Goal: Information Seeking & Learning: Learn about a topic

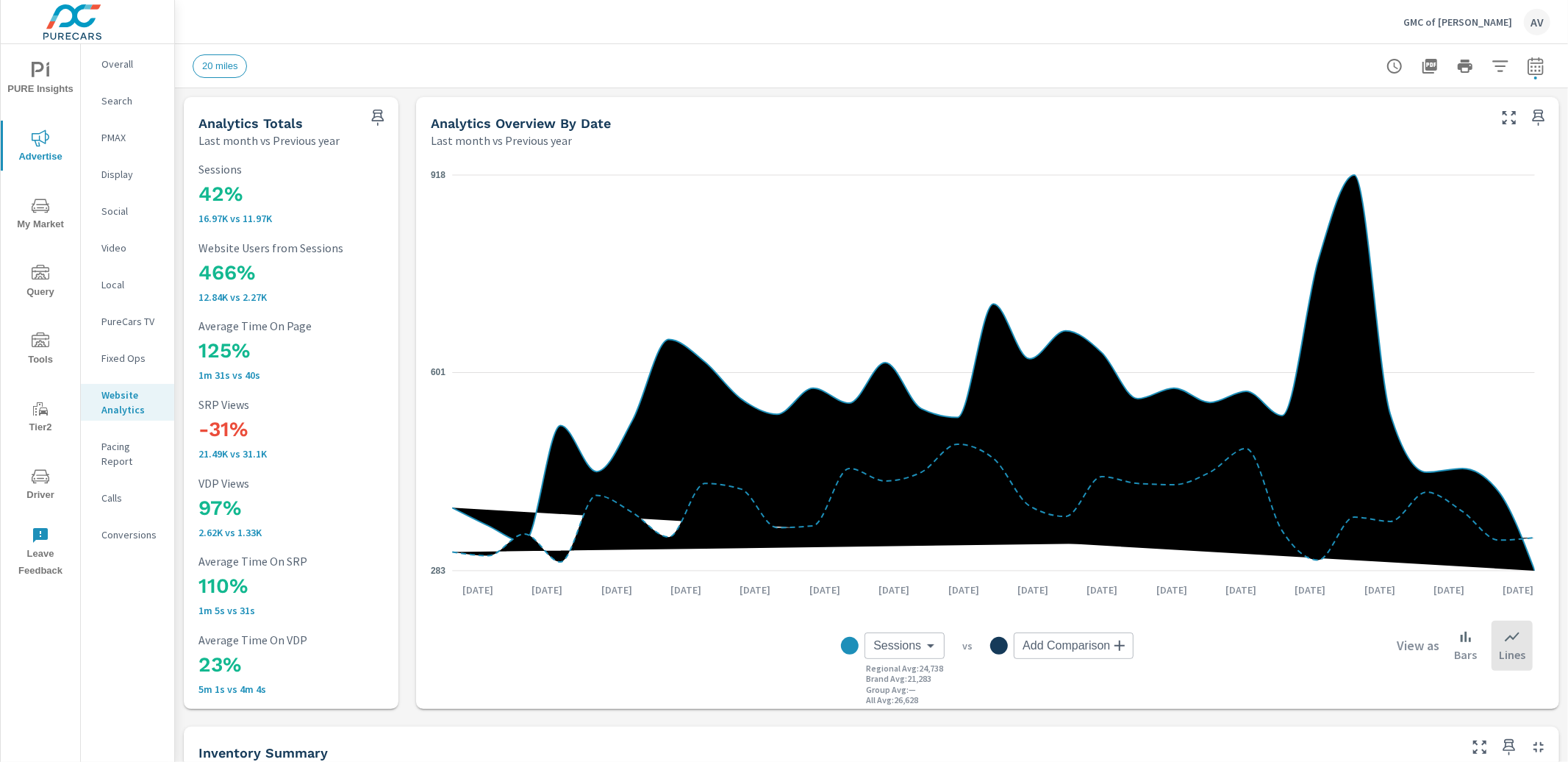
scroll to position [1, 0]
click at [1532, 73] on icon "button" at bounding box center [1536, 66] width 17 height 17
select select "Last month"
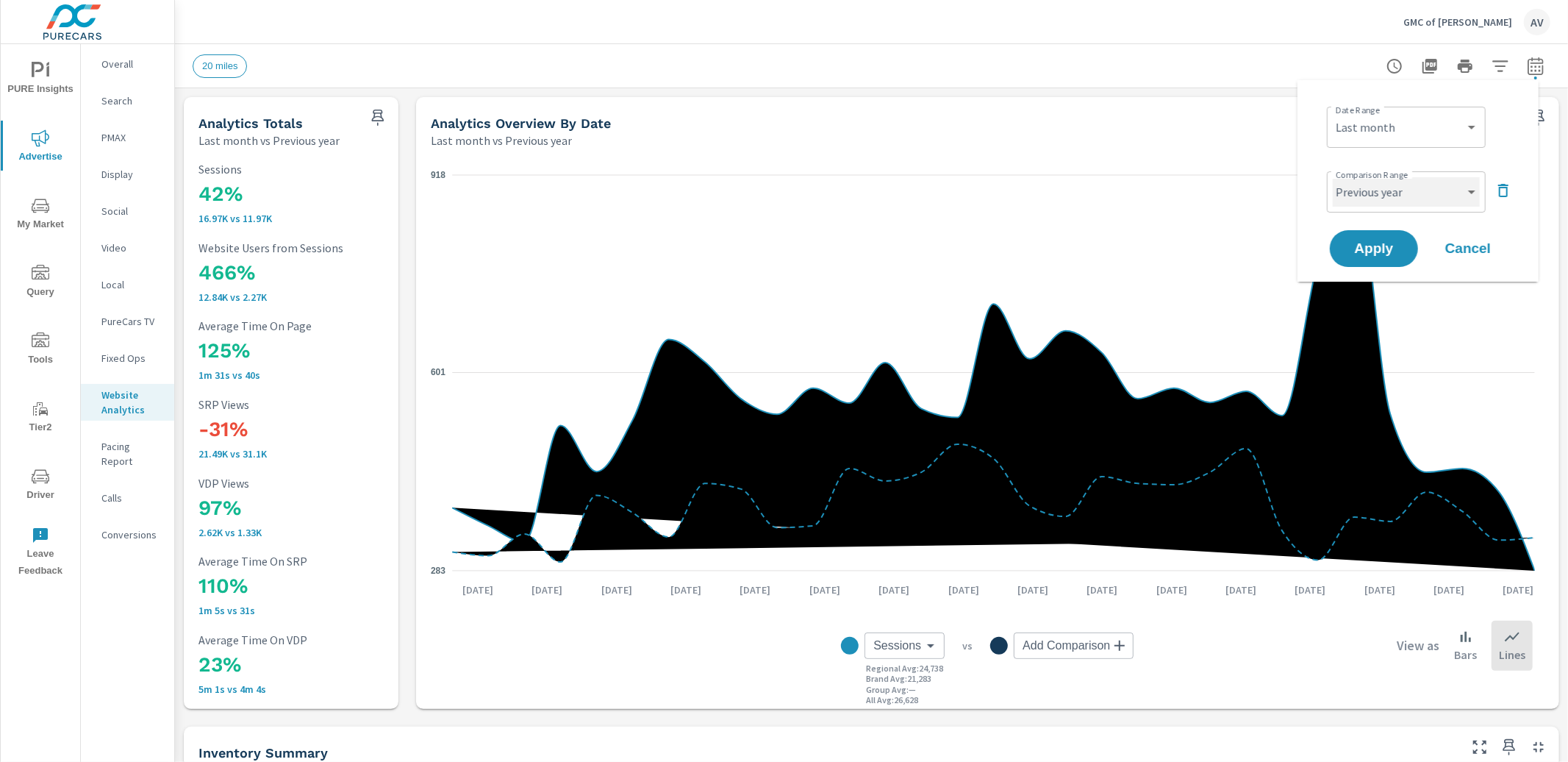
click at [1420, 192] on select "Custom Previous period Previous month Previous year" at bounding box center [1406, 192] width 147 height 29
click at [1333, 177] on select "Custom Previous period Previous month Previous year" at bounding box center [1406, 192] width 147 height 29
select select "Previous month"
click at [1377, 249] on span "Apply" at bounding box center [1374, 249] width 60 height 14
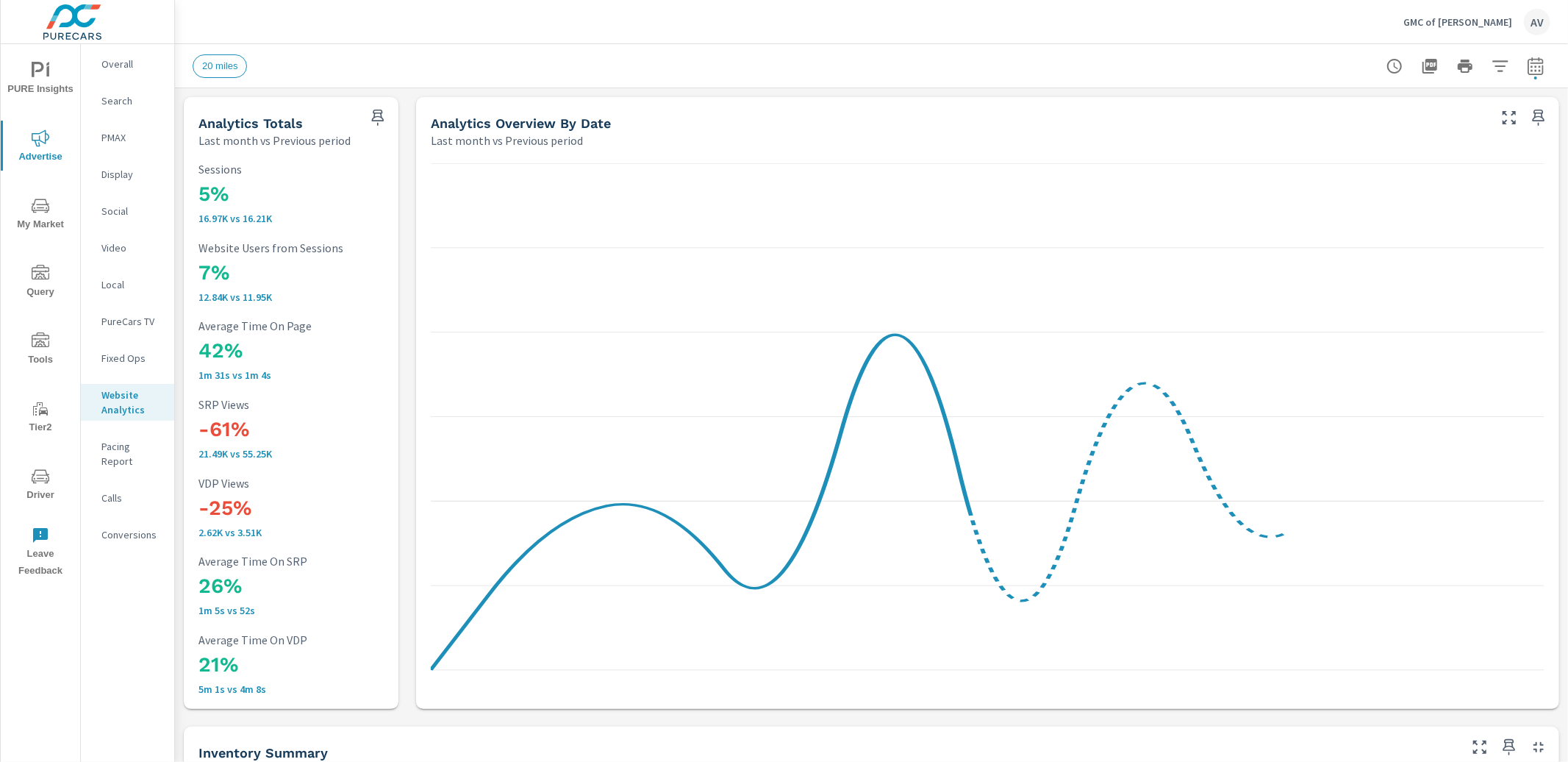
click at [433, 72] on div "20 miles" at bounding box center [768, 66] width 1152 height 23
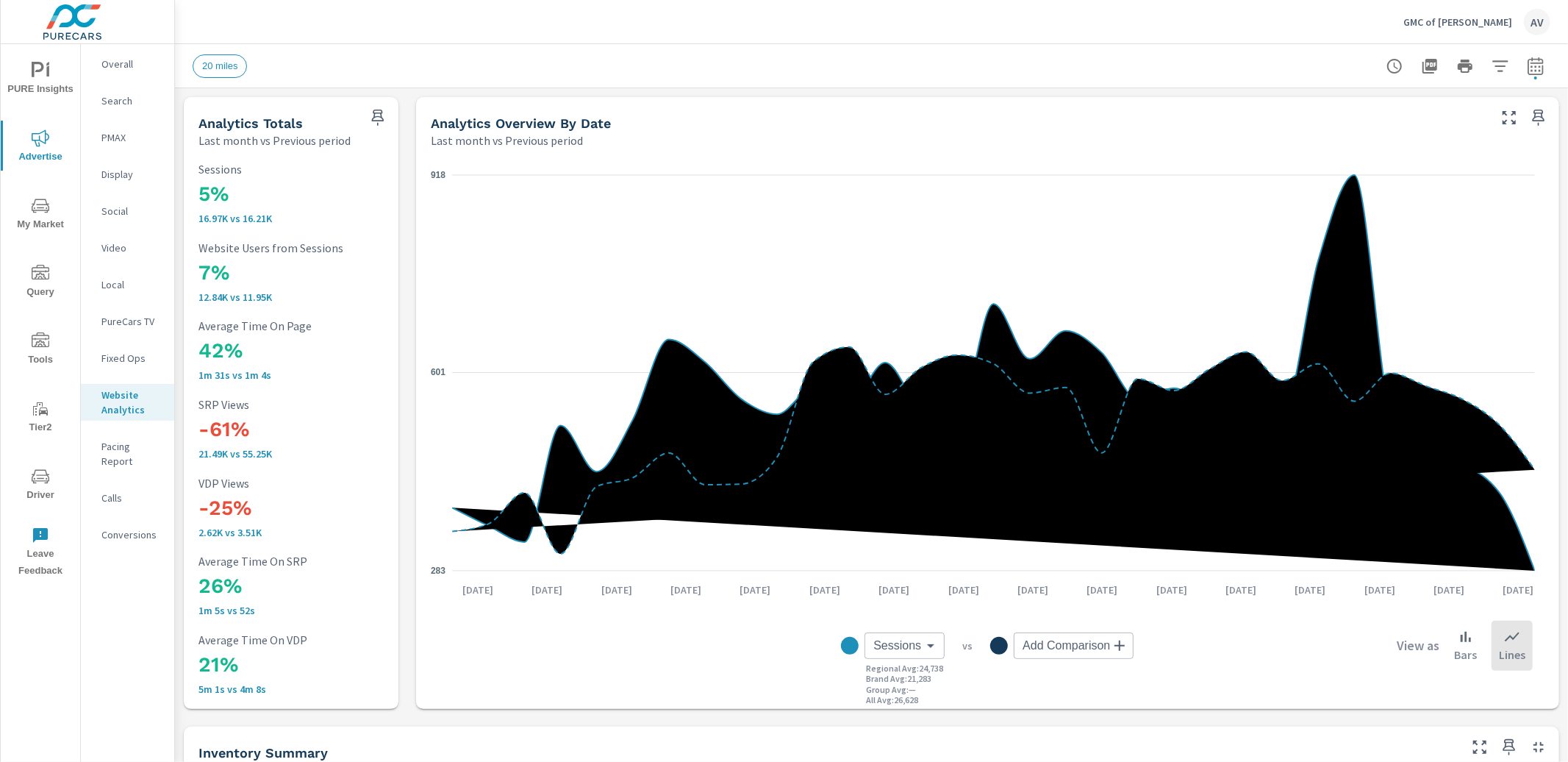
click at [433, 62] on div "20 miles" at bounding box center [768, 66] width 1152 height 23
click at [1527, 63] on icon "button" at bounding box center [1536, 66] width 17 height 17
select select "Last month"
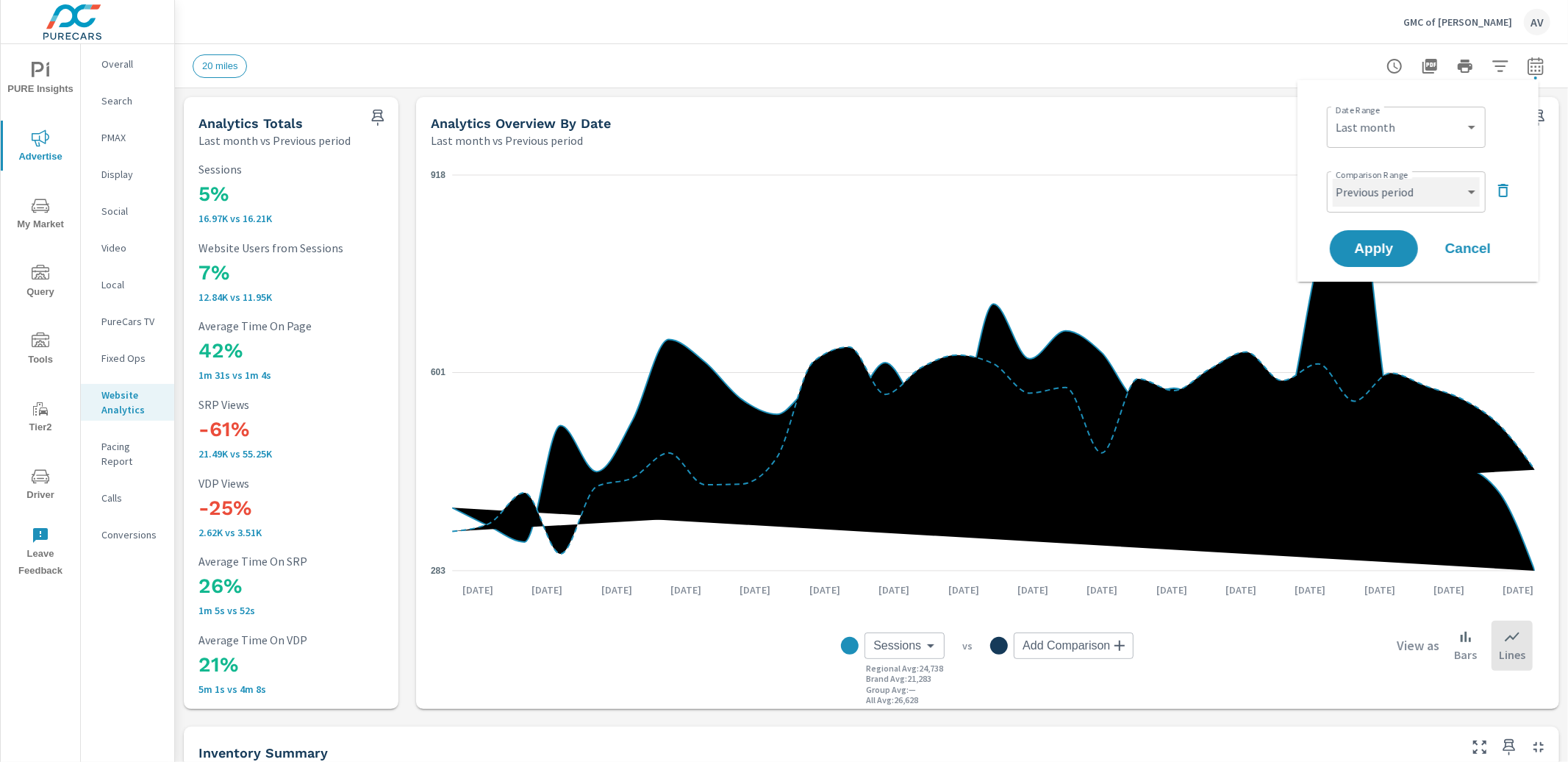
click at [1436, 182] on select "Custom Previous period Previous month Previous year" at bounding box center [1406, 192] width 147 height 29
click at [1333, 177] on select "Custom Previous period Previous month Previous year" at bounding box center [1406, 192] width 147 height 29
select select "Previous year"
click at [1377, 252] on span "Apply" at bounding box center [1374, 249] width 60 height 14
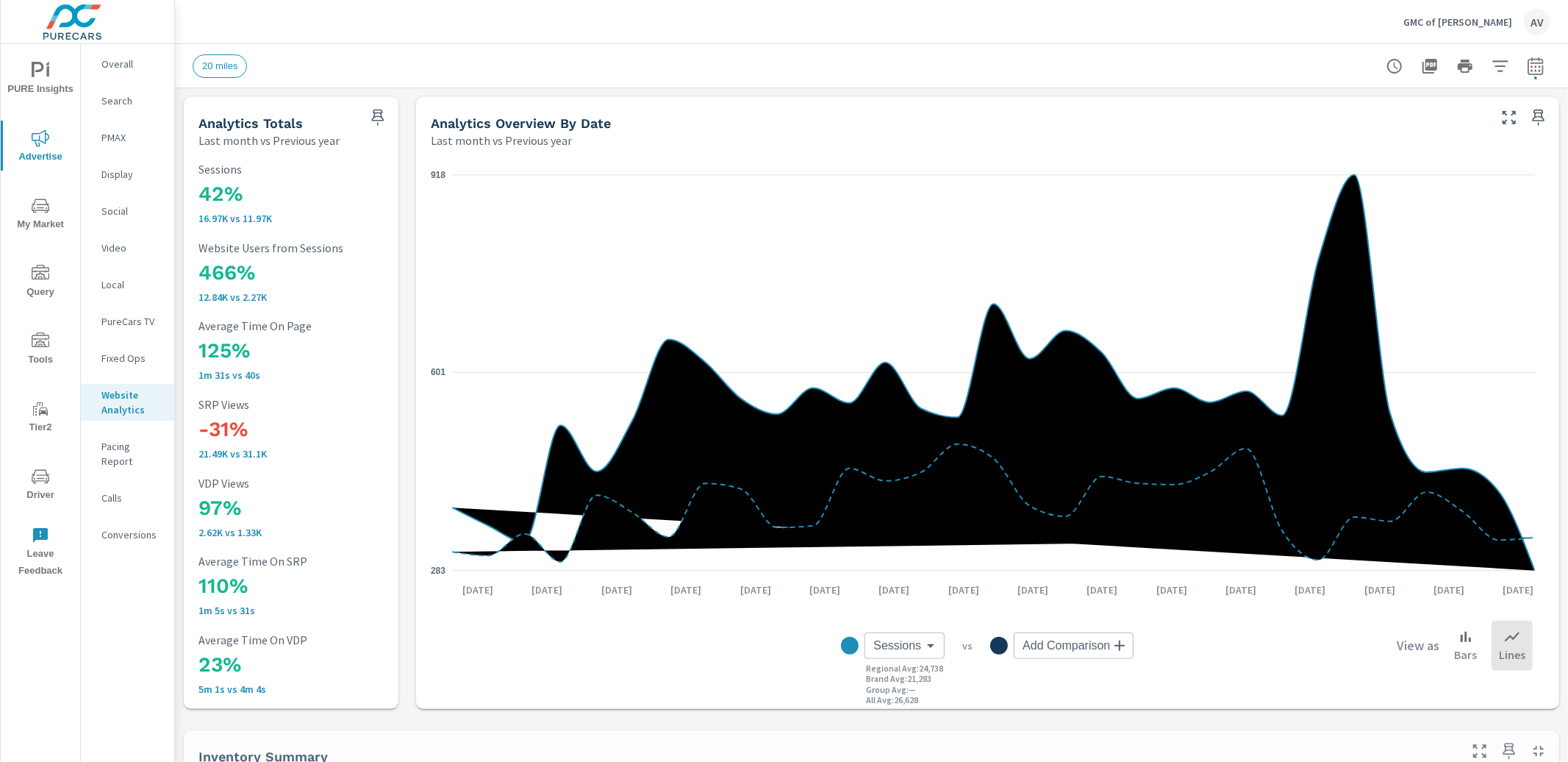
scroll to position [1, 0]
click at [416, 112] on div "Analytics Overview By Date Last month vs Previous year" at bounding box center [954, 123] width 1076 height 52
click at [1003, 53] on div "20 miles" at bounding box center [871, 66] width 1358 height 43
click at [1533, 64] on button "button" at bounding box center [1535, 66] width 29 height 29
select select "Last month"
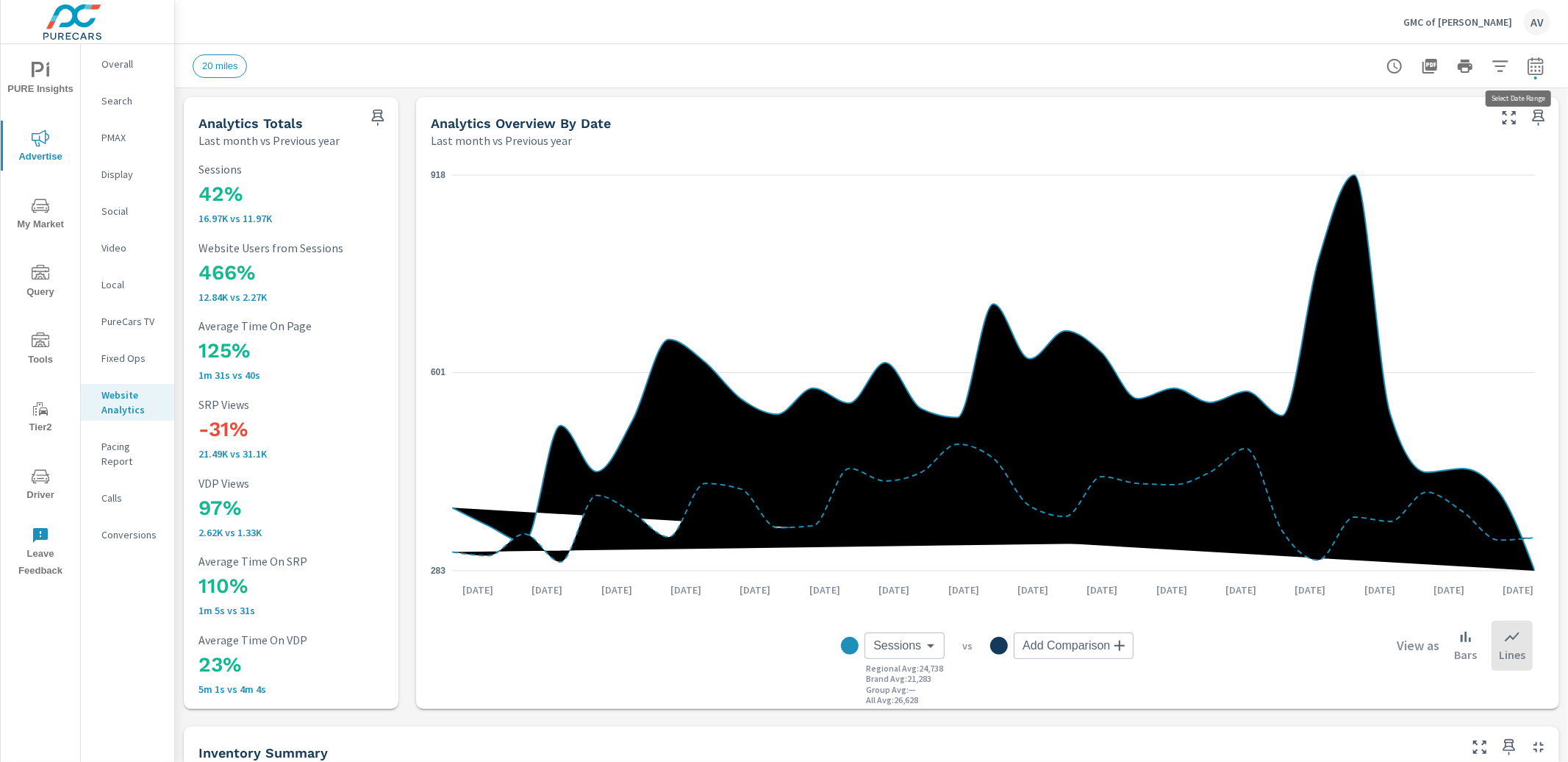
select select "Previous year"
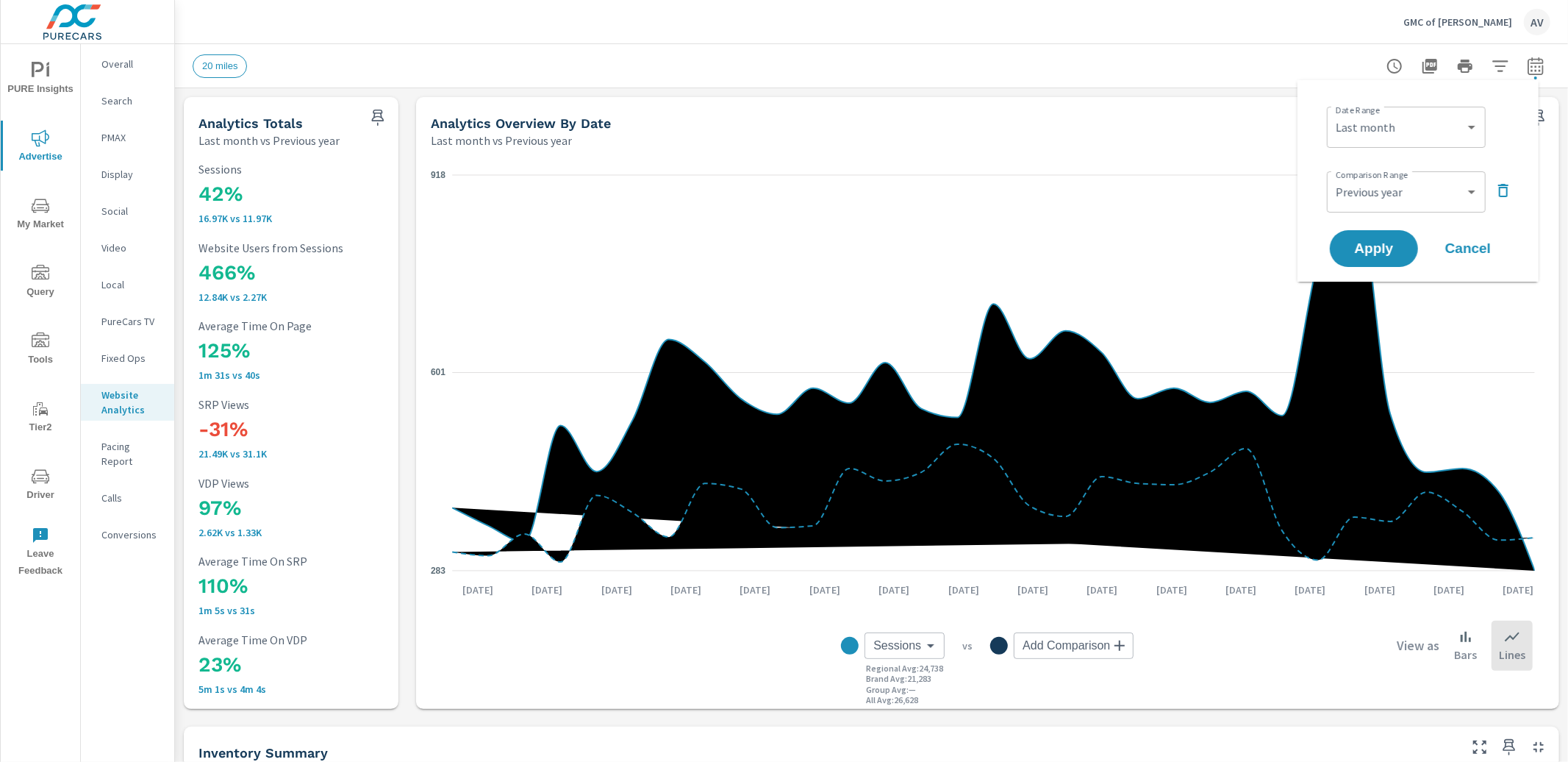
click at [1240, 56] on div "20 miles" at bounding box center [768, 66] width 1152 height 23
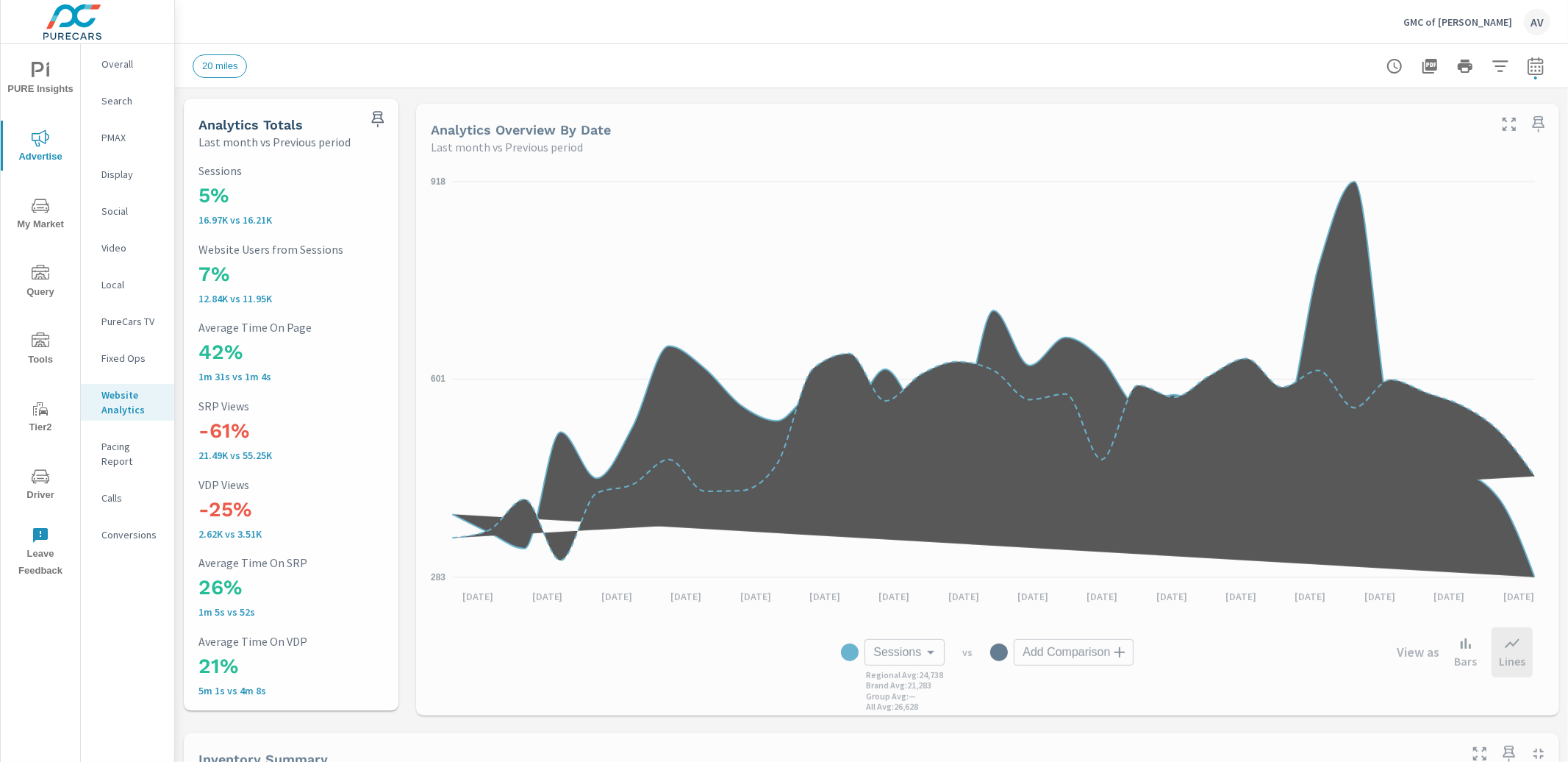
scroll to position [1, 0]
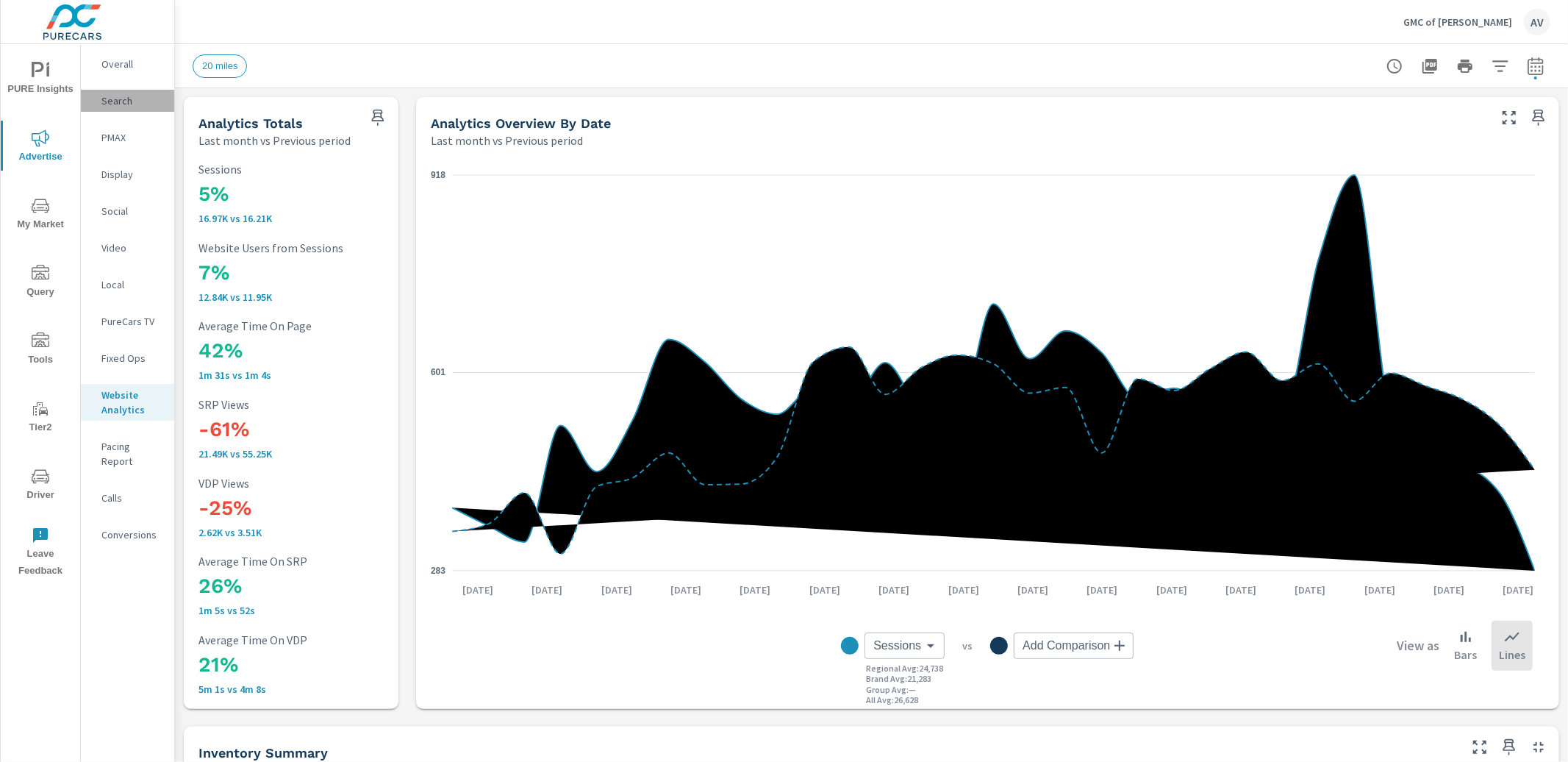
click at [127, 95] on p "Search" at bounding box center [132, 101] width 61 height 15
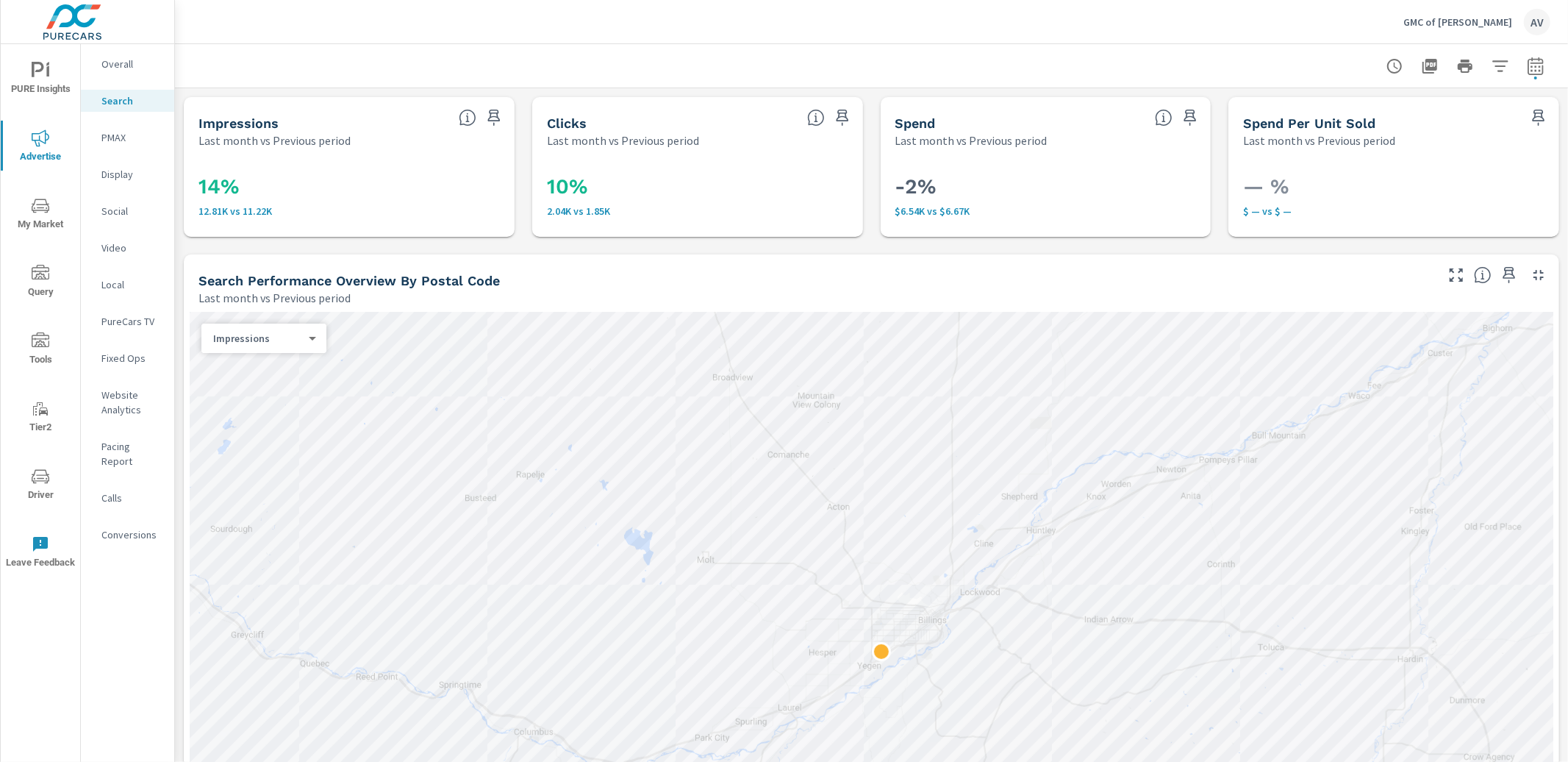
drag, startPoint x: 181, startPoint y: 283, endPoint x: 186, endPoint y: 228, distance: 55.2
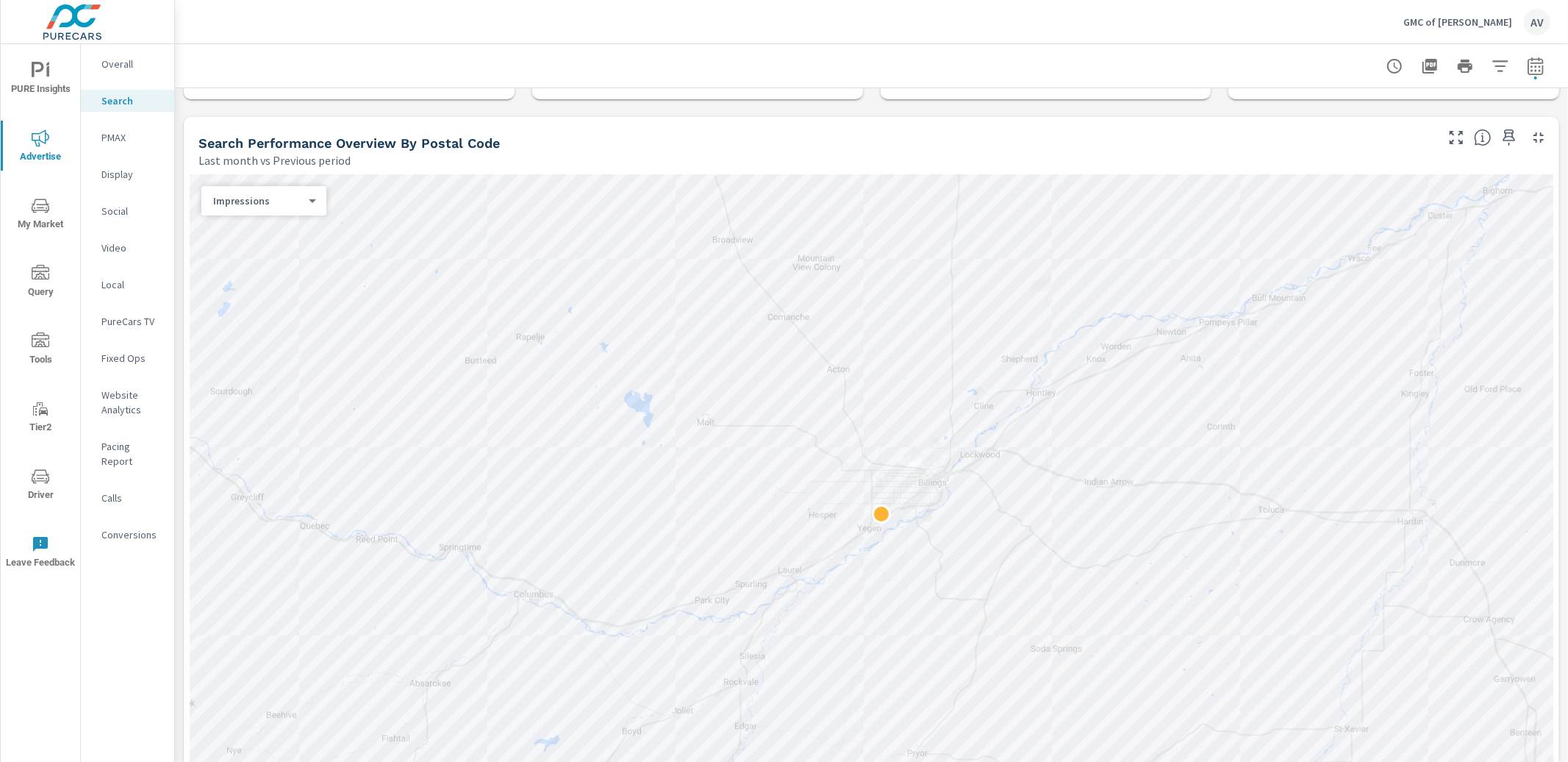
scroll to position [138, 0]
click at [570, 134] on div "Search Performance Overview By Postal Code" at bounding box center [815, 142] width 1234 height 17
click at [39, 232] on button "My Market" at bounding box center [41, 213] width 80 height 50
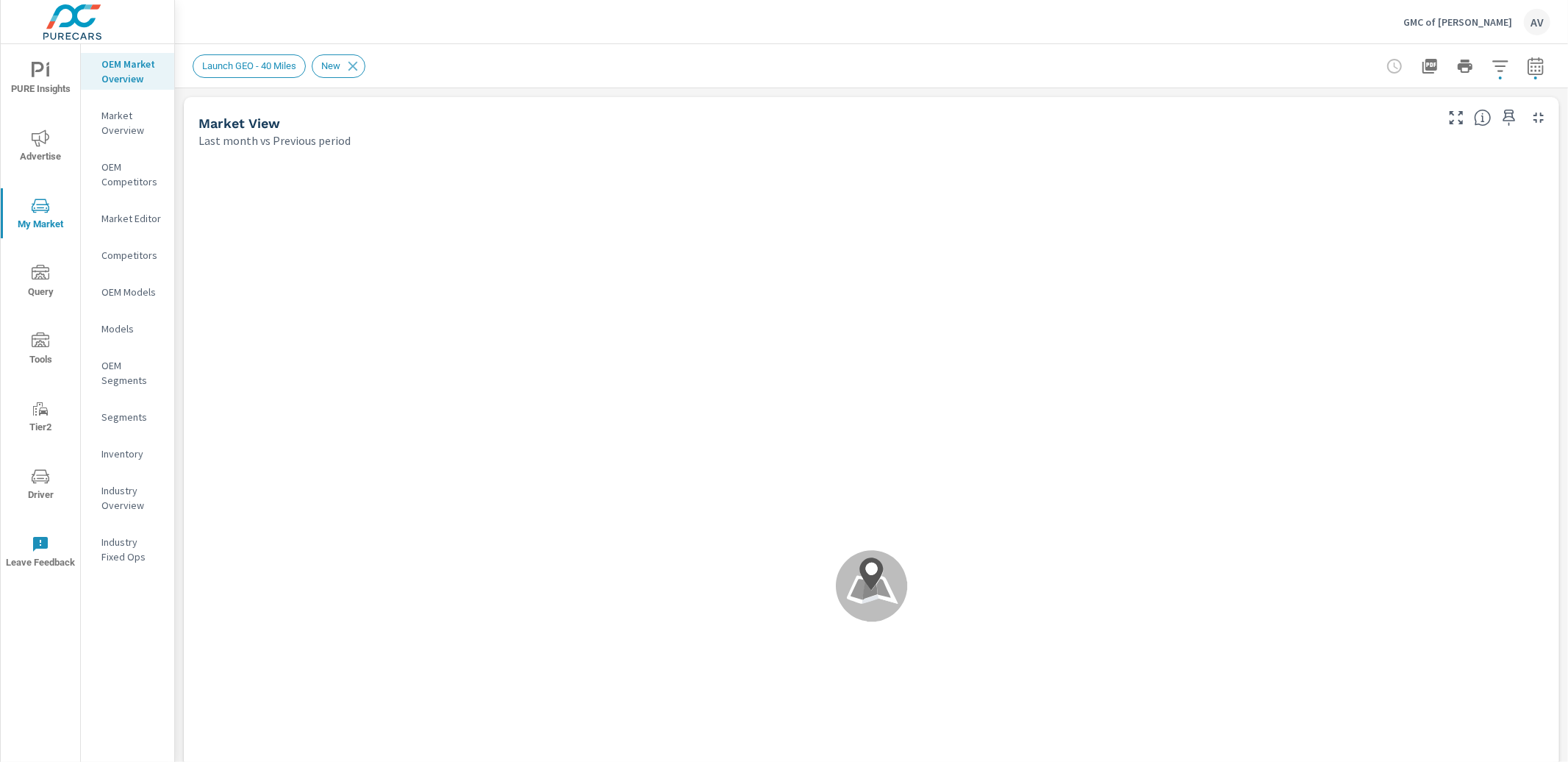
click at [118, 501] on p "Industry Overview" at bounding box center [132, 497] width 61 height 29
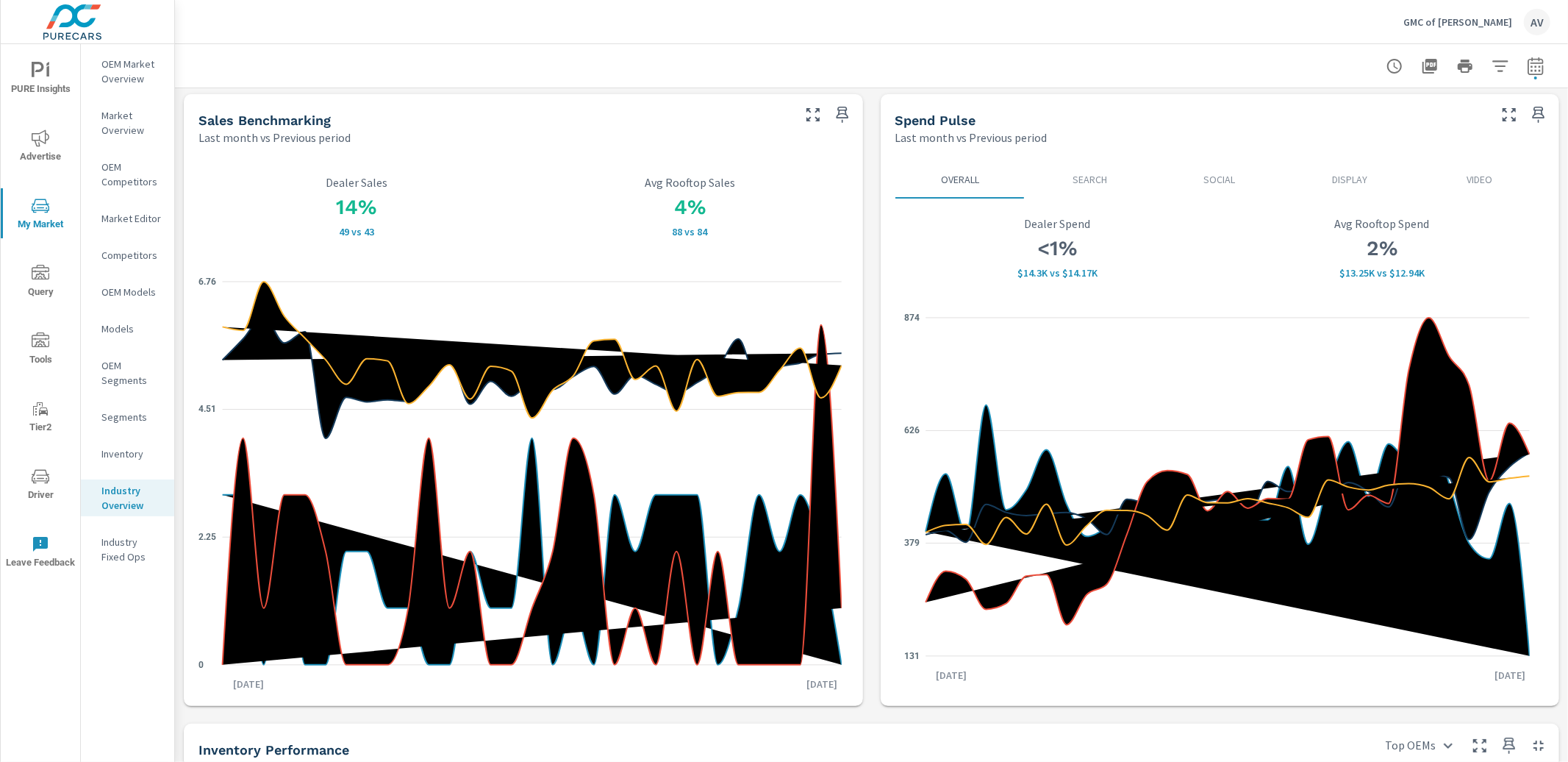
click at [1534, 68] on button "button" at bounding box center [1535, 66] width 29 height 29
select select "Last month"
select select "Previous period"
click at [1497, 59] on icon "button" at bounding box center [1500, 66] width 17 height 17
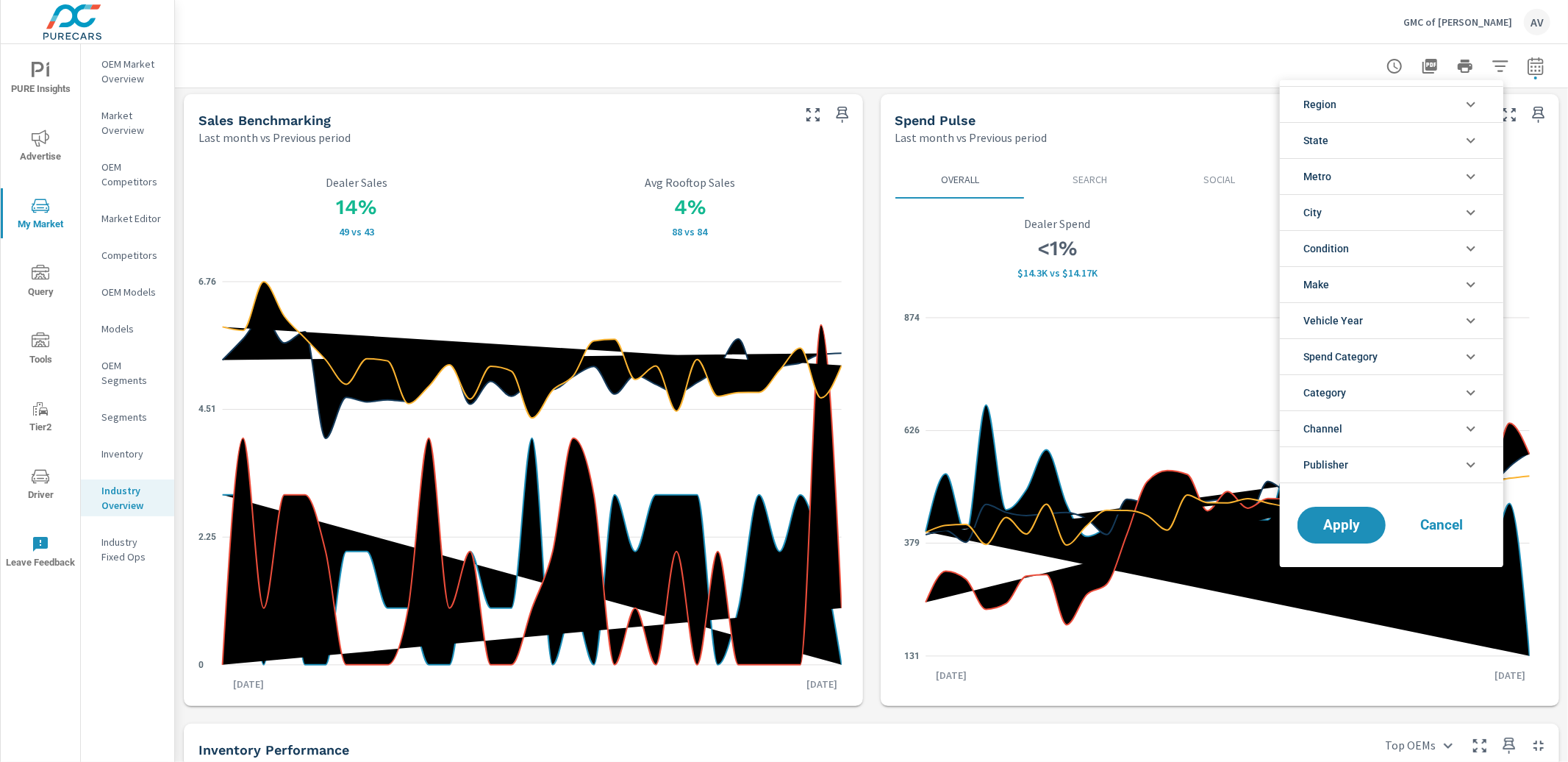
click at [1358, 145] on li "State" at bounding box center [1391, 139] width 224 height 36
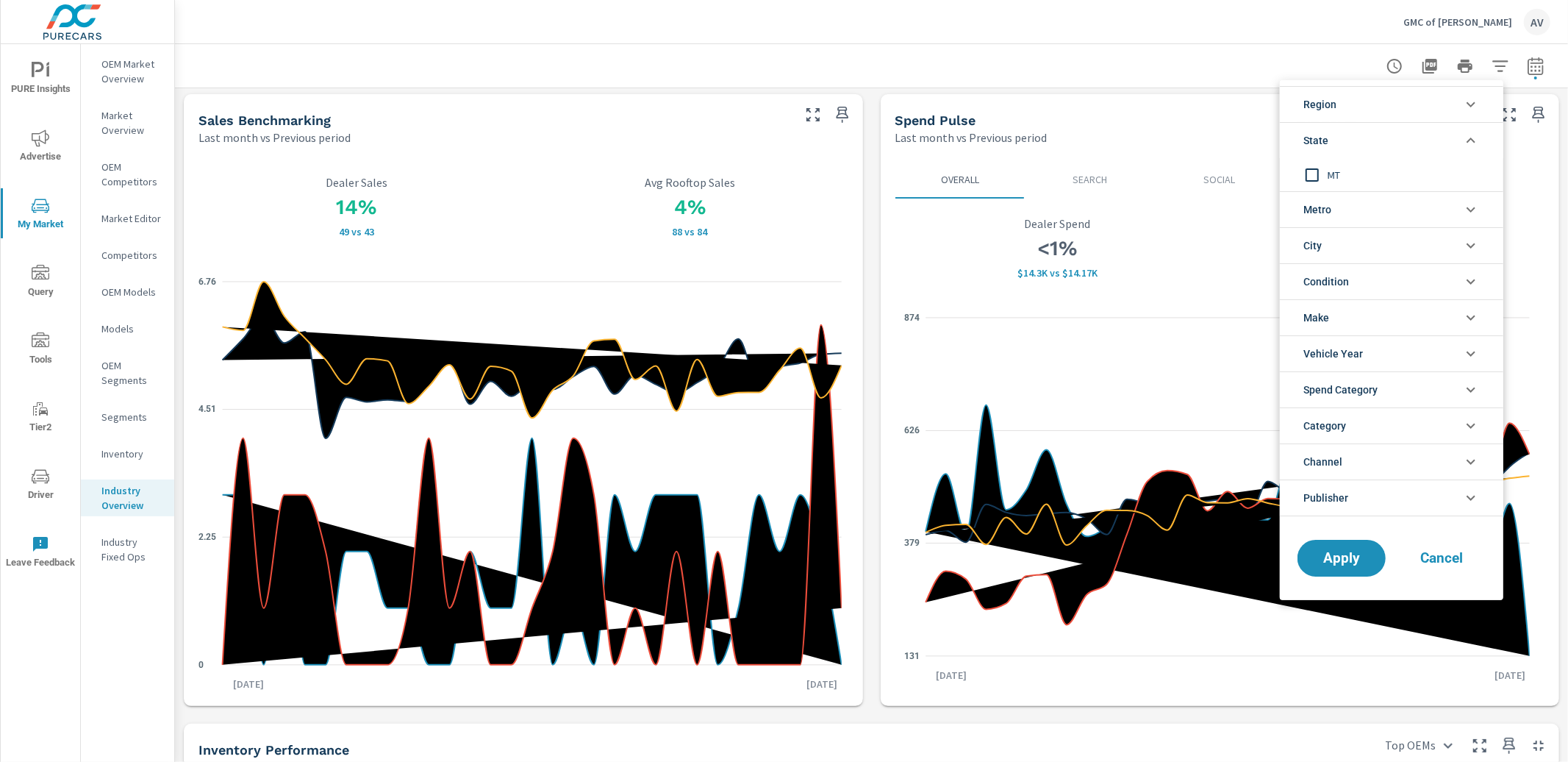
click at [1319, 171] on input "filter options" at bounding box center [1312, 175] width 31 height 31
click at [1345, 563] on span "Apply" at bounding box center [1342, 558] width 60 height 14
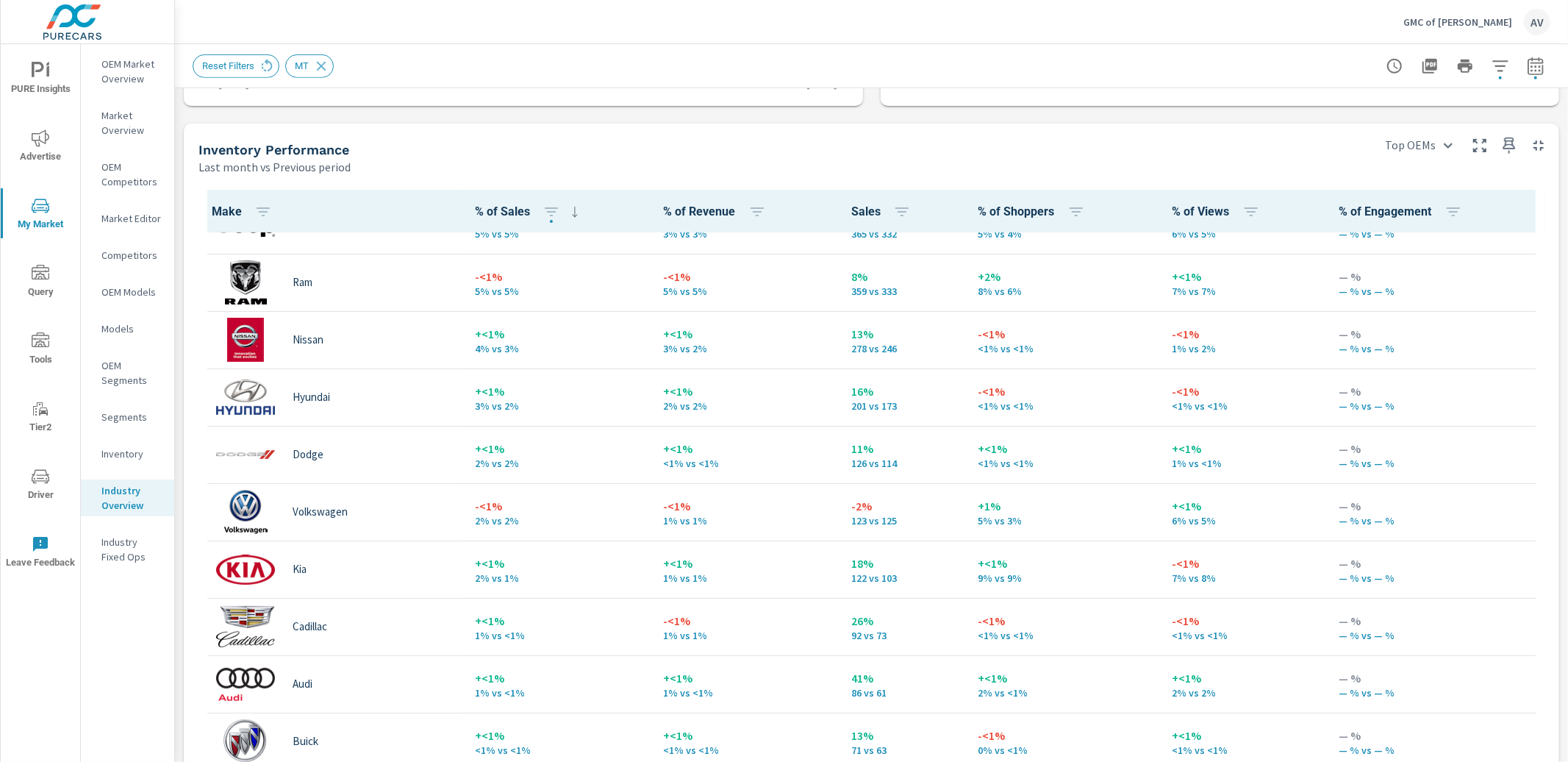
scroll to position [391, 0]
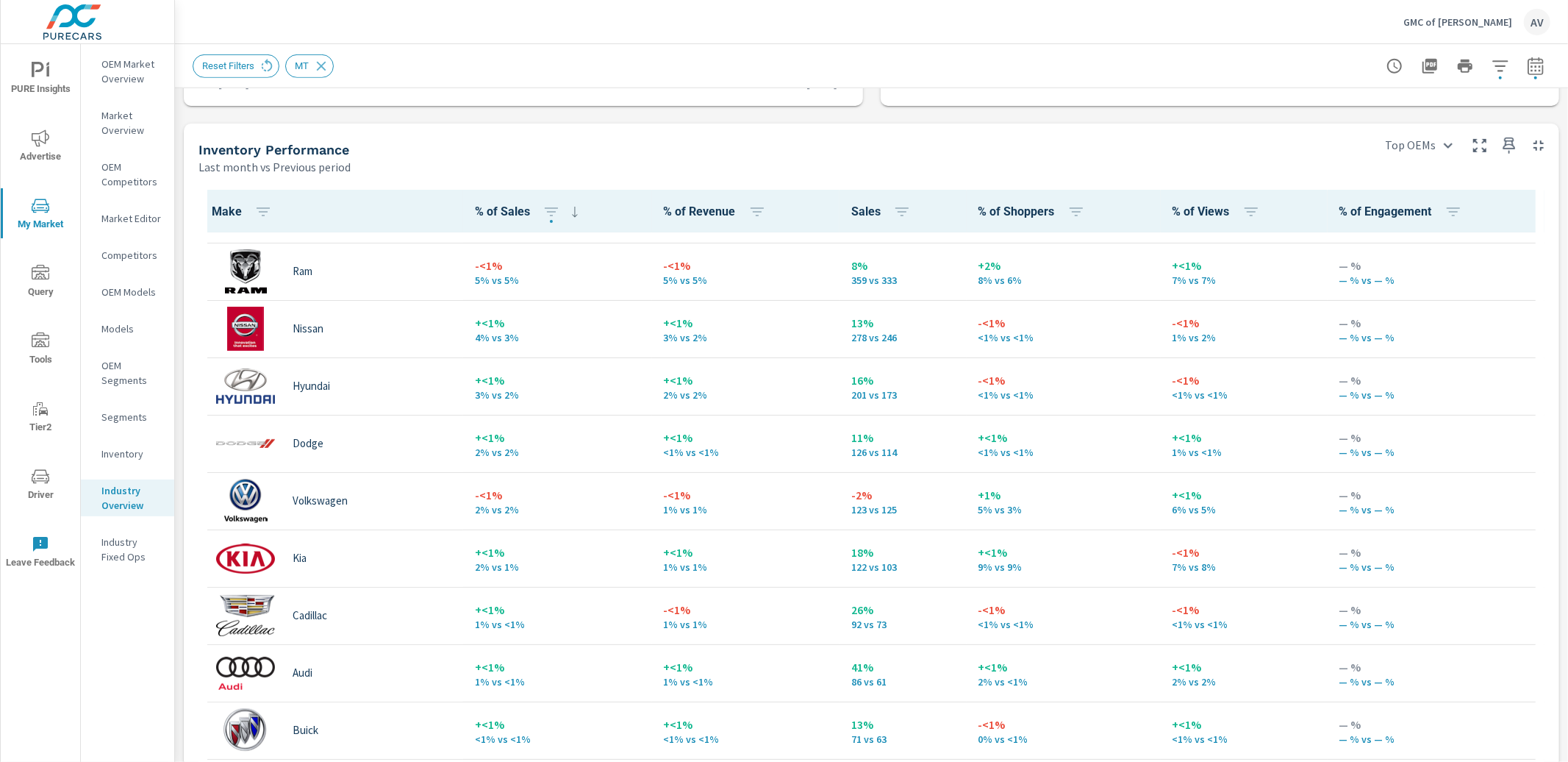
click at [1161, 565] on td "-<1% 7% vs 8%" at bounding box center [1244, 558] width 167 height 57
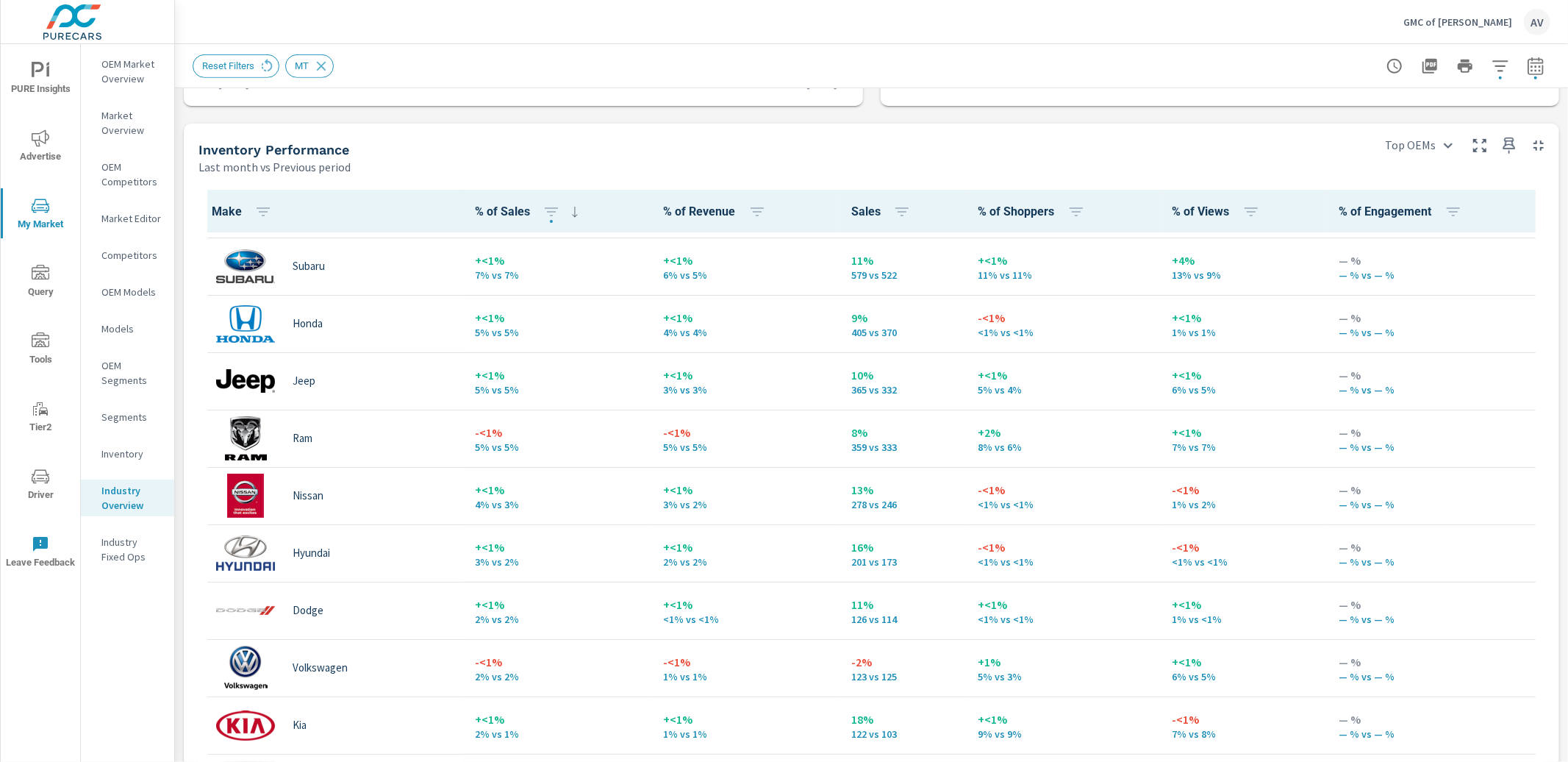
scroll to position [225, 0]
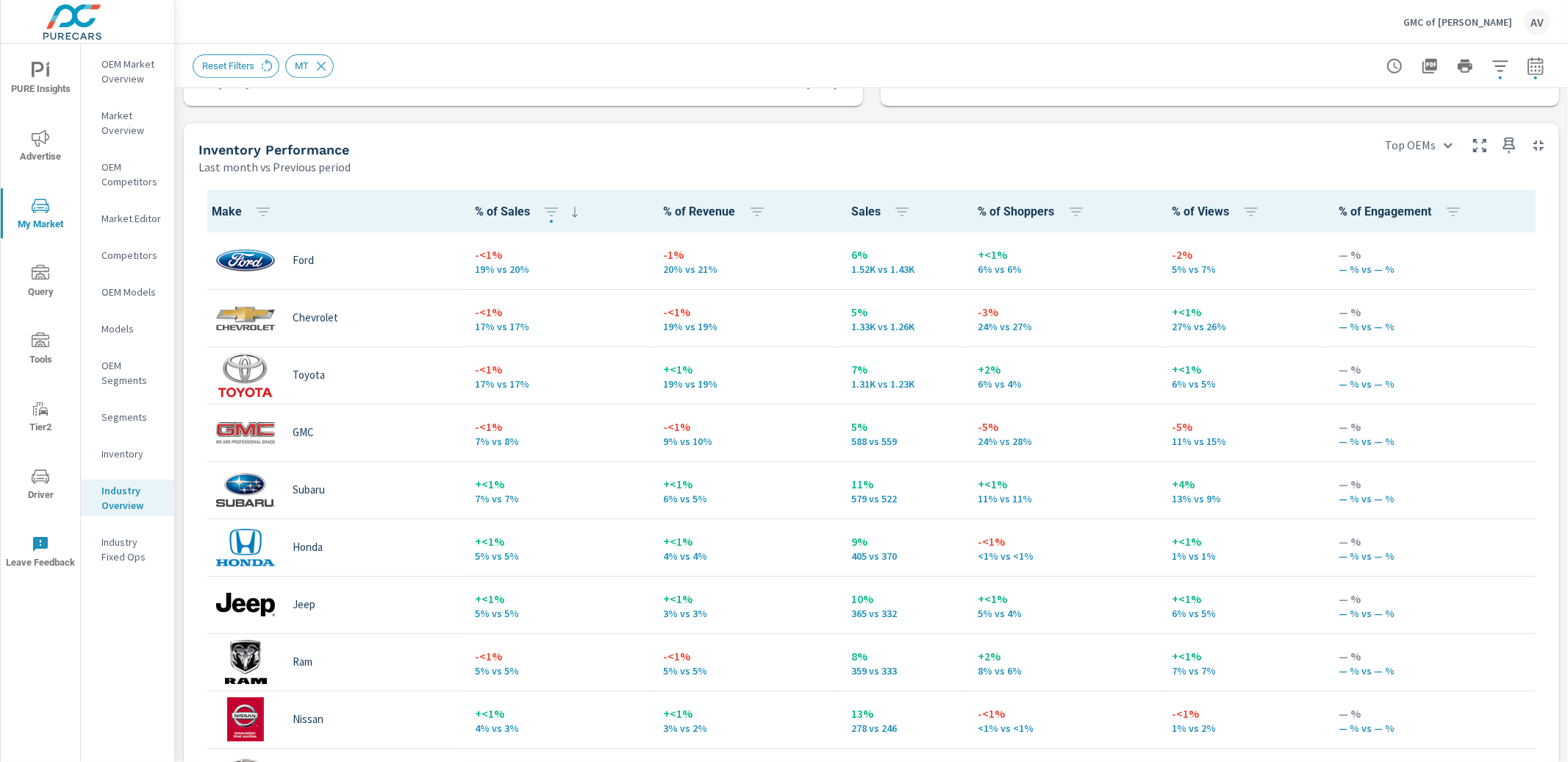
click at [182, 233] on div "Sales Benchmarking Last month vs Previous period 14% 49 vs 43 Dealer Sales 6% 4…" at bounding box center [871, 272] width 1393 height 1574
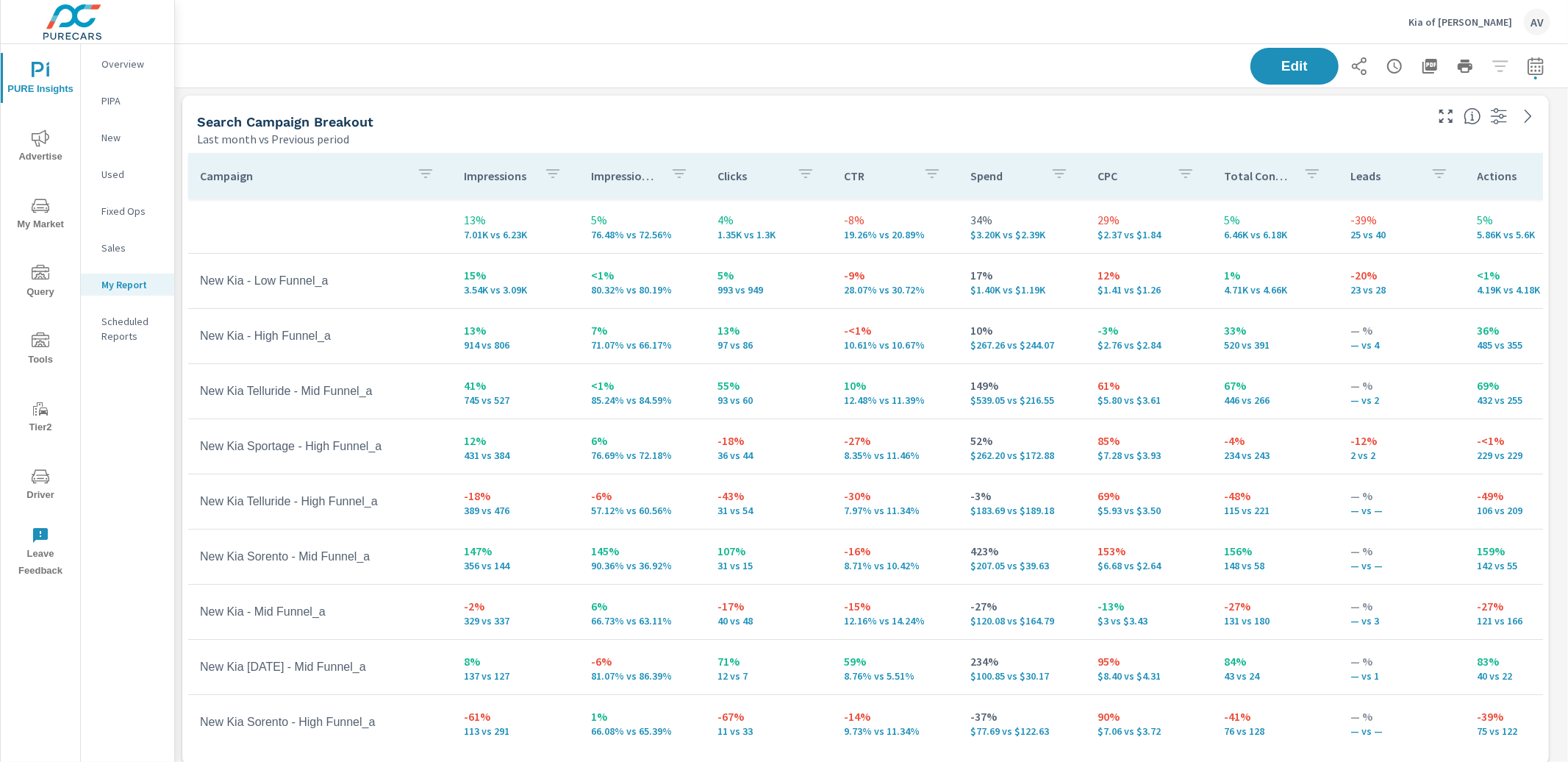
scroll to position [2207, 1381]
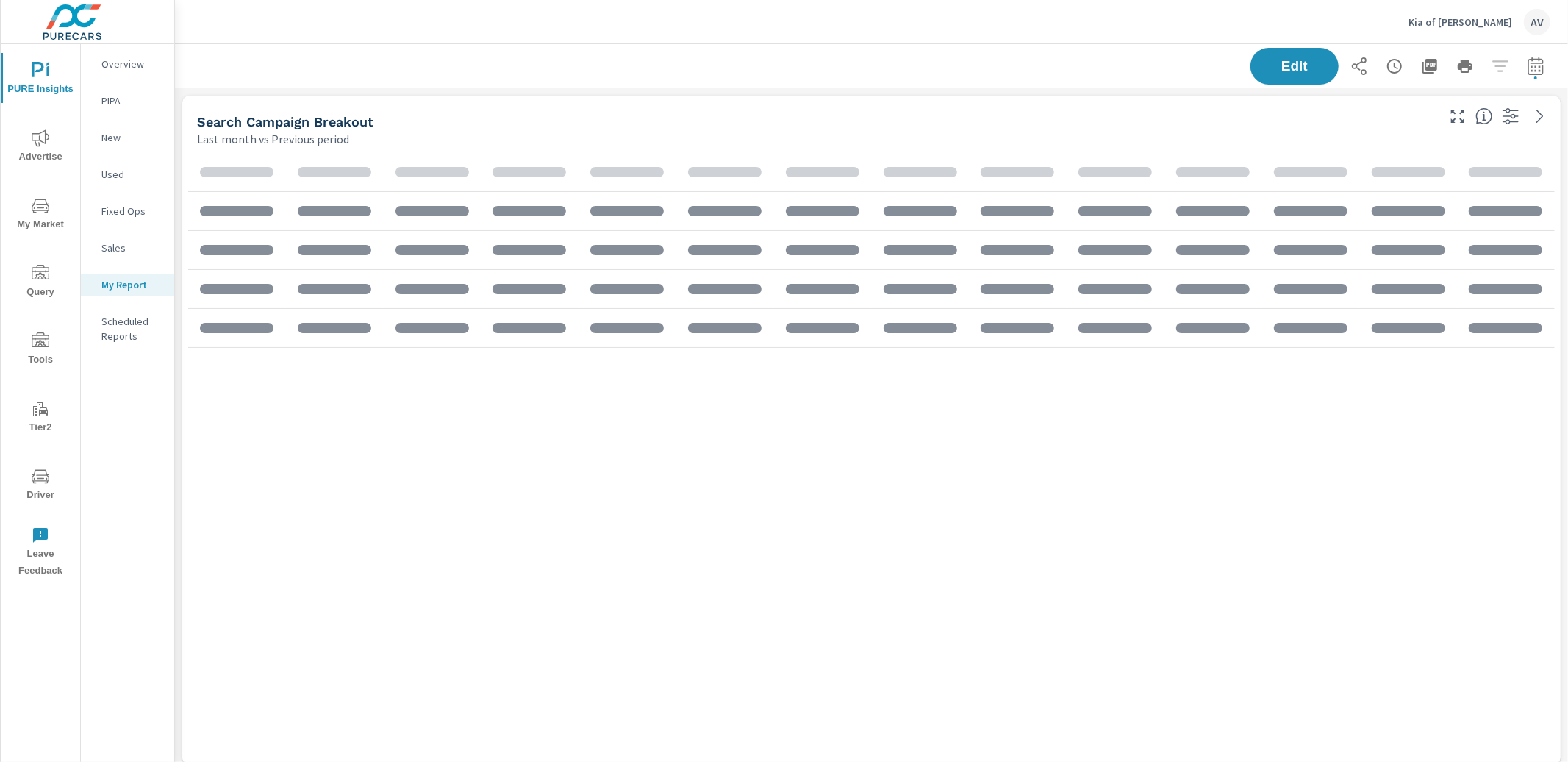
scroll to position [2232, 1407]
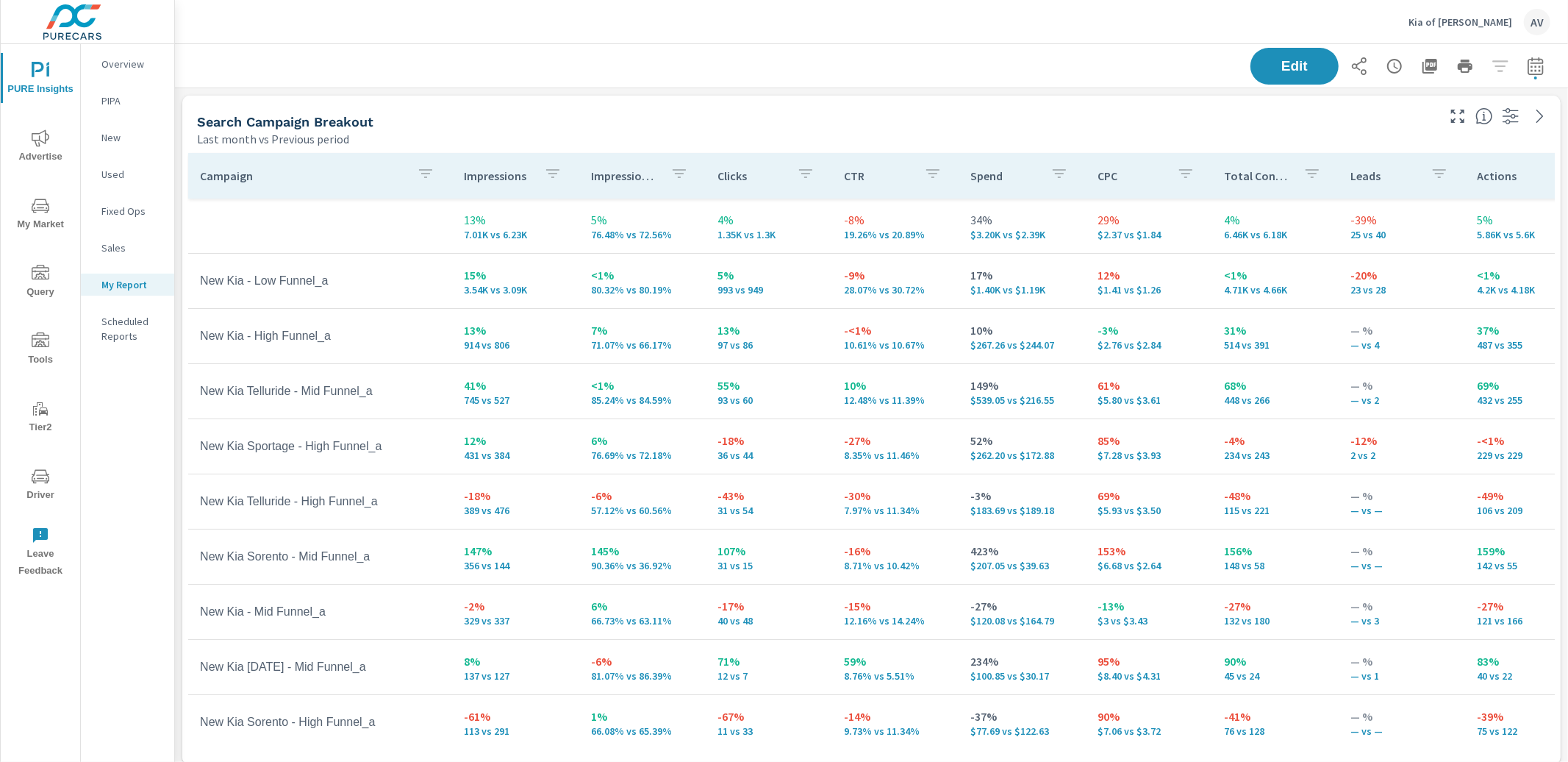
click at [714, 139] on div "Last month vs Previous period" at bounding box center [815, 138] width 1237 height 17
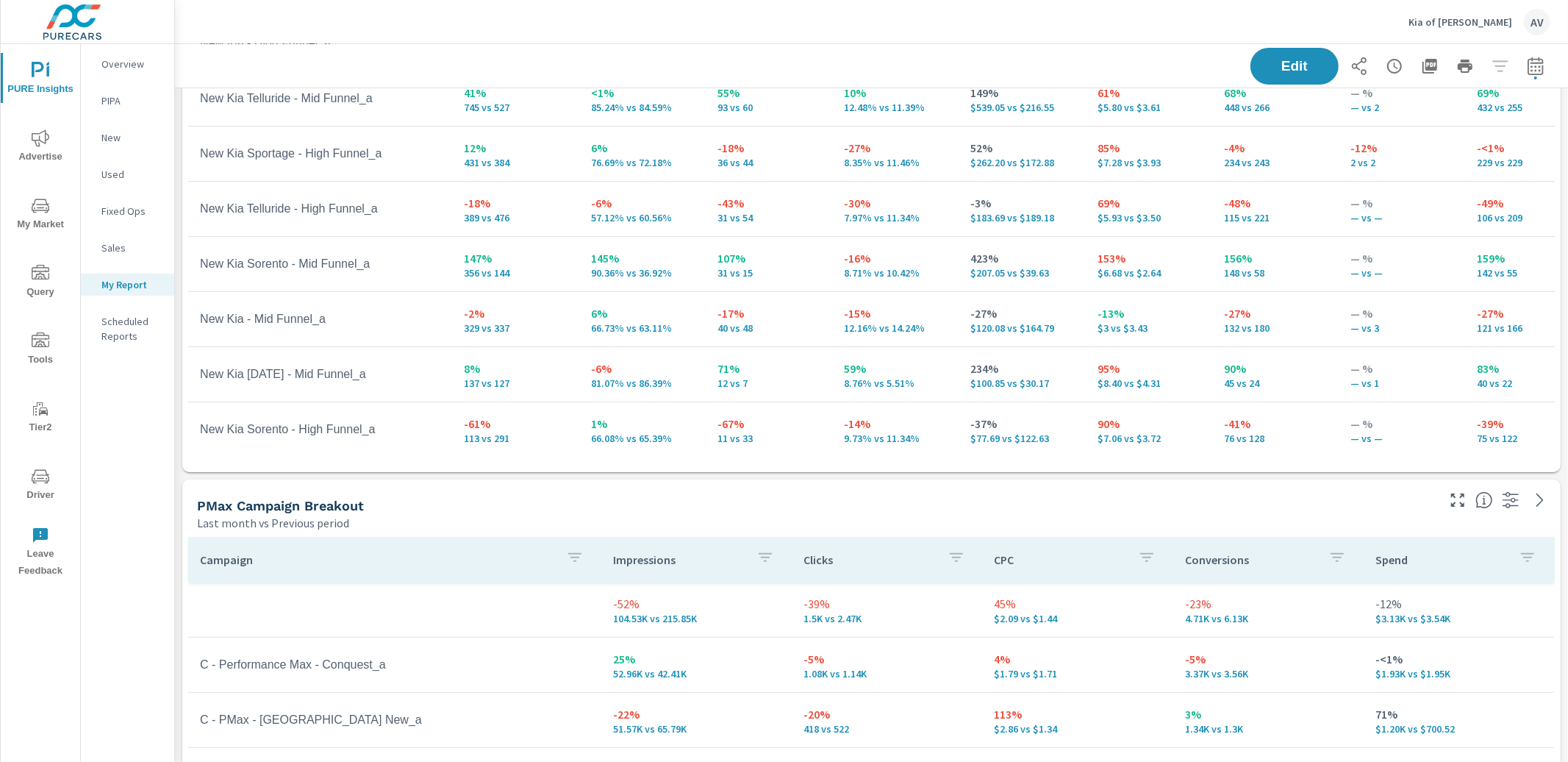
scroll to position [0, 0]
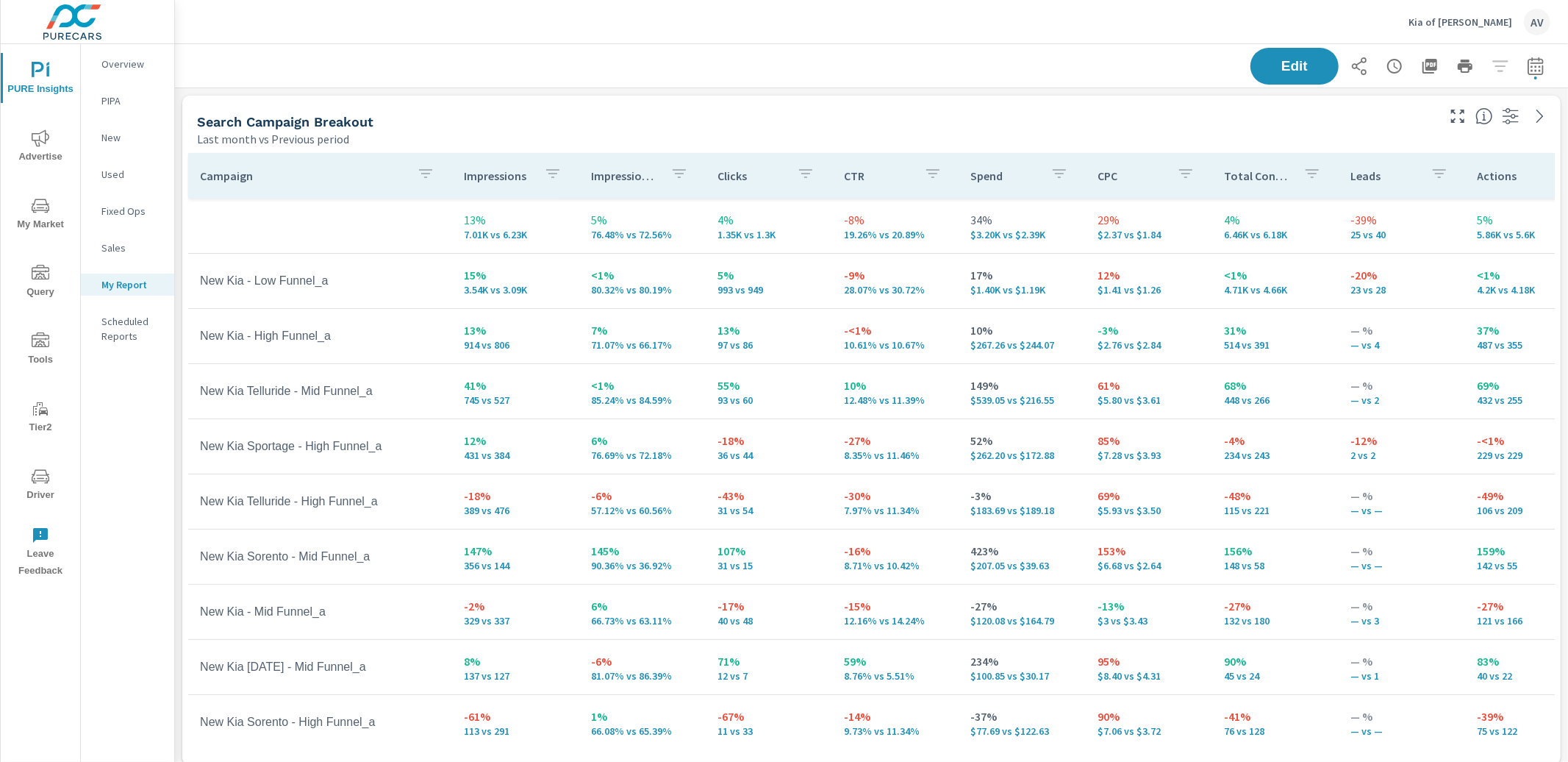
click at [342, 70] on div "Edit" at bounding box center [871, 66] width 1358 height 43
click at [698, 134] on div "Last month vs Previous period" at bounding box center [815, 138] width 1237 height 17
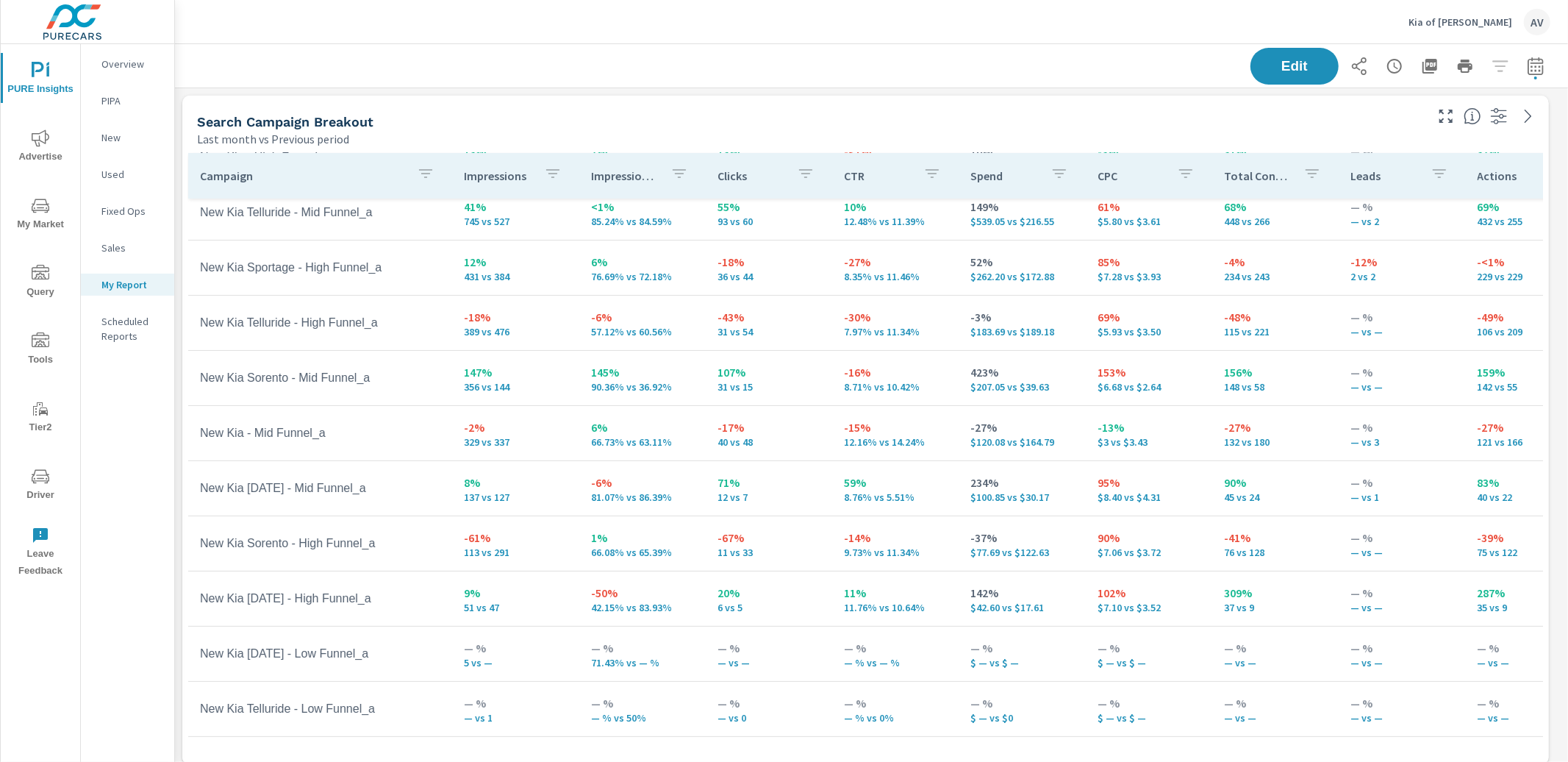
click at [835, 120] on div "Search Campaign Breakout" at bounding box center [810, 122] width 1226 height 17
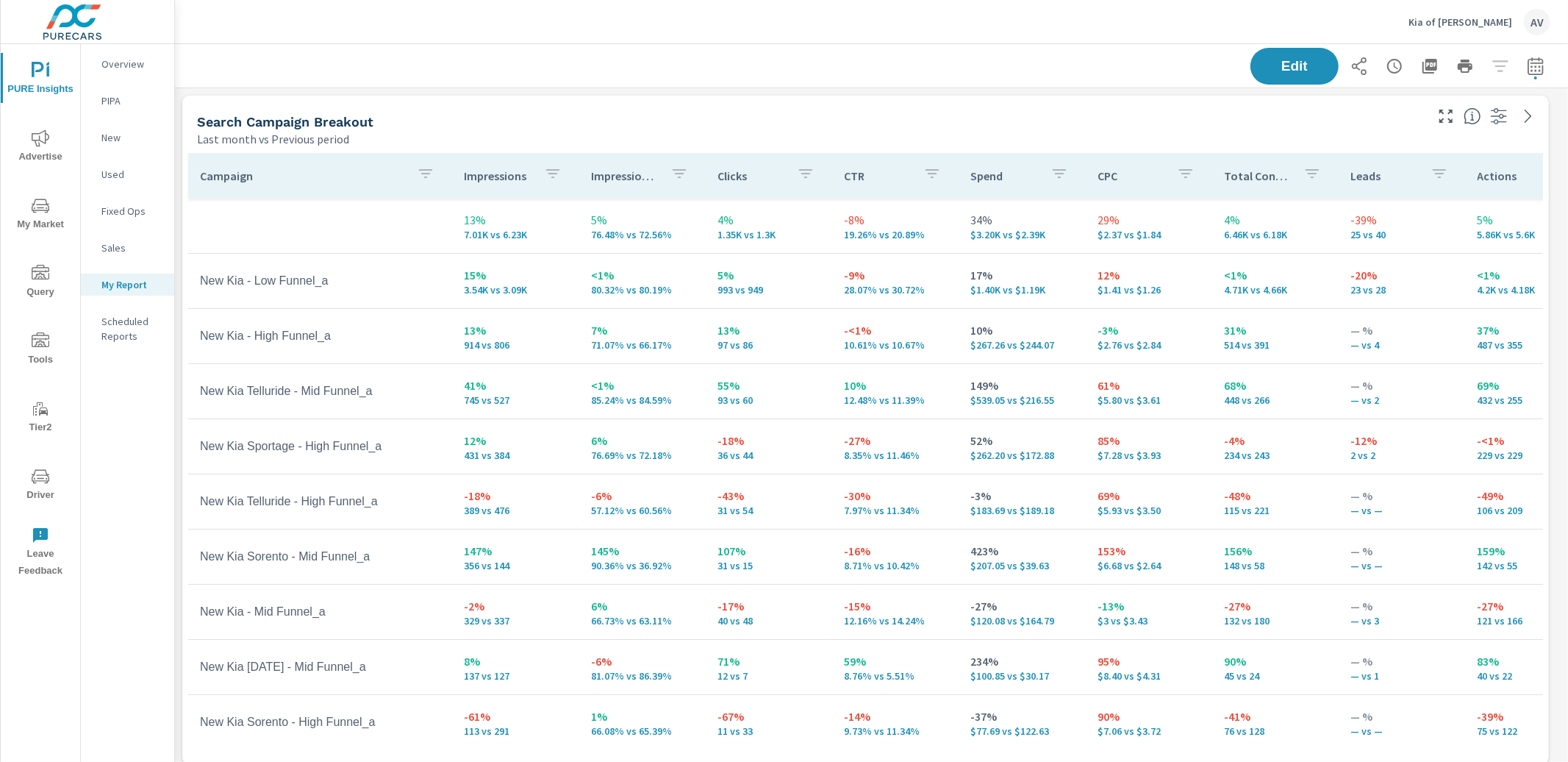
click at [1028, 129] on div "Search Campaign Breakout" at bounding box center [810, 122] width 1226 height 17
click at [837, 136] on div "Last month vs Previous period" at bounding box center [810, 138] width 1226 height 17
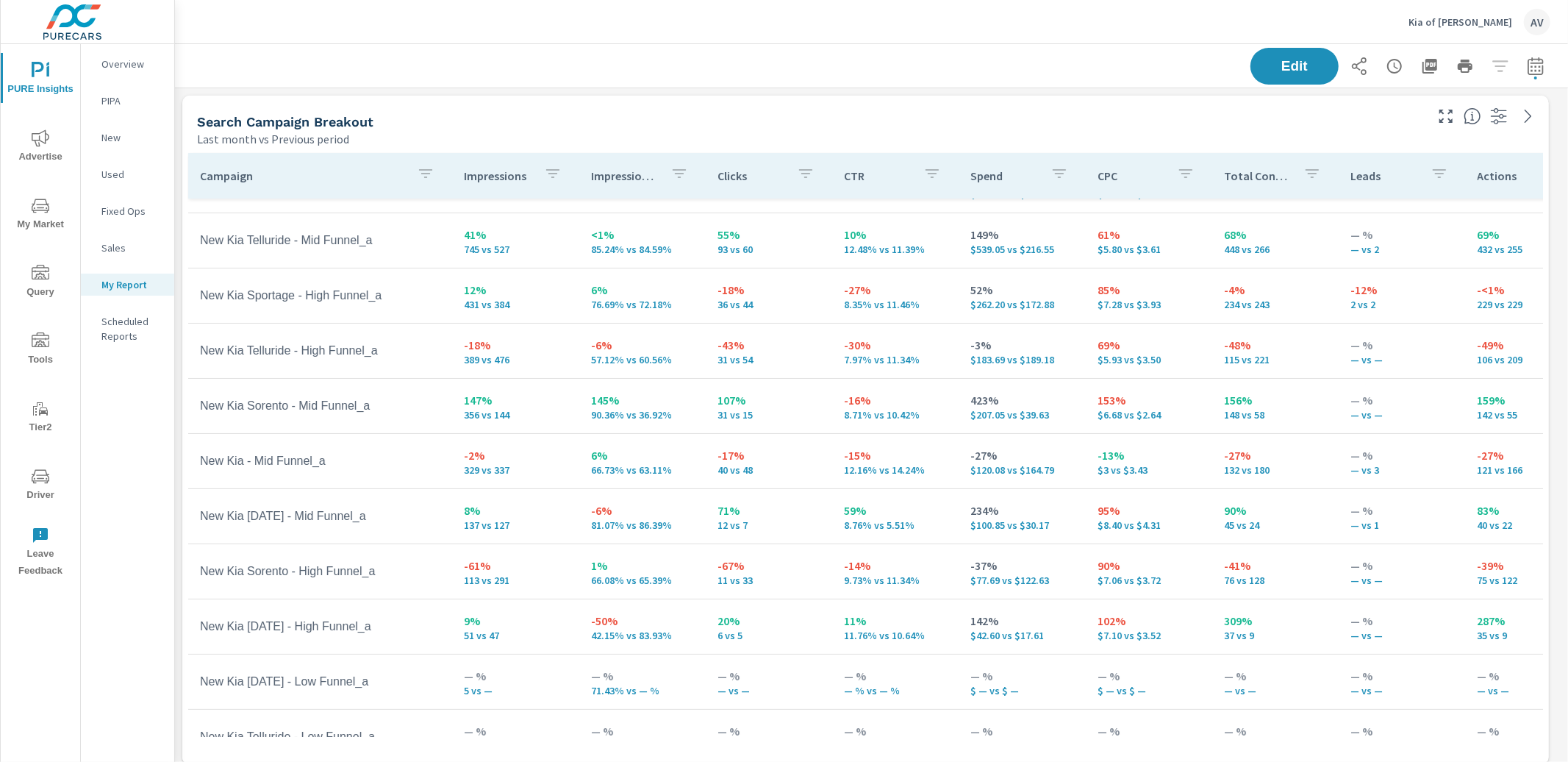
scroll to position [154, 0]
click at [1086, 633] on td "102% $7.10 vs $3.52" at bounding box center [1149, 623] width 127 height 53
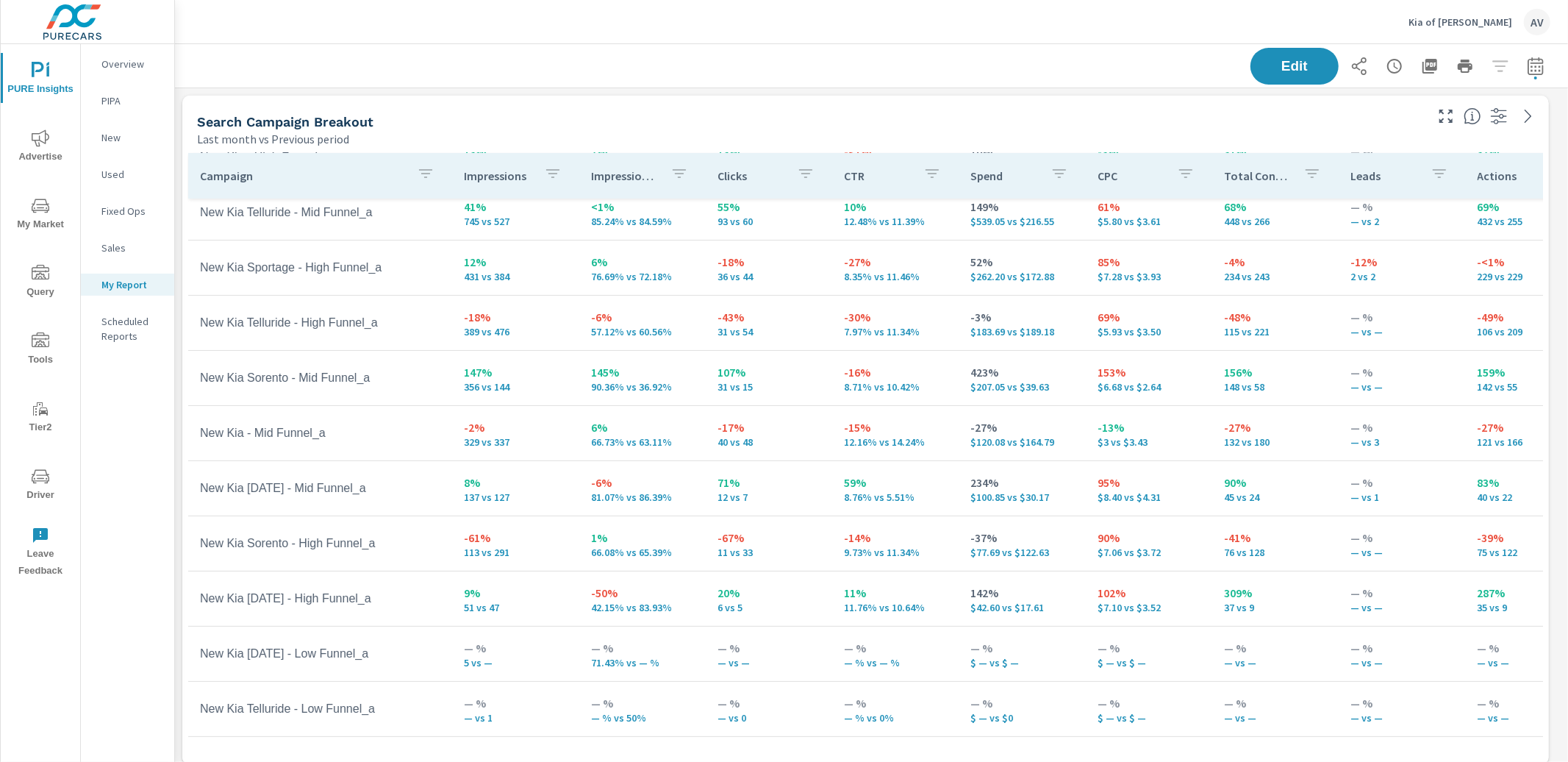
scroll to position [190, 0]
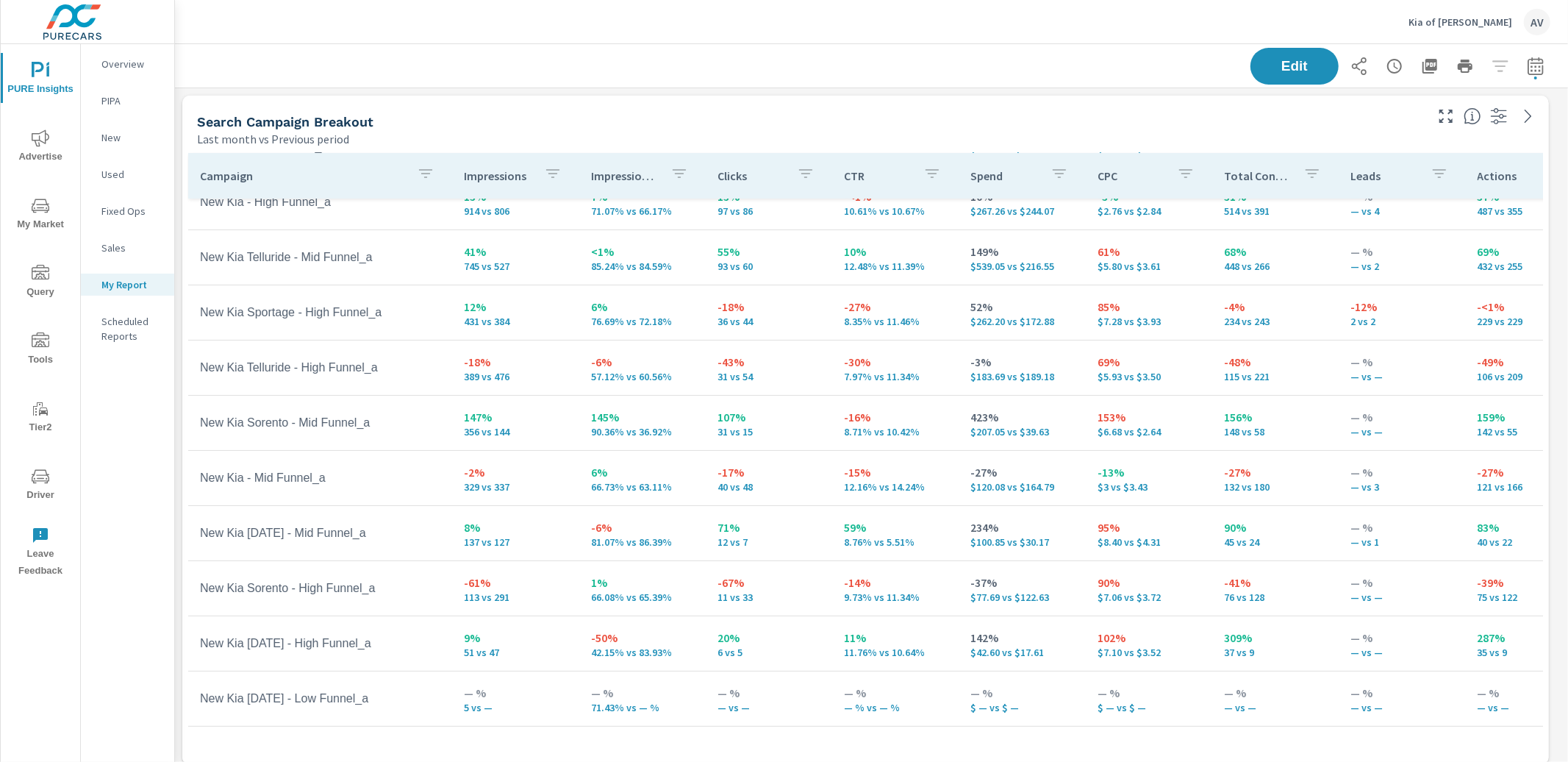
scroll to position [56, 0]
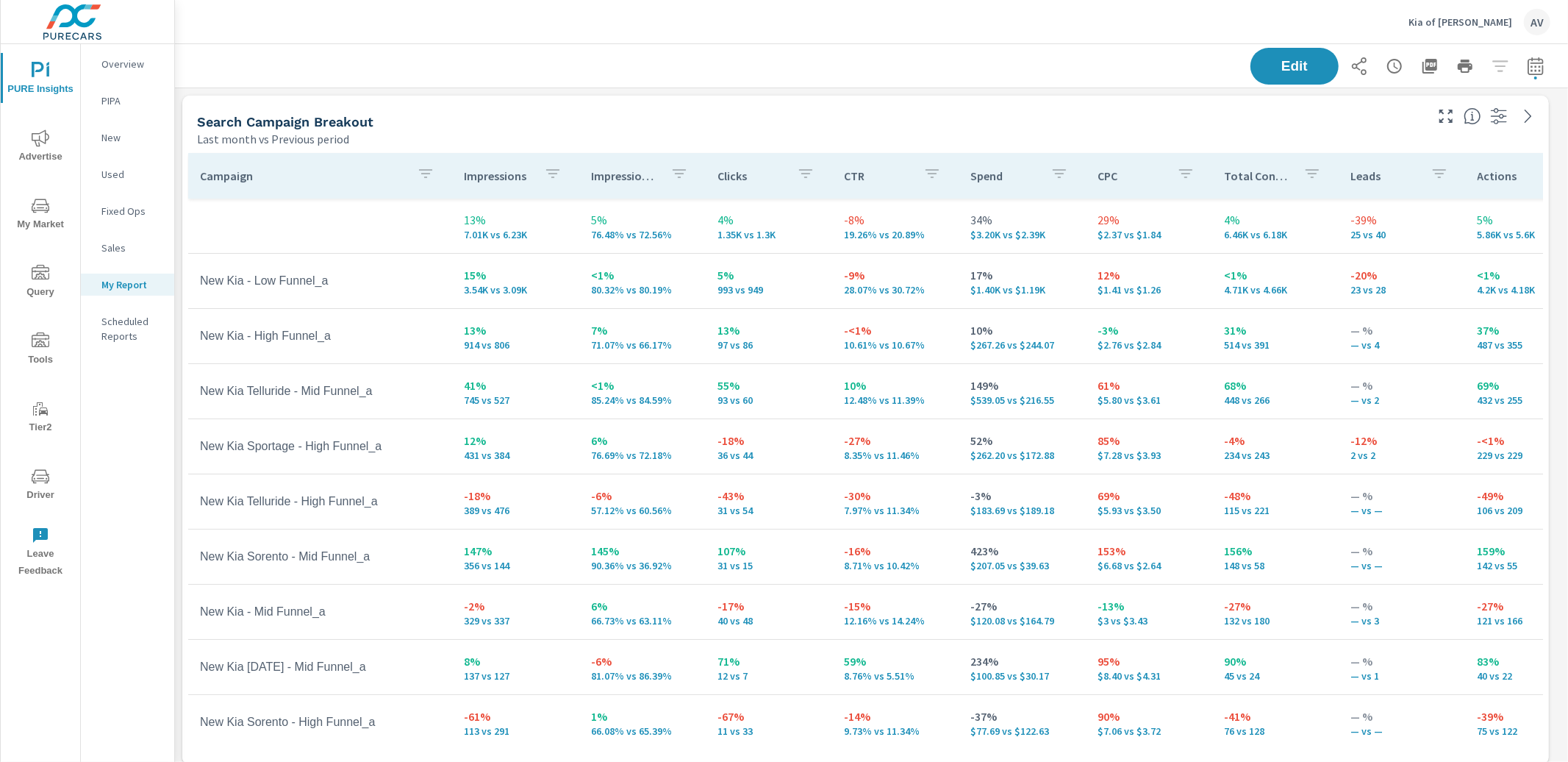
scroll to position [190, 0]
drag, startPoint x: 383, startPoint y: 396, endPoint x: 302, endPoint y: 404, distance: 81.4
click at [302, 404] on td "New Kia Telluride - Mid Funnel_a" at bounding box center [320, 391] width 264 height 36
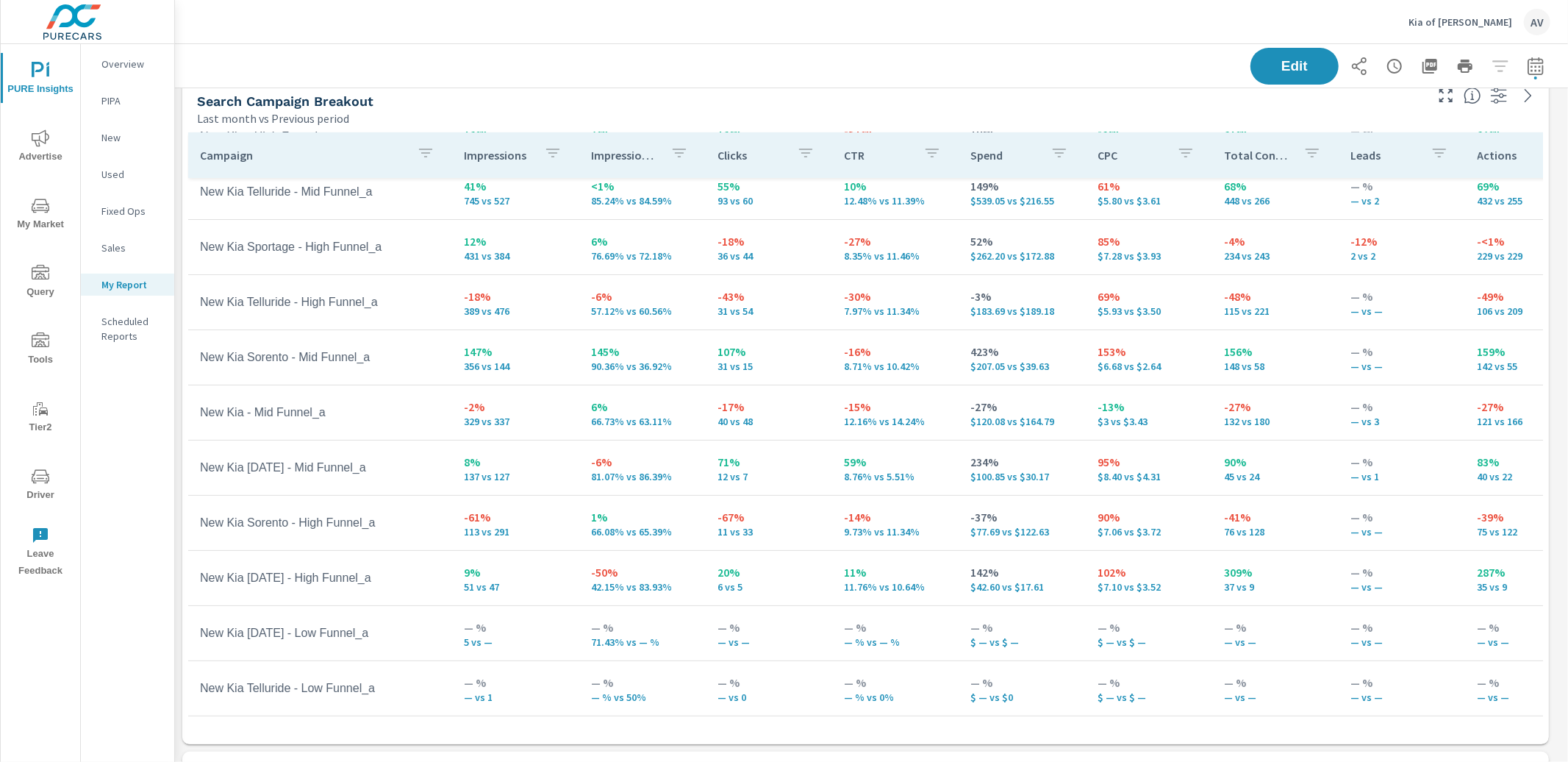
scroll to position [32, 0]
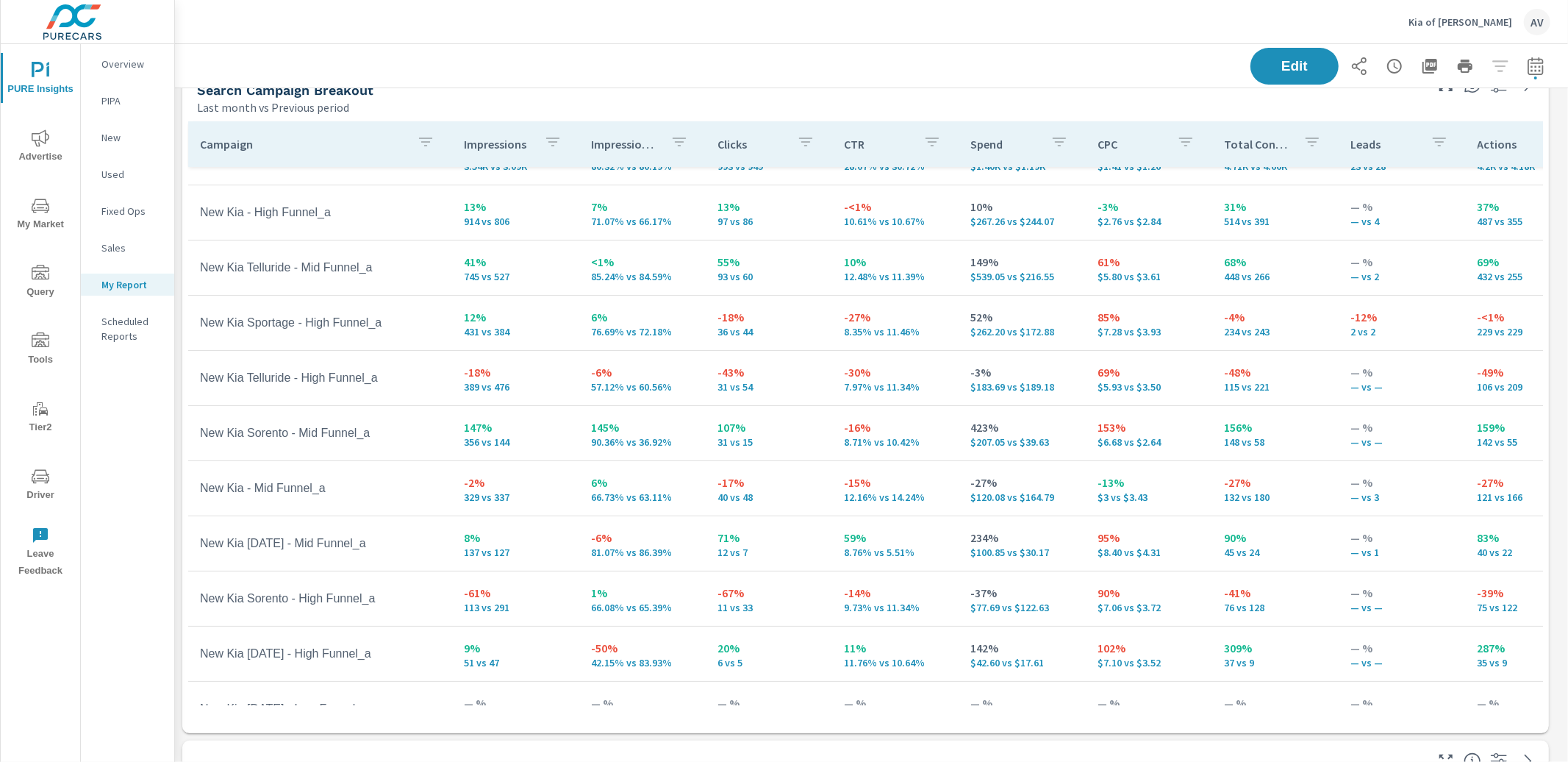
scroll to position [91, 0]
drag, startPoint x: 399, startPoint y: 604, endPoint x: 201, endPoint y: 604, distance: 198.0
click at [201, 604] on td "New Kia Sorento - High Funnel_a" at bounding box center [320, 599] width 264 height 36
drag, startPoint x: 387, startPoint y: 379, endPoint x: 201, endPoint y: 383, distance: 186.0
click at [201, 383] on td "New Kia Telluride - High Funnel_a" at bounding box center [320, 379] width 264 height 36
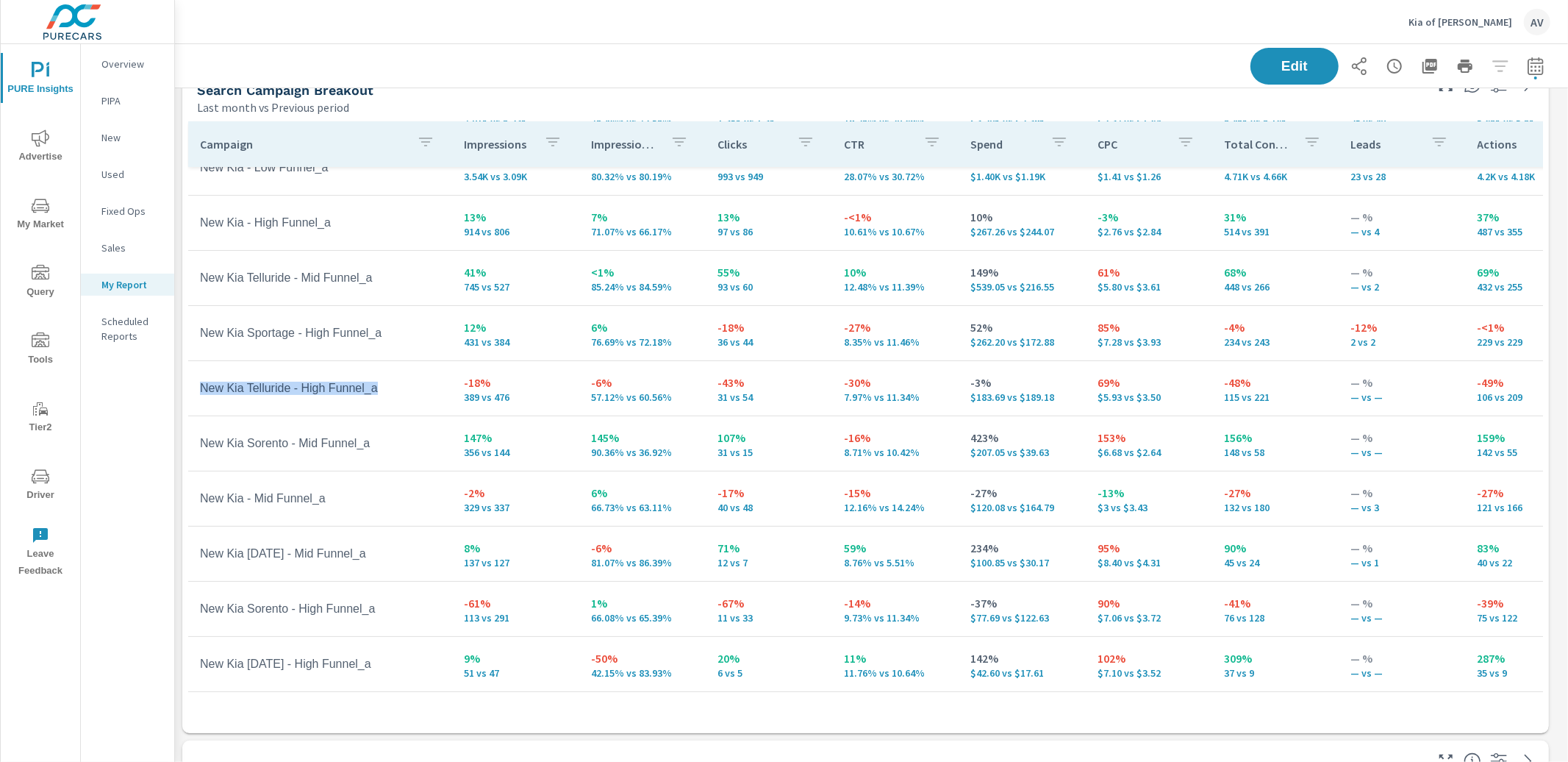
scroll to position [70, 0]
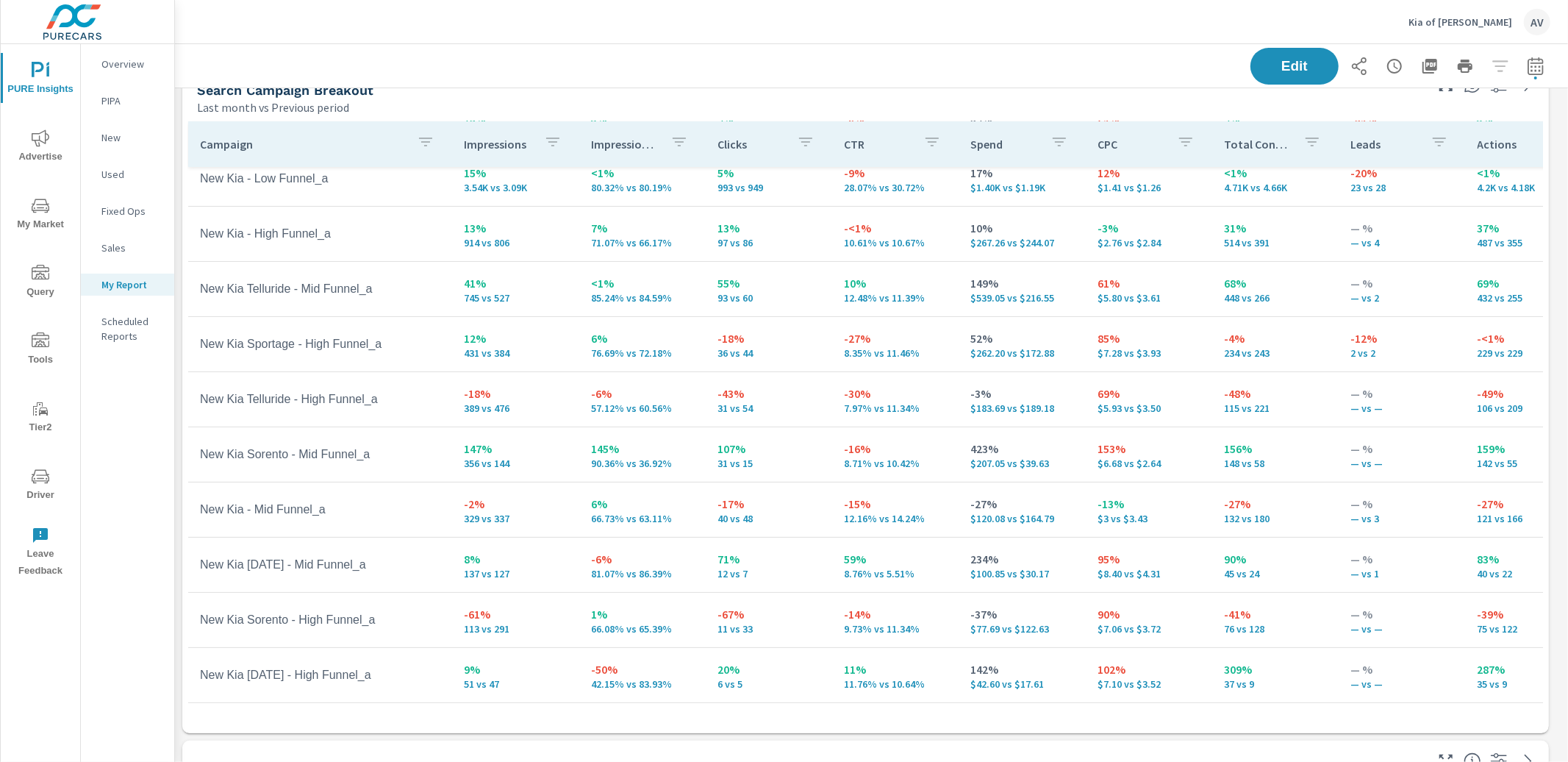
click at [1177, 444] on p "153%" at bounding box center [1149, 448] width 103 height 17
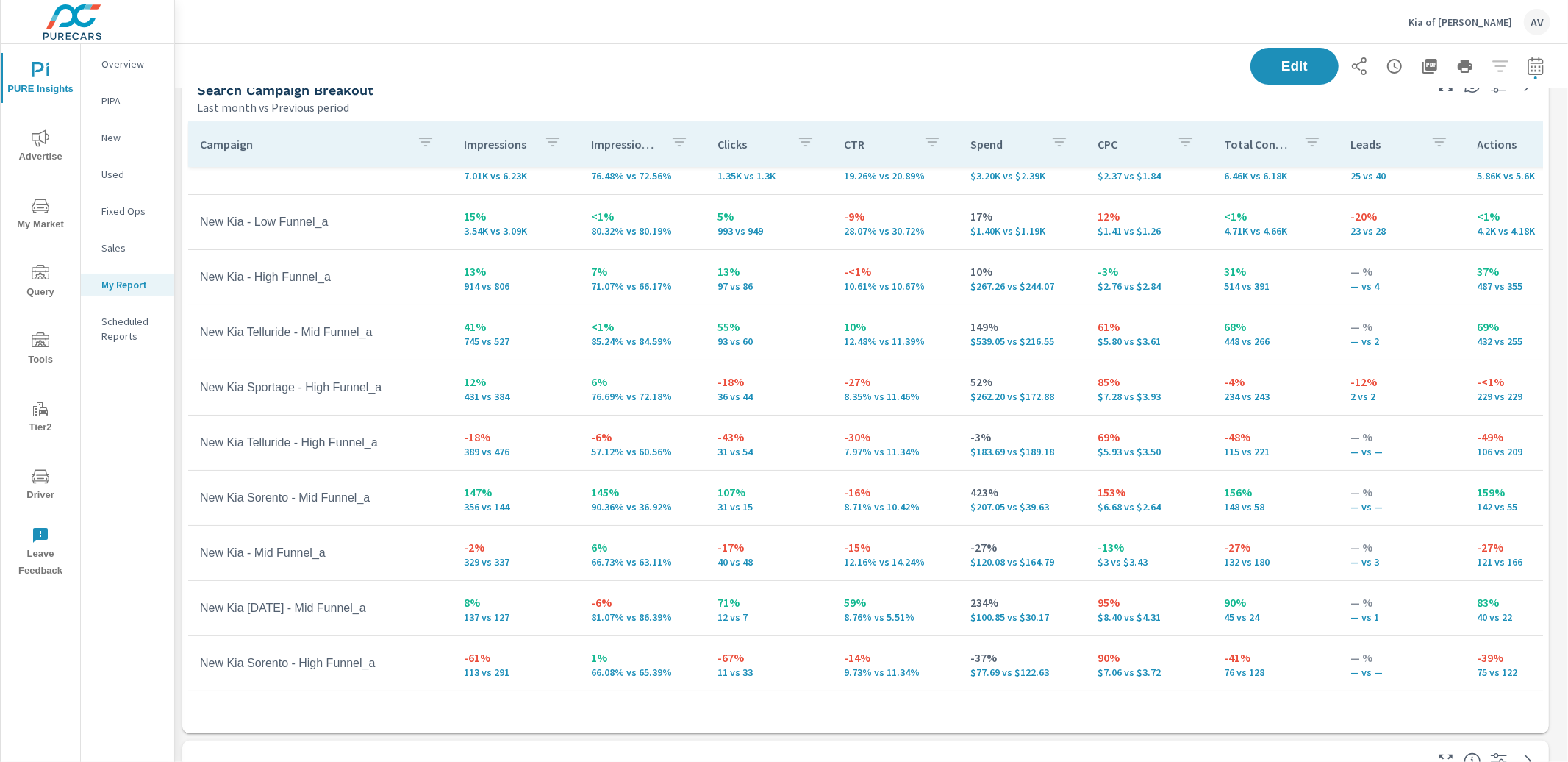
scroll to position [28, 0]
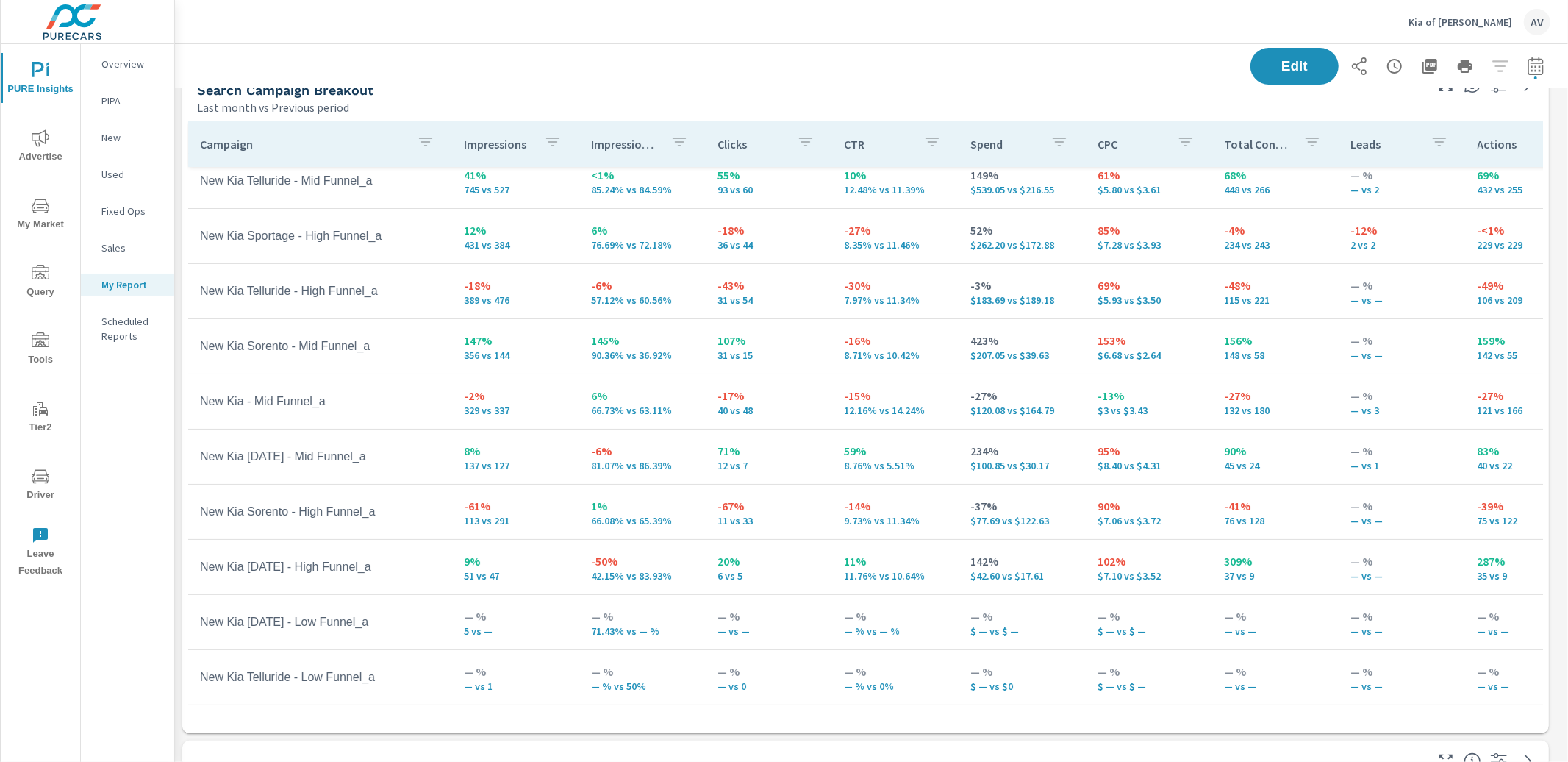
scroll to position [190, 0]
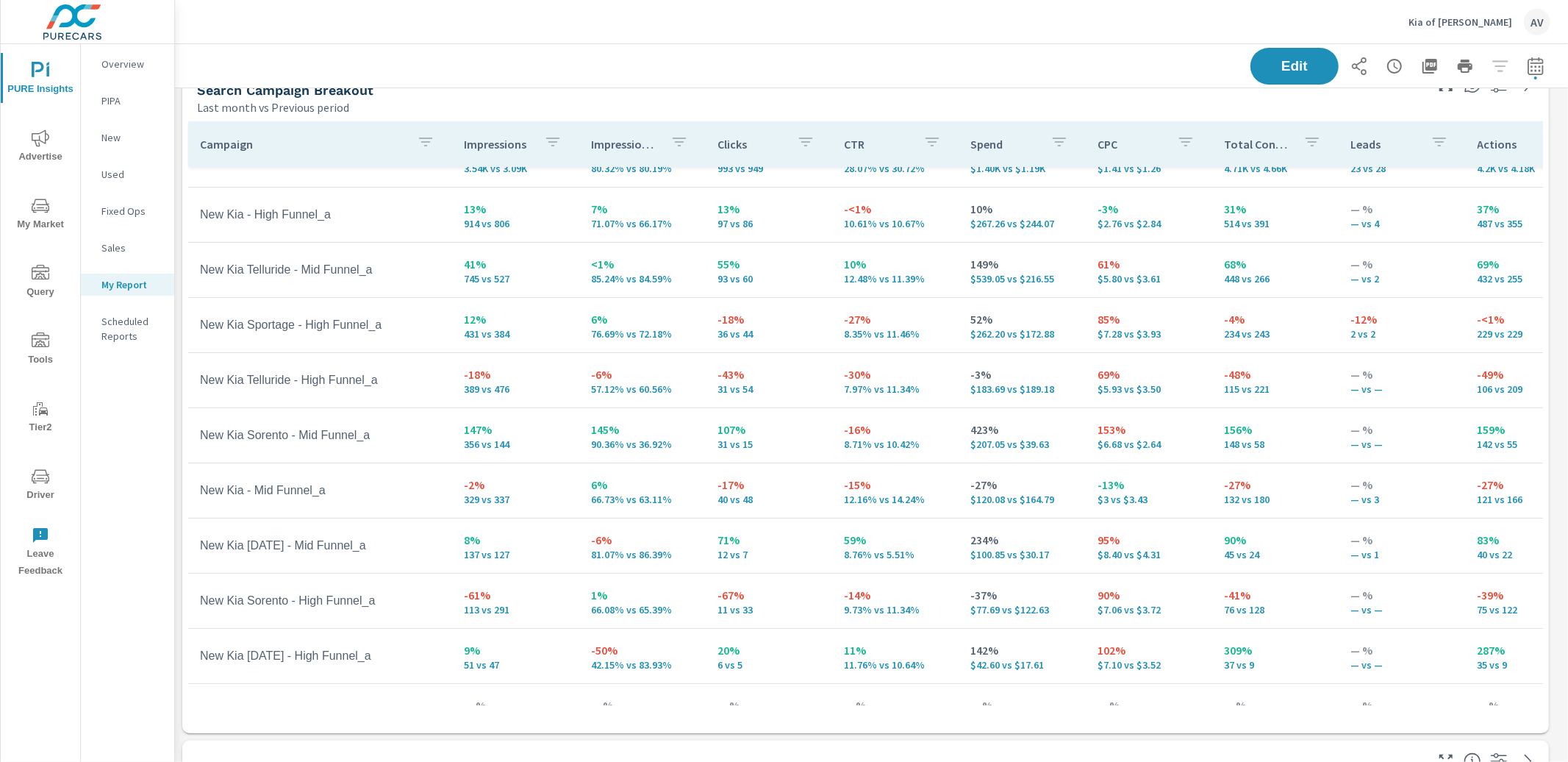
scroll to position [87, 0]
click at [822, 76] on div "Edit" at bounding box center [871, 66] width 1358 height 43
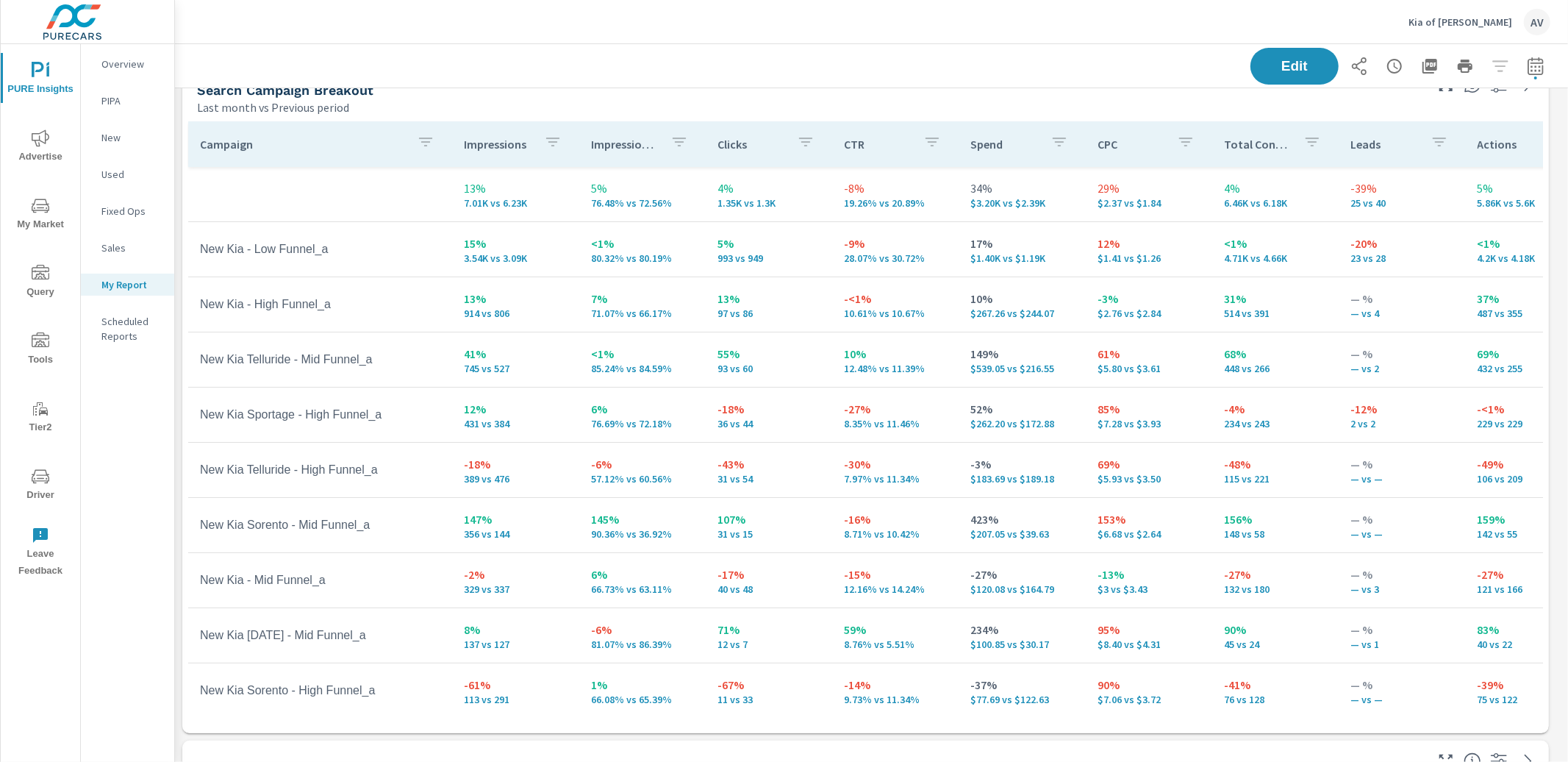
click at [687, 69] on div "Edit" at bounding box center [871, 66] width 1358 height 43
drag, startPoint x: 297, startPoint y: 415, endPoint x: 394, endPoint y: 415, distance: 97.0
click at [394, 415] on td "New Kia Sportage - High Funnel_a" at bounding box center [320, 415] width 264 height 36
drag, startPoint x: 388, startPoint y: 407, endPoint x: 199, endPoint y: 418, distance: 189.3
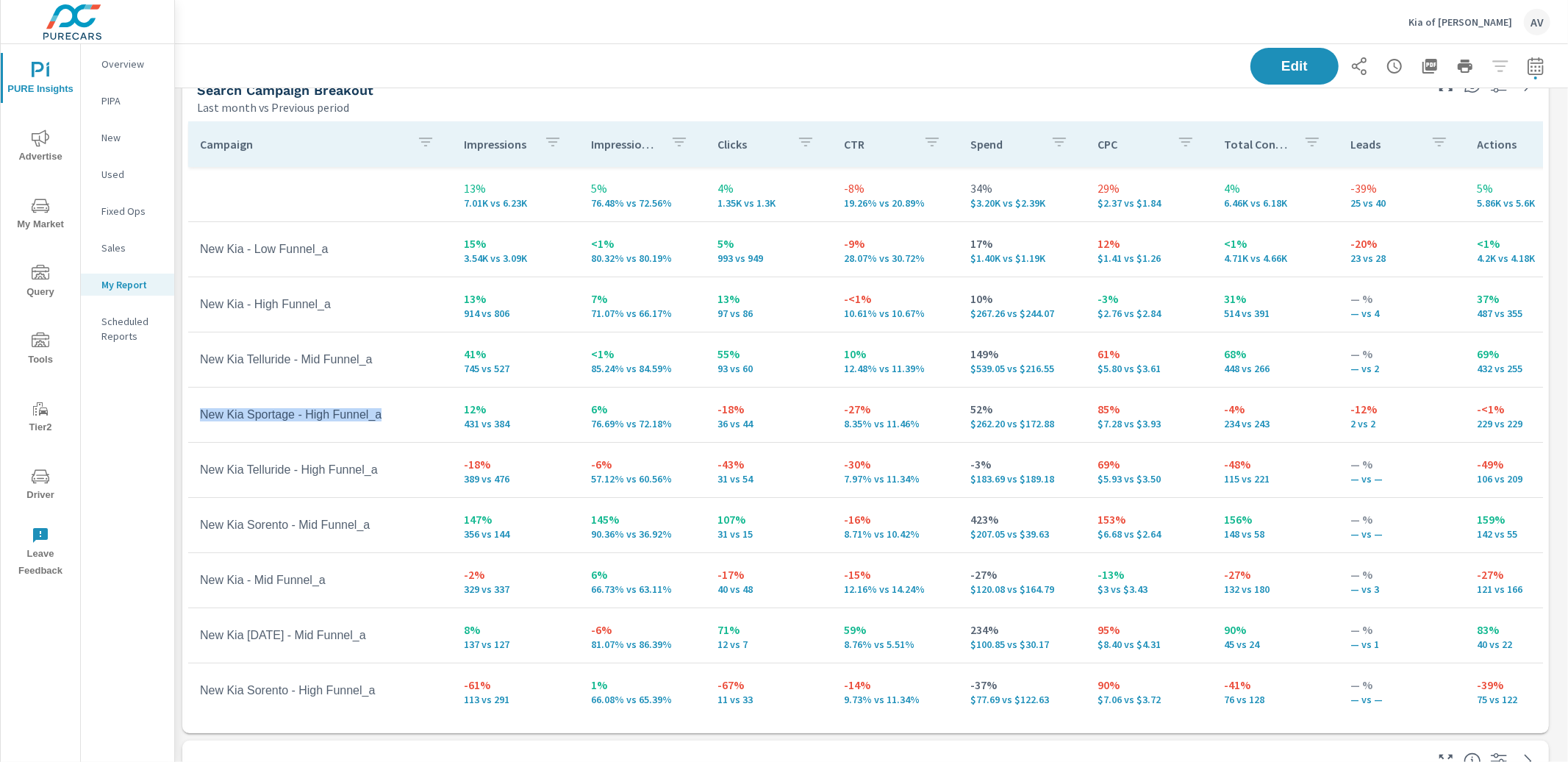
click at [199, 418] on td "New Kia Sportage - High Funnel_a" at bounding box center [320, 415] width 264 height 36
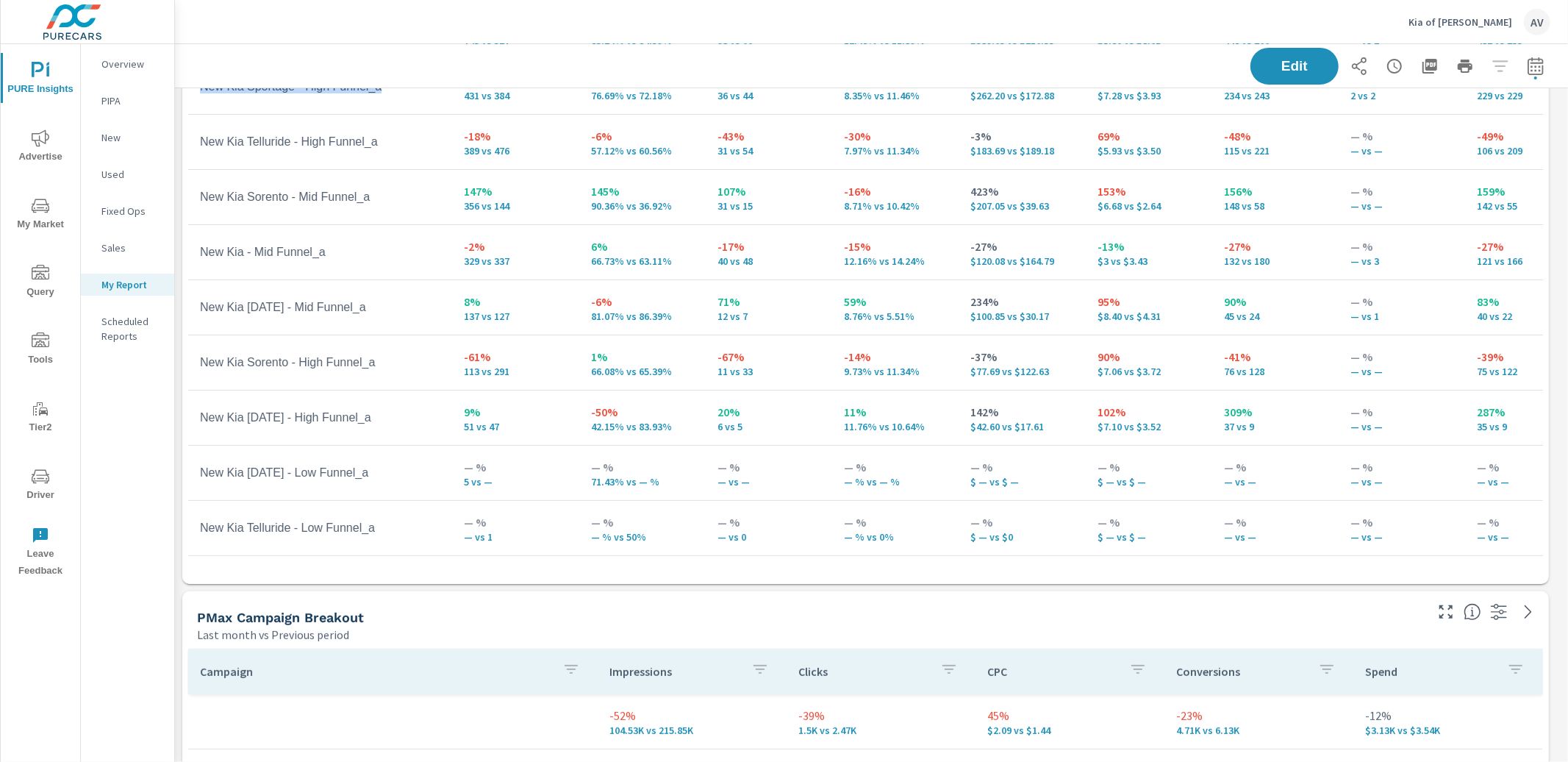
scroll to position [185, 0]
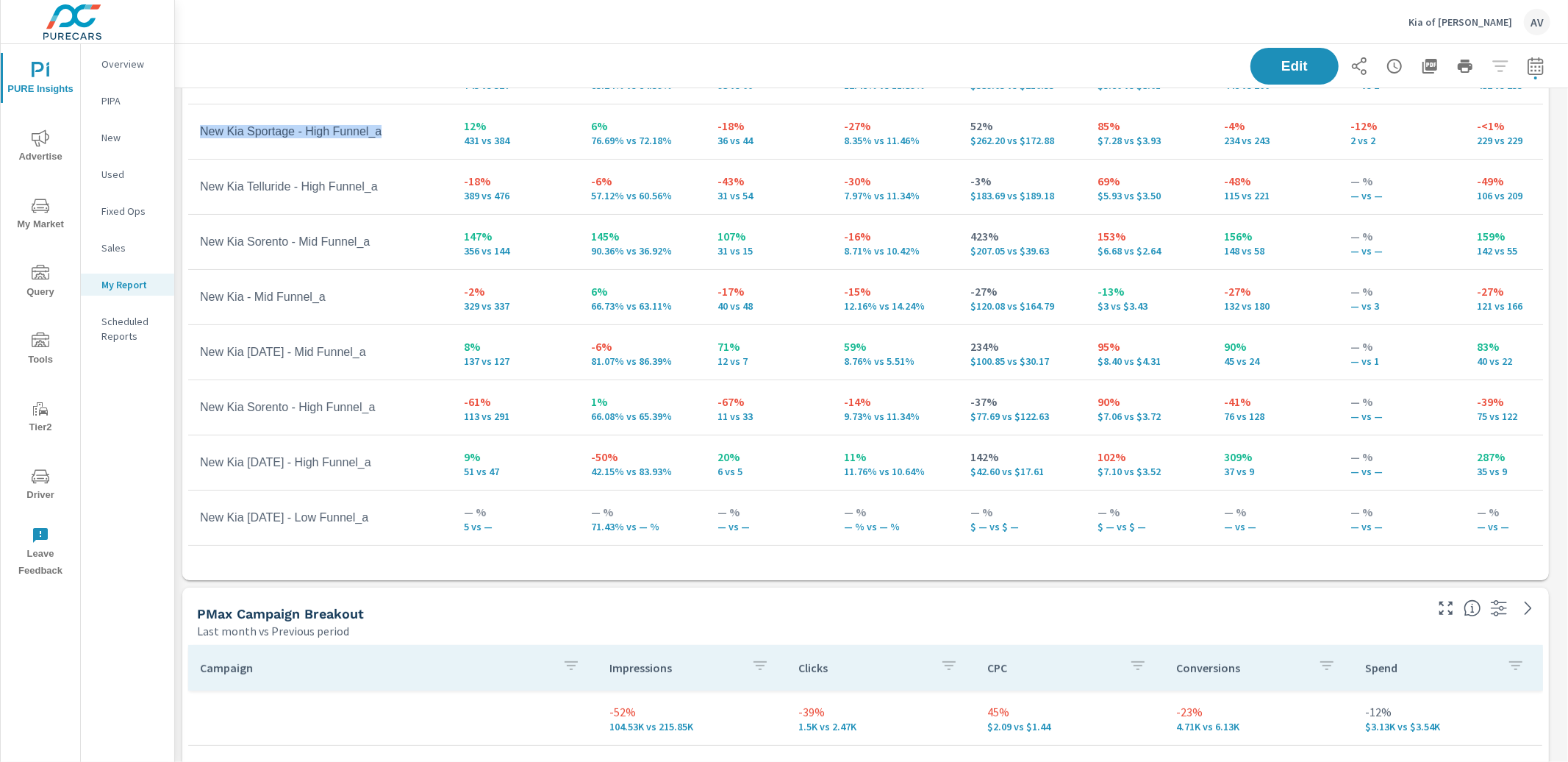
scroll to position [18, 0]
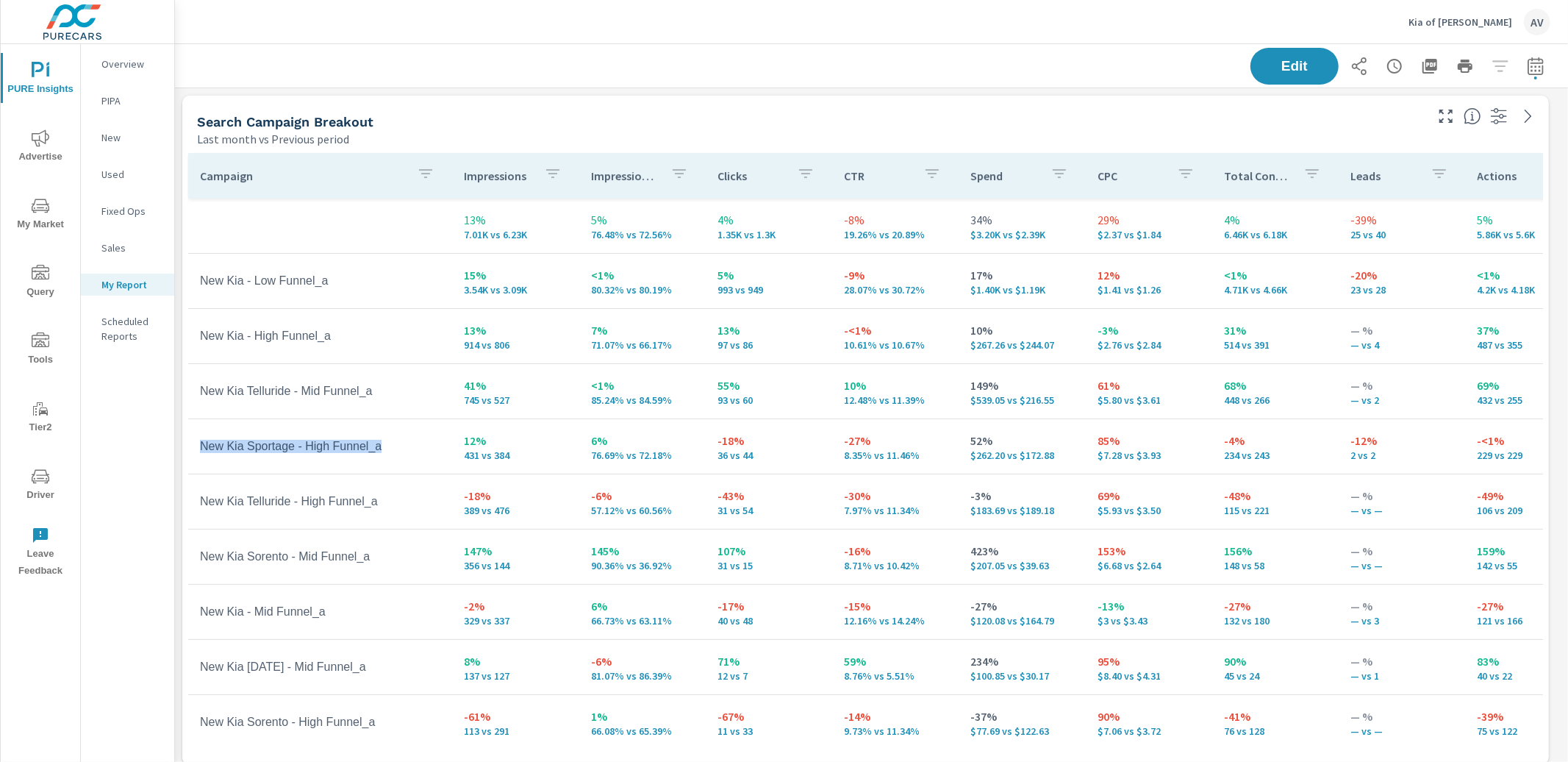
click at [327, 447] on td "New Kia Sportage - High Funnel_a" at bounding box center [320, 446] width 264 height 36
click at [946, 117] on div "Search Campaign Breakout" at bounding box center [810, 122] width 1226 height 17
click at [1530, 70] on icon "button" at bounding box center [1535, 65] width 16 height 17
select select "Last month"
select select "Previous period"
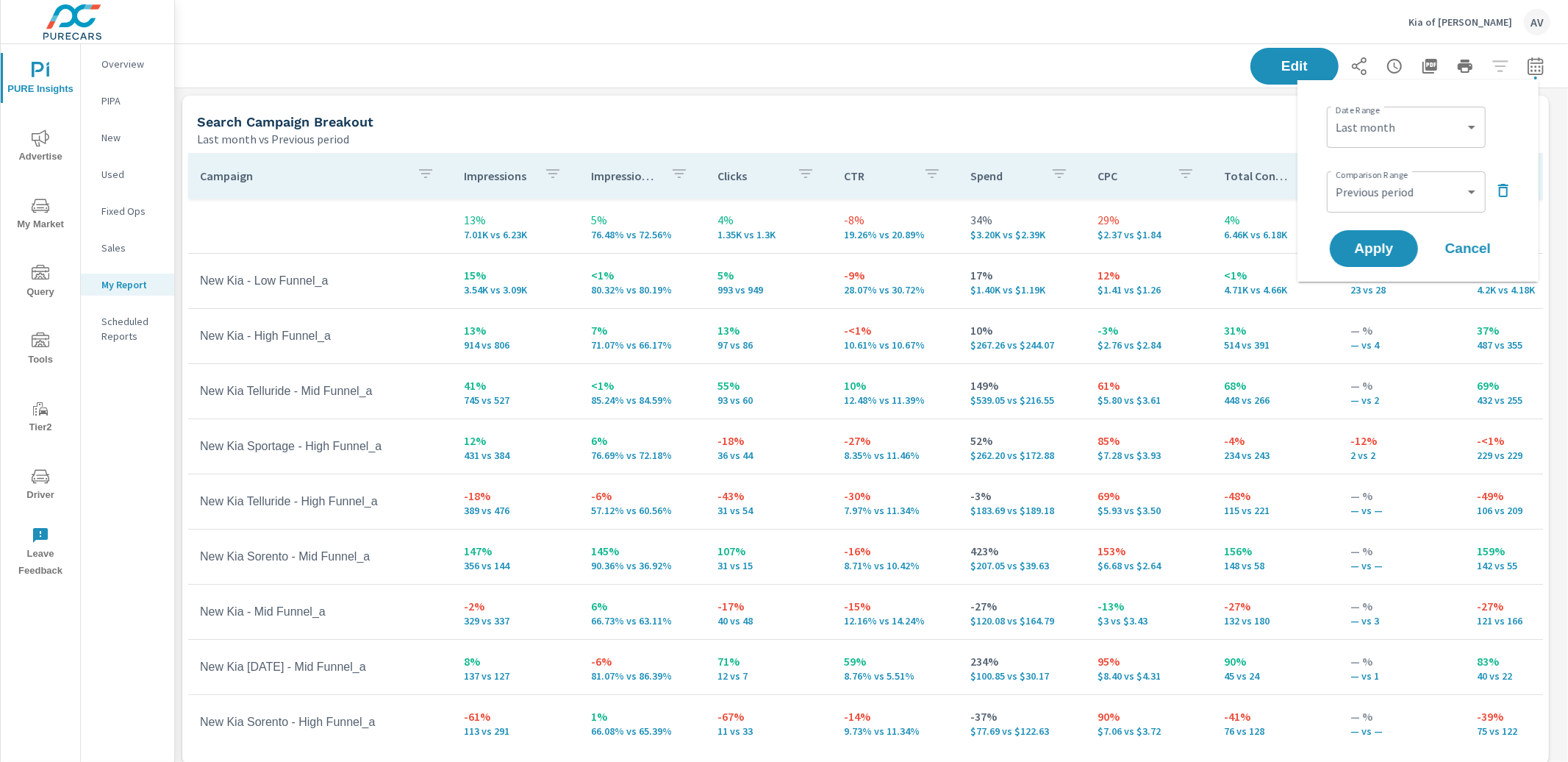
scroll to position [2232, 1407]
click at [917, 109] on div "Search Campaign Breakout Last month vs Previous period" at bounding box center [806, 121] width 1246 height 52
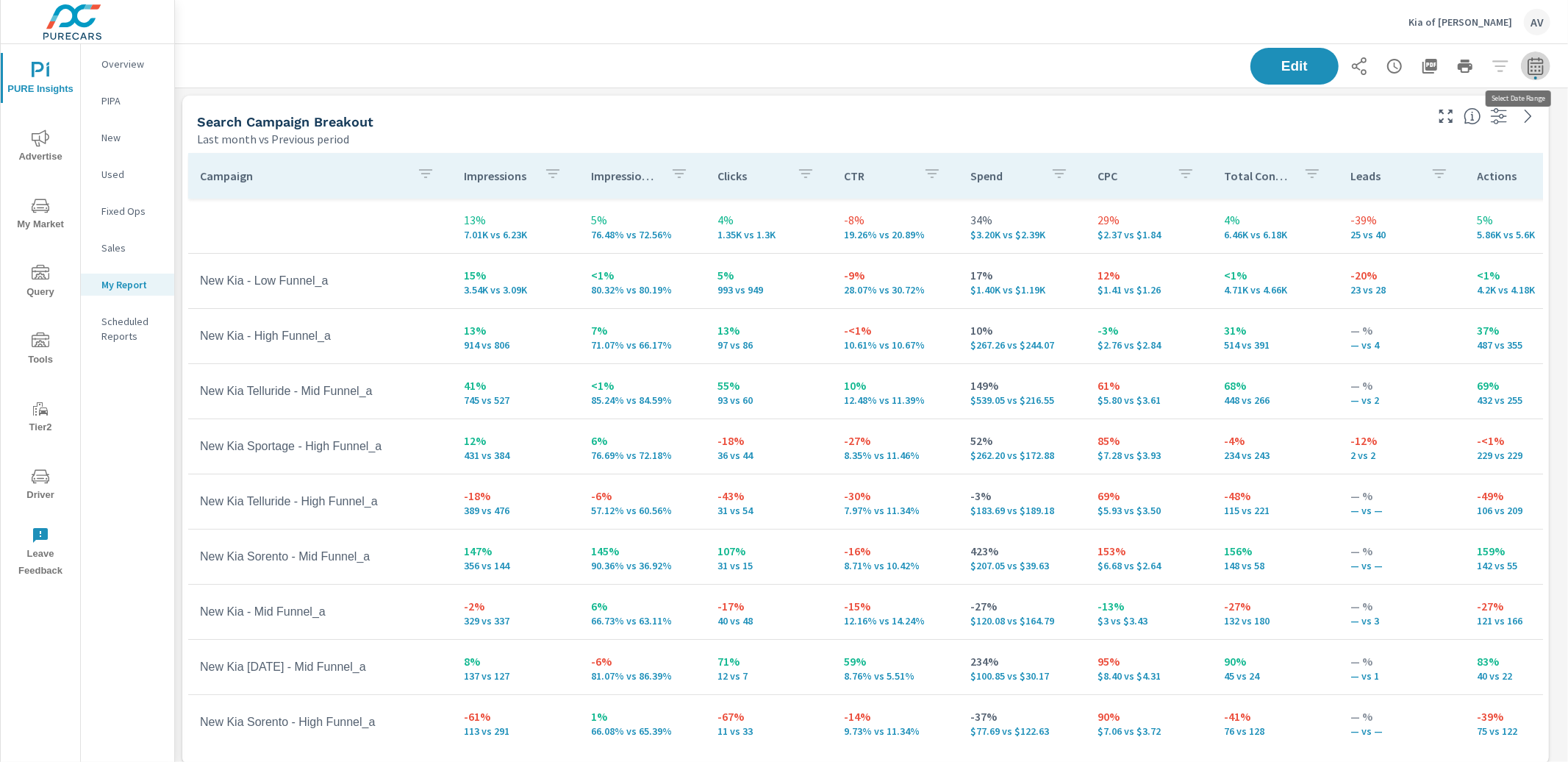
click at [1536, 69] on button "button" at bounding box center [1535, 66] width 29 height 29
select select "Last month"
select select "Previous period"
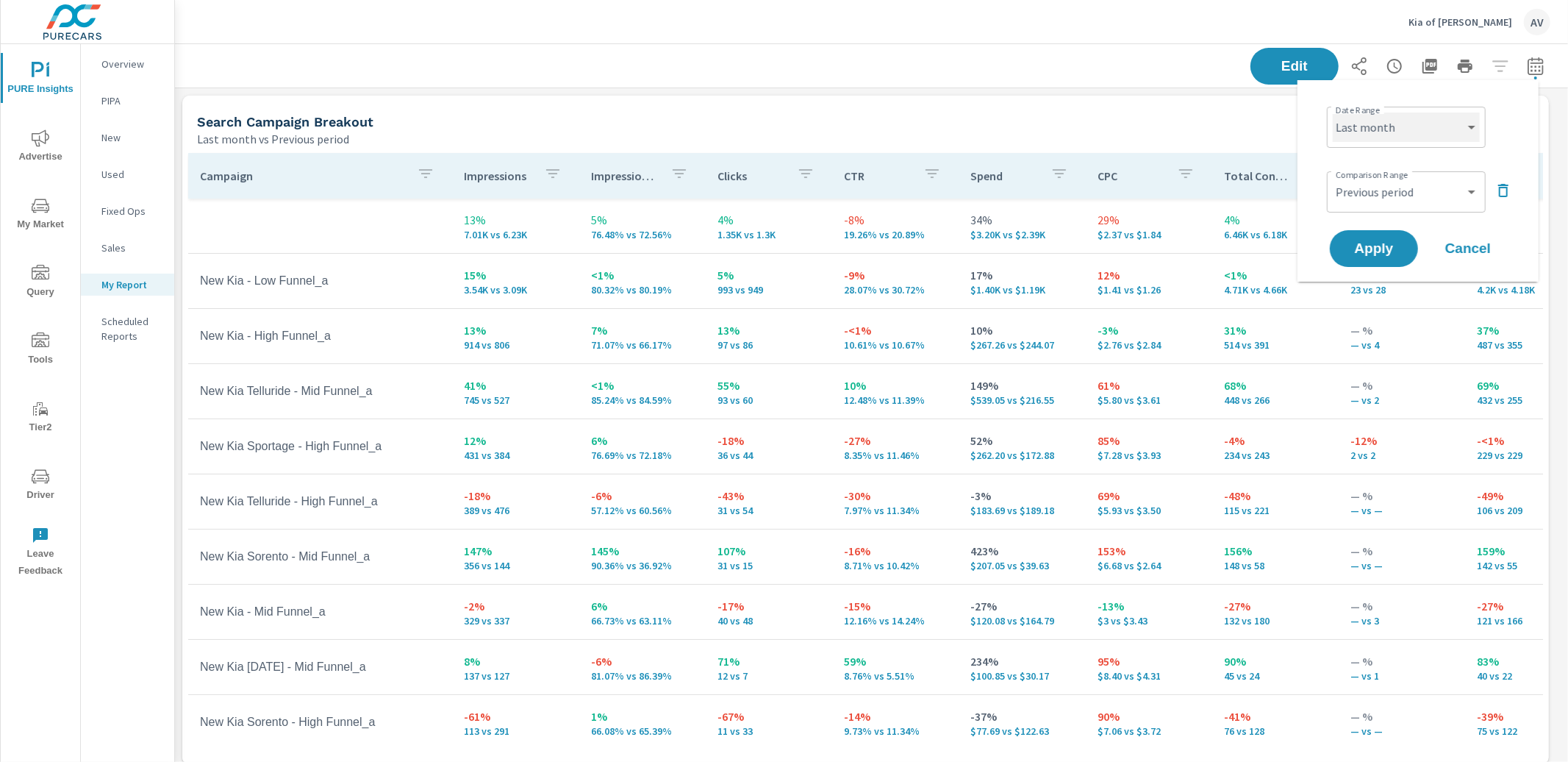
click at [1423, 122] on select "Custom Yesterday Last week Last 7 days Last 14 days Last 30 days Last 45 days L…" at bounding box center [1406, 127] width 147 height 29
click at [1333, 113] on select "Custom Yesterday Last week Last 7 days Last 14 days Last 30 days Last 45 days L…" at bounding box center [1406, 127] width 147 height 29
select select "Month to date"
click at [1511, 185] on icon "button" at bounding box center [1503, 190] width 17 height 17
click at [1374, 206] on span "Apply" at bounding box center [1374, 207] width 60 height 14
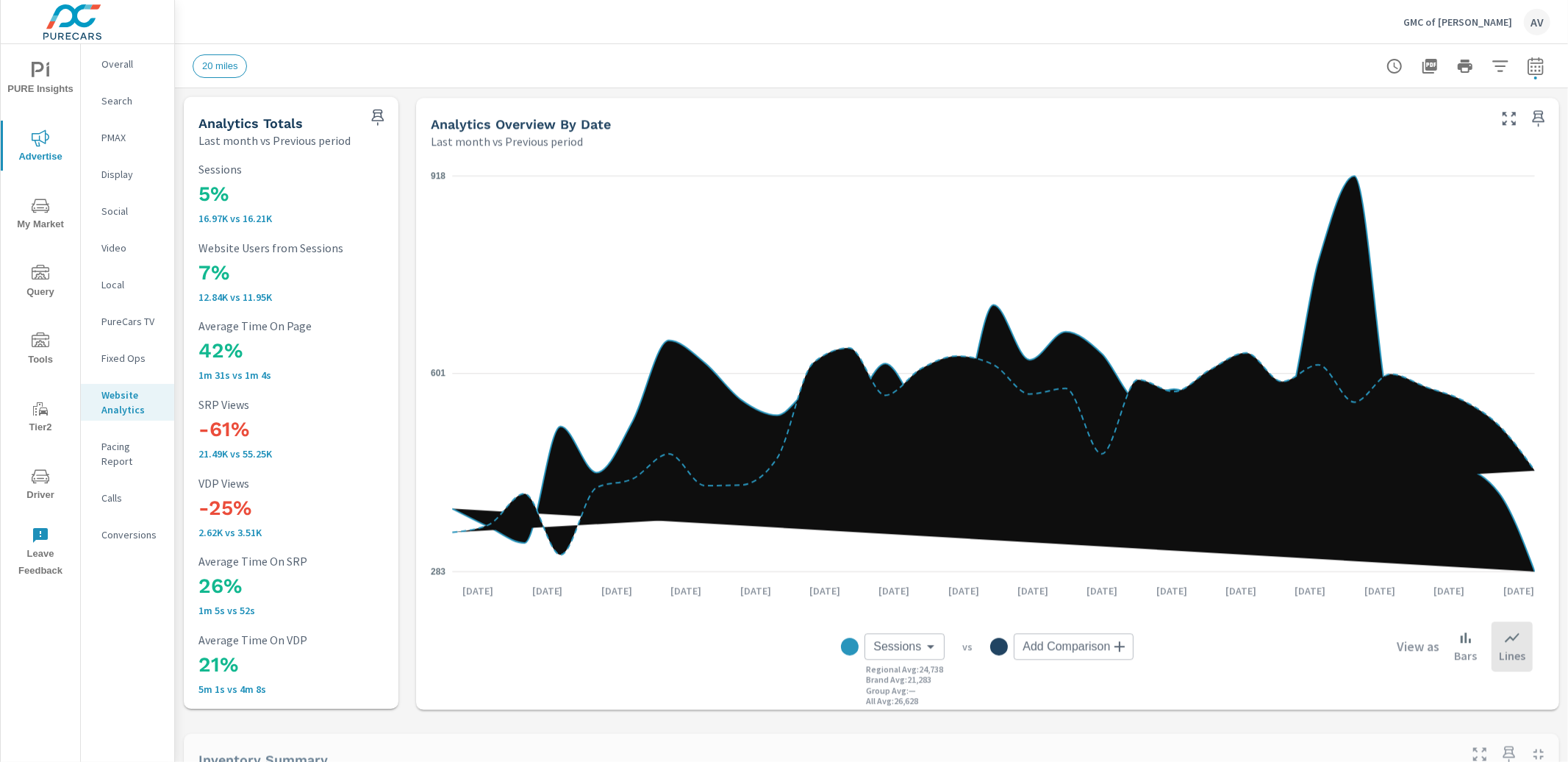
scroll to position [1, 0]
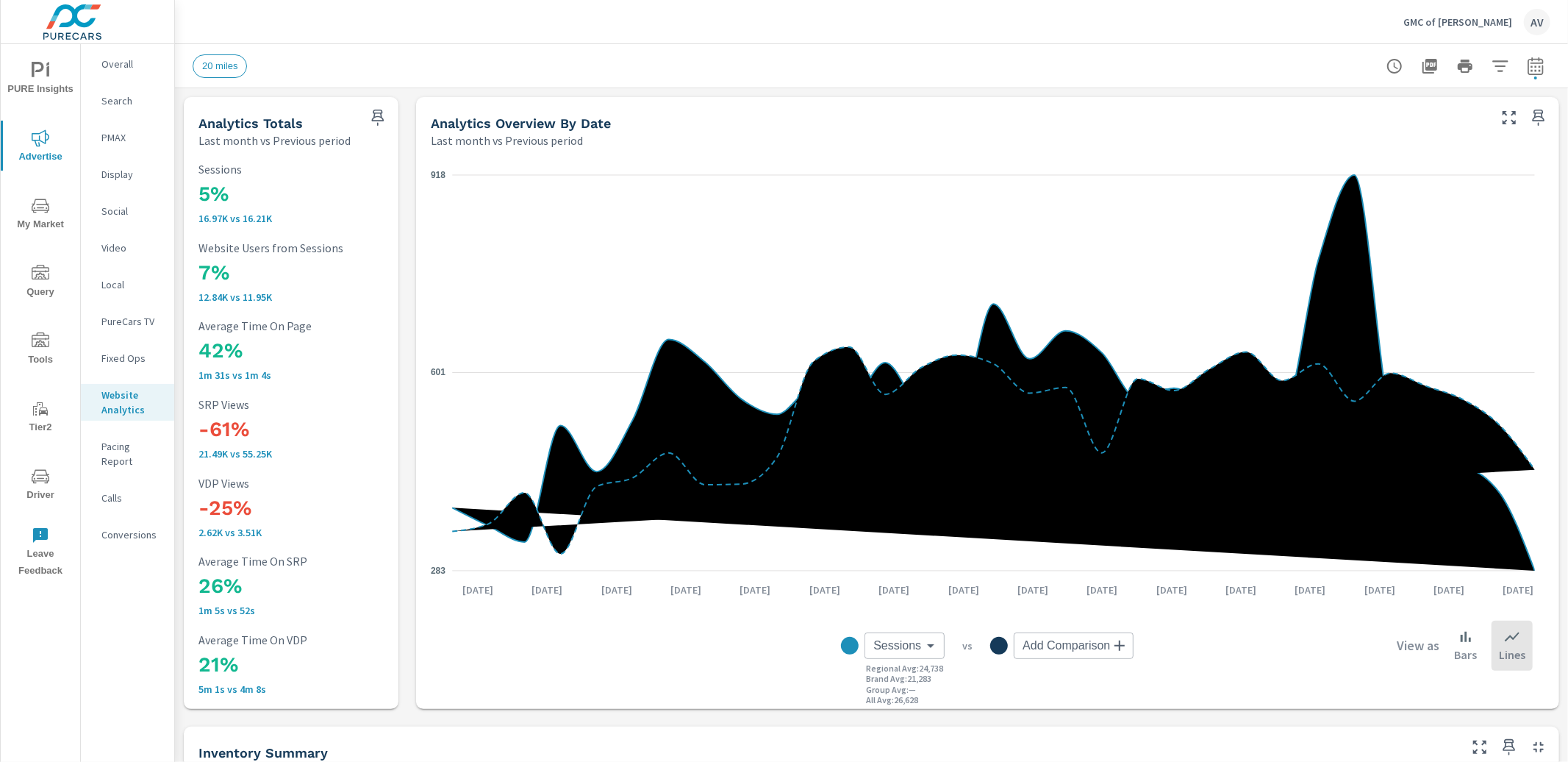
click at [43, 80] on span "PURE Insights" at bounding box center [40, 80] width 70 height 36
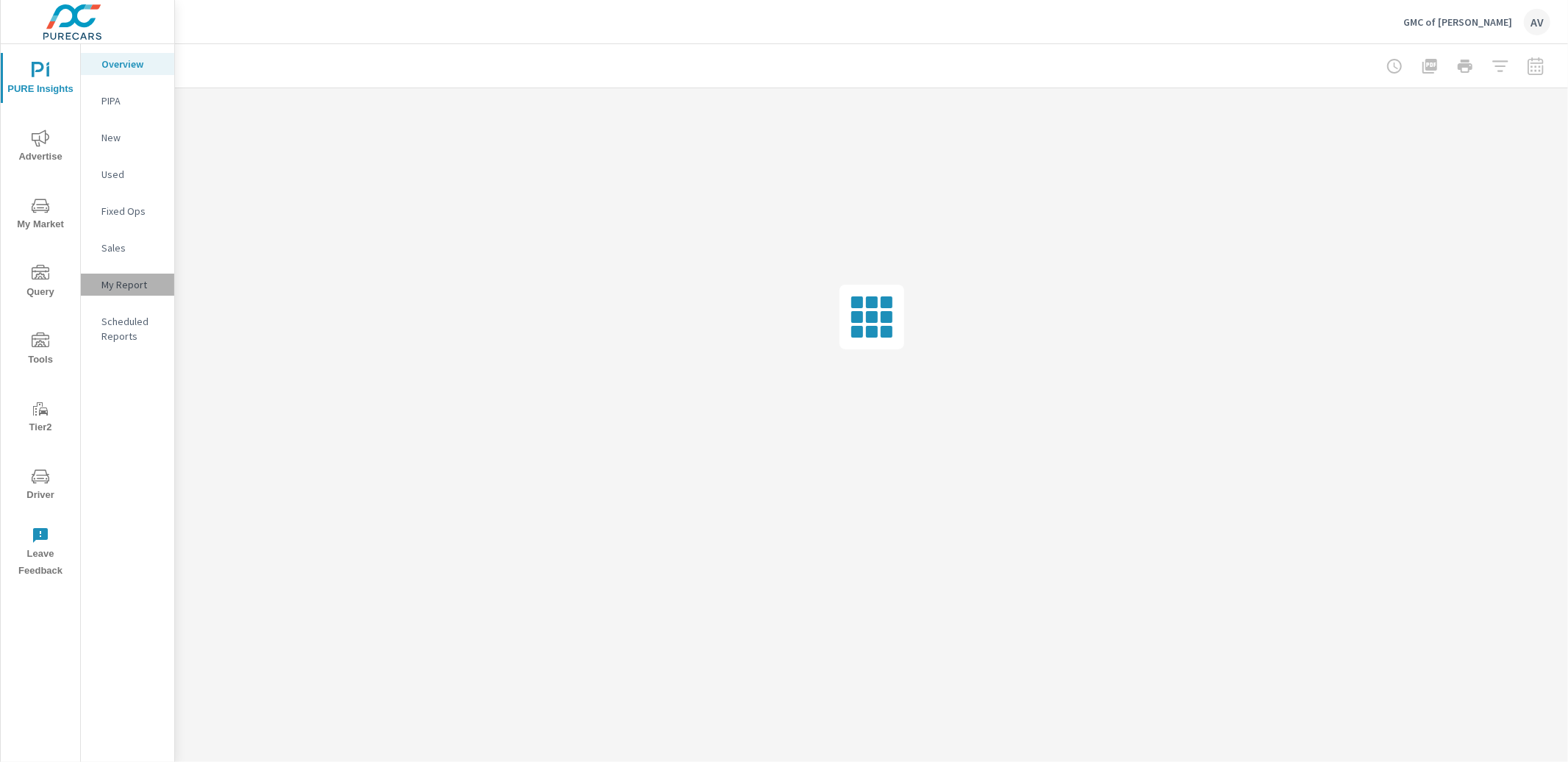
click at [127, 277] on p "My Report" at bounding box center [132, 284] width 61 height 15
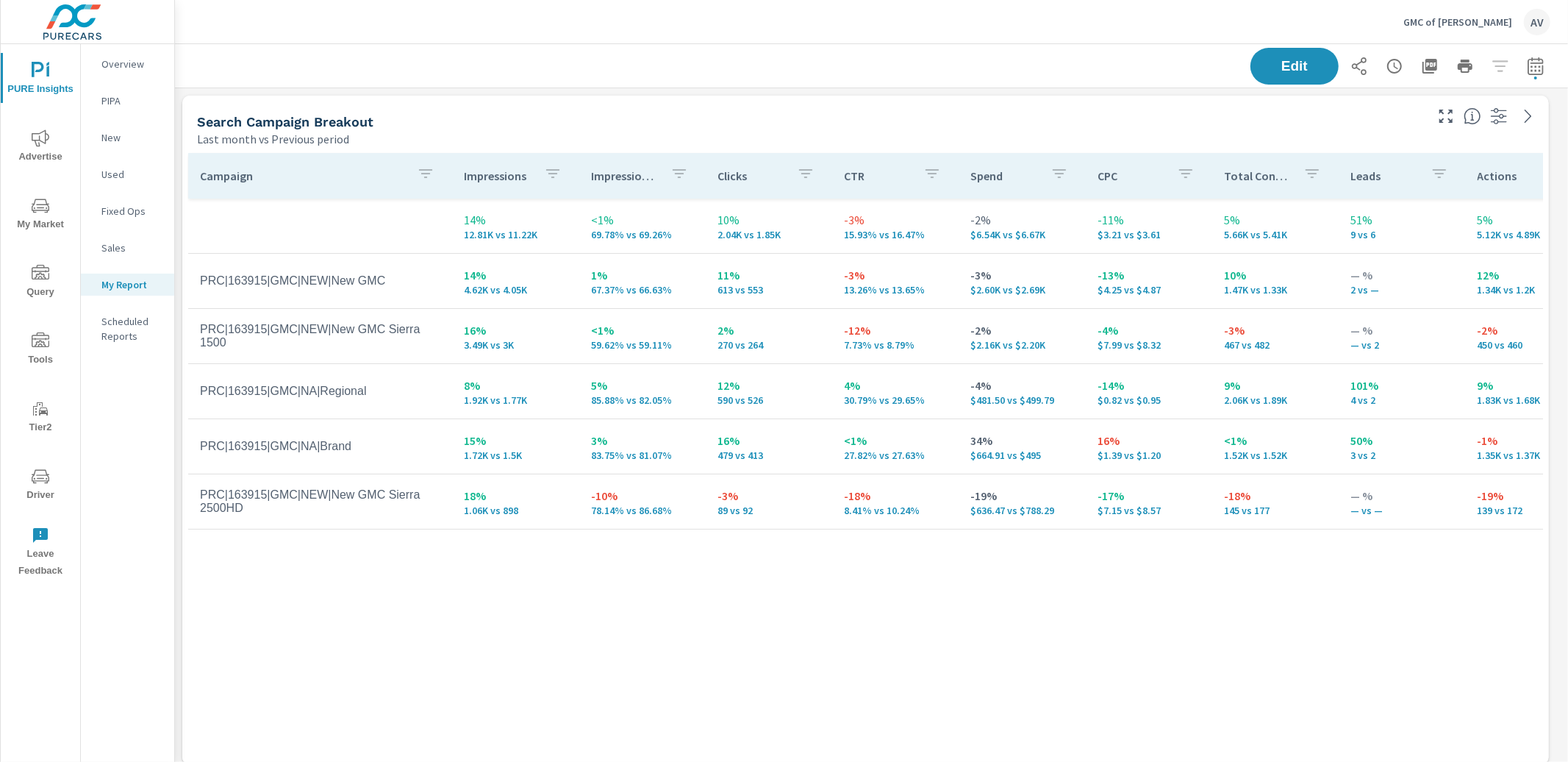
scroll to position [1725, 1407]
click at [186, 114] on div "Search Campaign Breakout Last month vs Previous period" at bounding box center [806, 121] width 1246 height 52
click at [1529, 56] on button "button" at bounding box center [1535, 66] width 29 height 29
select select "Last month"
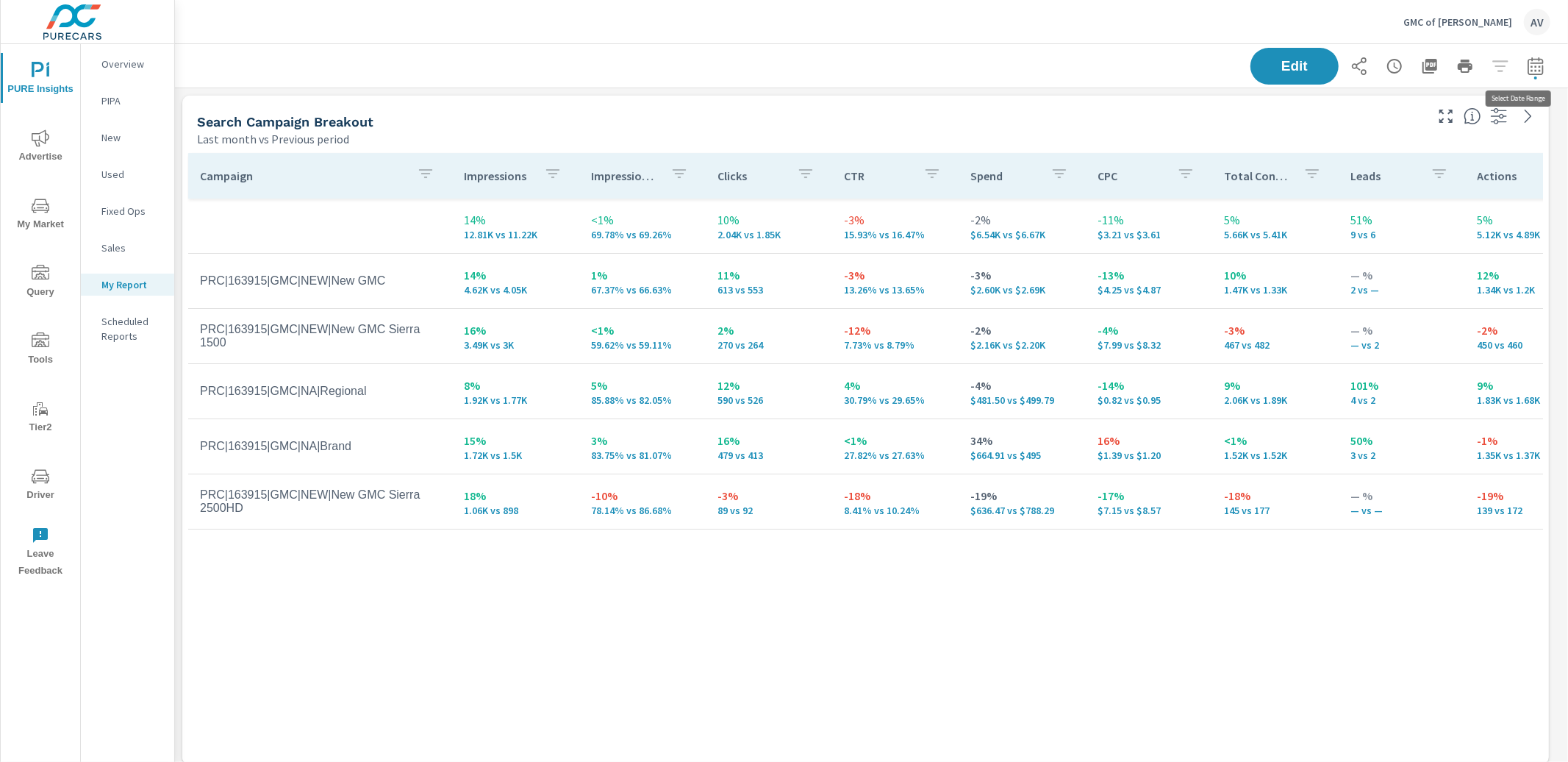
select select "Previous period"
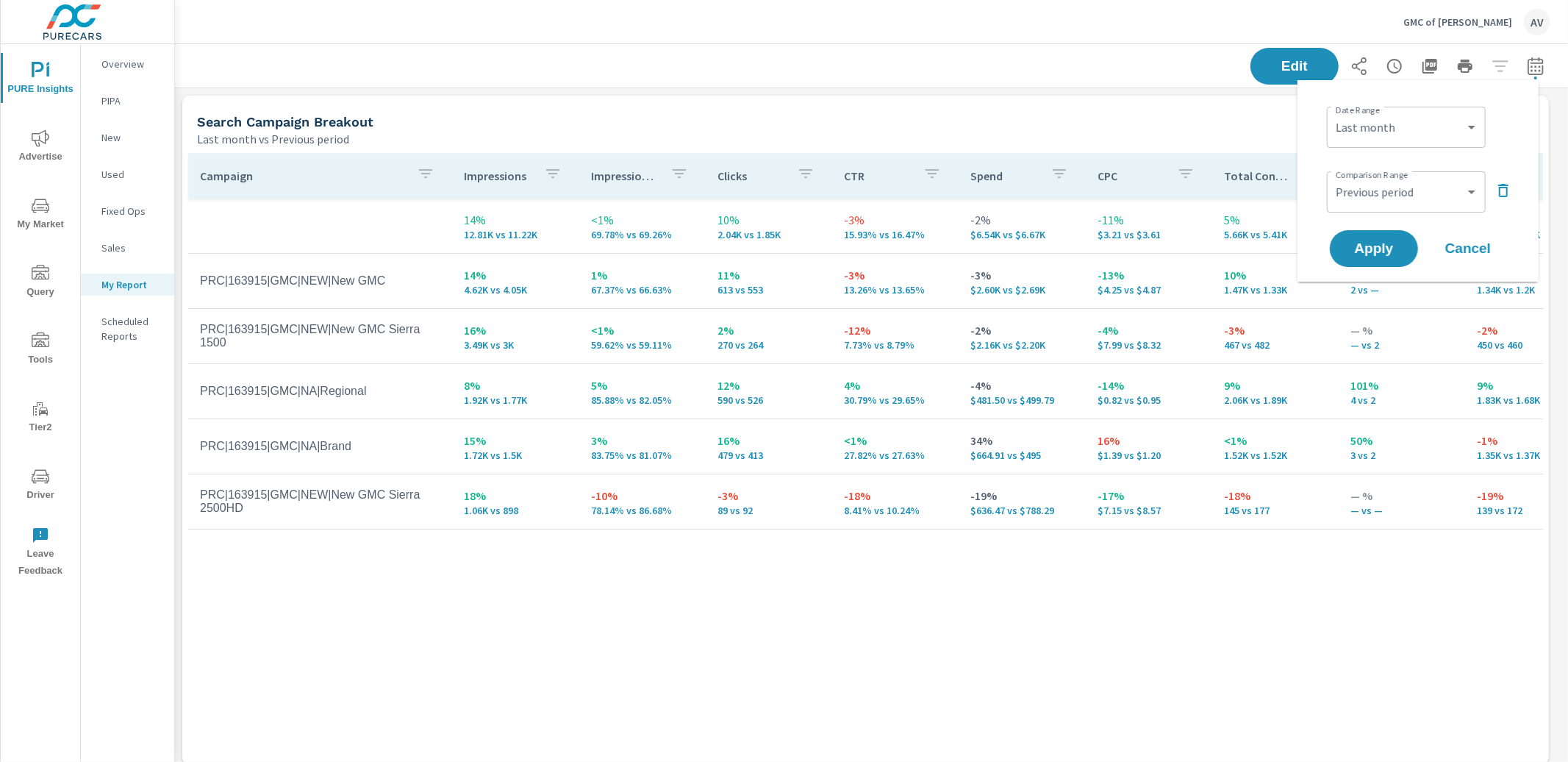
click at [1123, 135] on div "Last month vs Previous period" at bounding box center [810, 138] width 1226 height 17
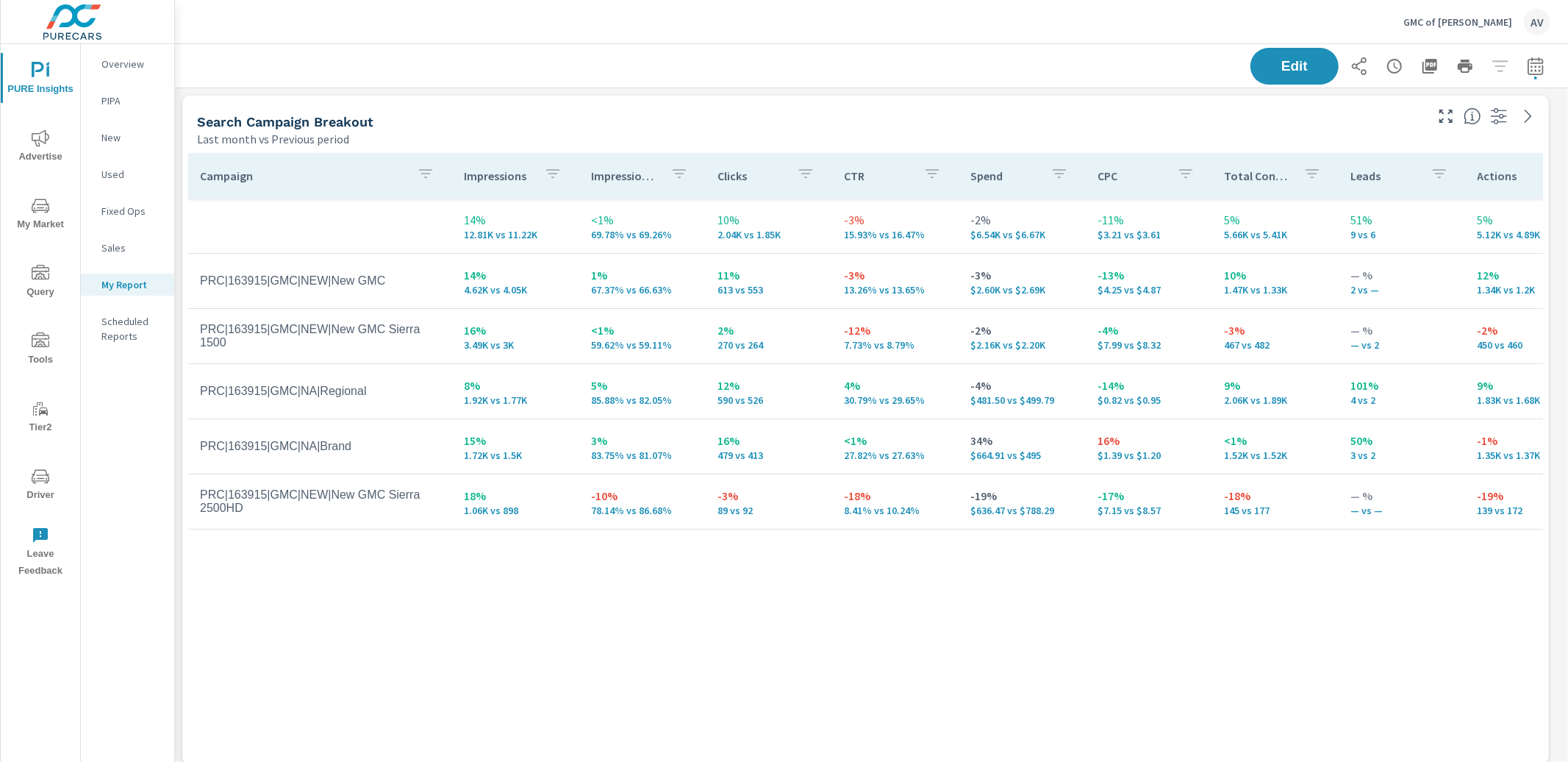
click at [817, 122] on div "Search Campaign Breakout" at bounding box center [810, 122] width 1226 height 17
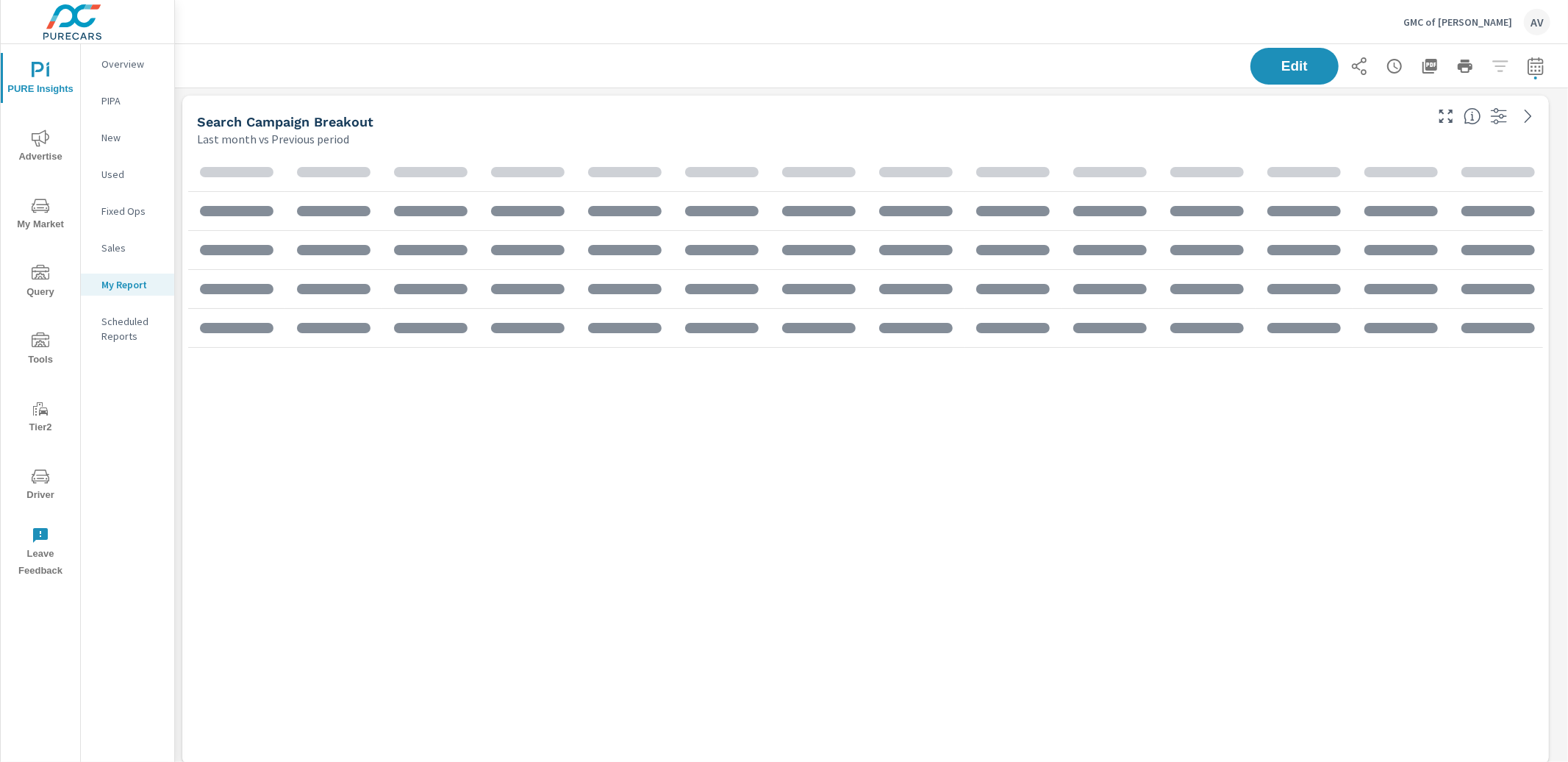
scroll to position [1725, 1407]
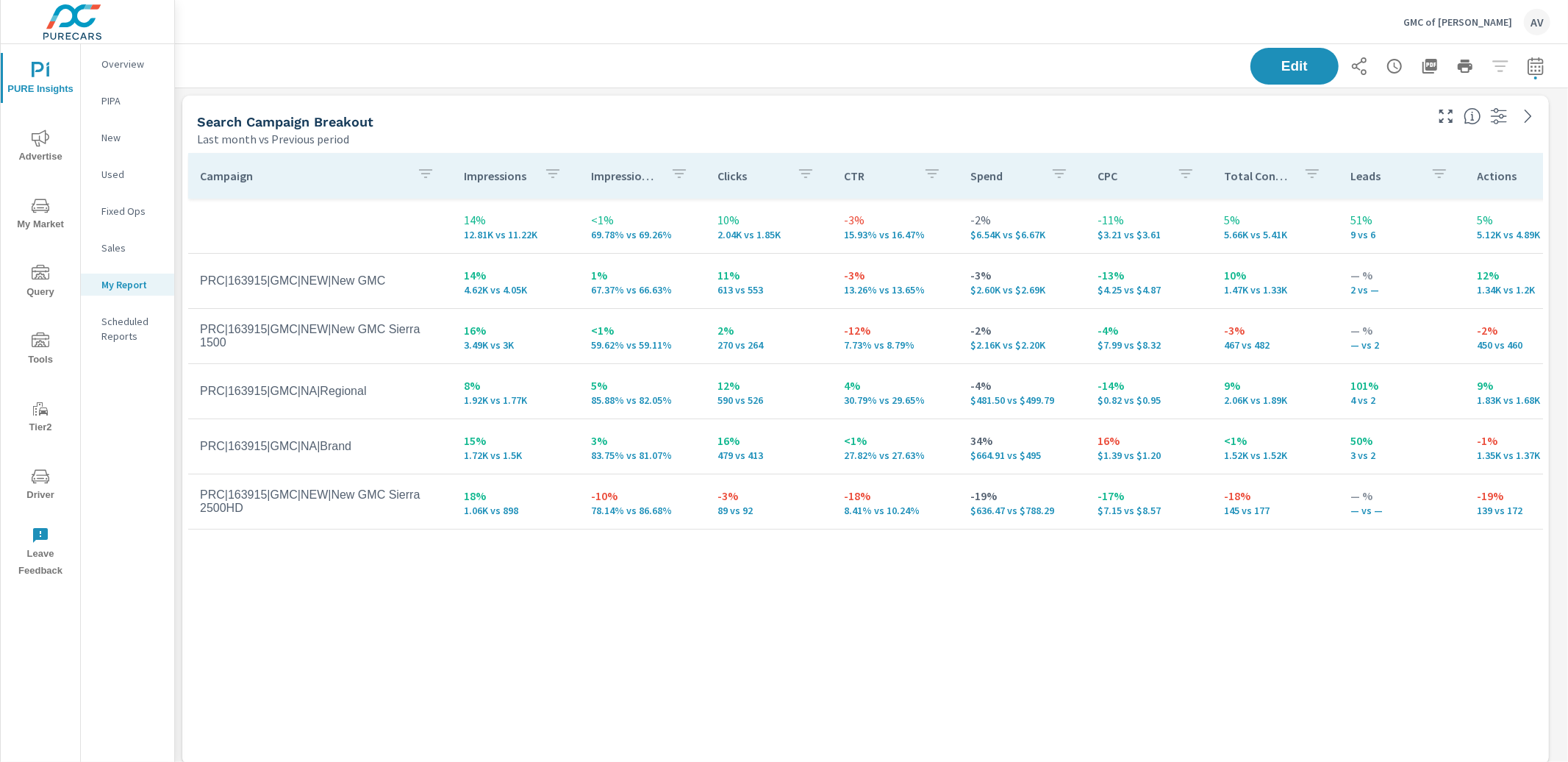
click at [1192, 139] on div "Last month vs Previous period" at bounding box center [810, 138] width 1226 height 17
click at [1190, 129] on div "Search Campaign Breakout" at bounding box center [810, 122] width 1226 height 17
click at [1246, 130] on div "Last month vs Previous period" at bounding box center [810, 138] width 1226 height 17
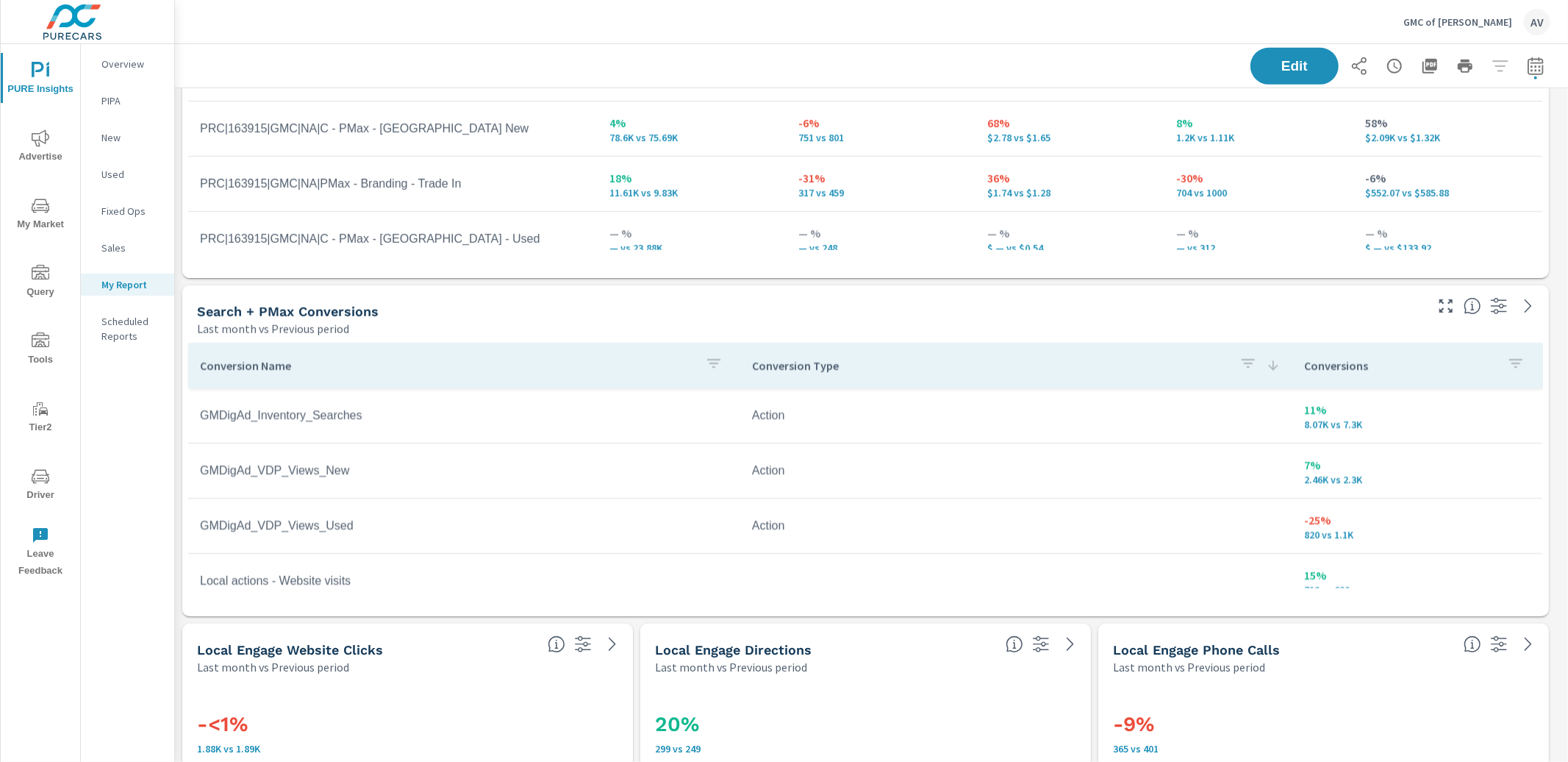
scroll to position [1025, 0]
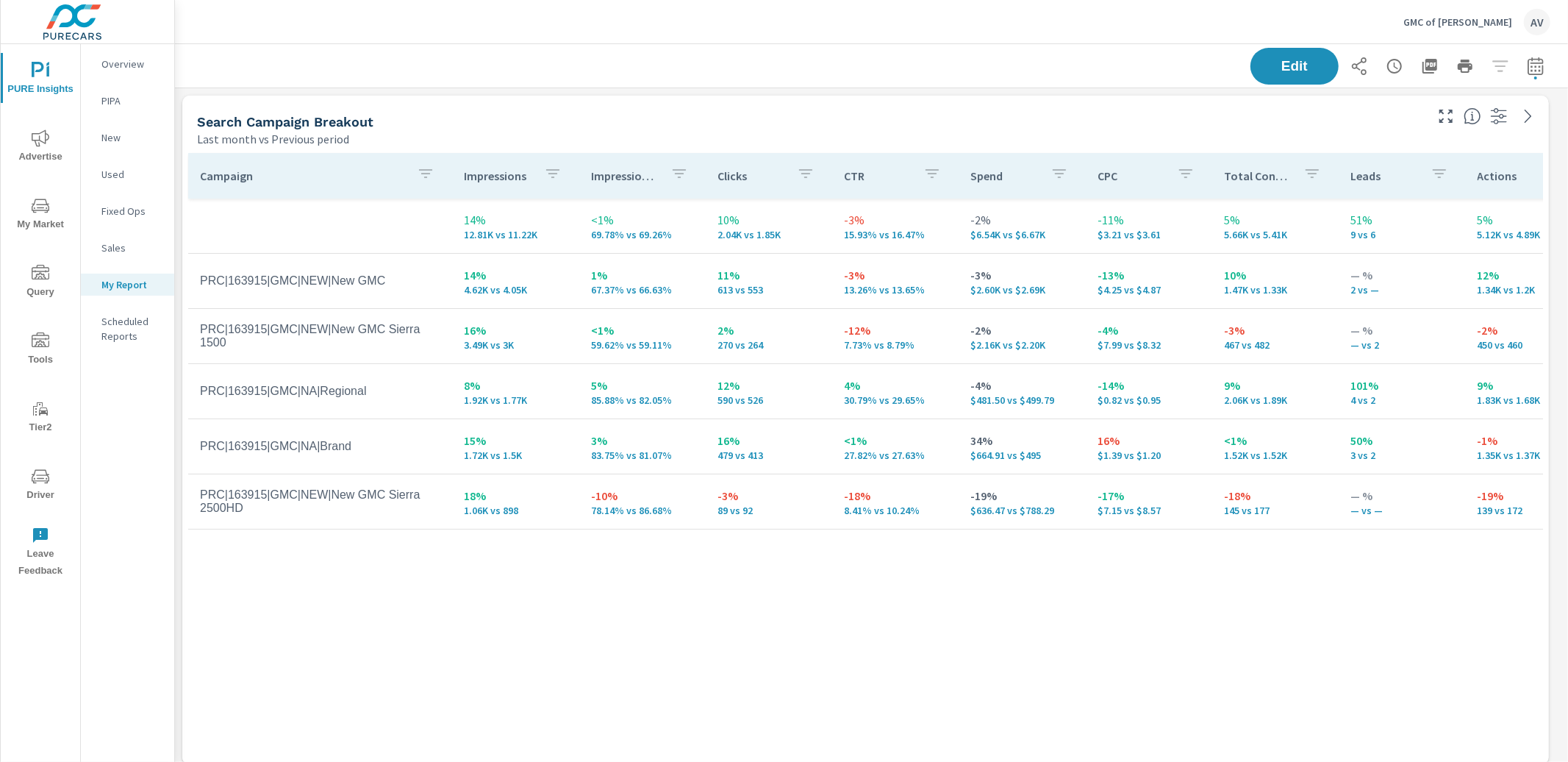
click at [704, 145] on div "Last month vs Previous period" at bounding box center [810, 138] width 1226 height 17
click at [719, 130] on div "Last month vs Previous period" at bounding box center [810, 138] width 1226 height 17
click at [759, 119] on div "Search Campaign Breakout" at bounding box center [810, 122] width 1226 height 17
click at [734, 133] on div "Last month vs Previous period" at bounding box center [810, 138] width 1226 height 17
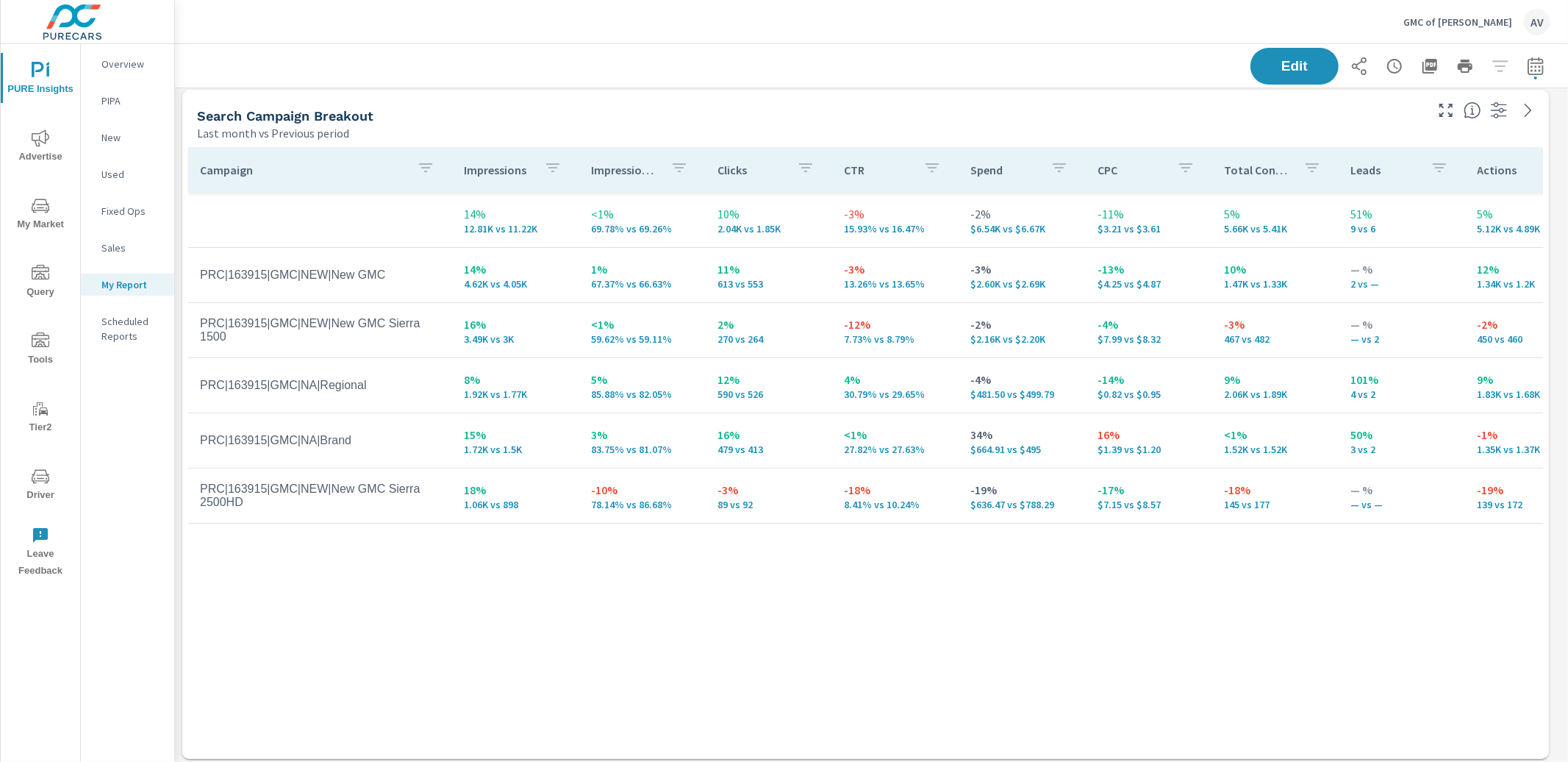
scroll to position [10, 0]
click at [883, 108] on div "Search Campaign Breakout" at bounding box center [810, 112] width 1226 height 17
click at [1169, 116] on div "Search Campaign Breakout" at bounding box center [810, 112] width 1226 height 17
click at [988, 105] on div "Search Campaign Breakout" at bounding box center [810, 112] width 1226 height 17
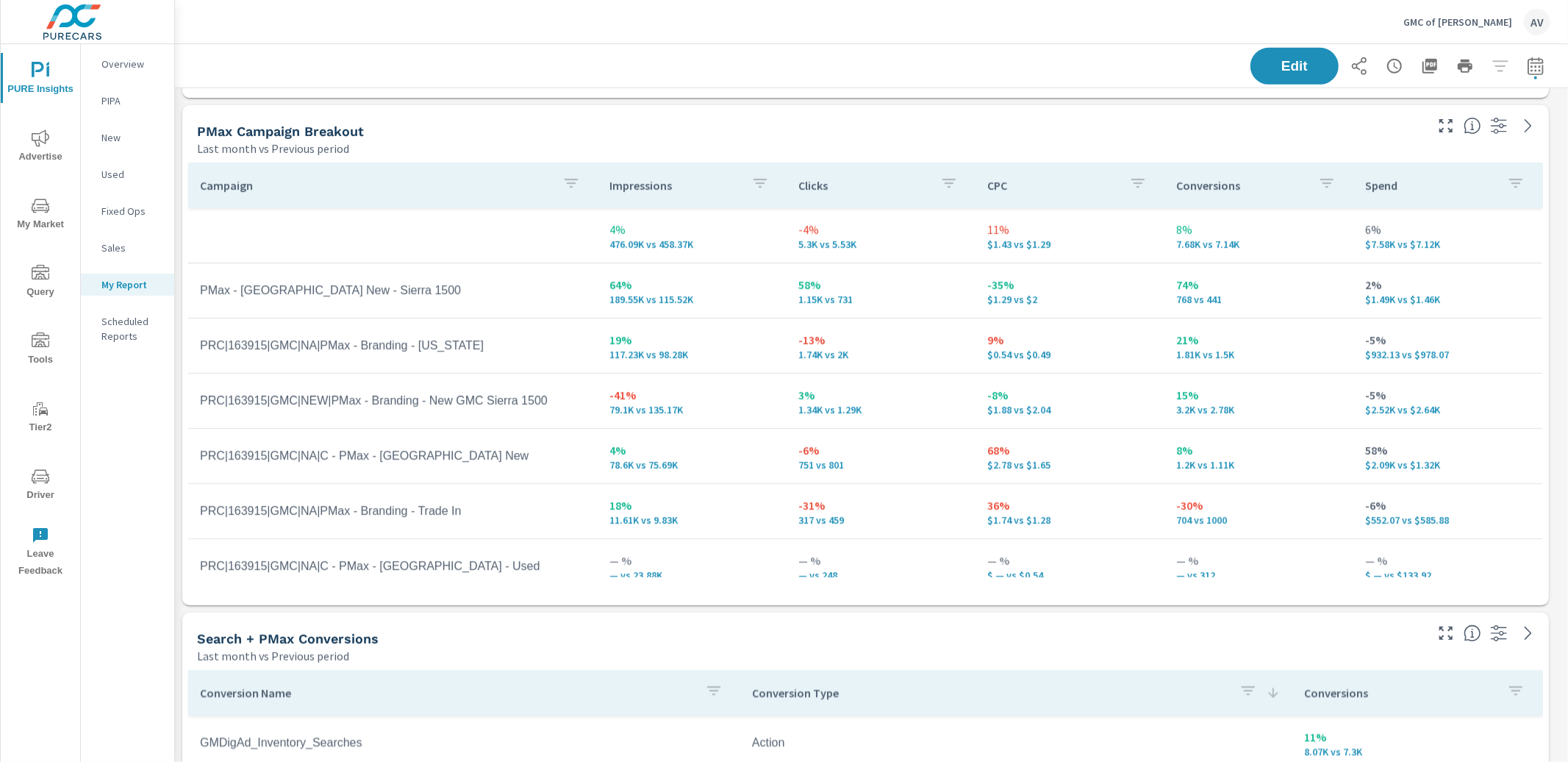
scroll to position [717, 0]
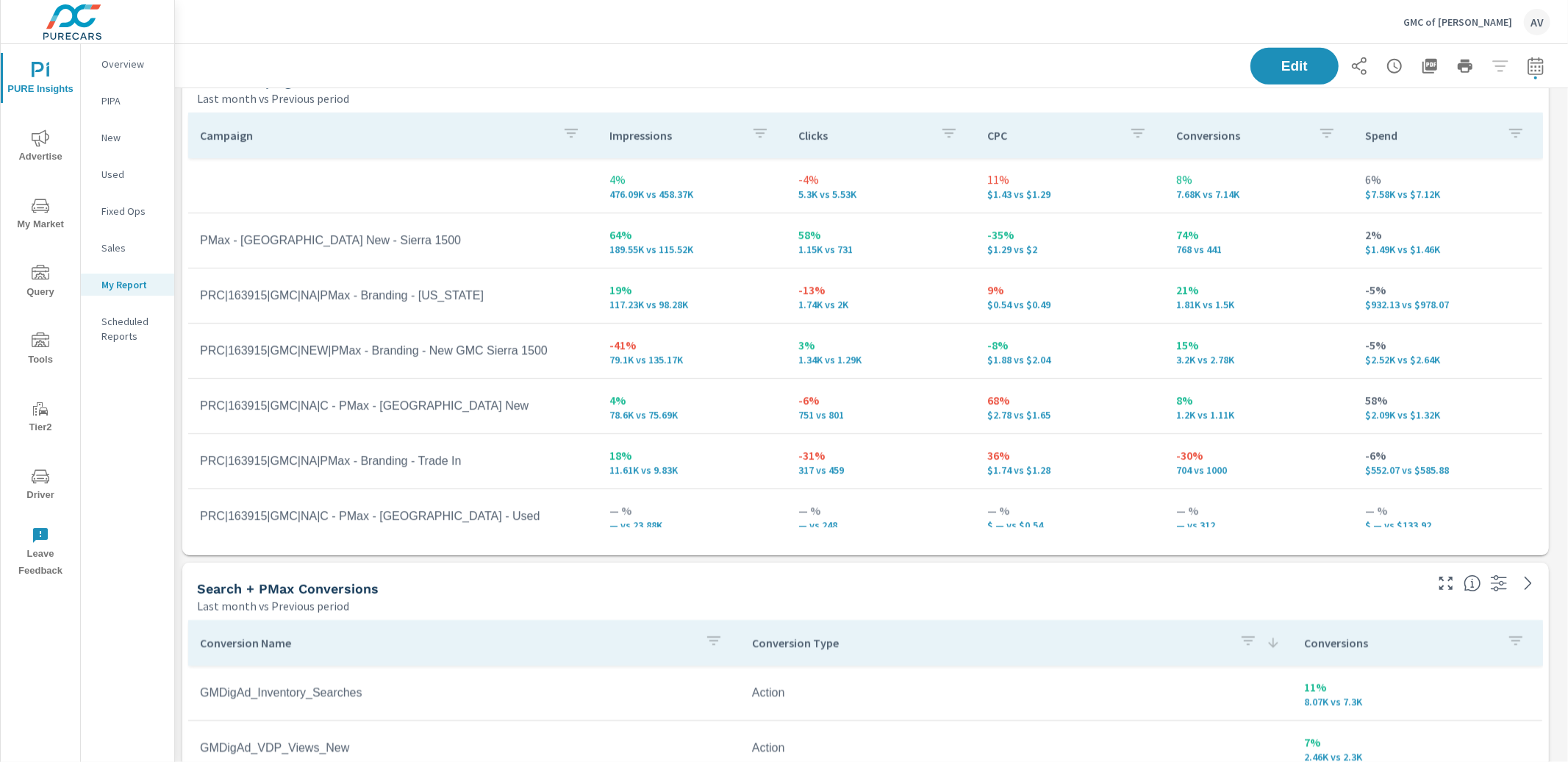
click at [496, 309] on td "PRC|163915|GMC|NA|PMax - Branding - North Dakota" at bounding box center [393, 295] width 409 height 36
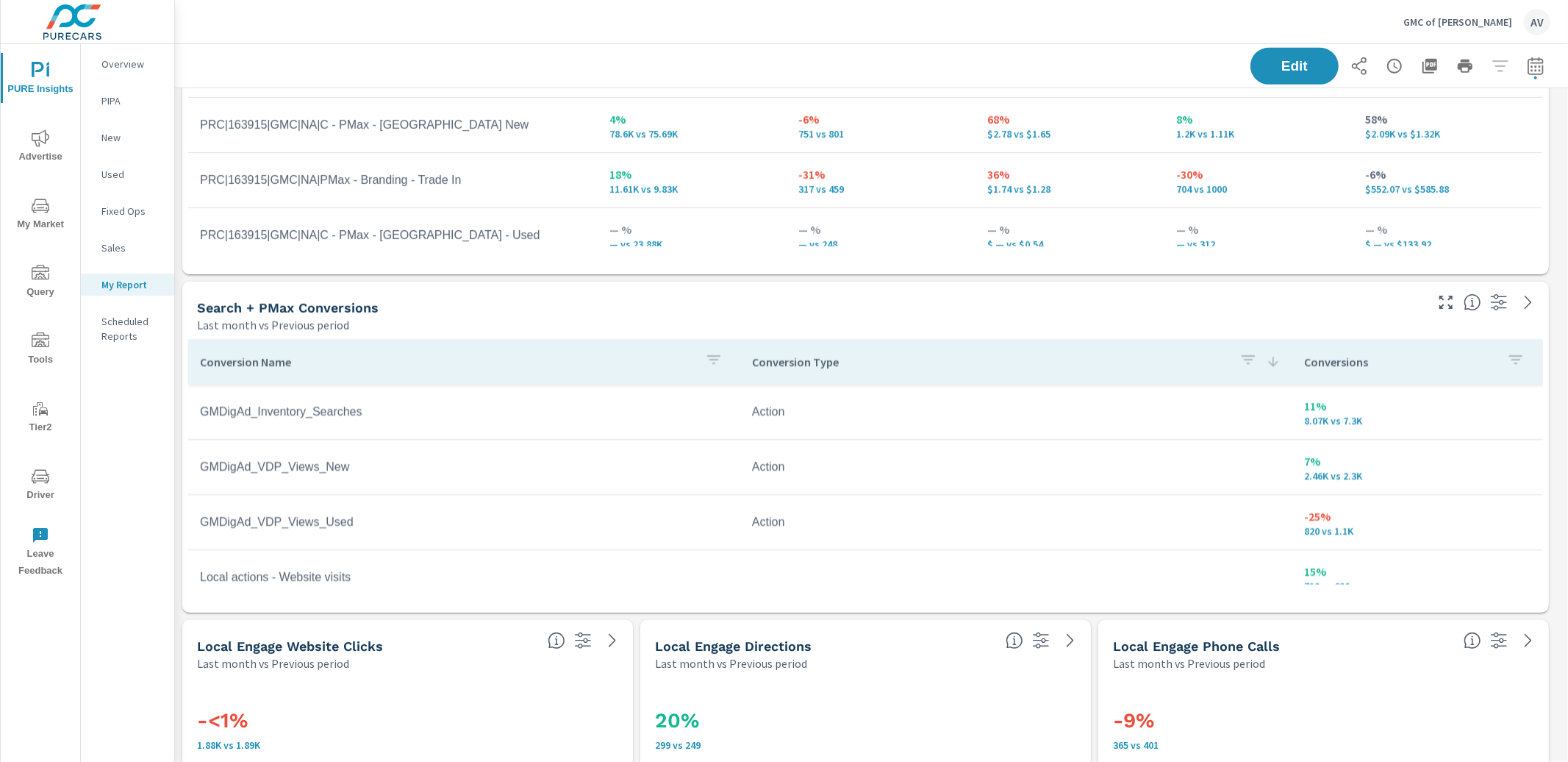
scroll to position [1025, 0]
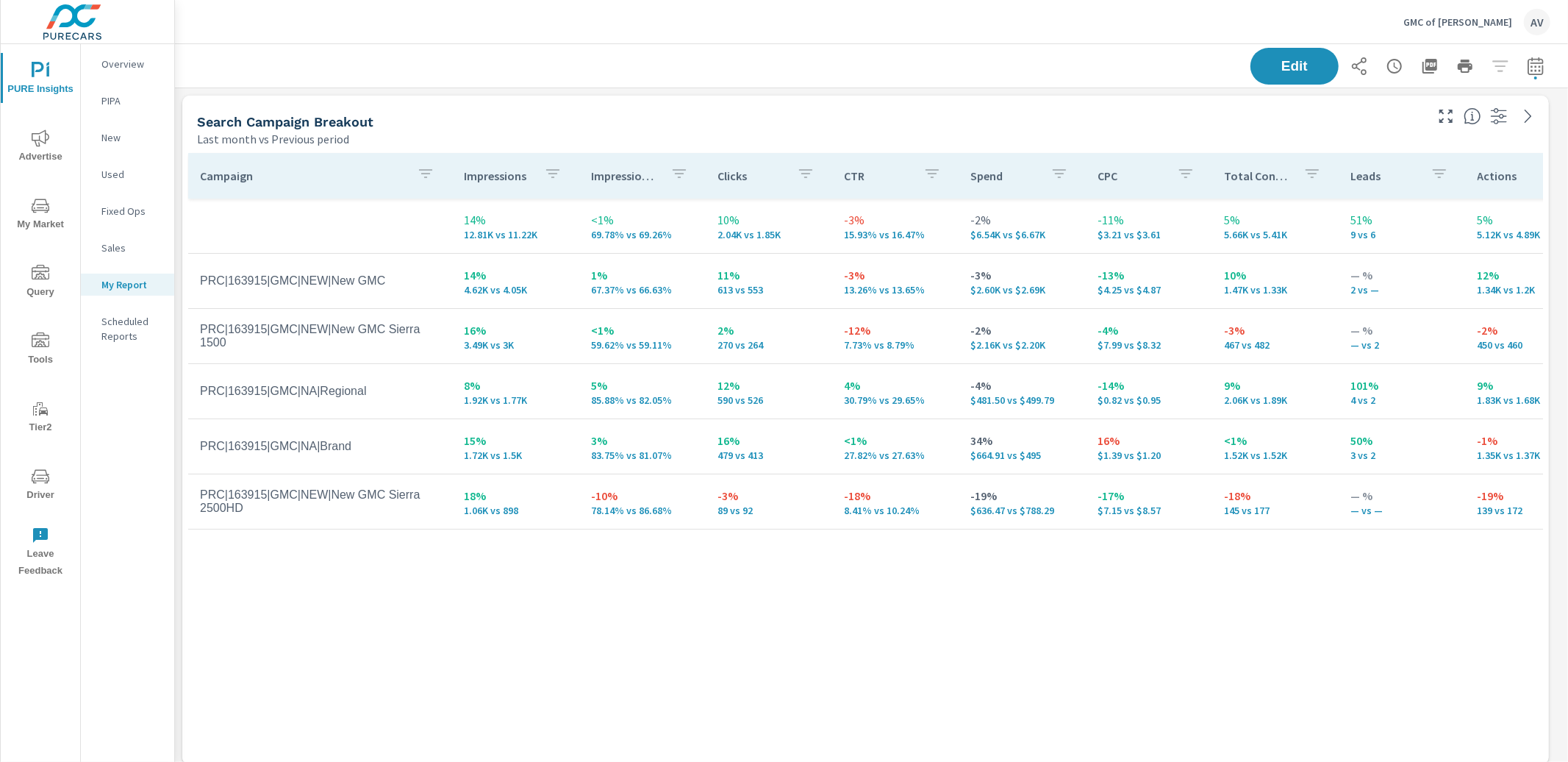
click at [1174, 138] on div "Last month vs Previous period" at bounding box center [810, 138] width 1226 height 17
click at [591, 102] on div "Search Campaign Breakout Last month vs Previous period" at bounding box center [806, 121] width 1246 height 52
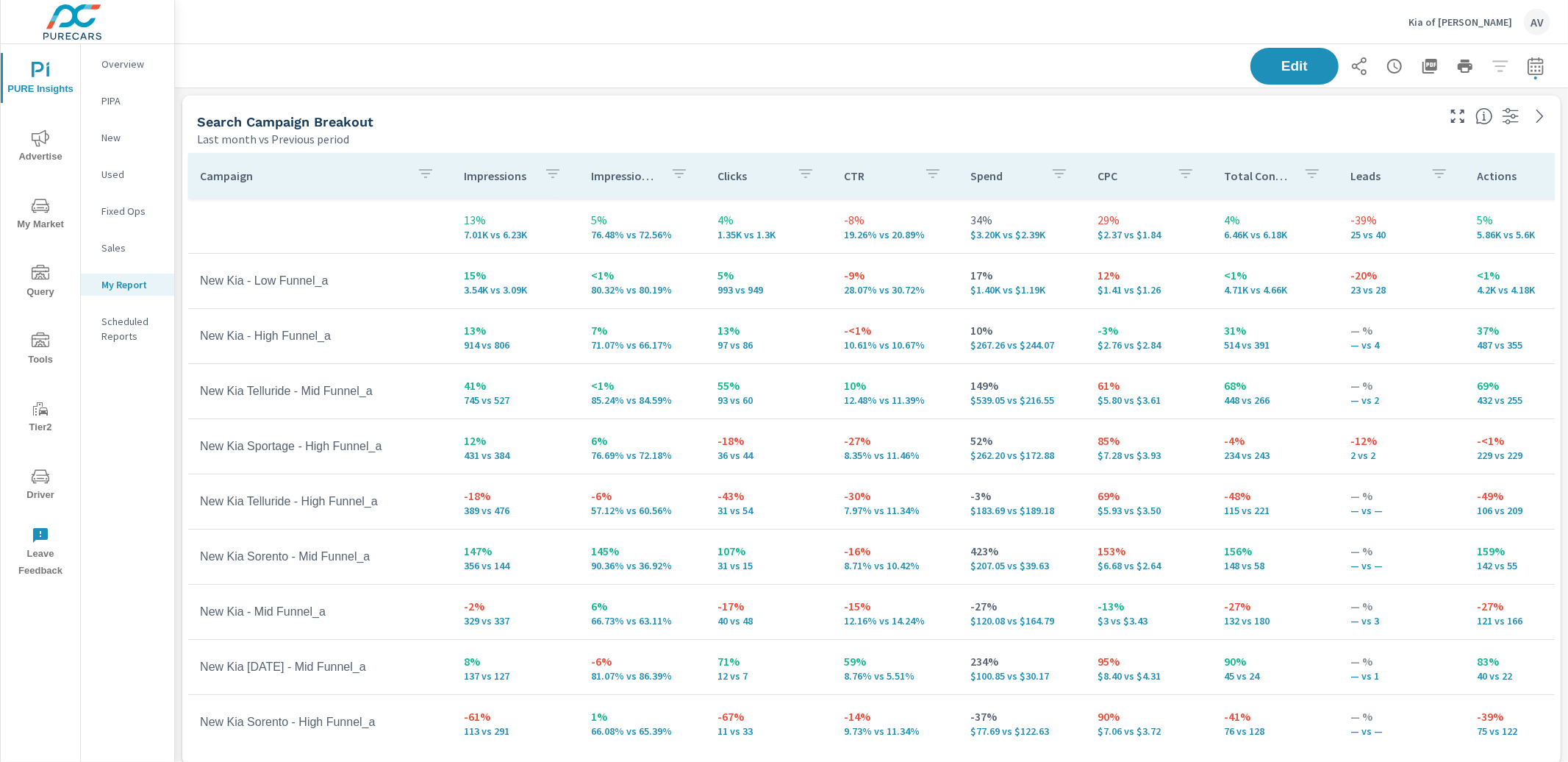
scroll to position [2232, 1407]
click at [39, 145] on icon "nav menu" at bounding box center [40, 138] width 17 height 17
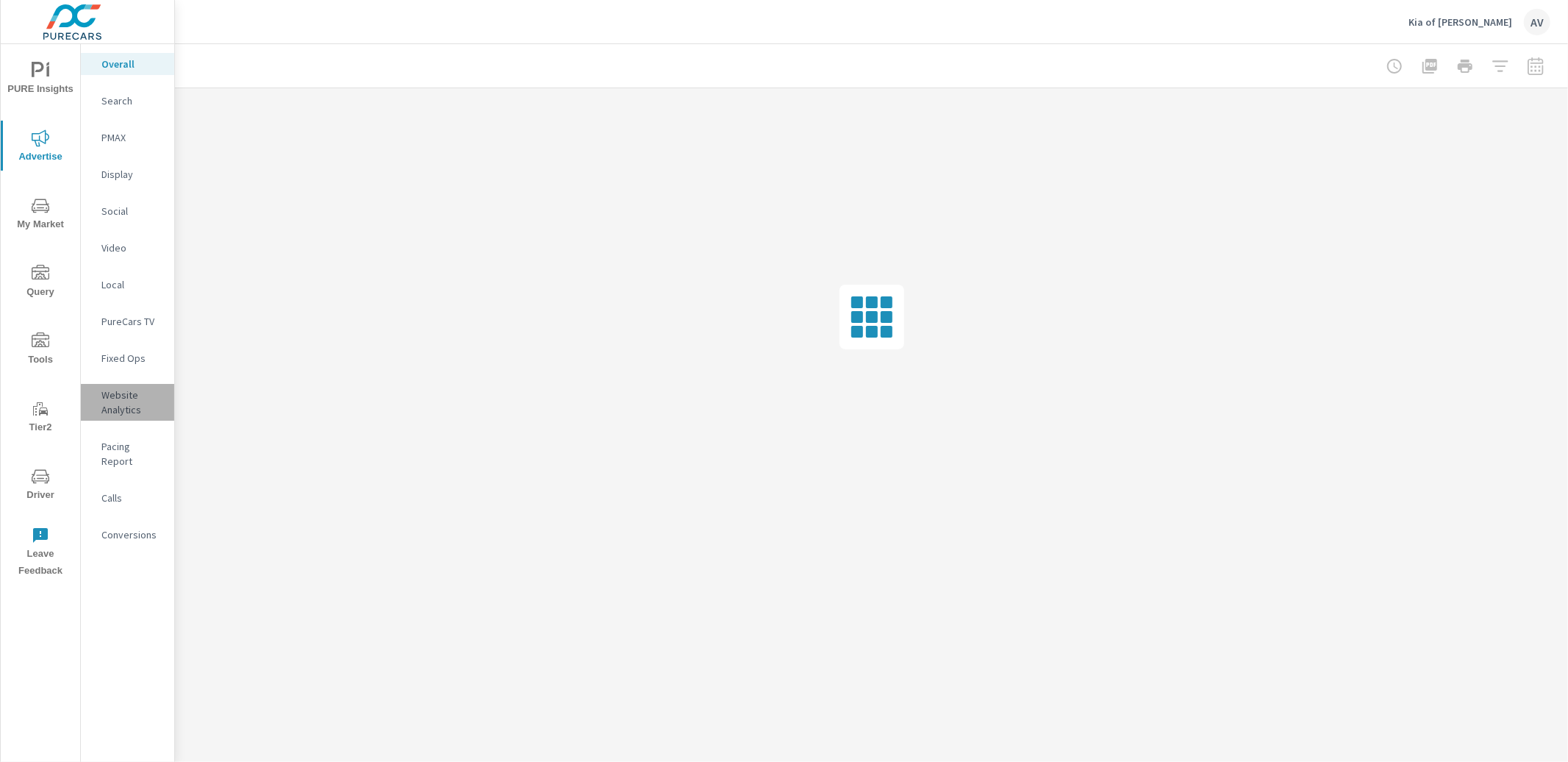
click at [125, 407] on p "Website Analytics" at bounding box center [132, 402] width 61 height 29
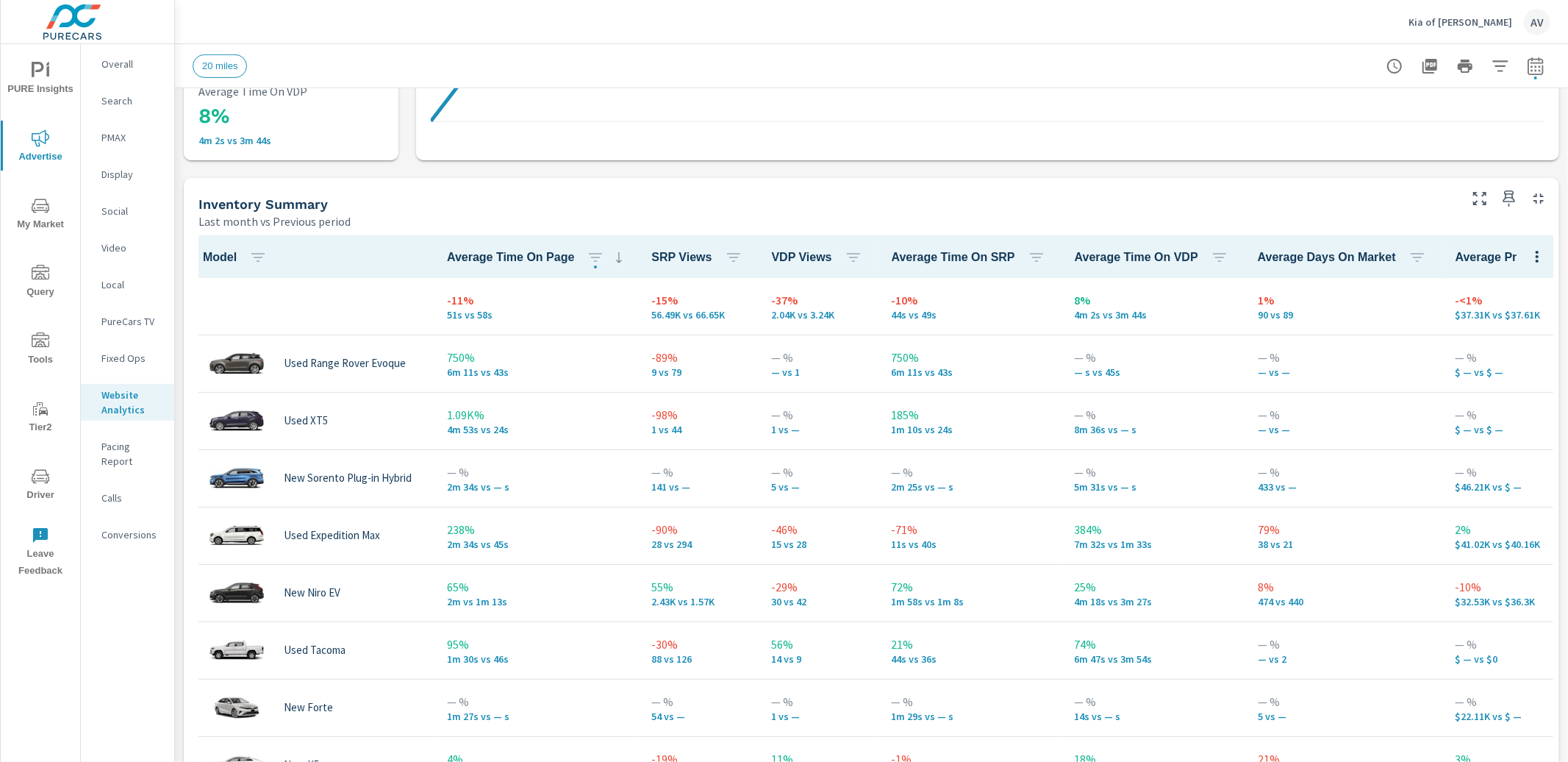
click at [724, 203] on div "Inventory Summary" at bounding box center [828, 204] width 1258 height 17
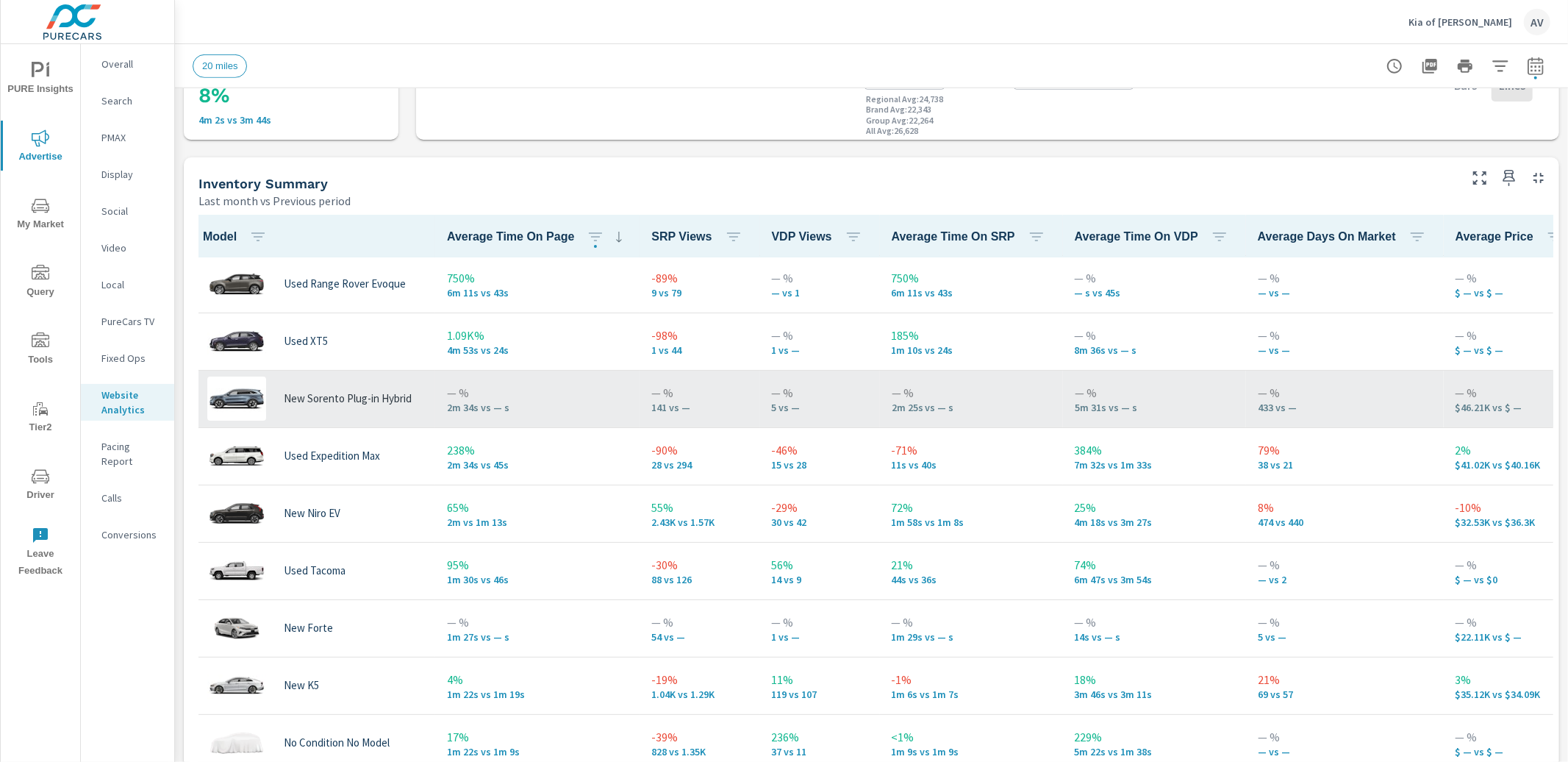
scroll to position [62, 0]
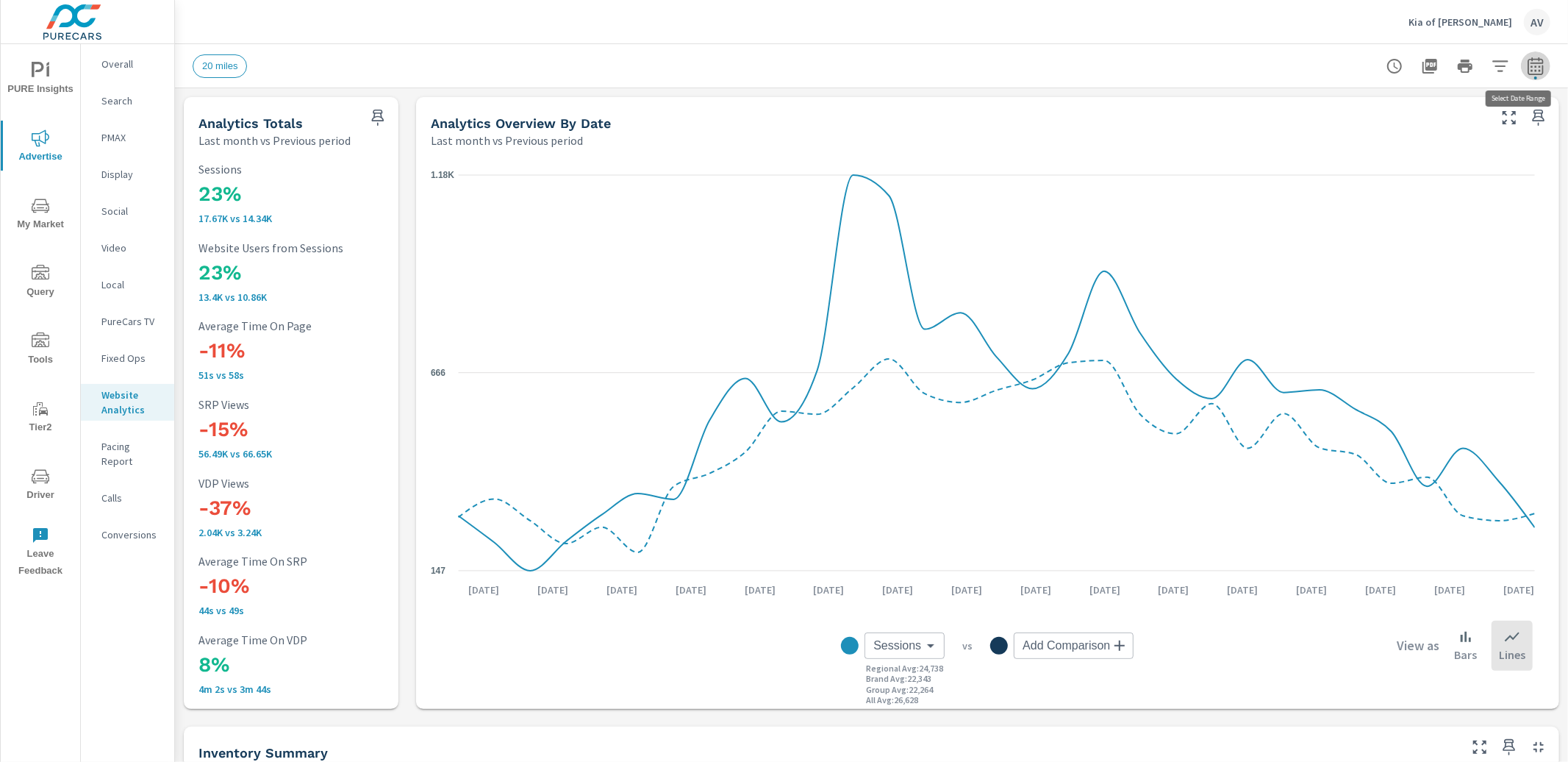
click at [1521, 67] on button "button" at bounding box center [1535, 66] width 29 height 29
select select "Last month"
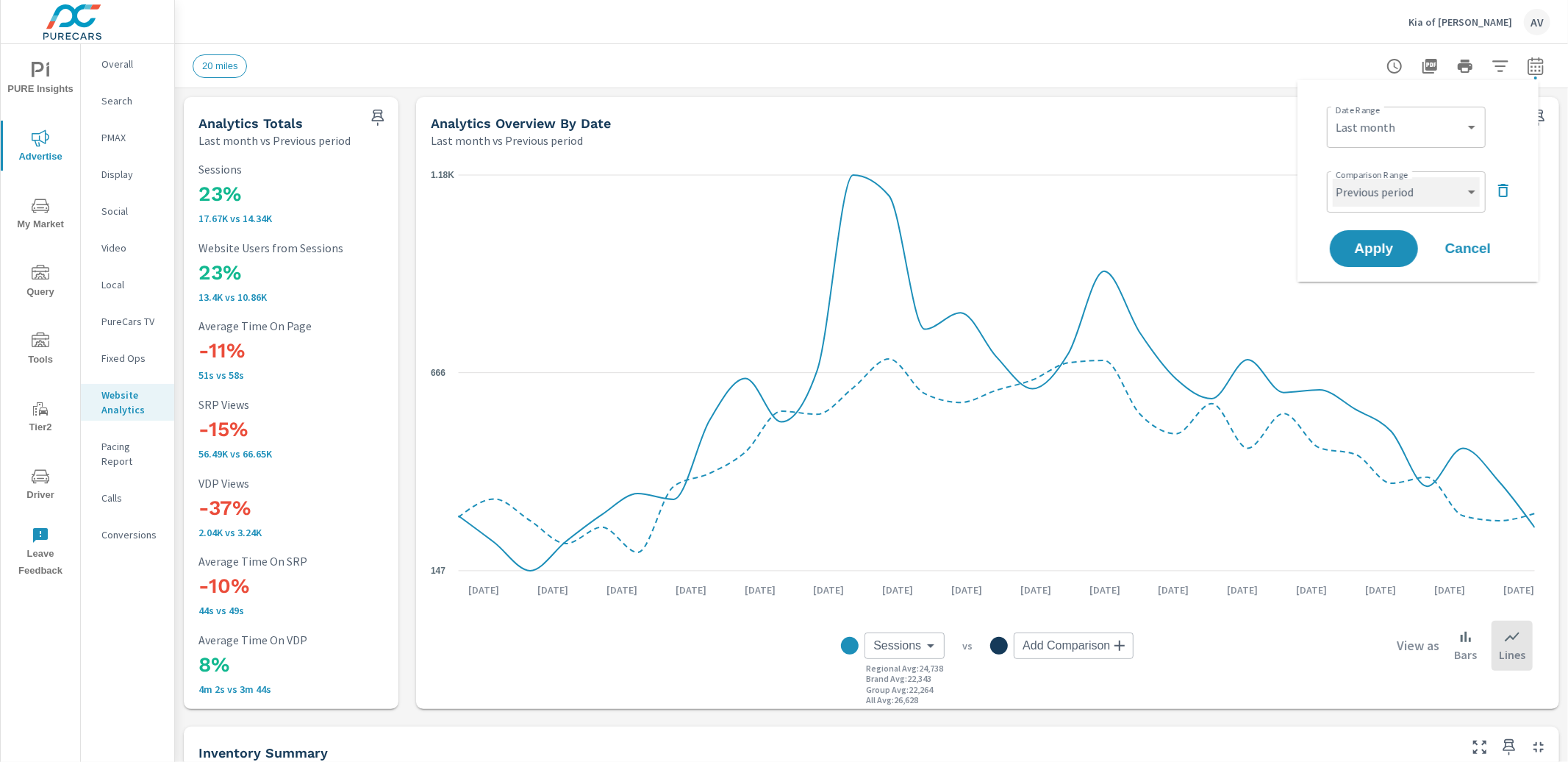
click at [1448, 197] on select "Custom Previous period Previous month Previous year" at bounding box center [1406, 192] width 147 height 29
click at [1333, 177] on select "Custom Previous period Previous month Previous year" at bounding box center [1406, 192] width 147 height 29
select select "Previous year"
click at [1405, 250] on button "Apply" at bounding box center [1374, 249] width 91 height 38
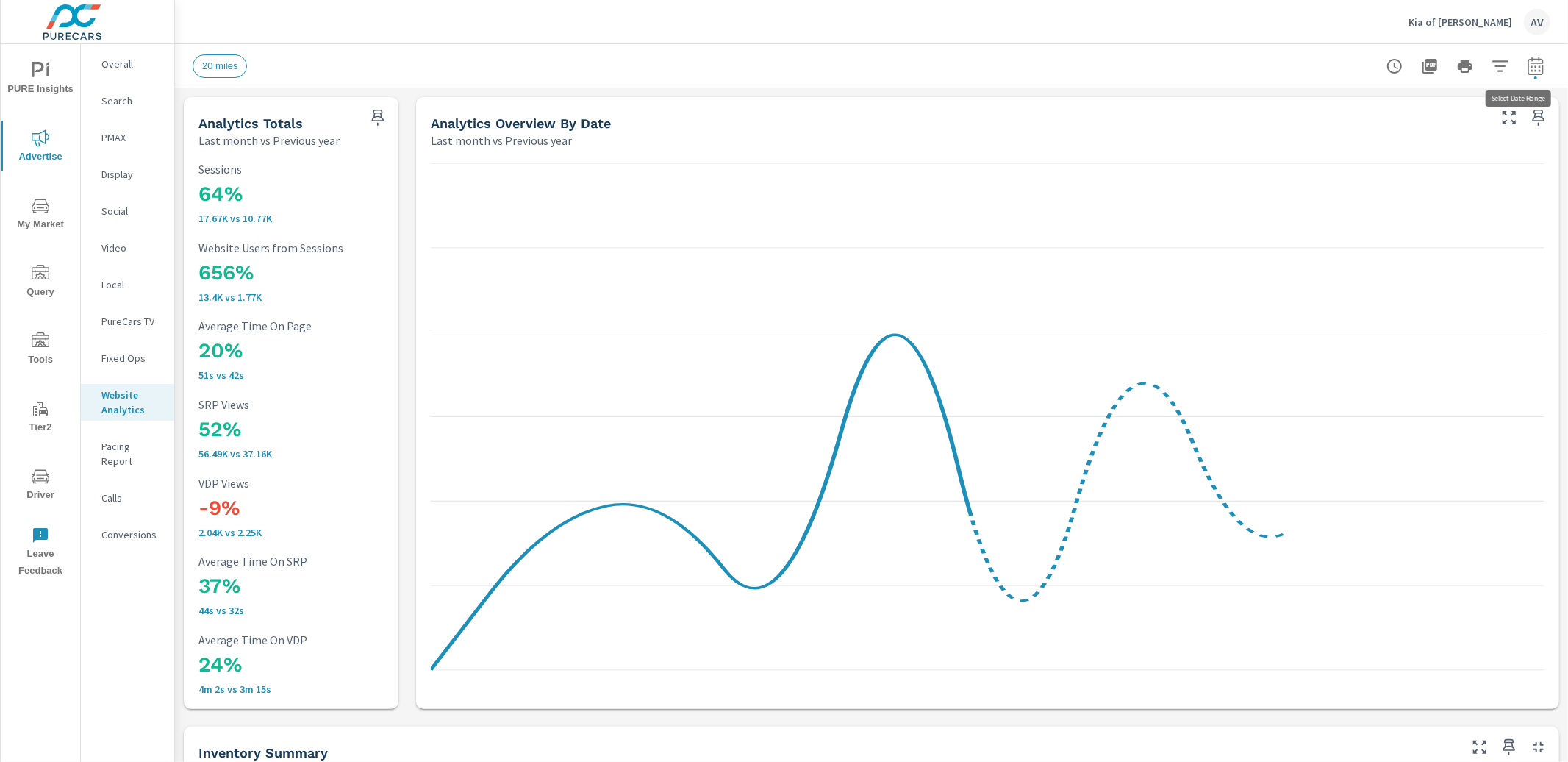
scroll to position [1, 0]
click at [1529, 67] on icon "button" at bounding box center [1536, 66] width 17 height 17
select select "Last month"
select select "Previous year"
click at [1467, 249] on span "Cancel" at bounding box center [1468, 249] width 59 height 13
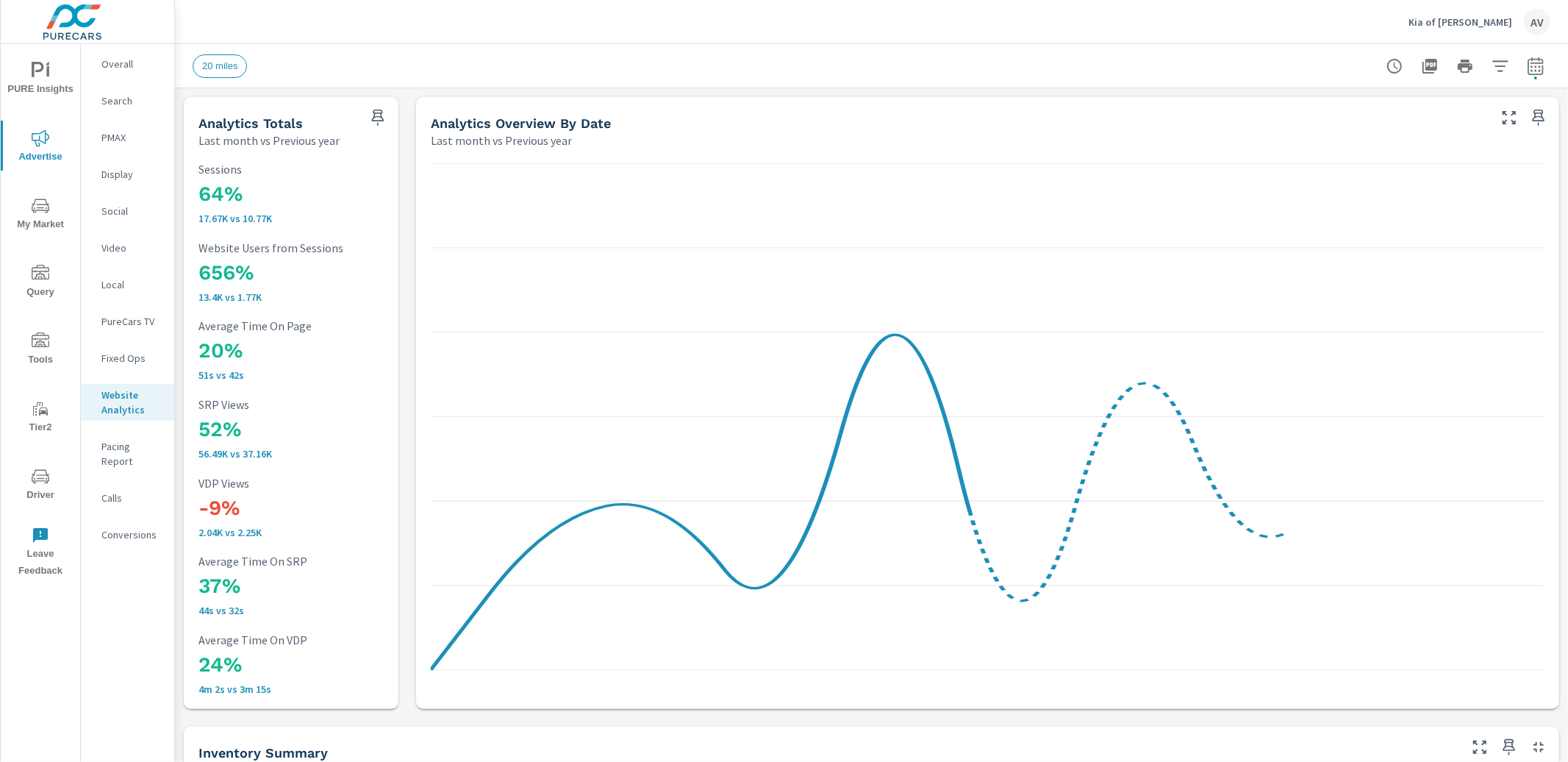
click at [798, 46] on div "20 miles" at bounding box center [871, 66] width 1358 height 43
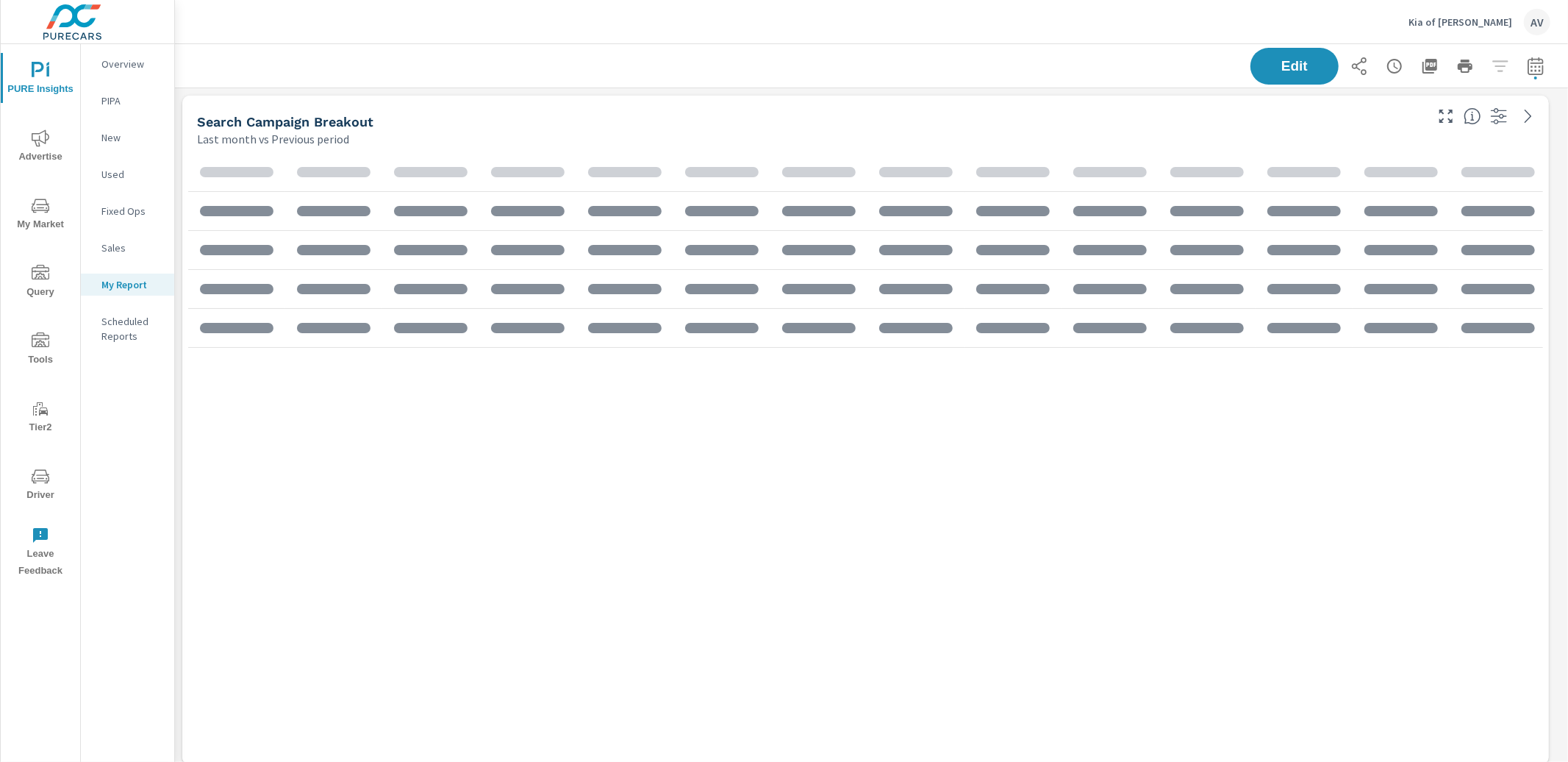
scroll to position [2232, 1407]
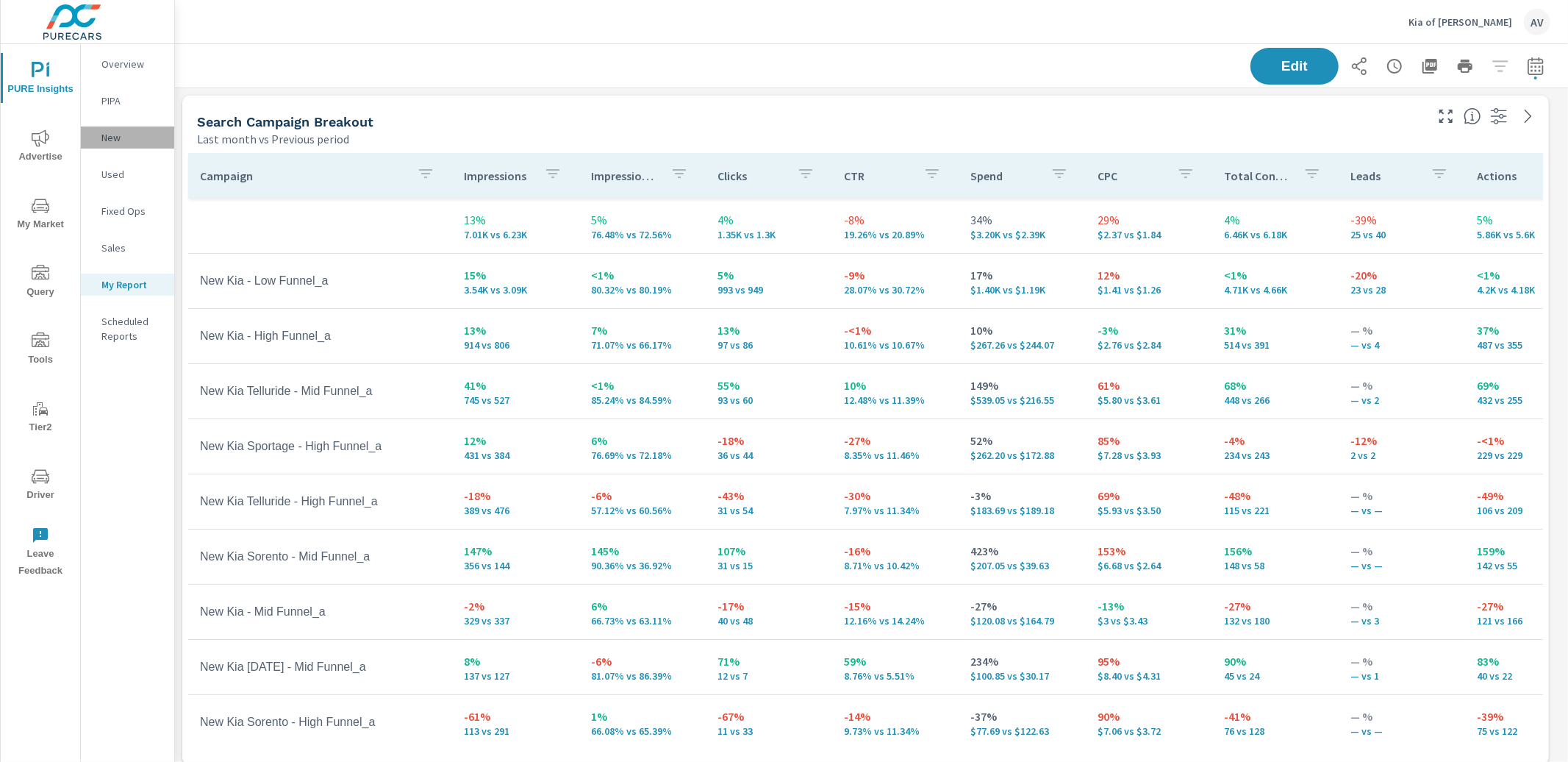
click at [123, 138] on p "New" at bounding box center [132, 138] width 61 height 15
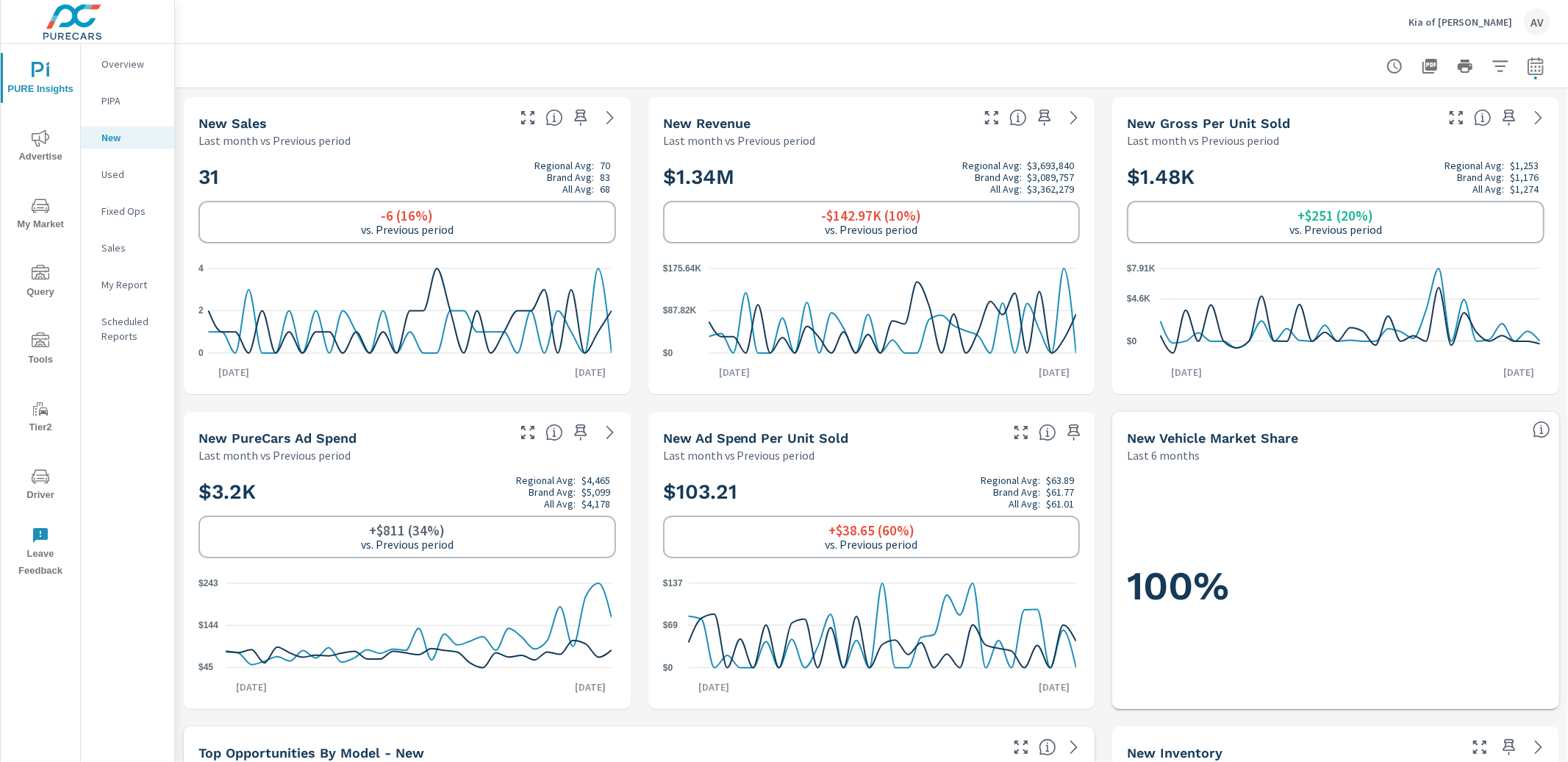
scroll to position [1, 0]
click at [878, 75] on div at bounding box center [871, 66] width 1358 height 43
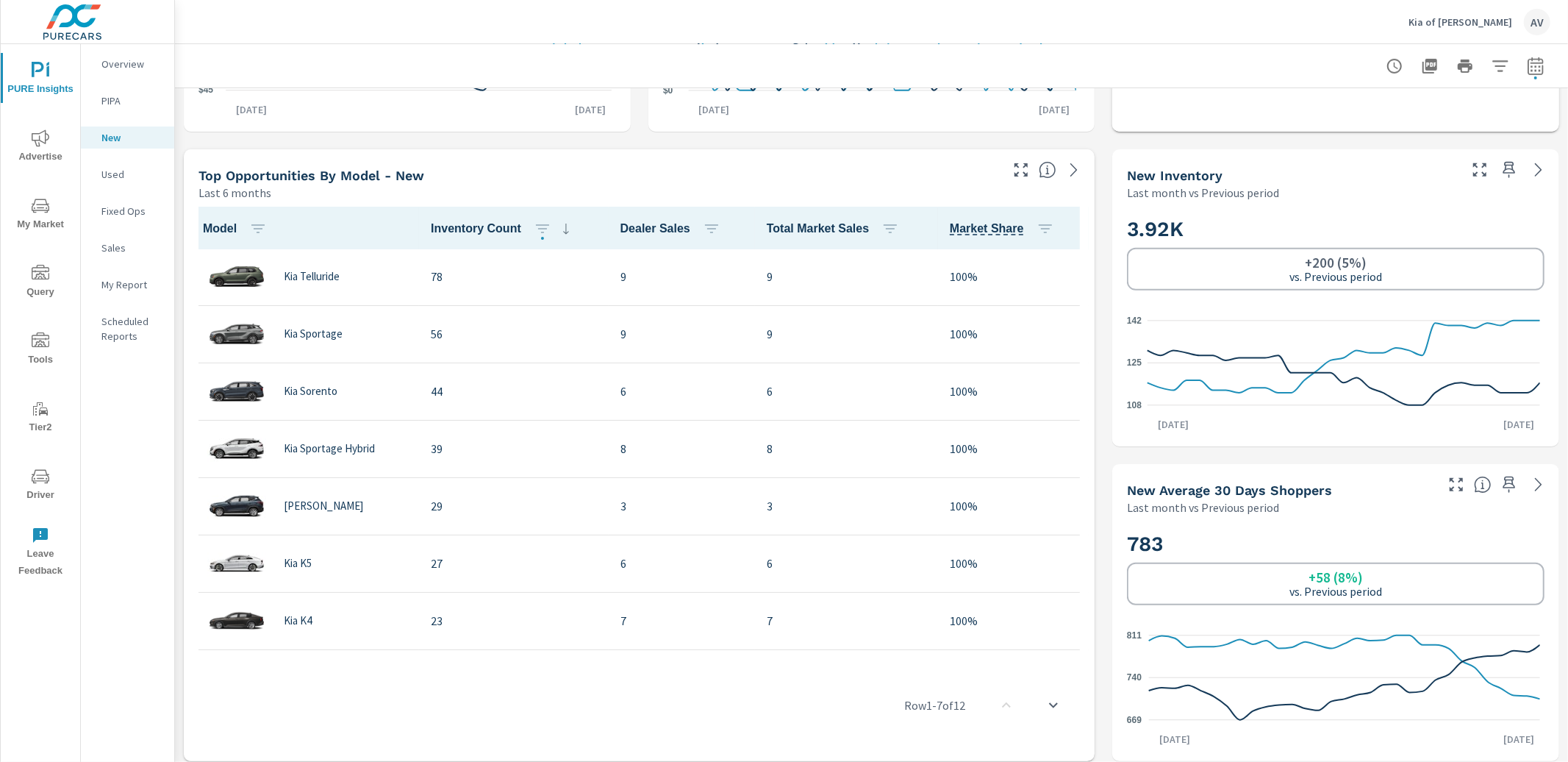
scroll to position [579, 0]
click at [1096, 303] on div "New Sales Last month vs Previous period 31 Regional Avg: 70 Brand Avg: 83 All A…" at bounding box center [871, 611] width 1393 height 2204
click at [1092, 303] on div "New Sales Last month vs Previous period 31 Regional Avg: 70 Brand Avg: 83 All A…" at bounding box center [871, 611] width 1393 height 2204
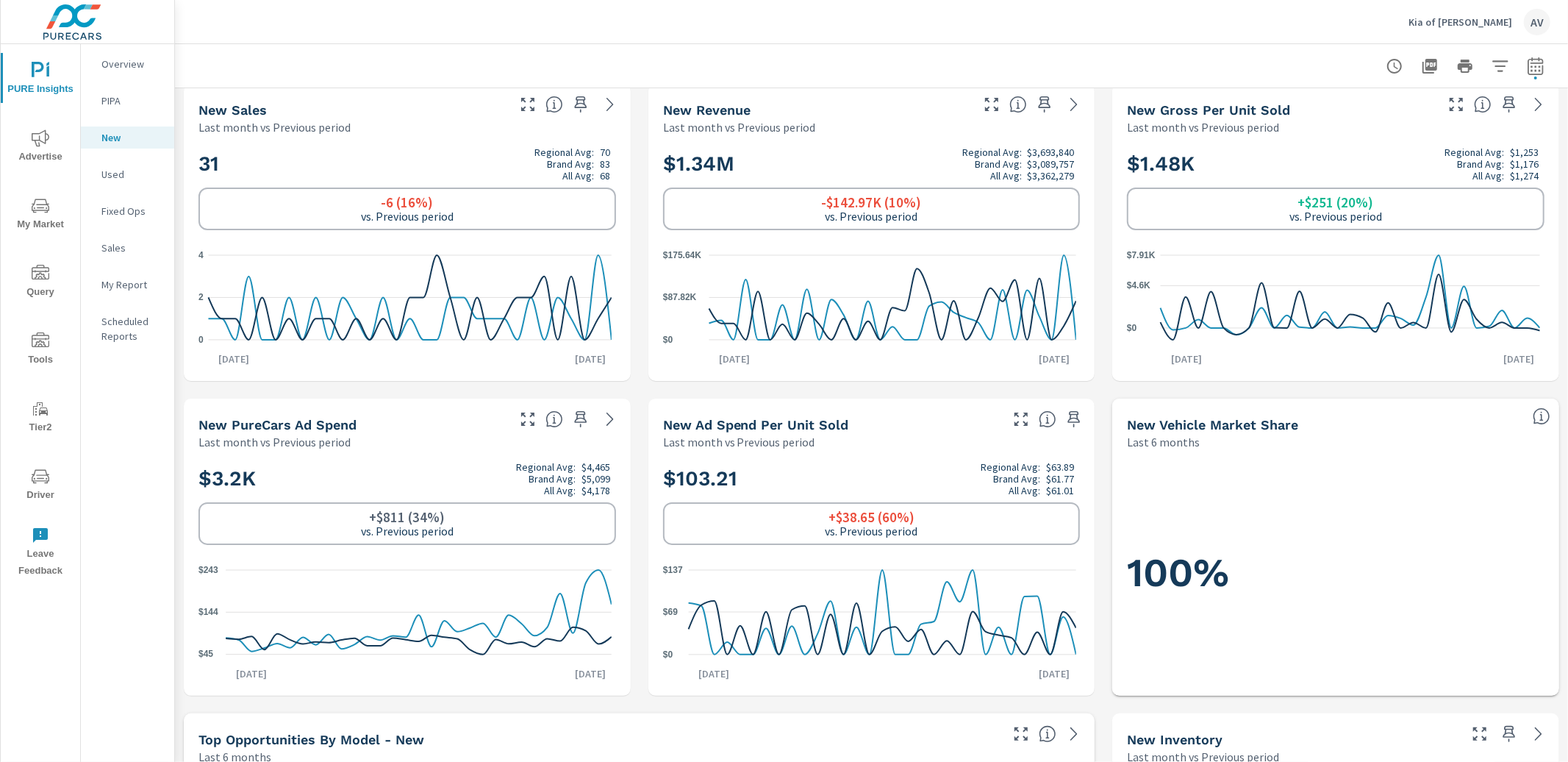
scroll to position [0, 0]
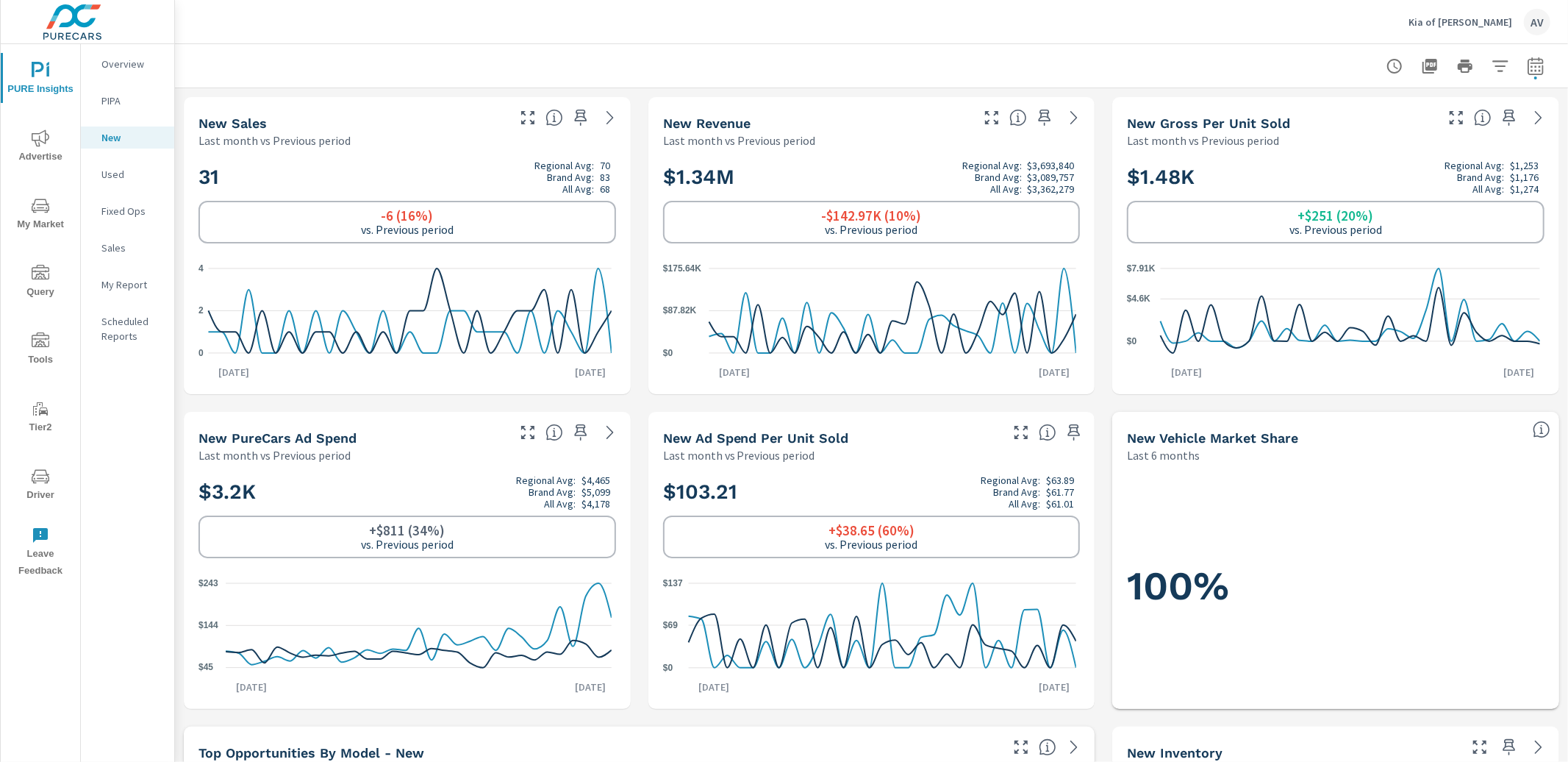
click at [100, 63] on div "Overview" at bounding box center [128, 64] width 94 height 22
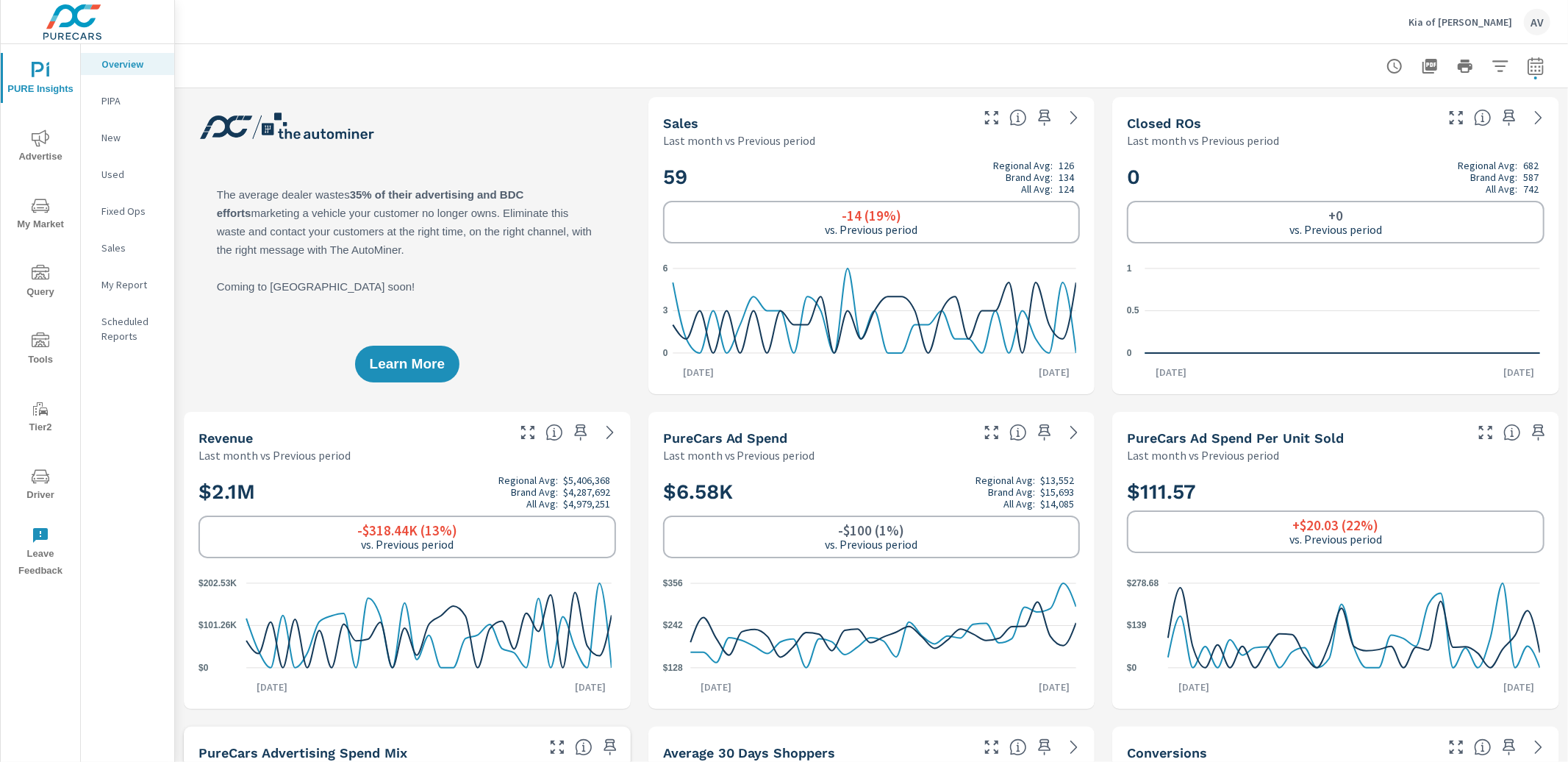
scroll to position [1, 0]
click at [46, 216] on span "My Market" at bounding box center [40, 215] width 70 height 36
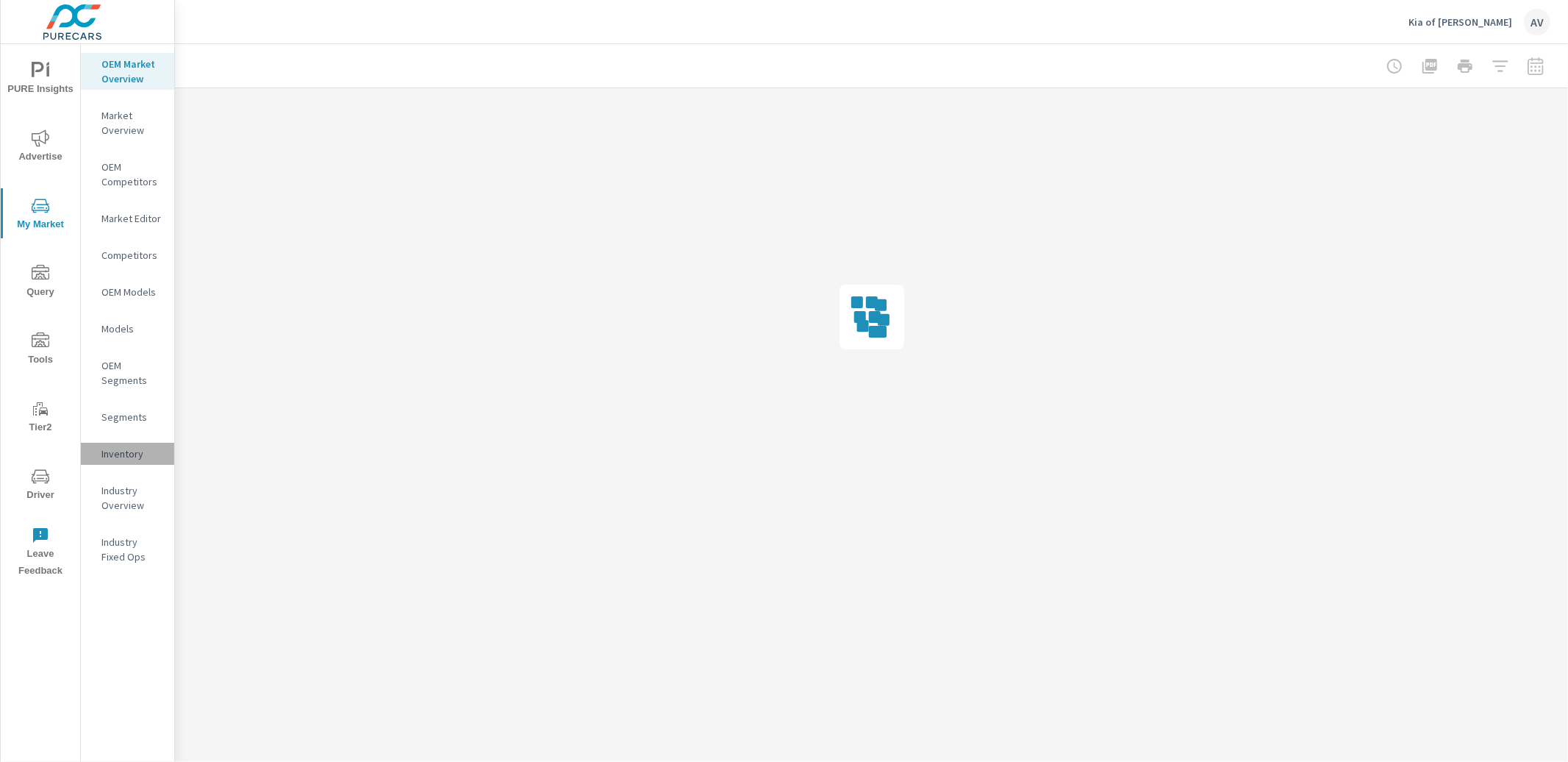
click at [116, 450] on p "Inventory" at bounding box center [132, 454] width 61 height 15
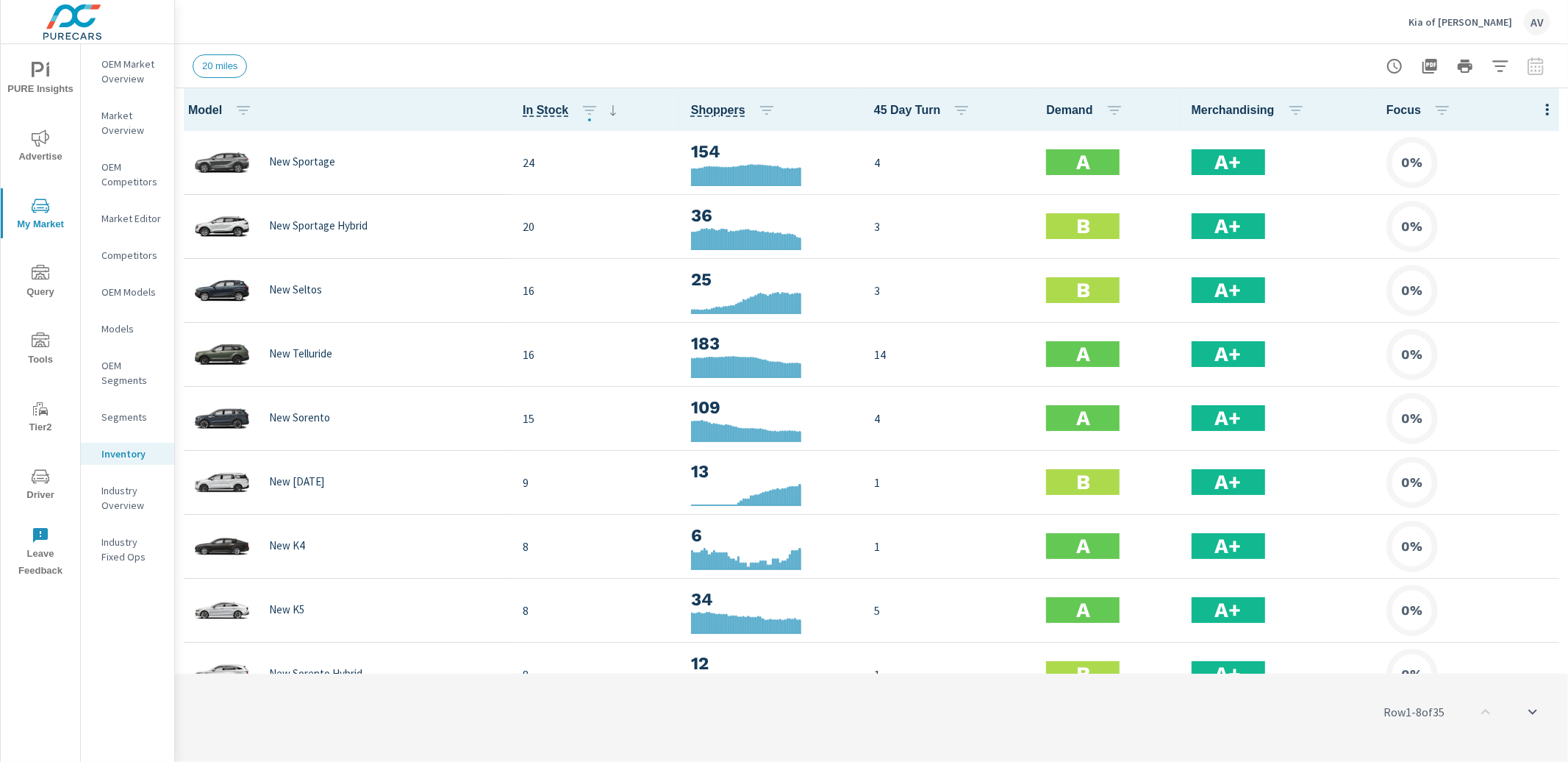
click at [1539, 107] on icon "button" at bounding box center [1547, 109] width 17 height 17
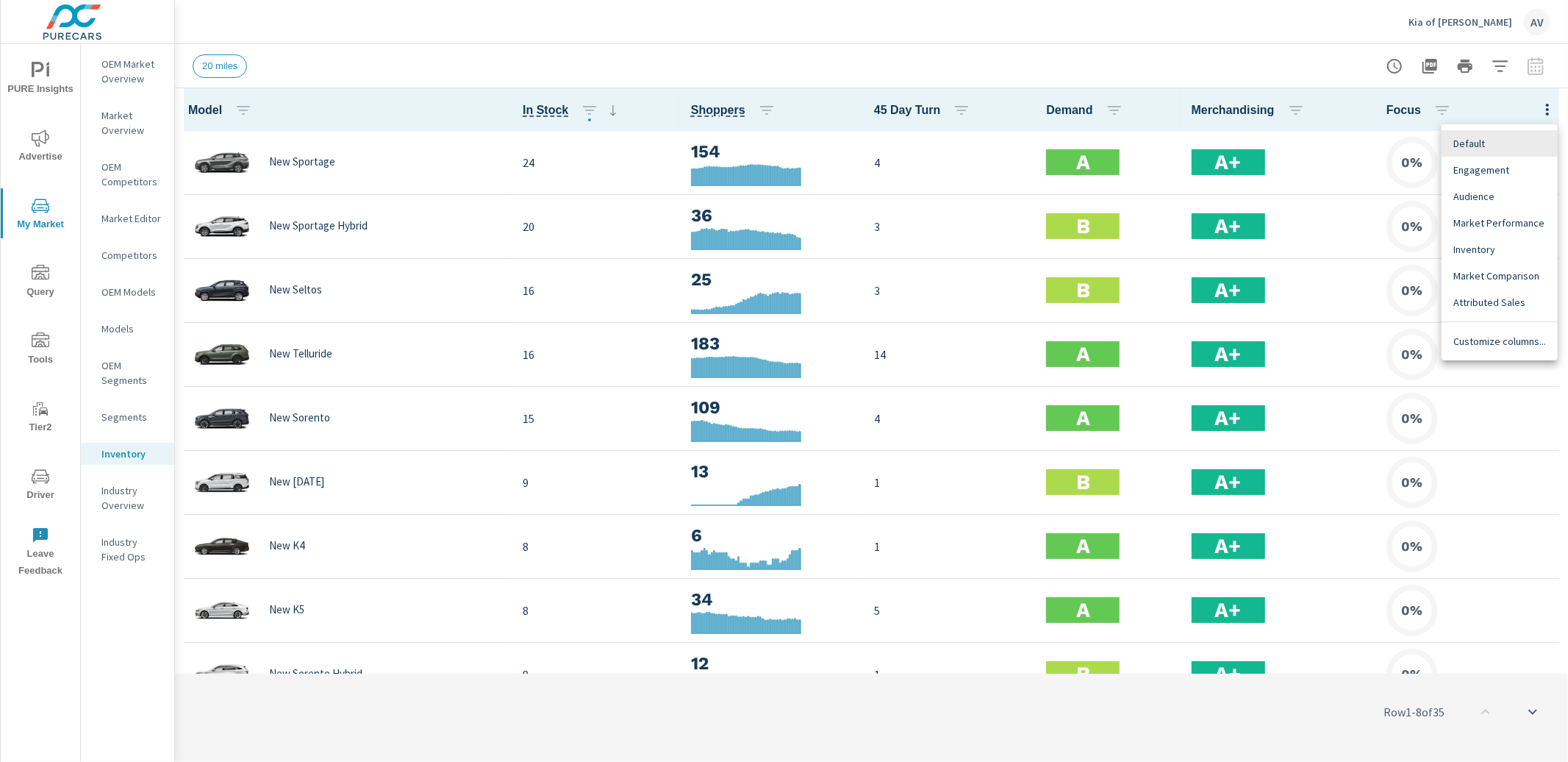
click at [1489, 170] on span "Engagement" at bounding box center [1500, 170] width 93 height 15
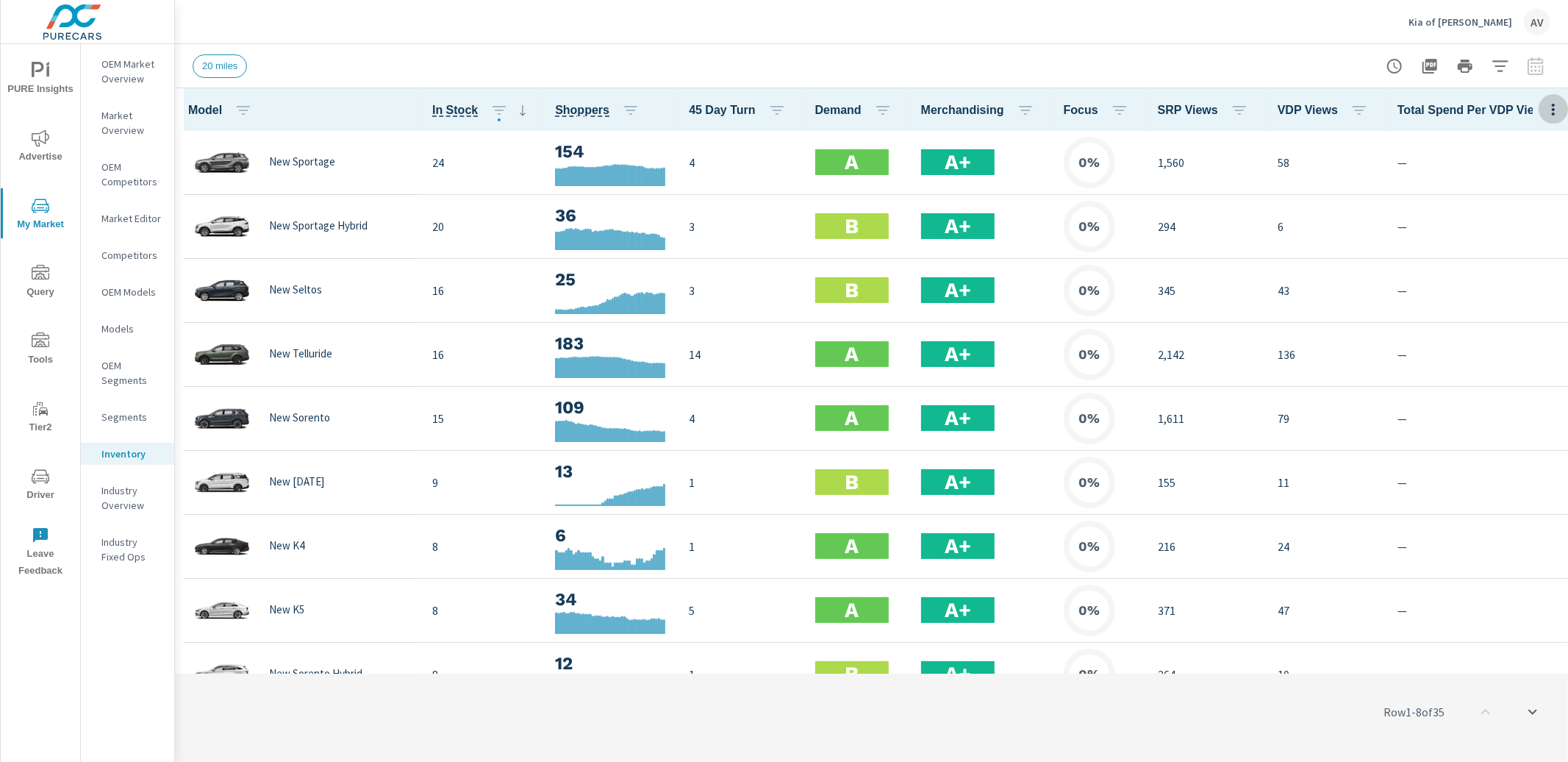
click at [1545, 109] on icon "button" at bounding box center [1553, 109] width 17 height 17
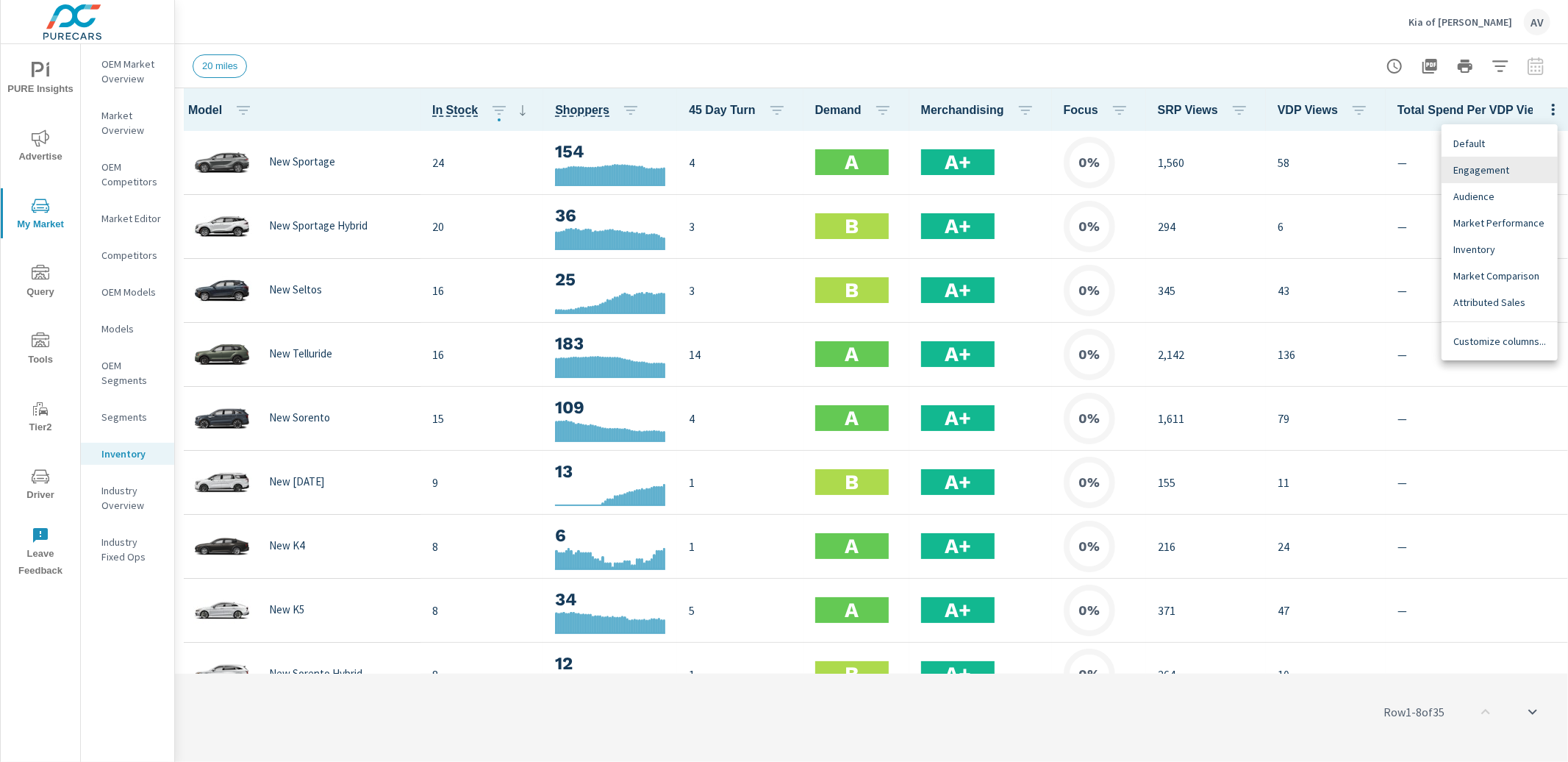
click at [1472, 200] on span "Audience" at bounding box center [1500, 197] width 93 height 15
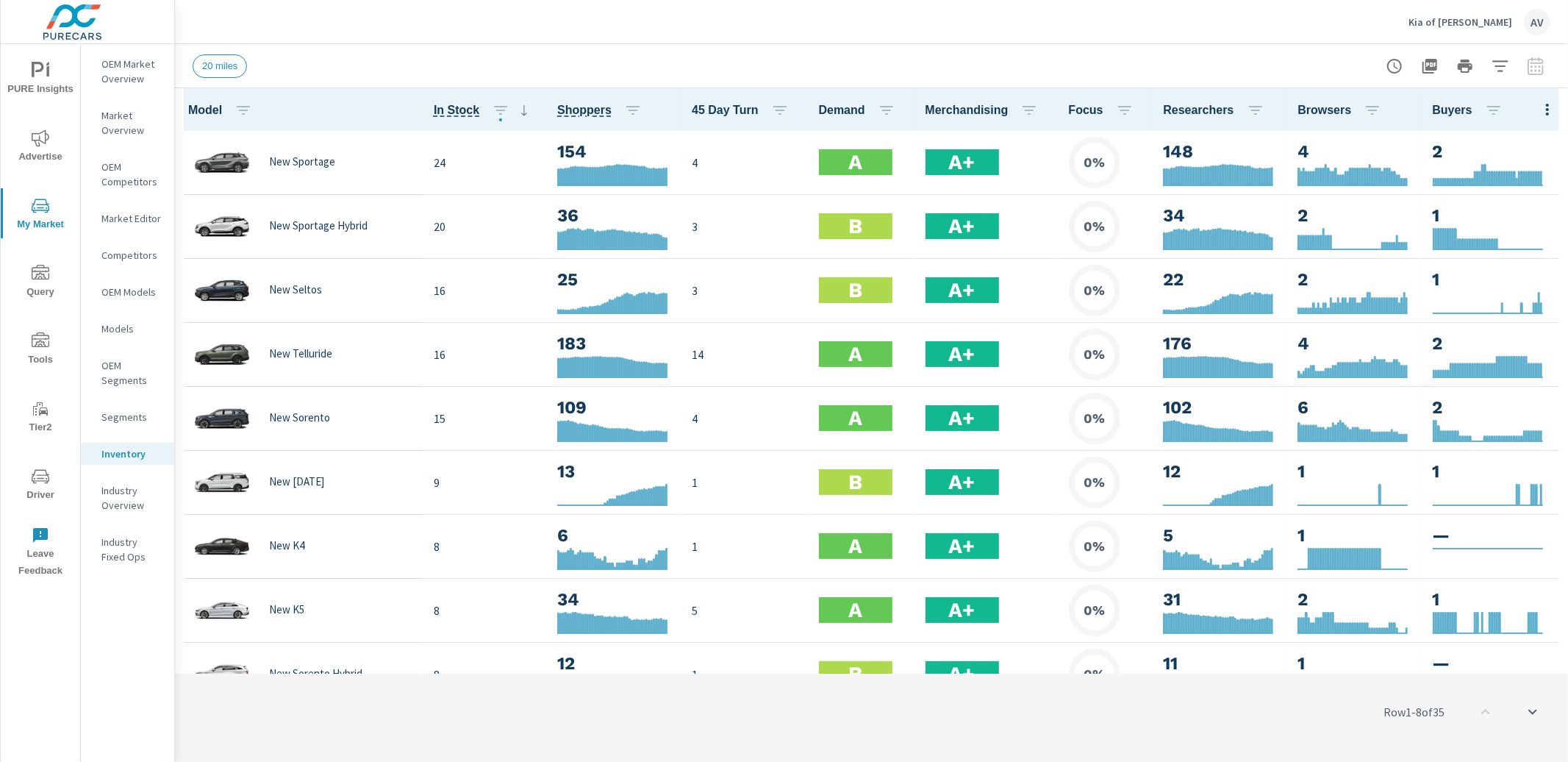
click div "20 miles"
click div
click icon "button"
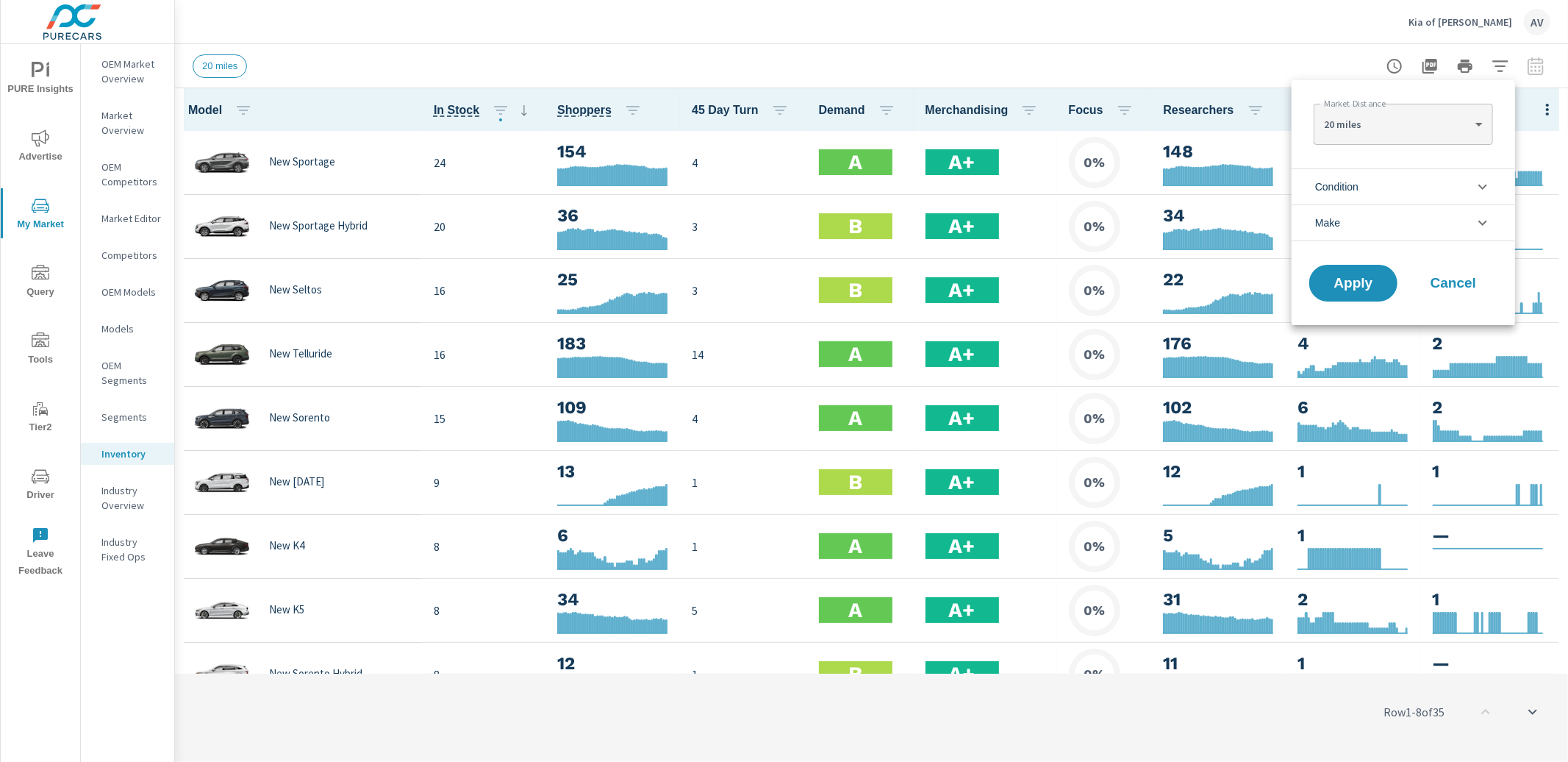
click li "Condition"
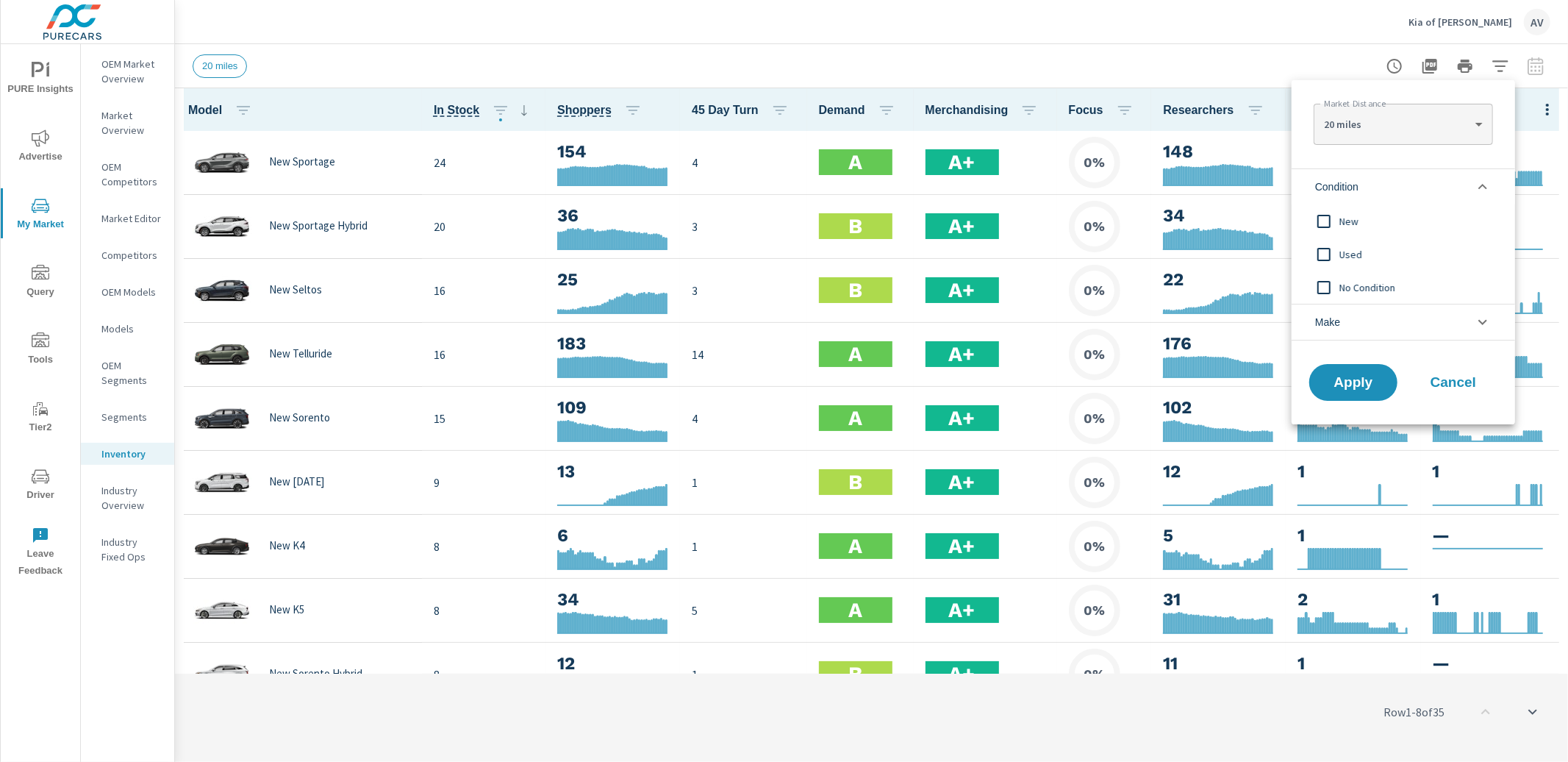
click li "Condition"
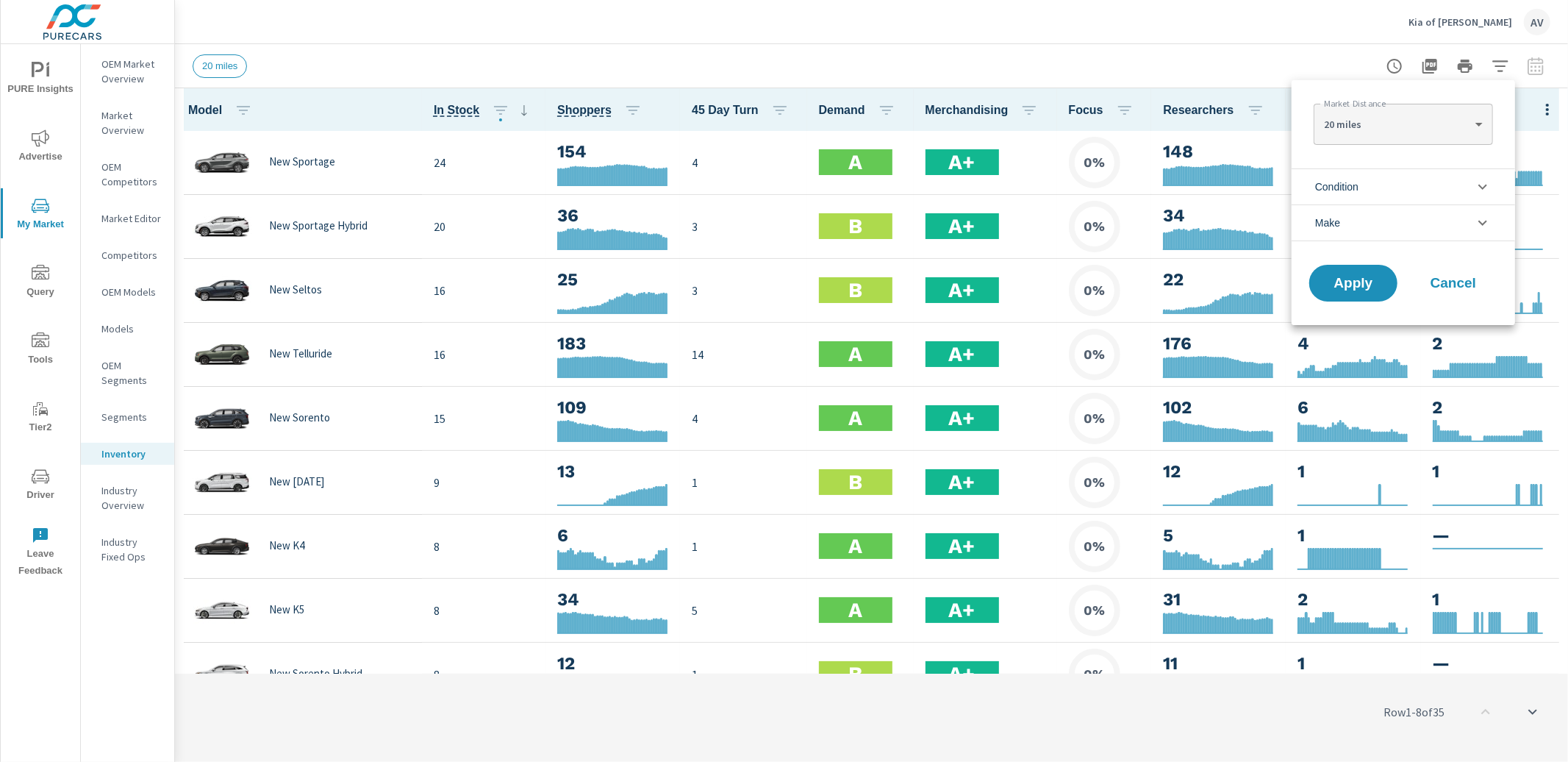
click li "Make"
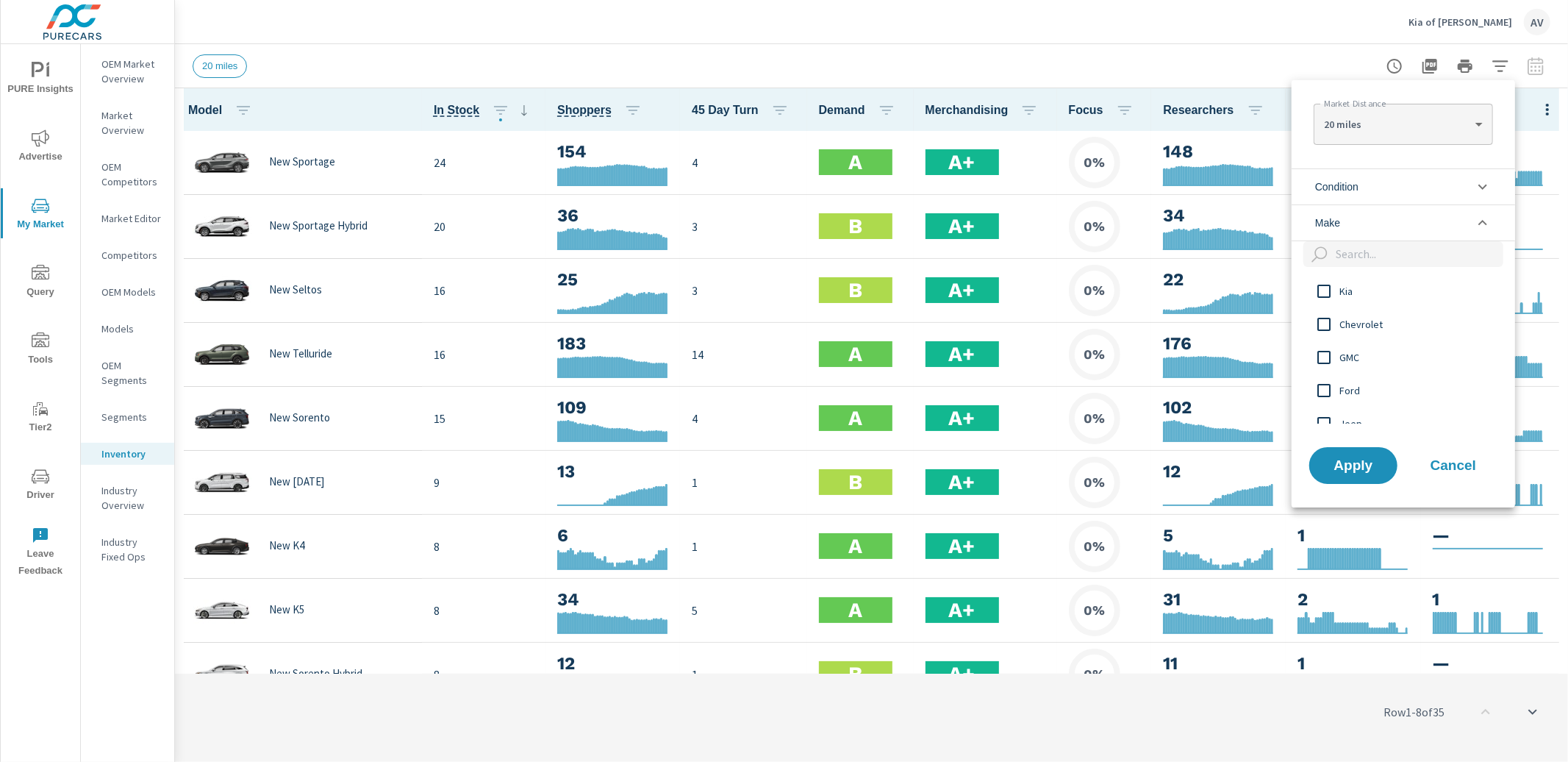
click li "Make"
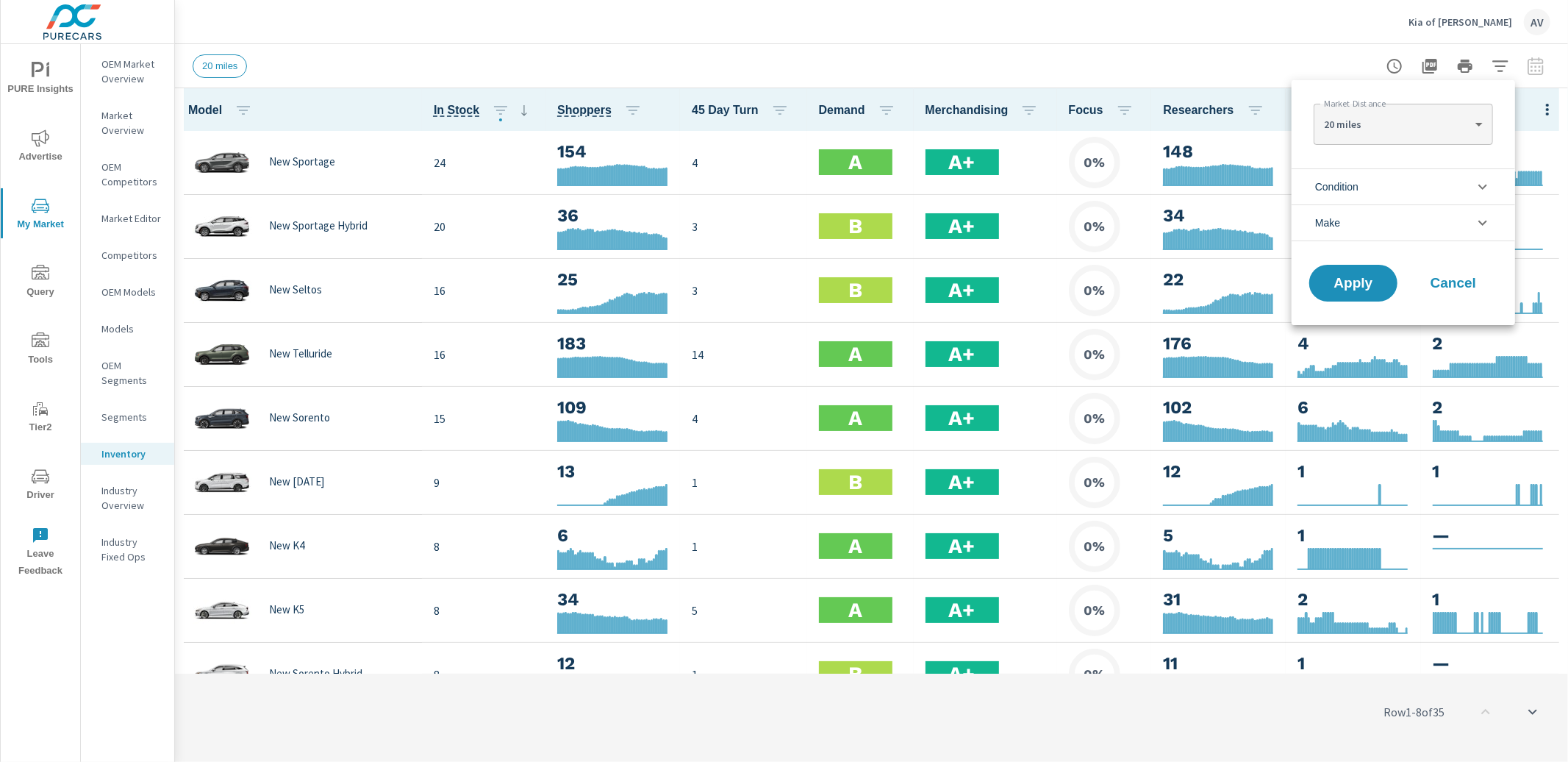
click span "Cancel"
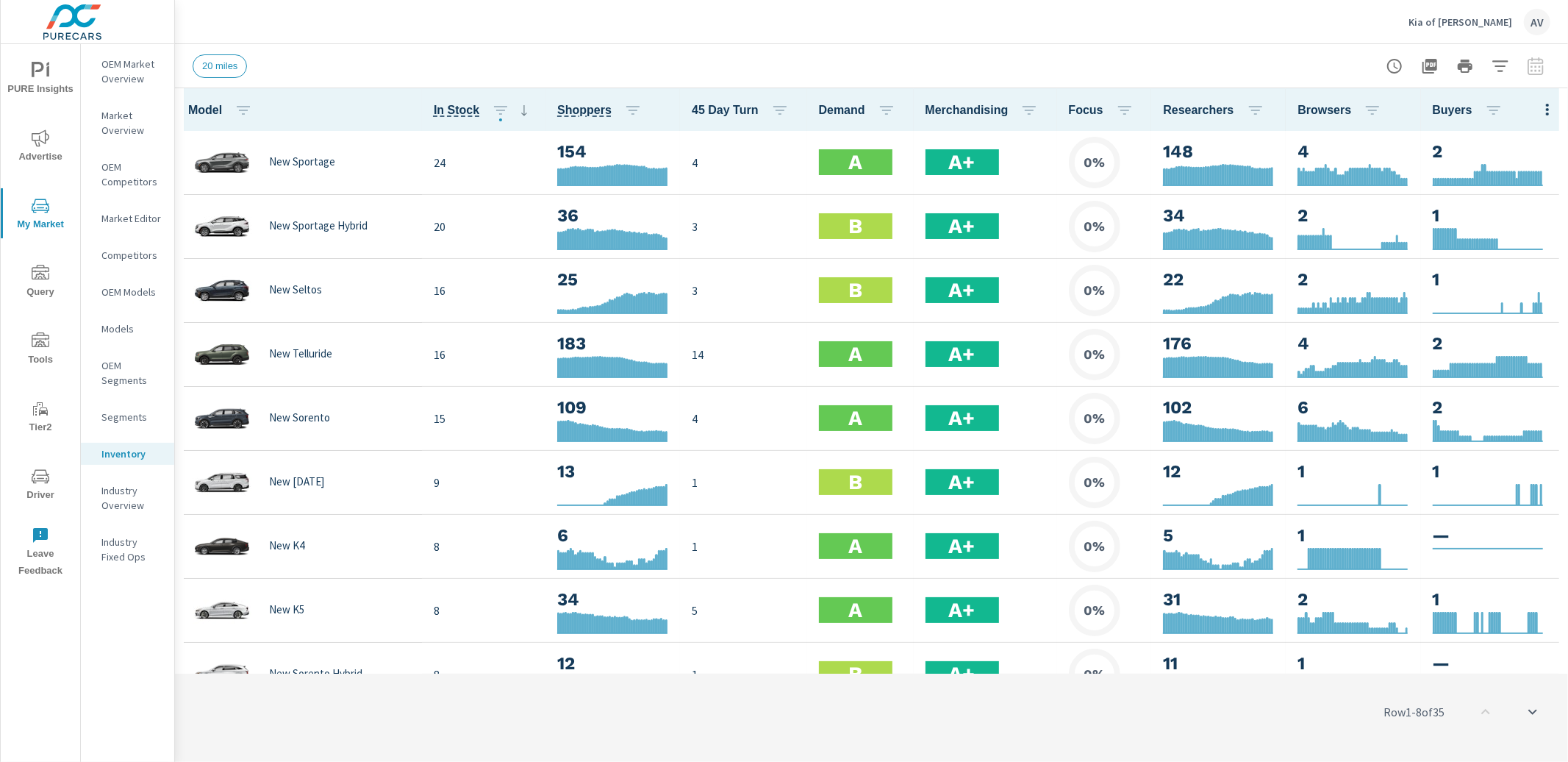
click div "20 miles"
click p "Industry Overview"
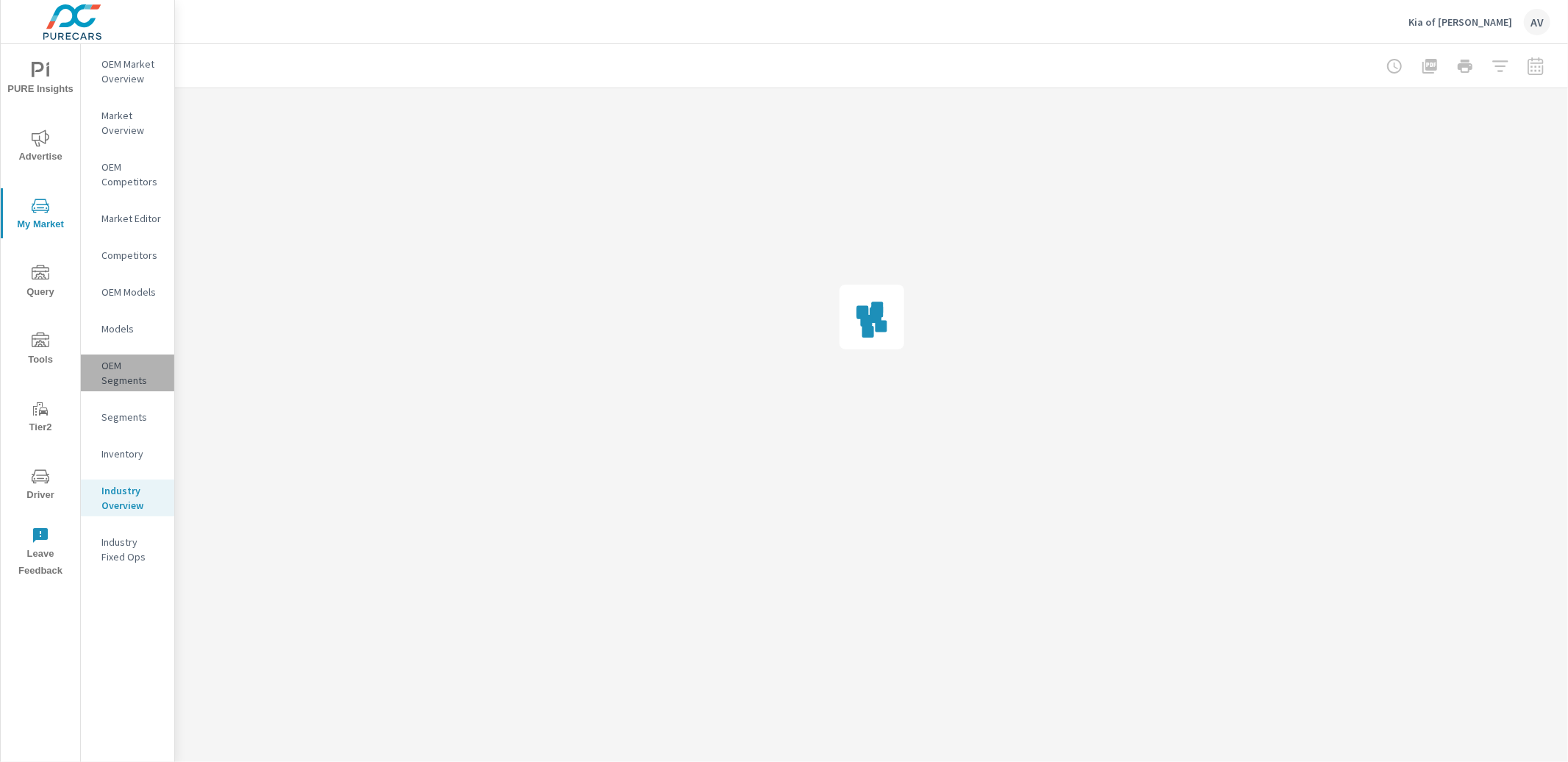
click p "OEM Segments"
click p "Models"
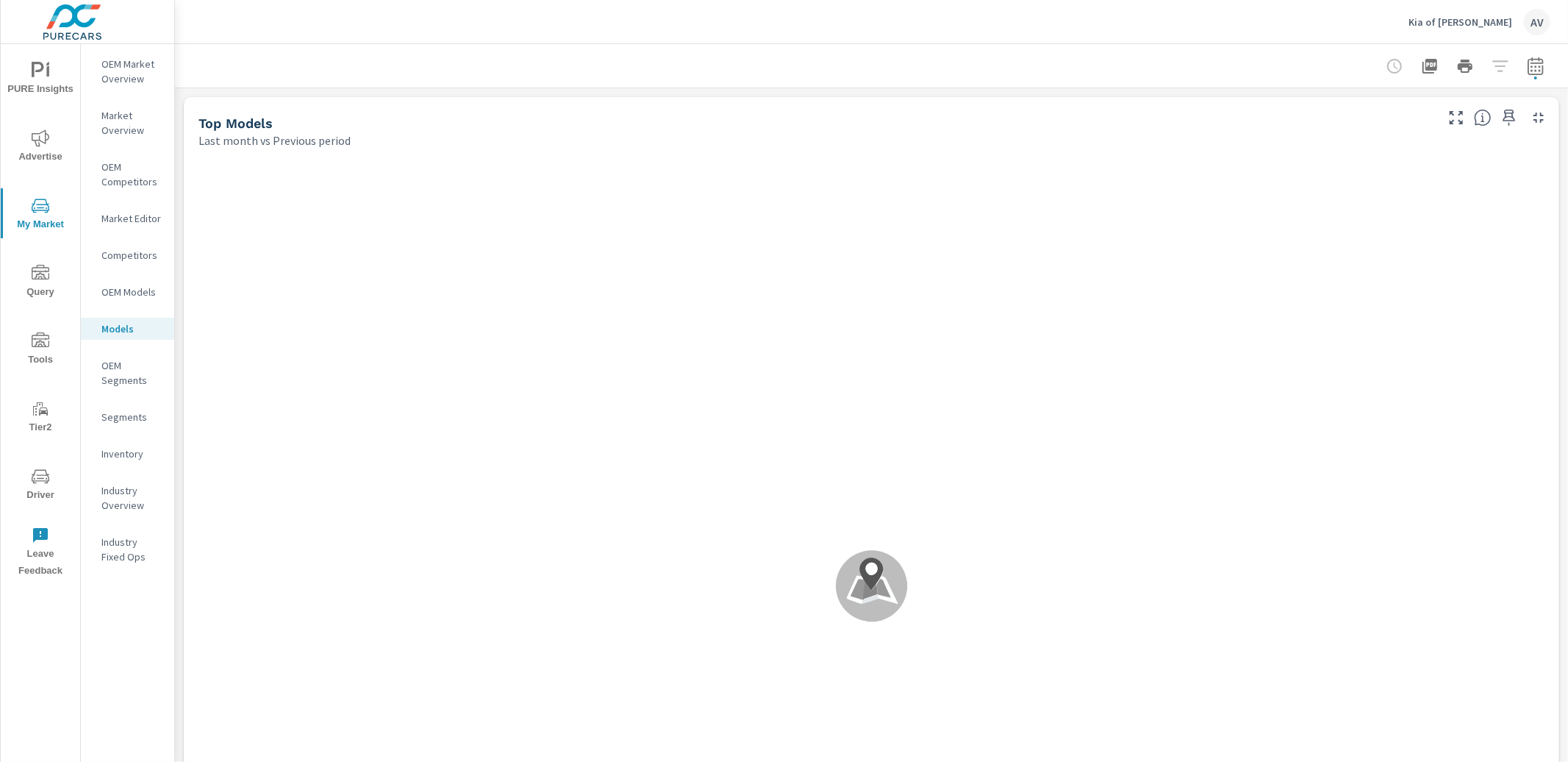
scroll to position [1, 0]
click div "Top Models Last month vs Previous period .map-bw_svg__st2{fill:#fdfefe}.map-bw_…"
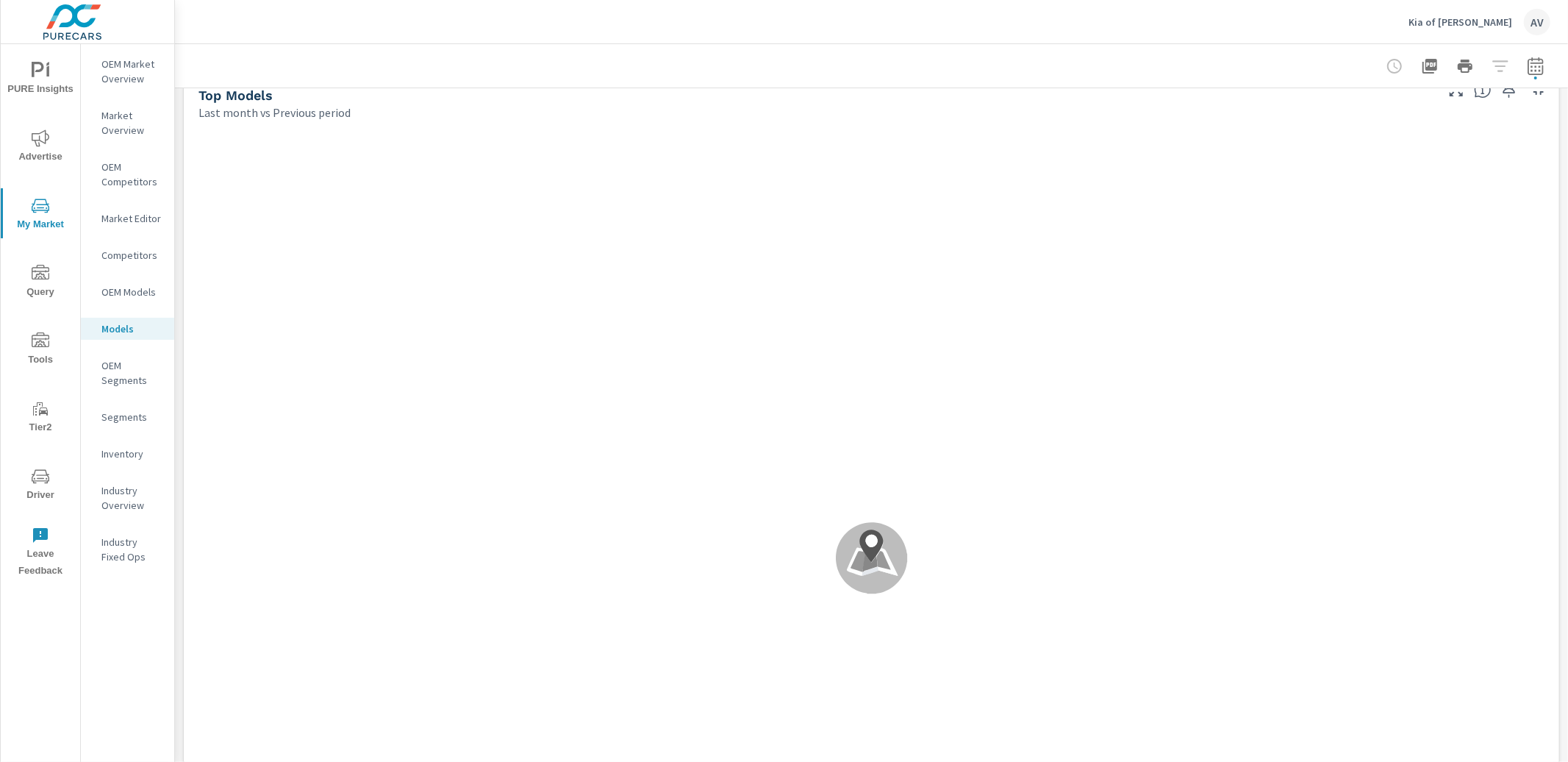
scroll to position [0, 0]
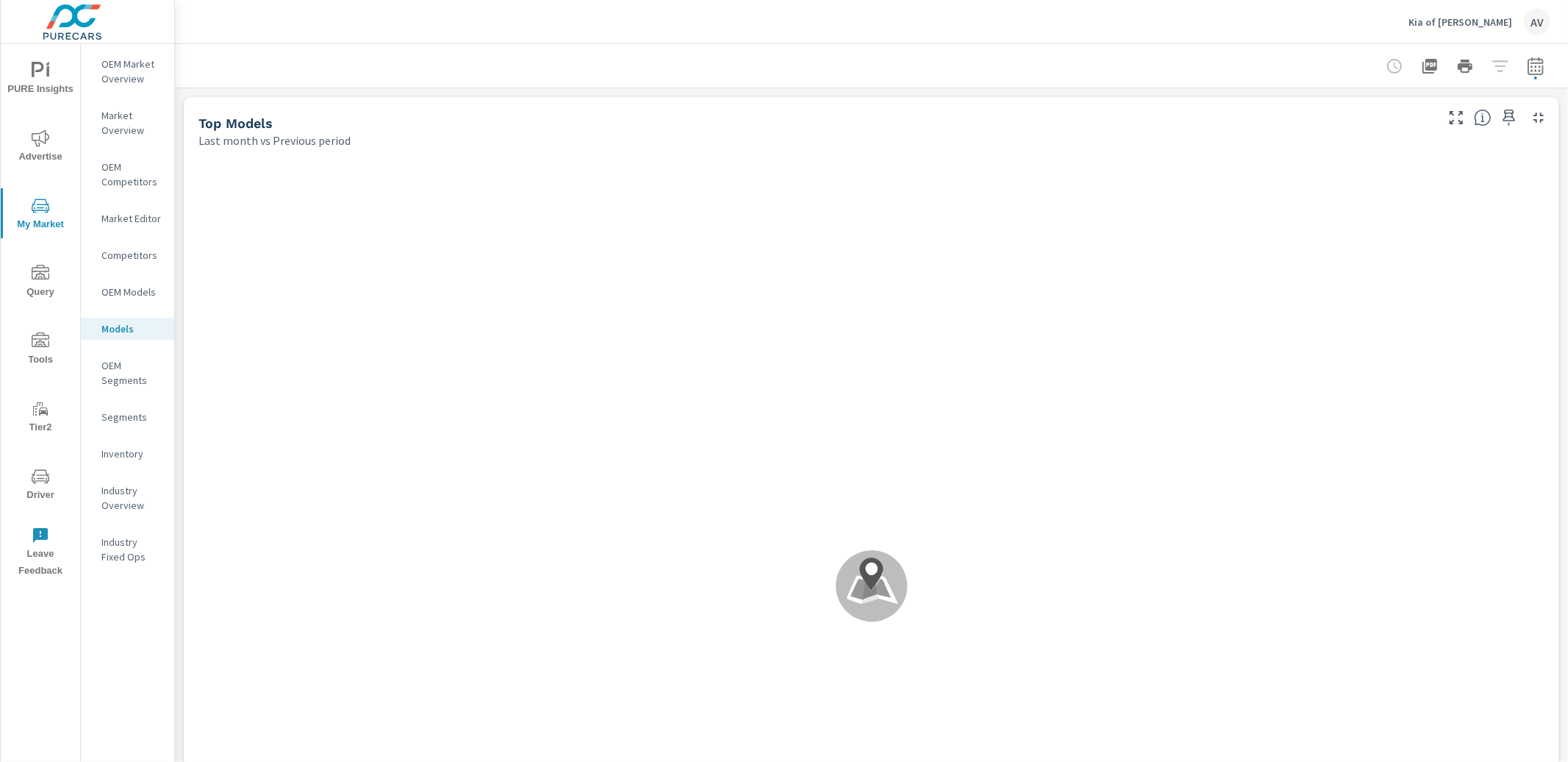
click p "OEM Market Overview"
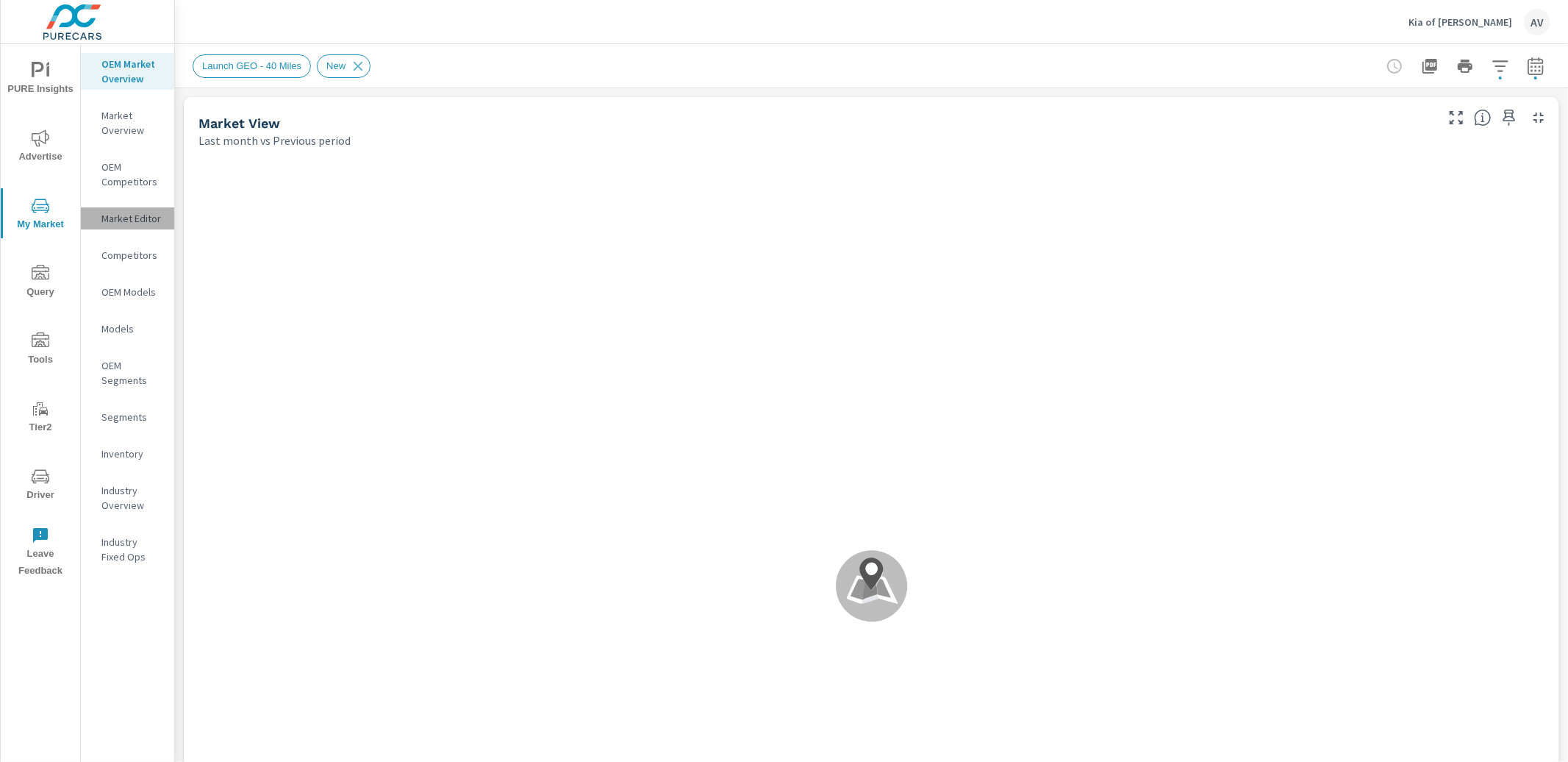
click p "Market Editor"
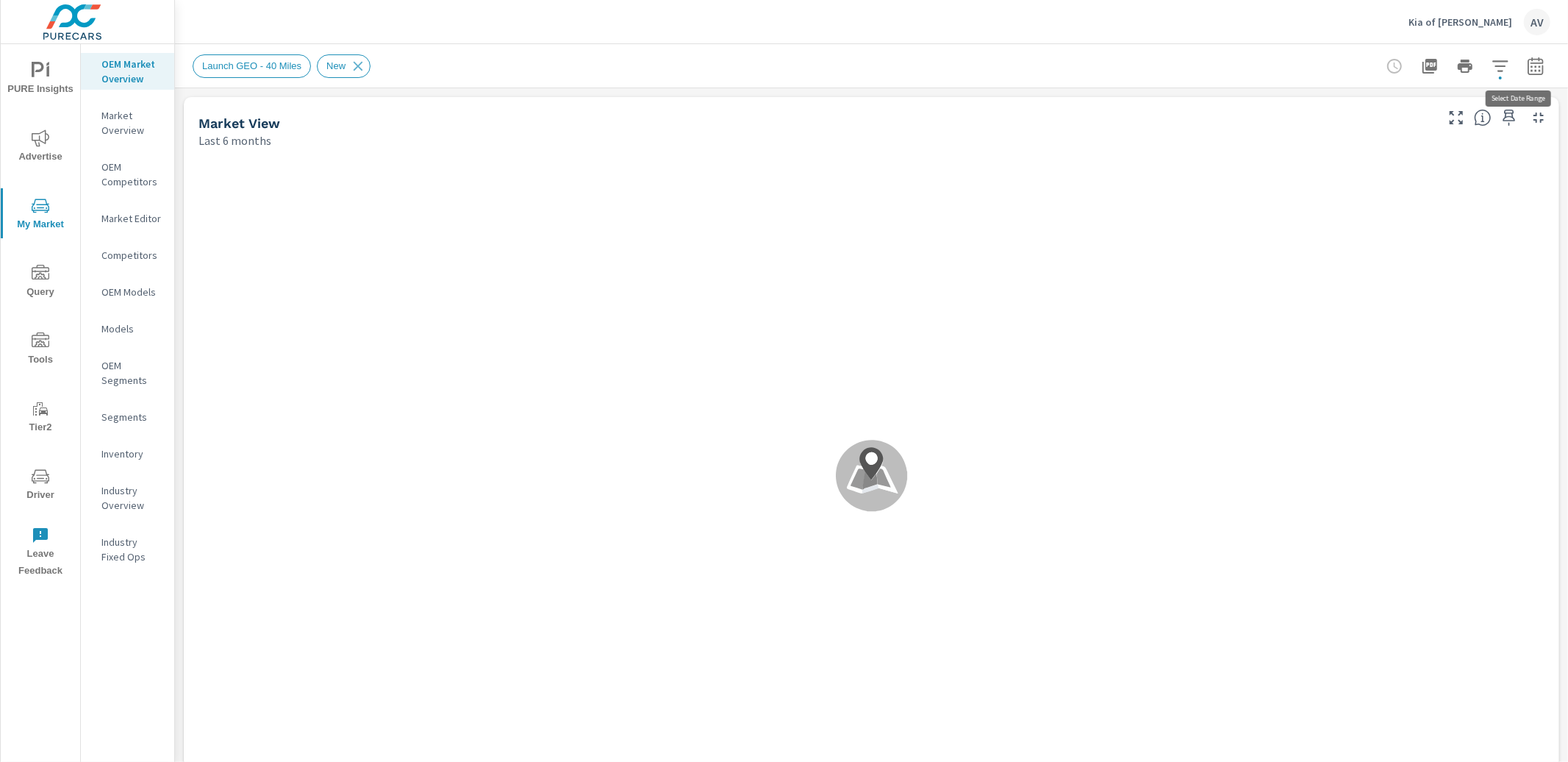
scroll to position [1, 0]
click at [1527, 69] on icon "button" at bounding box center [1536, 66] width 17 height 17
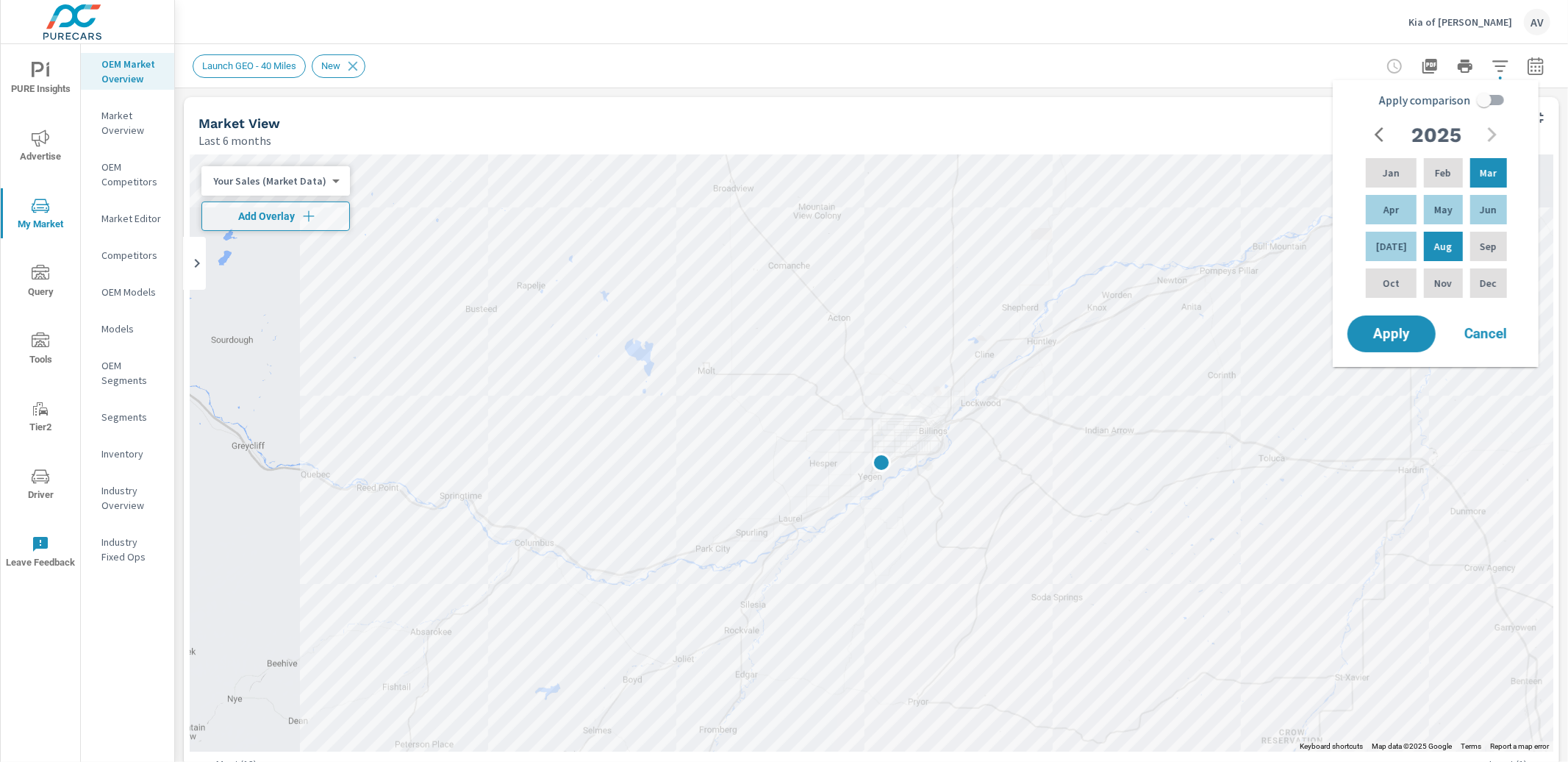
click at [1482, 96] on input "Apply comparison" at bounding box center [1484, 100] width 84 height 28
checkbox input "true"
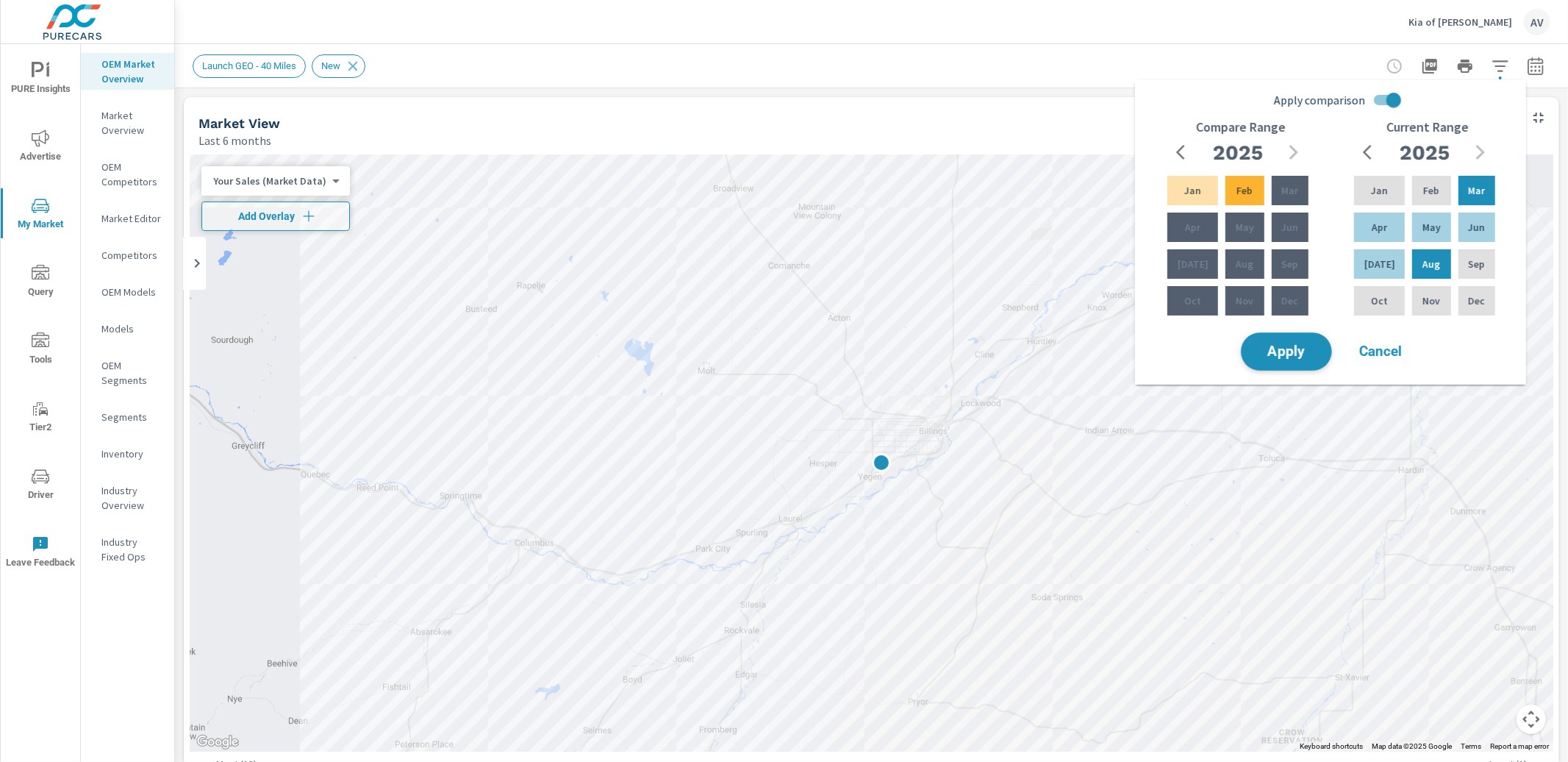
click at [1296, 347] on span "Apply" at bounding box center [1286, 352] width 60 height 14
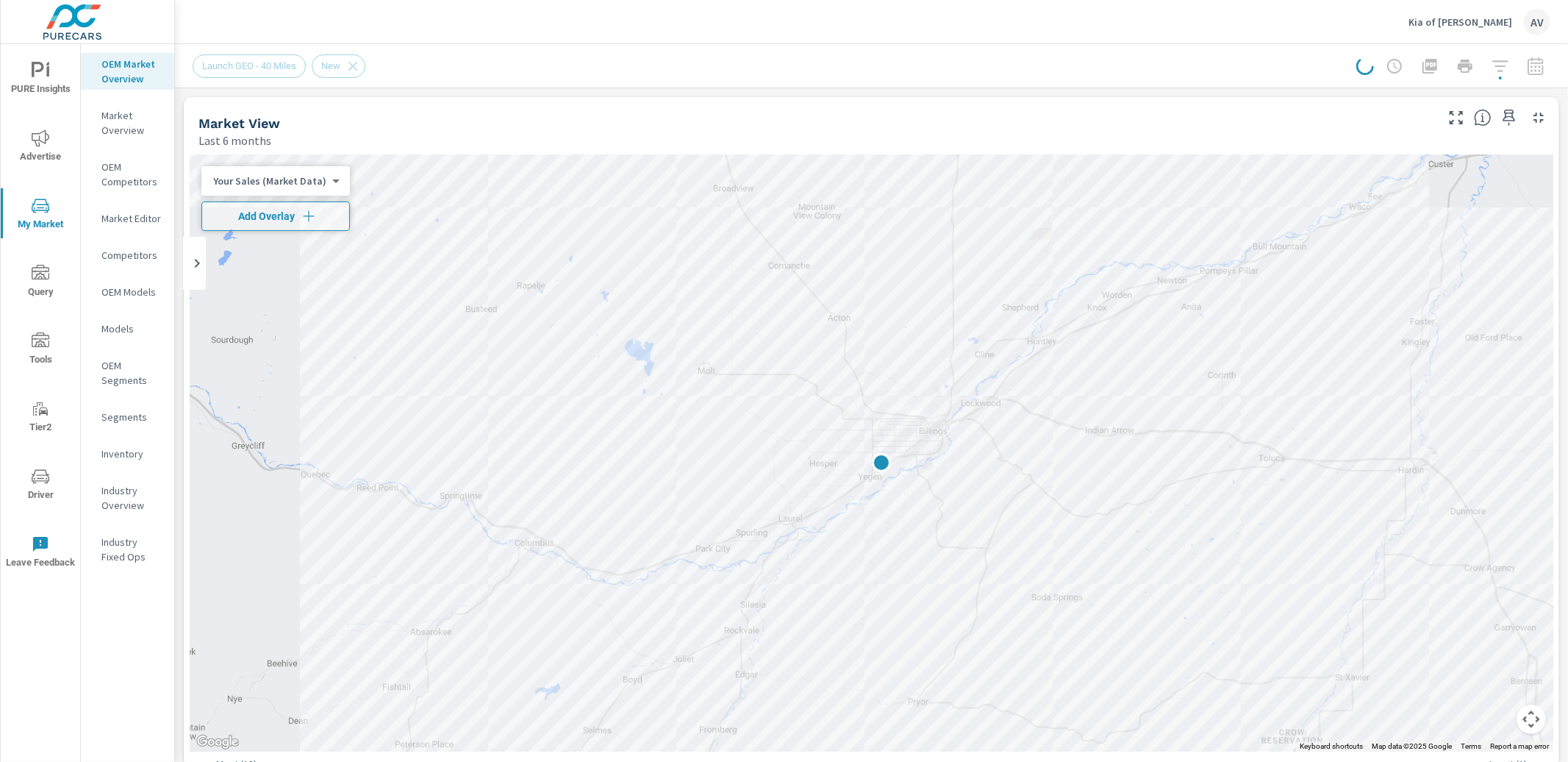
click at [1528, 63] on div at bounding box center [1454, 66] width 194 height 29
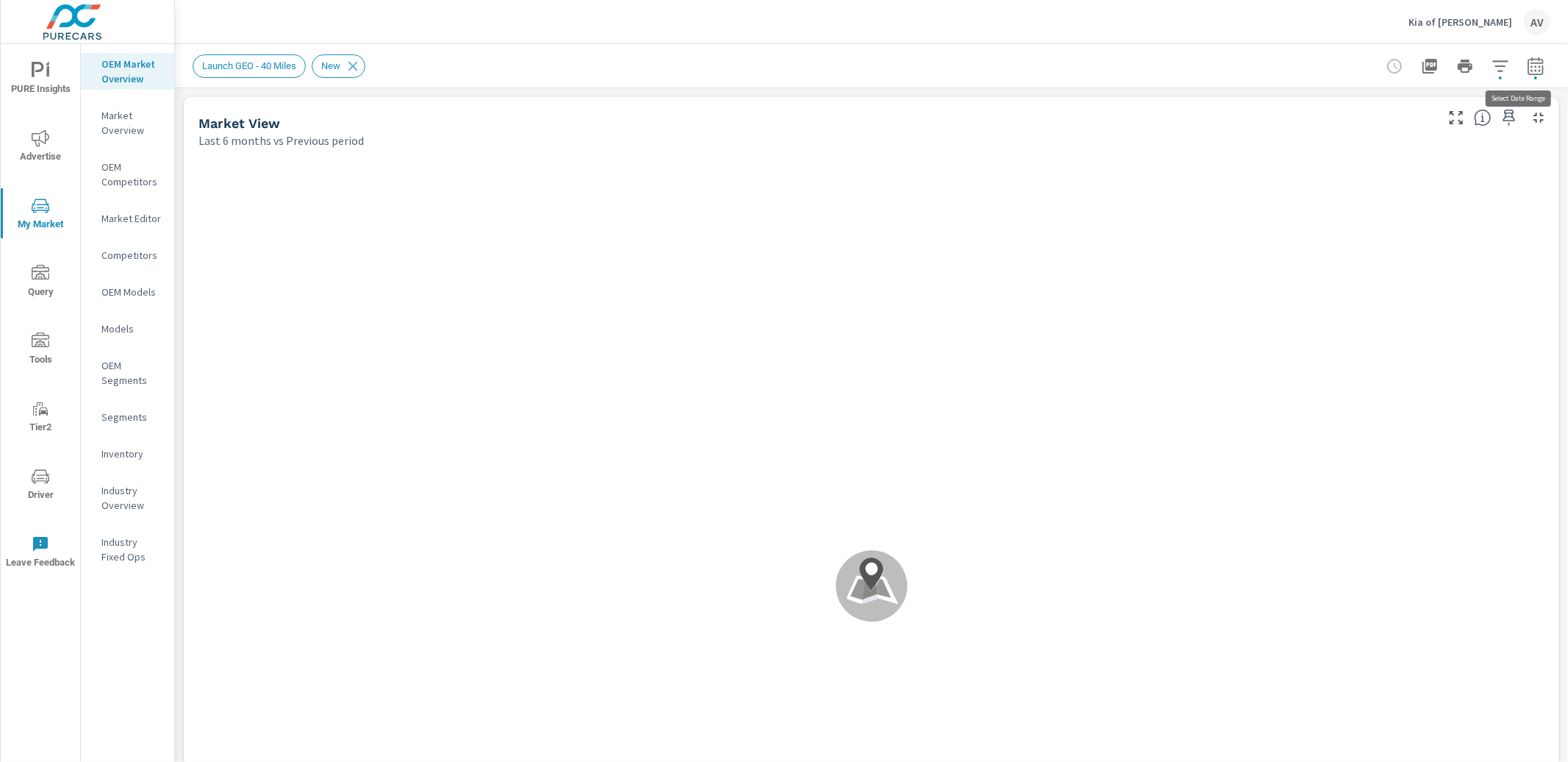
click at [1527, 65] on icon "button" at bounding box center [1536, 66] width 17 height 17
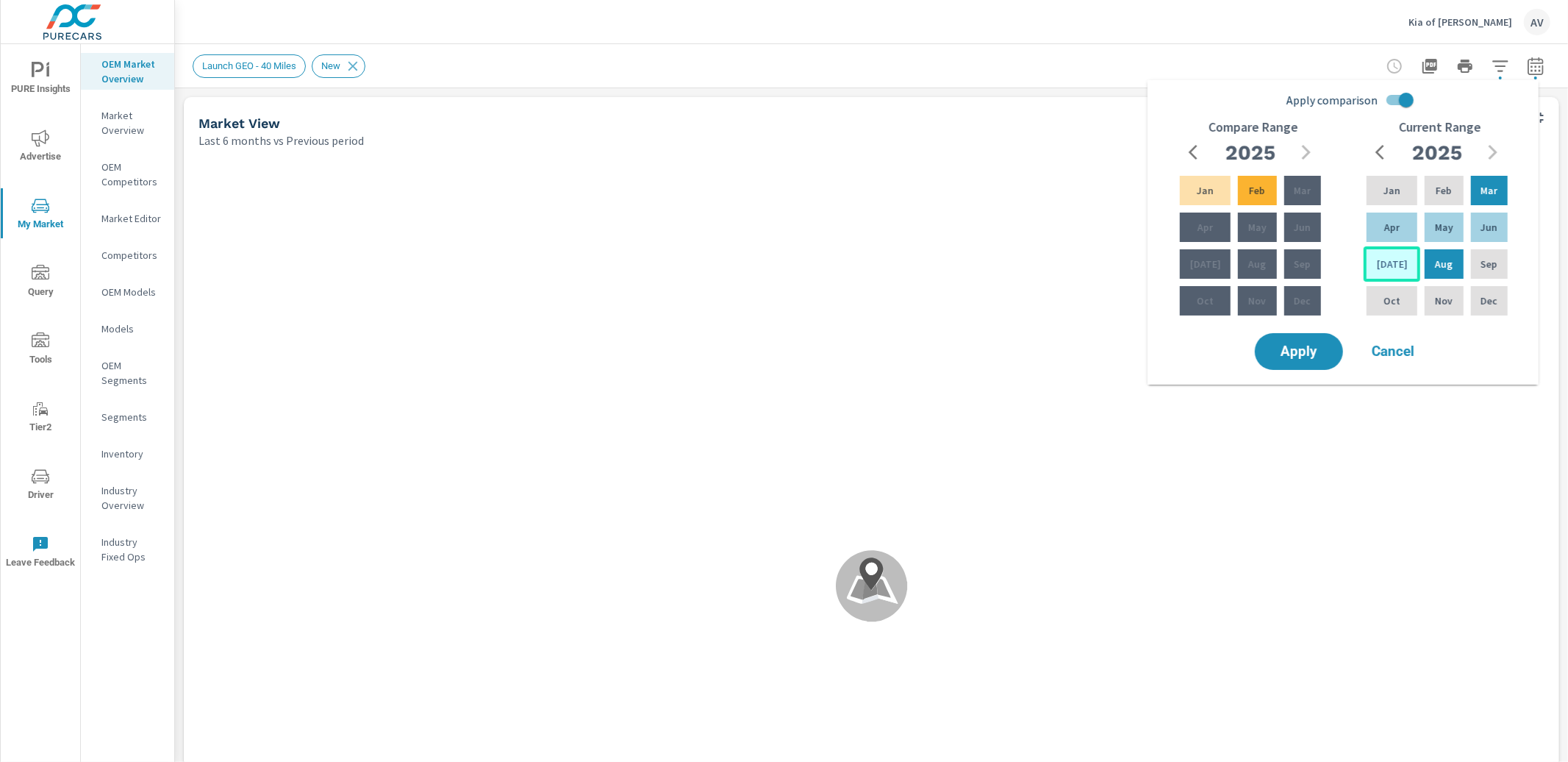
scroll to position [1, 0]
click at [1381, 261] on p "Jul" at bounding box center [1392, 265] width 31 height 15
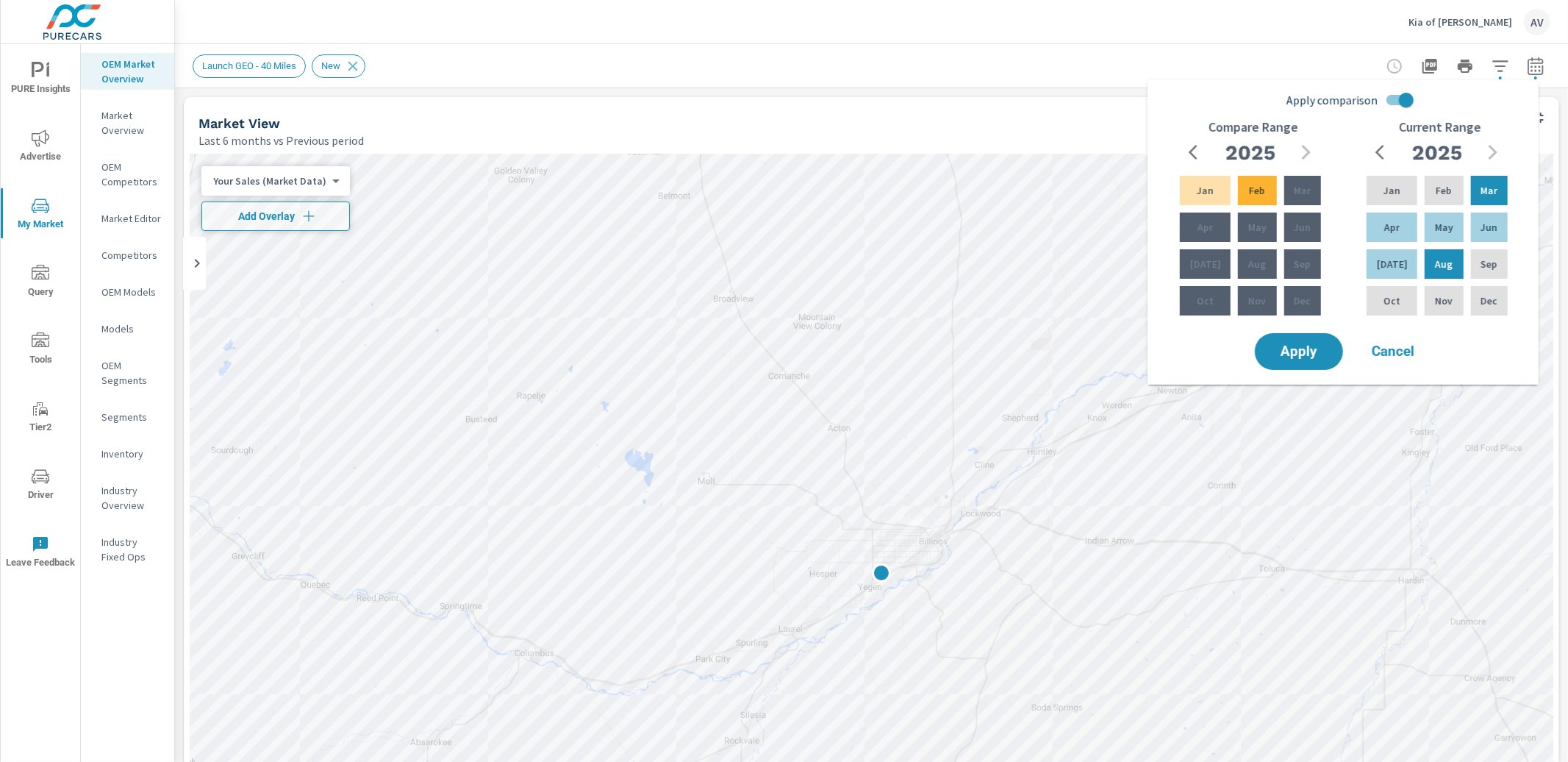
click at [1391, 354] on span "Cancel" at bounding box center [1393, 352] width 59 height 13
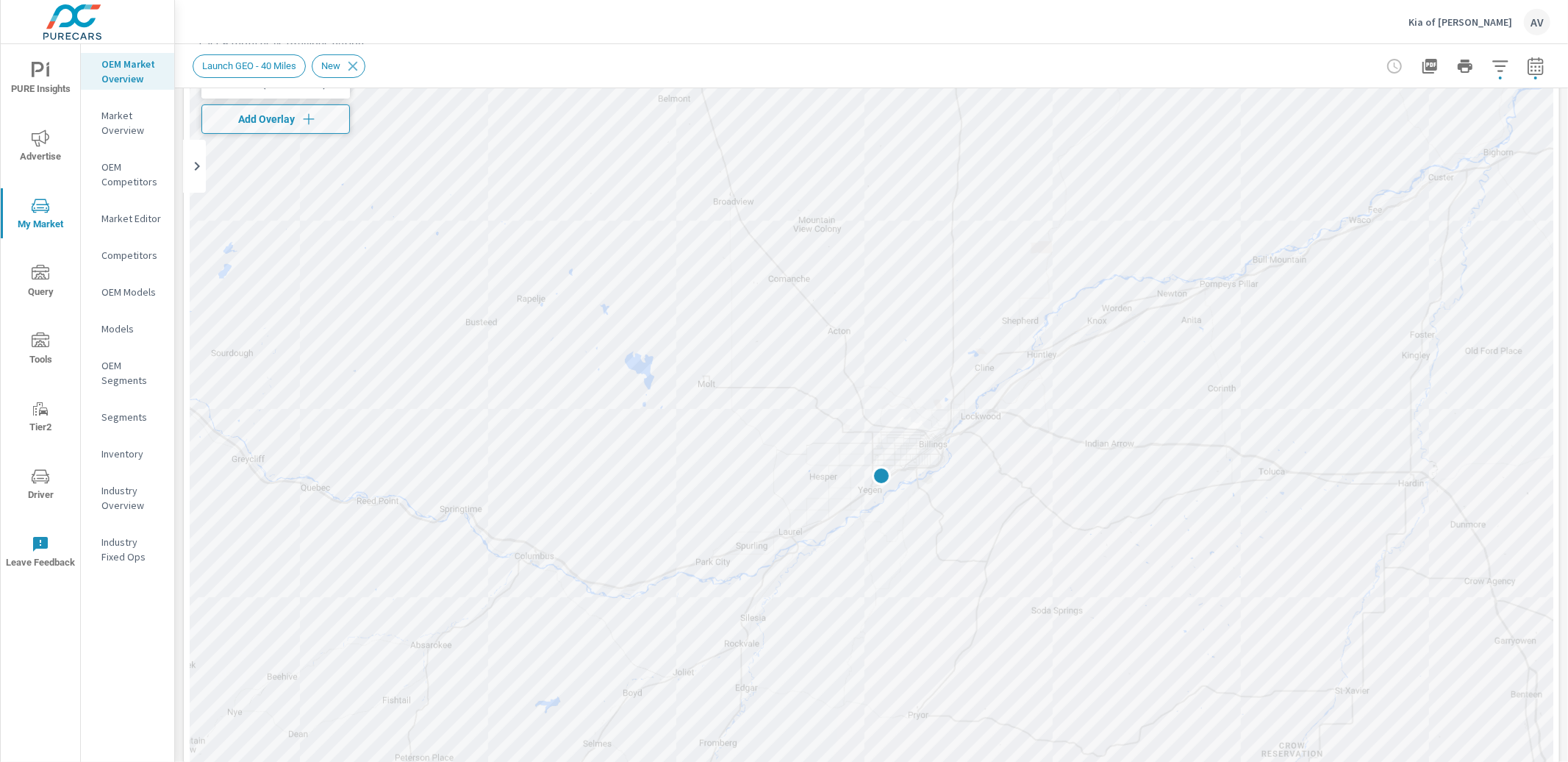
scroll to position [0, 0]
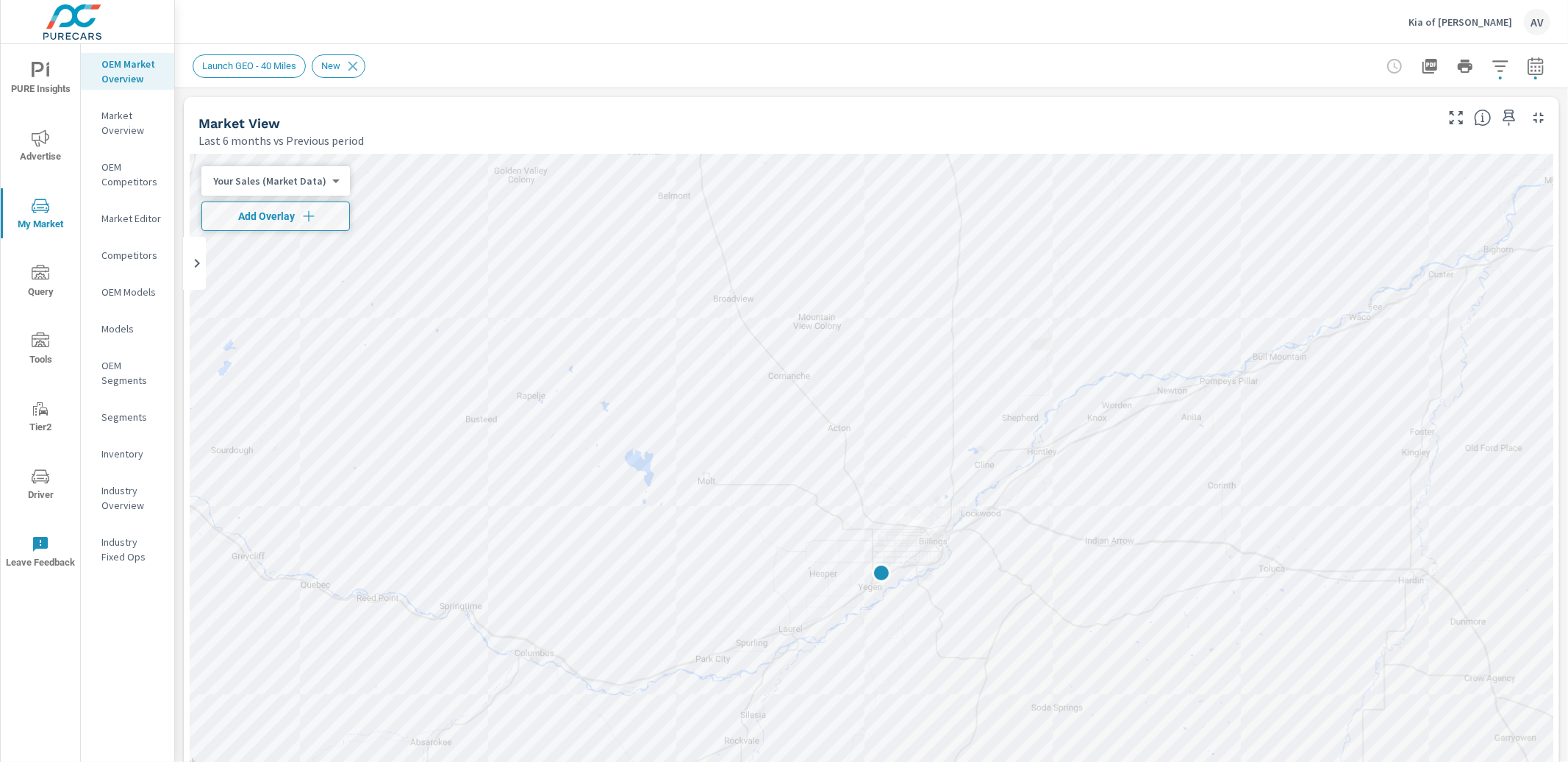
click at [1521, 68] on button "button" at bounding box center [1535, 66] width 29 height 29
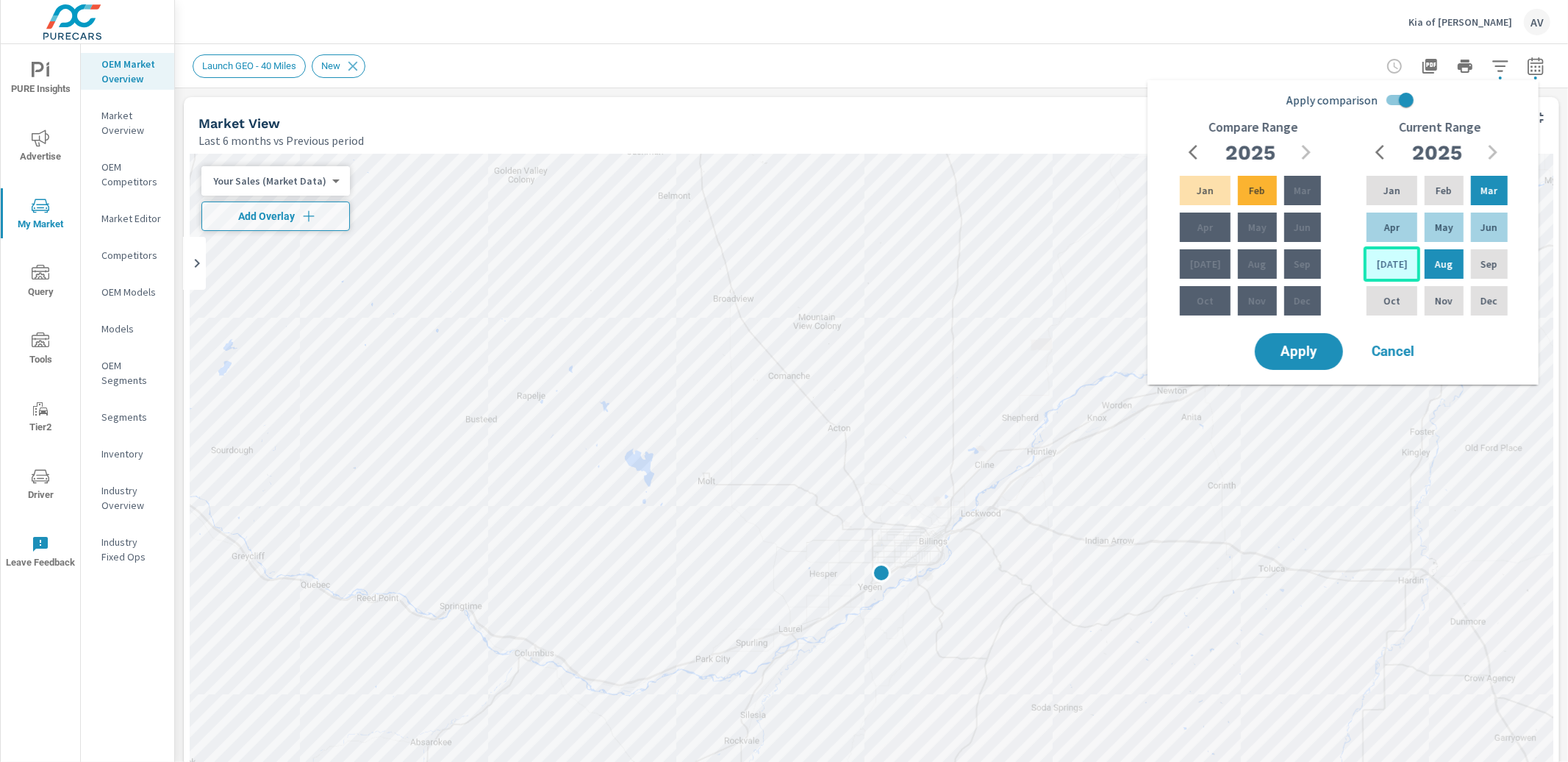
click at [1398, 263] on div "[DATE]" at bounding box center [1392, 264] width 56 height 36
click at [1439, 198] on div "Feb" at bounding box center [1444, 190] width 44 height 36
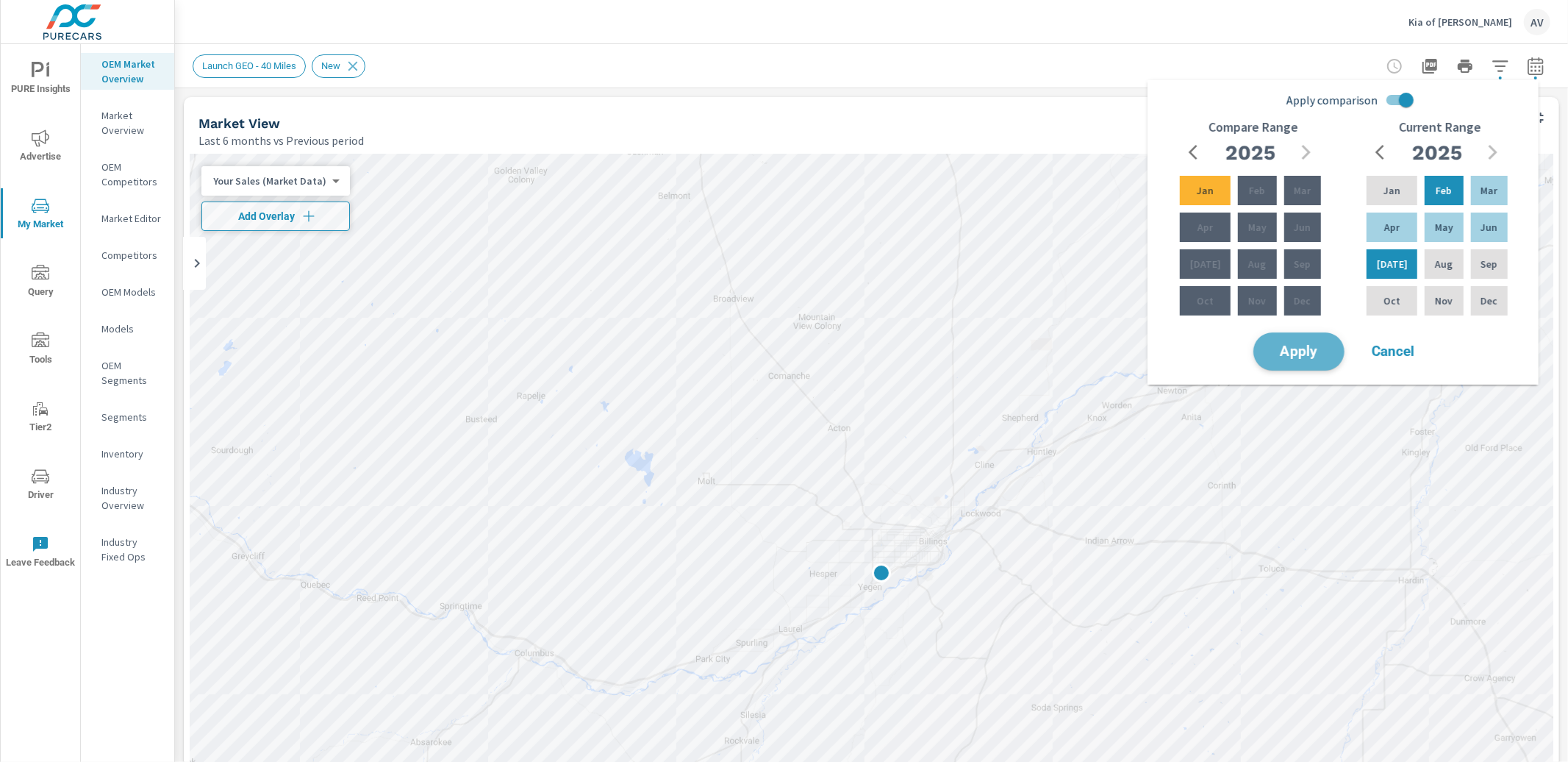
click at [1298, 345] on span "Apply" at bounding box center [1299, 352] width 60 height 14
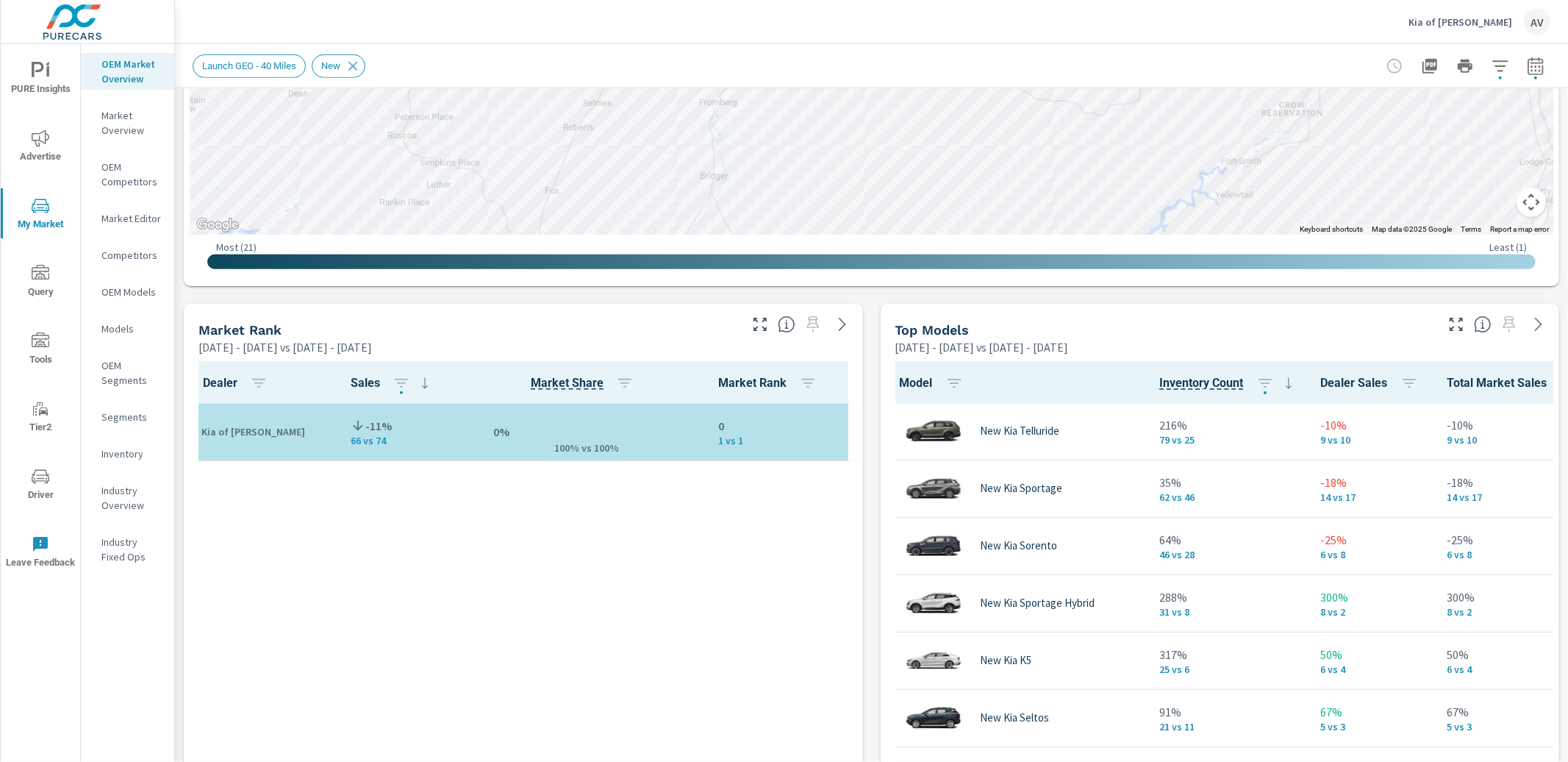
scroll to position [753, 0]
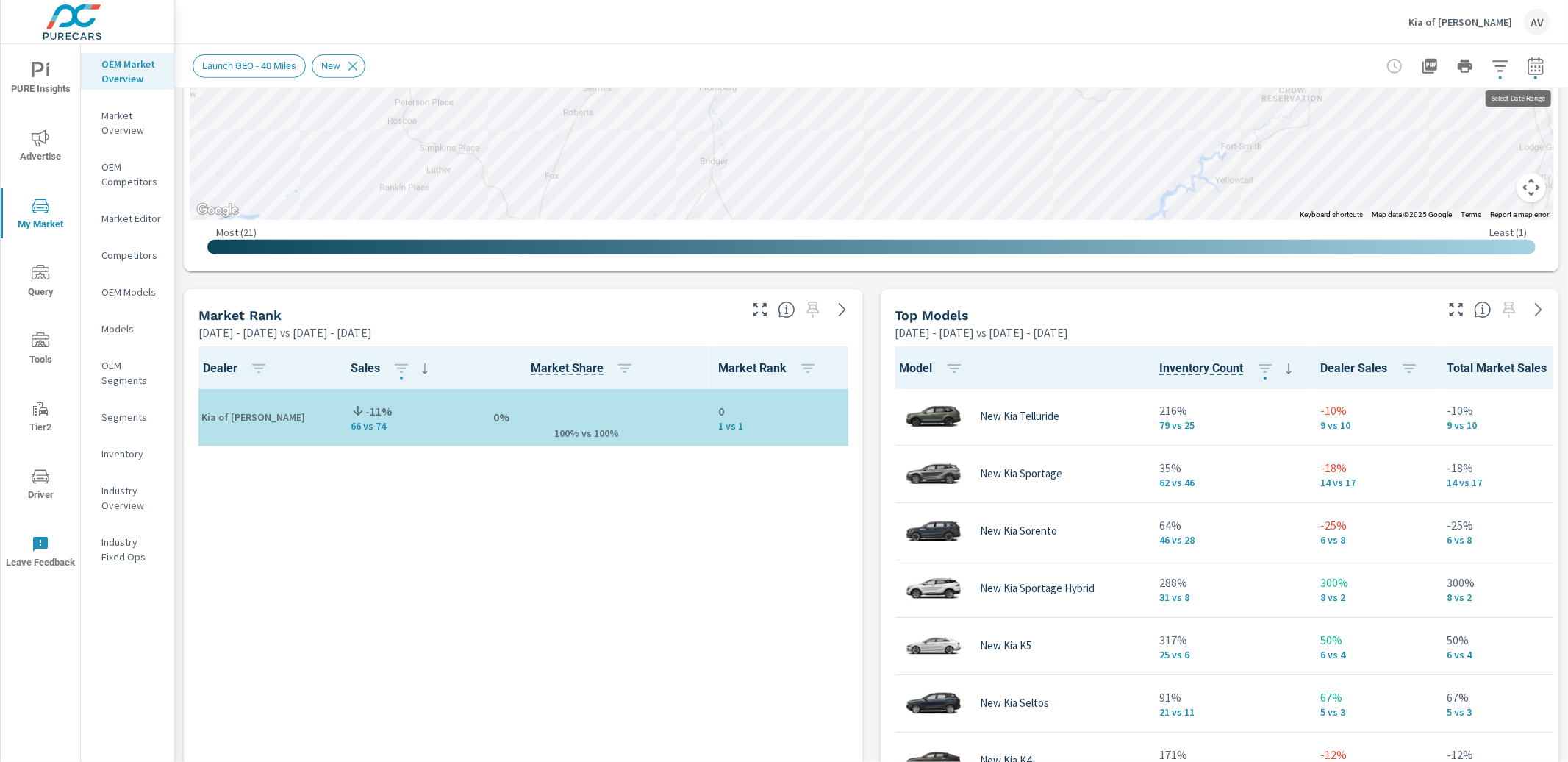
click at [1531, 66] on icon "button" at bounding box center [1536, 68] width 10 height 6
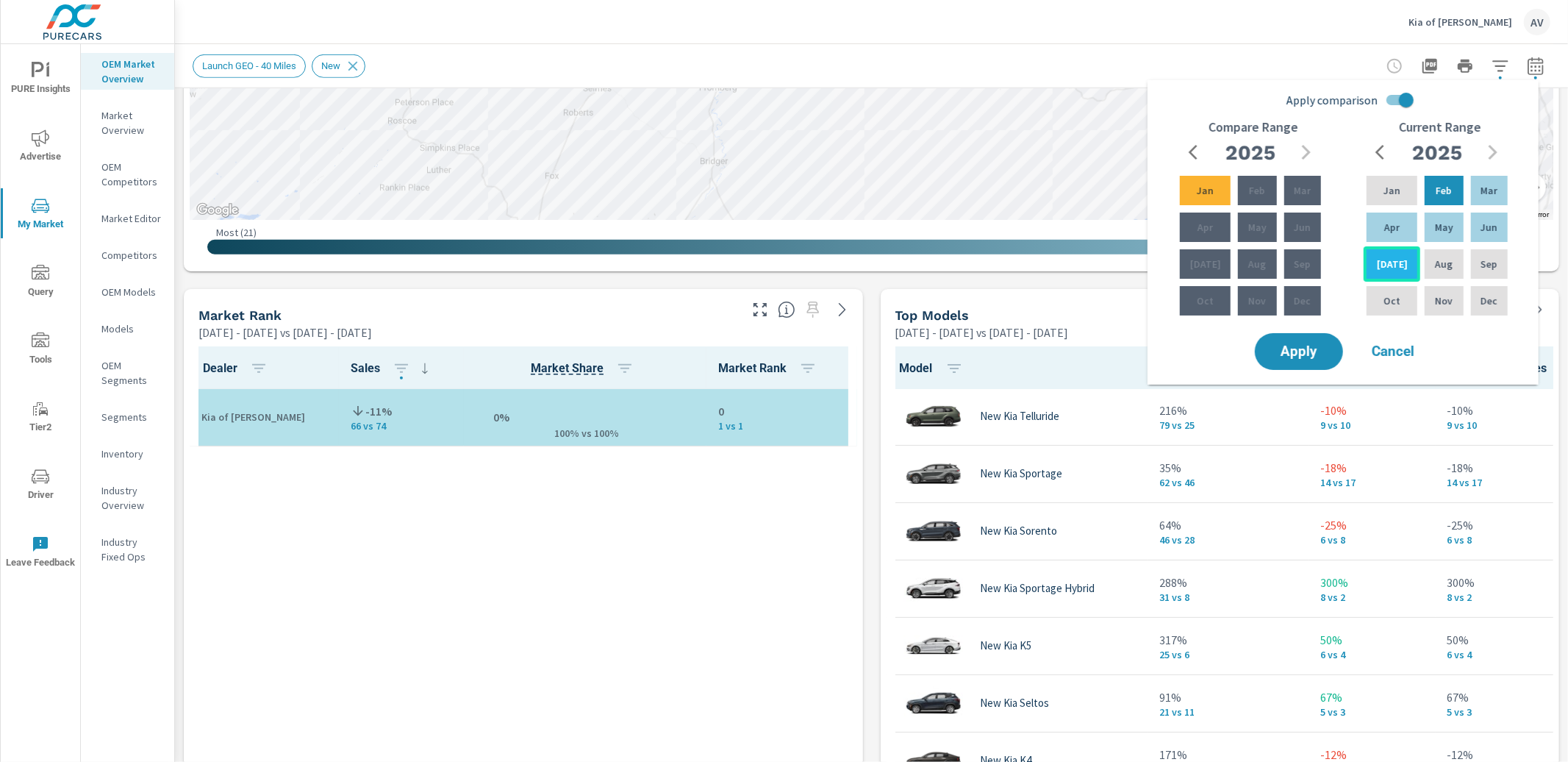
click at [1397, 264] on div "Jul" at bounding box center [1392, 264] width 56 height 36
click at [1492, 223] on p "Jun" at bounding box center [1489, 227] width 17 height 15
click at [1386, 186] on p "Jan" at bounding box center [1392, 191] width 17 height 15
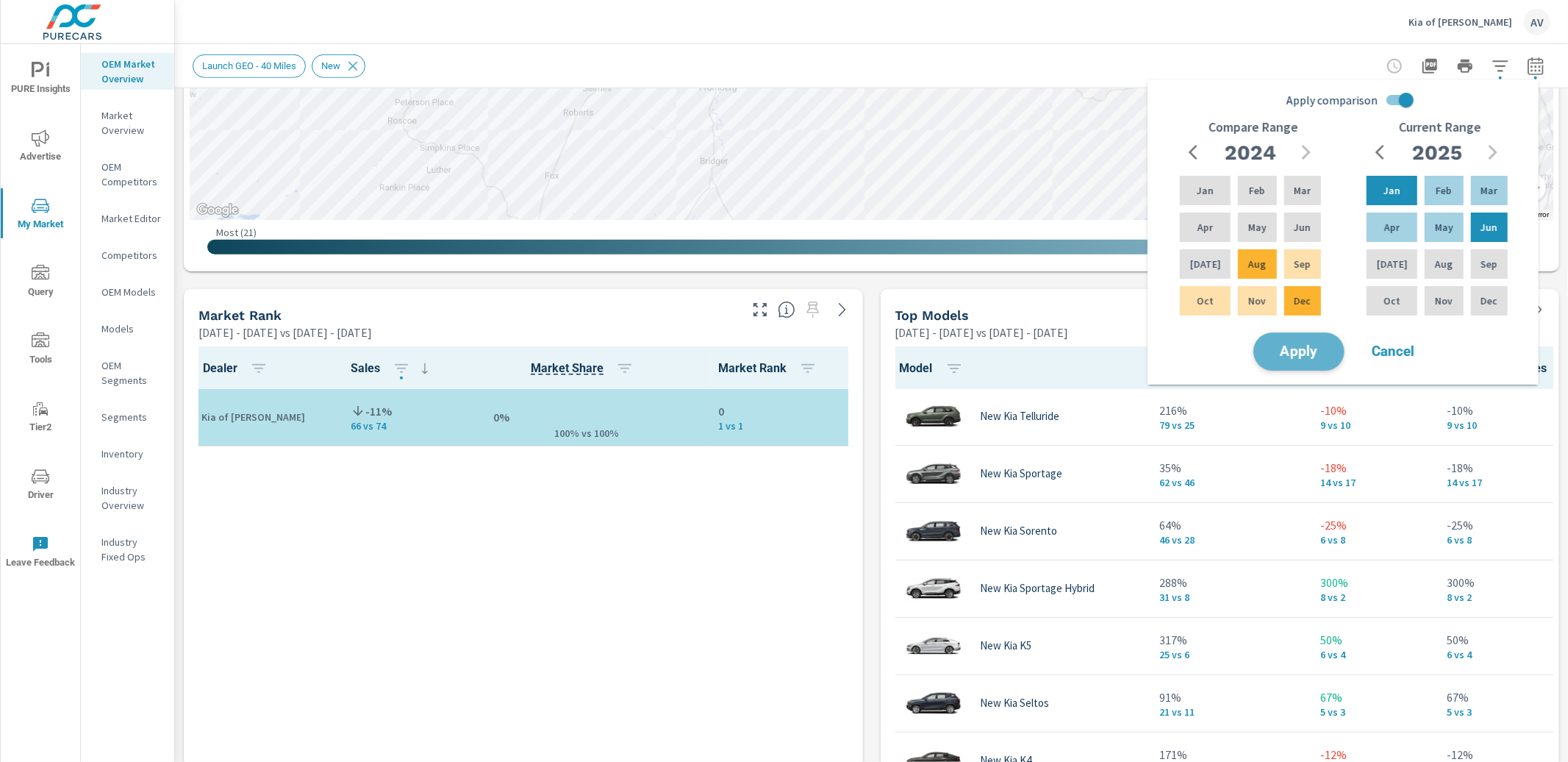
click at [1322, 357] on span "Apply" at bounding box center [1299, 352] width 60 height 14
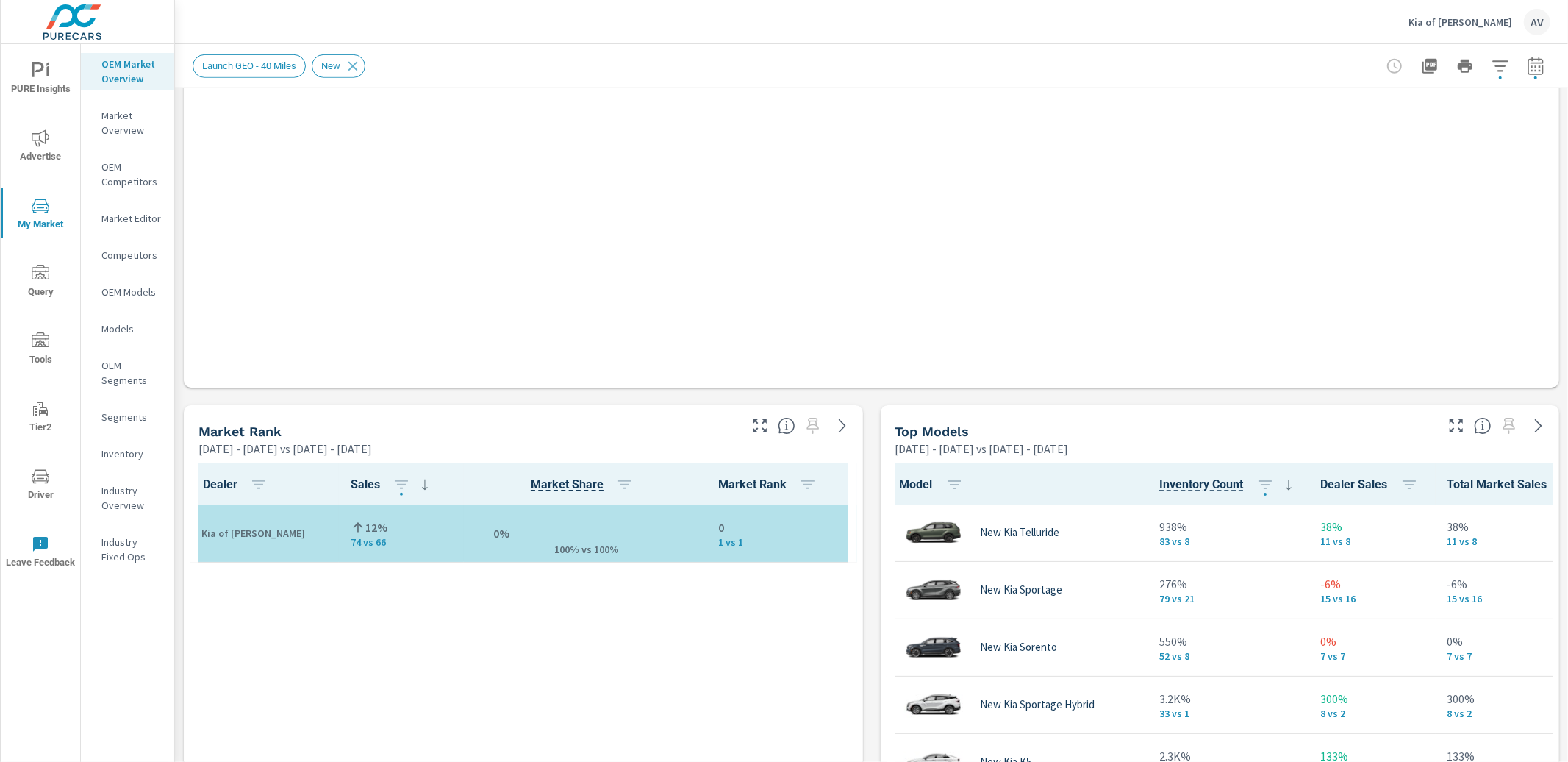
scroll to position [637, 0]
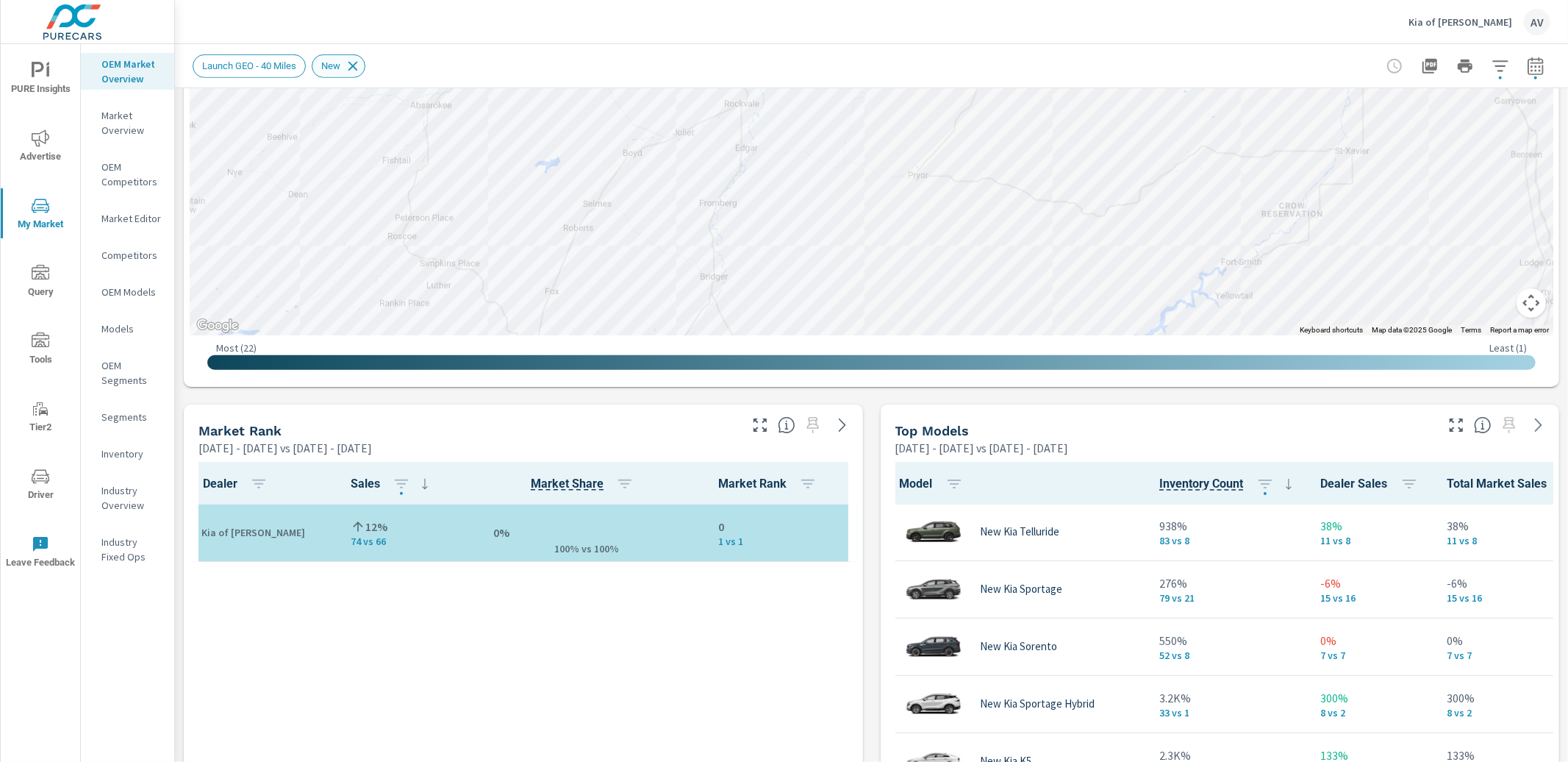
click at [361, 66] on icon at bounding box center [353, 66] width 17 height 17
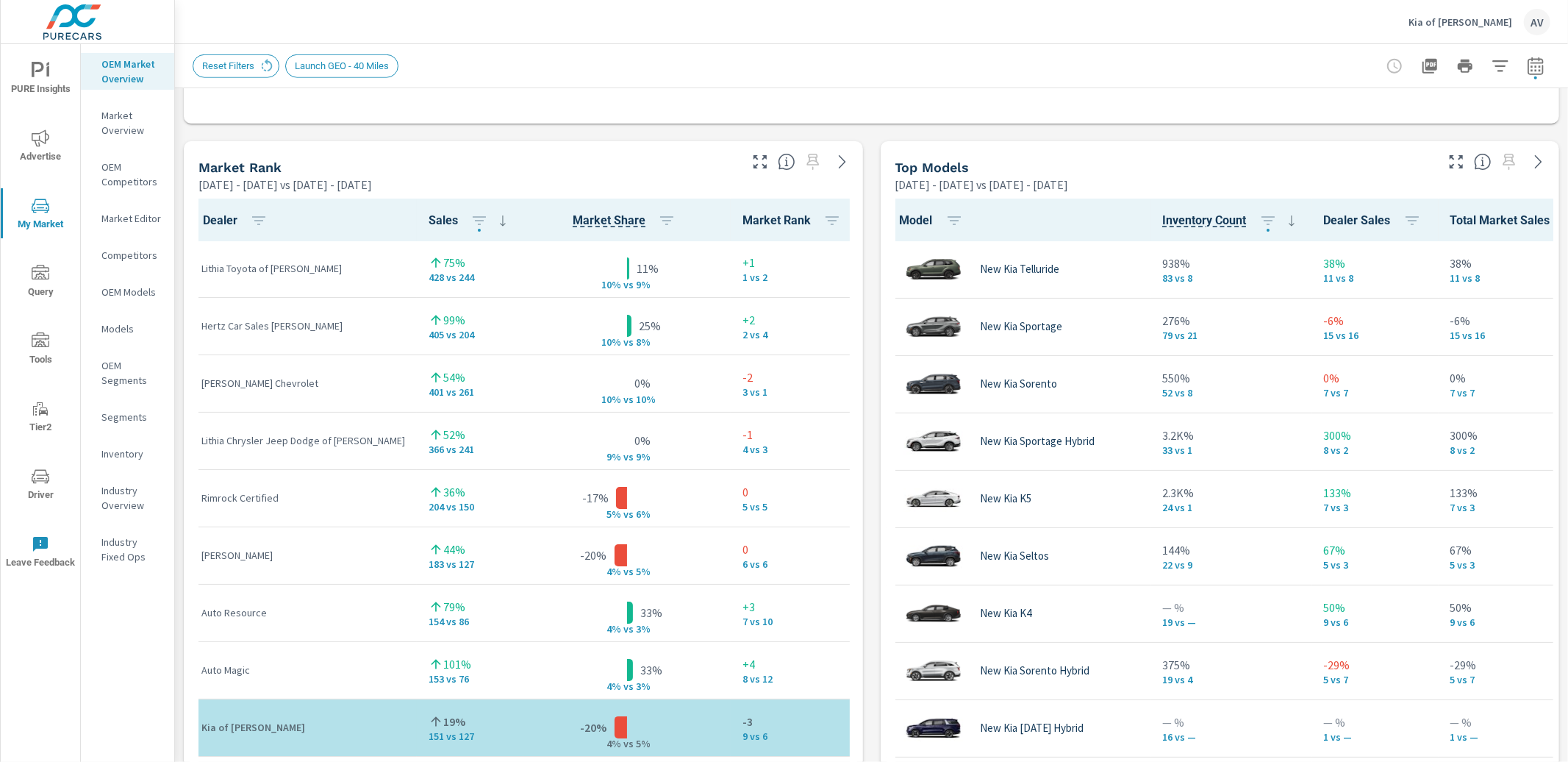
scroll to position [1, 0]
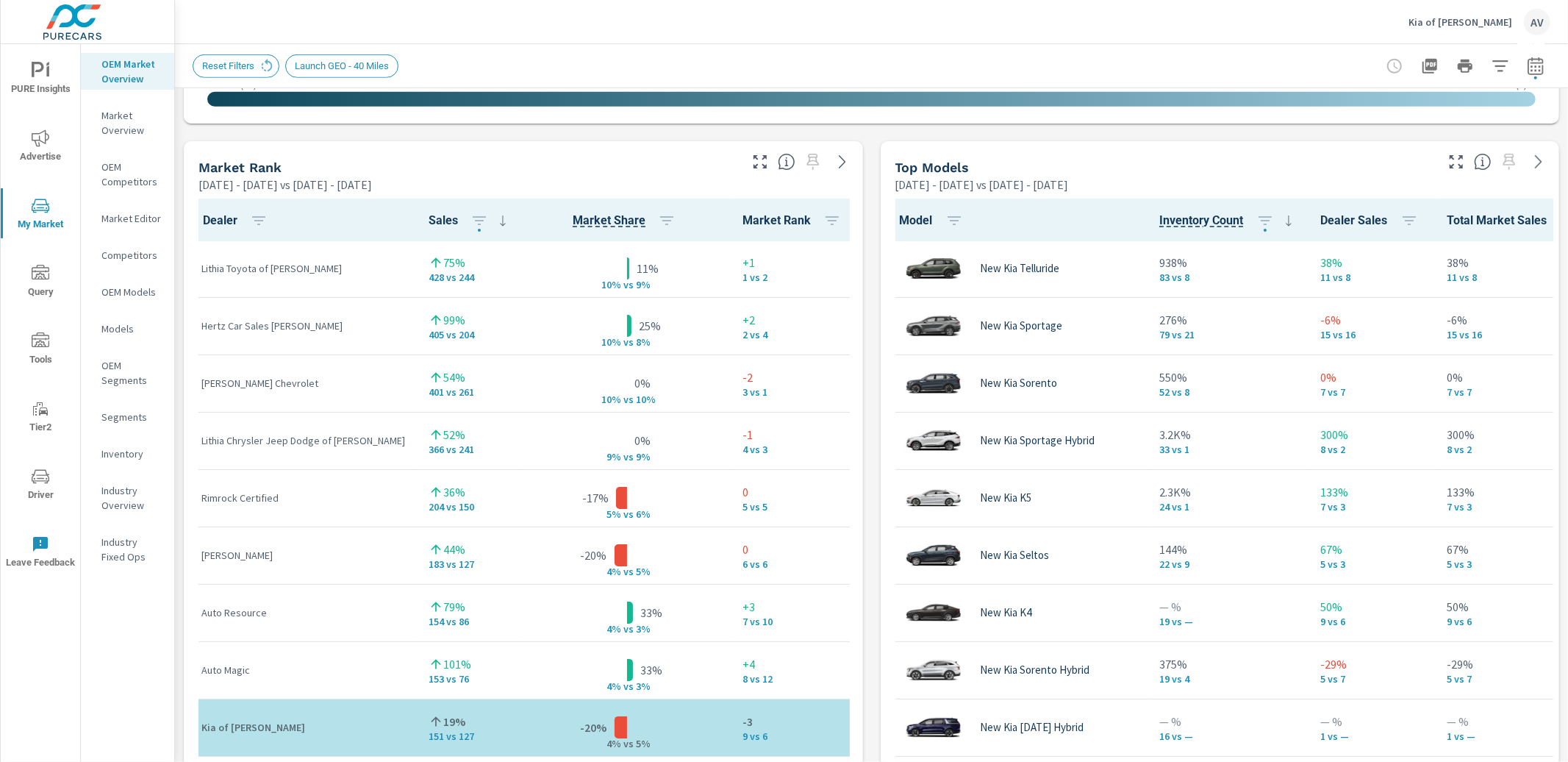
click at [866, 463] on div "Market View Jan 01, 2025 - Jun 30, 2025 vs Aug 29, 2024 - Dec 31, 2024 ← Move l…" at bounding box center [871, 447] width 1393 height 2518
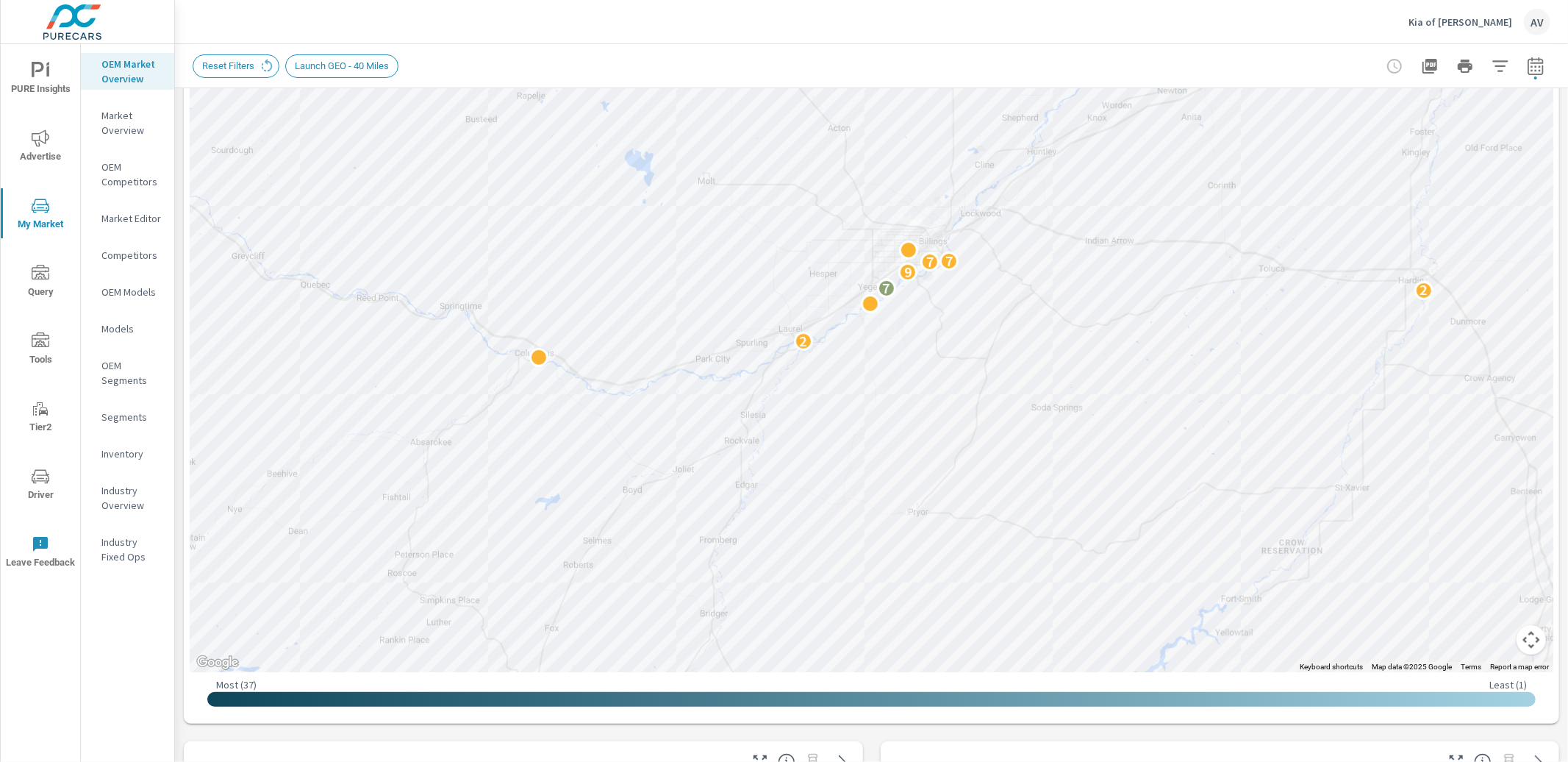
scroll to position [59, 0]
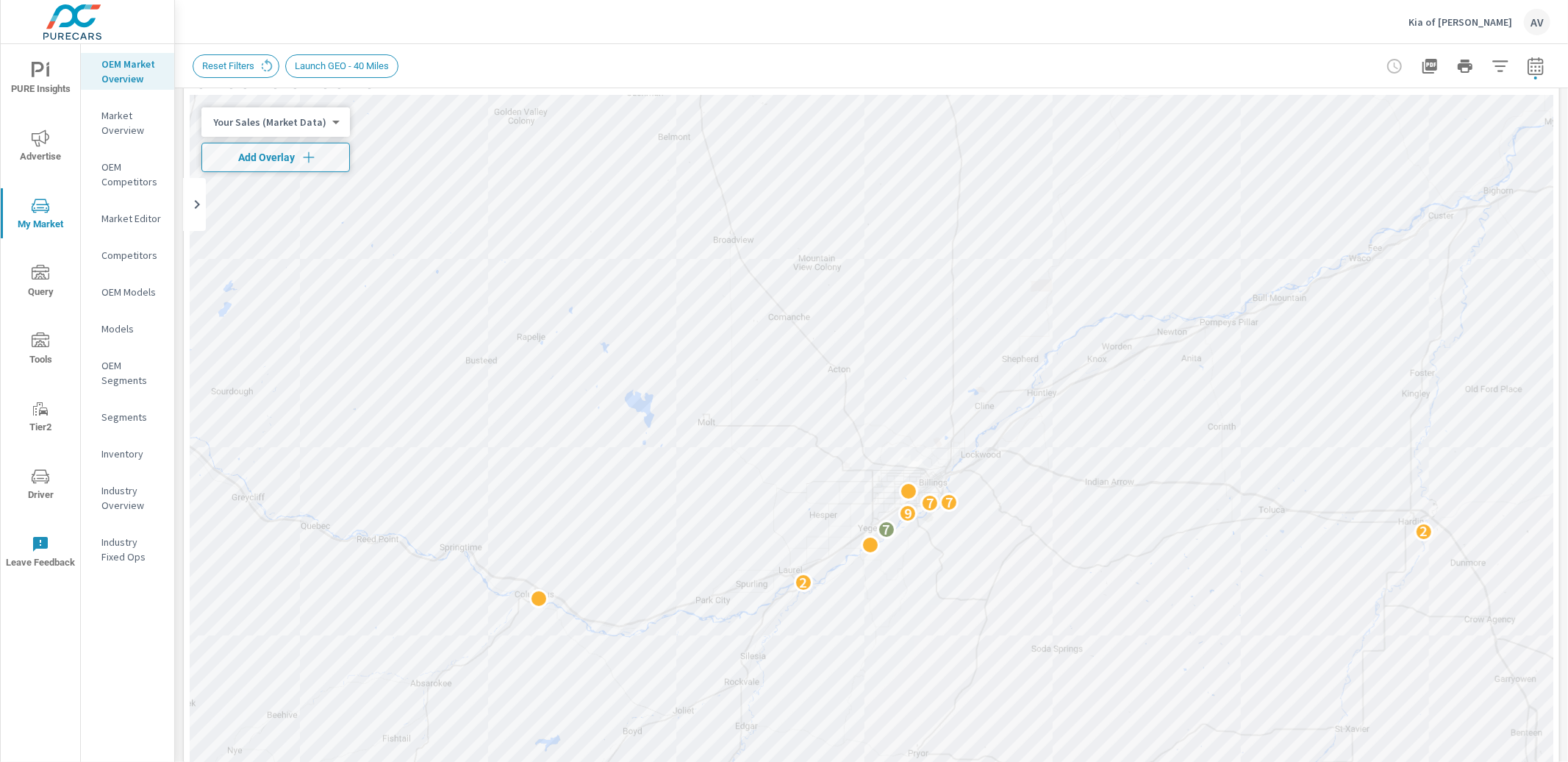
click at [1527, 70] on icon "button" at bounding box center [1536, 66] width 17 height 17
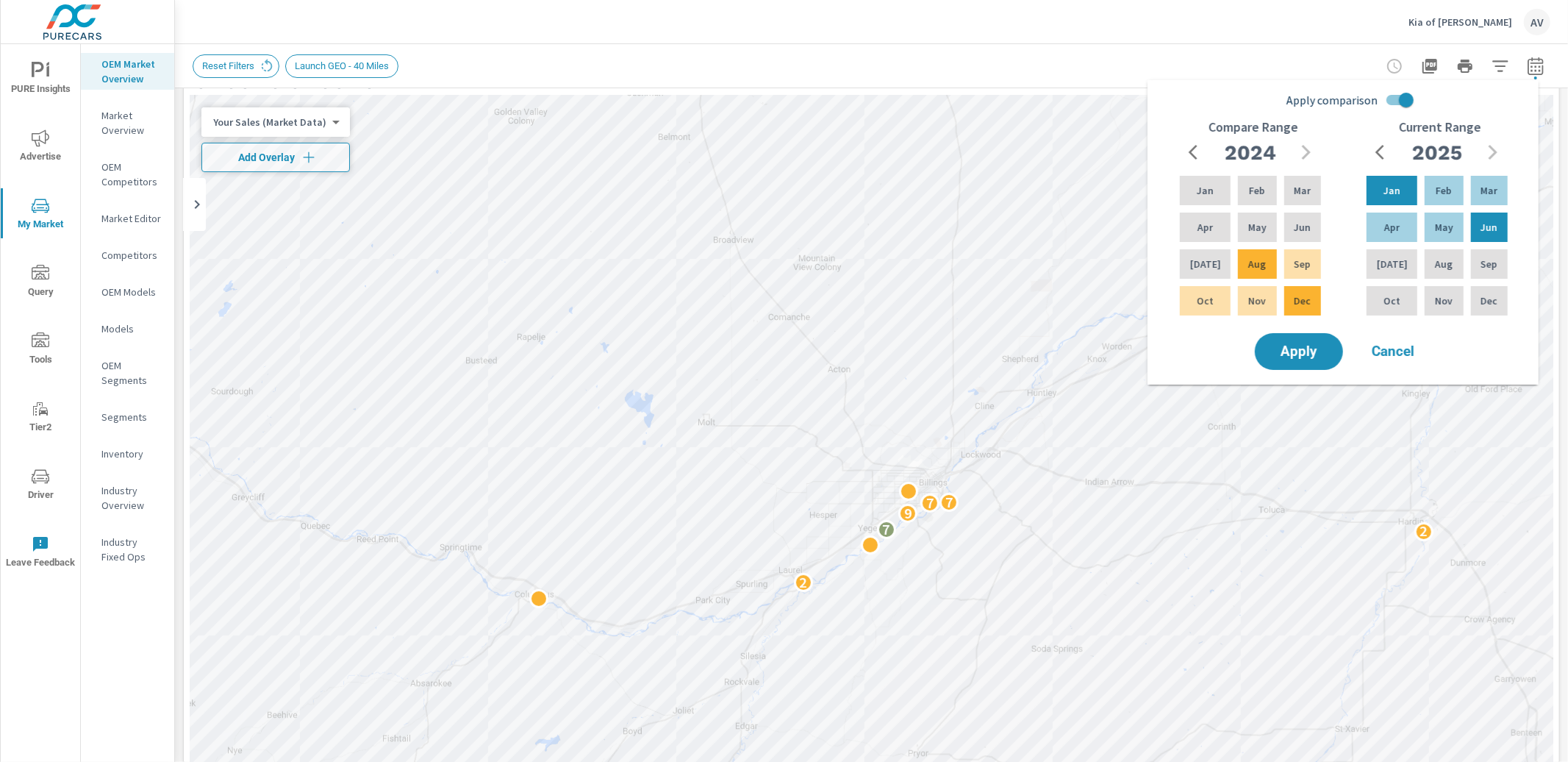
click at [1391, 346] on span "Cancel" at bounding box center [1393, 352] width 59 height 13
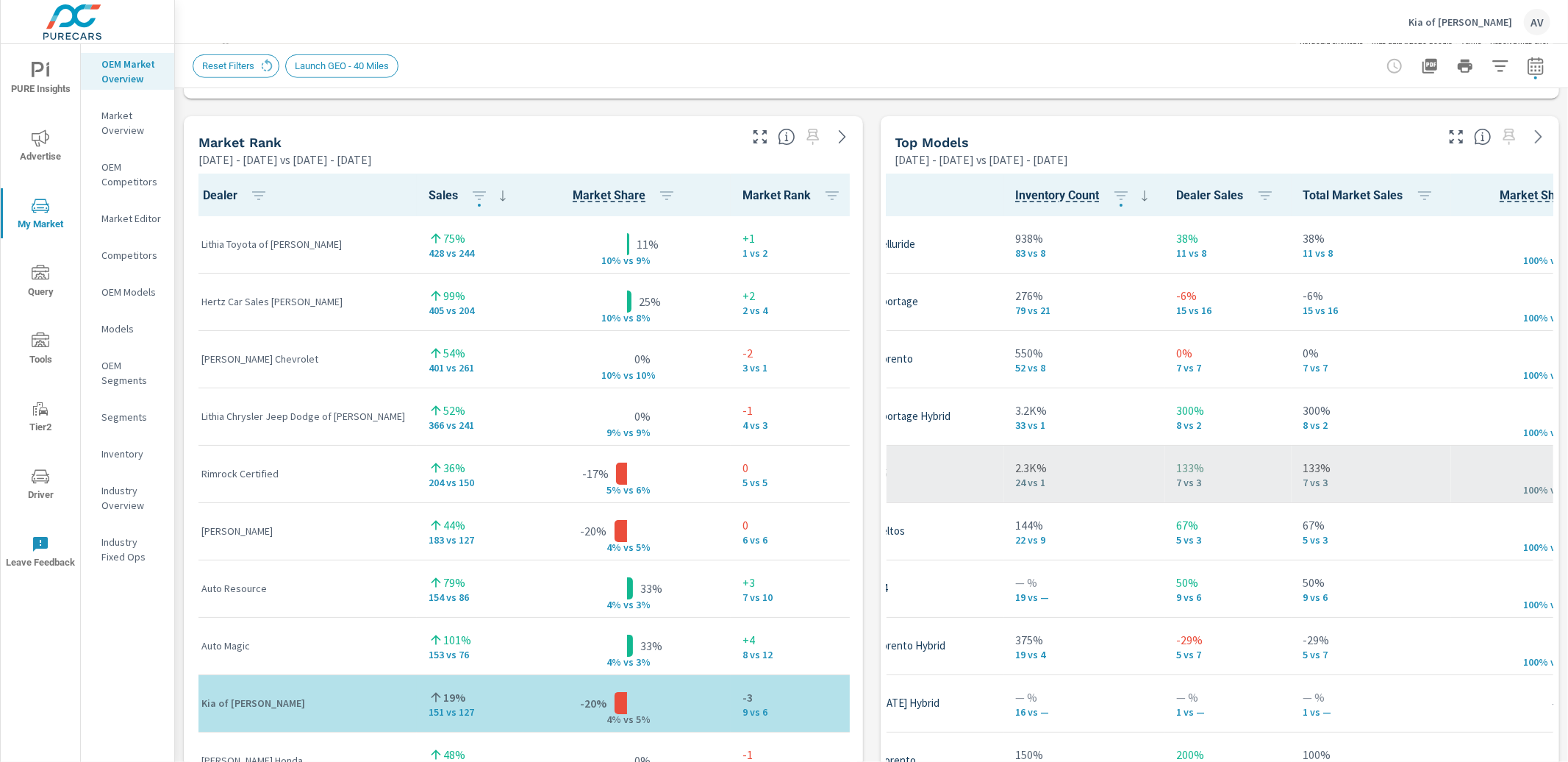
scroll to position [0, 238]
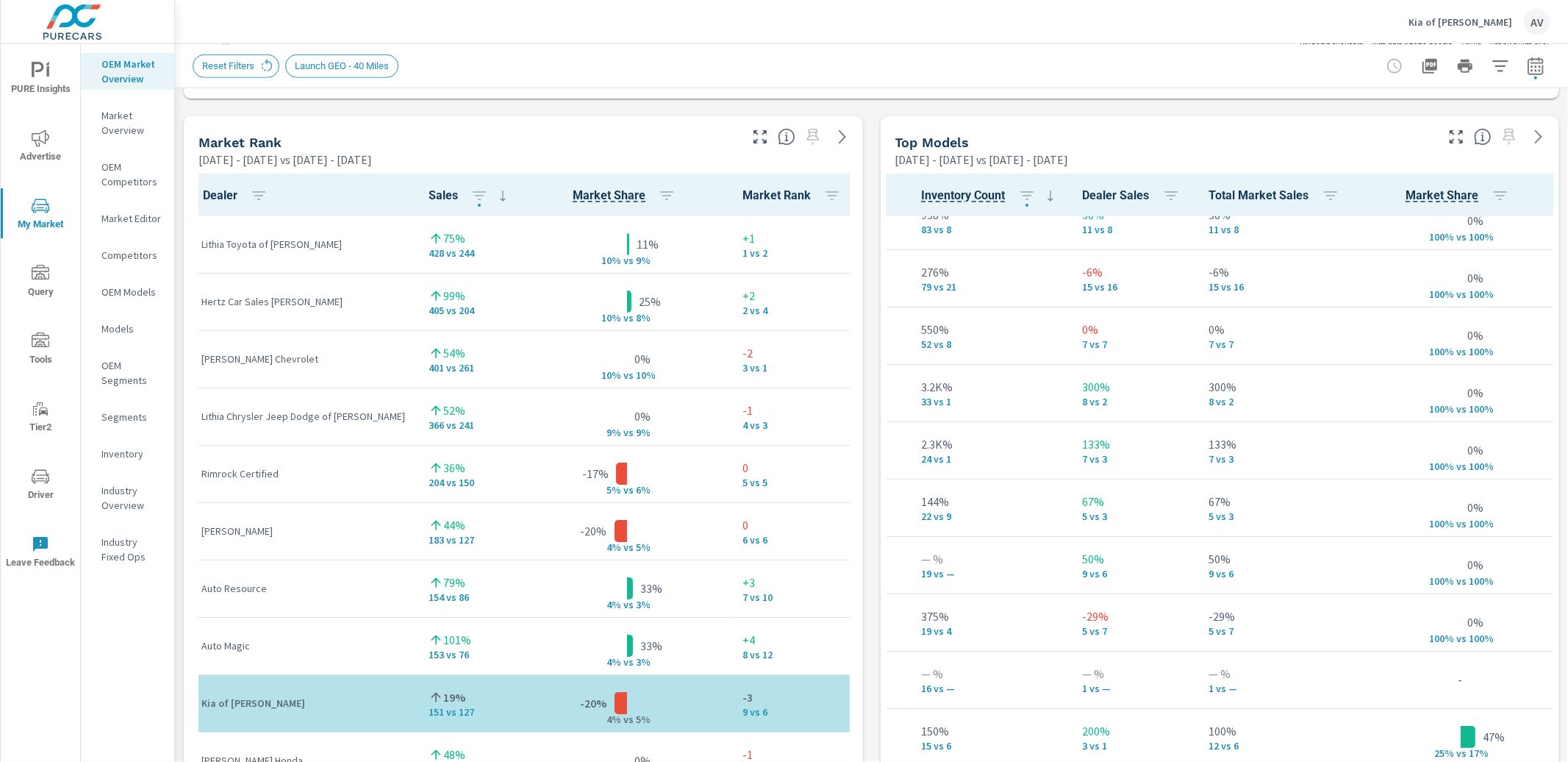
scroll to position [0, 238]
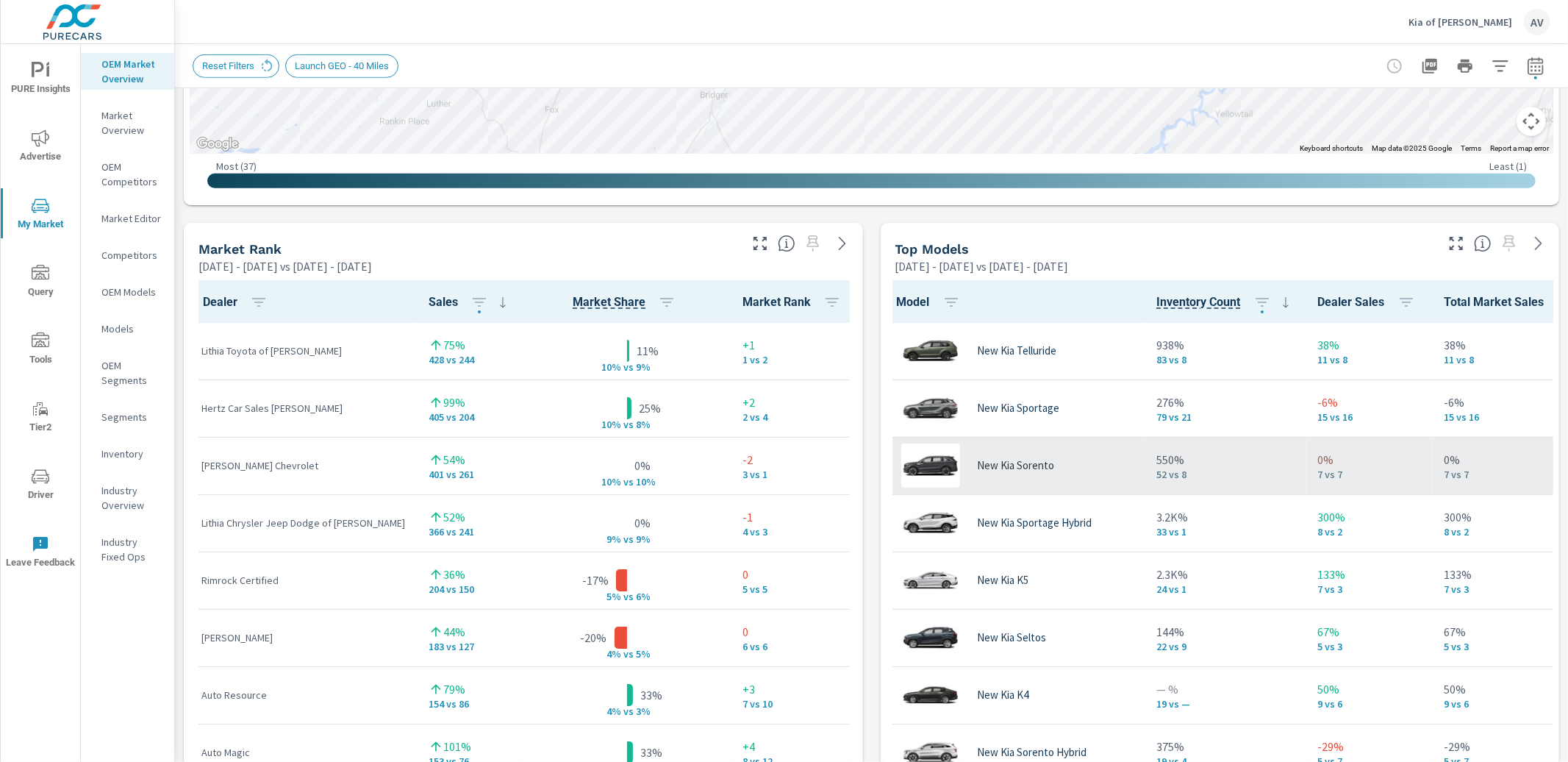
scroll to position [0, 6]
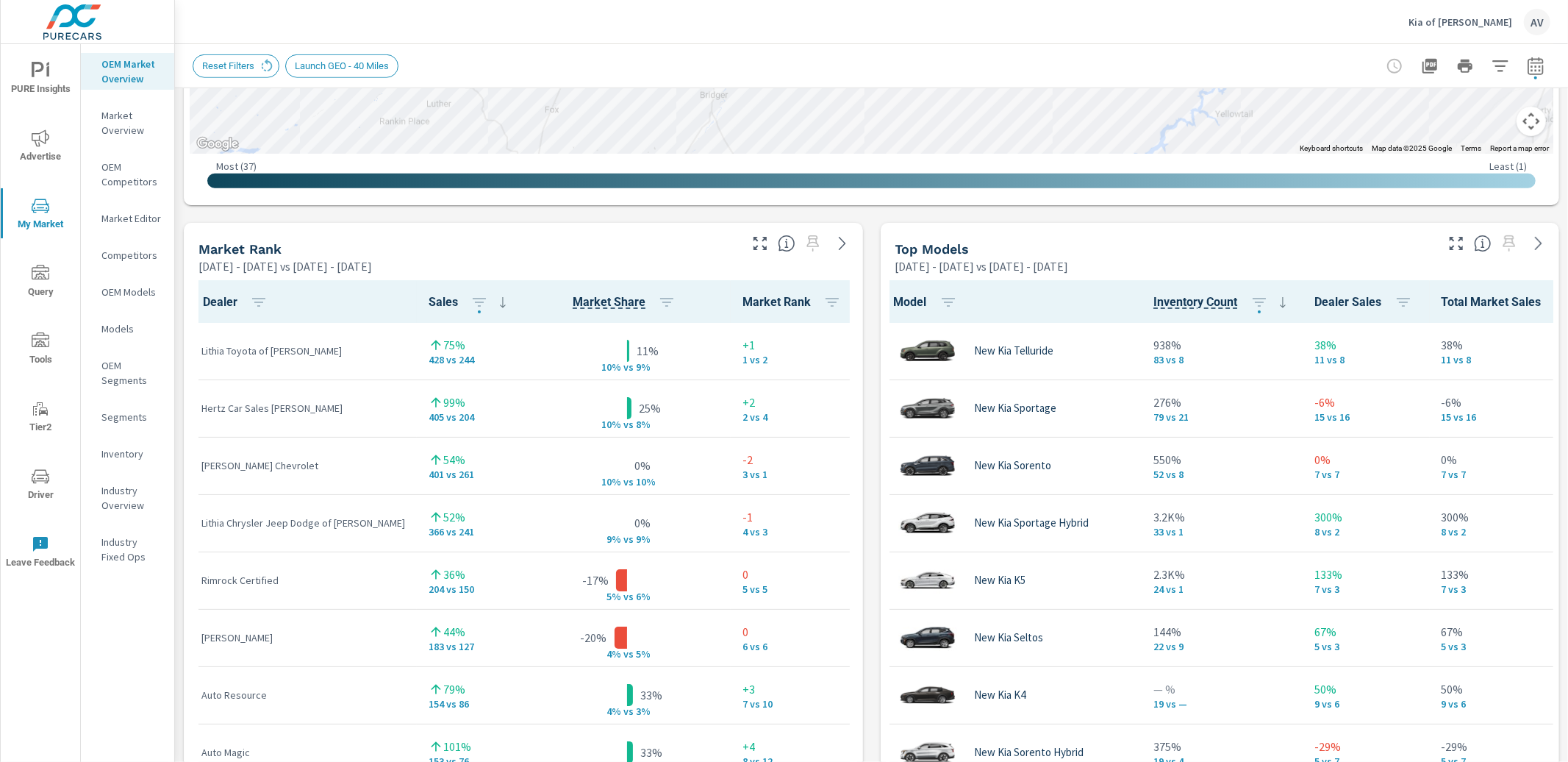
click at [868, 390] on div "Market View Jan 01, 2025 - Jun 30, 2025 vs Aug 29, 2024 - Dec 31, 2024 ← Move l…" at bounding box center [871, 528] width 1393 height 2518
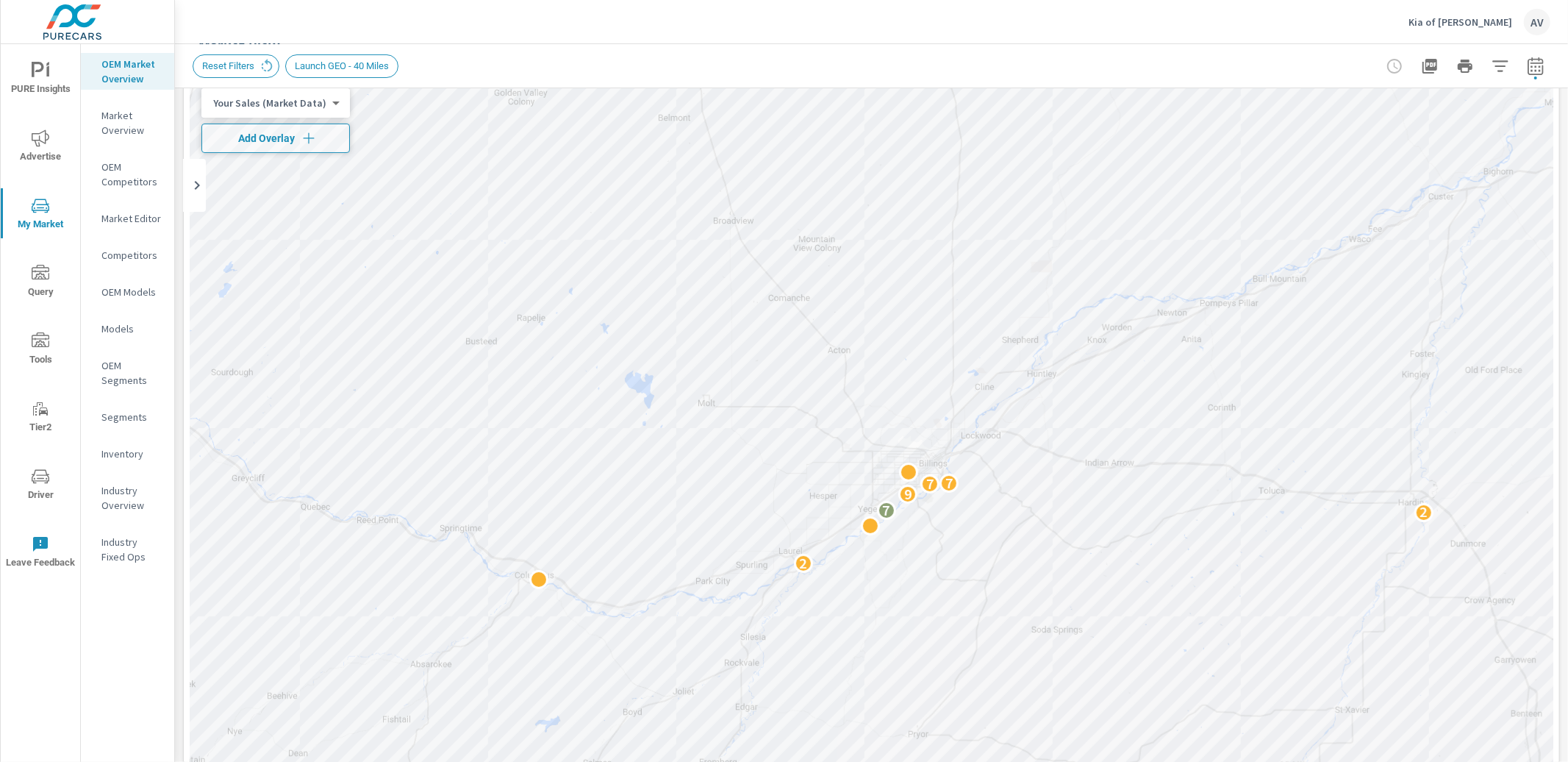
scroll to position [90, 0]
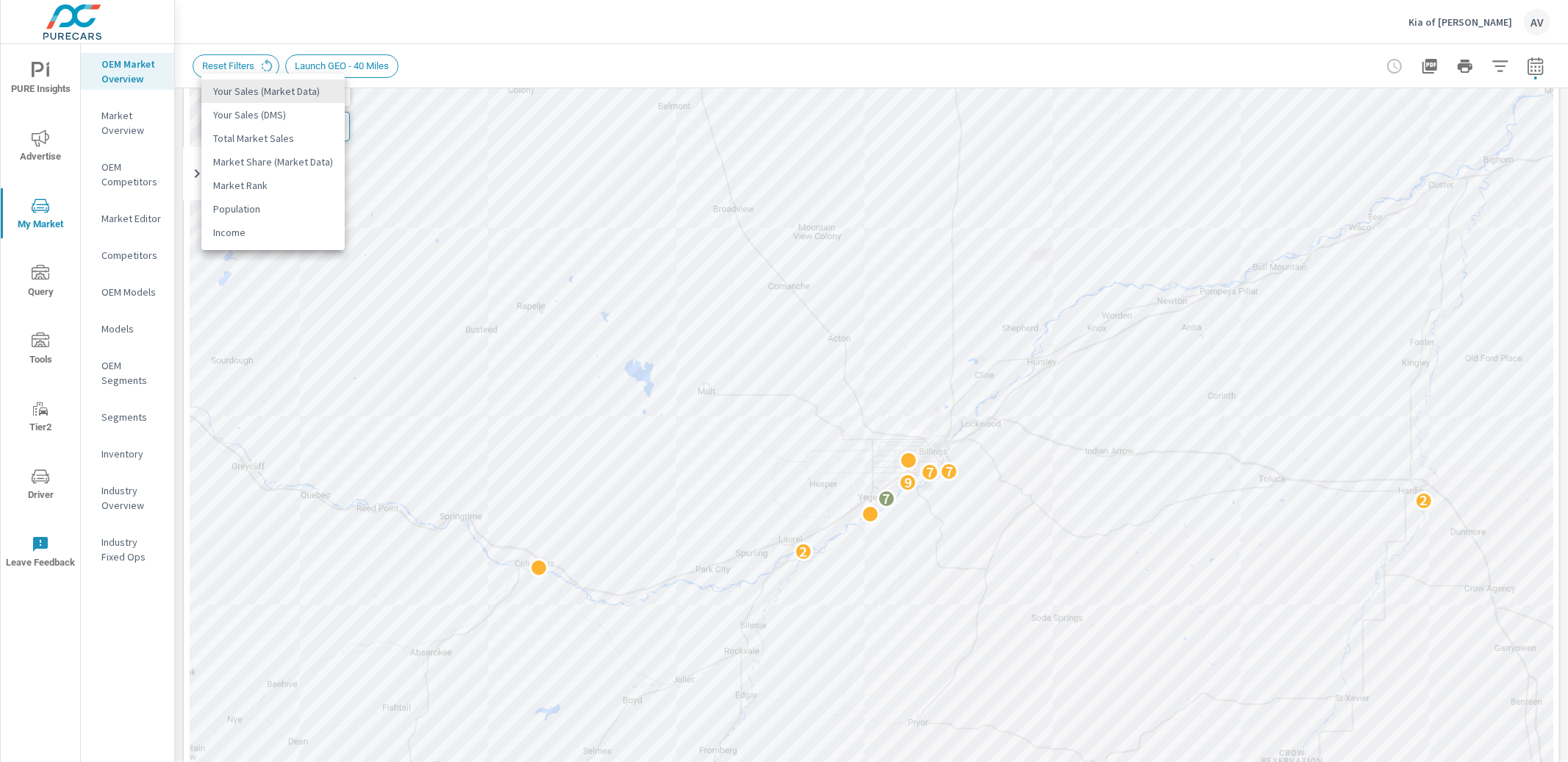
click at [260, 93] on body "PURE Insights Advertise My Market Query Tools Tier2 Driver Leave Feedback OEM M…" at bounding box center [784, 381] width 1568 height 762
click at [257, 133] on li "Total Market Sales" at bounding box center [273, 138] width 143 height 23
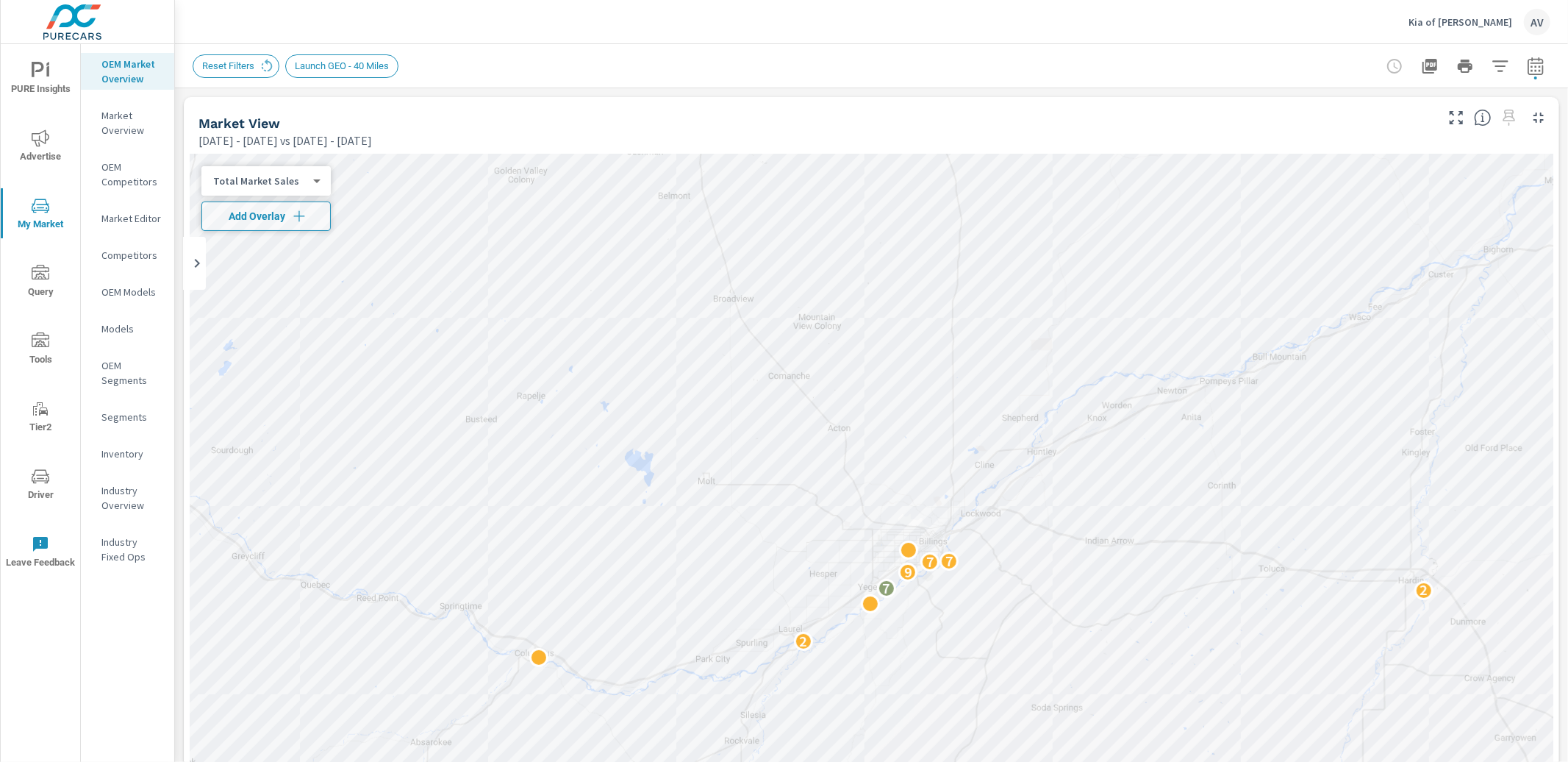
click at [721, 61] on div "Reset Filters Launch GEO - 40 Miles" at bounding box center [768, 66] width 1152 height 23
click at [273, 183] on body "PURE Insights Advertise My Market Query Tools Tier2 Driver Leave Feedback OEM M…" at bounding box center [784, 381] width 1568 height 762
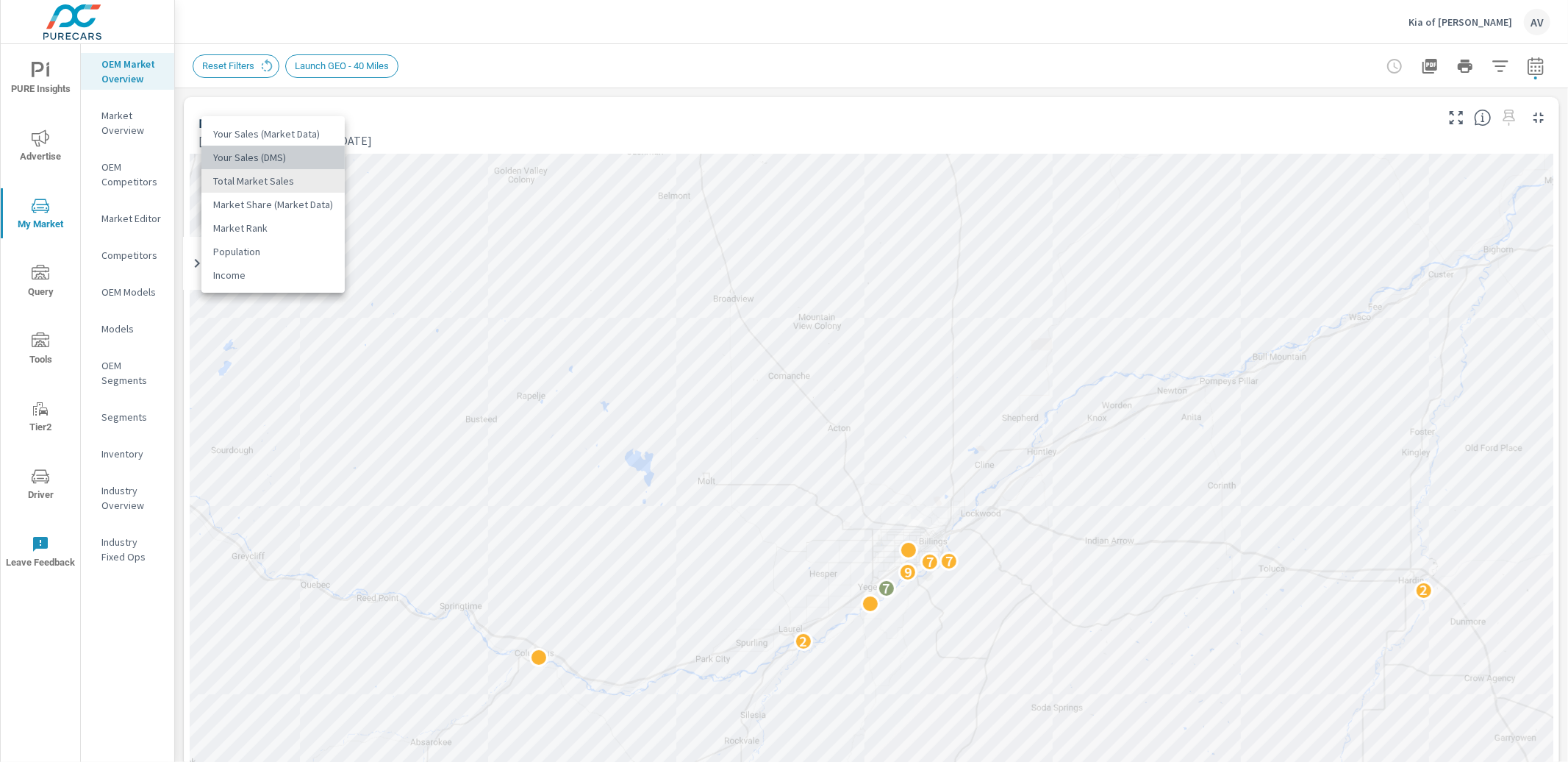
click at [274, 161] on li "Your Sales (DMS)" at bounding box center [273, 158] width 143 height 23
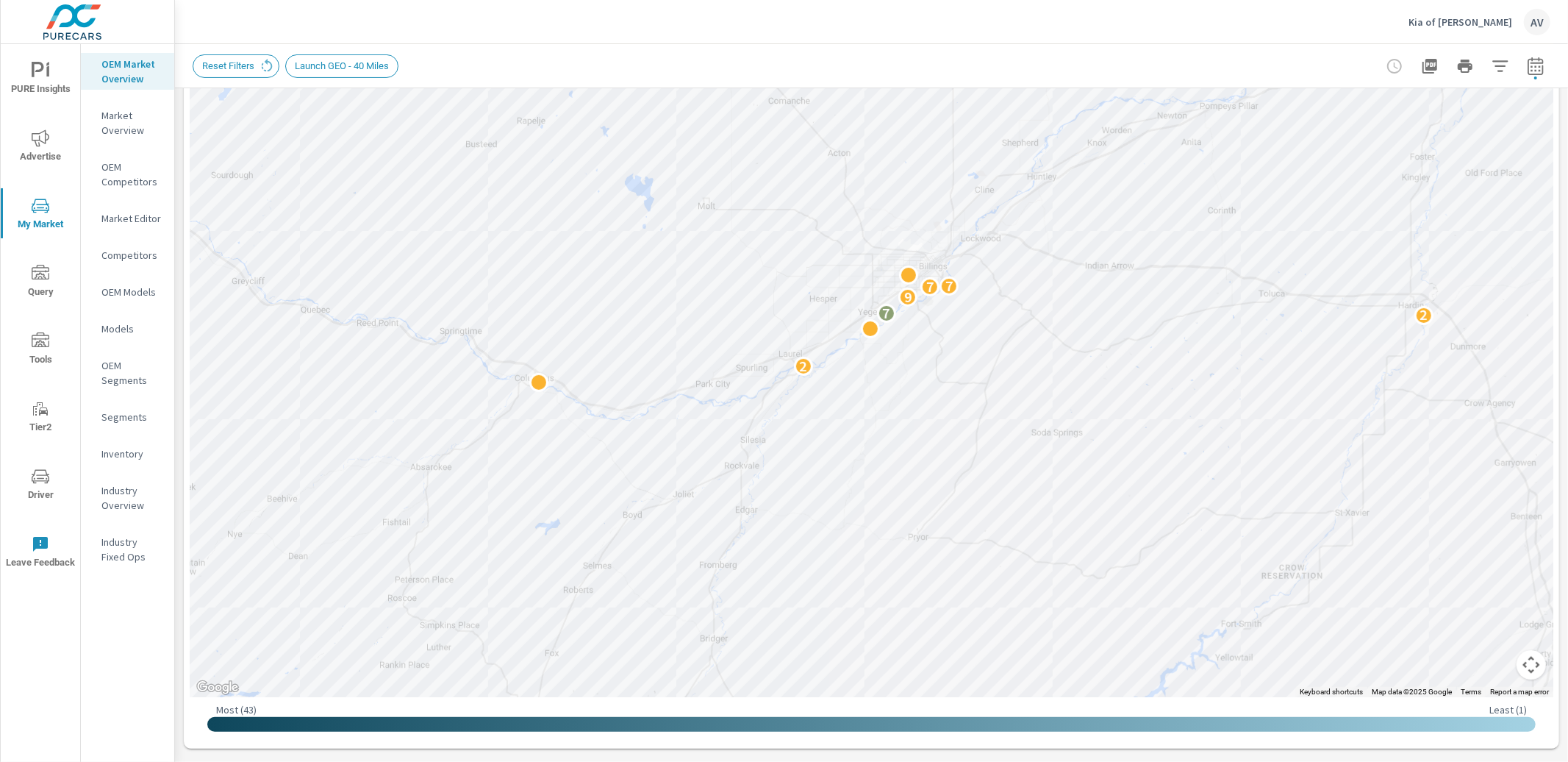
scroll to position [237, 0]
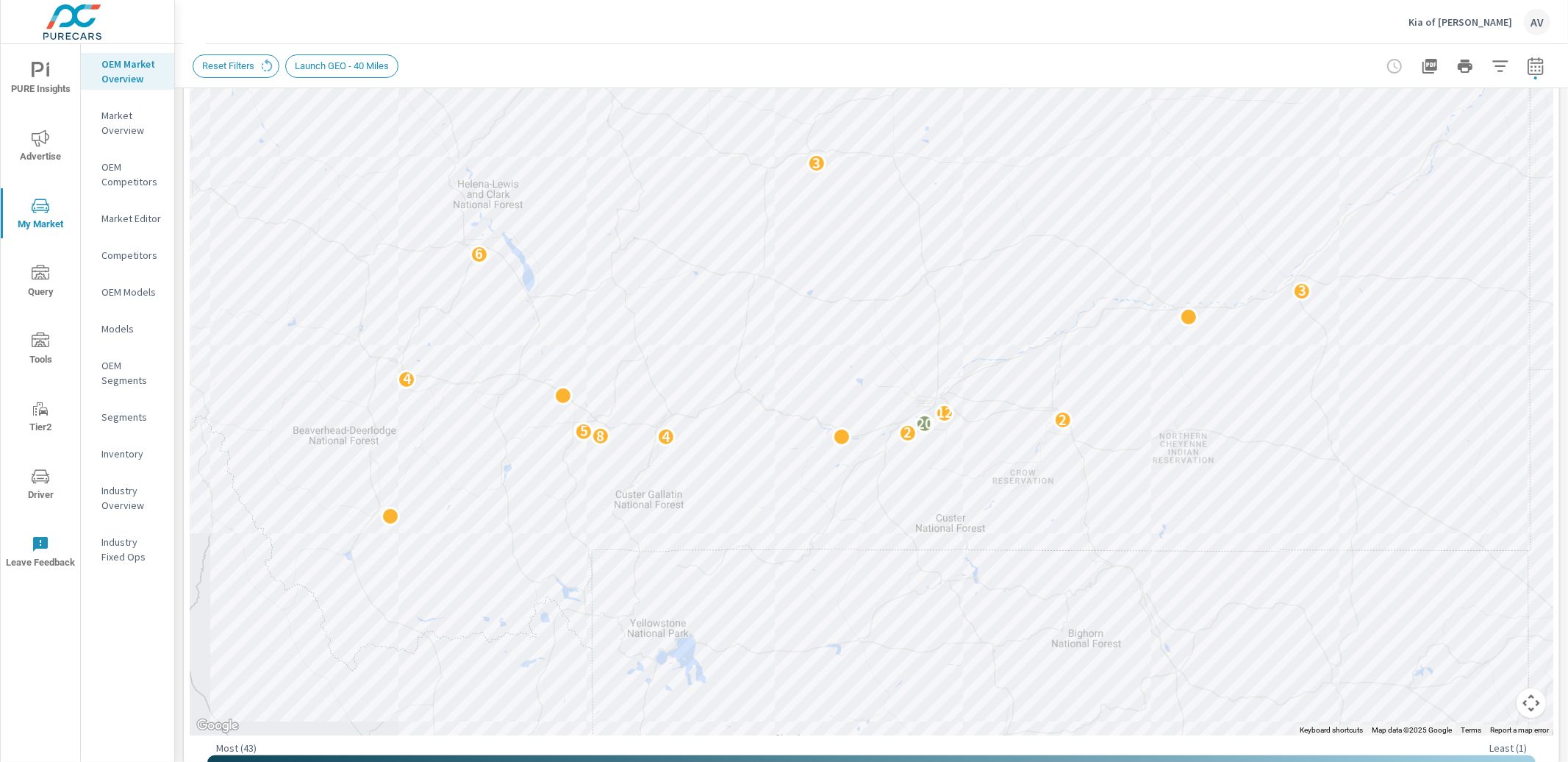
drag, startPoint x: 1402, startPoint y: 439, endPoint x: 1163, endPoint y: 485, distance: 243.4
click at [1163, 485] on div "4 8 2 5 20 2 12 4 3 6 3 7 2" at bounding box center [1339, 768] width 1411 height 794
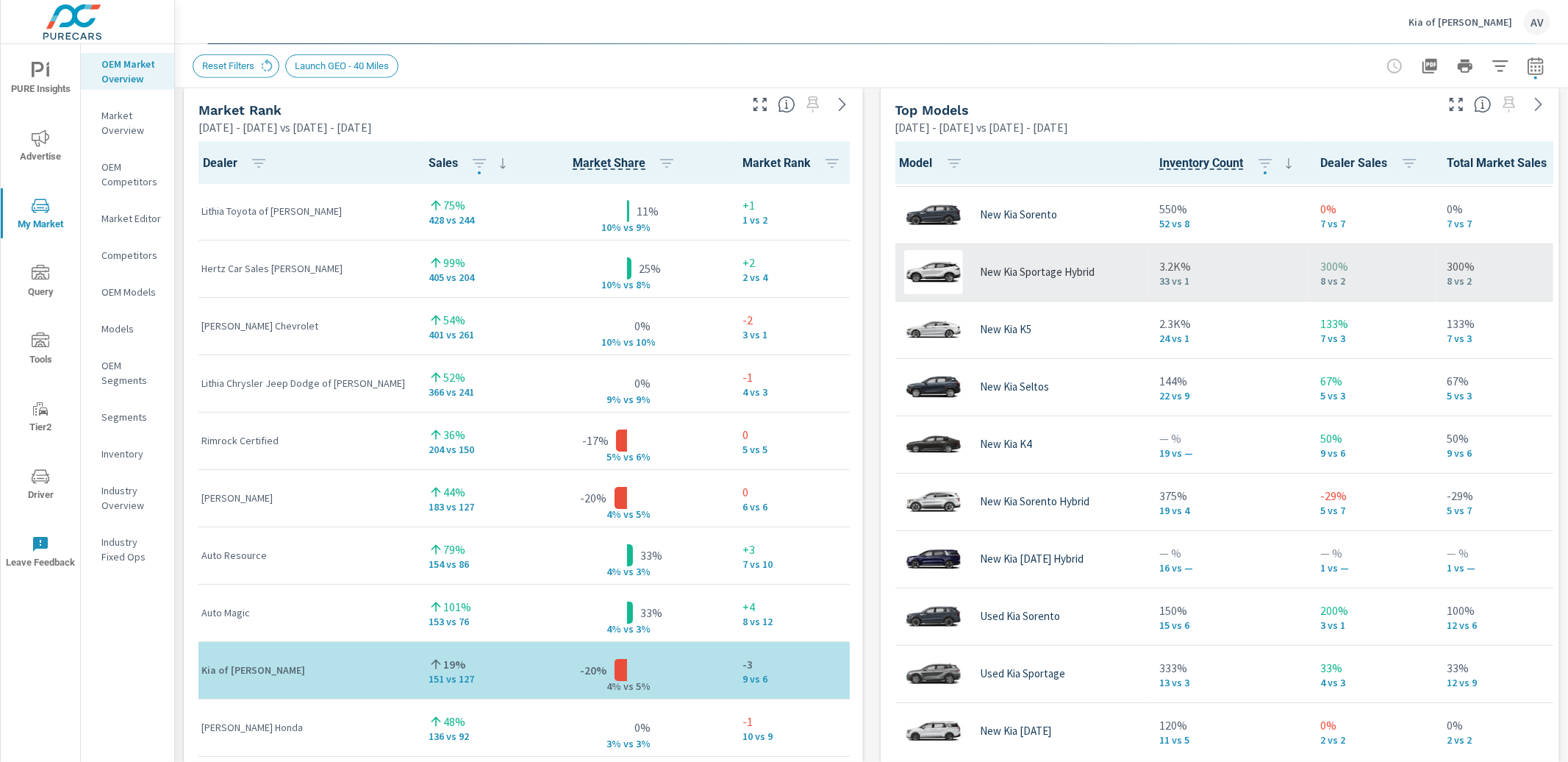
scroll to position [148, 0]
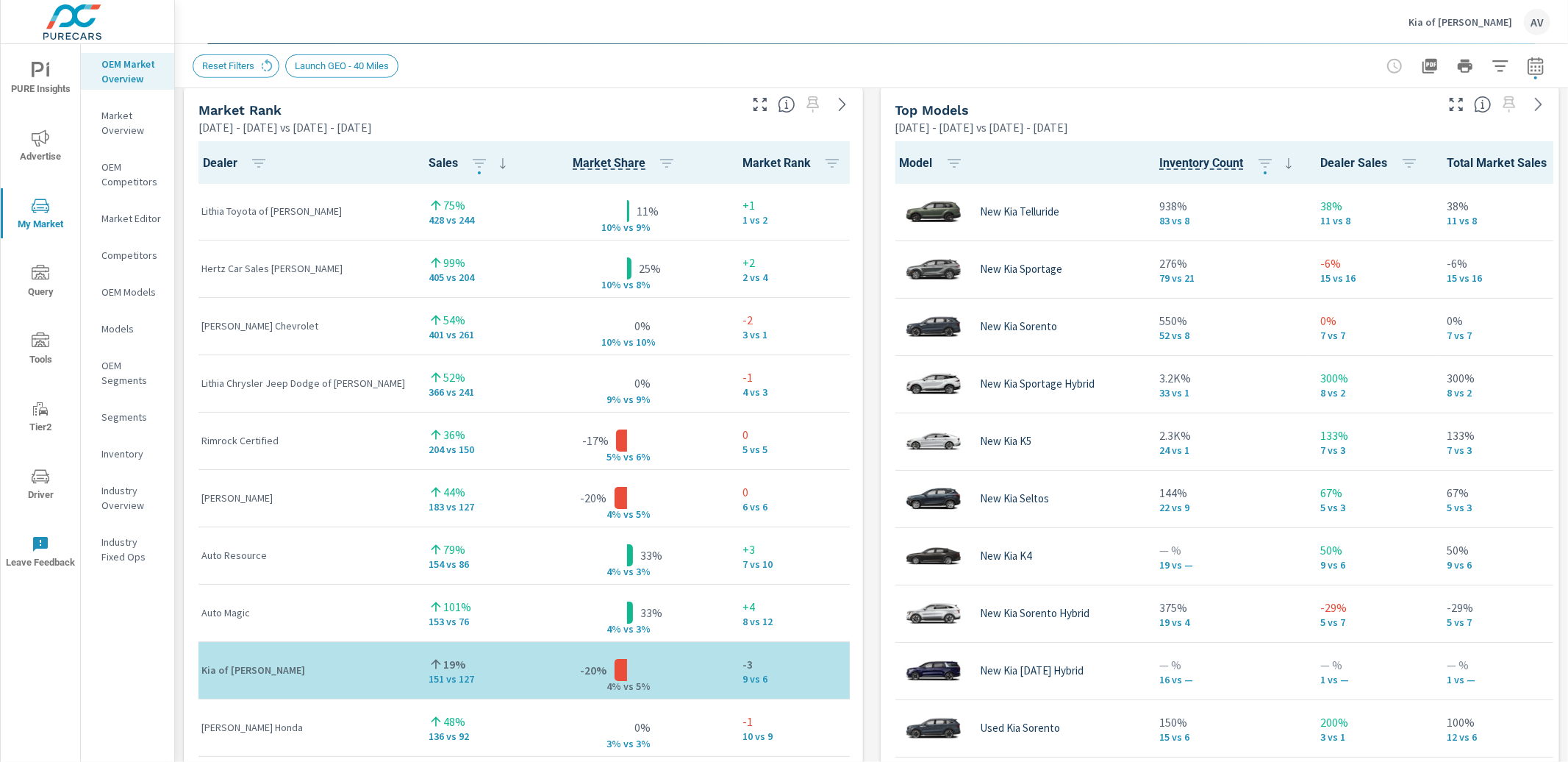
click at [1529, 62] on icon "button" at bounding box center [1535, 65] width 16 height 17
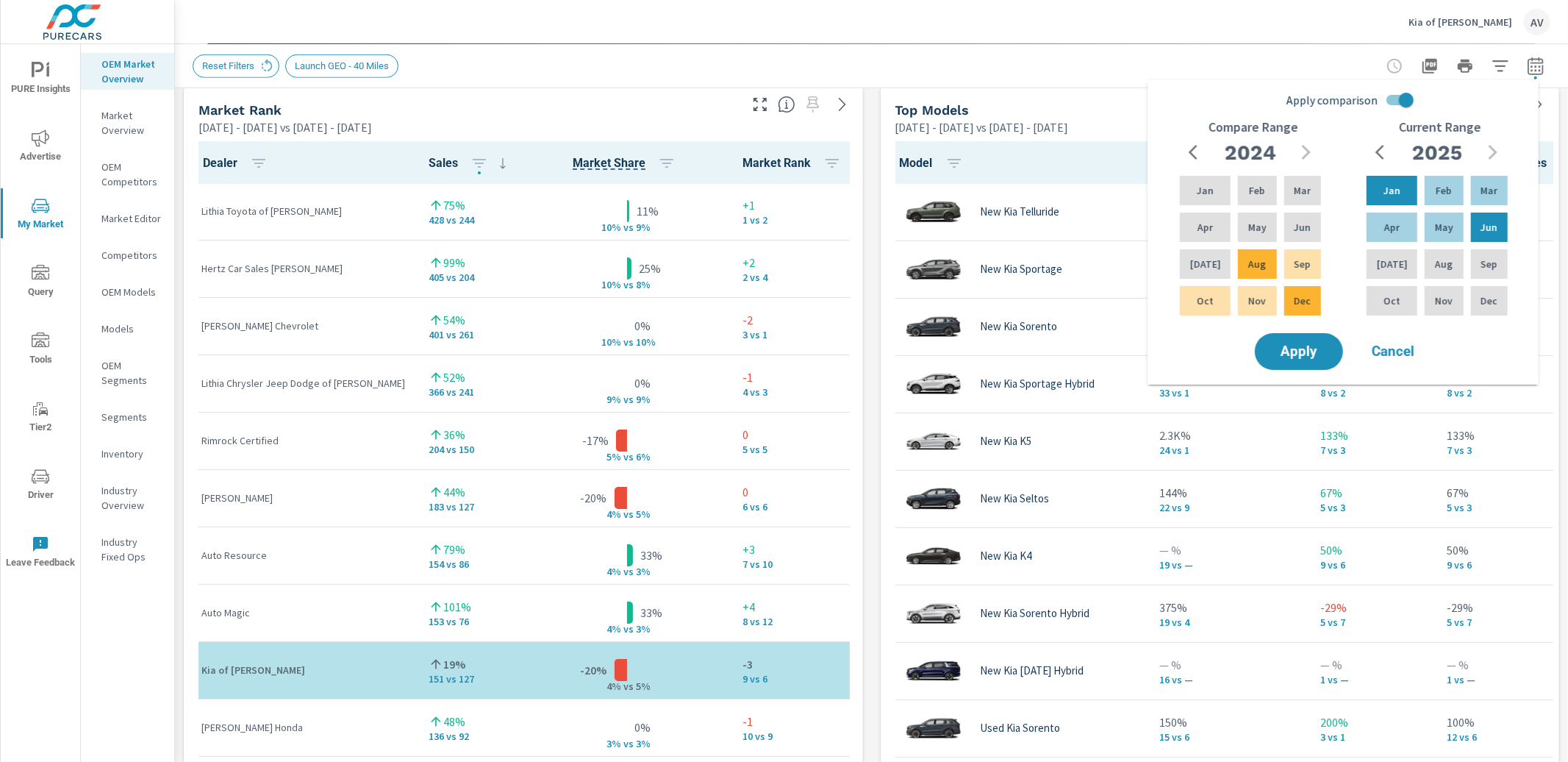
drag, startPoint x: 1485, startPoint y: 91, endPoint x: 1472, endPoint y: 91, distance: 13.0
click at [1484, 91] on div "Apply comparison Compare Range 2024 Jan Feb Mar Apr May Jun Jul Aug Sep Oct Nov…" at bounding box center [1346, 208] width 374 height 245
click at [1203, 278] on div "[DATE]" at bounding box center [1205, 264] width 56 height 36
click at [1319, 309] on div "Dec" at bounding box center [1302, 301] width 42 height 36
click at [1318, 355] on span "Apply" at bounding box center [1299, 352] width 60 height 14
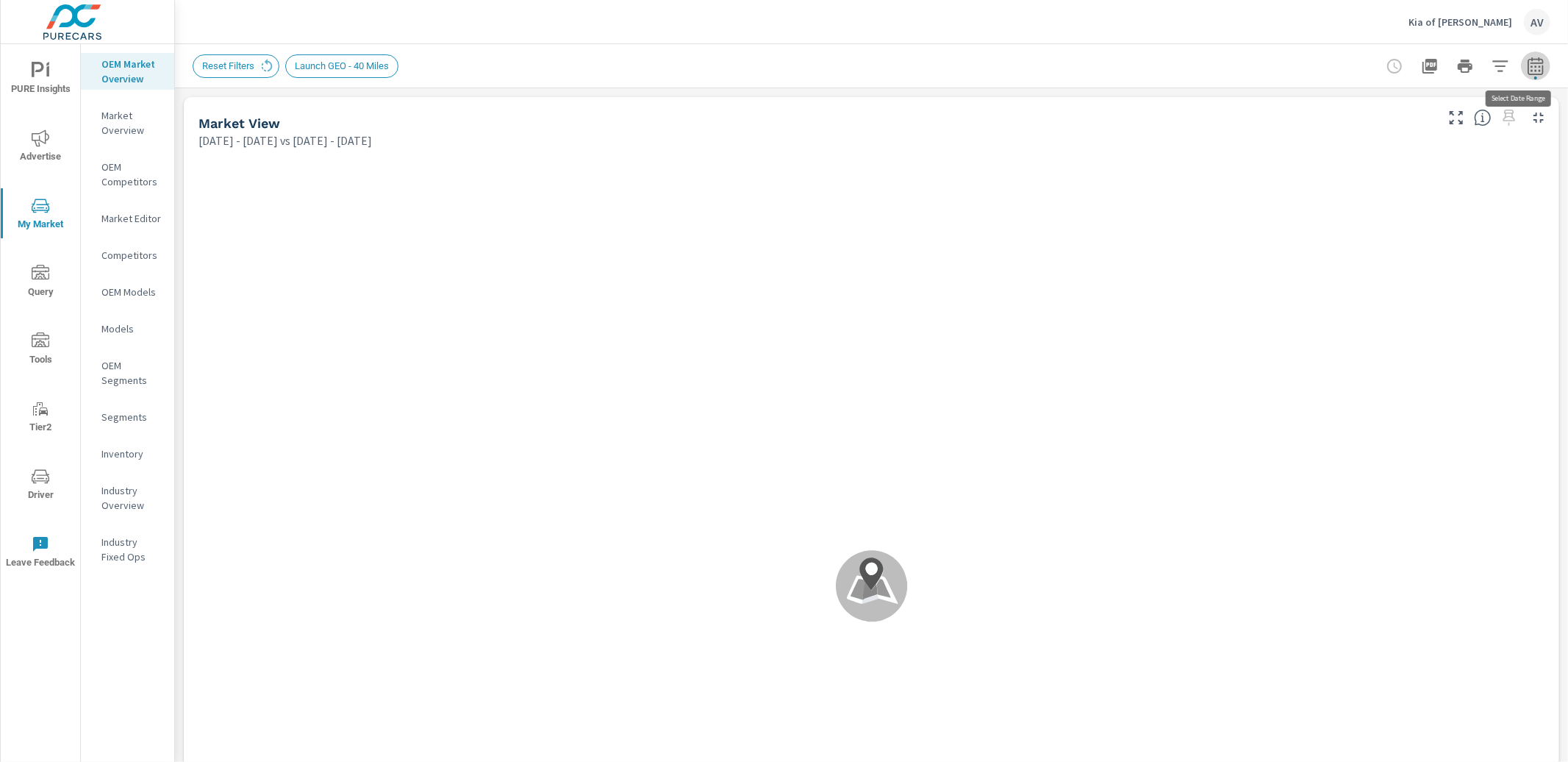
click at [1529, 70] on icon "button" at bounding box center [1536, 66] width 17 height 17
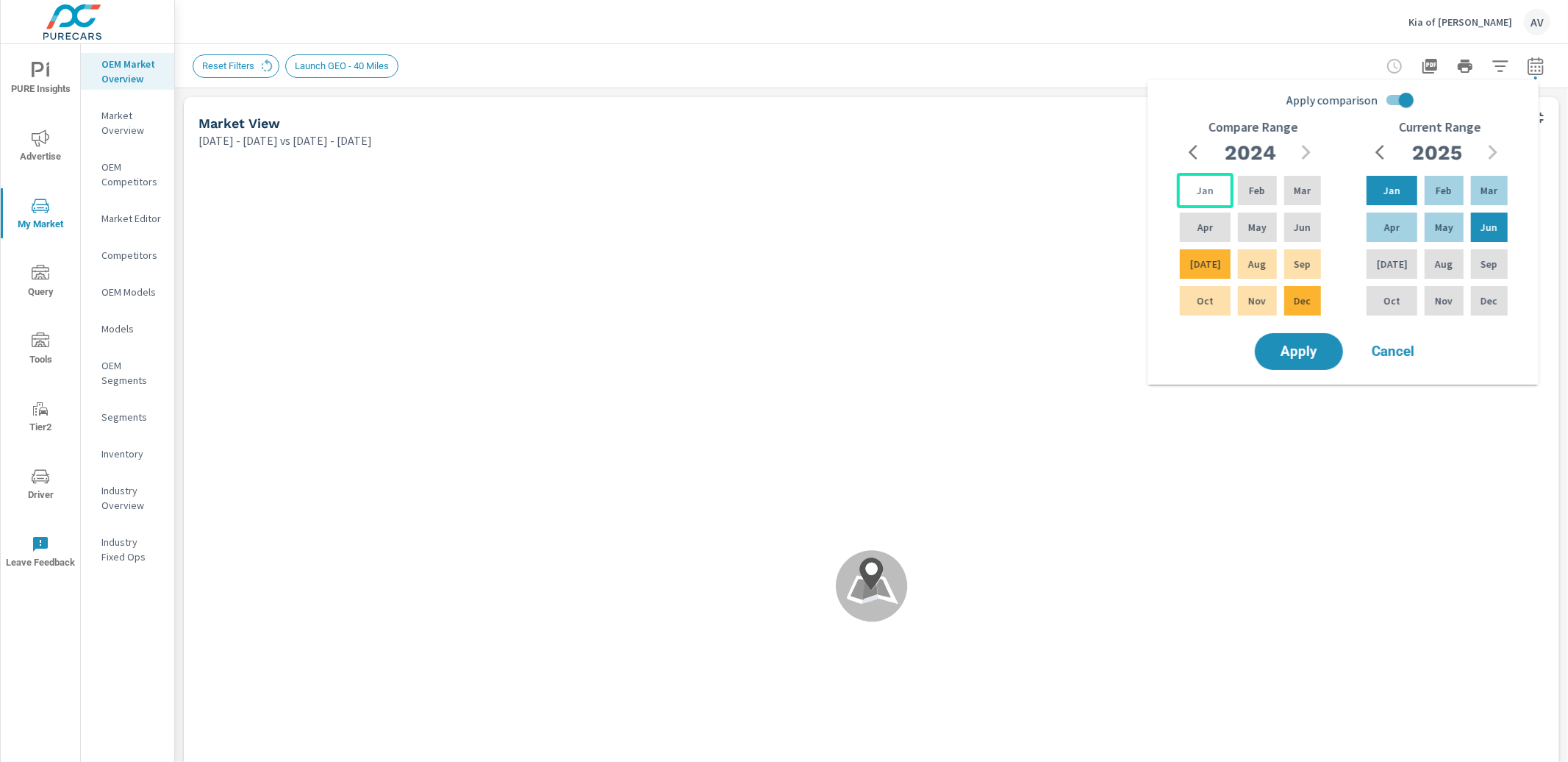
scroll to position [1, 0]
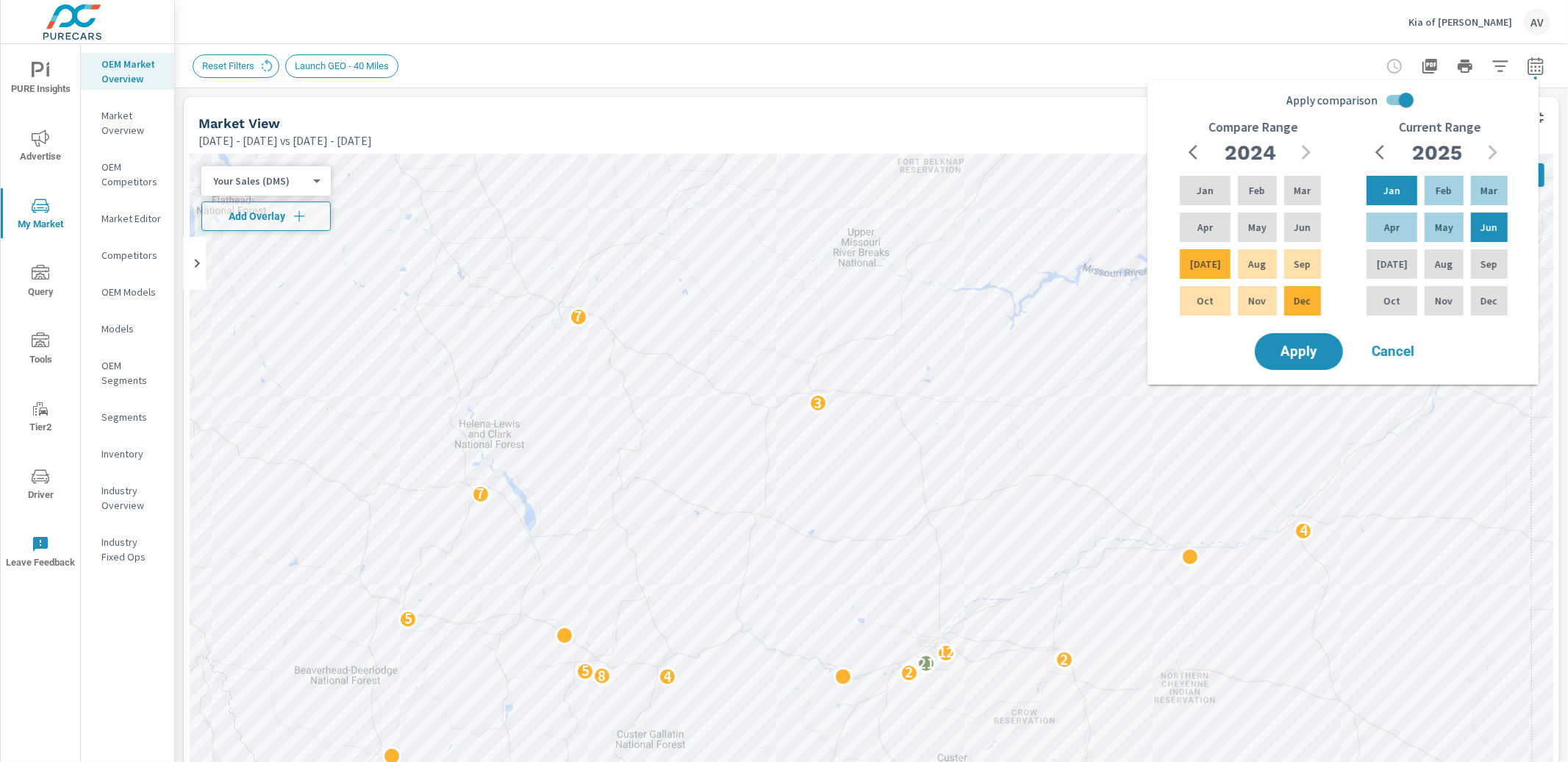
click at [1416, 349] on span "Cancel" at bounding box center [1393, 352] width 59 height 13
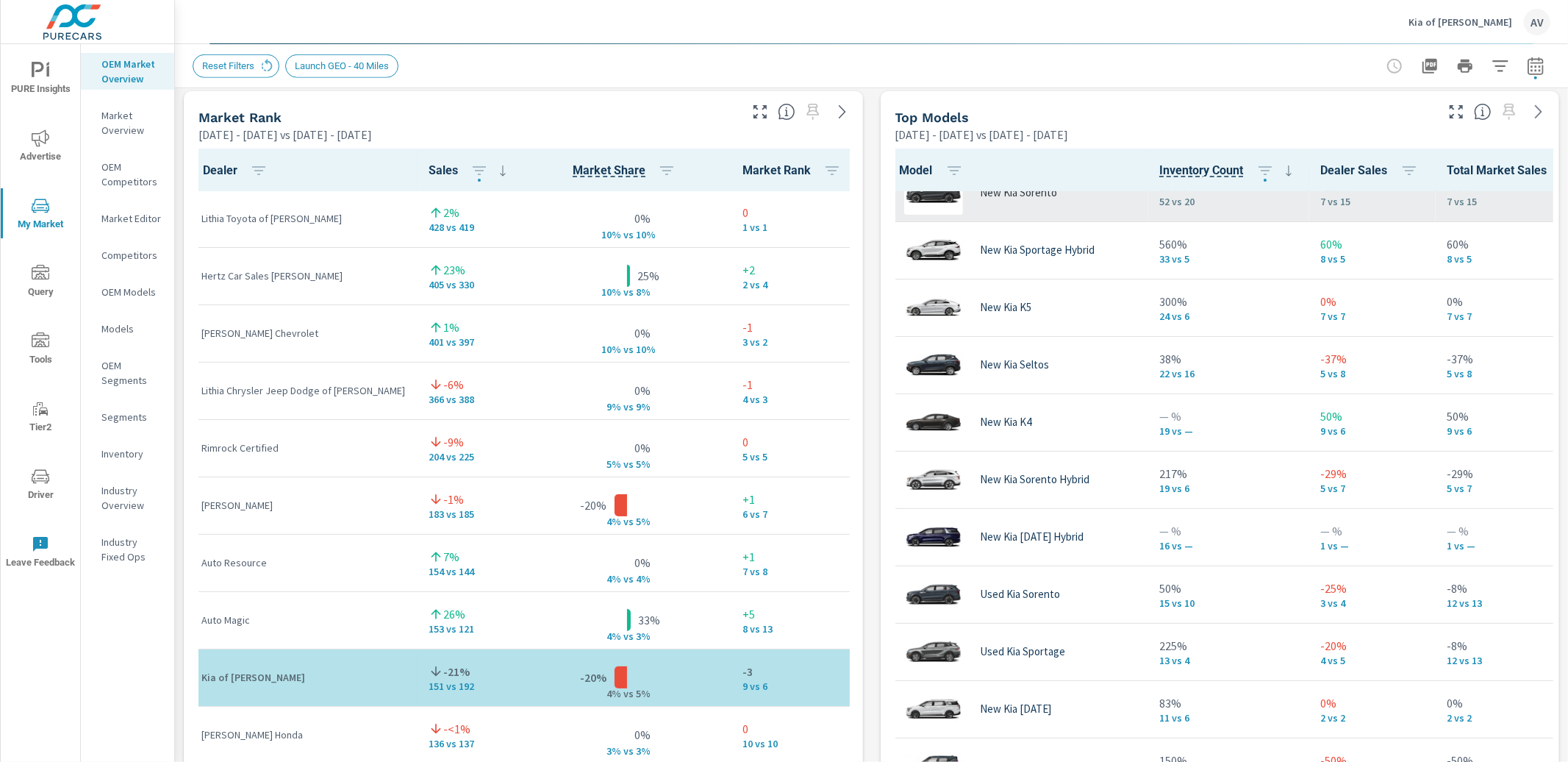
scroll to position [143, 0]
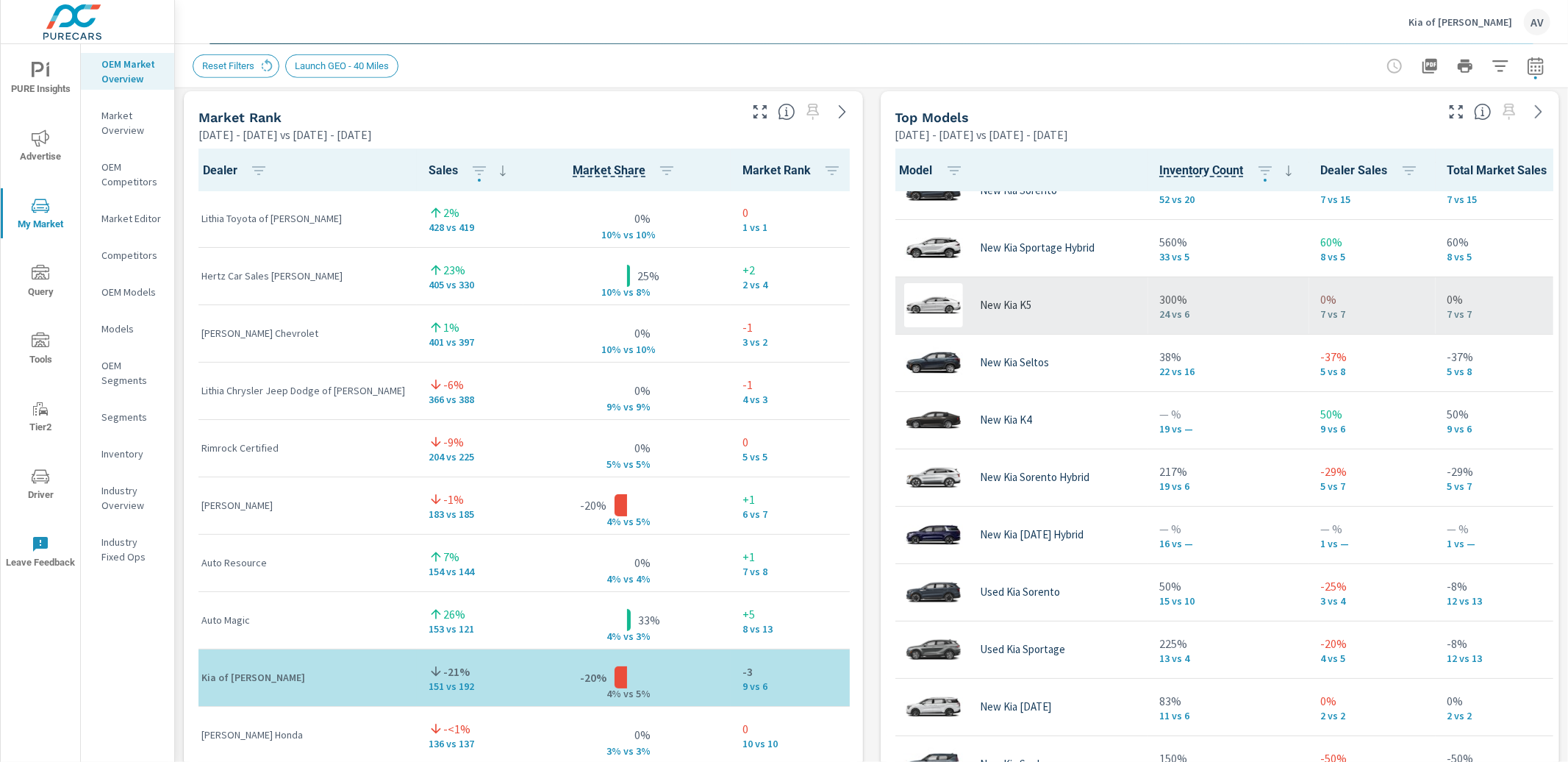
scroll to position [56, 0]
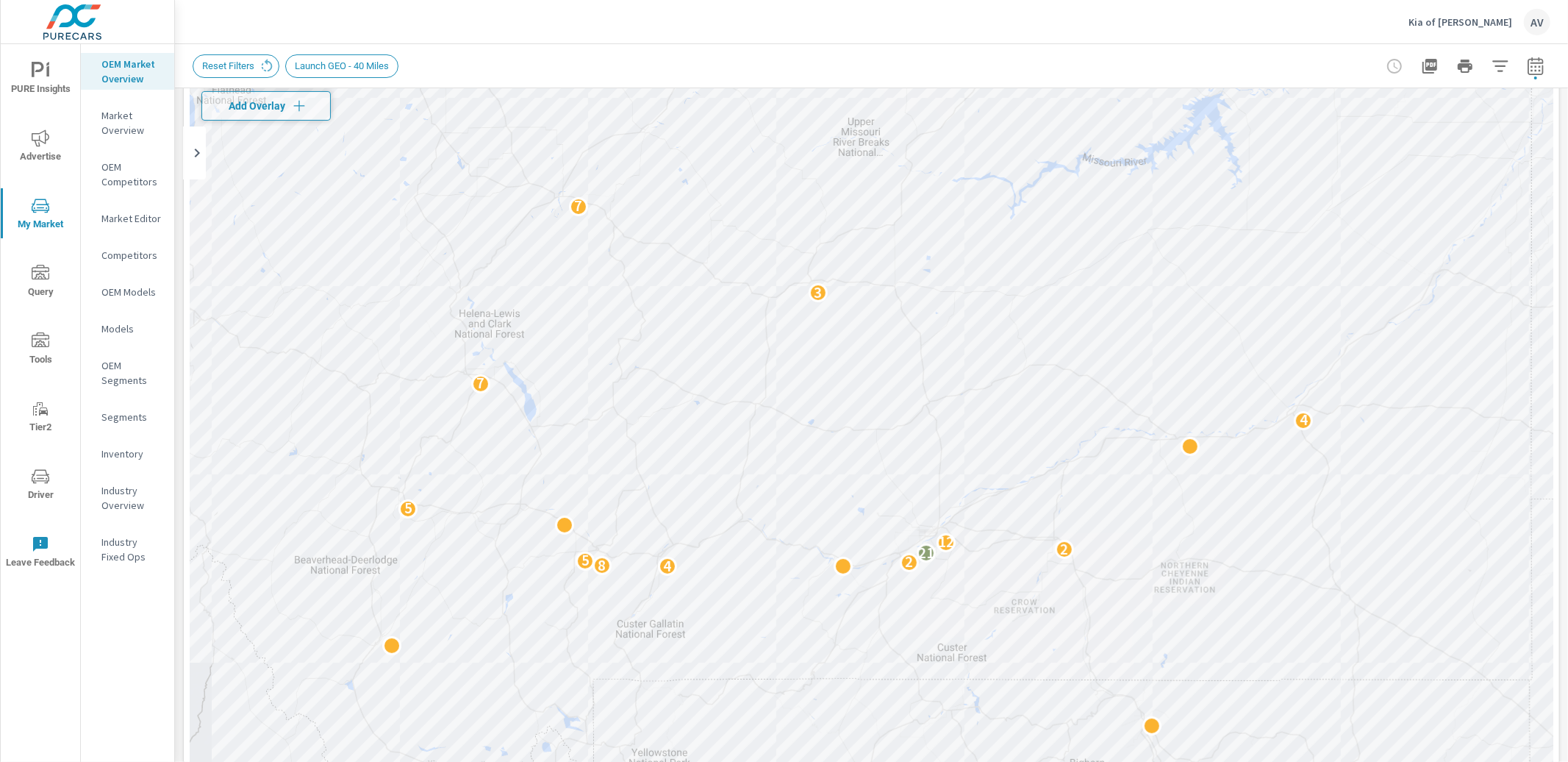
scroll to position [115, 0]
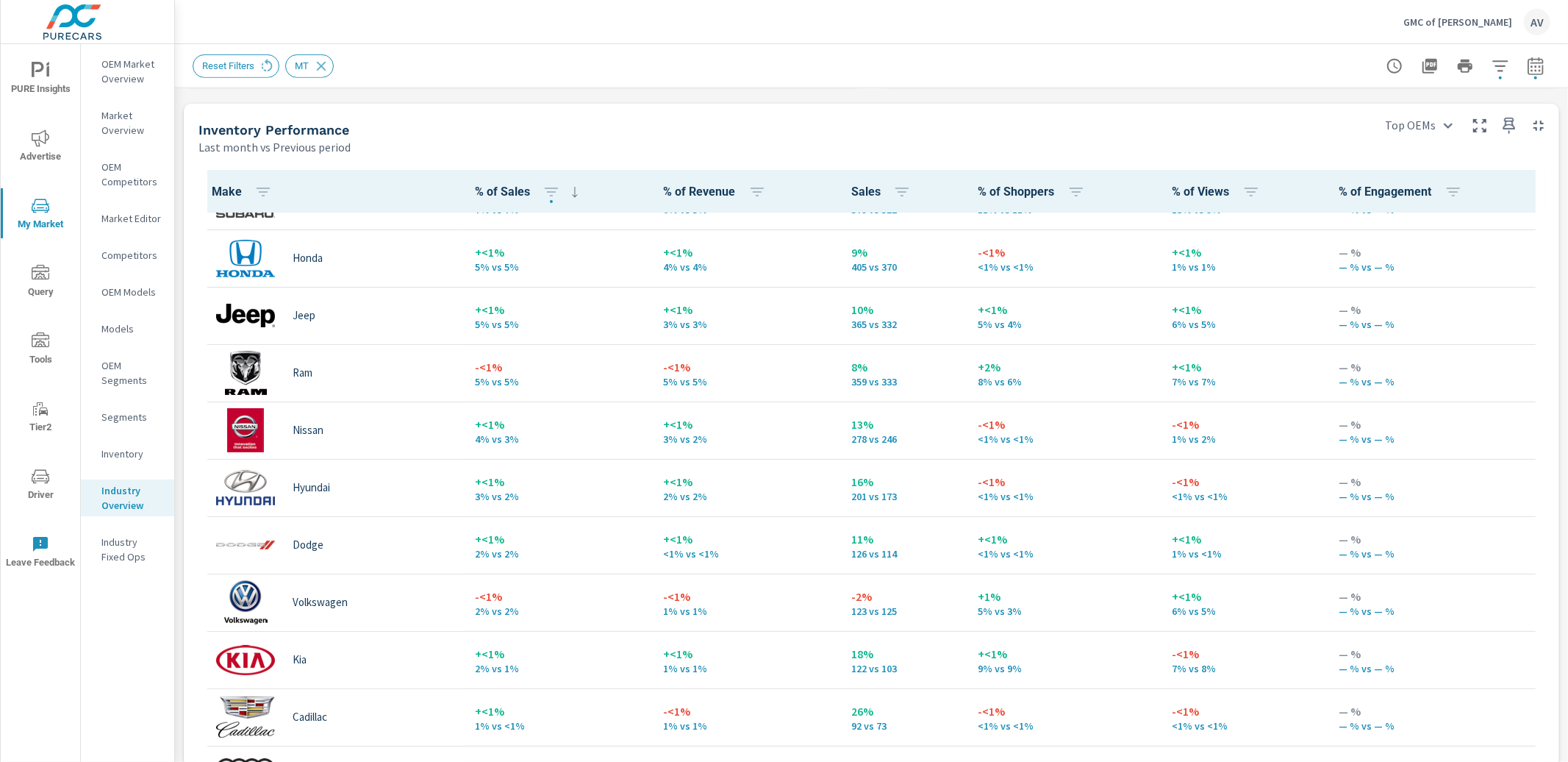
scroll to position [270, 0]
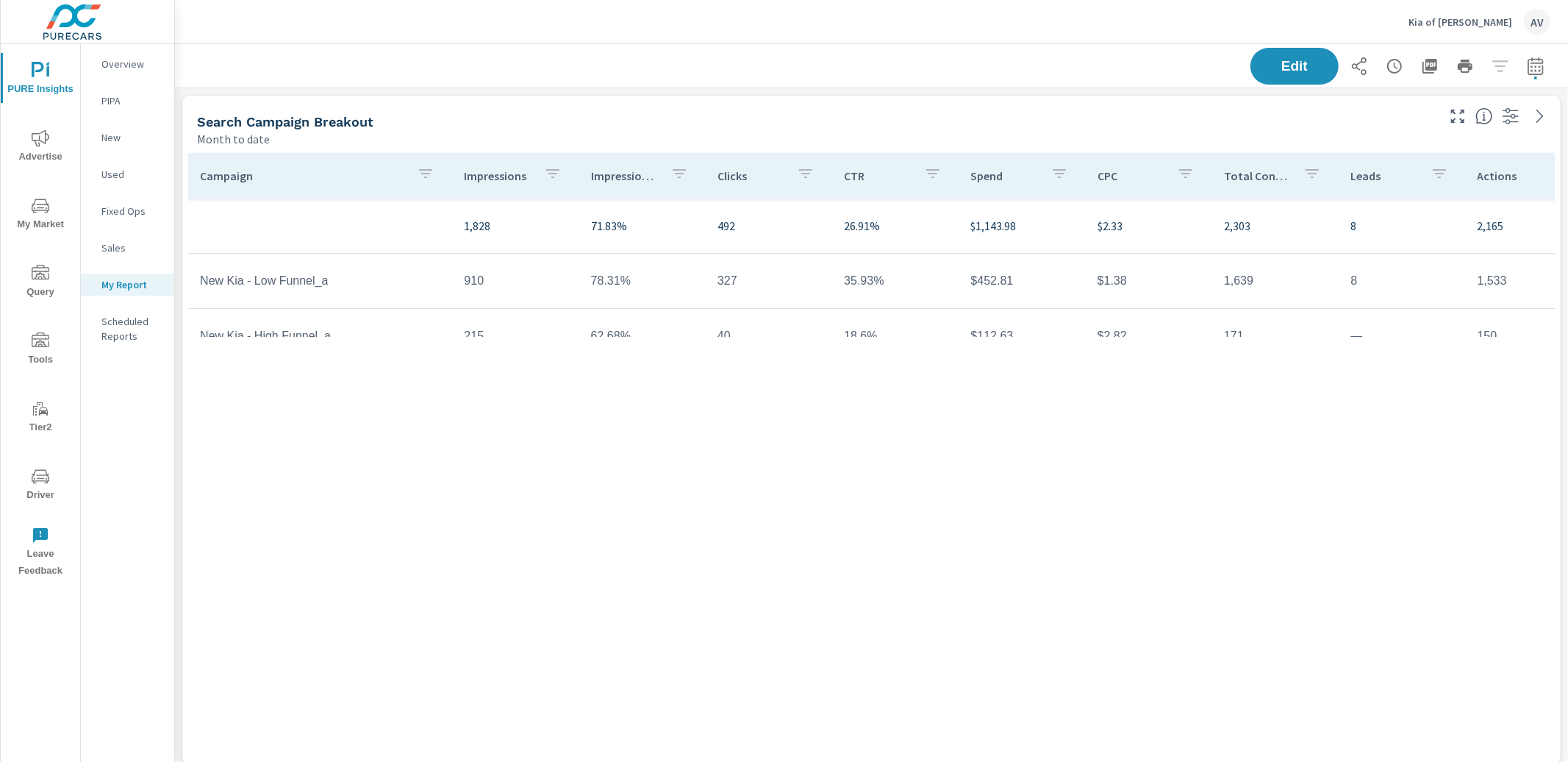
scroll to position [2232, 1407]
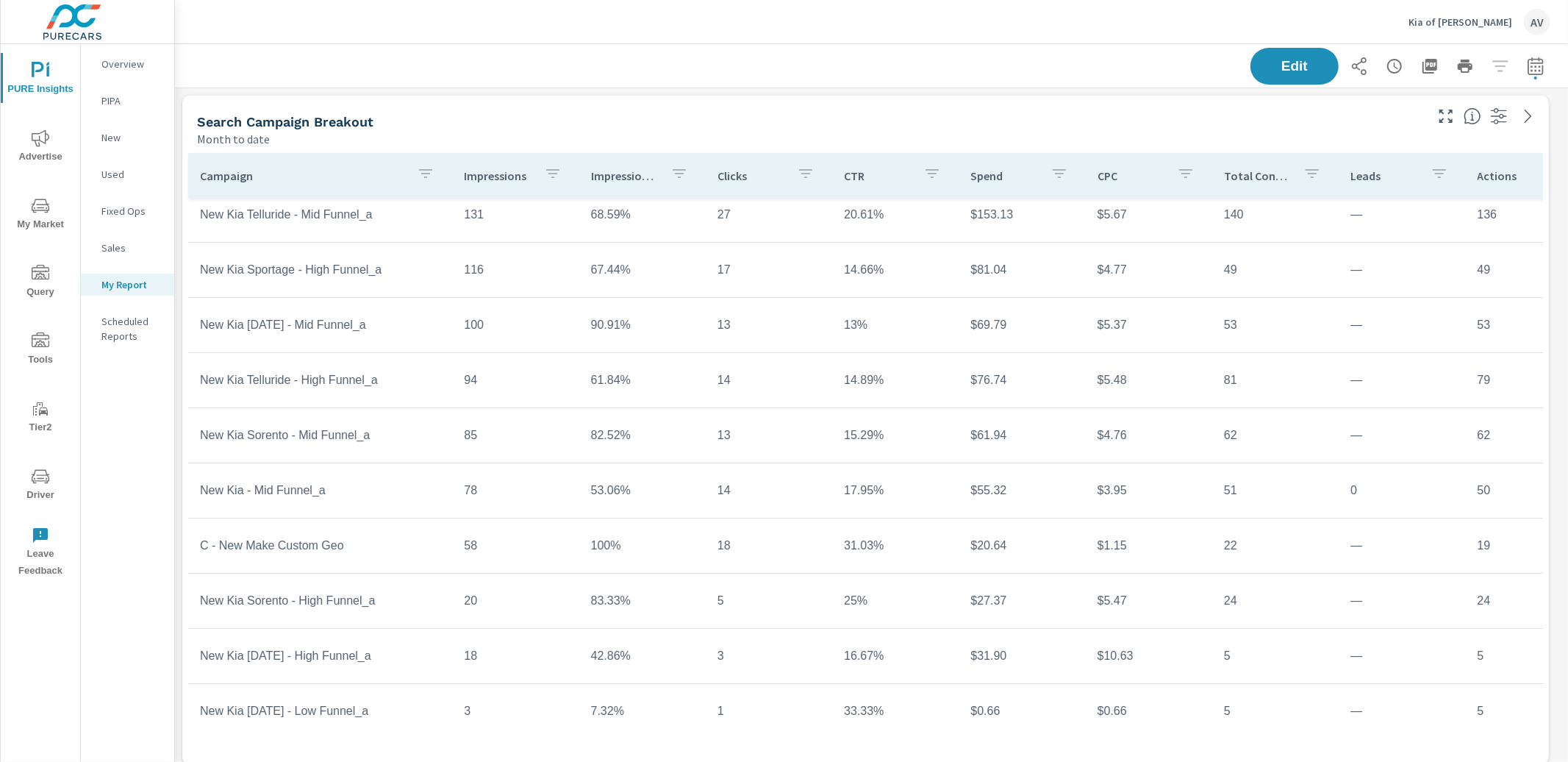
scroll to position [190, 0]
drag, startPoint x: 354, startPoint y: 525, endPoint x: 375, endPoint y: 537, distance: 24.2
click at [375, 537] on td "C - New Make Custom Geo" at bounding box center [320, 543] width 264 height 36
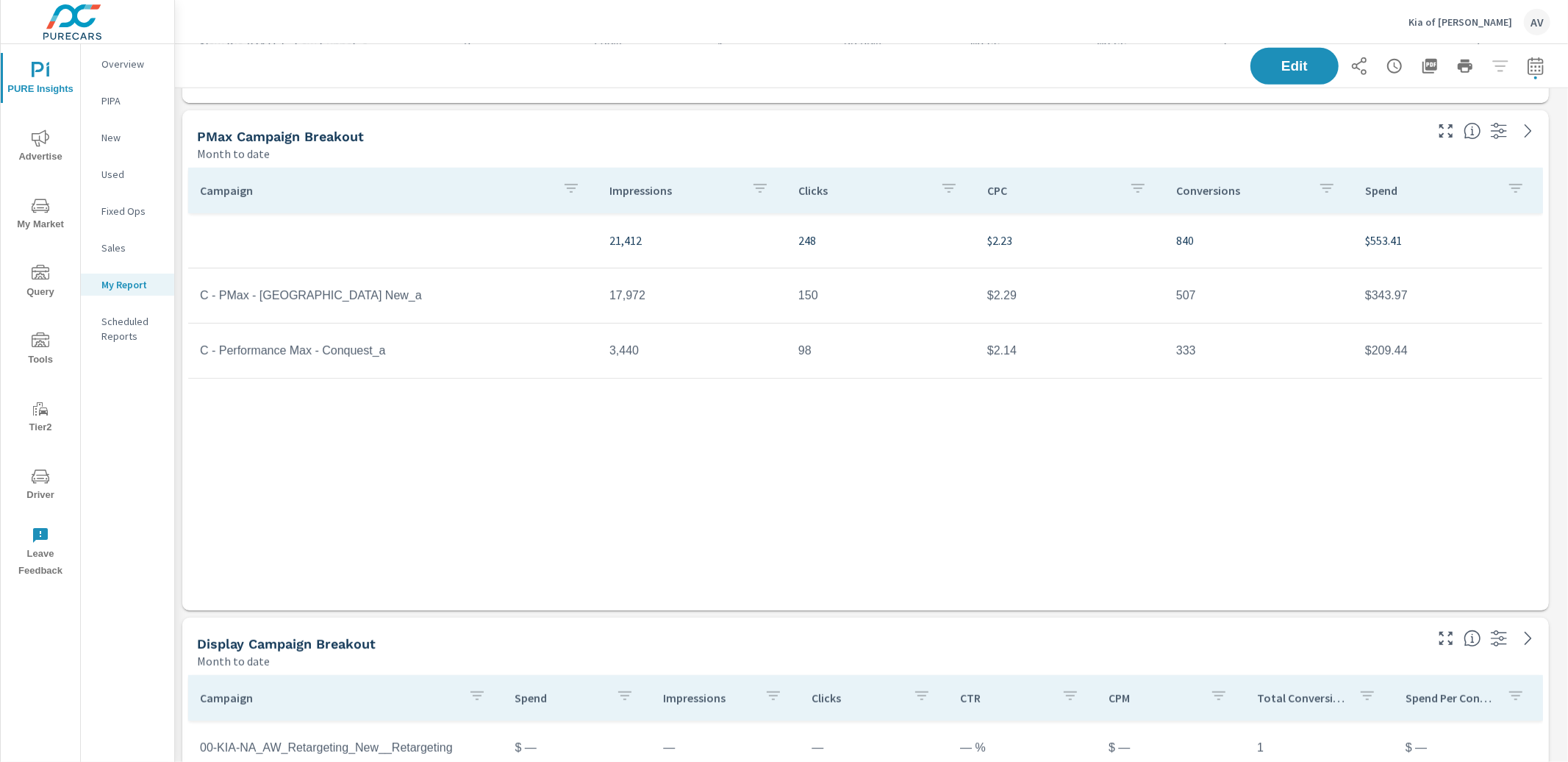
scroll to position [717, 0]
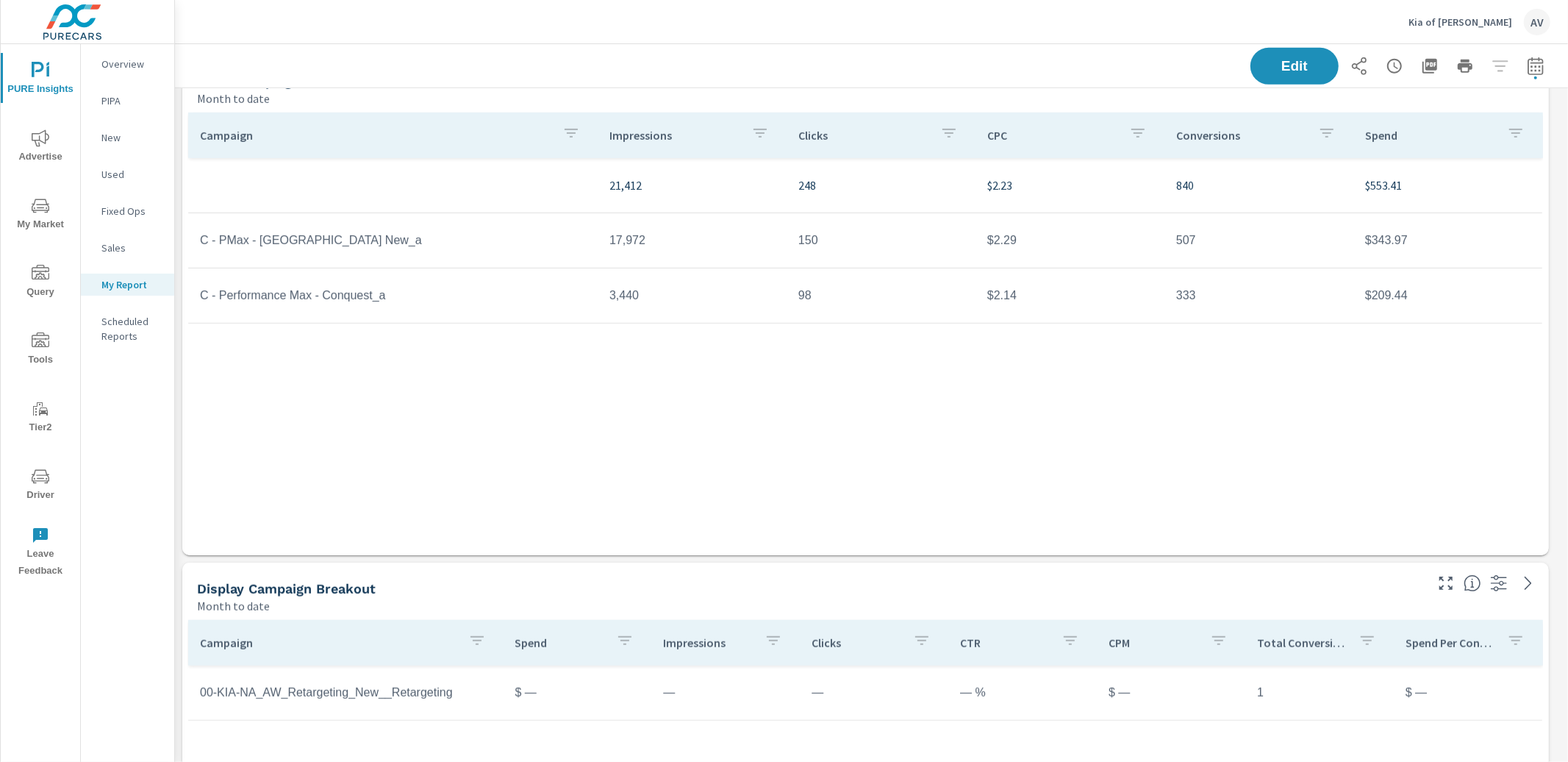
click at [1238, 505] on div "Campaign Impressions Clicks CPC Conversions Spend 21,412 248 $2.23 840 $553.41 …" at bounding box center [865, 320] width 1355 height 415
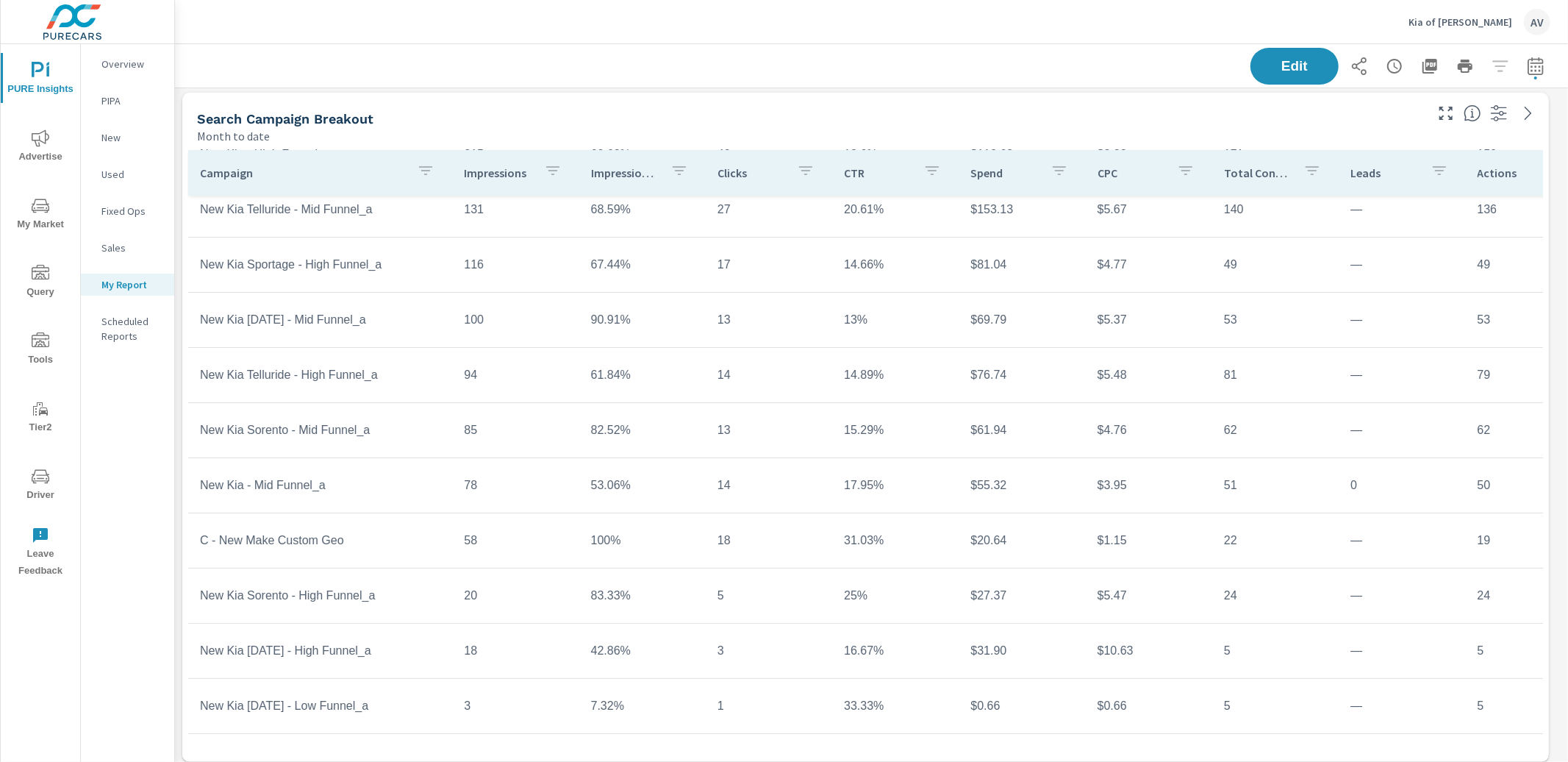
scroll to position [0, 0]
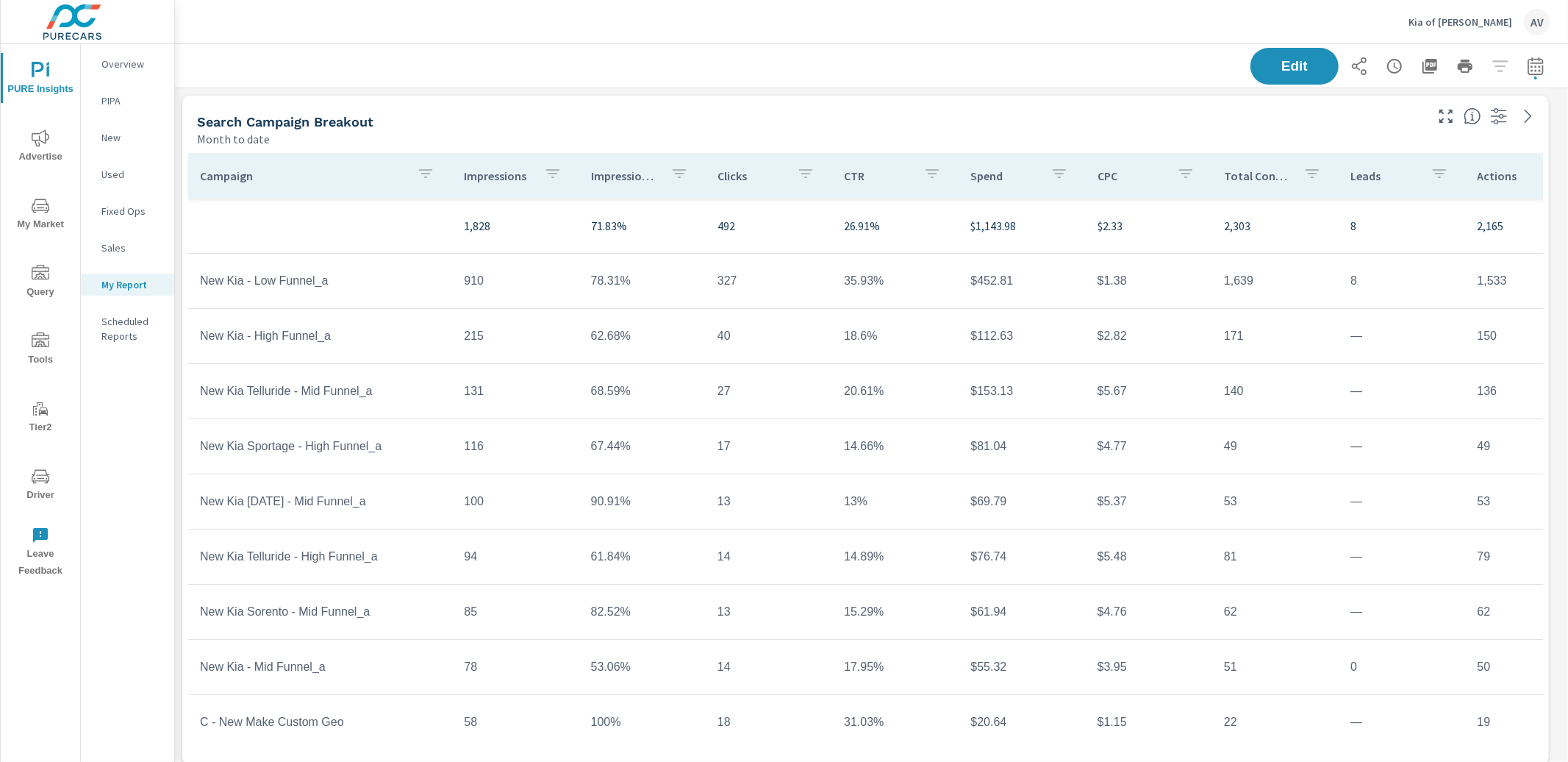
click at [604, 127] on div "Search Campaign Breakout" at bounding box center [810, 122] width 1226 height 17
click at [810, 123] on div "Search Campaign Breakout" at bounding box center [810, 122] width 1226 height 17
click at [1537, 70] on button "button" at bounding box center [1535, 66] width 29 height 29
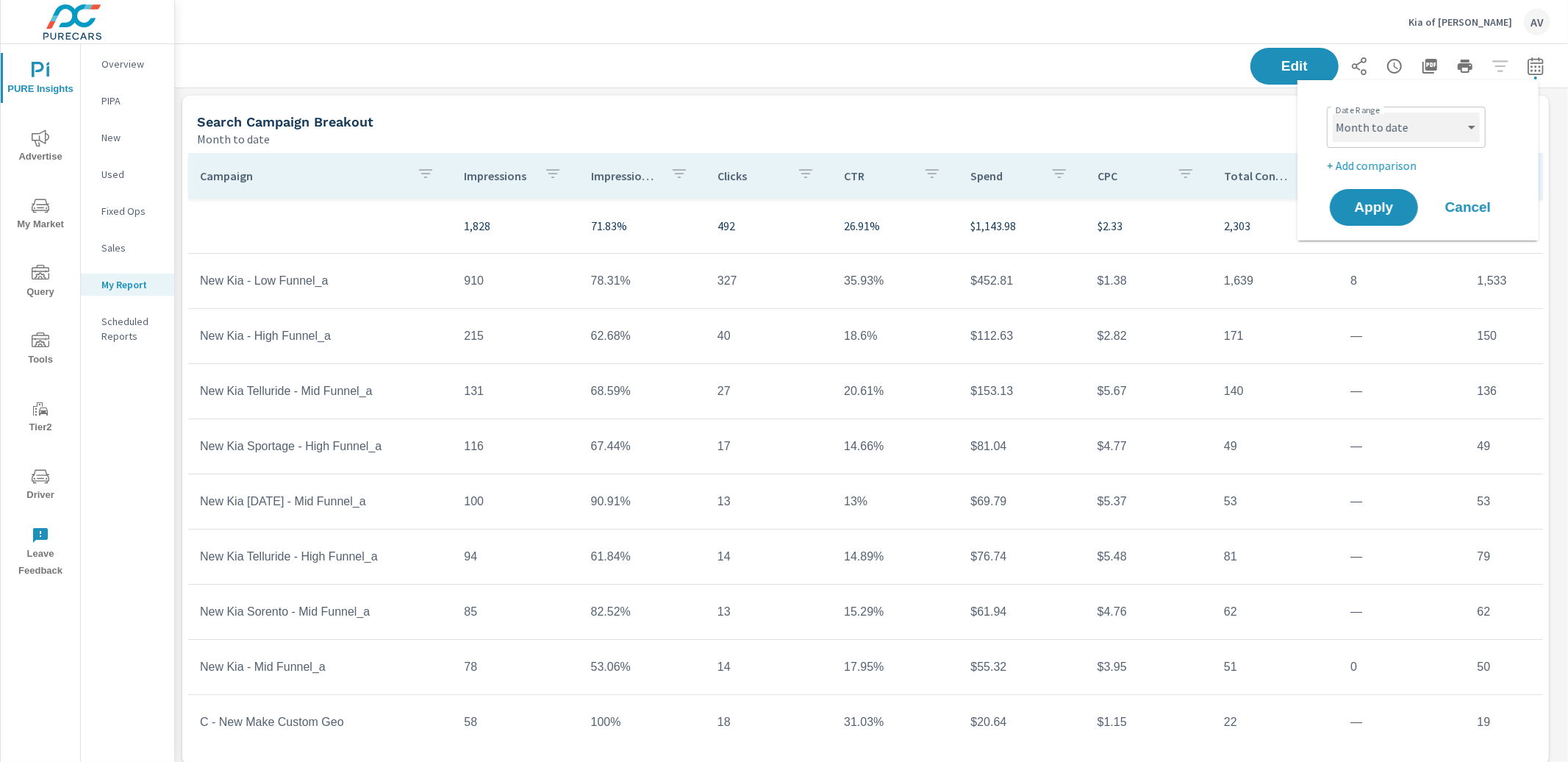
click at [1412, 129] on select "Custom [DATE] Last week Last 7 days Last 14 days Last 30 days Last 45 days Last…" at bounding box center [1406, 127] width 147 height 29
click at [1333, 113] on select "Custom [DATE] Last week Last 7 days Last 14 days Last 30 days Last 45 days Last…" at bounding box center [1406, 127] width 147 height 29
select select "Last month"
click at [1378, 168] on p "+ Add comparison" at bounding box center [1420, 165] width 188 height 17
select select "Previous period"
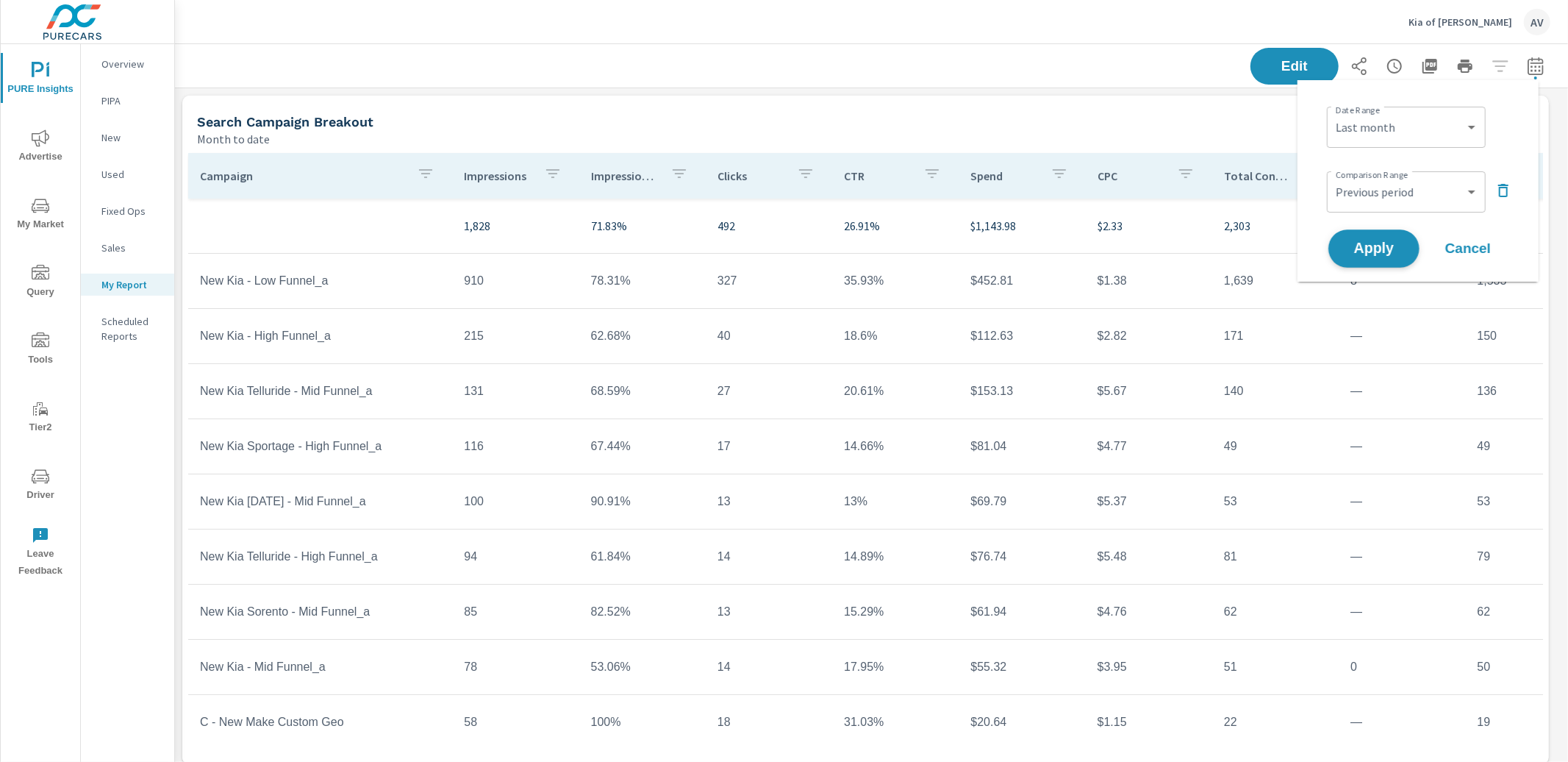
click at [1377, 235] on button "Apply" at bounding box center [1374, 249] width 91 height 38
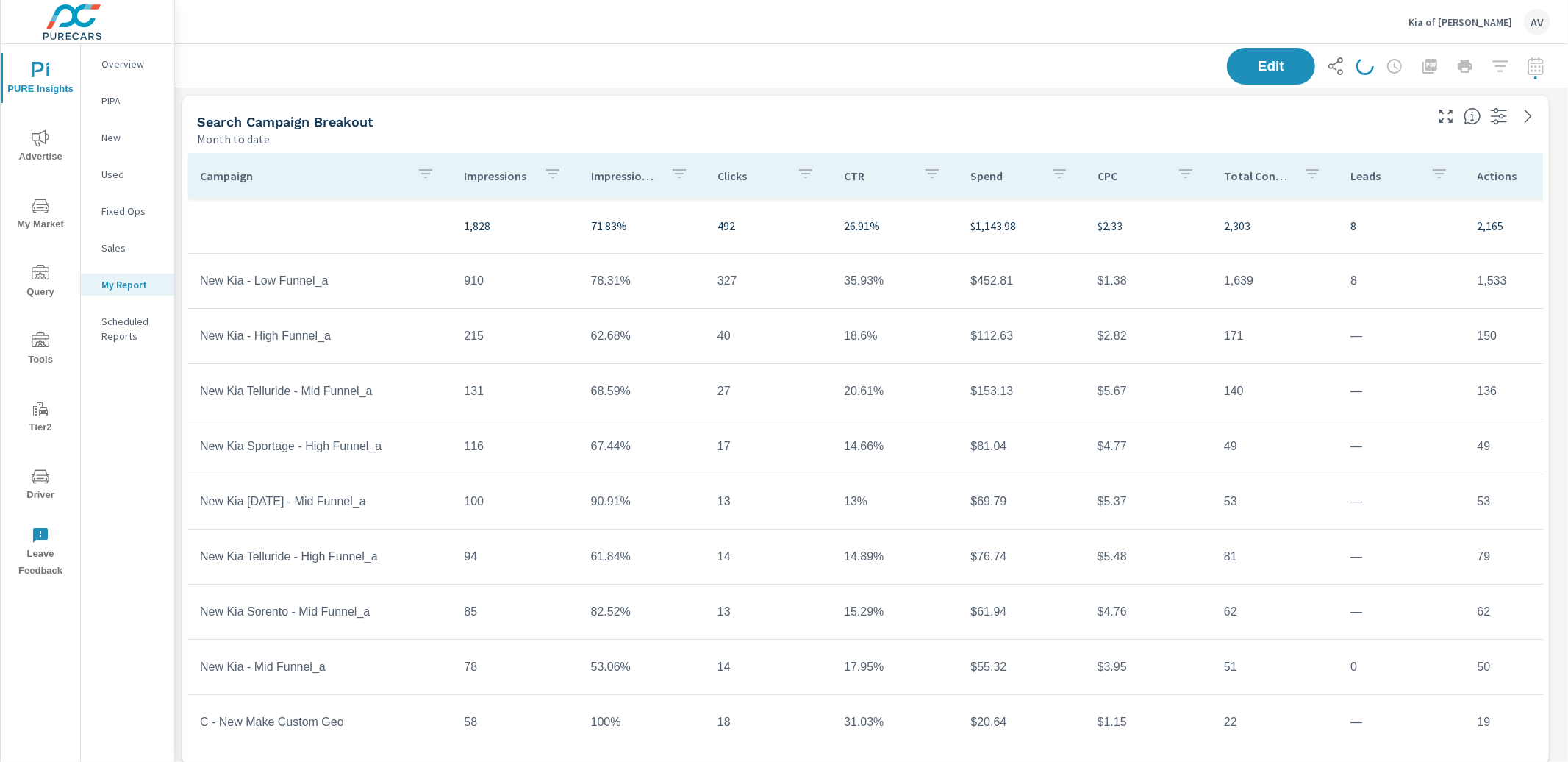
scroll to position [2232, 1407]
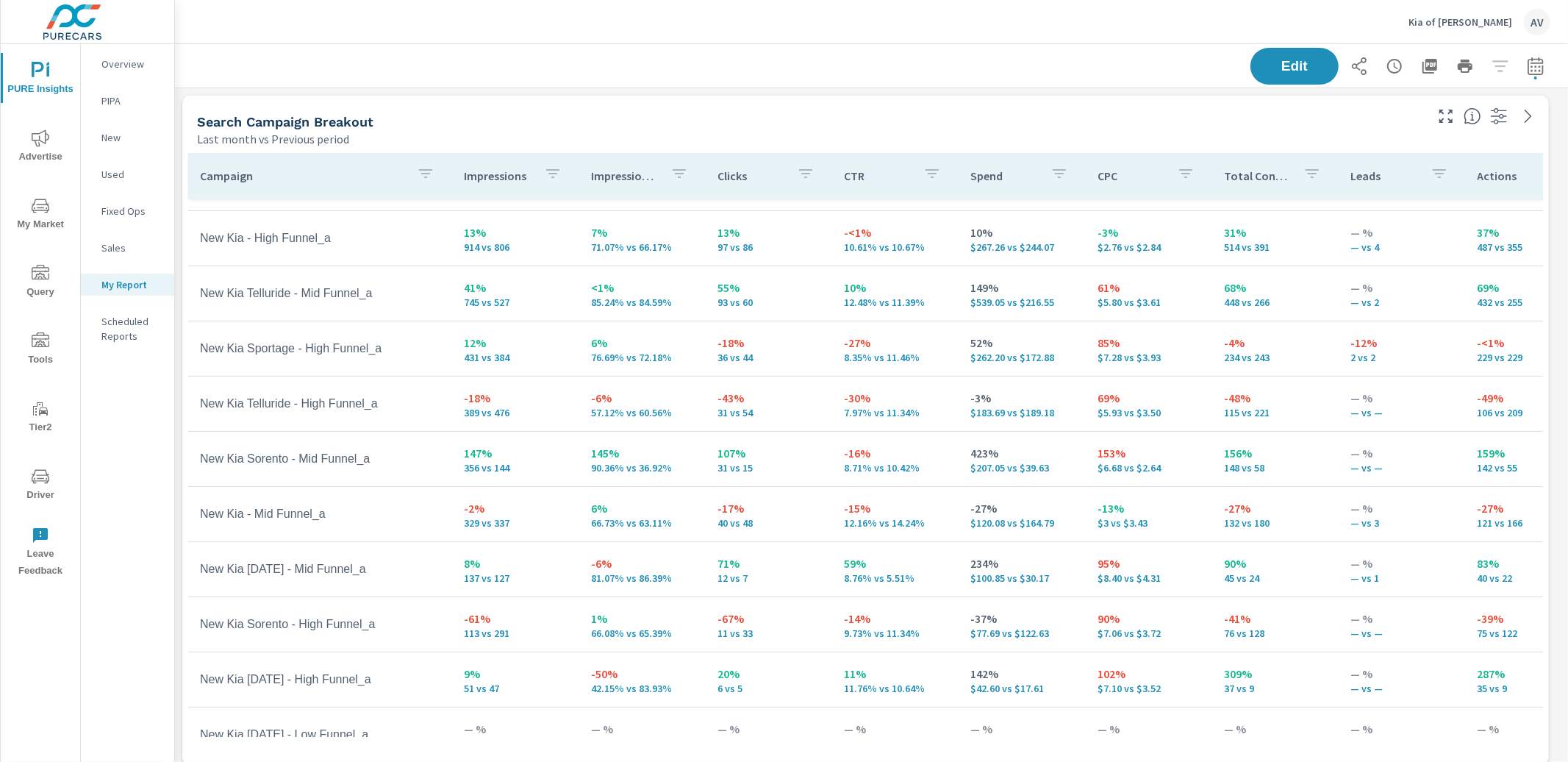
scroll to position [104, 0]
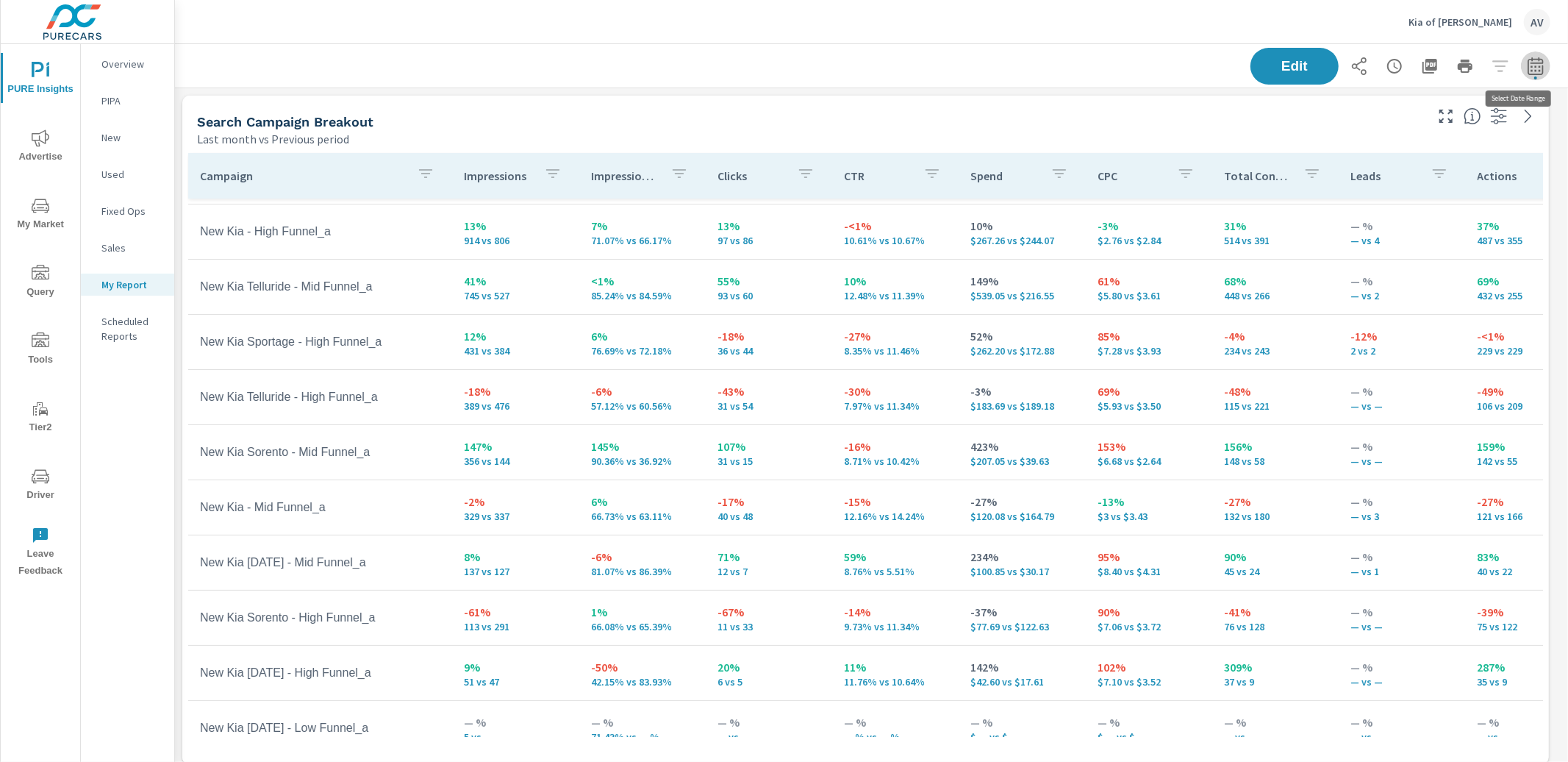
click at [1535, 70] on button "button" at bounding box center [1535, 66] width 29 height 29
select select "Last month"
select select "Previous period"
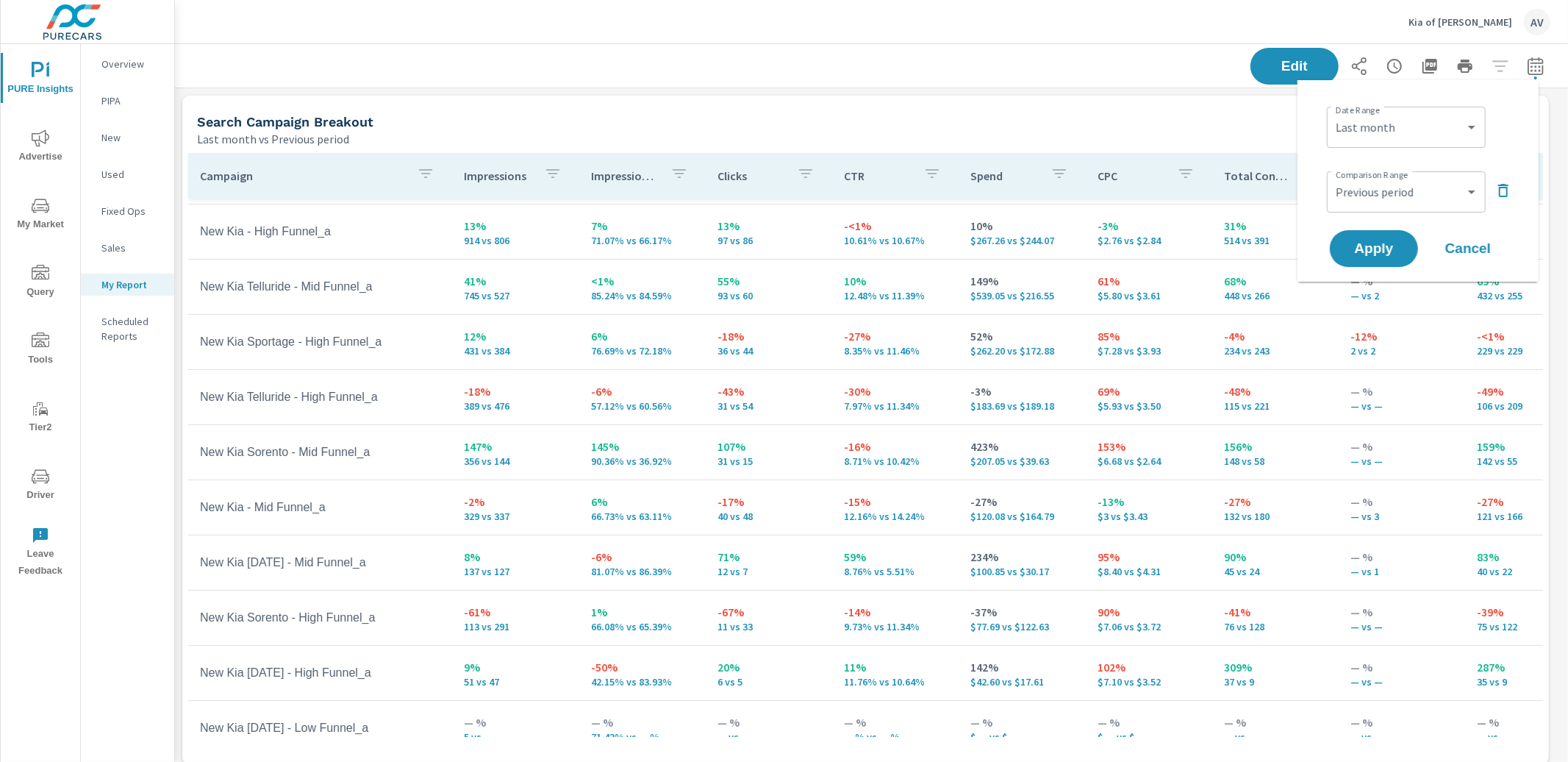
scroll to position [2232, 1407]
click at [1430, 125] on select "Custom [DATE] Last week Last 7 days Last 14 days Last 30 days Last 45 days Last…" at bounding box center [1406, 127] width 147 height 29
click at [1333, 113] on select "Custom [DATE] Last week Last 7 days Last 14 days Last 30 days Last 45 days Last…" at bounding box center [1406, 127] width 147 height 29
select select "Month to date"
click at [1392, 182] on select "Custom Previous period Previous month Previous year" at bounding box center [1406, 192] width 147 height 29
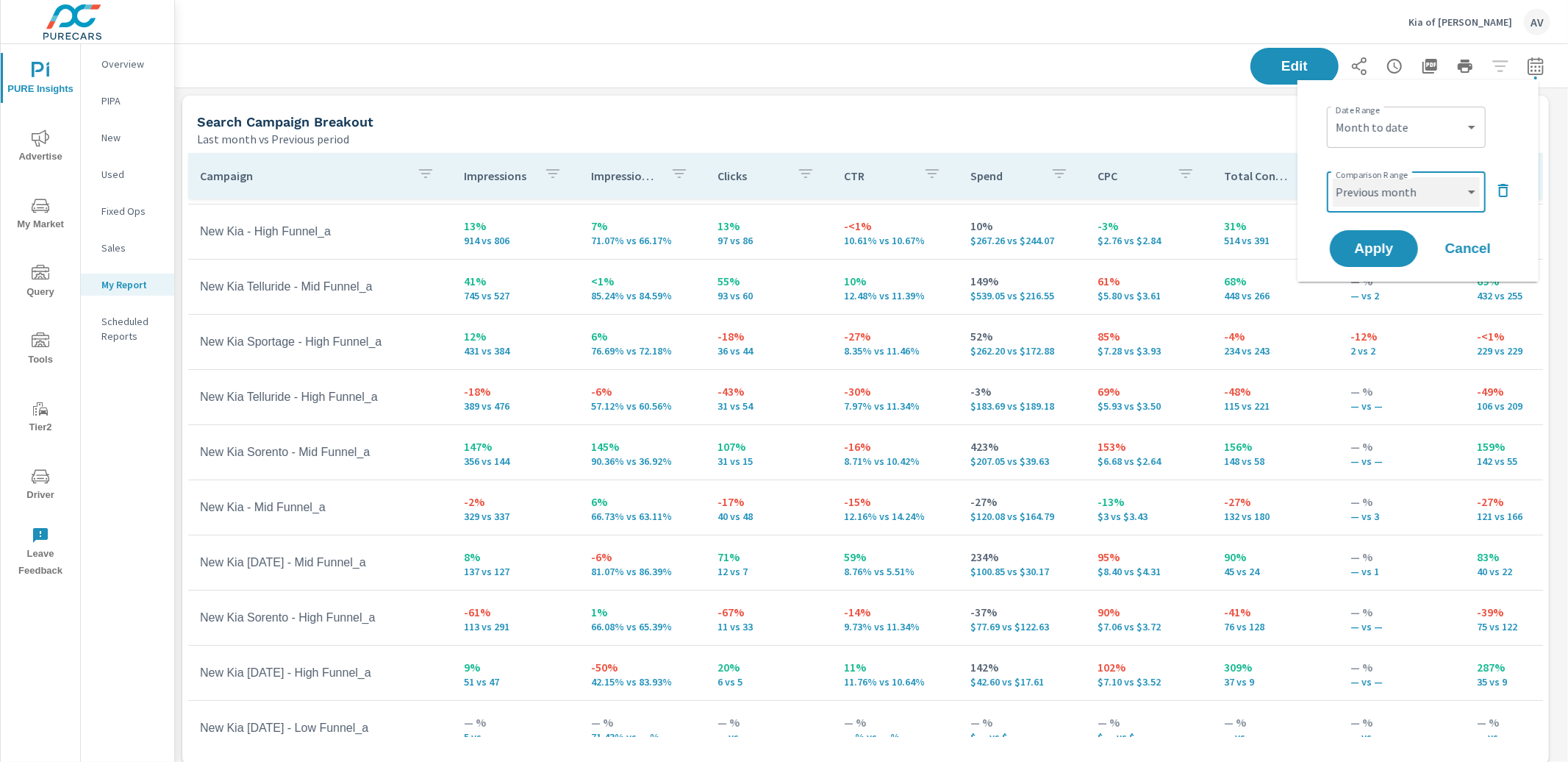
click at [1333, 177] on select "Custom Previous period Previous month Previous year" at bounding box center [1406, 192] width 147 height 29
select select "Previous month"
click at [1409, 243] on button "Apply" at bounding box center [1374, 249] width 91 height 38
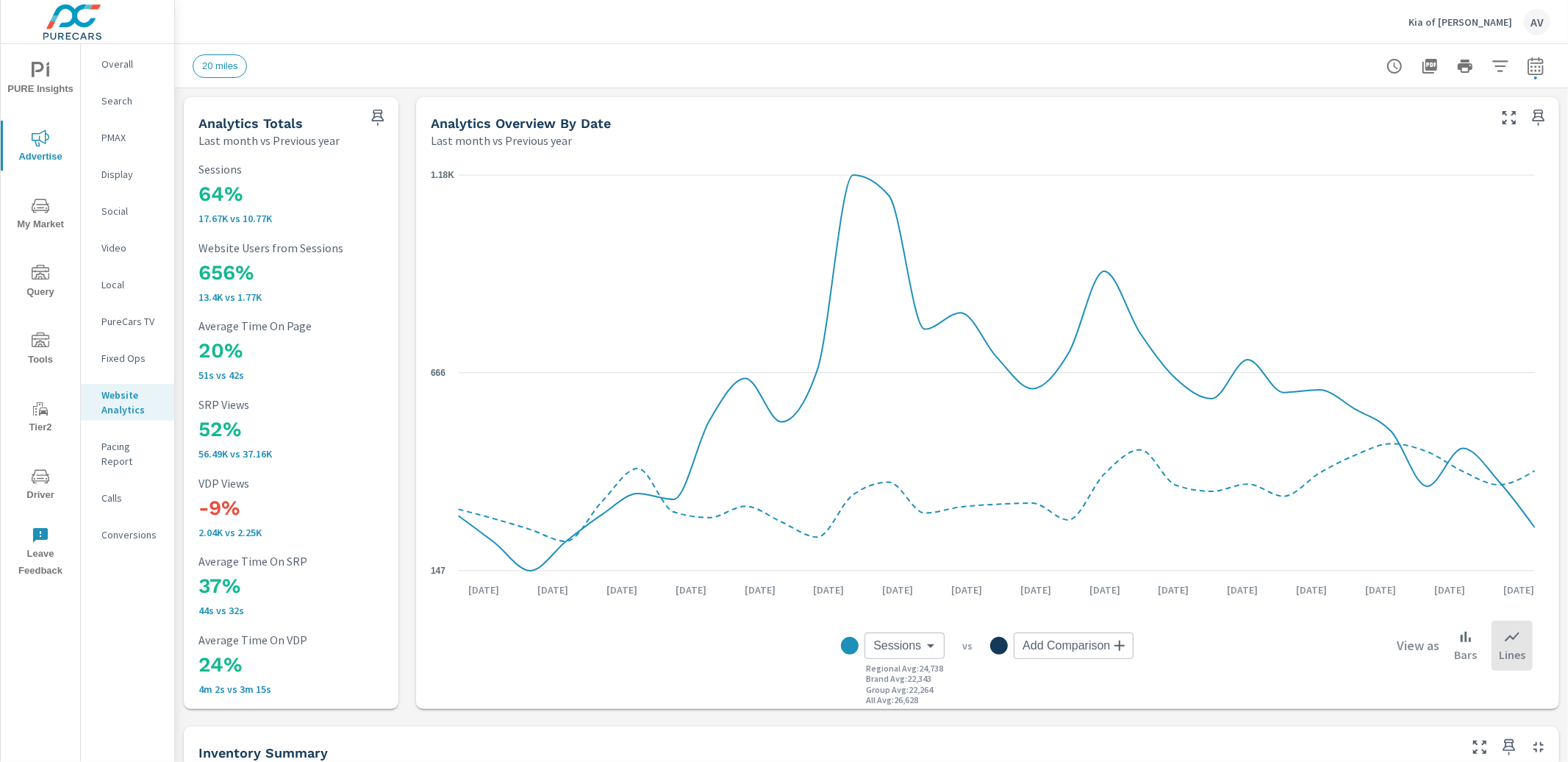
scroll to position [1, 0]
click at [500, 47] on div "20 miles" at bounding box center [871, 66] width 1358 height 43
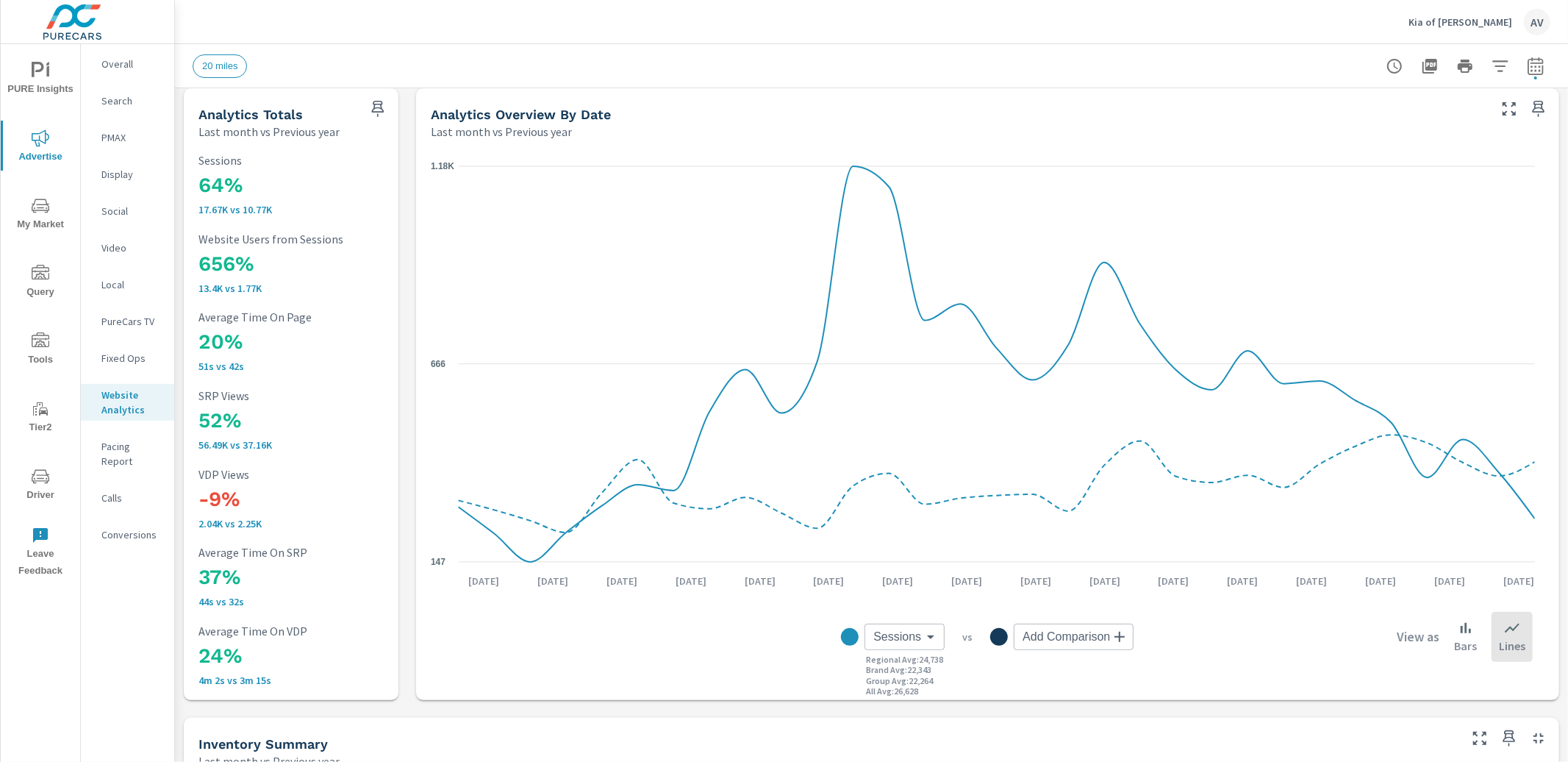
scroll to position [0, 0]
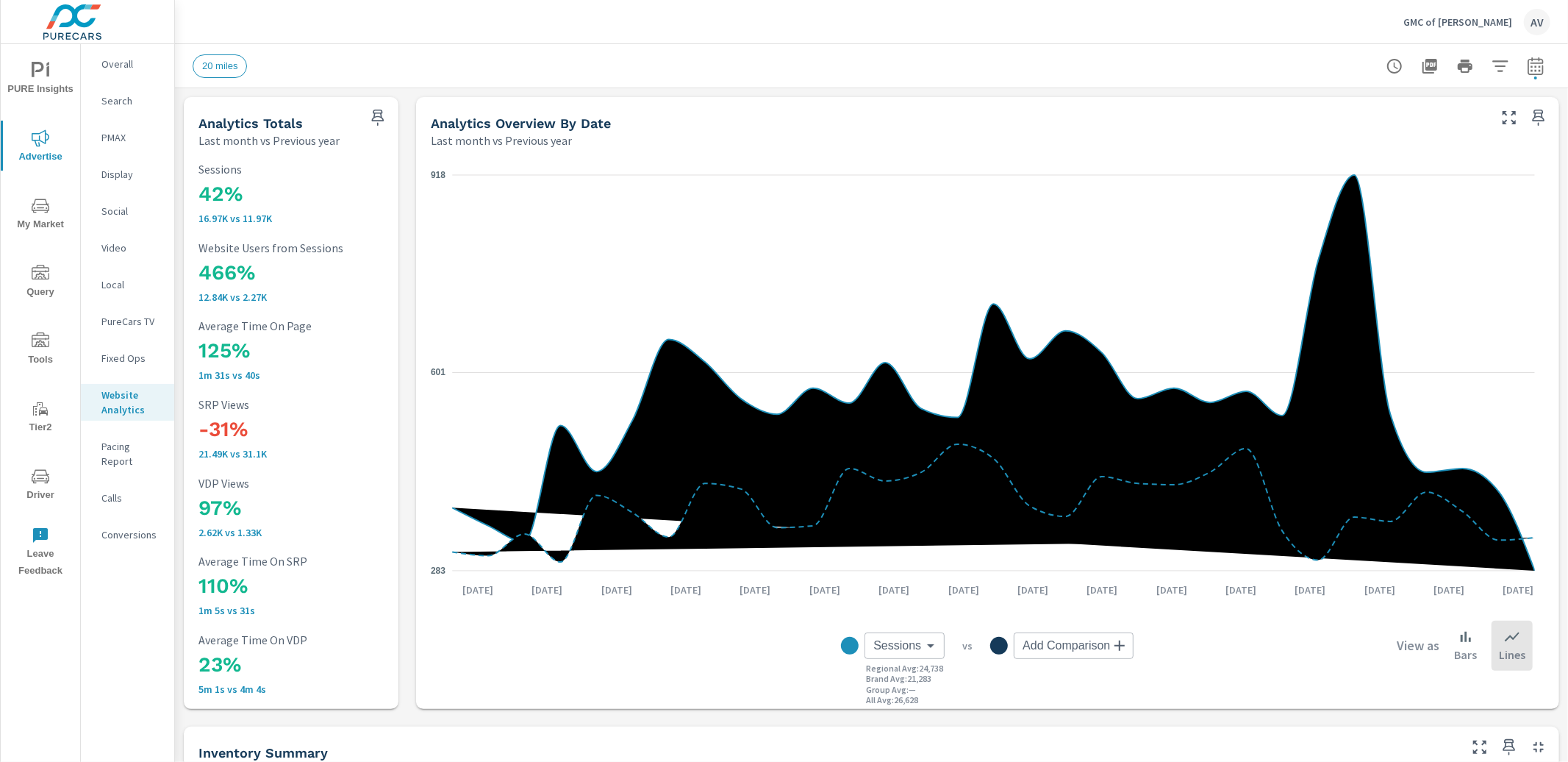
scroll to position [1, 0]
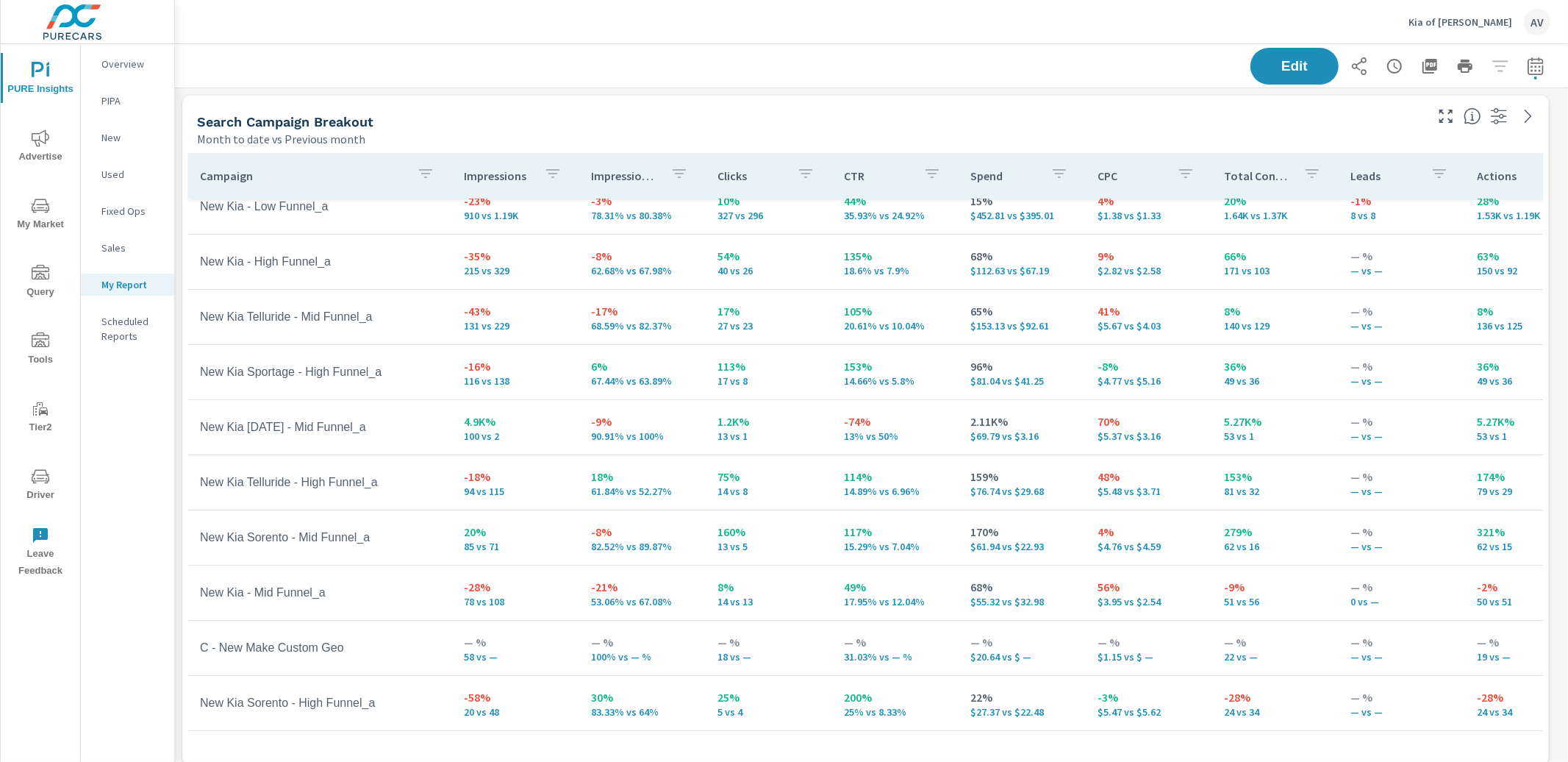
scroll to position [77, 0]
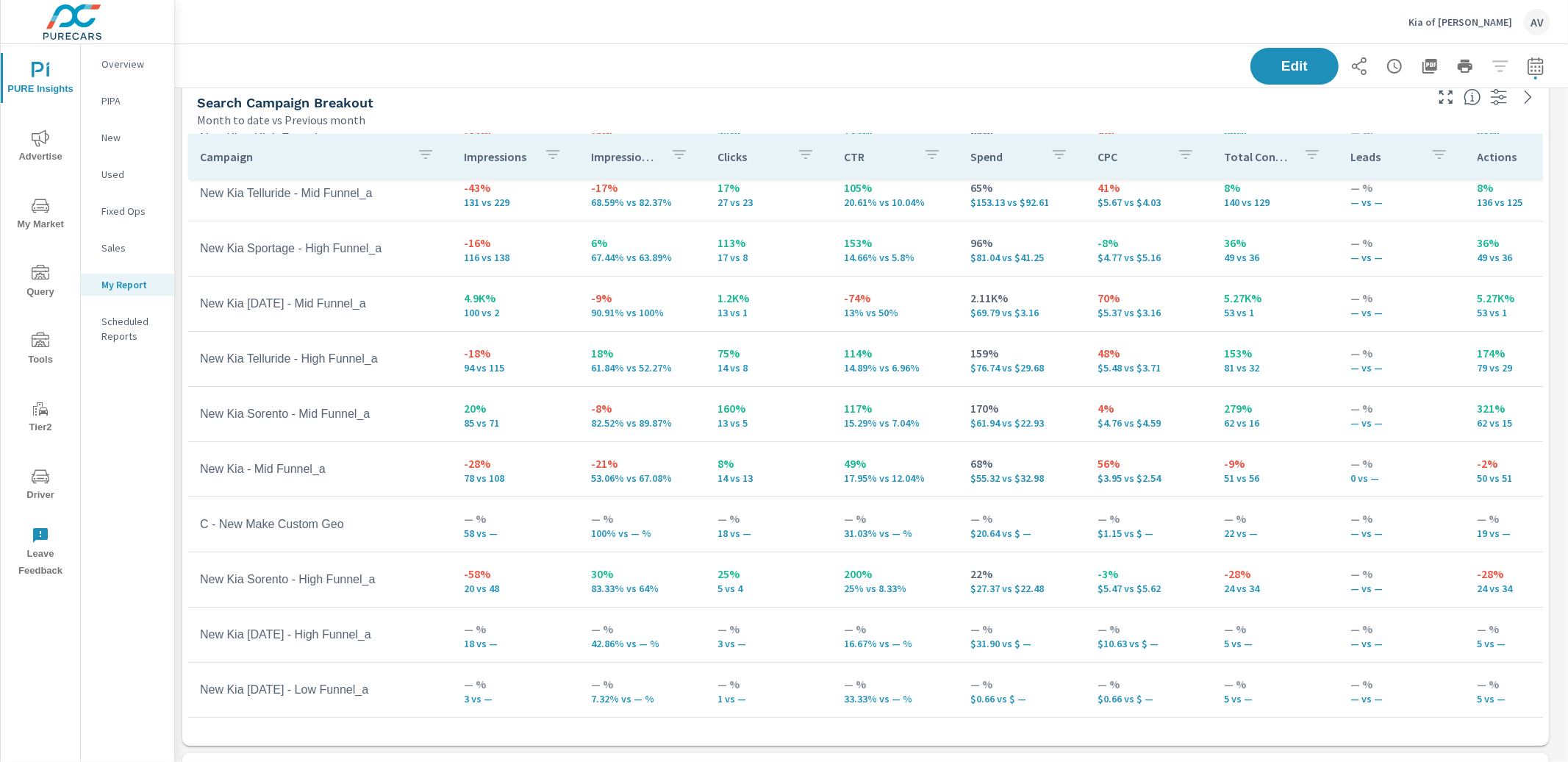
scroll to position [32, 0]
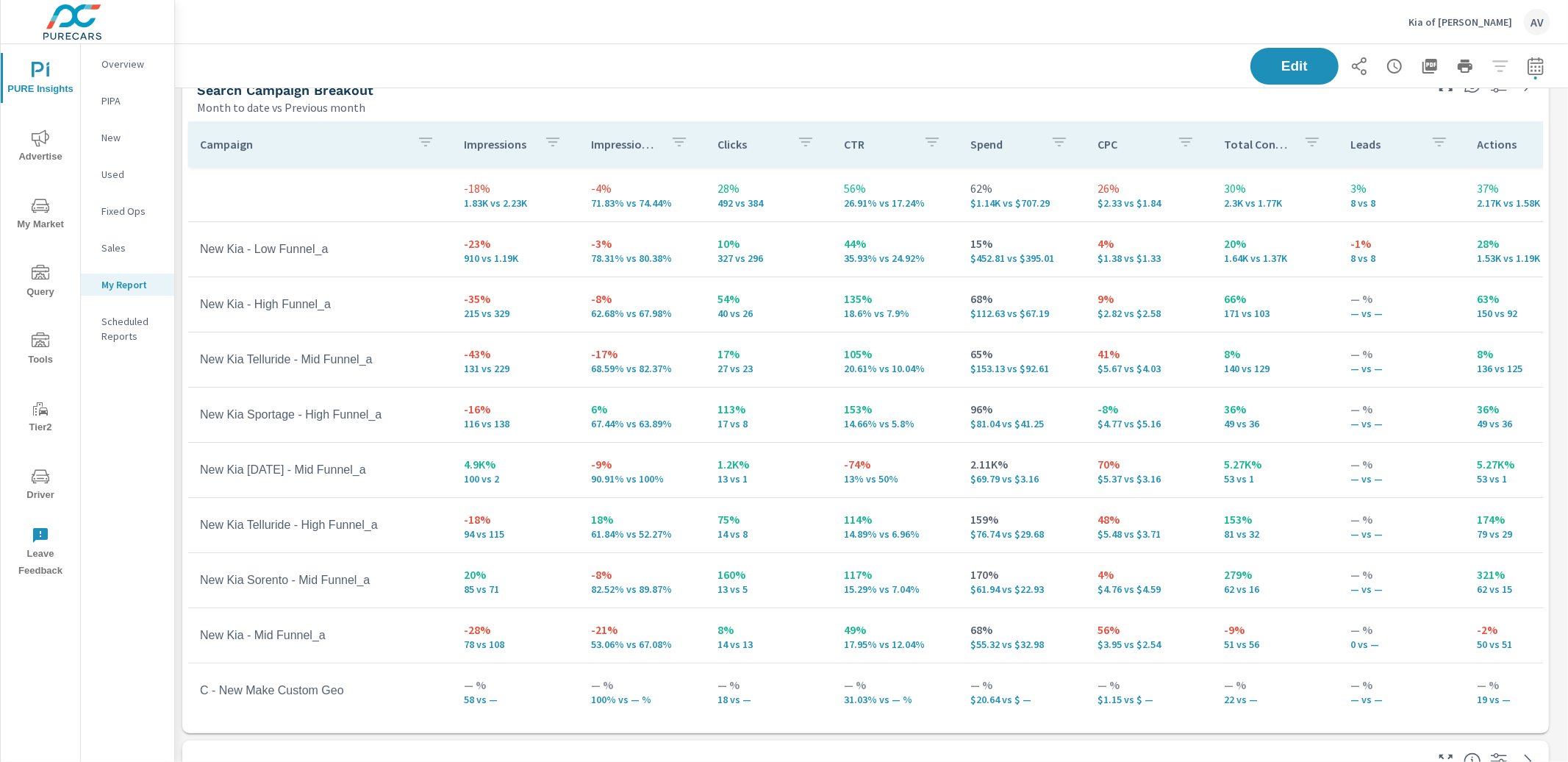
click at [775, 46] on div "Edit" at bounding box center [871, 66] width 1358 height 43
click at [621, 110] on div "Month to date vs Previous month" at bounding box center [810, 107] width 1226 height 17
click at [1531, 69] on icon "button" at bounding box center [1536, 68] width 10 height 6
select select "Month to date"
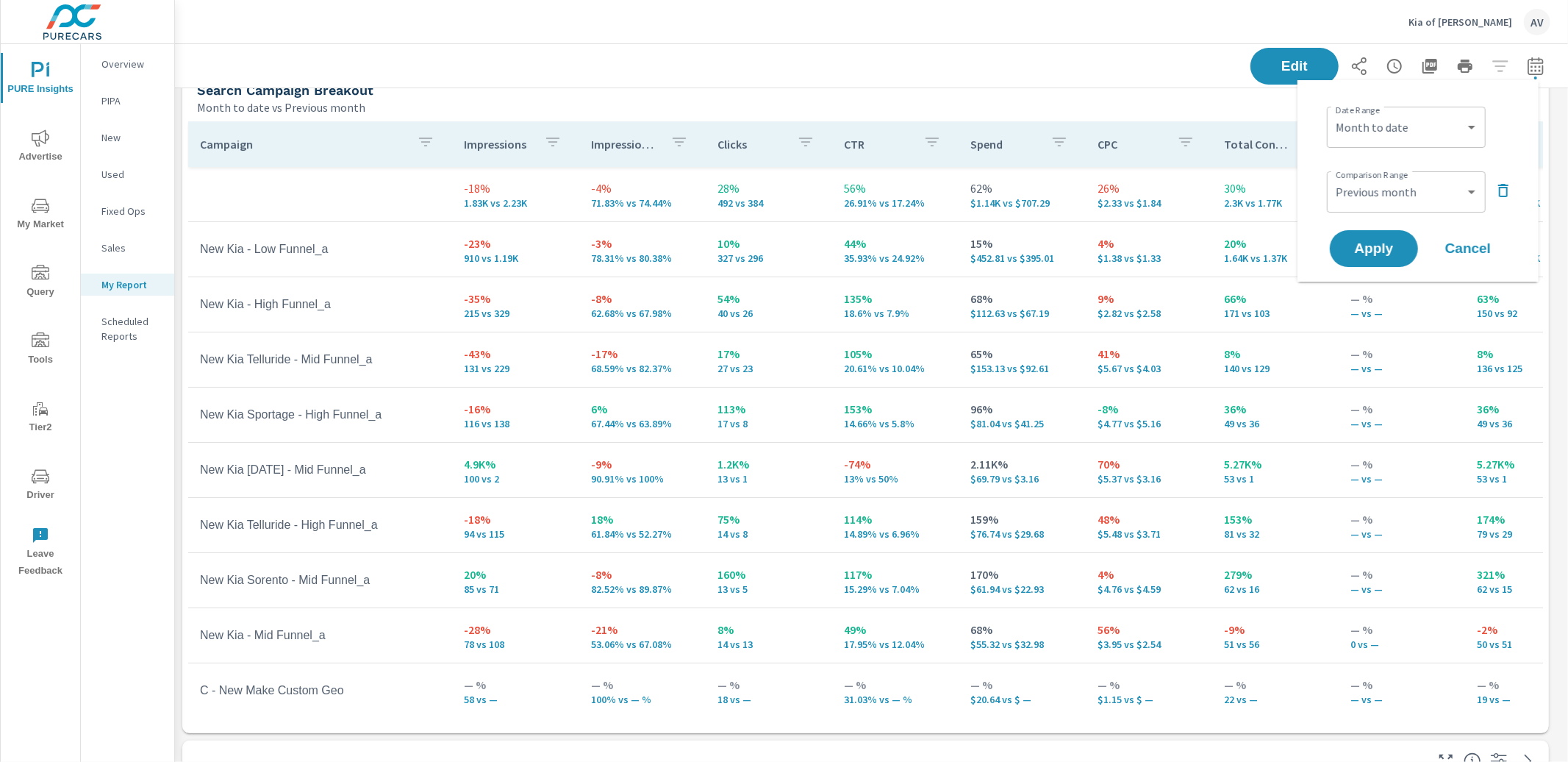
scroll to position [2232, 1407]
click at [1401, 191] on select "Custom Previous period Previous month Previous year" at bounding box center [1406, 192] width 147 height 29
click at [1333, 177] on select "Custom Previous period Previous month Previous year" at bounding box center [1406, 192] width 147 height 29
select select "custom"
click at [1396, 257] on input "[DATE]" at bounding box center [1367, 247] width 82 height 29
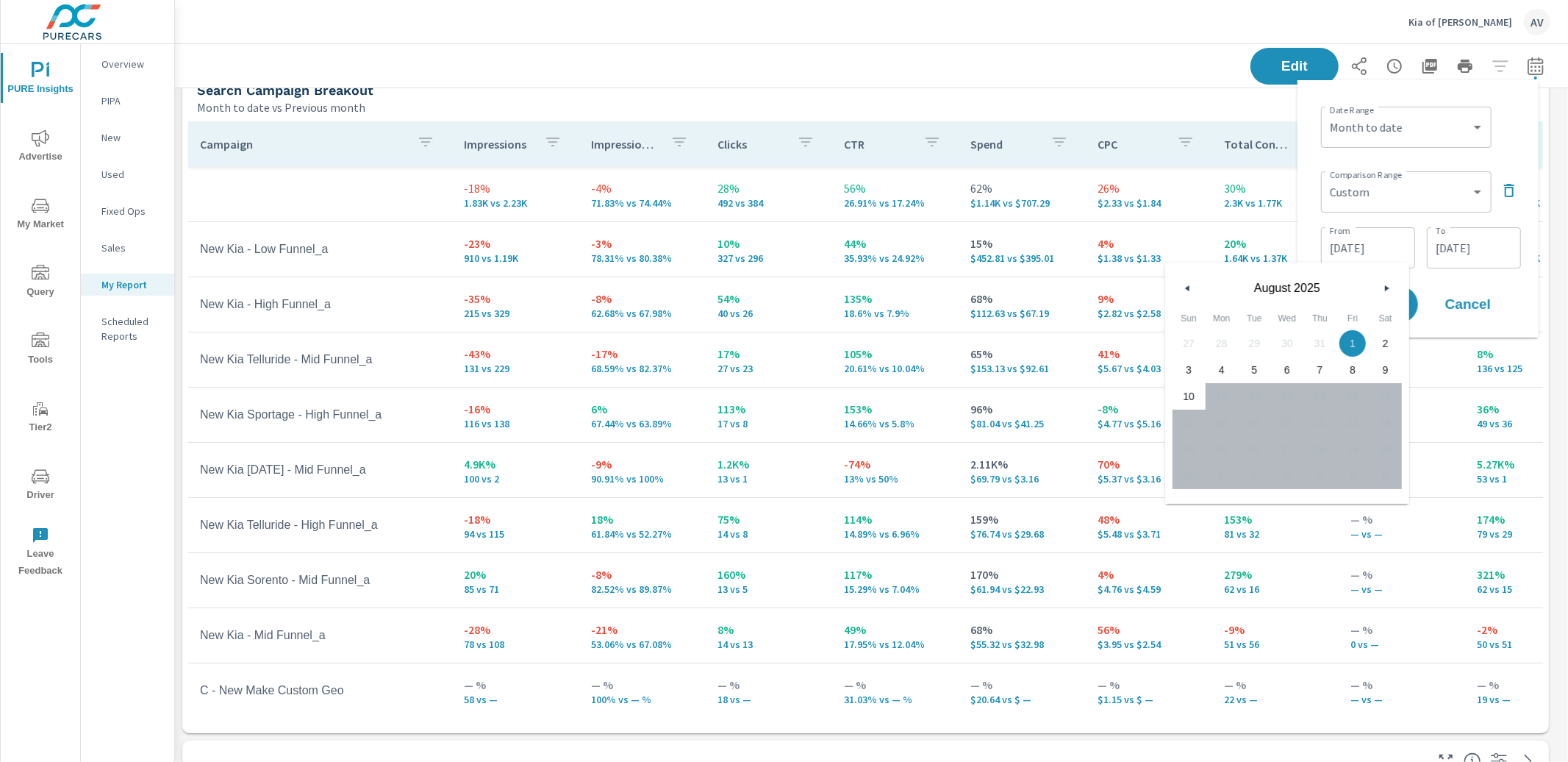
click at [1445, 270] on div "From [DATE] From To [DATE] To" at bounding box center [1420, 246] width 200 height 50
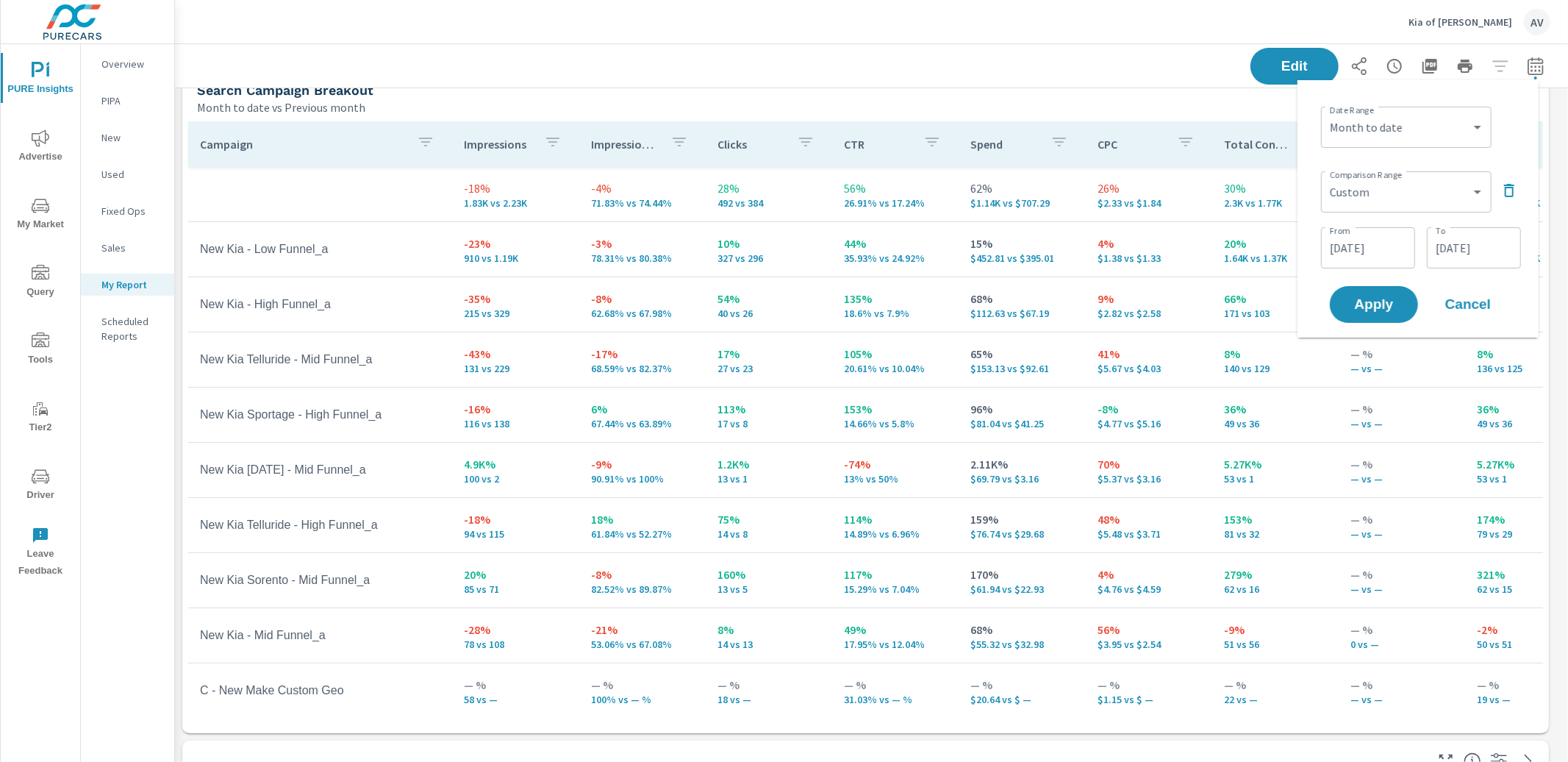
click at [1468, 245] on input "[DATE]" at bounding box center [1474, 247] width 82 height 29
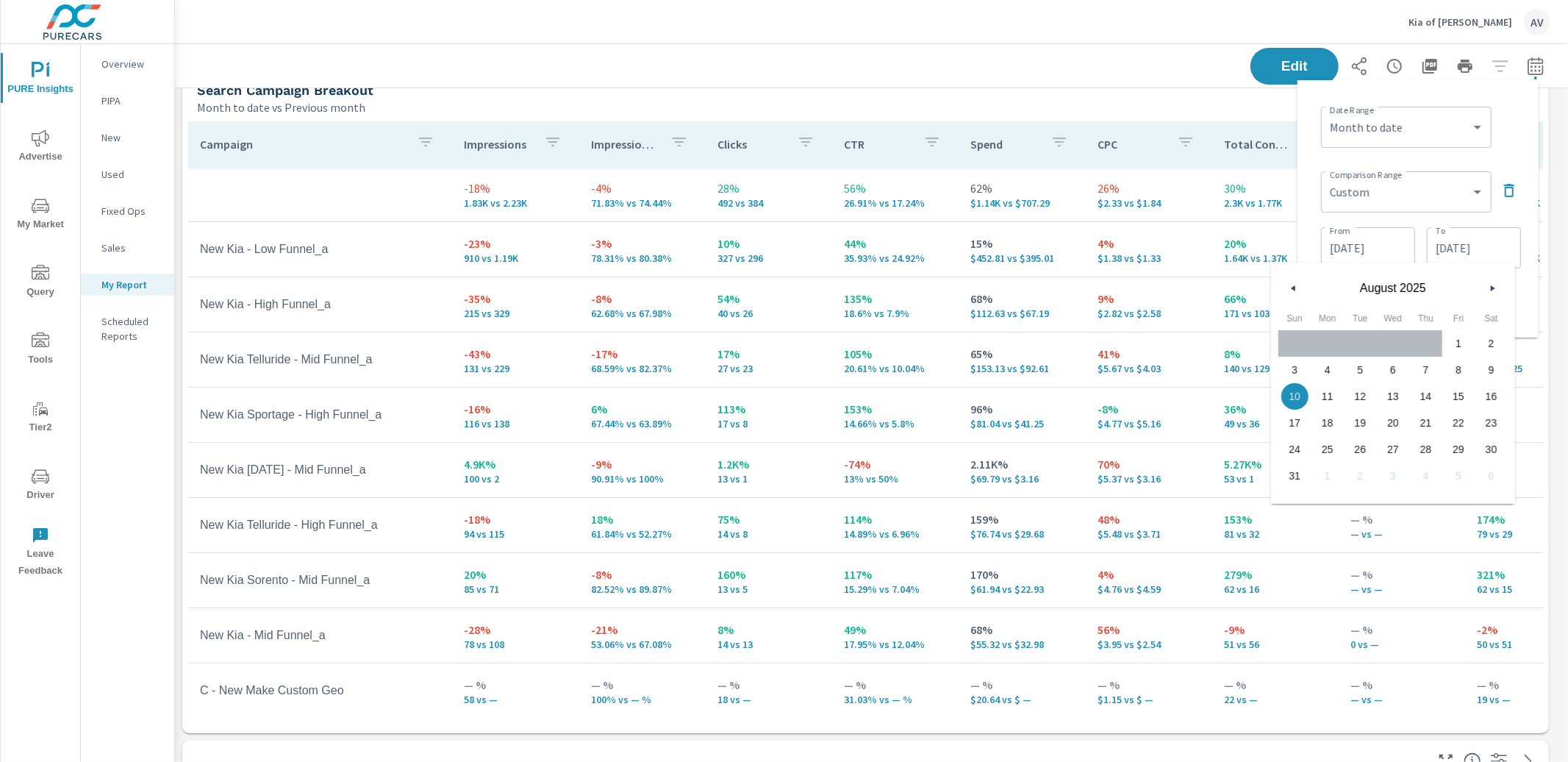
click at [1296, 468] on span "31" at bounding box center [1295, 475] width 33 height 19
type input "[DATE]"
click at [1521, 216] on div "Date Range Custom [DATE] Last week Last 7 days Last 14 days Last 30 days Last 4…" at bounding box center [1418, 209] width 218 height 234
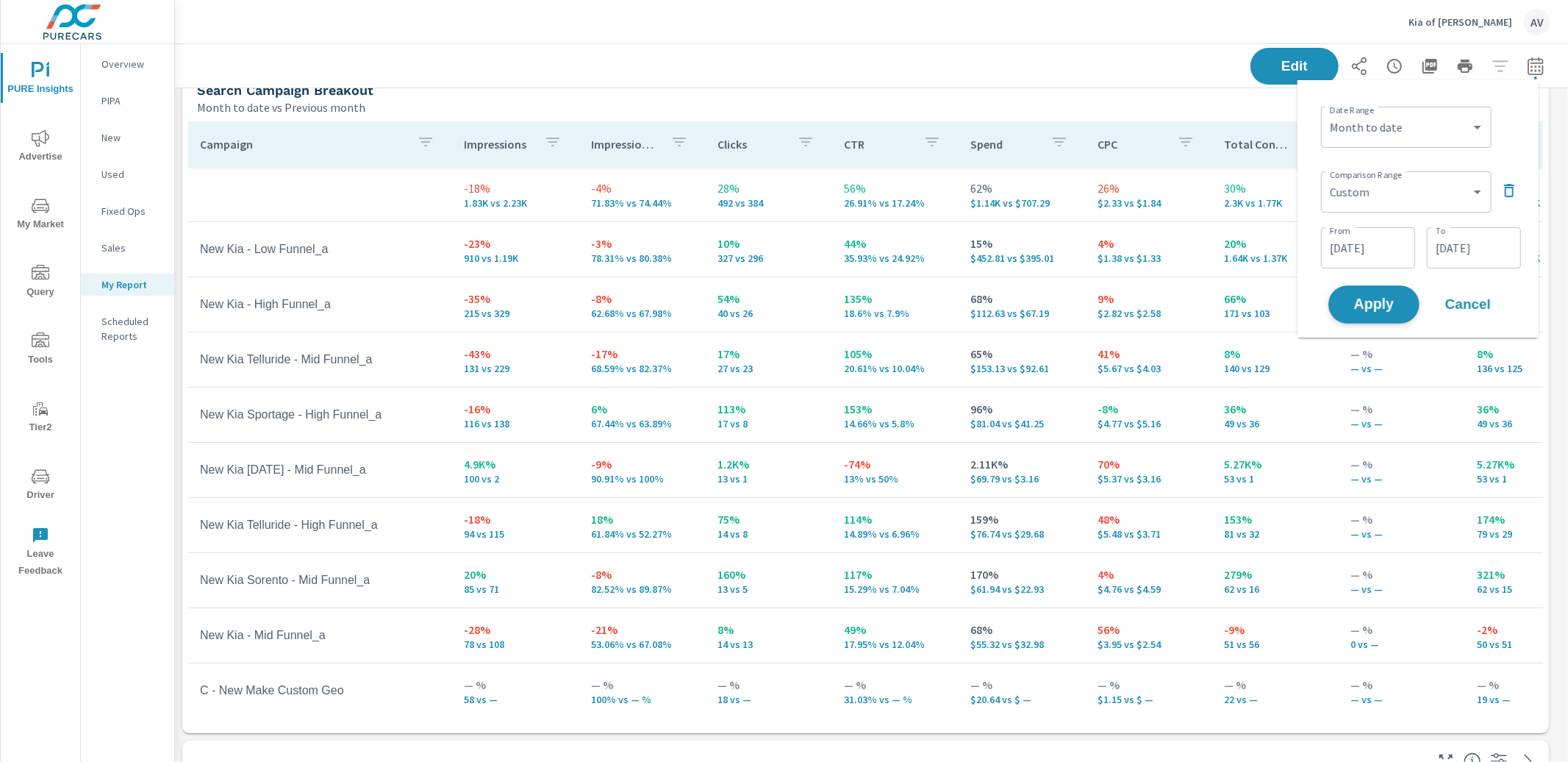
click at [1387, 309] on span "Apply" at bounding box center [1374, 304] width 60 height 14
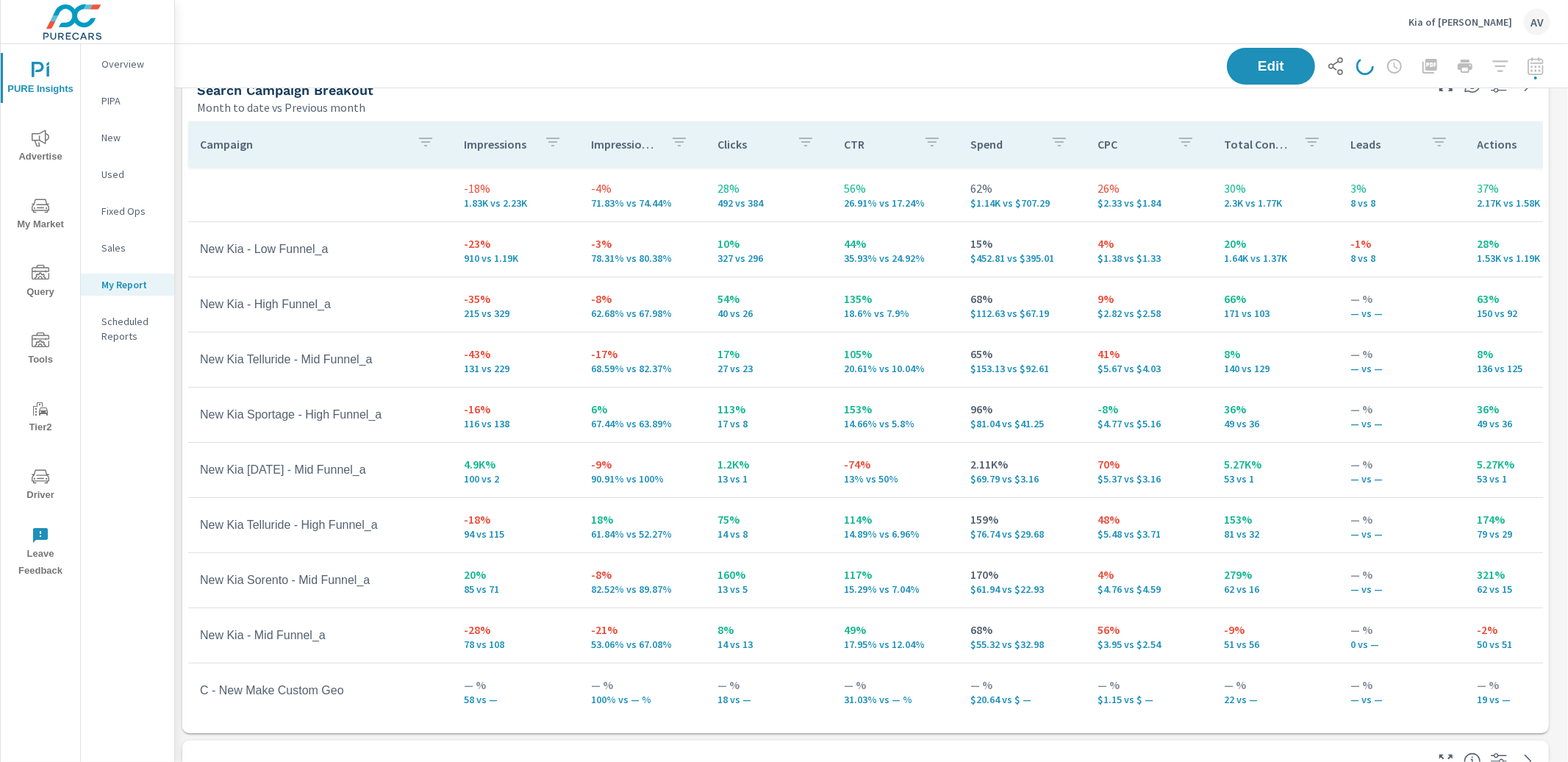
scroll to position [2232, 1407]
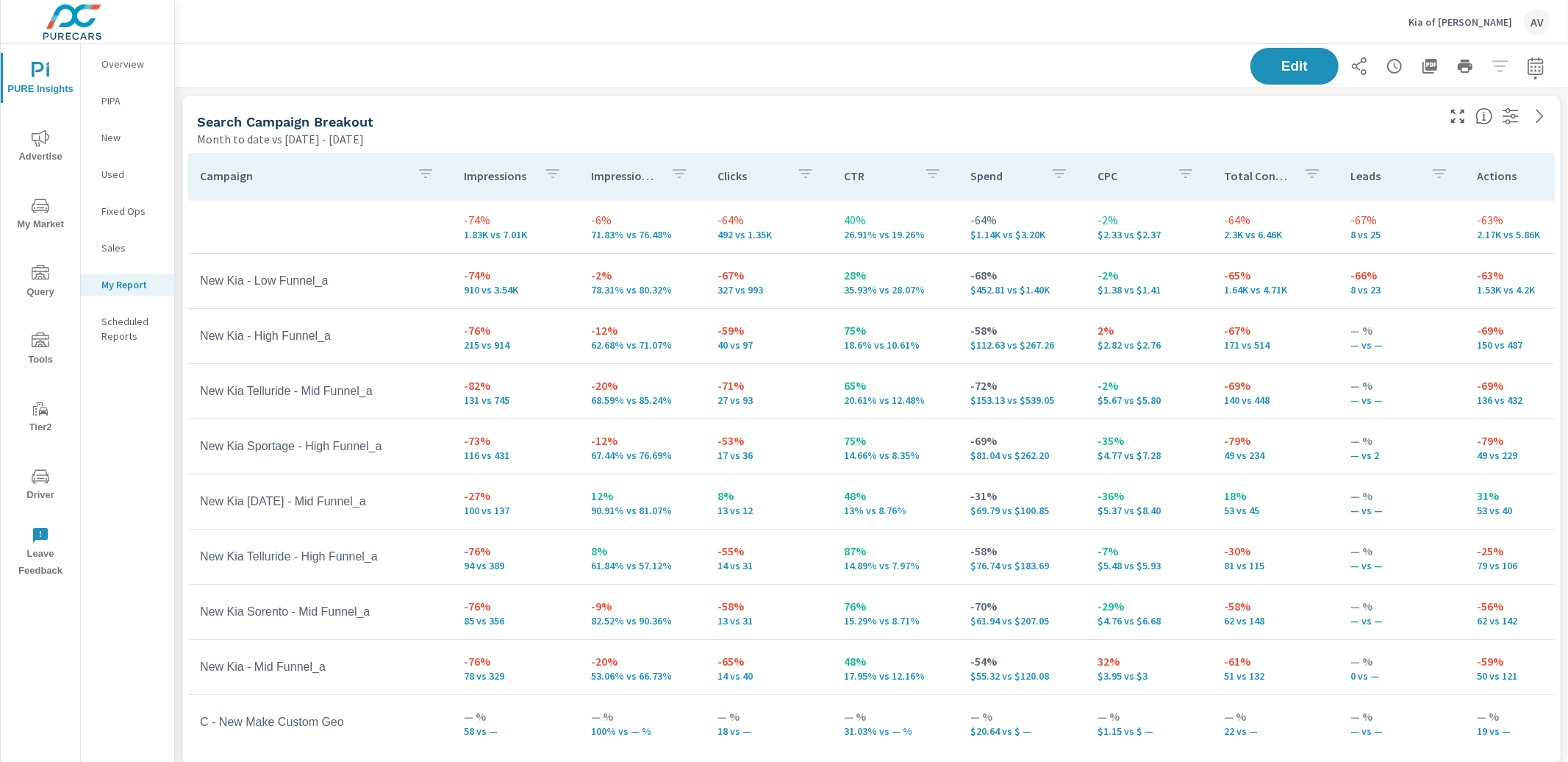
scroll to position [2232, 1407]
click at [869, 120] on div "Search Campaign Breakout" at bounding box center [815, 122] width 1237 height 17
click at [869, 121] on div "Search Campaign Breakout" at bounding box center [815, 122] width 1237 height 17
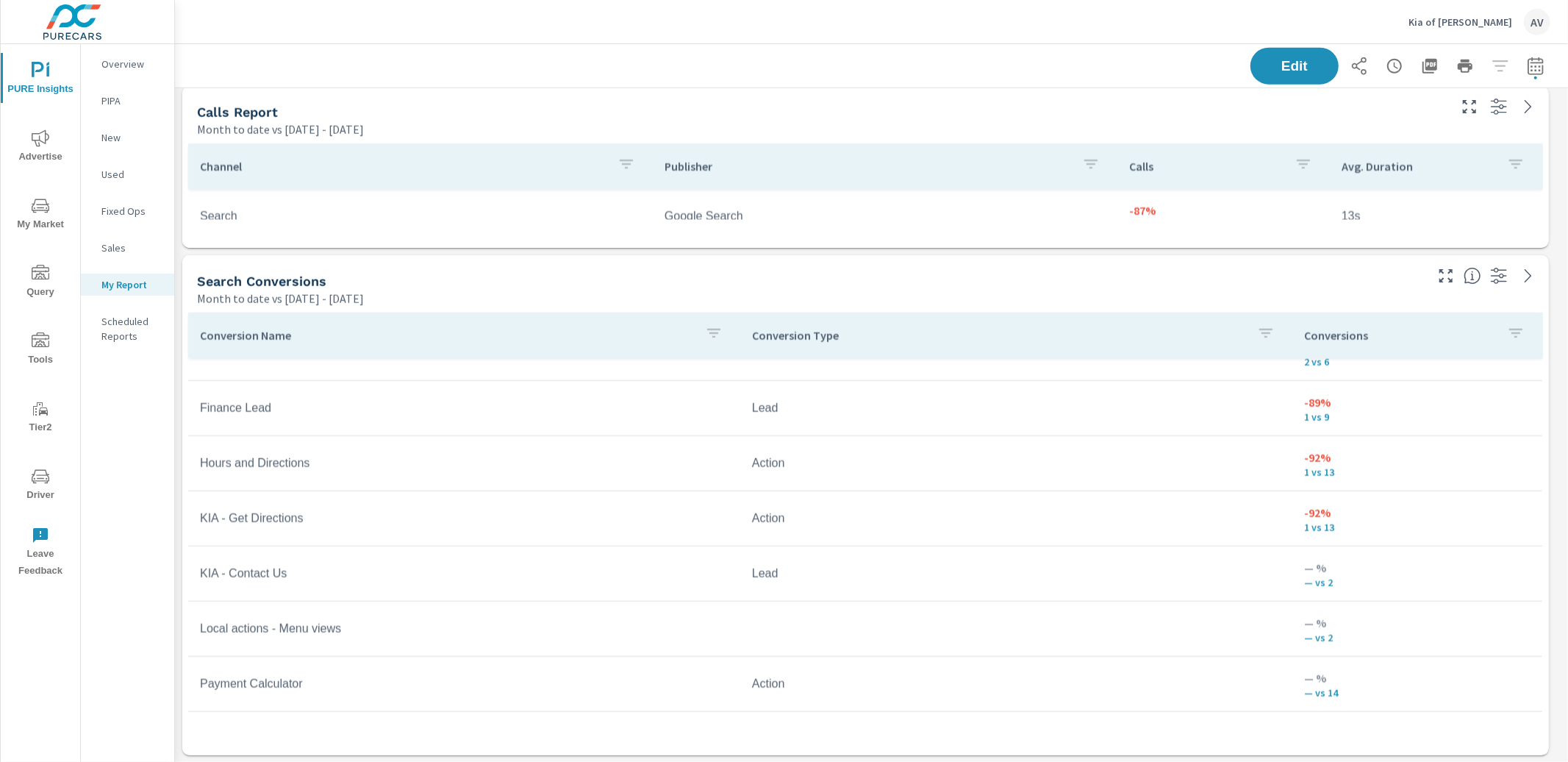
scroll to position [954, 0]
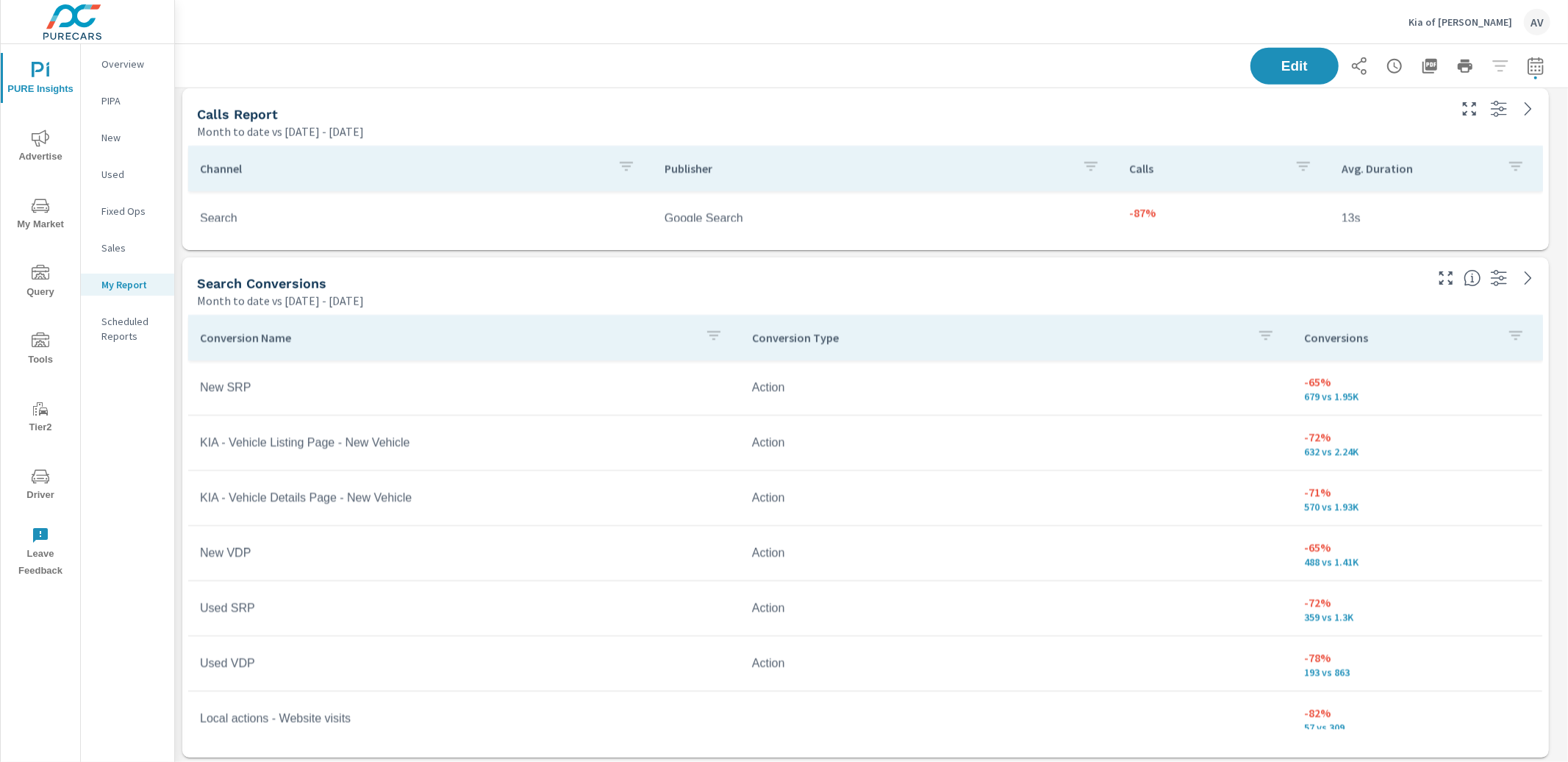
scroll to position [1528, 0]
click at [1531, 69] on icon "button" at bounding box center [1536, 68] width 10 height 6
select select "Month to date"
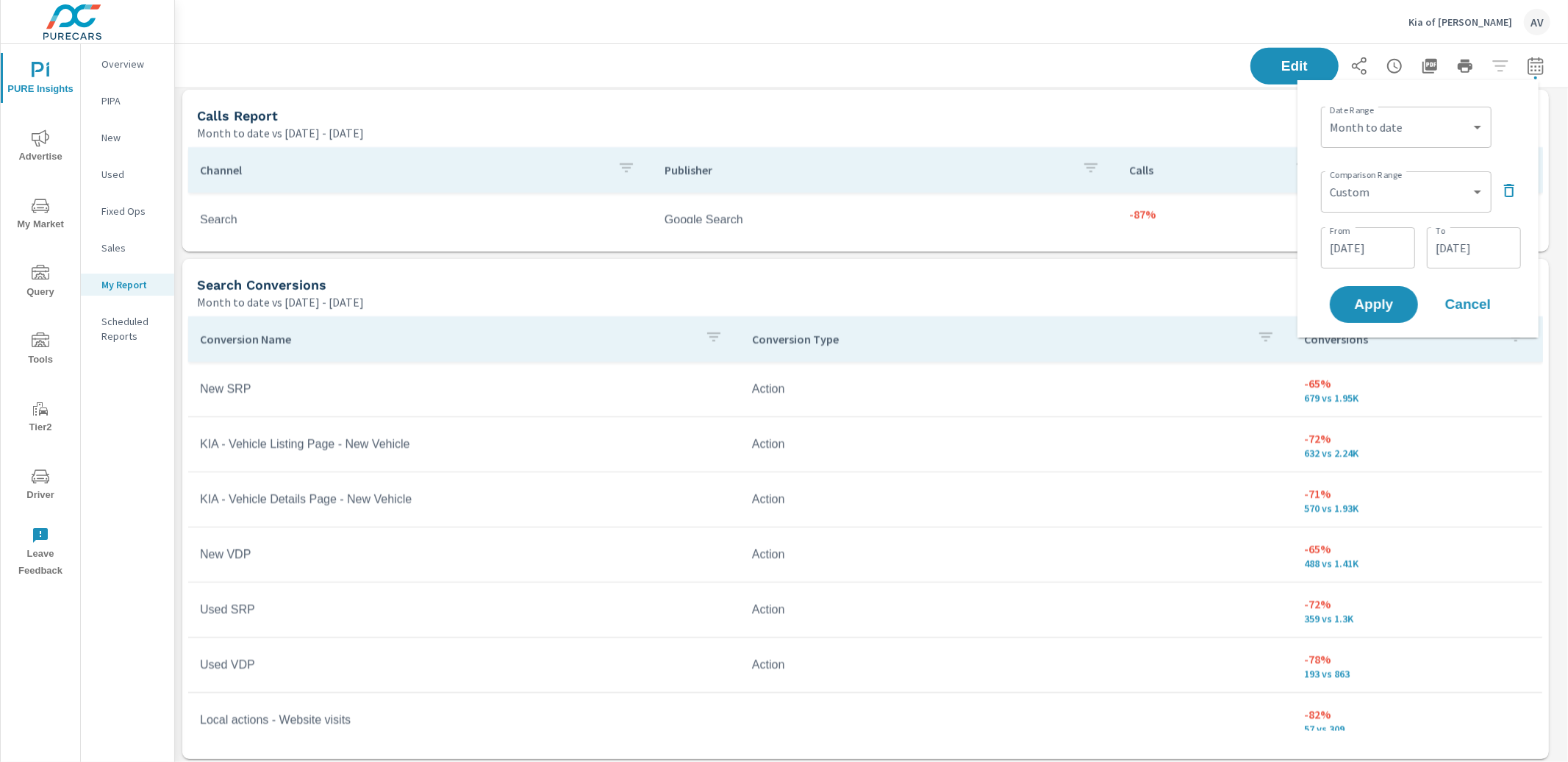
scroll to position [2232, 1407]
click at [1401, 198] on select "Custom Previous period Previous month Previous year" at bounding box center [1406, 192] width 159 height 29
click at [1327, 177] on select "Custom Previous period Previous month Previous year" at bounding box center [1406, 192] width 159 height 29
select select "Previous year"
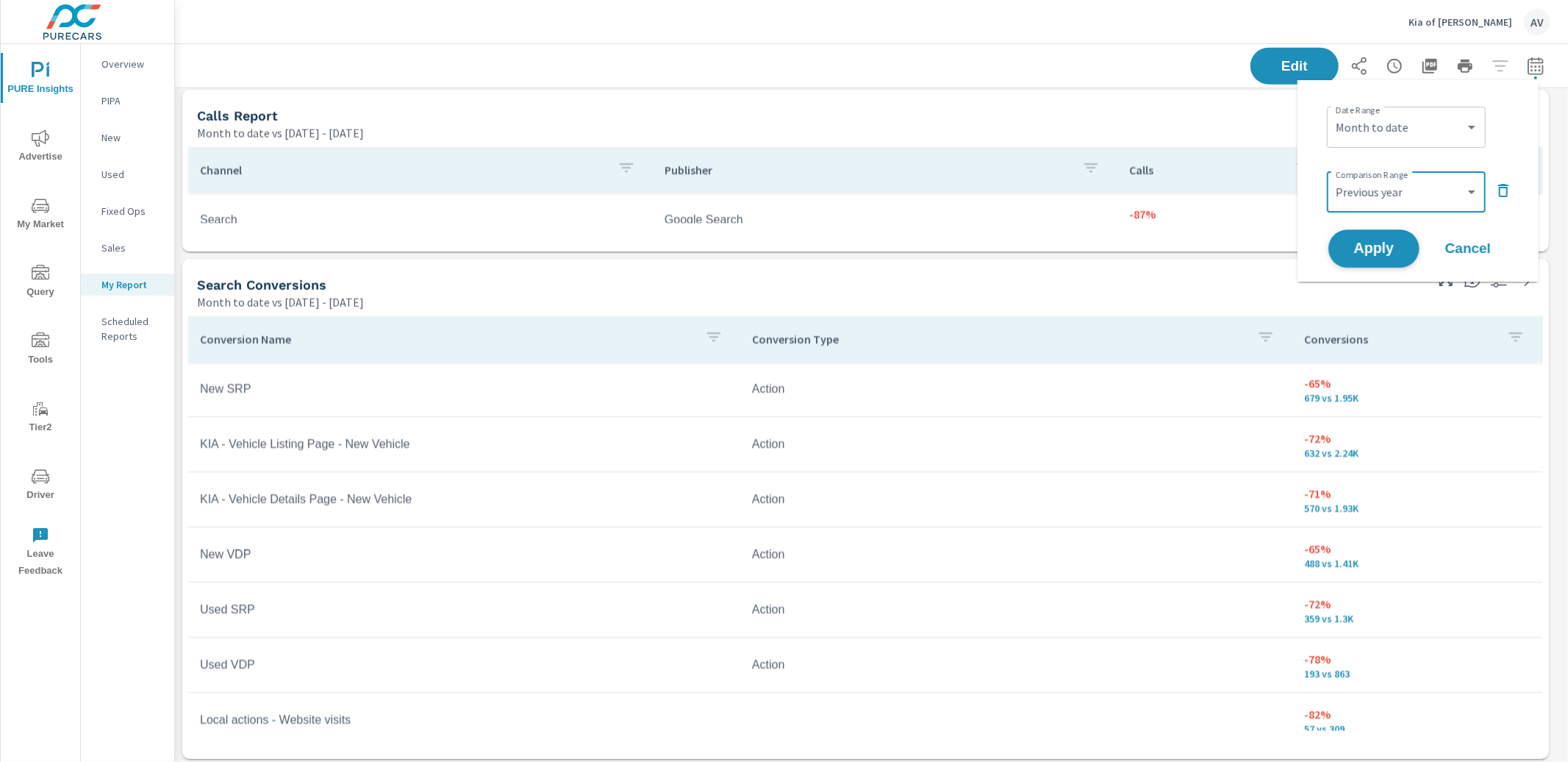
click at [1374, 250] on span "Apply" at bounding box center [1374, 249] width 60 height 14
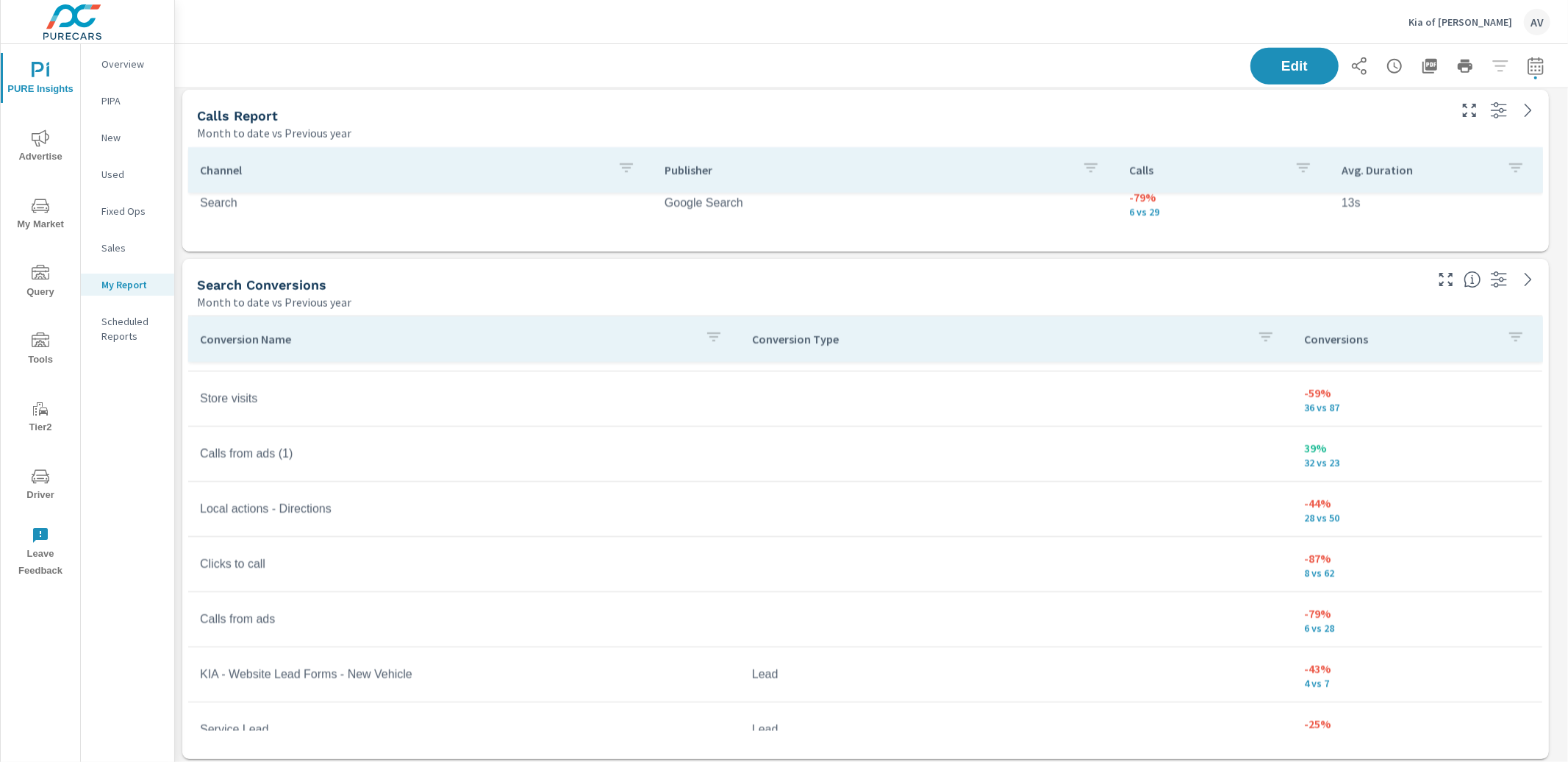
scroll to position [13, 0]
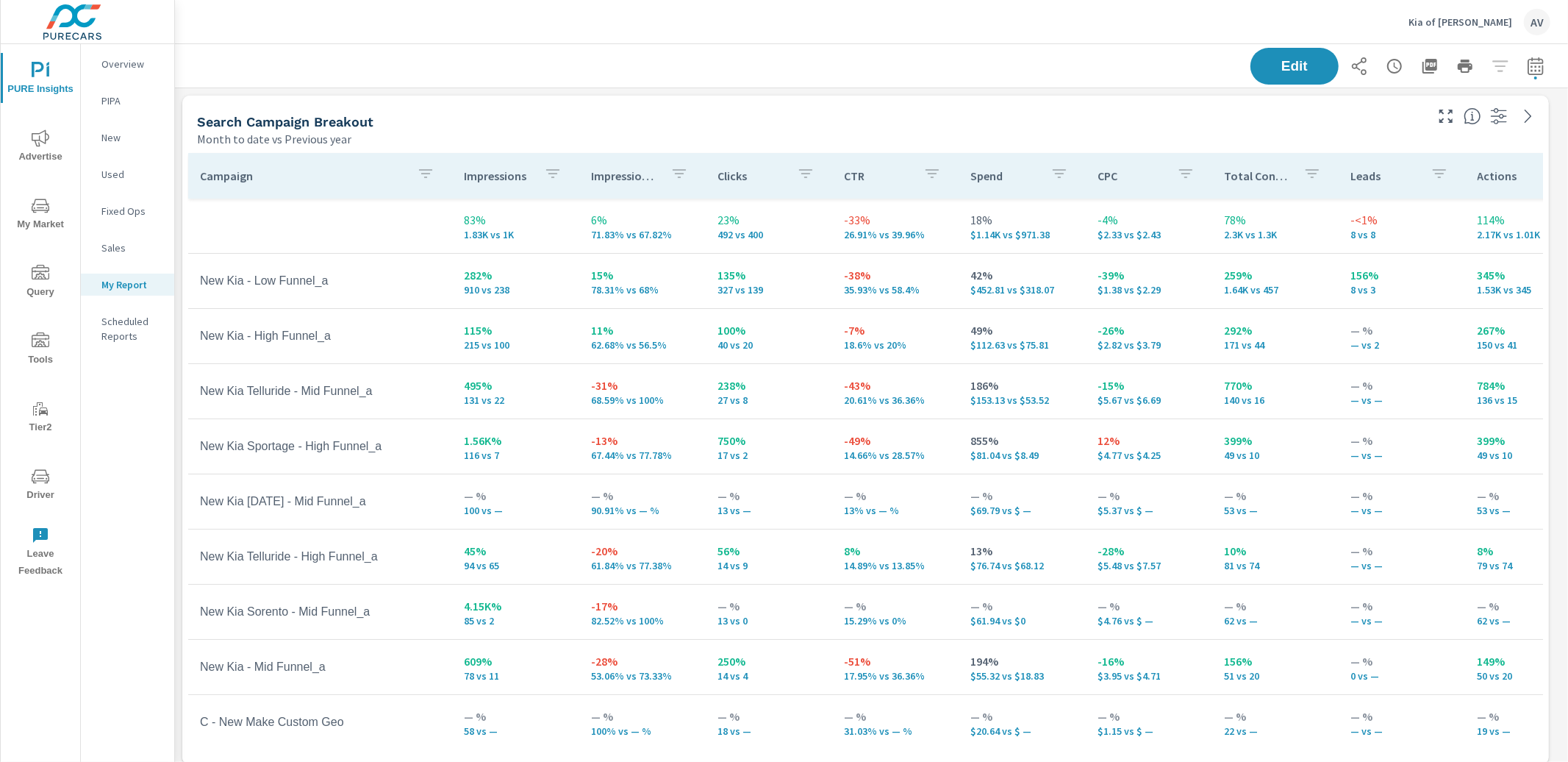
scroll to position [497, 0]
click at [738, 127] on div "Search Campaign Breakout" at bounding box center [810, 122] width 1226 height 17
click at [799, 127] on div "Search Campaign Breakout" at bounding box center [810, 122] width 1226 height 17
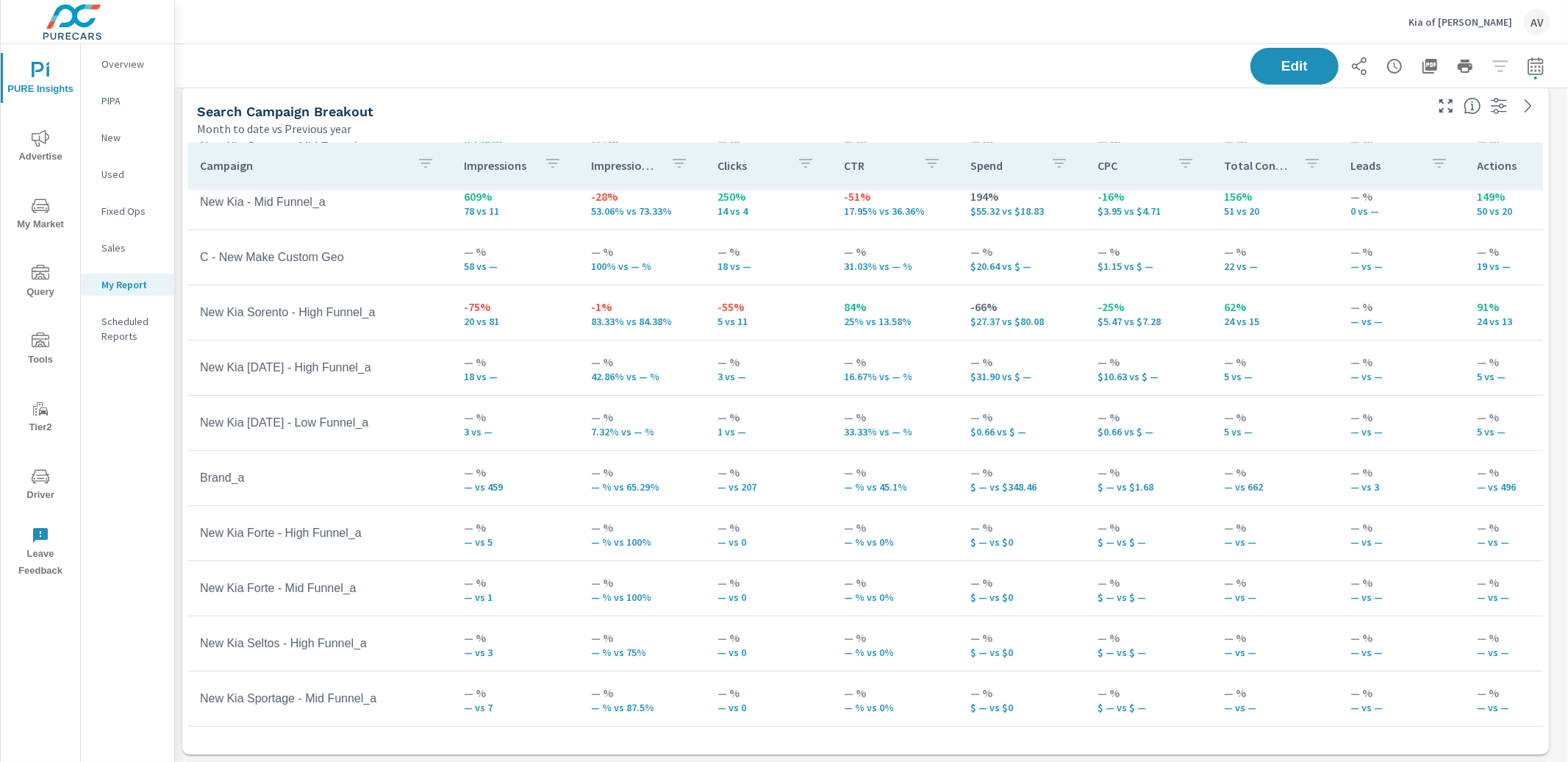
scroll to position [13, 0]
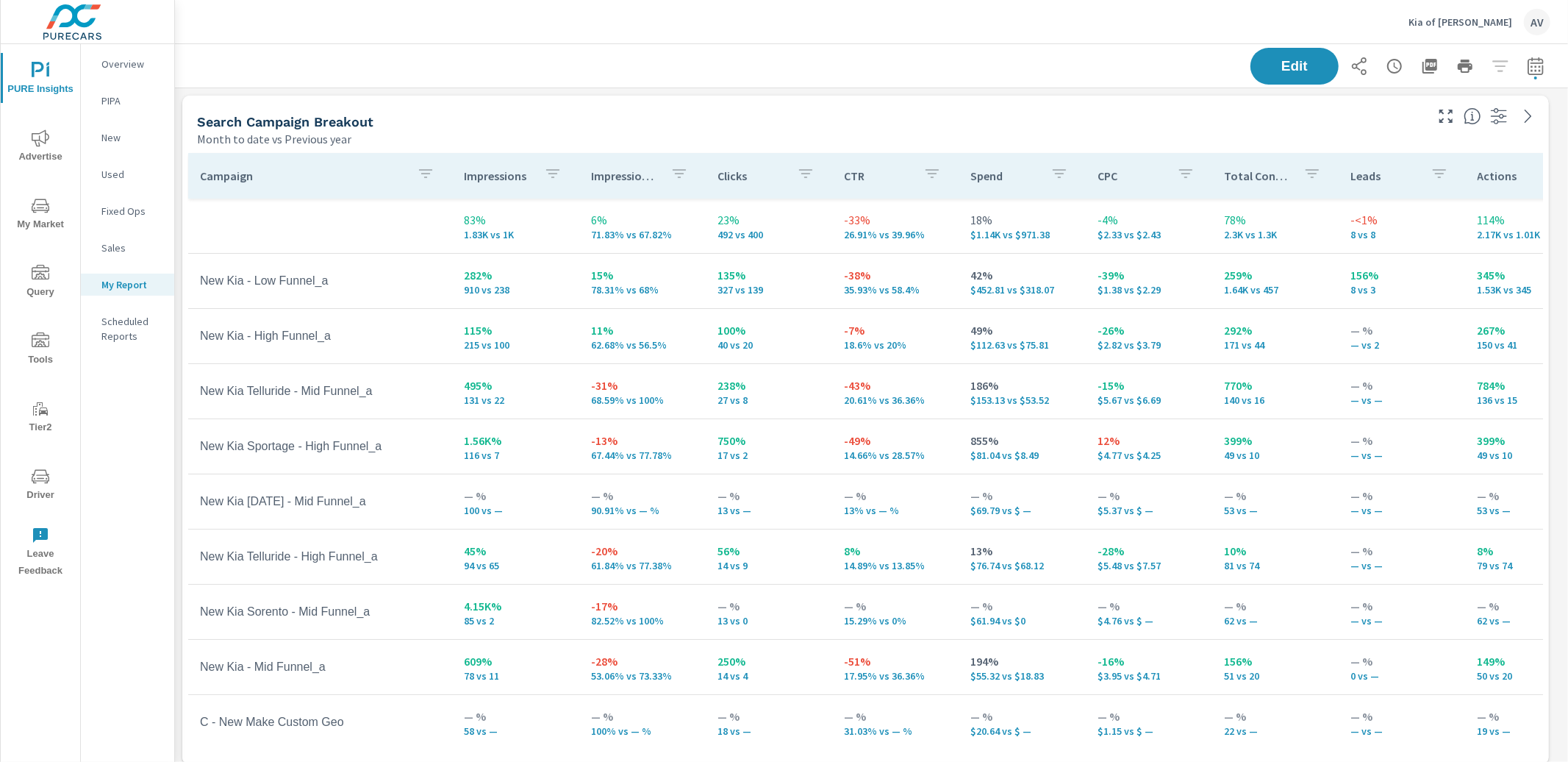
scroll to position [3, 0]
click at [1527, 74] on icon "button" at bounding box center [1535, 65] width 16 height 17
select select "Month to date"
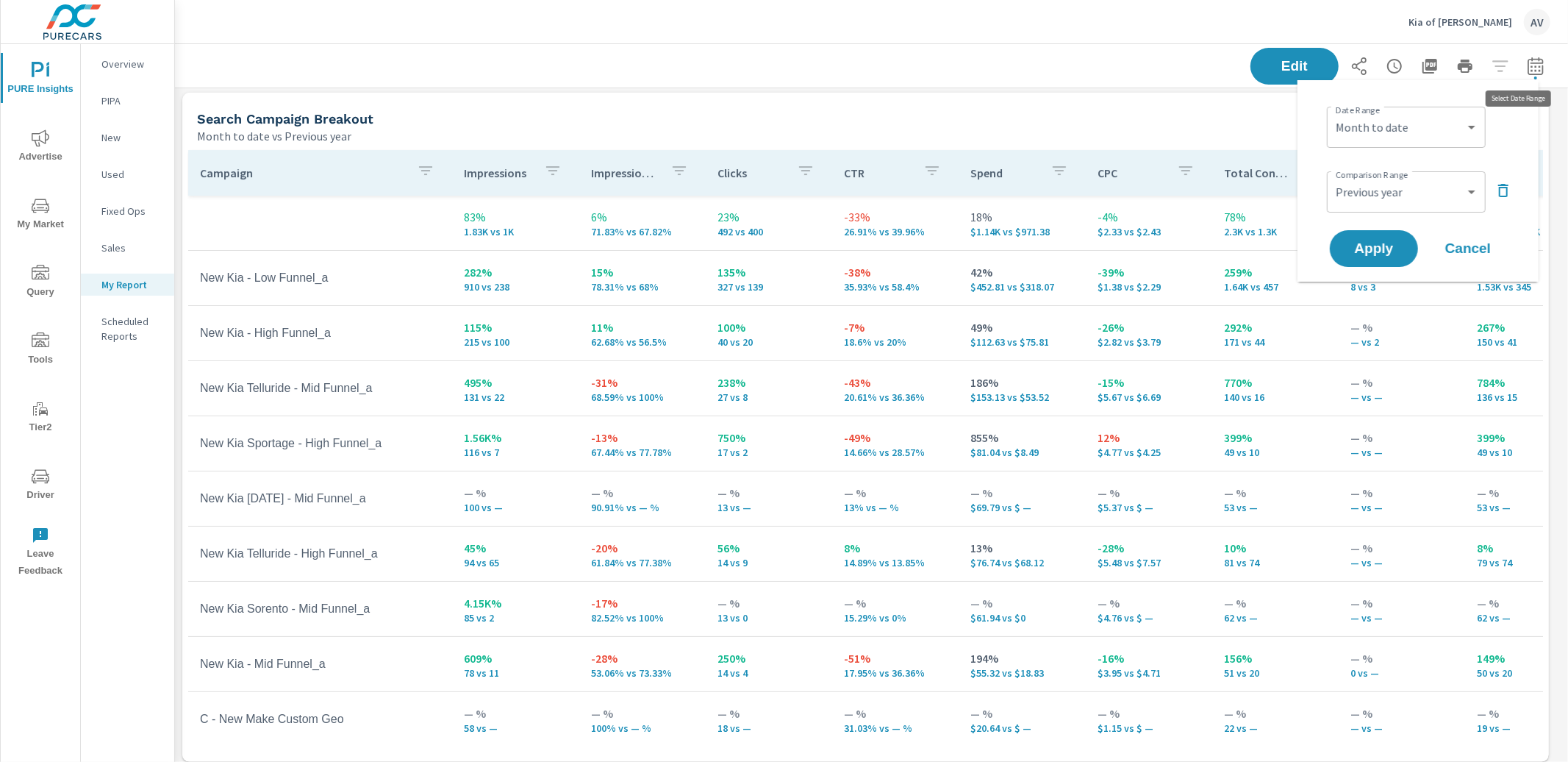
scroll to position [2232, 1407]
click at [1356, 199] on select "Custom Previous period Previous month Previous year" at bounding box center [1406, 192] width 147 height 29
click at [1333, 177] on select "Custom Previous period Previous month Previous year" at bounding box center [1406, 192] width 147 height 29
select select "Previous period"
click at [1380, 250] on span "Apply" at bounding box center [1374, 249] width 60 height 14
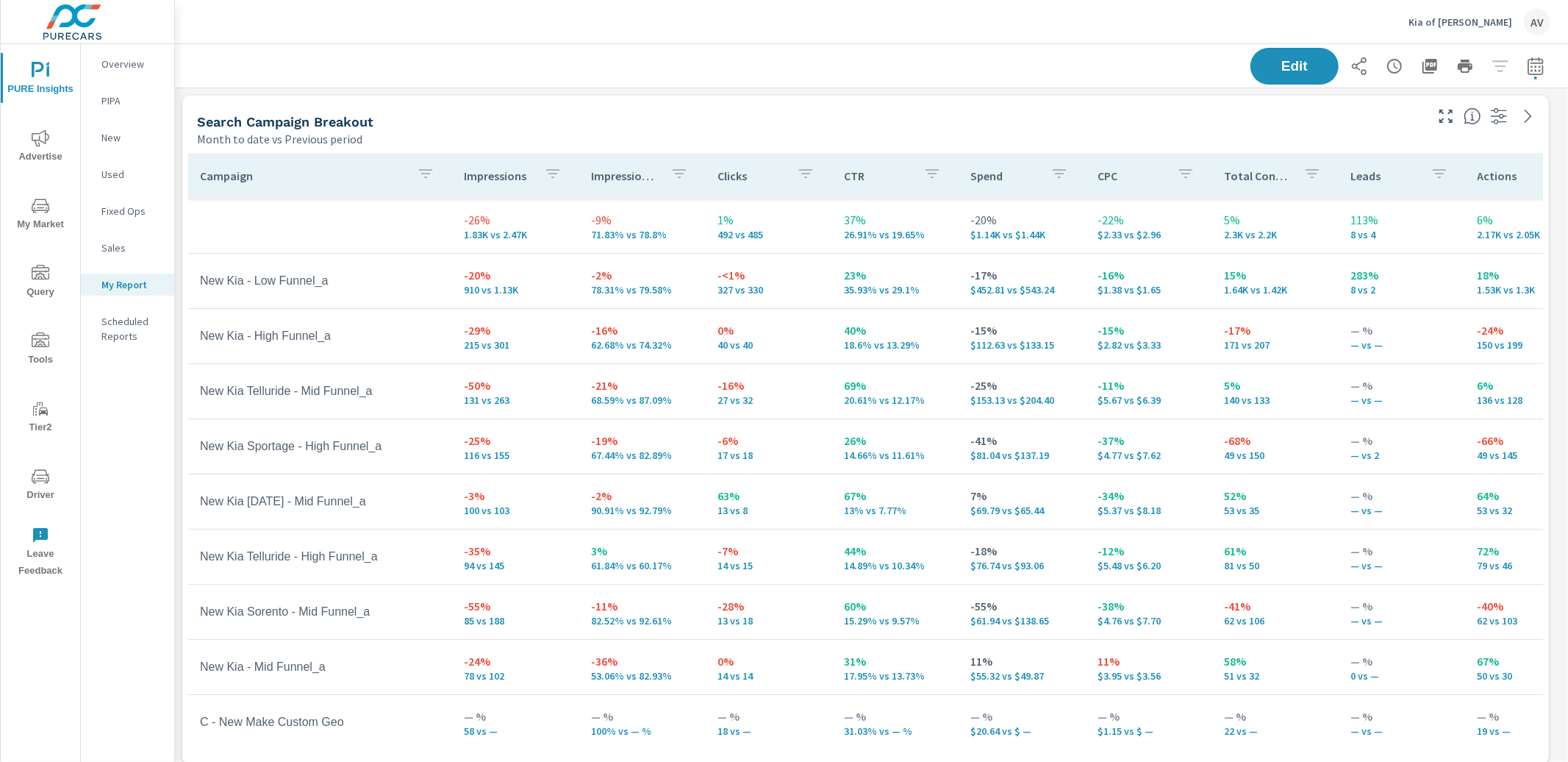
scroll to position [497, 0]
click at [985, 133] on div "Month to date vs Previous period" at bounding box center [810, 138] width 1226 height 17
click at [991, 126] on div "Search Campaign Breakout" at bounding box center [810, 122] width 1226 height 17
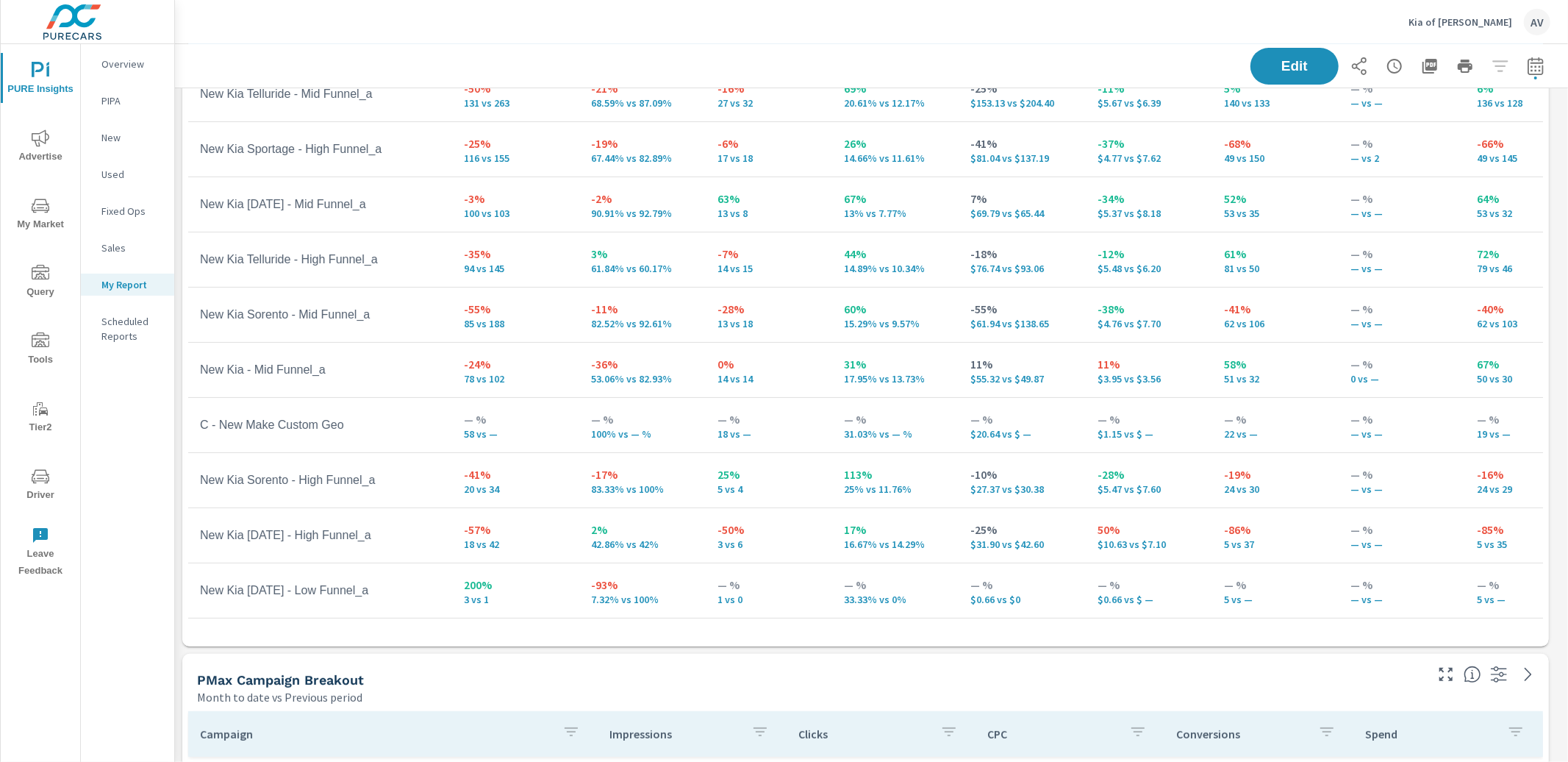
scroll to position [111, 0]
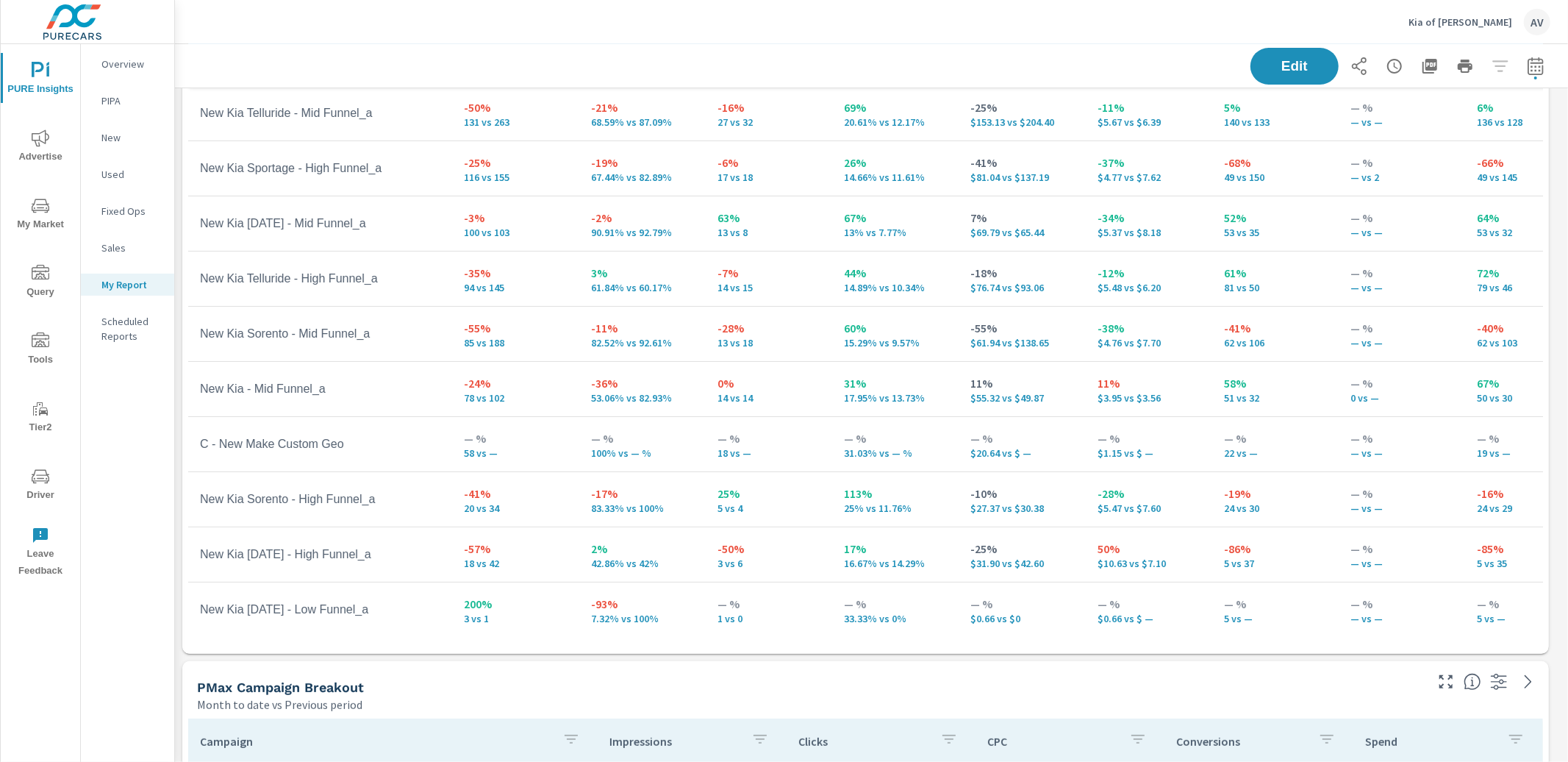
scroll to position [145, 0]
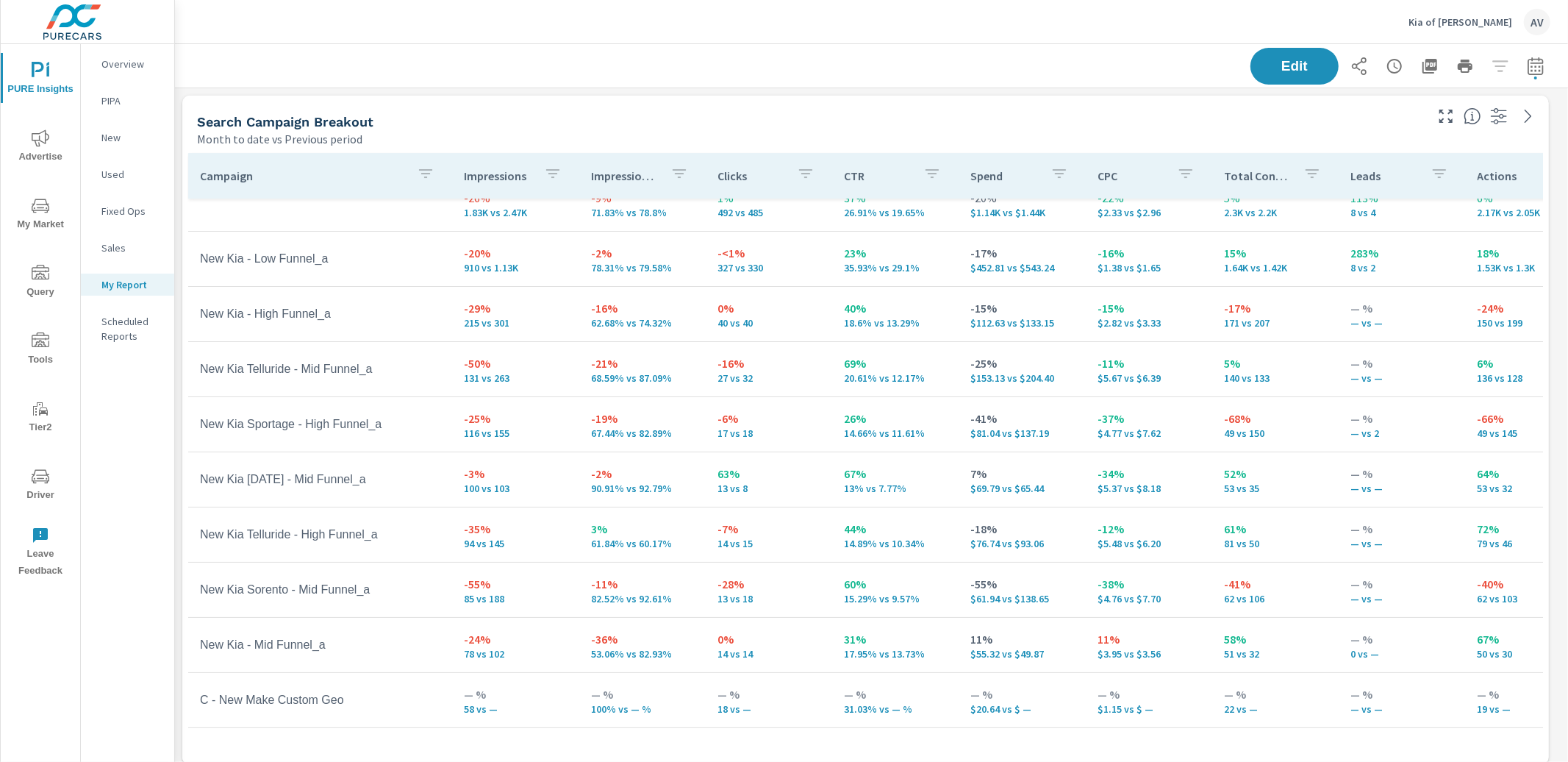
scroll to position [27, 0]
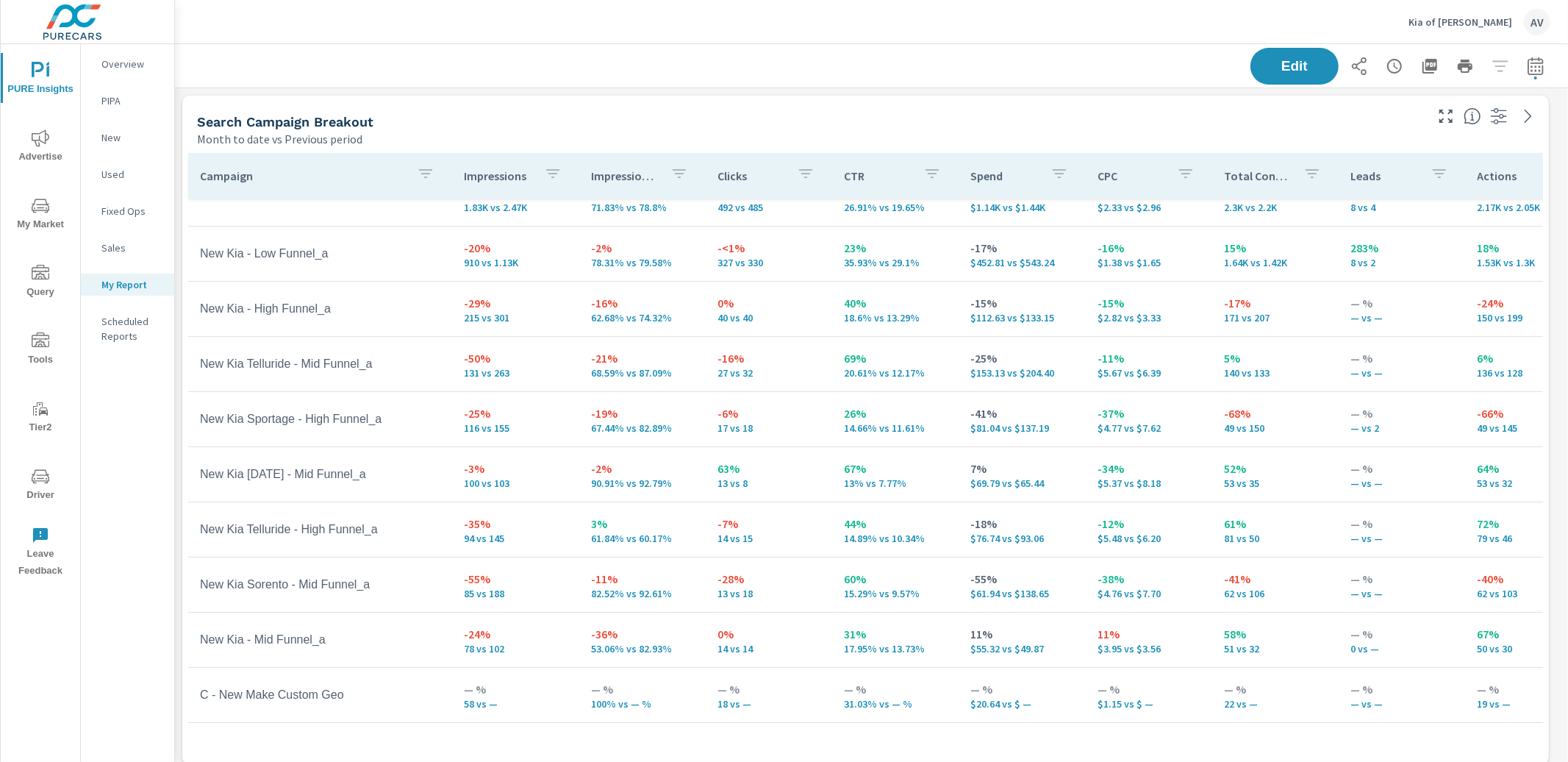
click at [1062, 130] on div "Month to date vs Previous period" at bounding box center [810, 138] width 1226 height 17
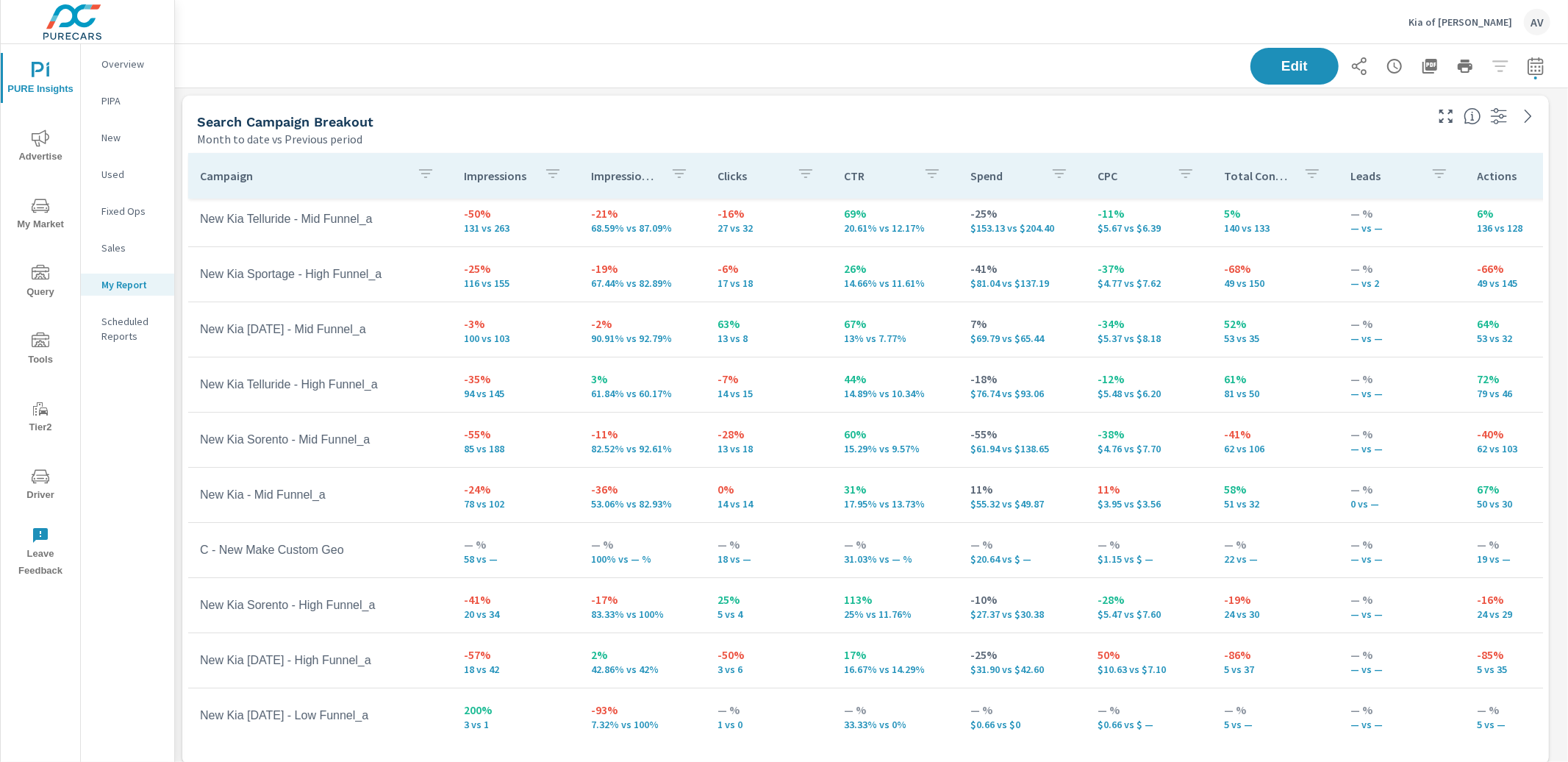
scroll to position [190, 0]
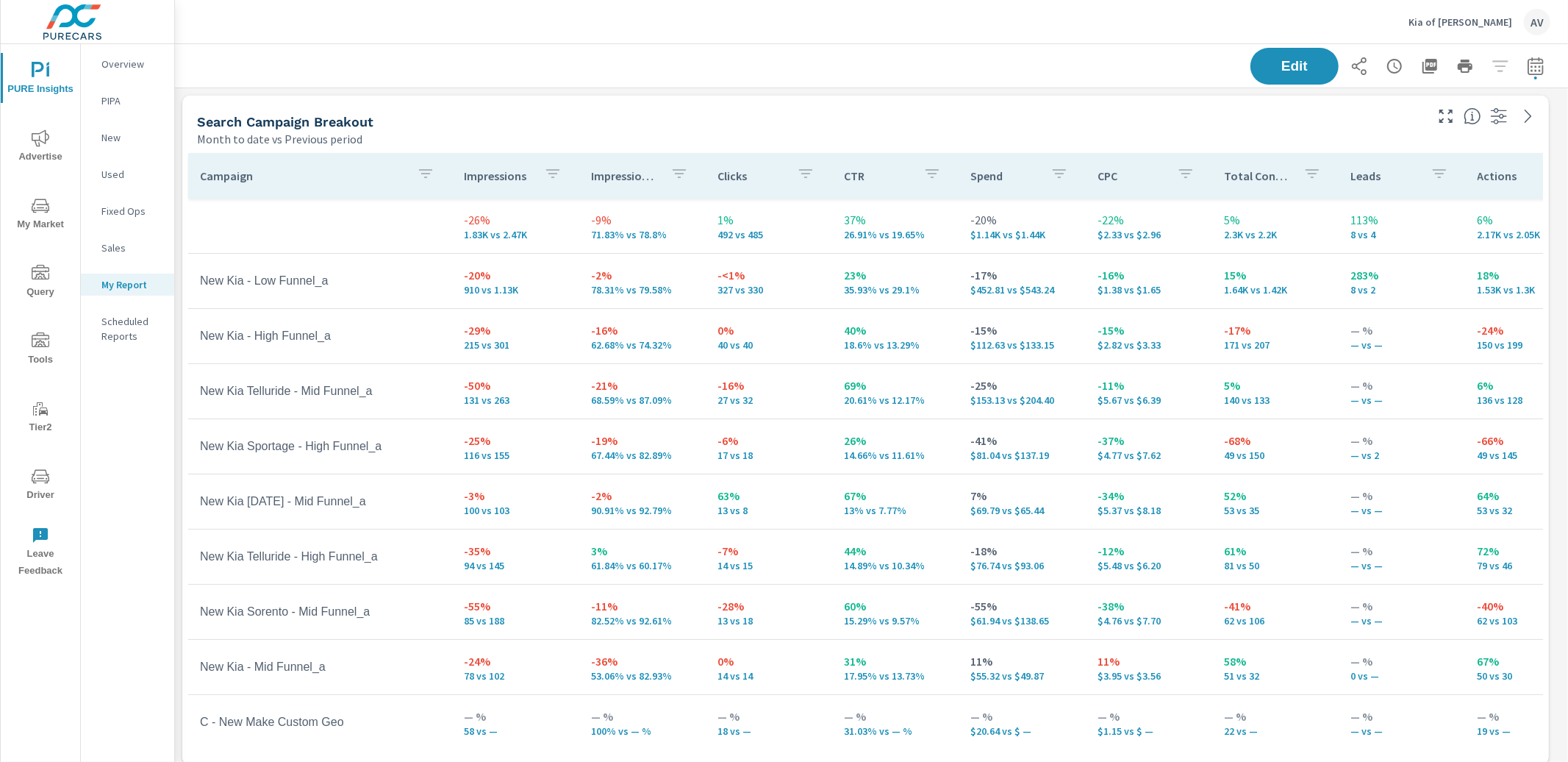
click at [956, 120] on div "Search Campaign Breakout" at bounding box center [810, 122] width 1226 height 17
click at [710, 125] on div "Search Campaign Breakout" at bounding box center [810, 122] width 1226 height 17
click at [1527, 74] on icon "button" at bounding box center [1535, 65] width 16 height 17
select select "Month to date"
select select "Previous period"
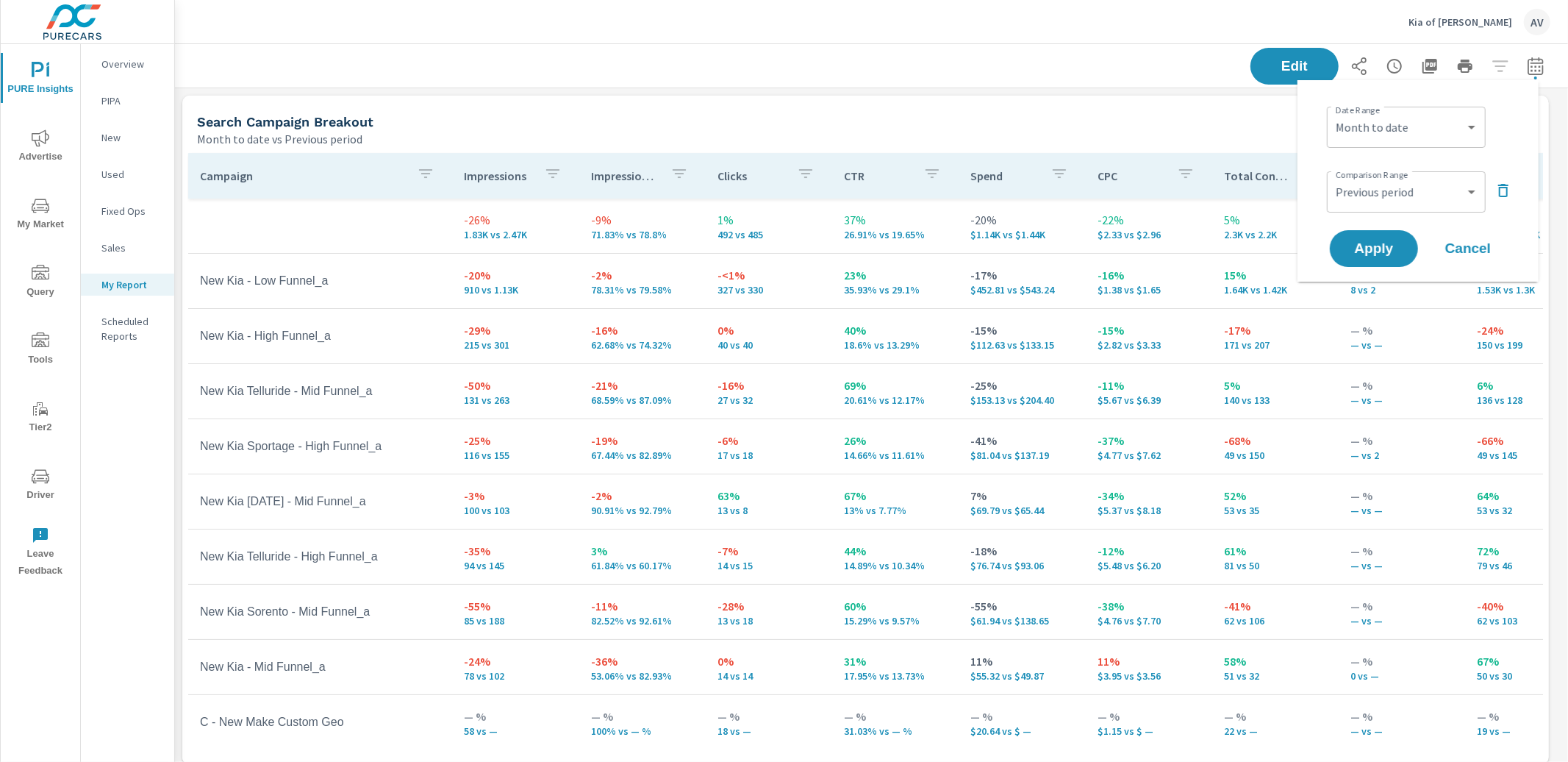
scroll to position [2232, 1407]
click at [1414, 133] on select "Custom Yesterday Last week Last 7 days Last 14 days Last 30 days Last 45 days L…" at bounding box center [1406, 127] width 147 height 29
click at [1333, 113] on select "Custom Yesterday Last week Last 7 days Last 14 days Last 30 days Last 45 days L…" at bounding box center [1406, 127] width 147 height 29
select select "Last month"
click at [1392, 251] on span "Apply" at bounding box center [1374, 249] width 60 height 14
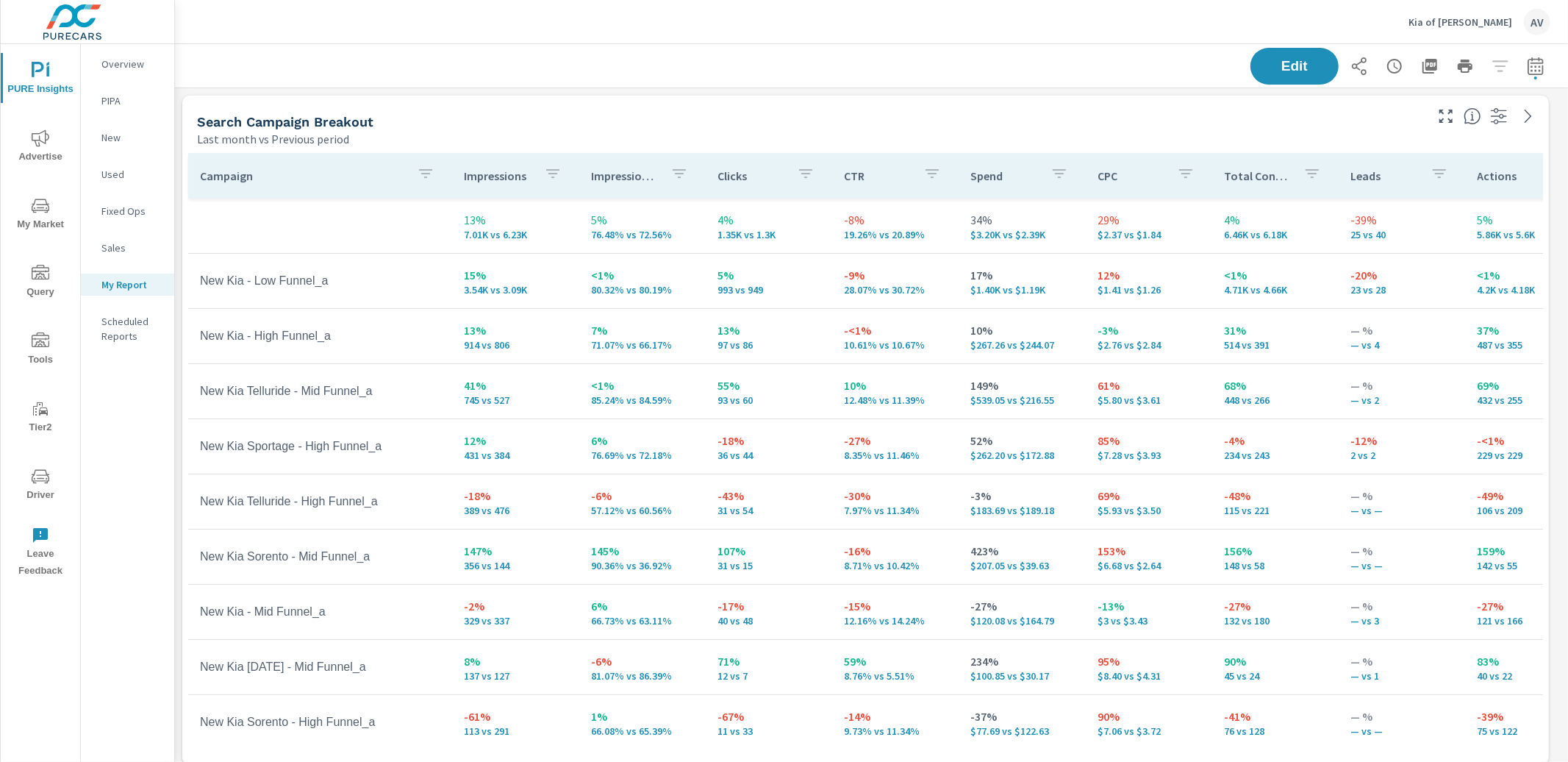
scroll to position [497, 0]
click at [806, 128] on div "Search Campaign Breakout" at bounding box center [810, 122] width 1226 height 17
click at [735, 339] on p "97 vs 86" at bounding box center [769, 345] width 103 height 12
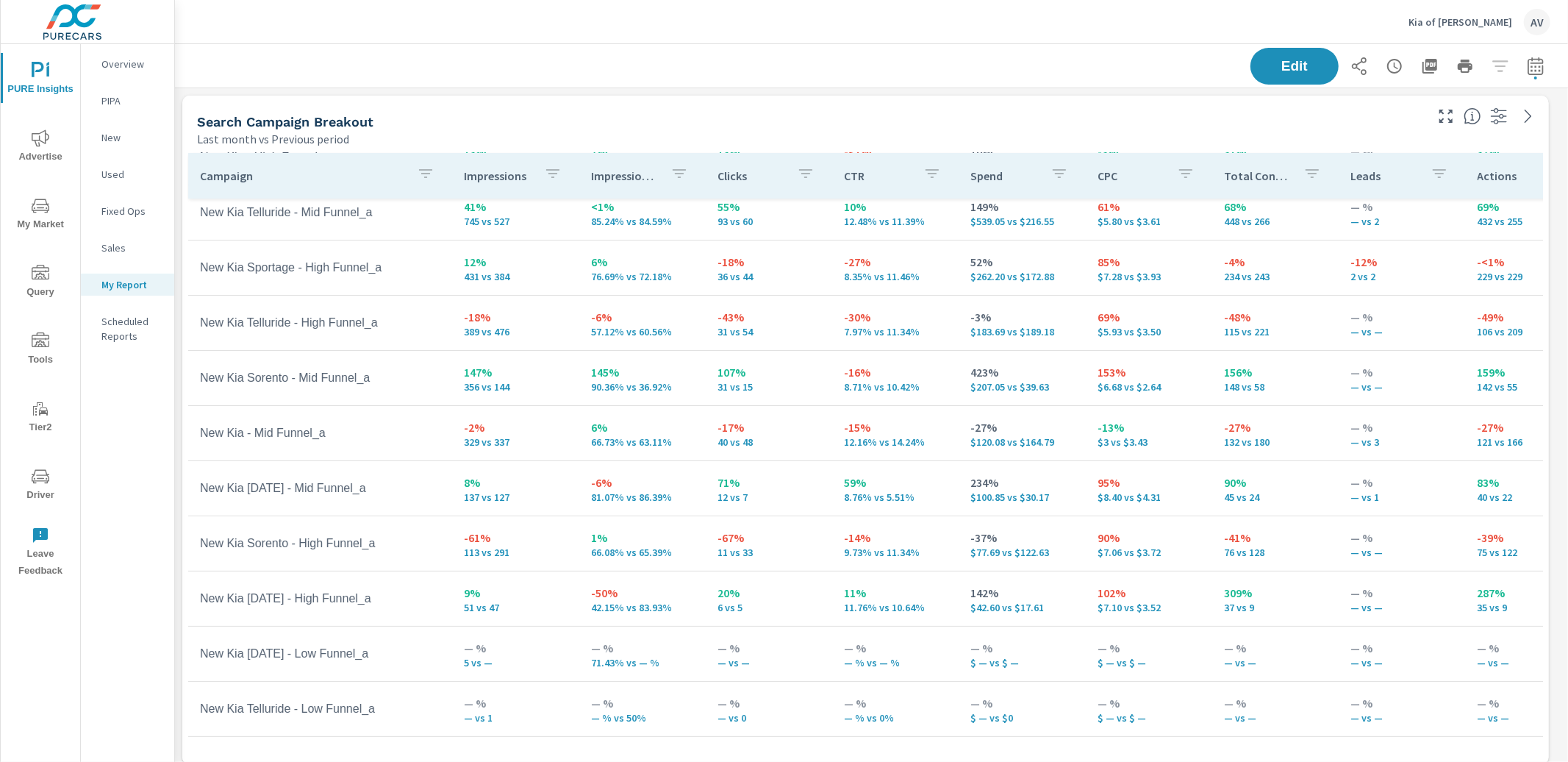
scroll to position [190, 0]
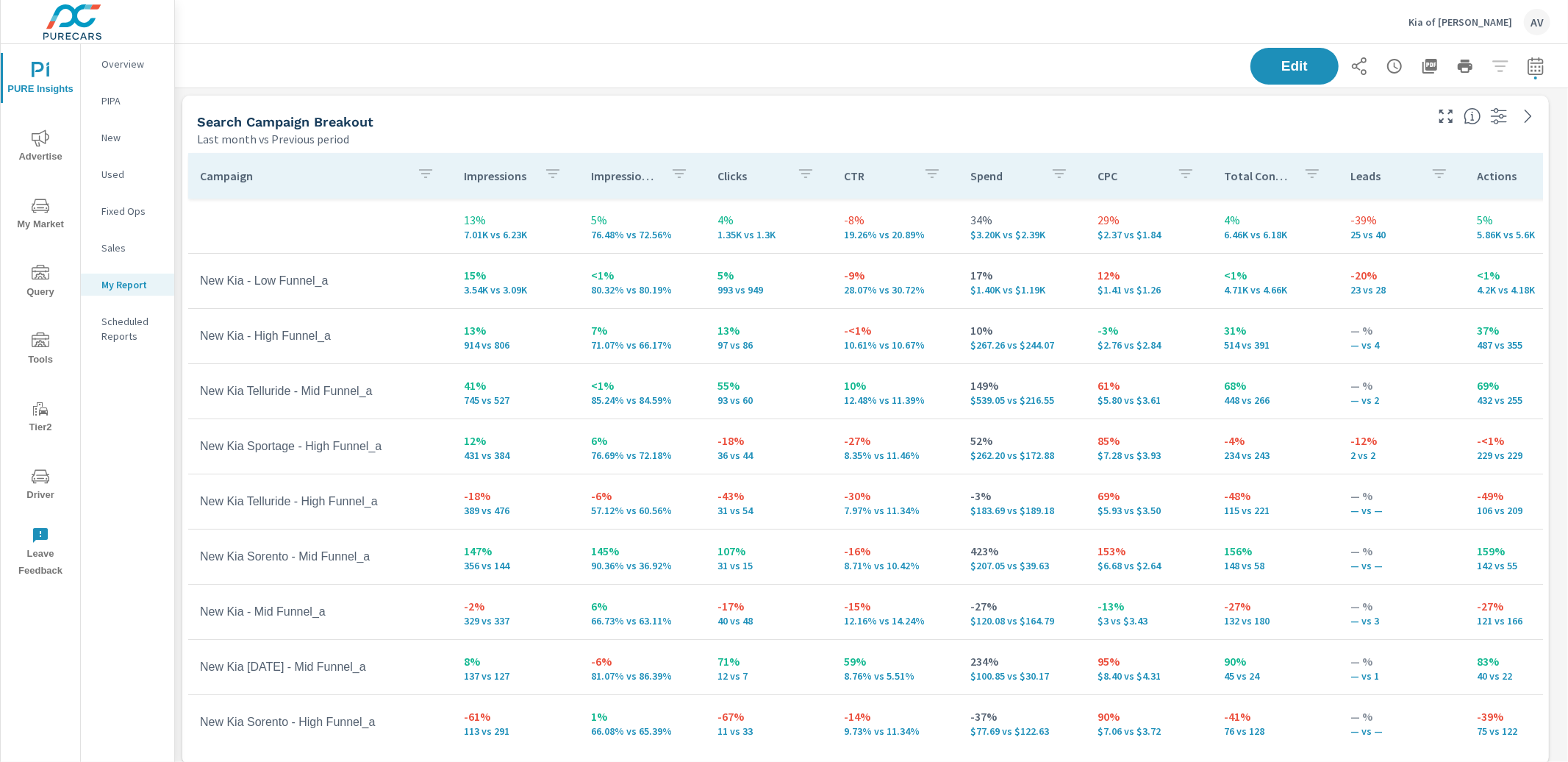
click at [543, 134] on div "Last month vs Previous period" at bounding box center [810, 138] width 1226 height 17
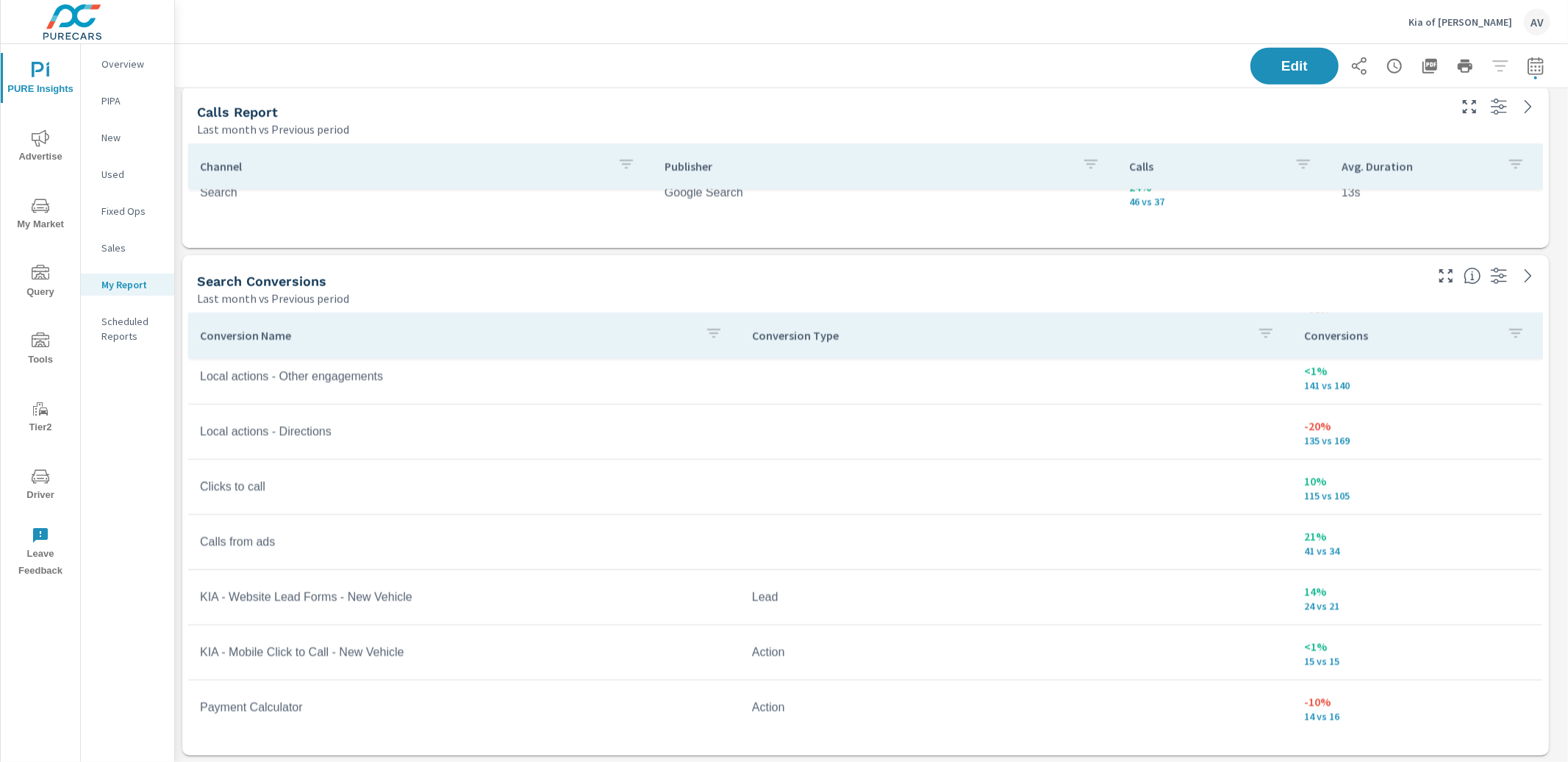
scroll to position [506, 0]
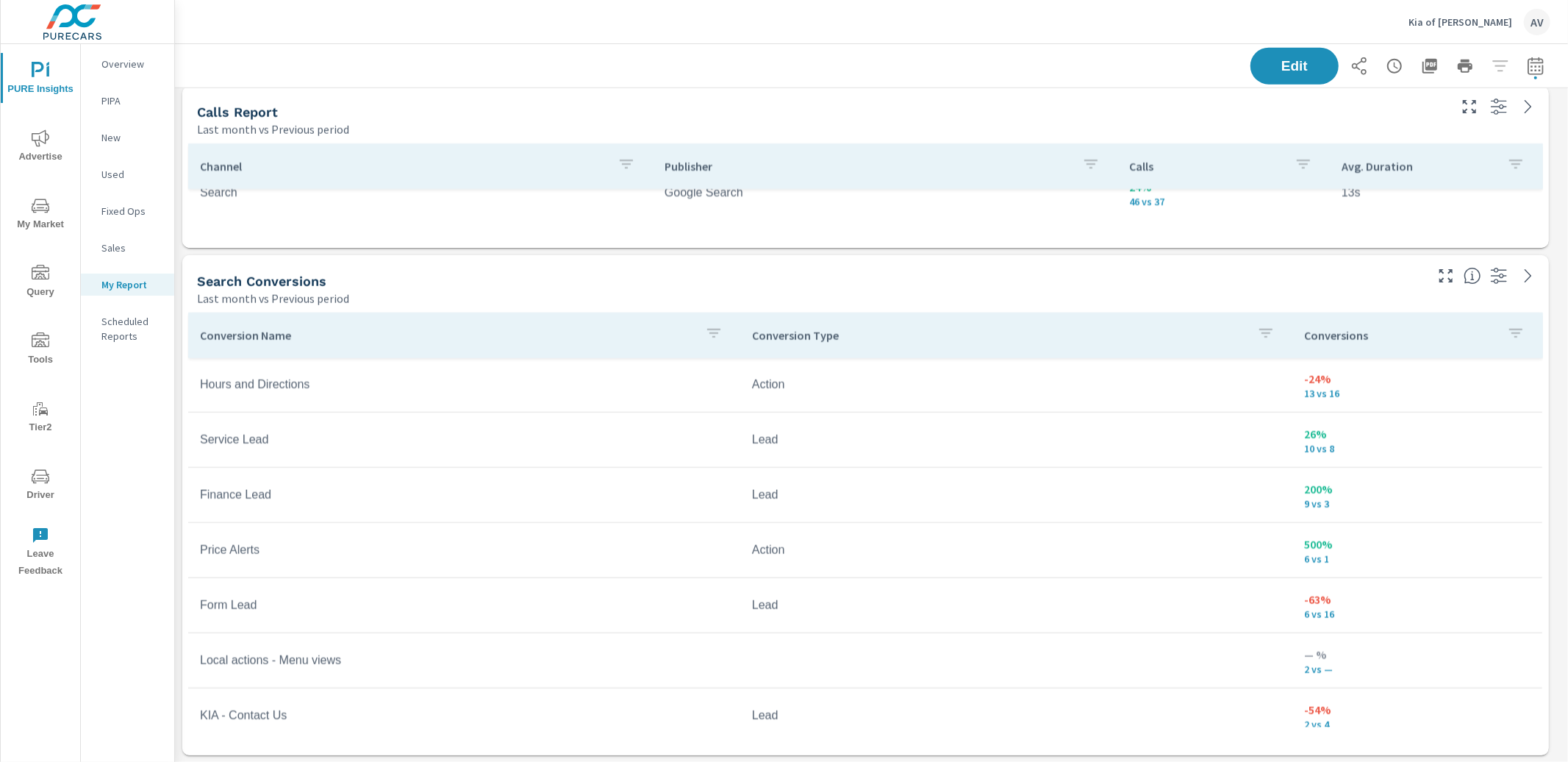
scroll to position [944, 0]
click at [740, 283] on div "Search Conversions" at bounding box center [810, 281] width 1226 height 17
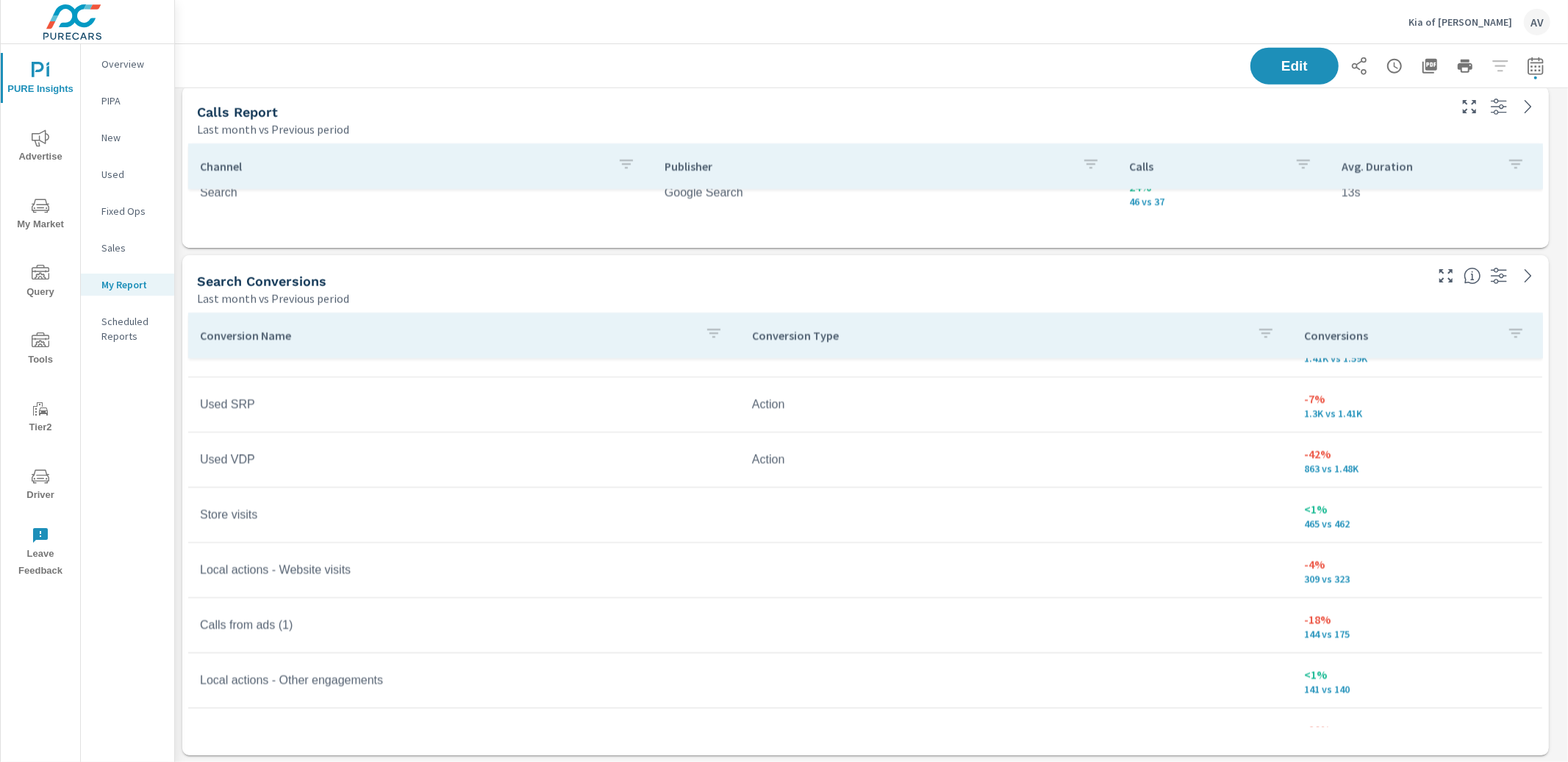
scroll to position [205, 0]
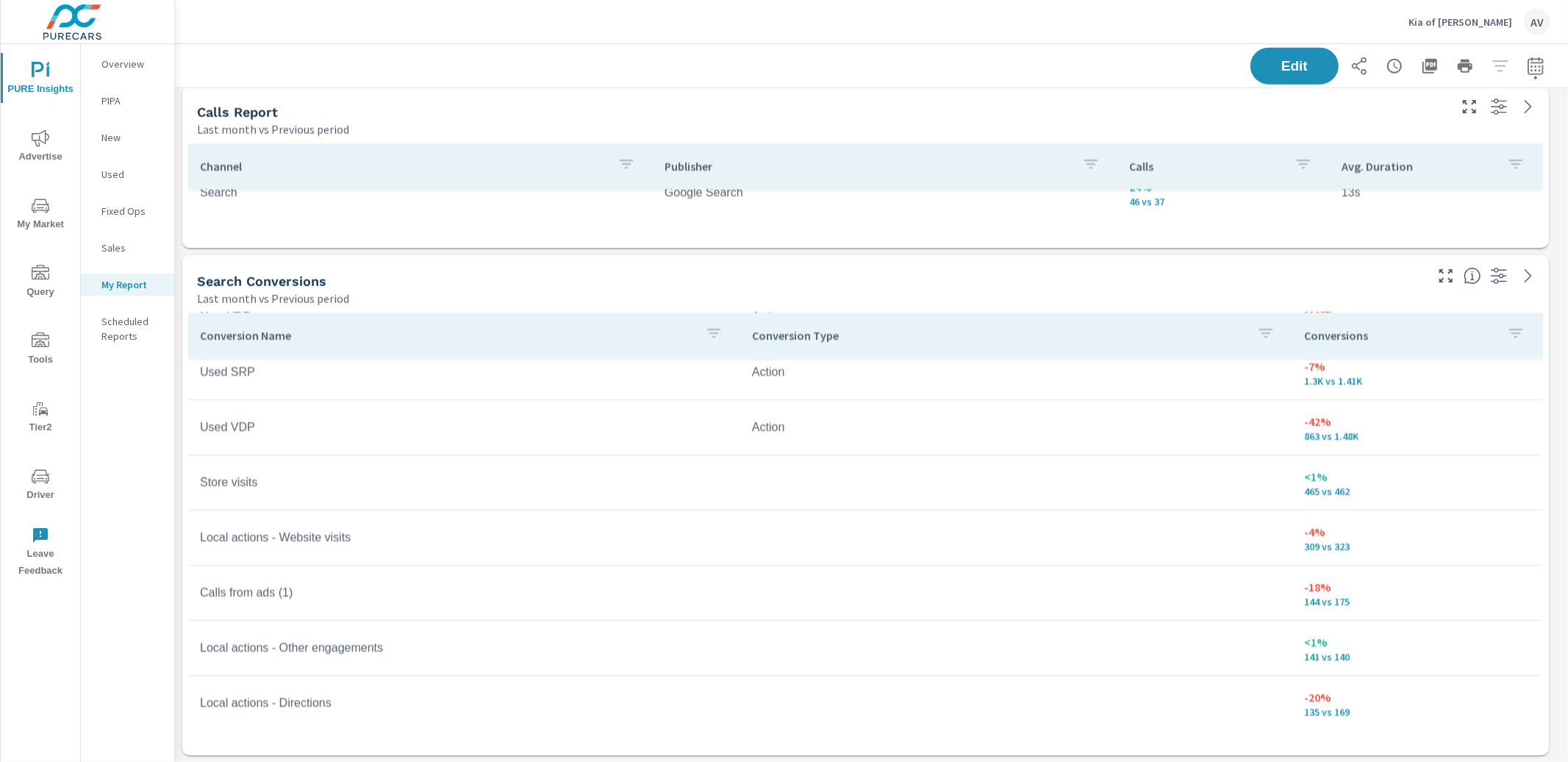
scroll to position [240, 0]
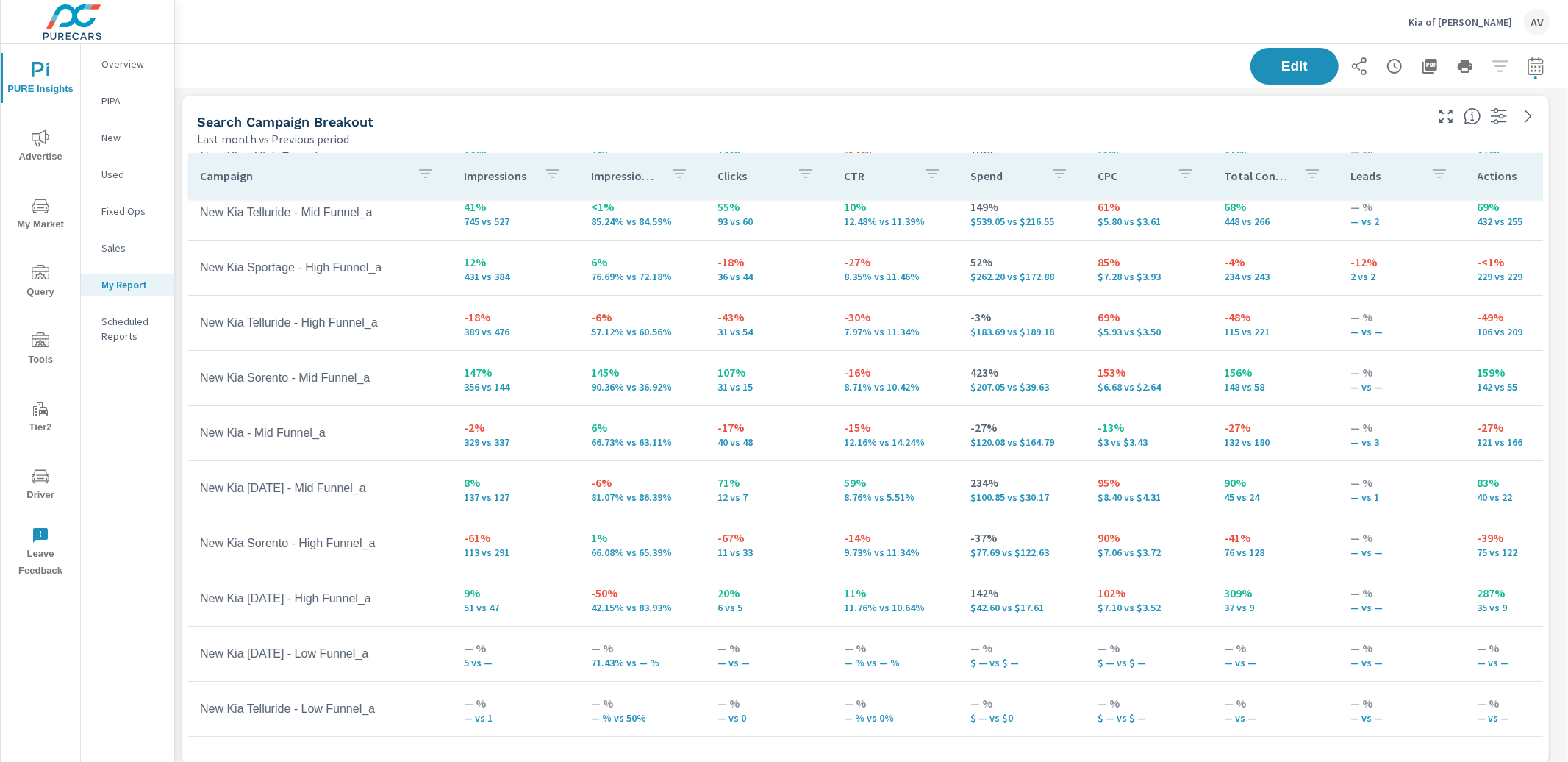
scroll to position [85, 0]
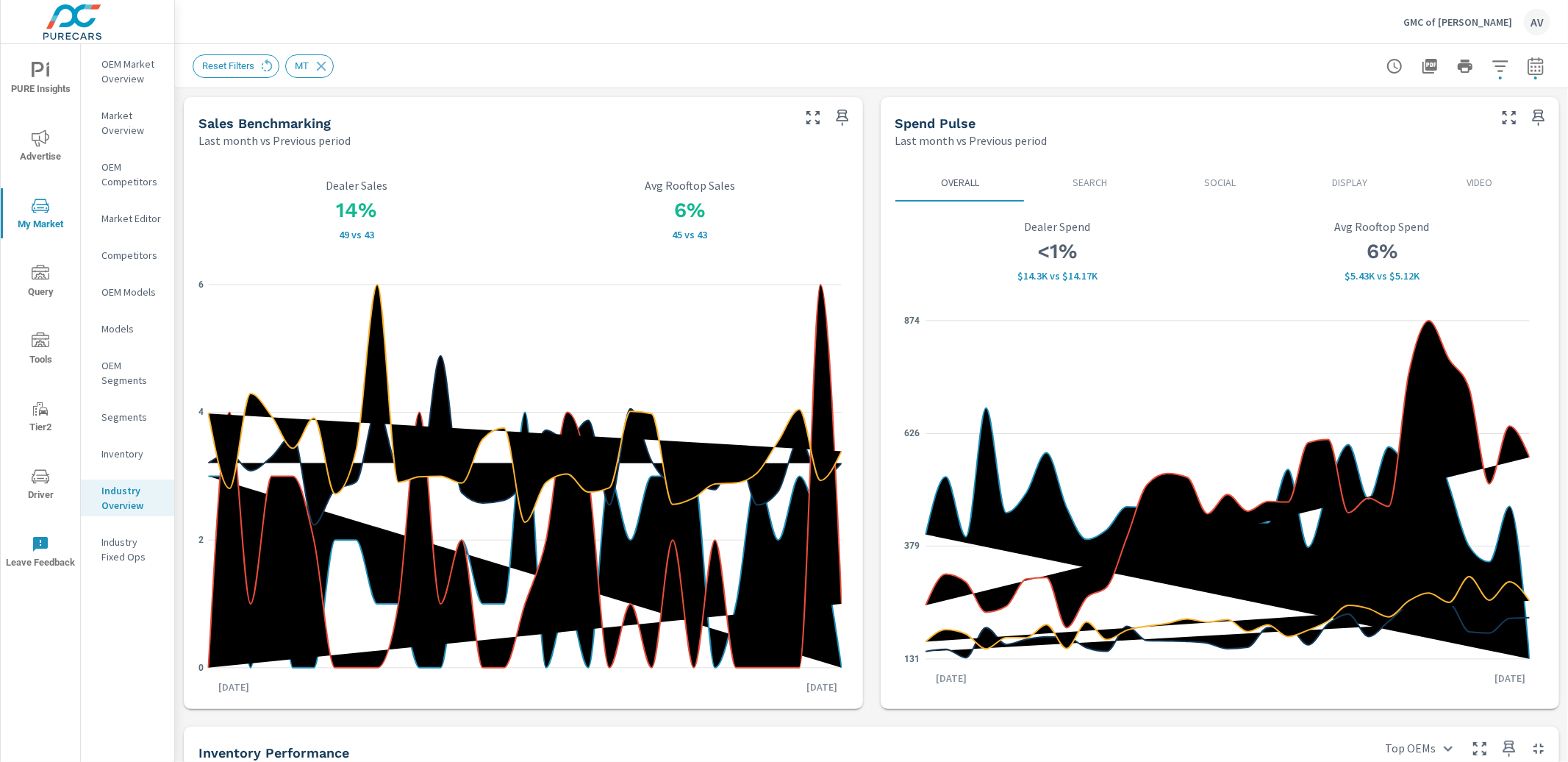
scroll to position [274, 0]
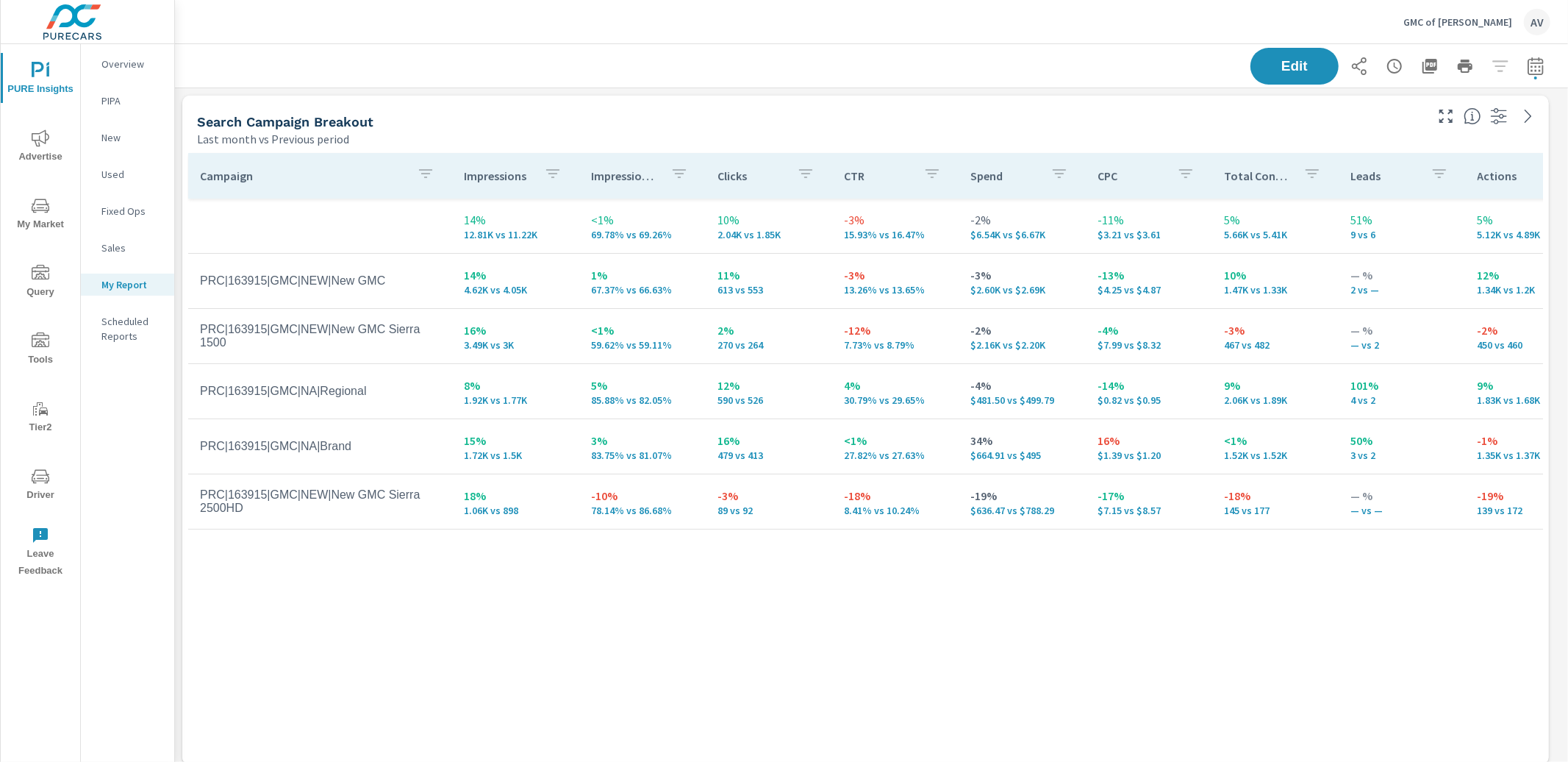
scroll to position [1725, 1407]
drag, startPoint x: 1097, startPoint y: 625, endPoint x: 1013, endPoint y: 583, distance: 93.9
click at [1093, 622] on div "Campaign Impressions Impression Share Clicks CTR Spend CPC Total Conversions Le…" at bounding box center [865, 445] width 1355 height 584
click at [1529, 71] on icon "button" at bounding box center [1536, 66] width 17 height 17
select select "Last month"
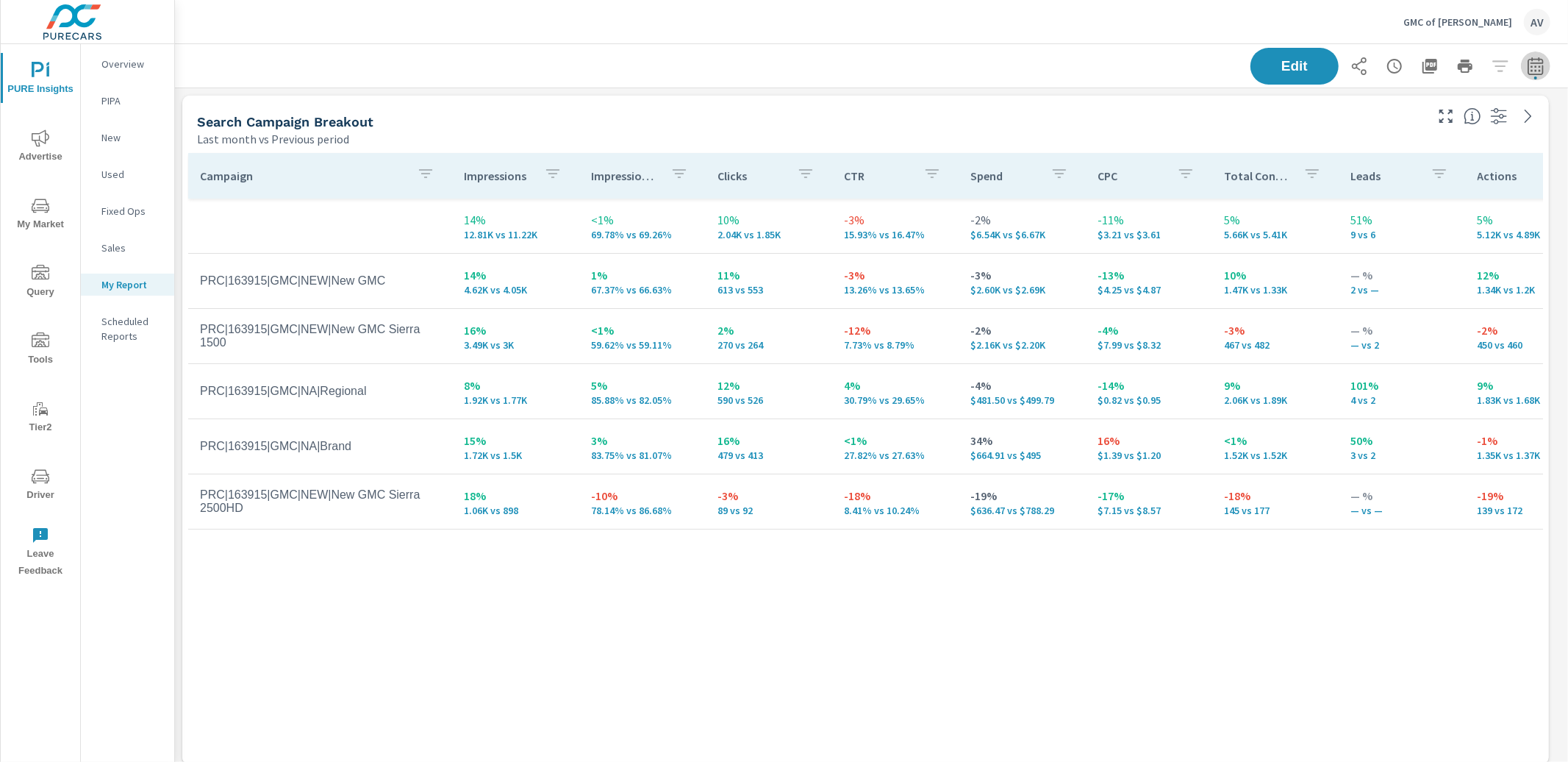
select select "Previous period"
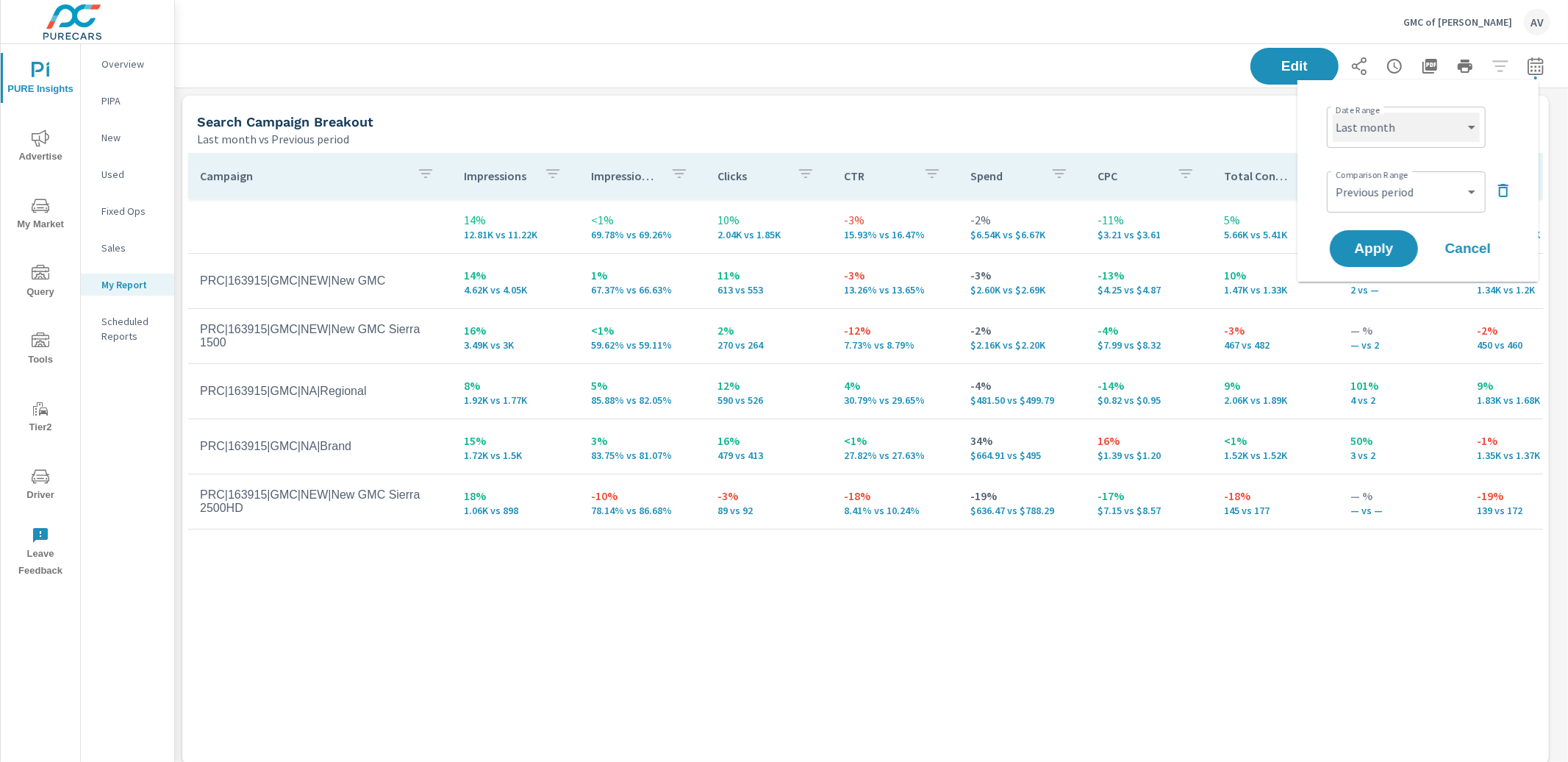
click at [1427, 127] on select "Custom [DATE] Last week Last 7 days Last 14 days Last 30 days Last 45 days Last…" at bounding box center [1406, 127] width 147 height 29
click at [1333, 113] on select "Custom [DATE] Last week Last 7 days Last 14 days Last 30 days Last 45 days Last…" at bounding box center [1406, 127] width 147 height 29
select select "Month to date"
click at [1391, 184] on select "Custom Previous period Previous month Previous year" at bounding box center [1406, 192] width 147 height 29
click at [1333, 177] on select "Custom Previous period Previous month Previous year" at bounding box center [1406, 192] width 147 height 29
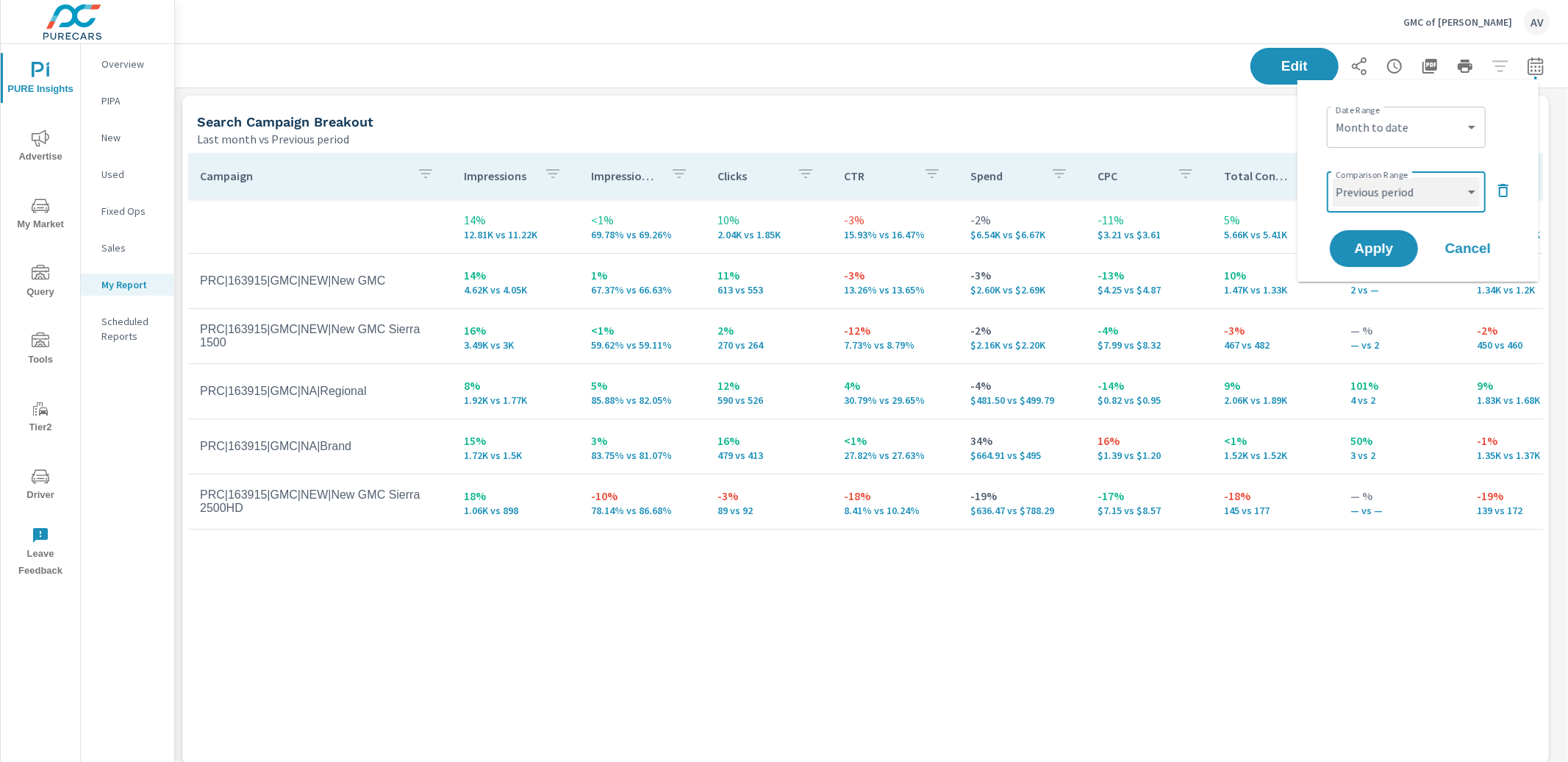
select select "Previous month"
click at [1391, 245] on span "Apply" at bounding box center [1374, 249] width 60 height 14
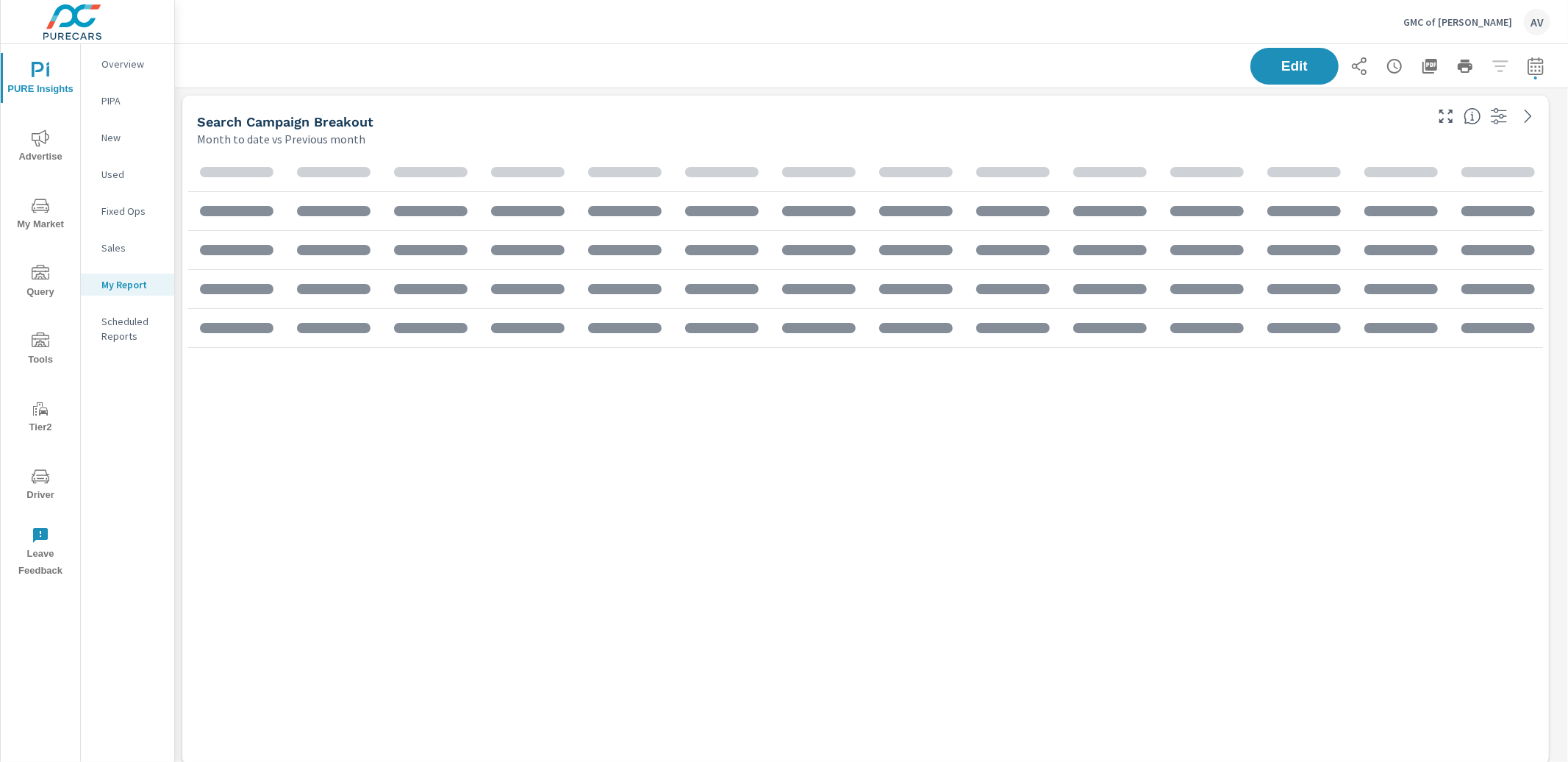
scroll to position [772, 0]
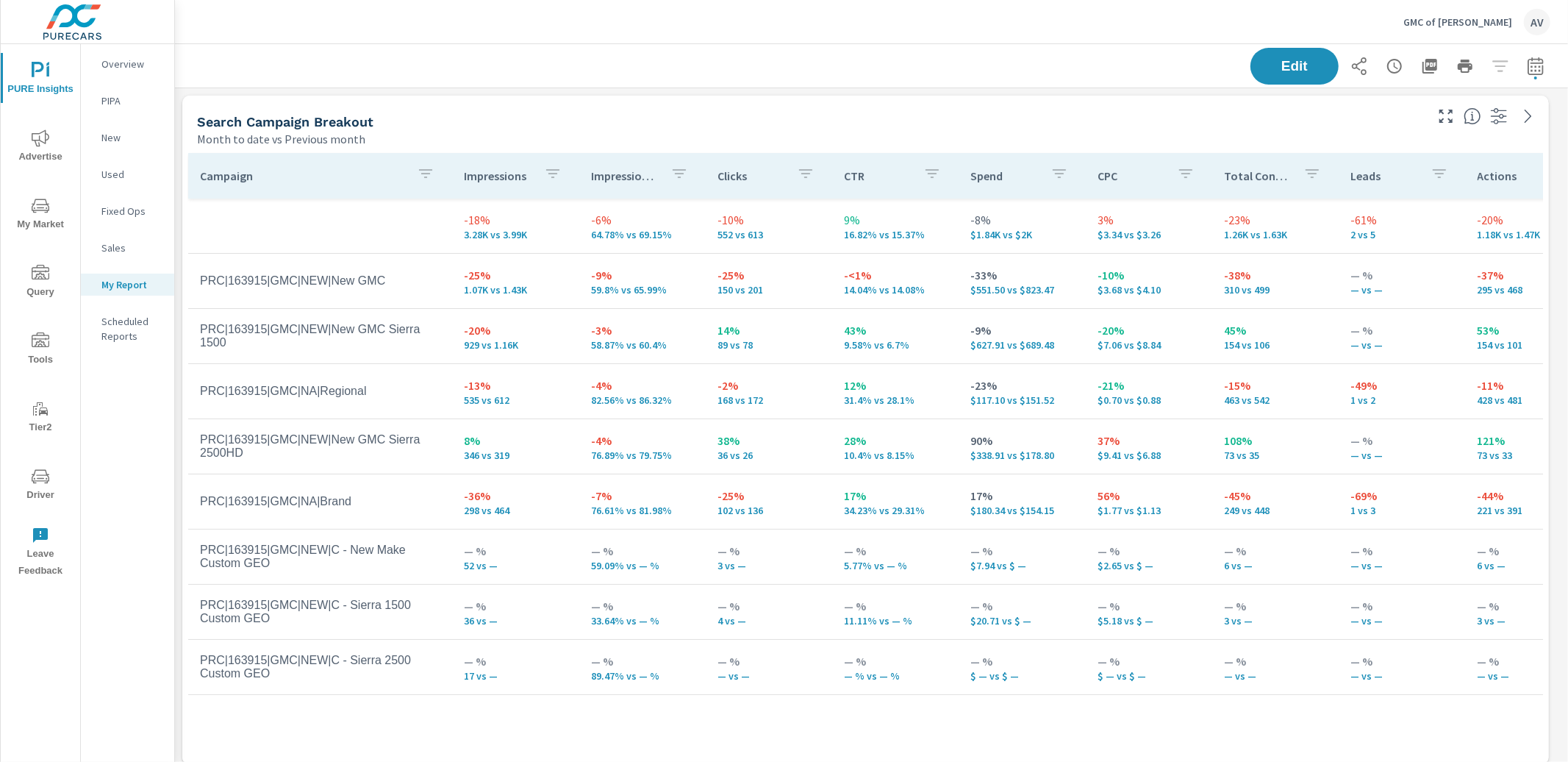
click at [834, 120] on div "Search Campaign Breakout" at bounding box center [810, 122] width 1226 height 17
click at [854, 133] on div "Month to date vs Previous month" at bounding box center [810, 138] width 1226 height 17
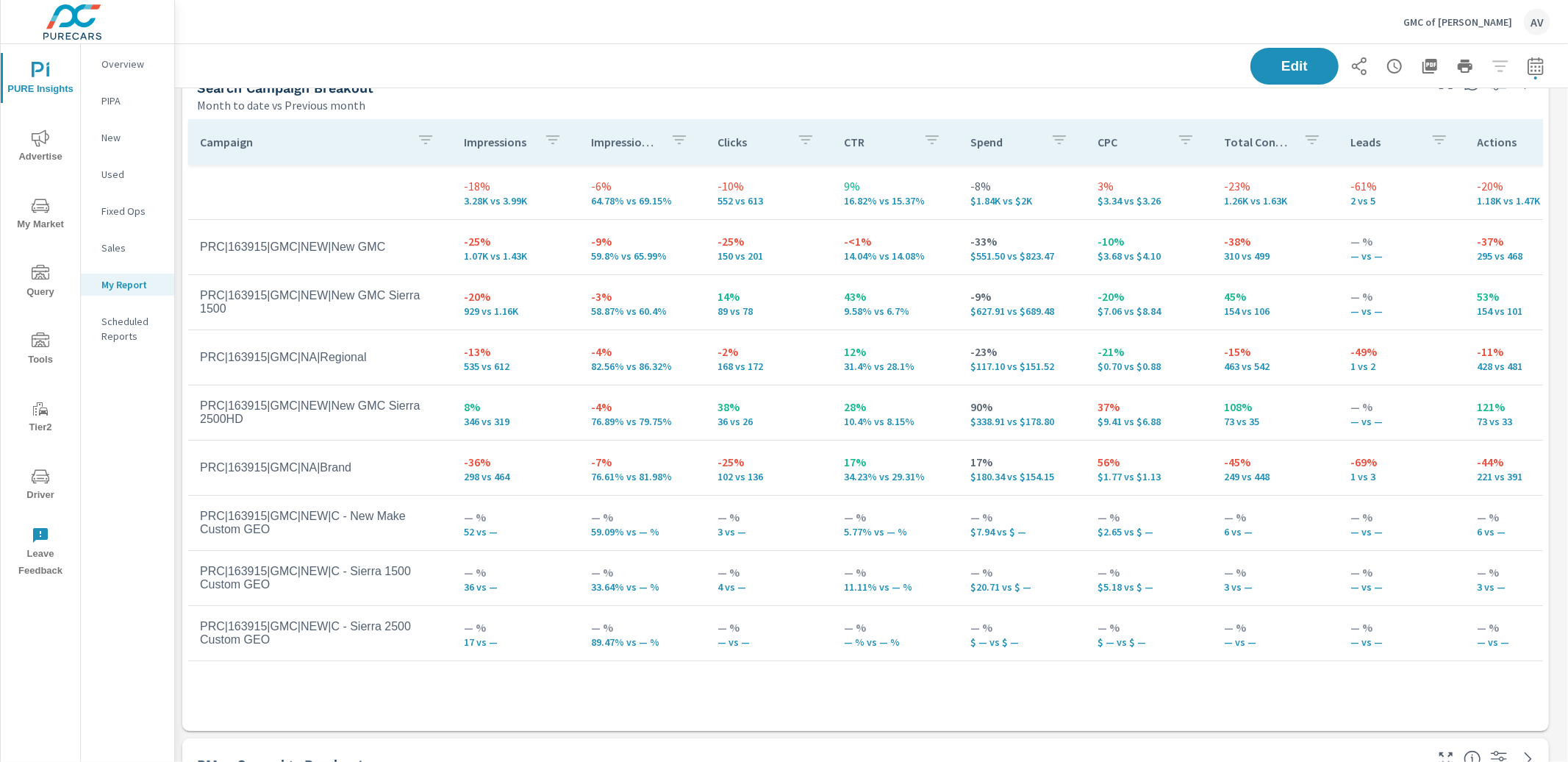
scroll to position [69, 0]
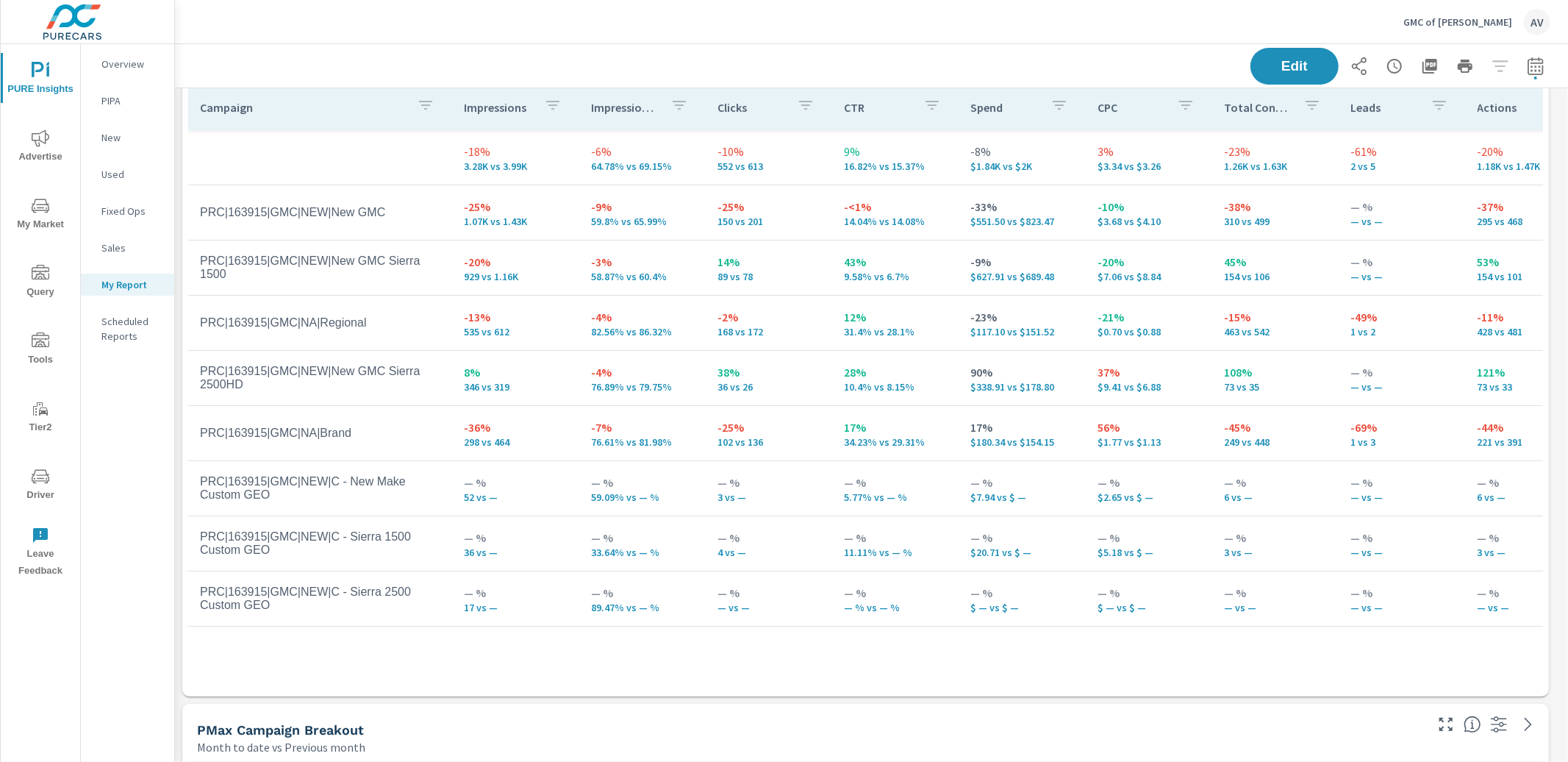
click at [614, 377] on p "-4%" at bounding box center [642, 371] width 103 height 17
click at [636, 282] on p "58.87% vs 60.4%" at bounding box center [642, 276] width 103 height 12
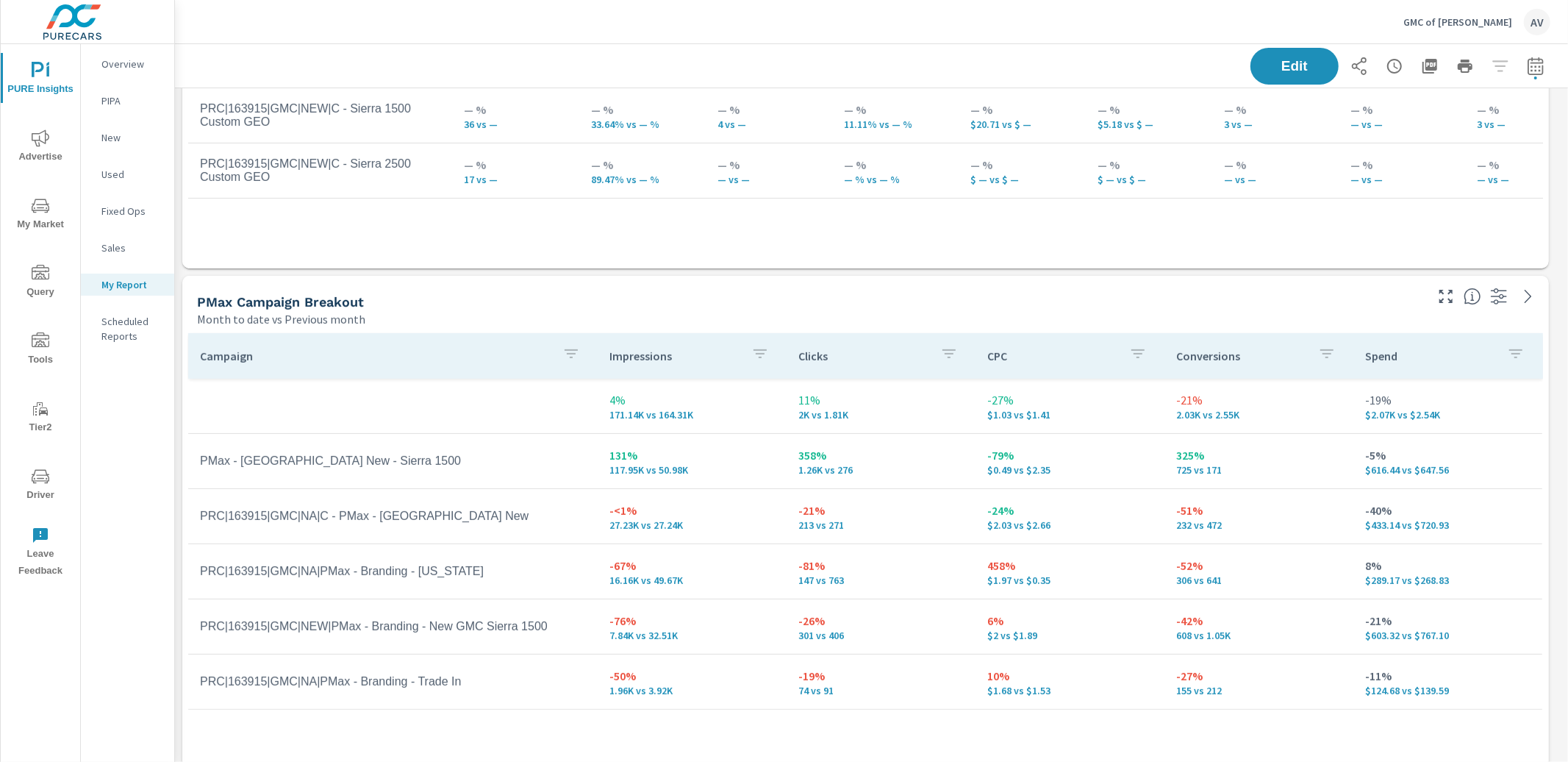
scroll to position [544, 0]
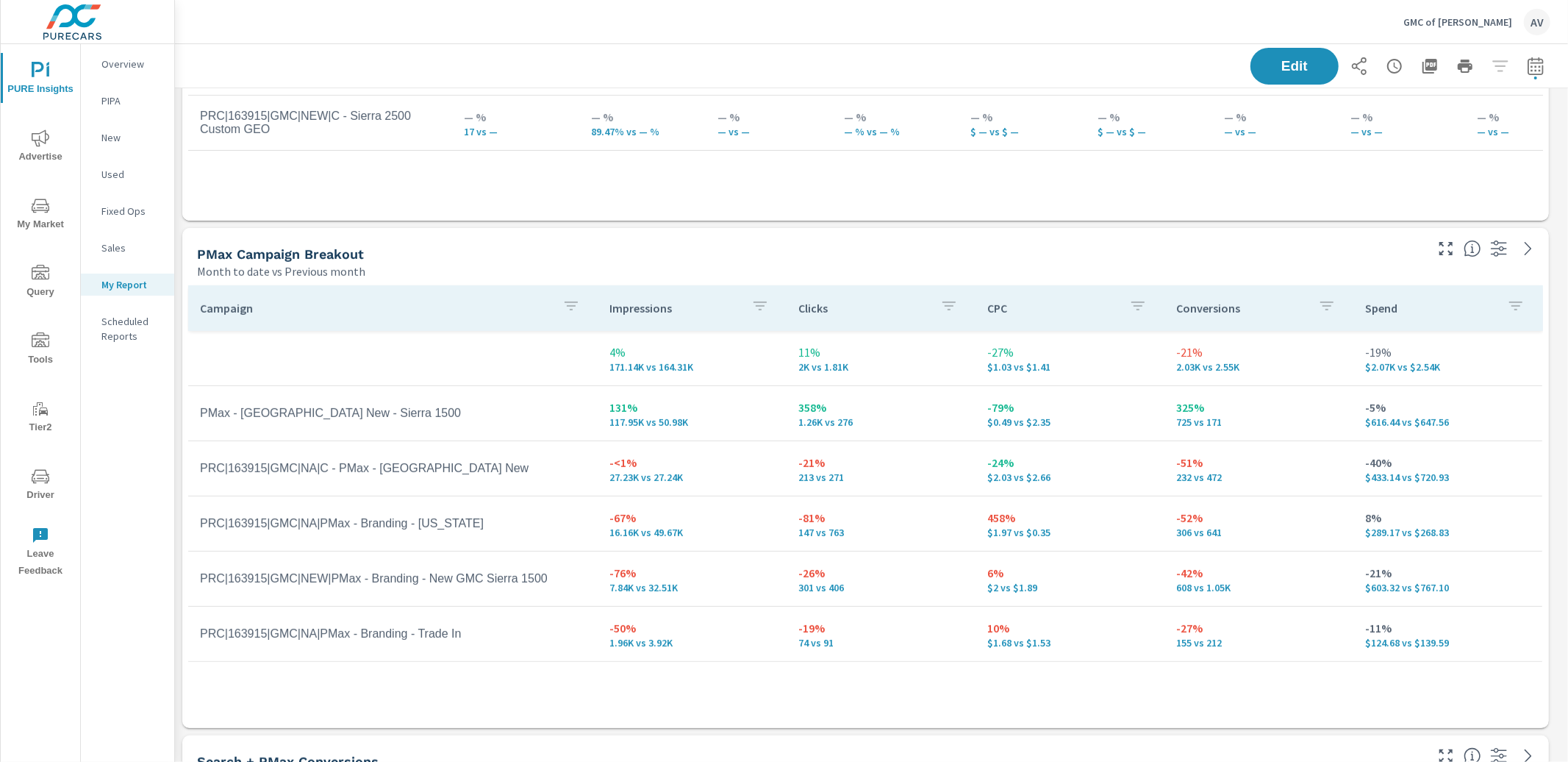
click at [1138, 434] on td "-79% $0.49 vs $2.35" at bounding box center [1070, 414] width 189 height 53
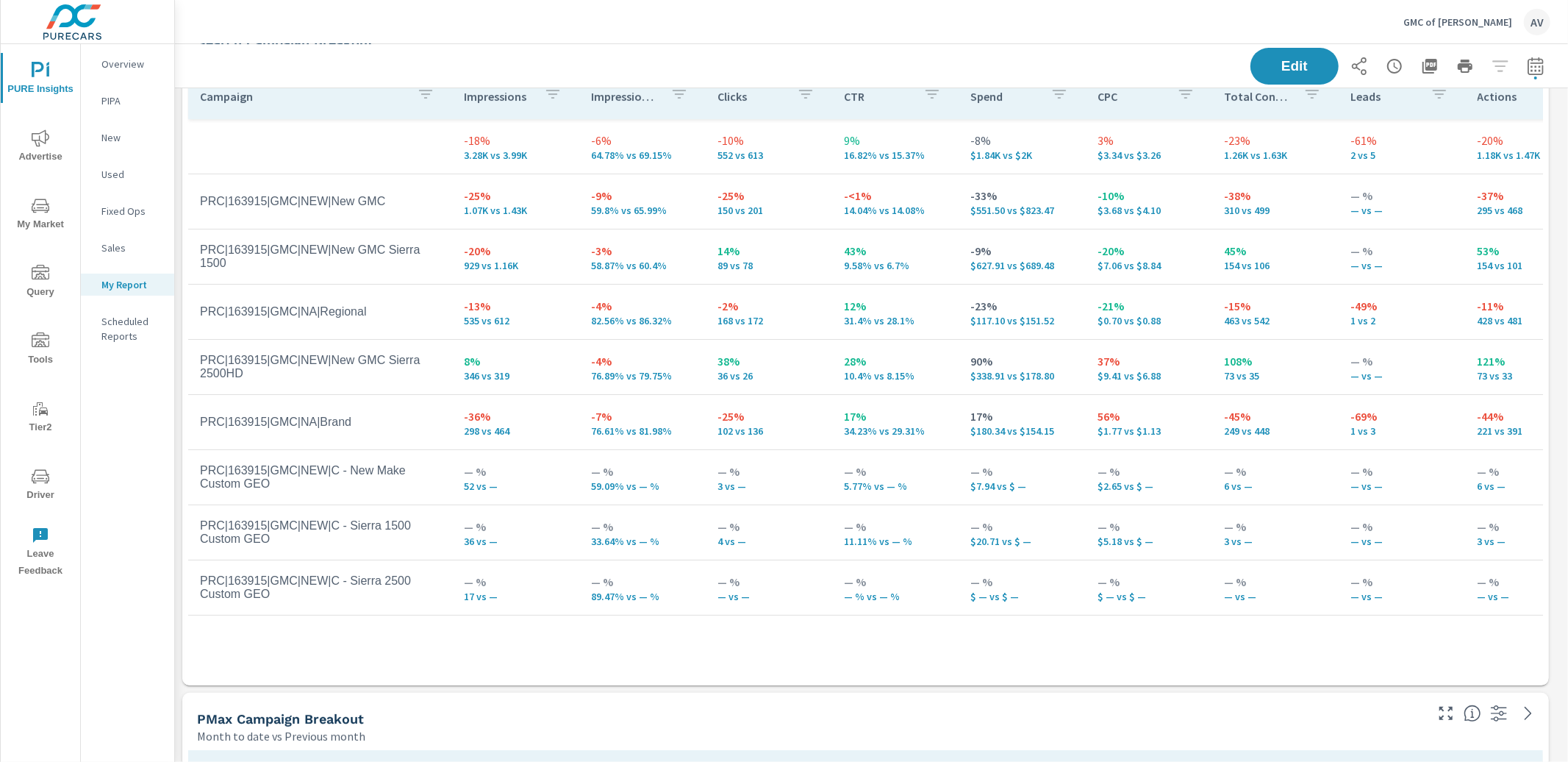
scroll to position [11, 0]
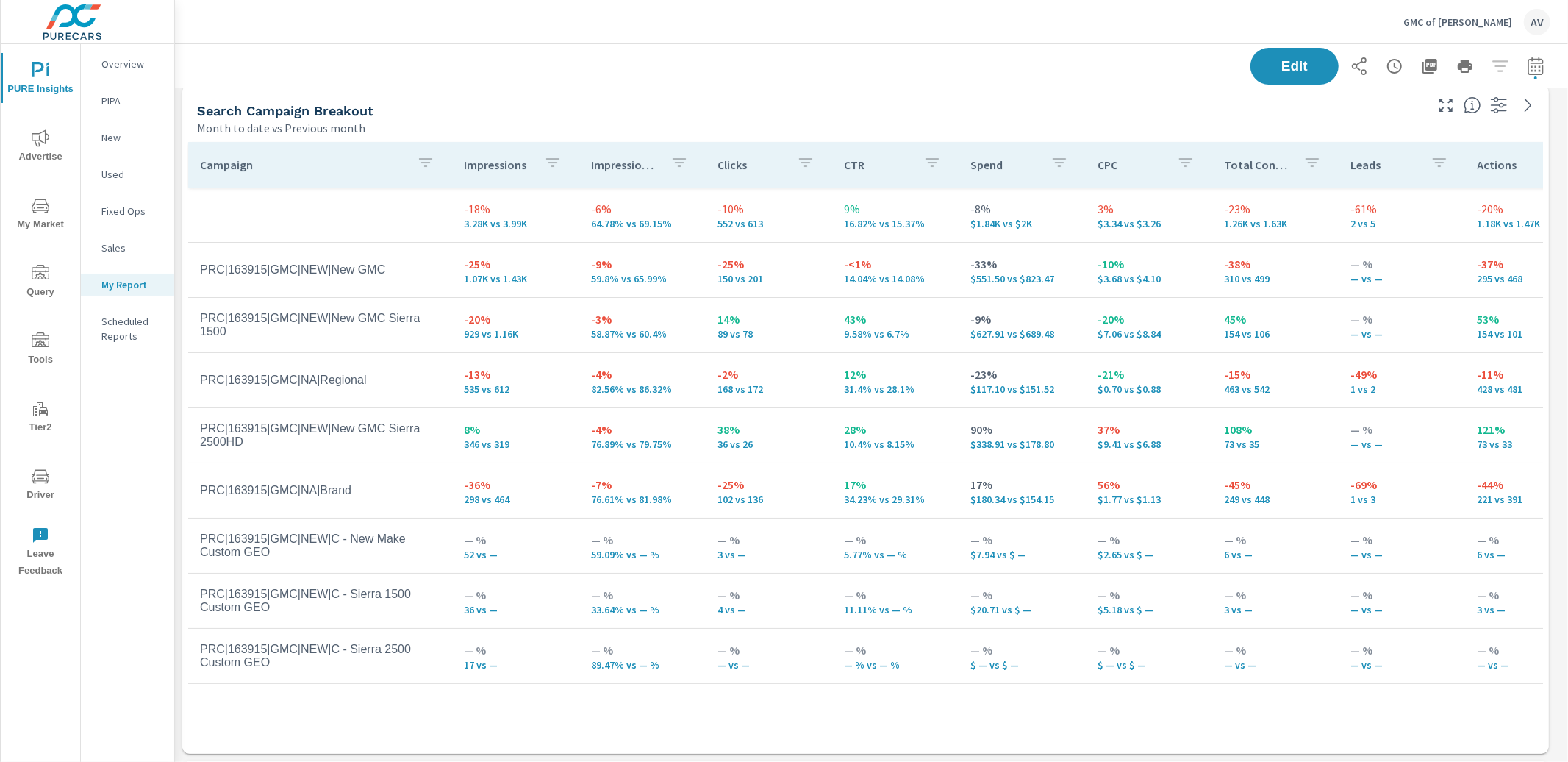
click at [353, 342] on td "PRC|163915|GMC|NEW|New GMC Sierra 1500" at bounding box center [320, 325] width 264 height 50
click at [352, 284] on td "PRC|163915|GMC|NEW|New GMC" at bounding box center [320, 269] width 264 height 36
click at [1527, 74] on icon "button" at bounding box center [1535, 65] width 16 height 17
select select "Month to date"
select select "Previous month"
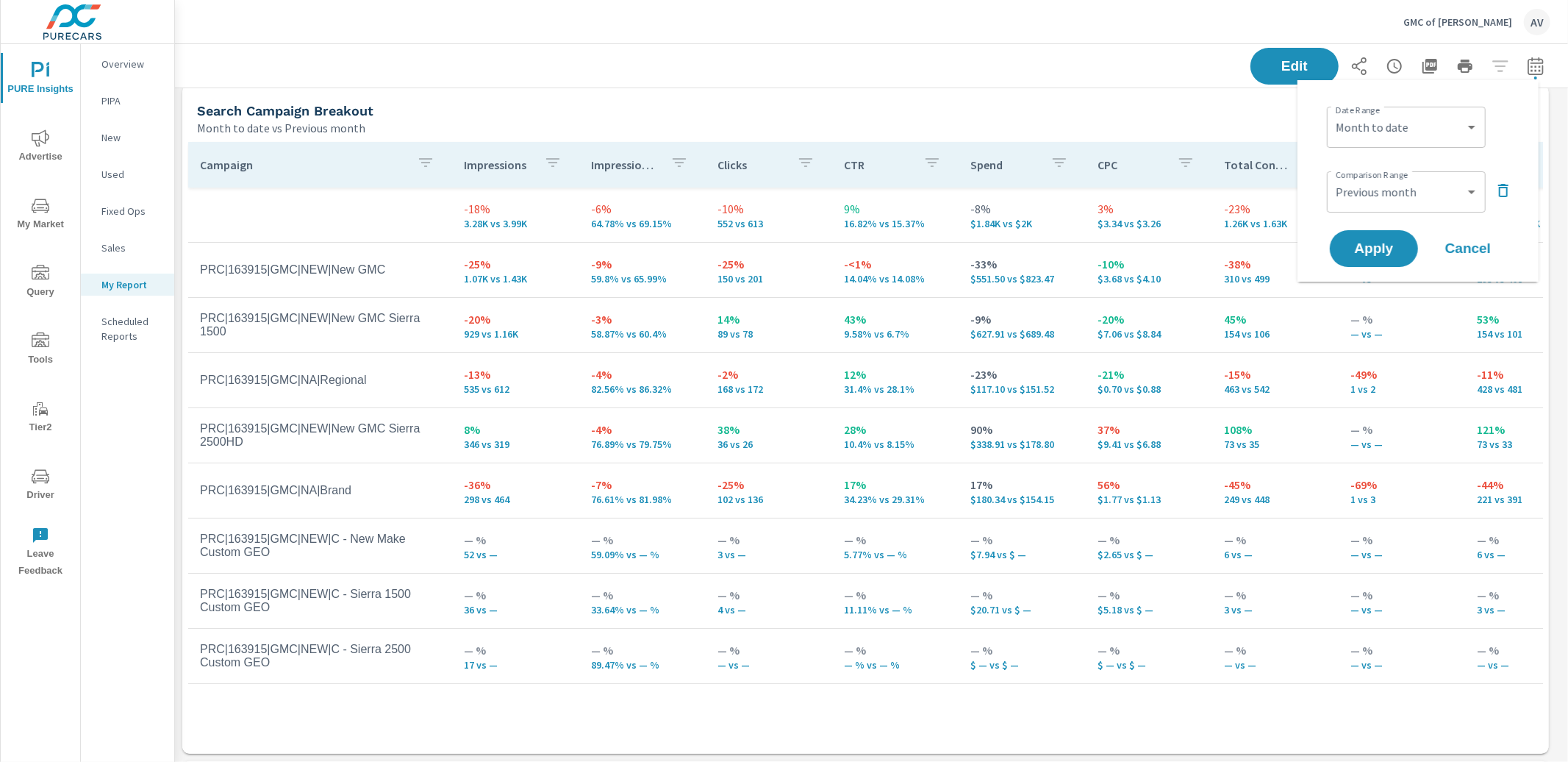
scroll to position [1725, 1407]
click at [1454, 120] on select "Custom [DATE] Last week Last 7 days Last 14 days Last 30 days Last 45 days Last…" at bounding box center [1406, 127] width 147 height 29
click at [1333, 113] on select "Custom [DATE] Last week Last 7 days Last 14 days Last 30 days Last 45 days Last…" at bounding box center [1406, 127] width 147 height 29
select select "Last month"
click at [1422, 179] on select "Custom Previous period Previous month Previous year" at bounding box center [1406, 192] width 147 height 29
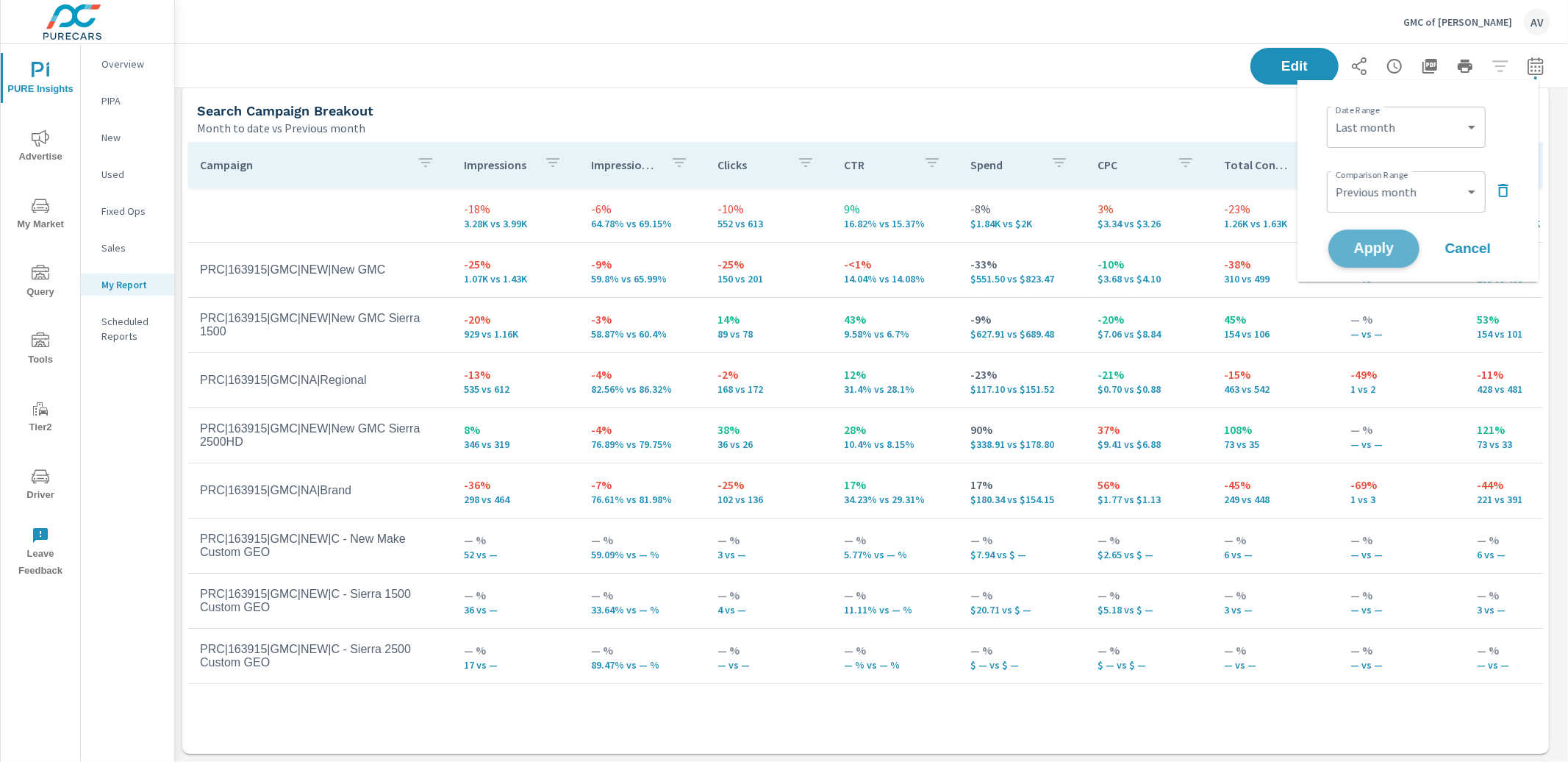
click at [1375, 245] on span "Apply" at bounding box center [1374, 249] width 60 height 14
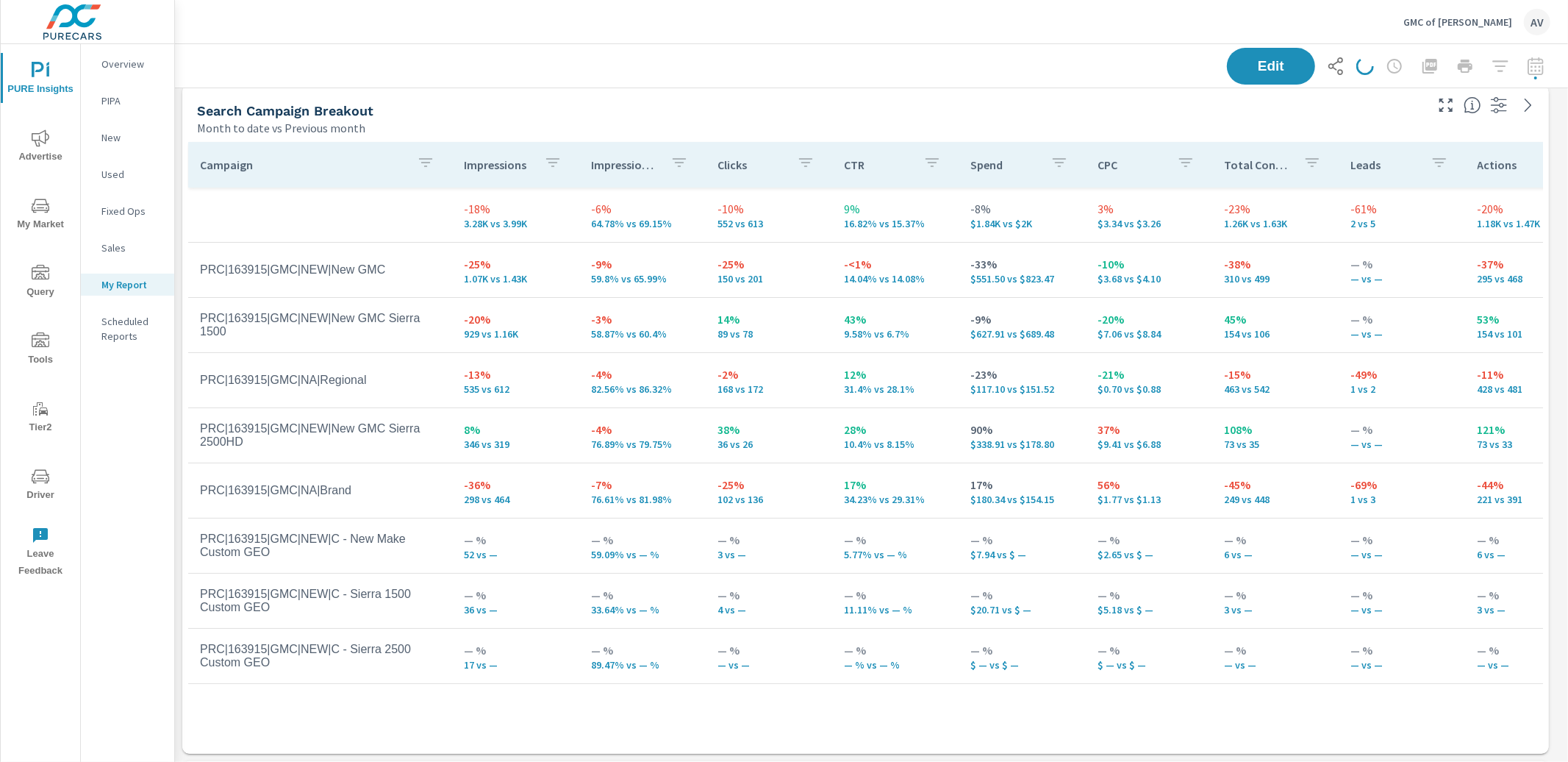
scroll to position [1725, 1407]
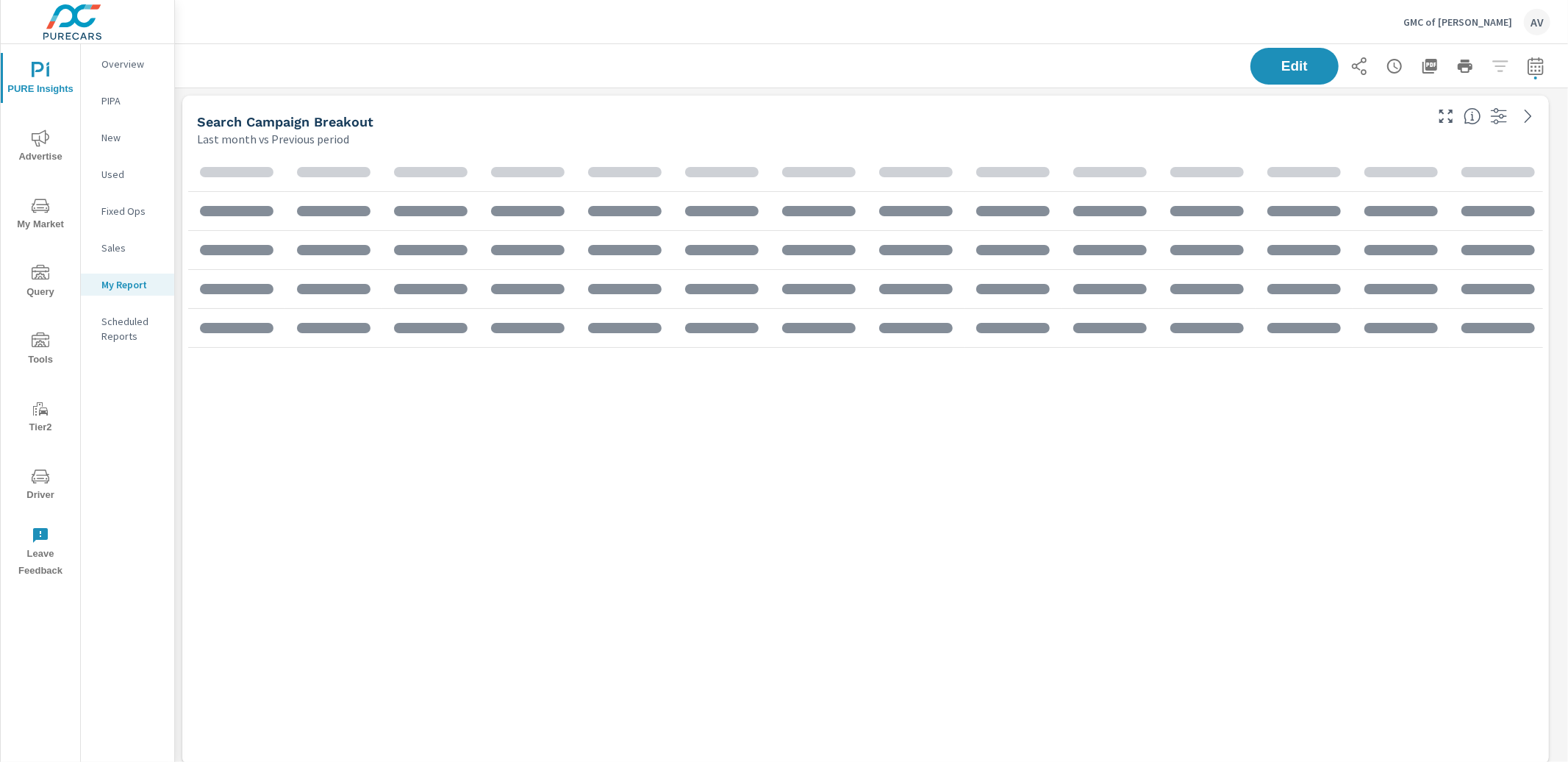
scroll to position [296, 0]
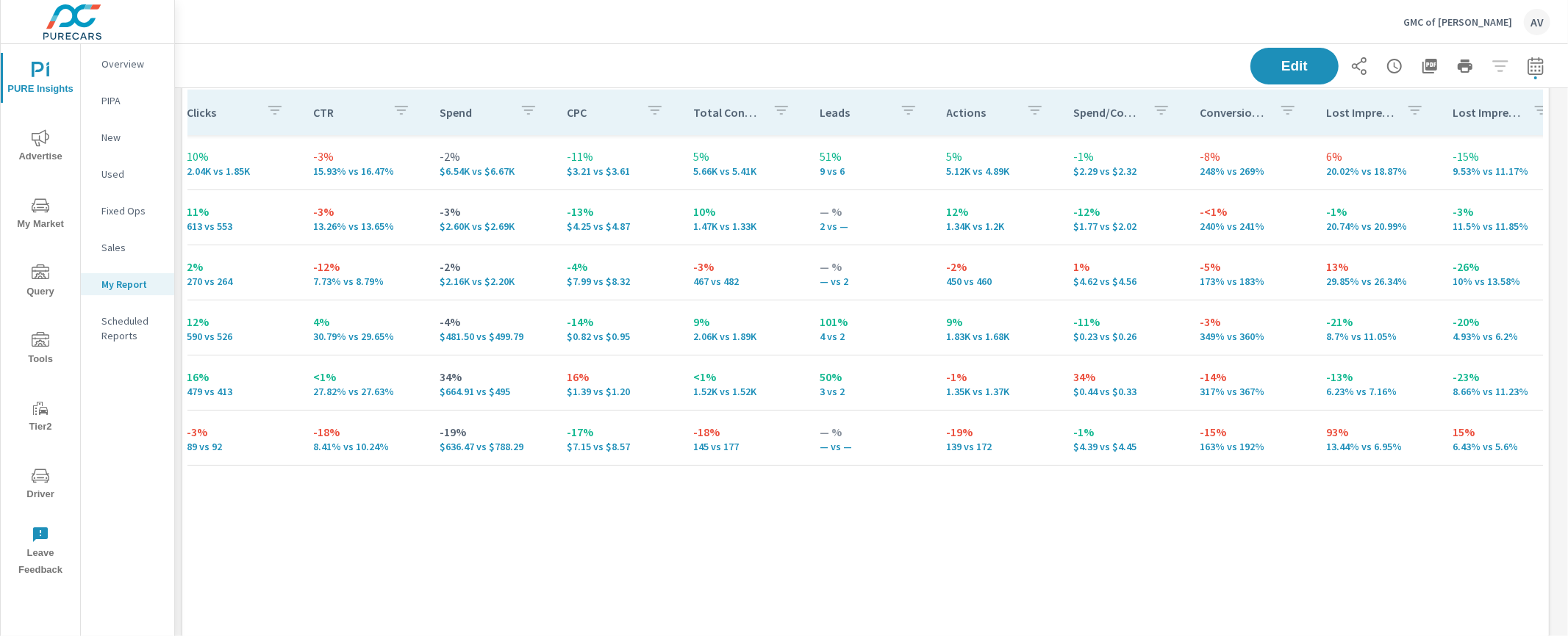
scroll to position [0, 533]
click at [1086, 494] on div "Campaign Impressions Impression Share Clicks CTR Spend CPC Total Conversions Le…" at bounding box center [865, 381] width 1355 height 583
click at [1198, 108] on p "Conversion Rate" at bounding box center [1232, 113] width 68 height 15
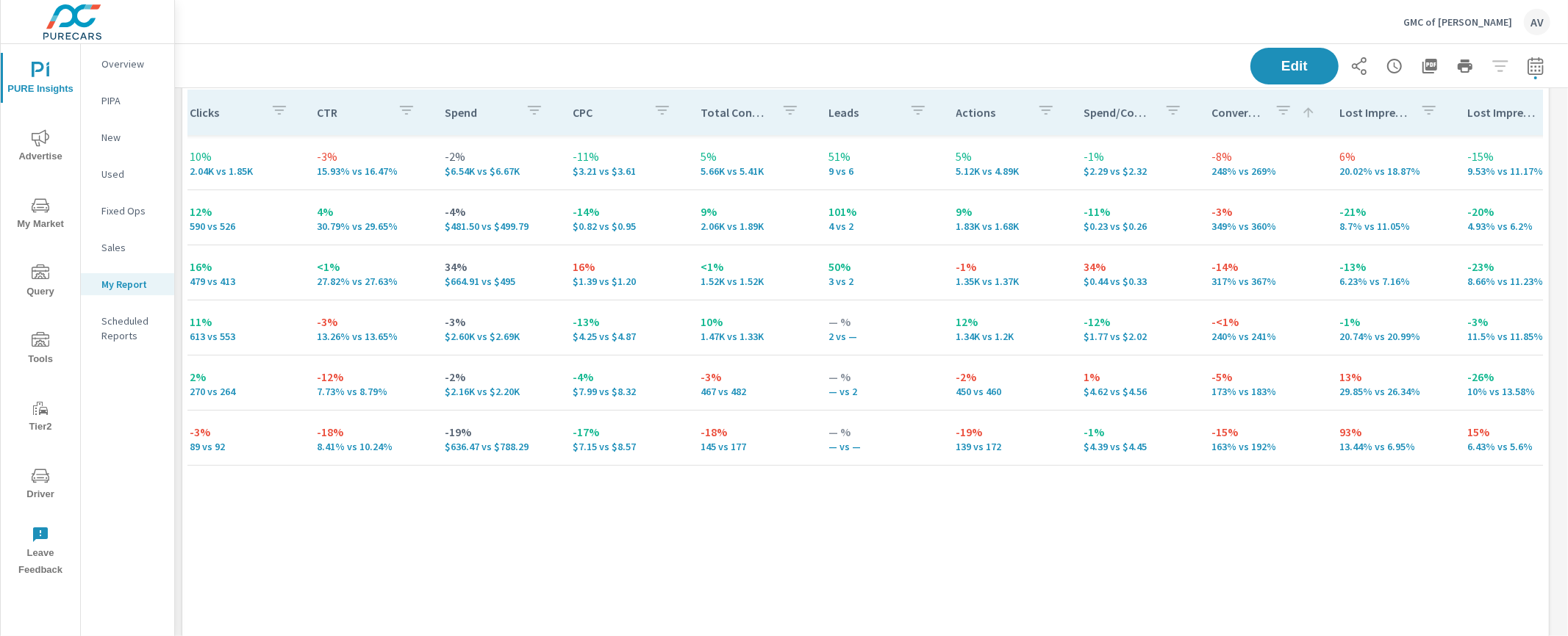
click at [1212, 112] on p "Conversion Rate" at bounding box center [1237, 113] width 51 height 15
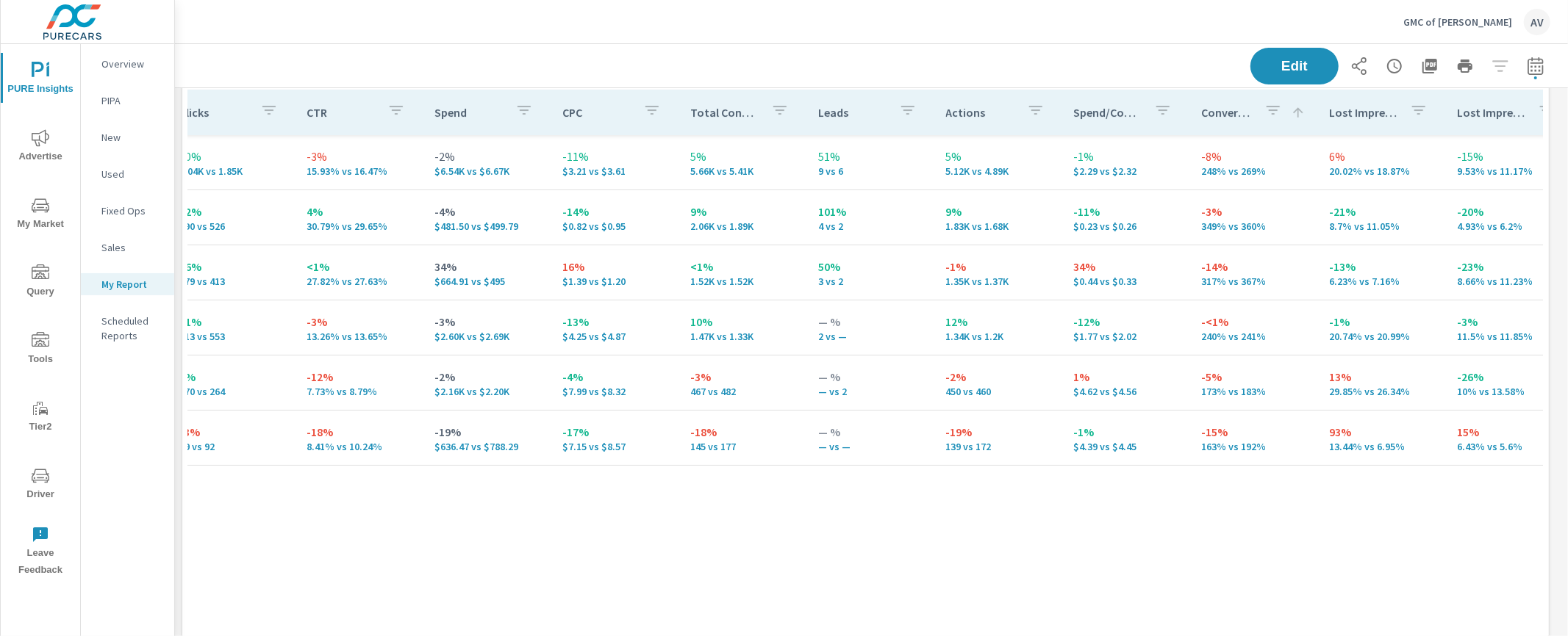
scroll to position [0, 550]
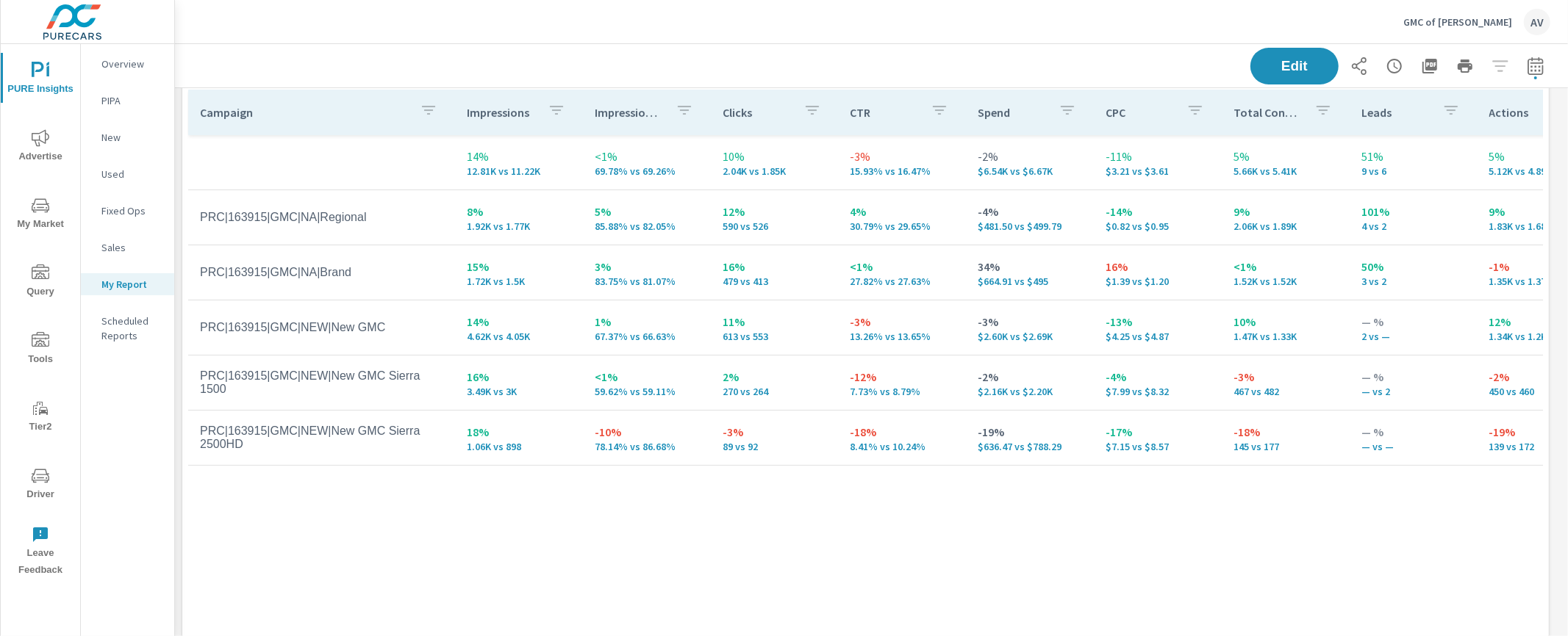
click at [909, 58] on div "Edit" at bounding box center [871, 65] width 1358 height 43
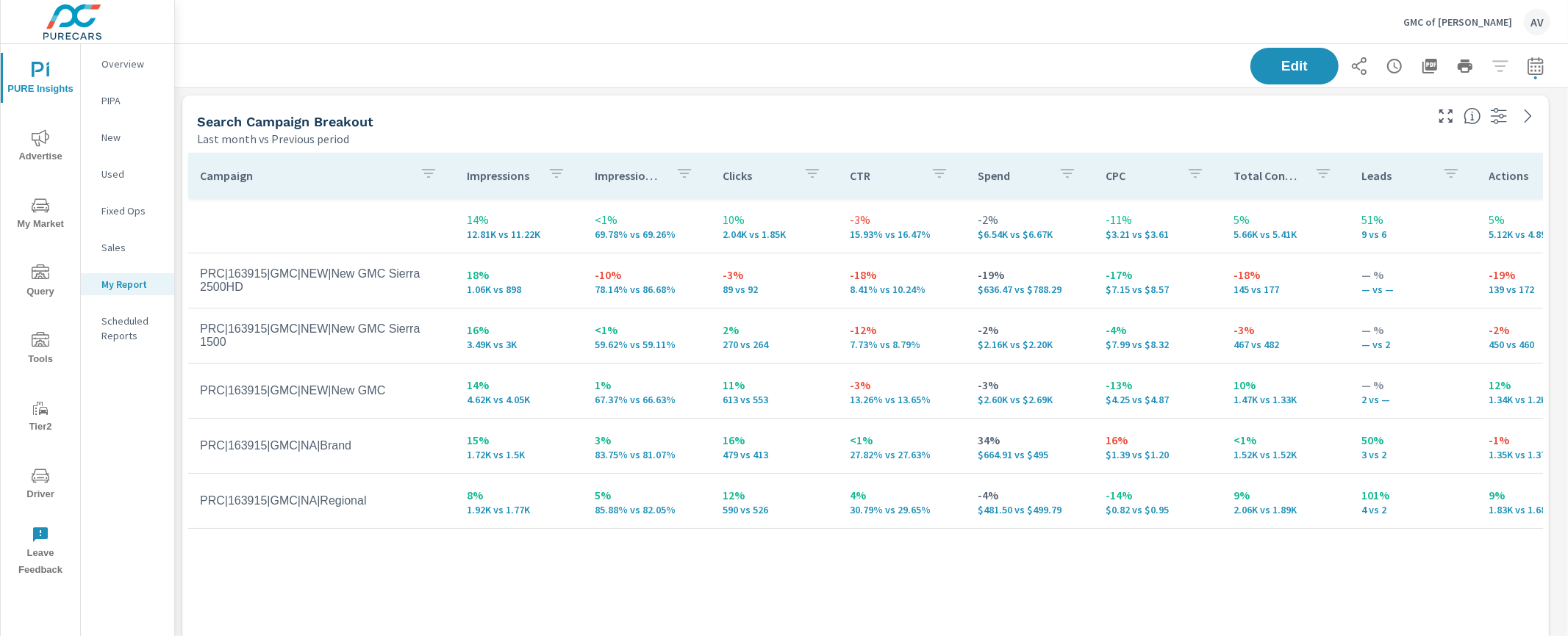
click at [682, 114] on div "Search Campaign Breakout" at bounding box center [810, 122] width 1226 height 17
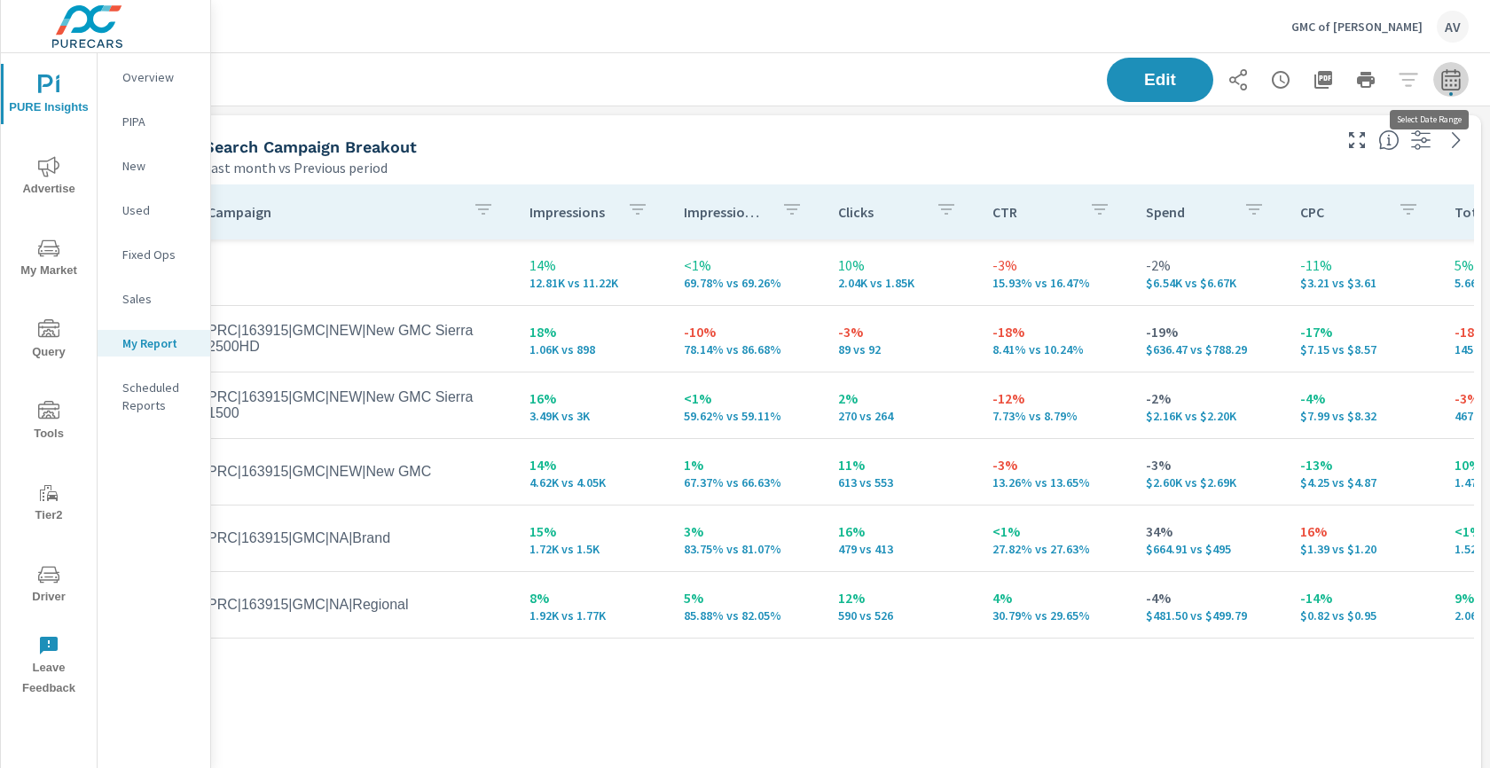
click at [1450, 82] on button "button" at bounding box center [1451, 79] width 35 height 35
select select "Last month"
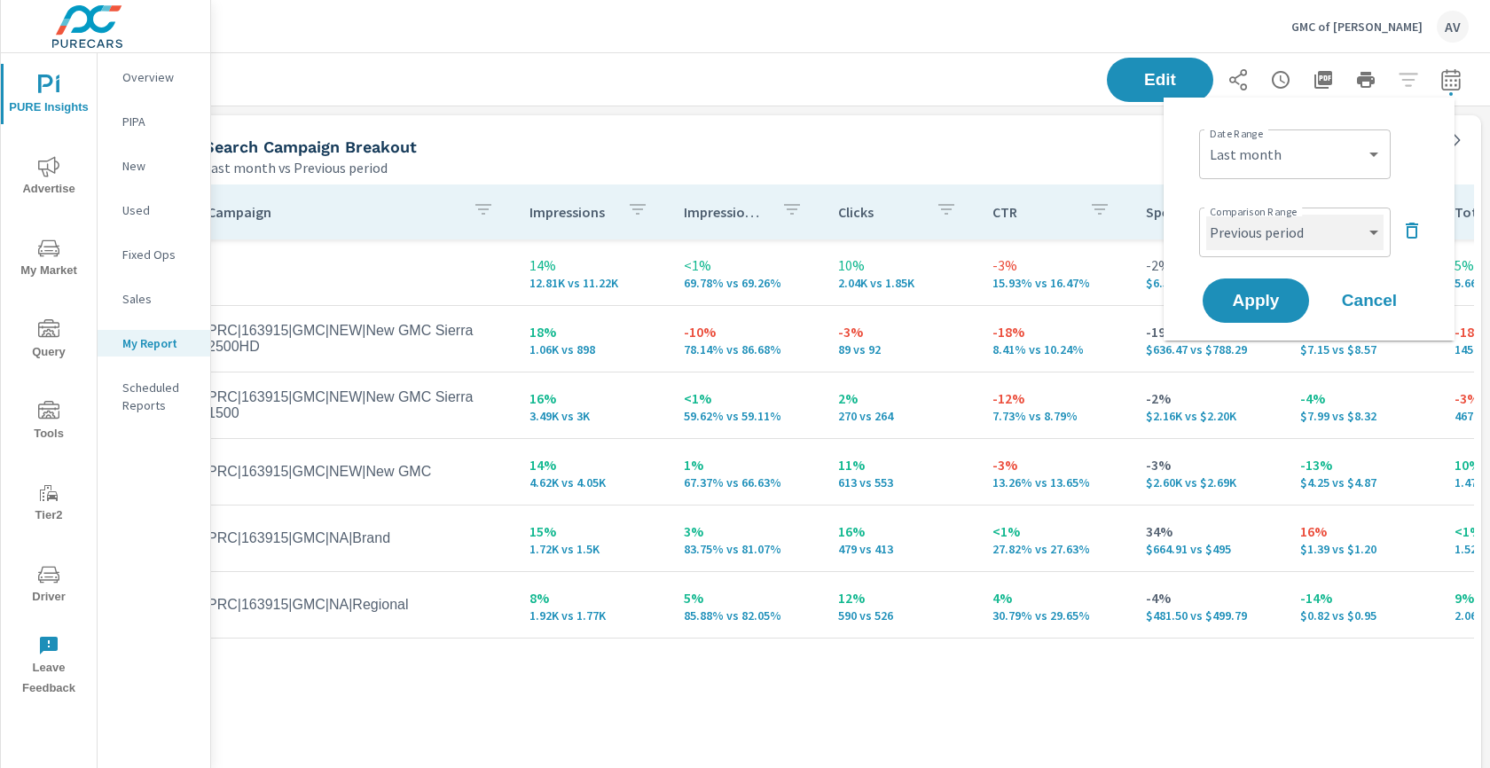
click at [1304, 229] on select "Custom Previous period Previous month Previous year" at bounding box center [1294, 232] width 177 height 35
click at [1206, 215] on select "Custom Previous period Previous month Previous year" at bounding box center [1294, 232] width 177 height 35
select select "Previous month"
click at [1264, 297] on span "Apply" at bounding box center [1256, 301] width 73 height 17
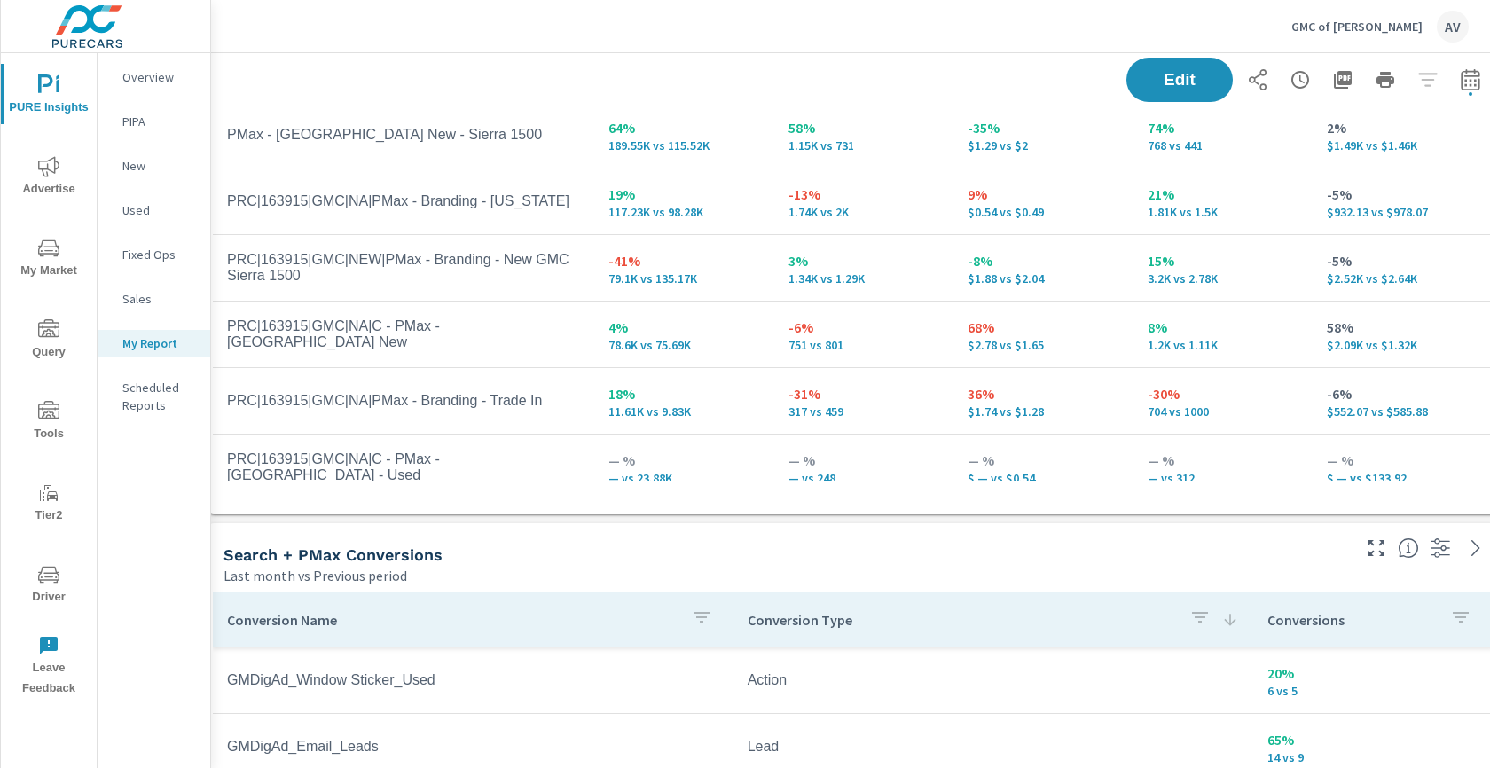
scroll to position [1020, 0]
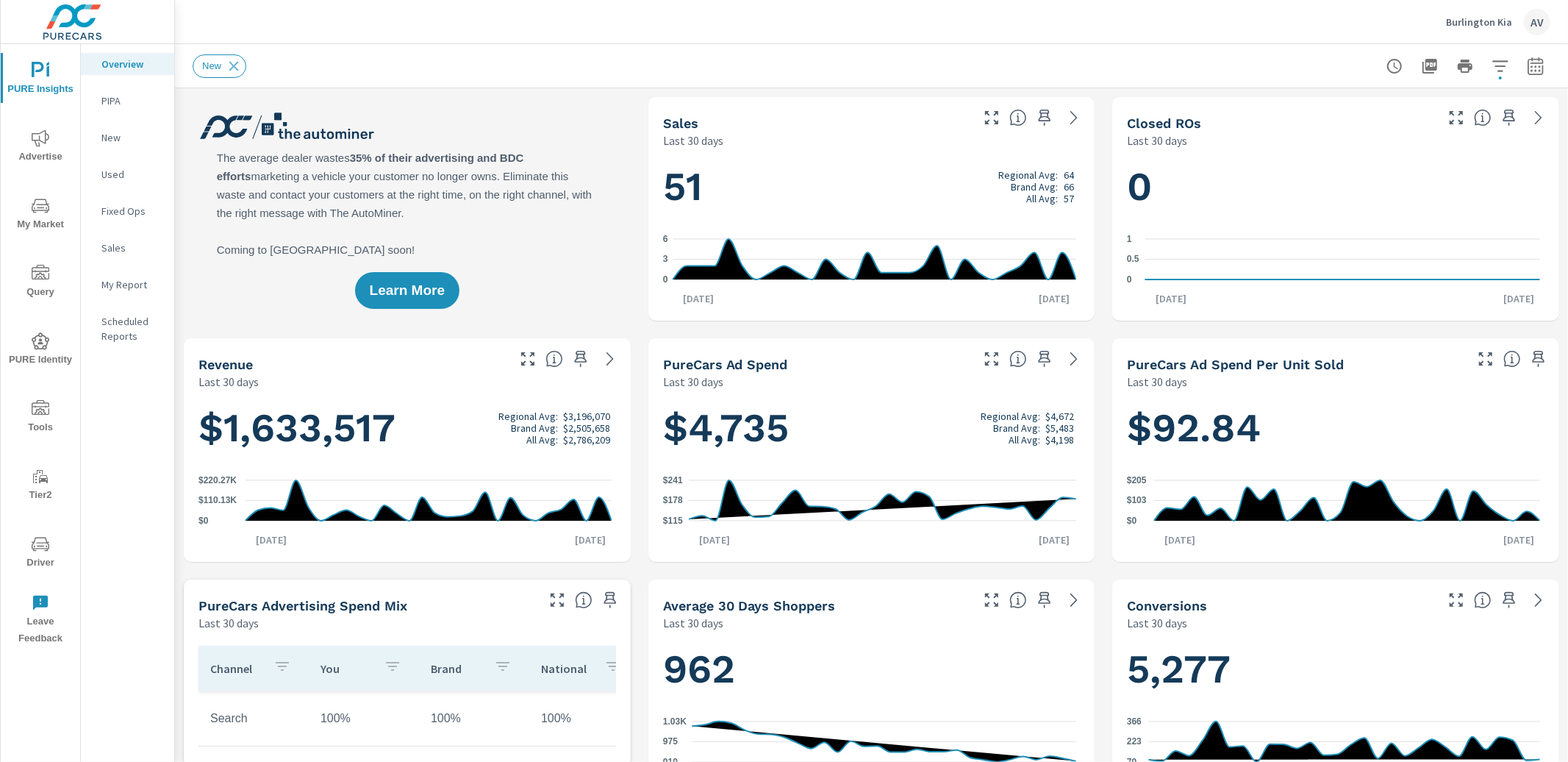
scroll to position [1, 0]
click at [533, 62] on div "New" at bounding box center [768, 66] width 1152 height 23
click at [532, 192] on div "Learn More" at bounding box center [407, 209] width 447 height 224
click at [563, 228] on div "Learn More" at bounding box center [407, 209] width 447 height 224
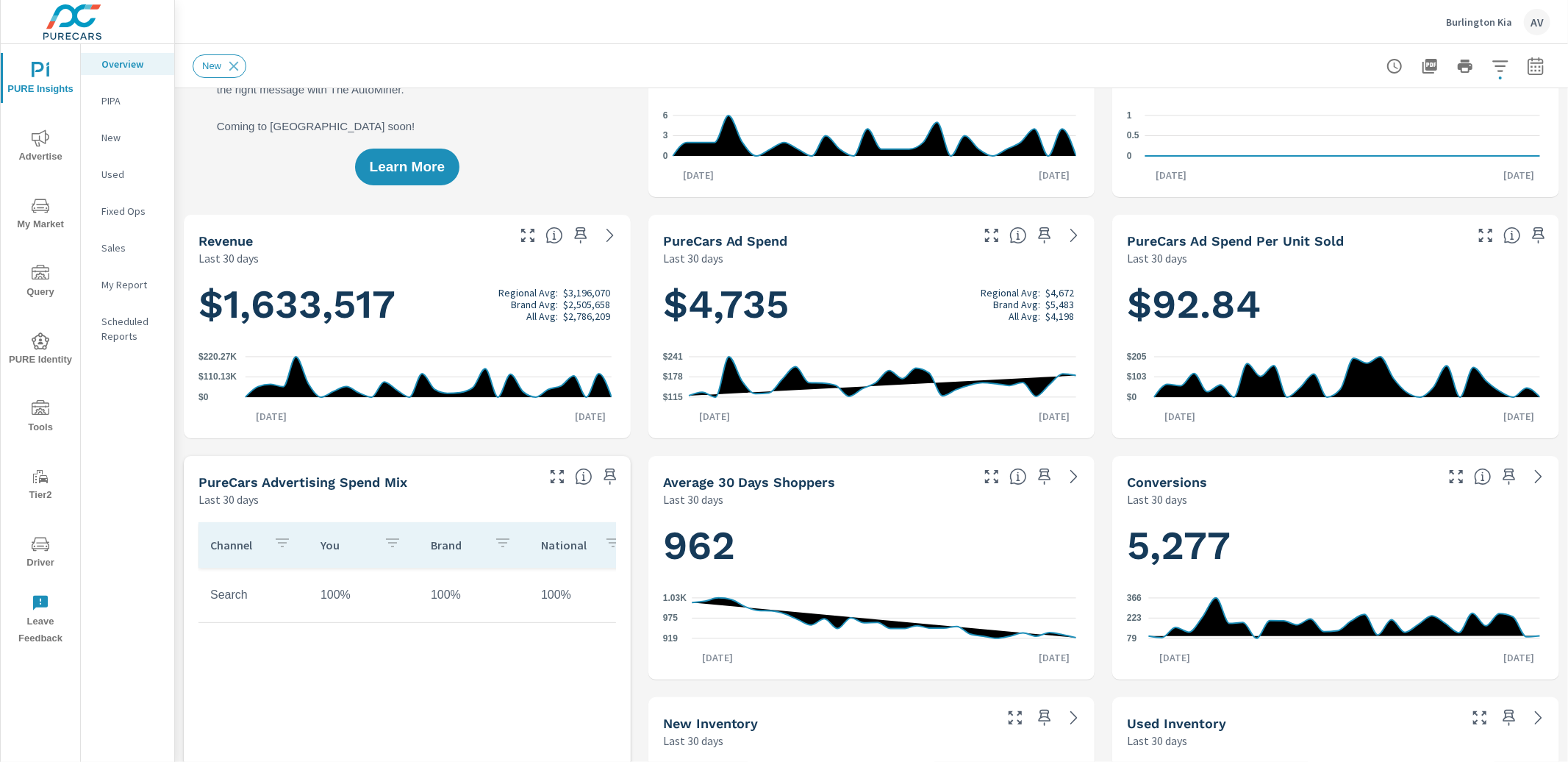
scroll to position [0, 0]
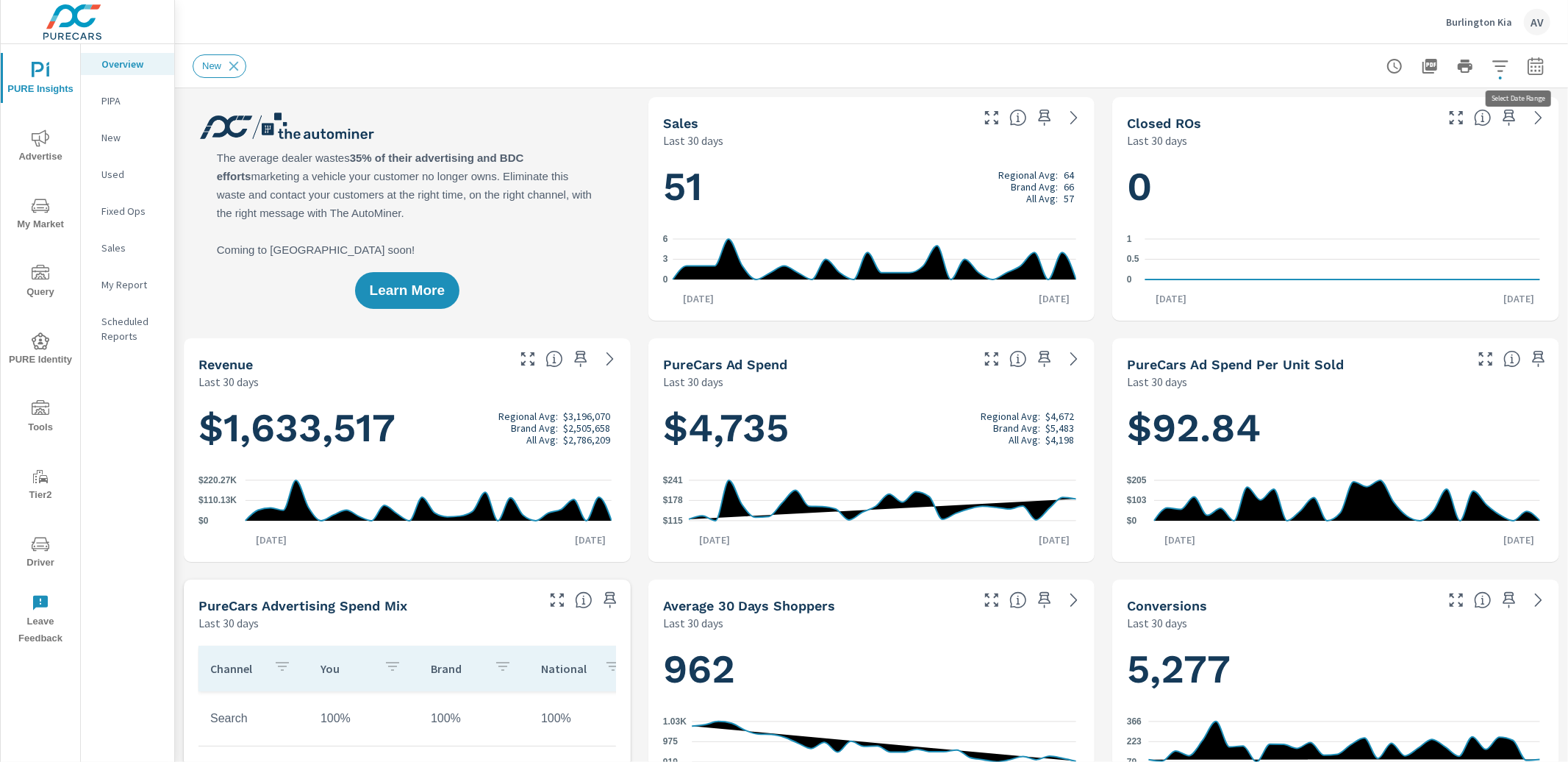
click at [1527, 72] on icon "button" at bounding box center [1536, 66] width 17 height 17
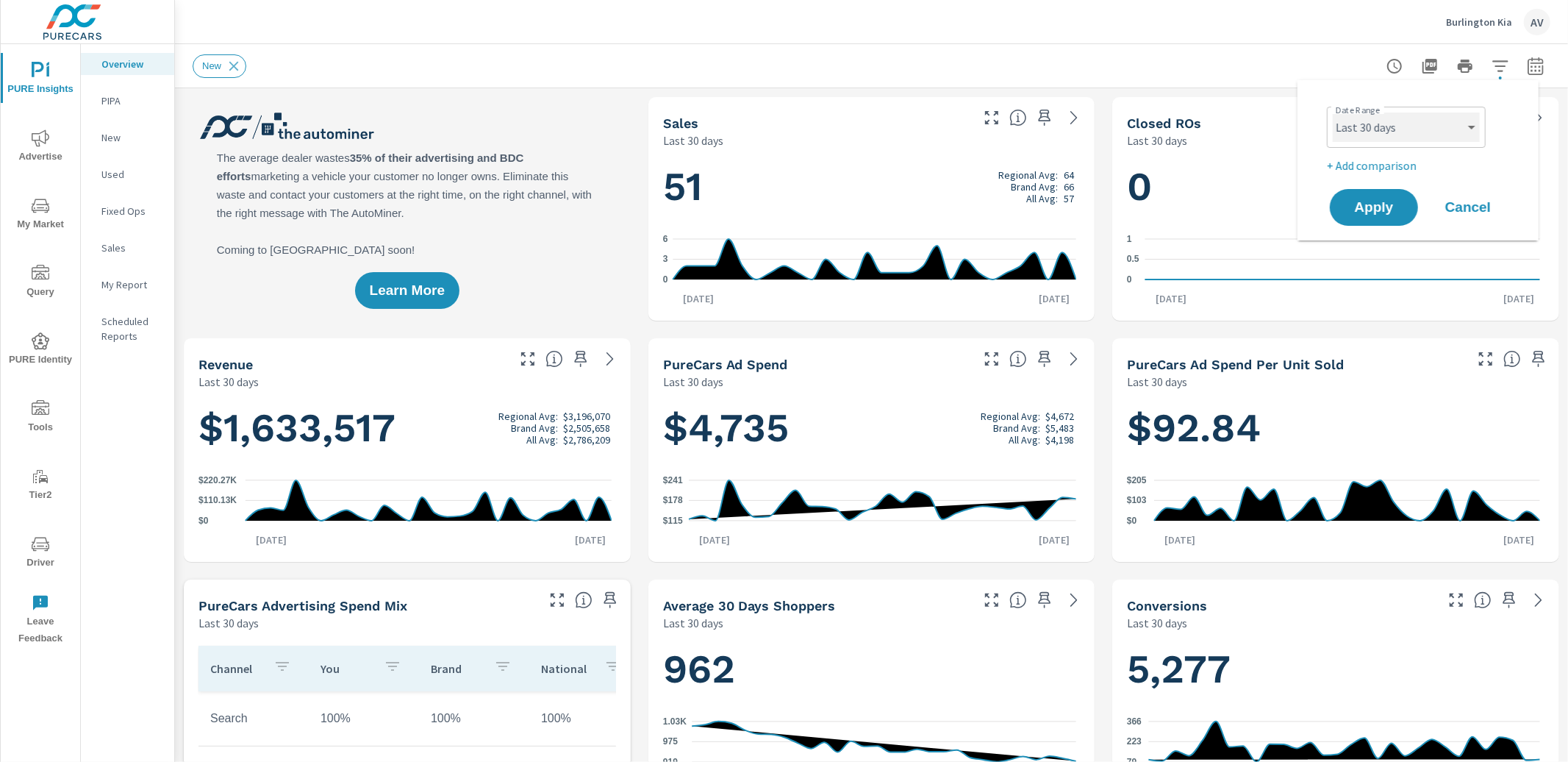
click at [1471, 136] on select "Custom [DATE] Last week Last 7 days Last 14 days Last 30 days Last 45 days Last…" at bounding box center [1406, 127] width 147 height 29
click at [1333, 113] on select "Custom [DATE] Last week Last 7 days Last 14 days Last 30 days Last 45 days Last…" at bounding box center [1406, 127] width 147 height 29
select select "Last month"
click at [1355, 161] on p "+ Add comparison" at bounding box center [1420, 165] width 188 height 17
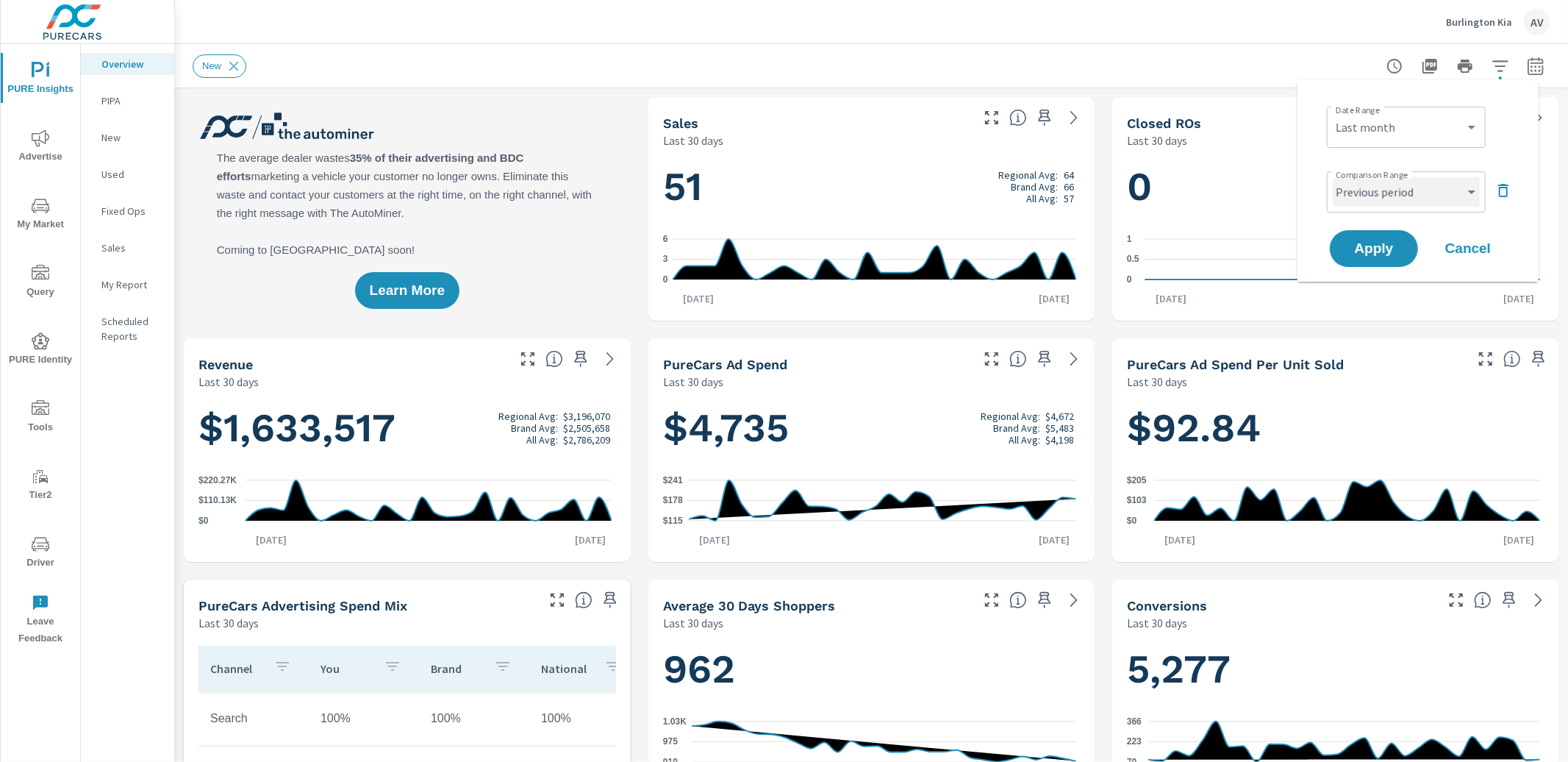
click at [1401, 201] on select "Custom Previous period Previous month Previous year" at bounding box center [1406, 192] width 147 height 29
click at [1333, 177] on select "Custom Previous period Previous month Previous year" at bounding box center [1406, 192] width 147 height 29
select select "Previous year"
click at [1390, 255] on span "Apply" at bounding box center [1374, 249] width 60 height 14
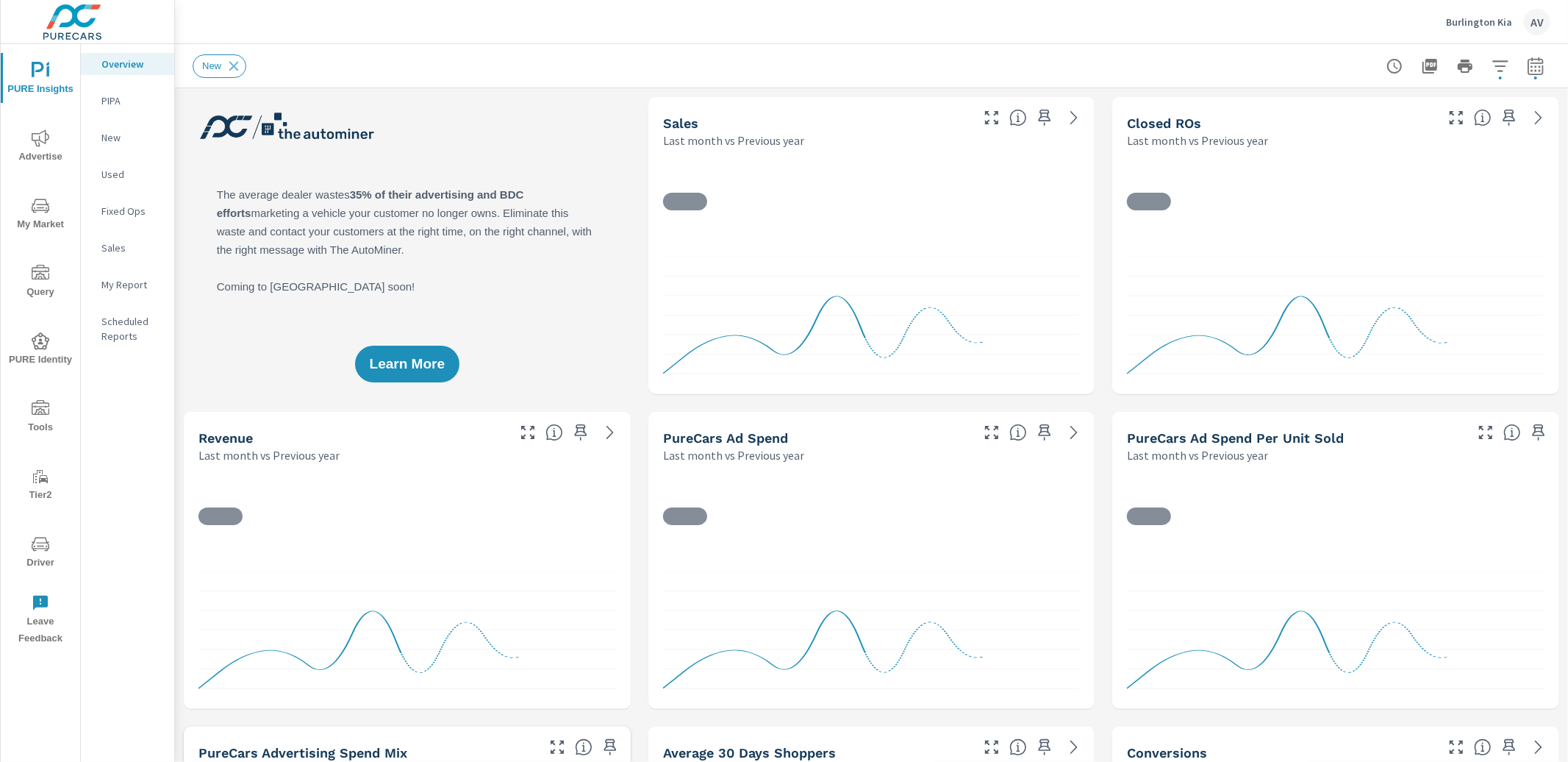
scroll to position [1, 0]
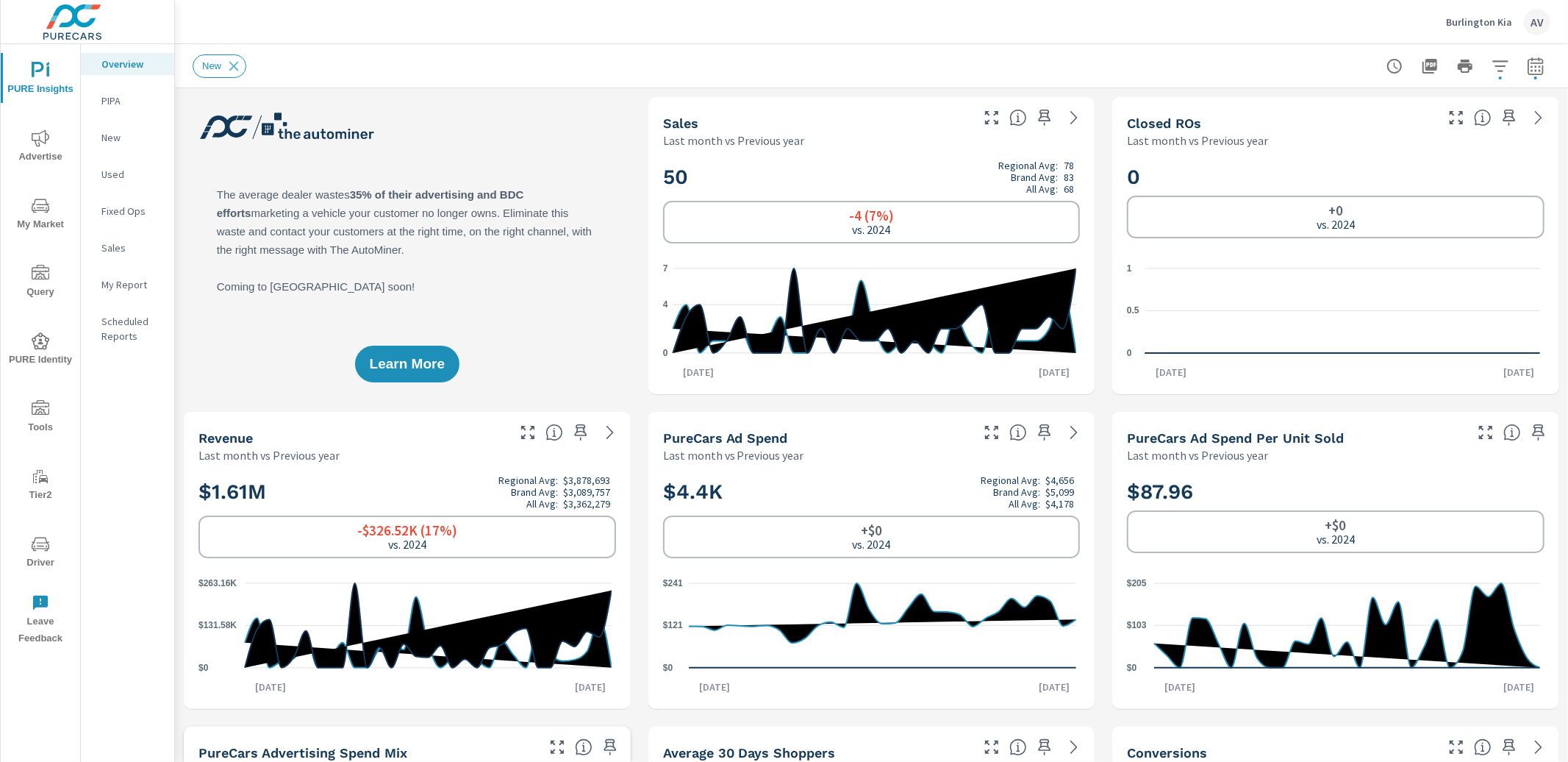
click at [574, 188] on div "Learn More" at bounding box center [407, 245] width 447 height 297
click at [589, 183] on div "Learn More" at bounding box center [407, 245] width 447 height 297
click at [1493, 69] on icon "button" at bounding box center [1500, 66] width 17 height 17
click at [1401, 109] on li "Condition" at bounding box center [1391, 104] width 224 height 36
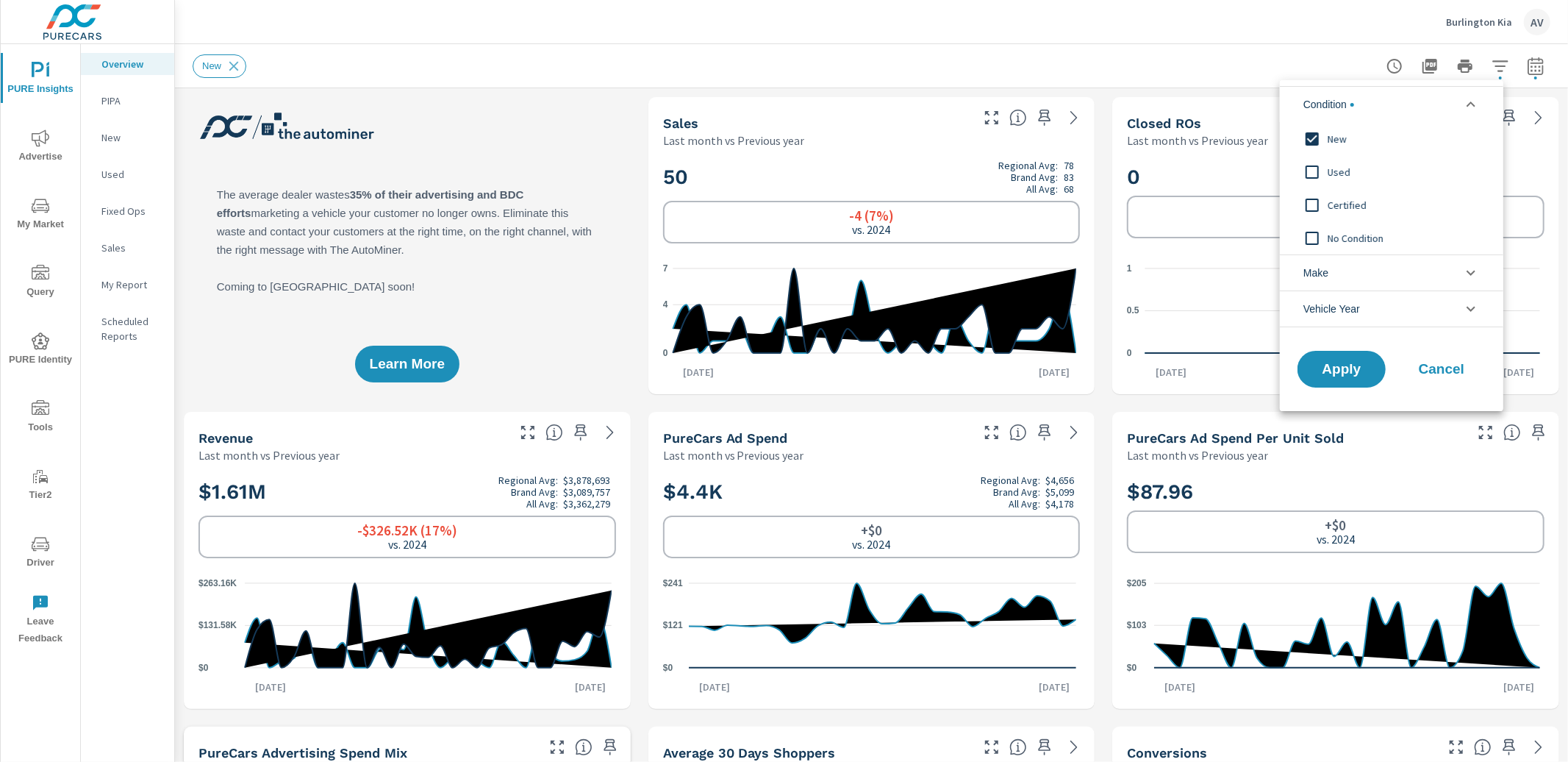
click at [1315, 172] on input "filter options" at bounding box center [1312, 172] width 31 height 31
click at [1313, 204] on input "filter options" at bounding box center [1312, 205] width 31 height 31
click at [1358, 386] on button "Apply" at bounding box center [1342, 369] width 91 height 38
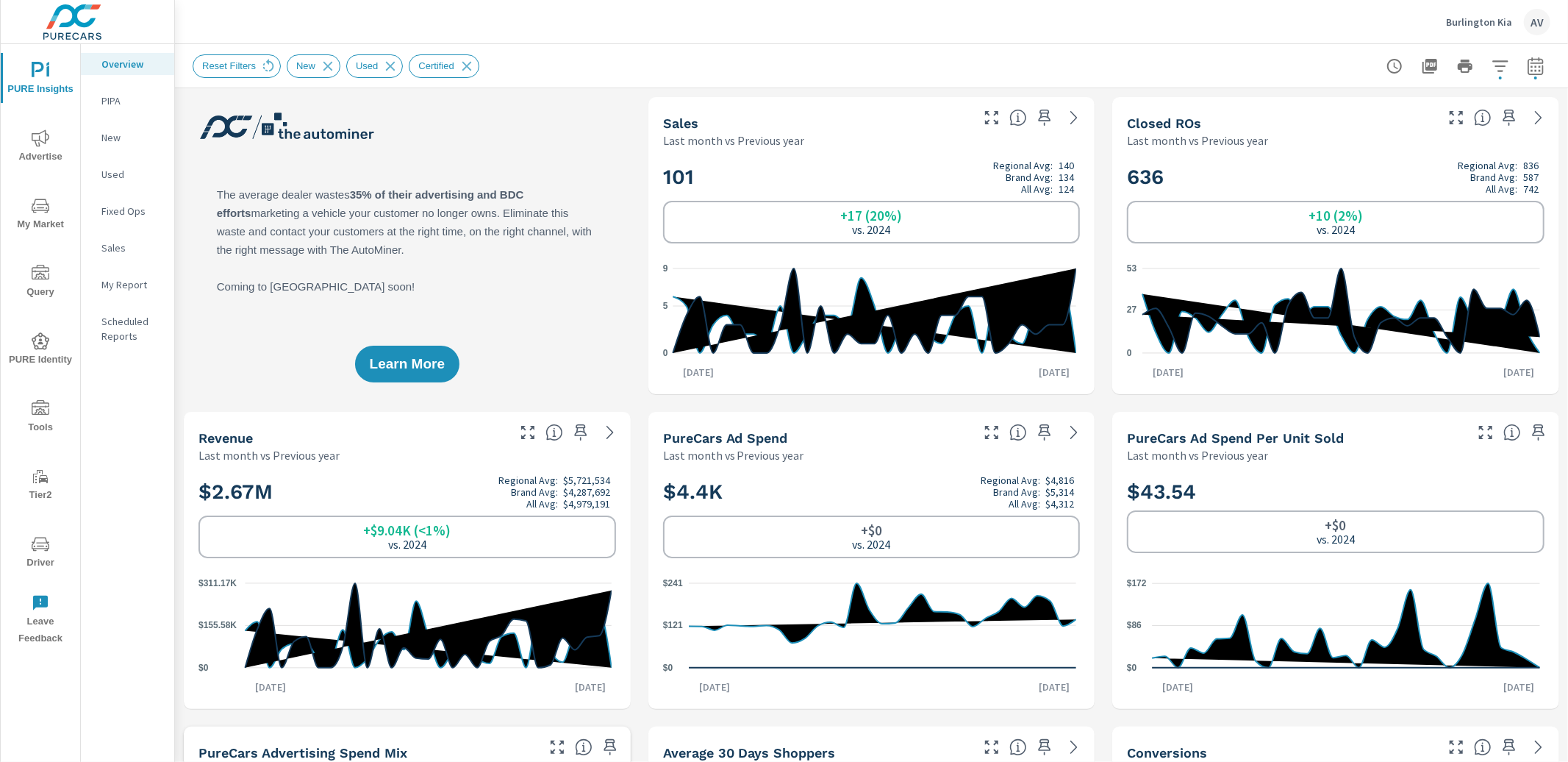
click at [565, 147] on div "Learn More" at bounding box center [407, 245] width 447 height 297
click at [54, 142] on span "Advertise" at bounding box center [40, 147] width 70 height 36
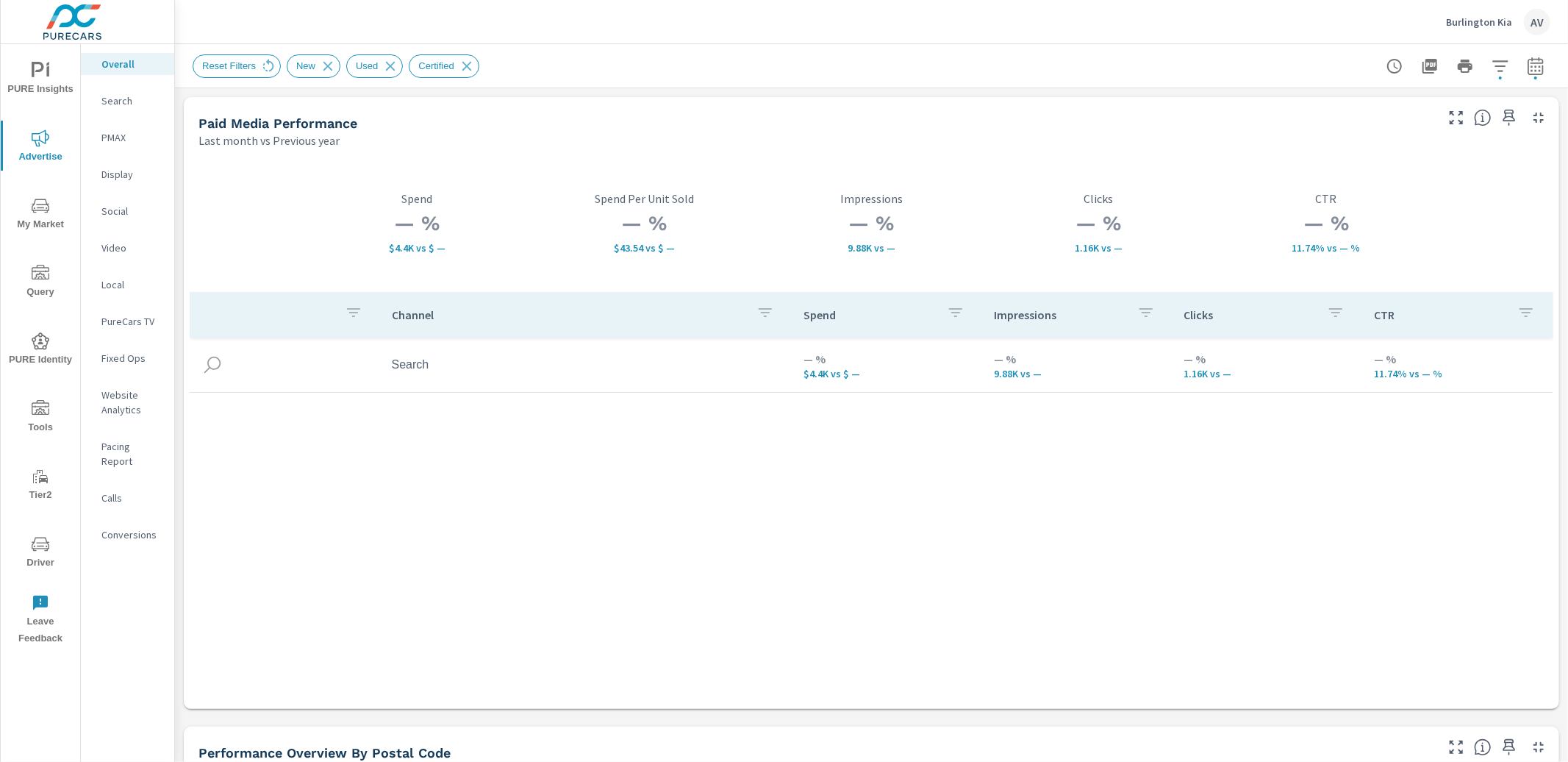
click at [641, 61] on div "Reset Filters New Used Certified" at bounding box center [768, 66] width 1152 height 23
click at [123, 101] on p "Search" at bounding box center [132, 101] width 61 height 15
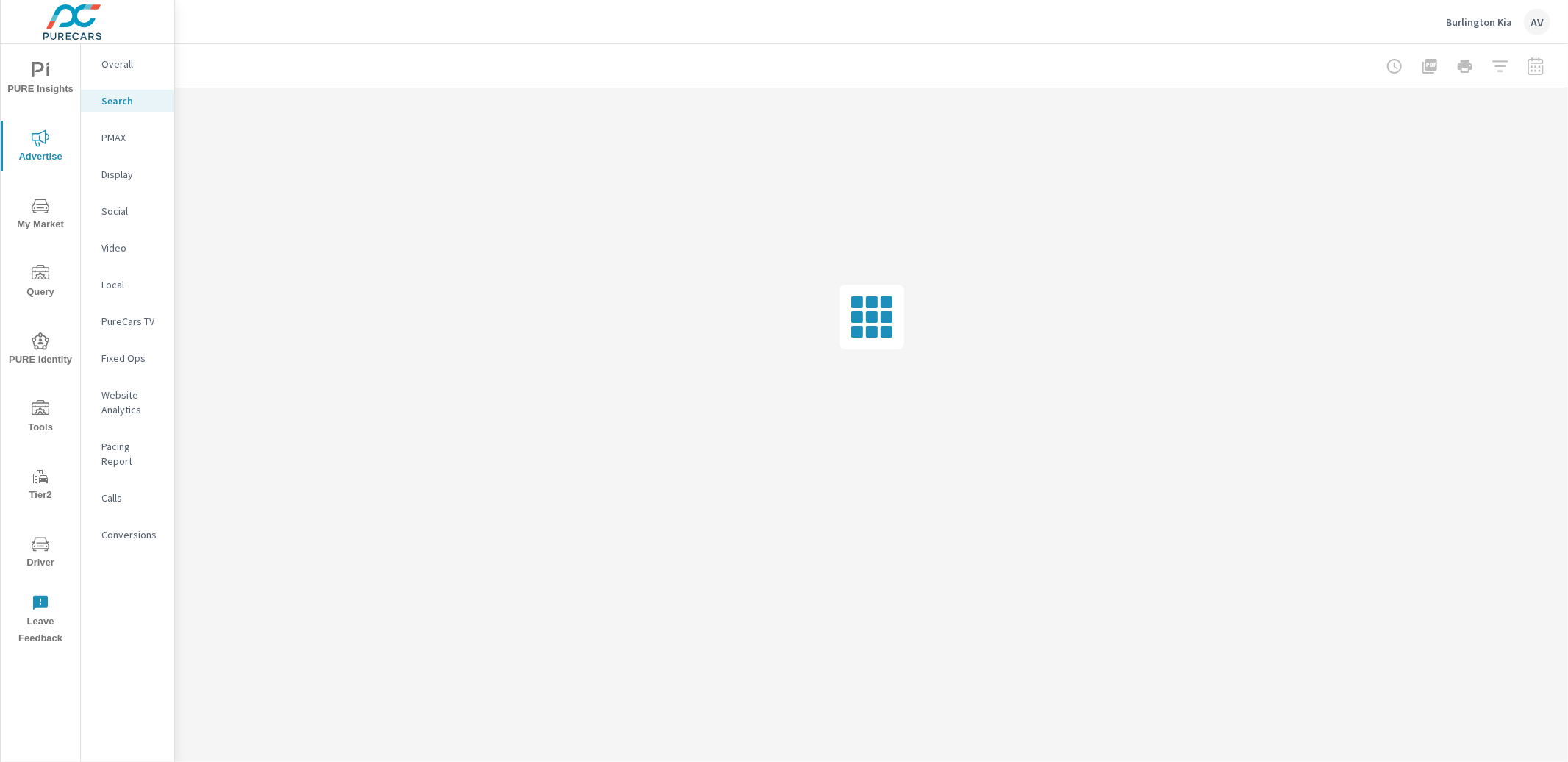
click at [36, 216] on span "My Market" at bounding box center [40, 215] width 70 height 36
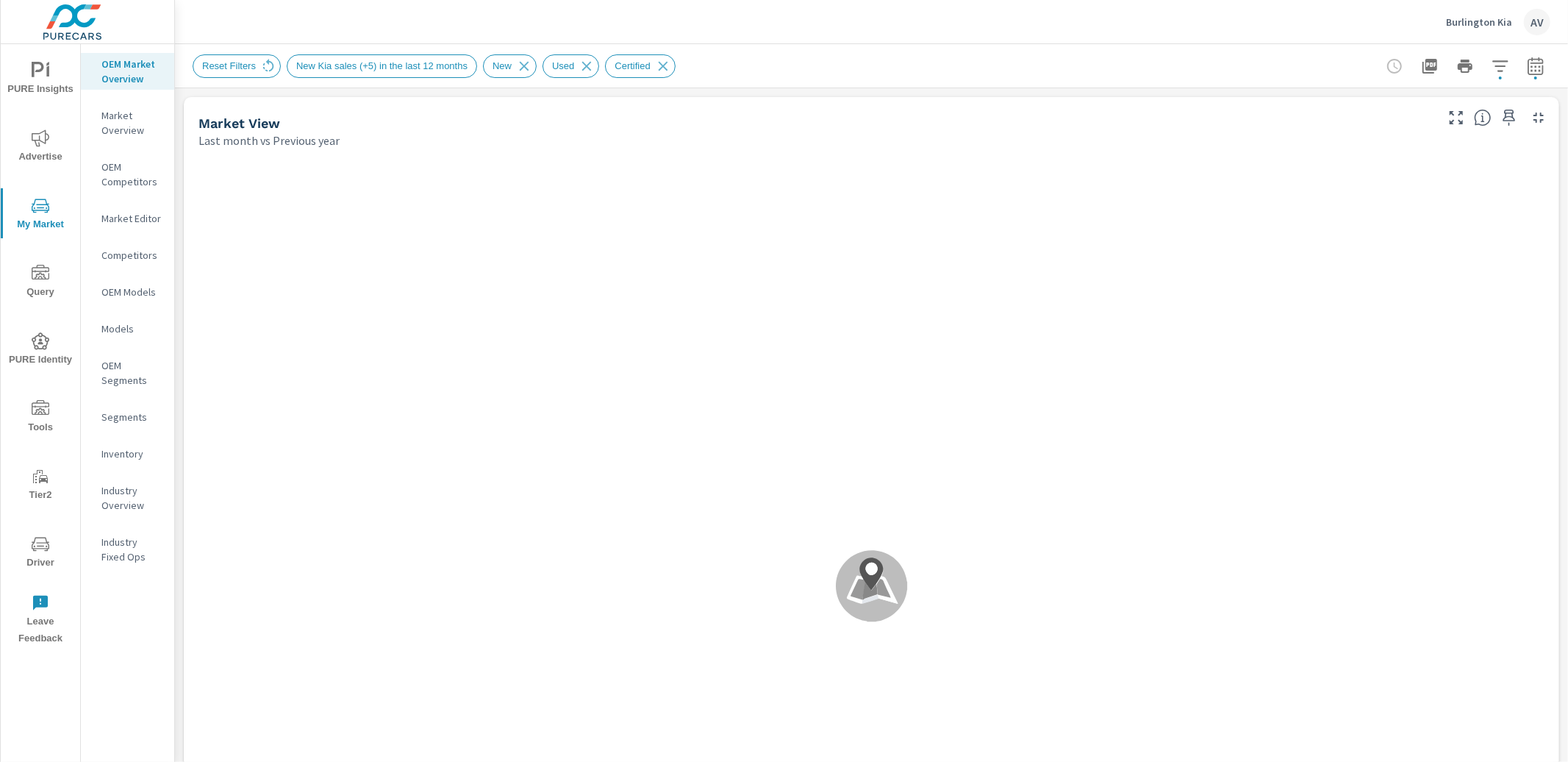
click at [448, 65] on span "New Kia sales (+5) in the last 12 months" at bounding box center [382, 66] width 189 height 11
click at [448, 67] on span "New Kia sales (+5) in the last 12 months" at bounding box center [382, 66] width 189 height 11
click at [140, 217] on p "Market Editor" at bounding box center [132, 219] width 61 height 15
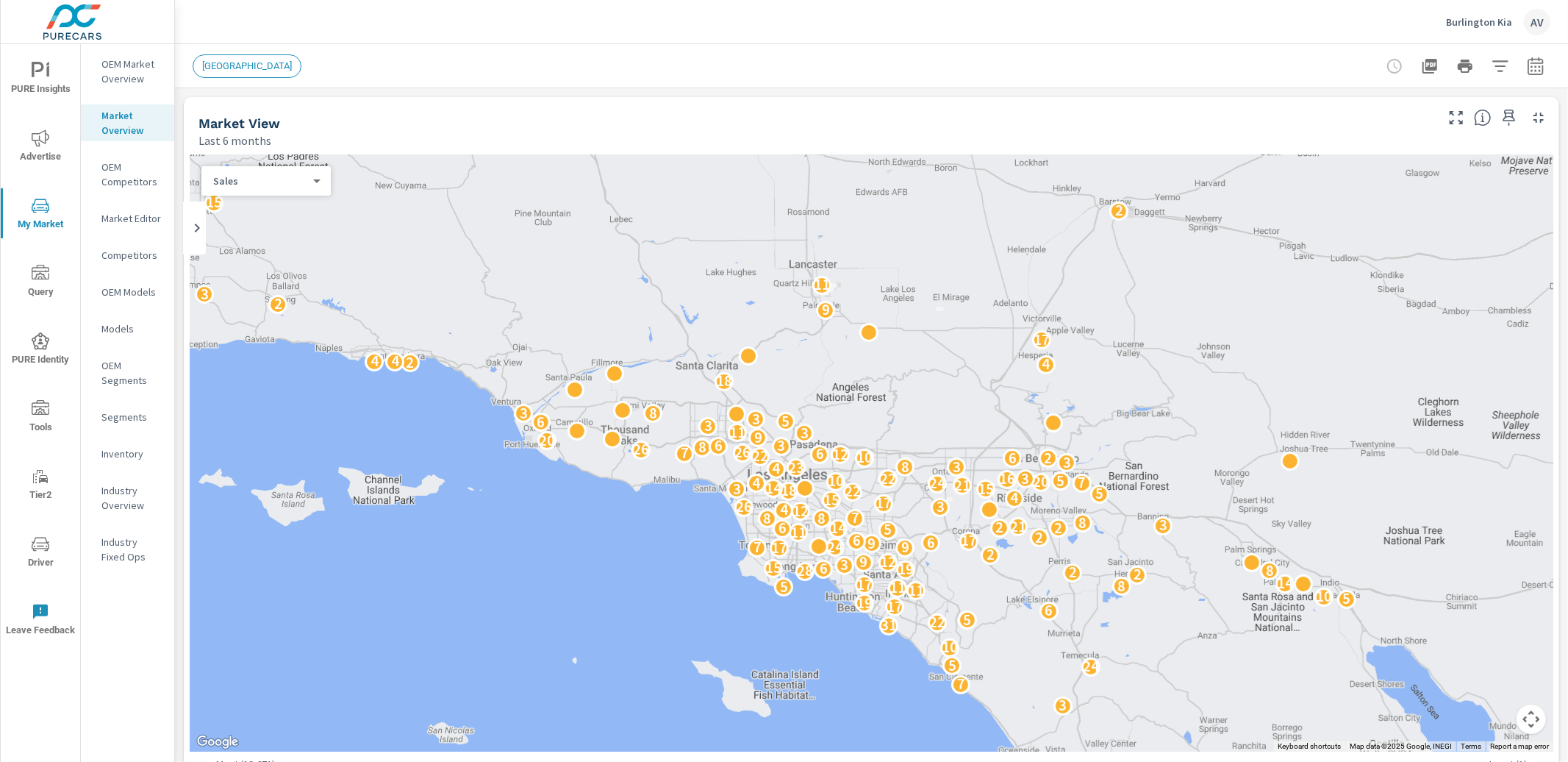
scroll to position [1, 0]
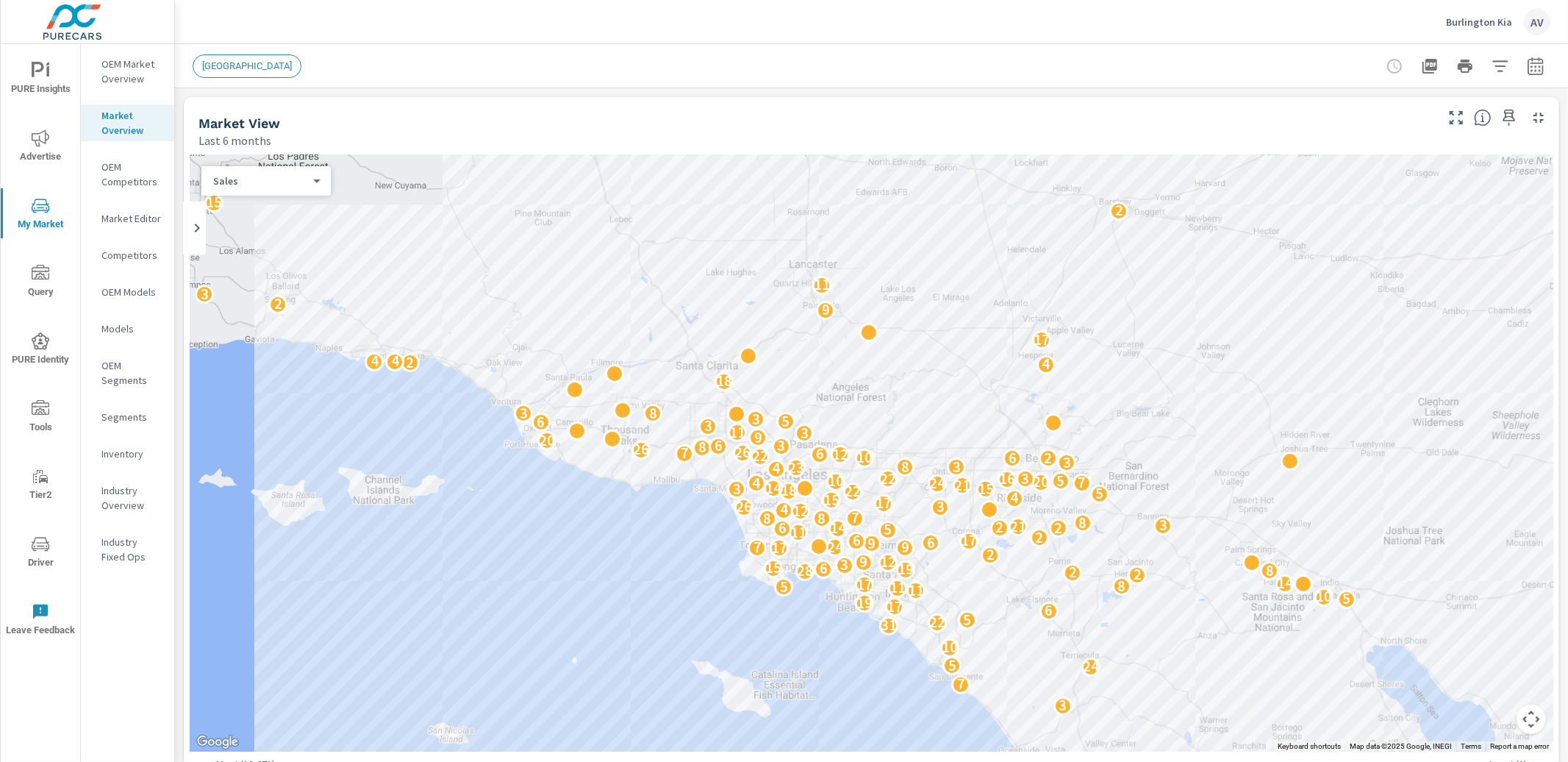
scroll to position [1, 0]
click at [113, 64] on p "OEM Market Overview" at bounding box center [132, 70] width 61 height 29
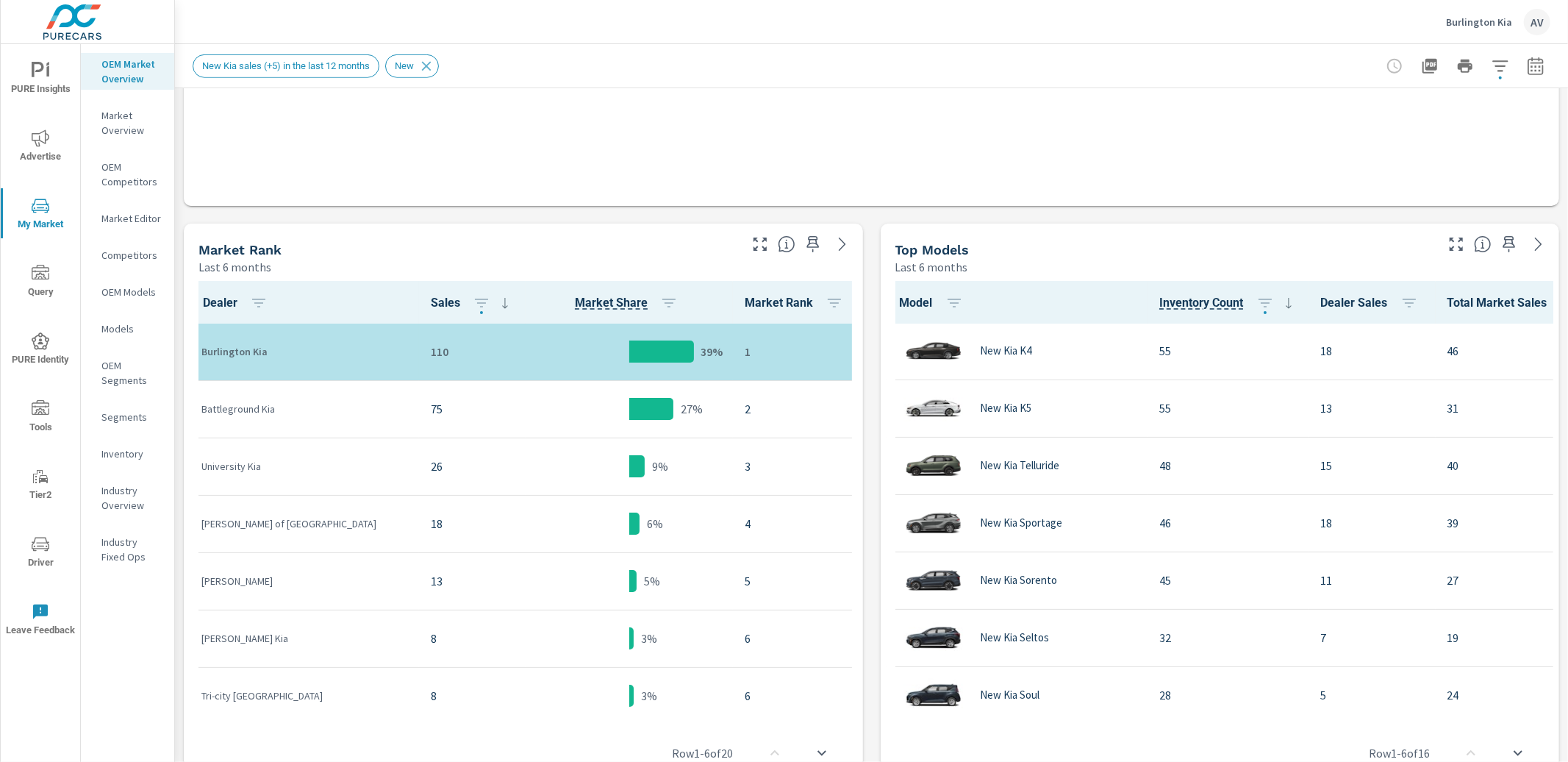
scroll to position [1, 0]
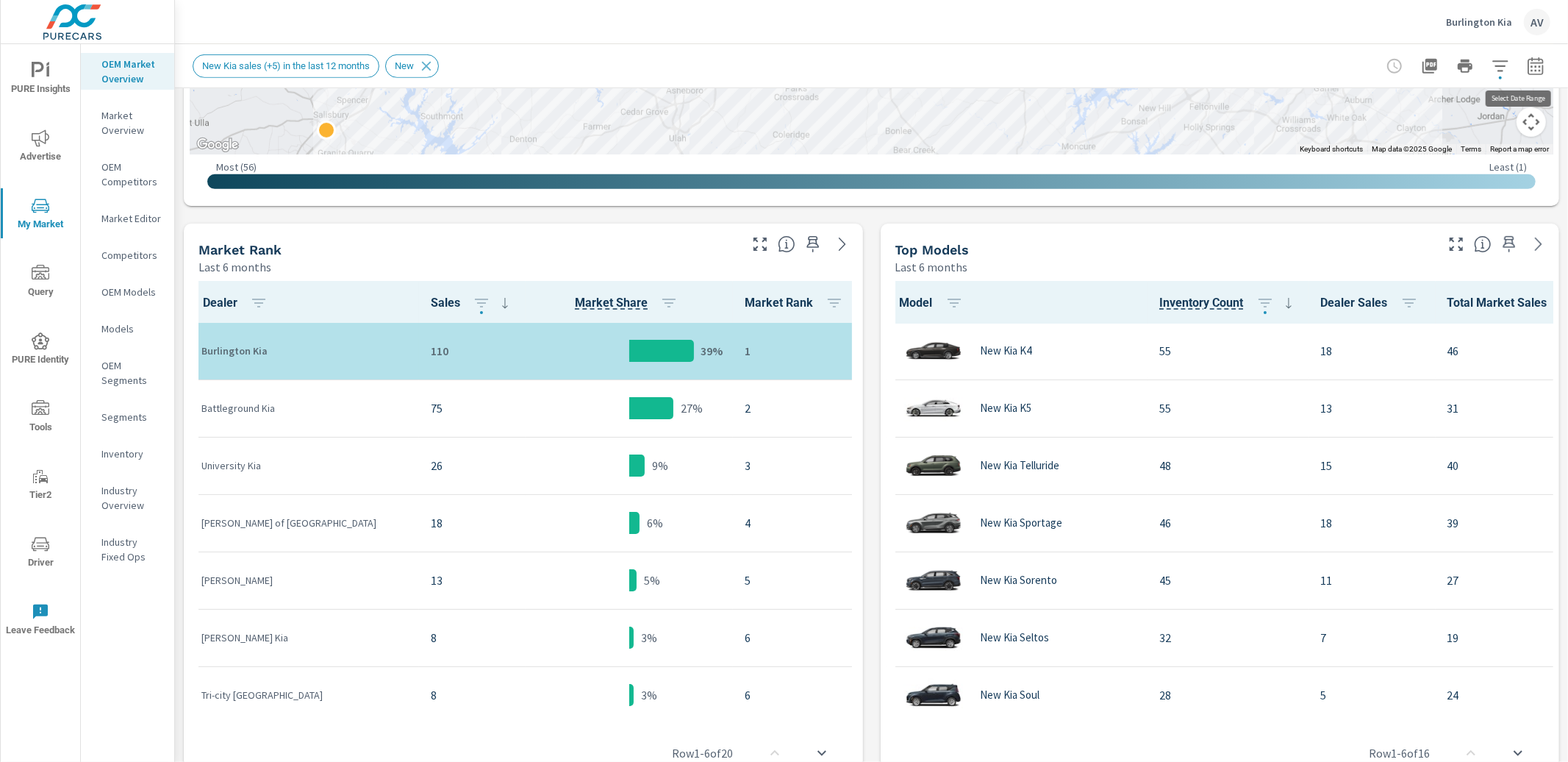
click at [1533, 62] on button "button" at bounding box center [1535, 66] width 29 height 29
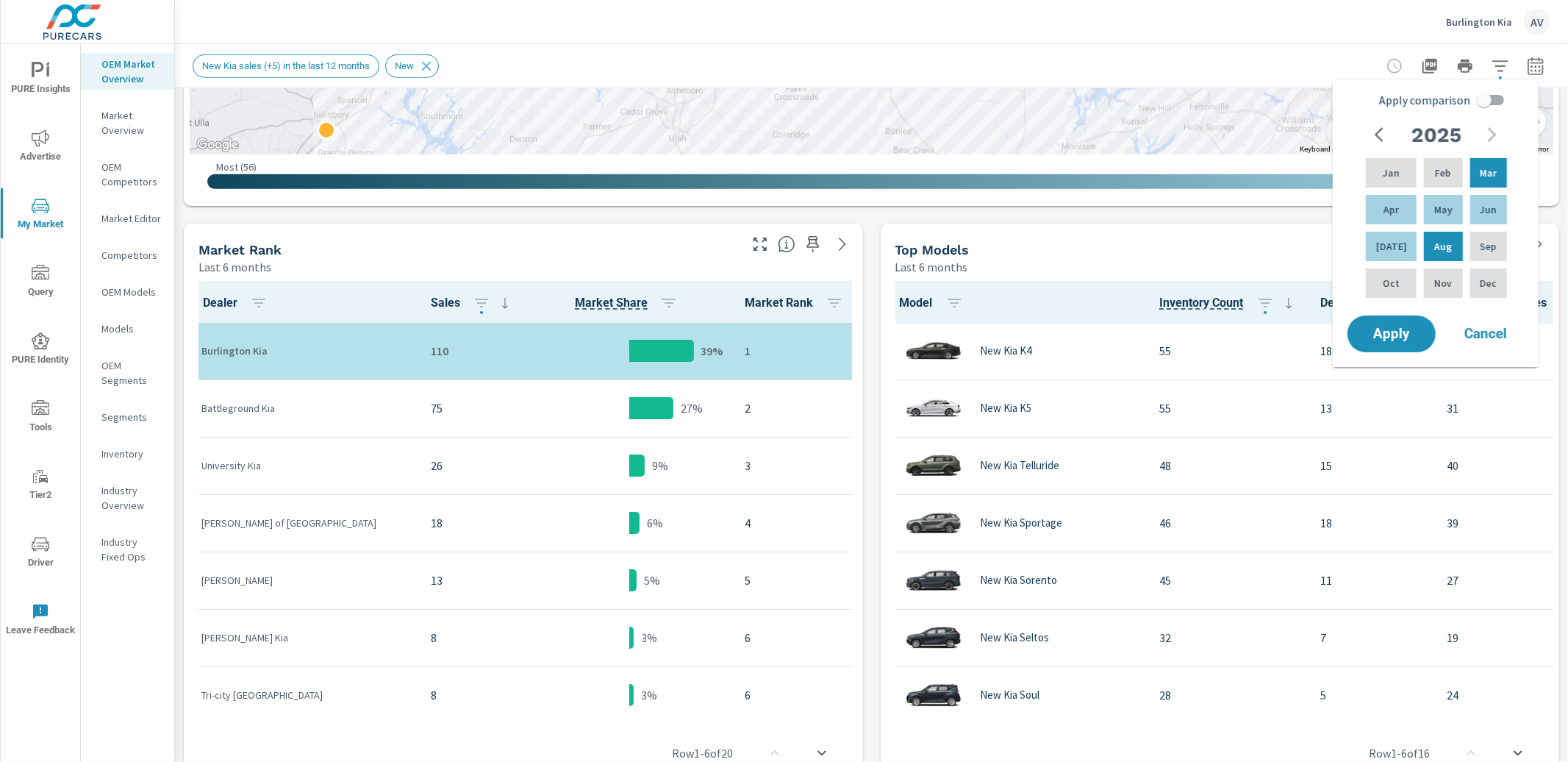
click at [1533, 62] on button "button" at bounding box center [1535, 66] width 29 height 29
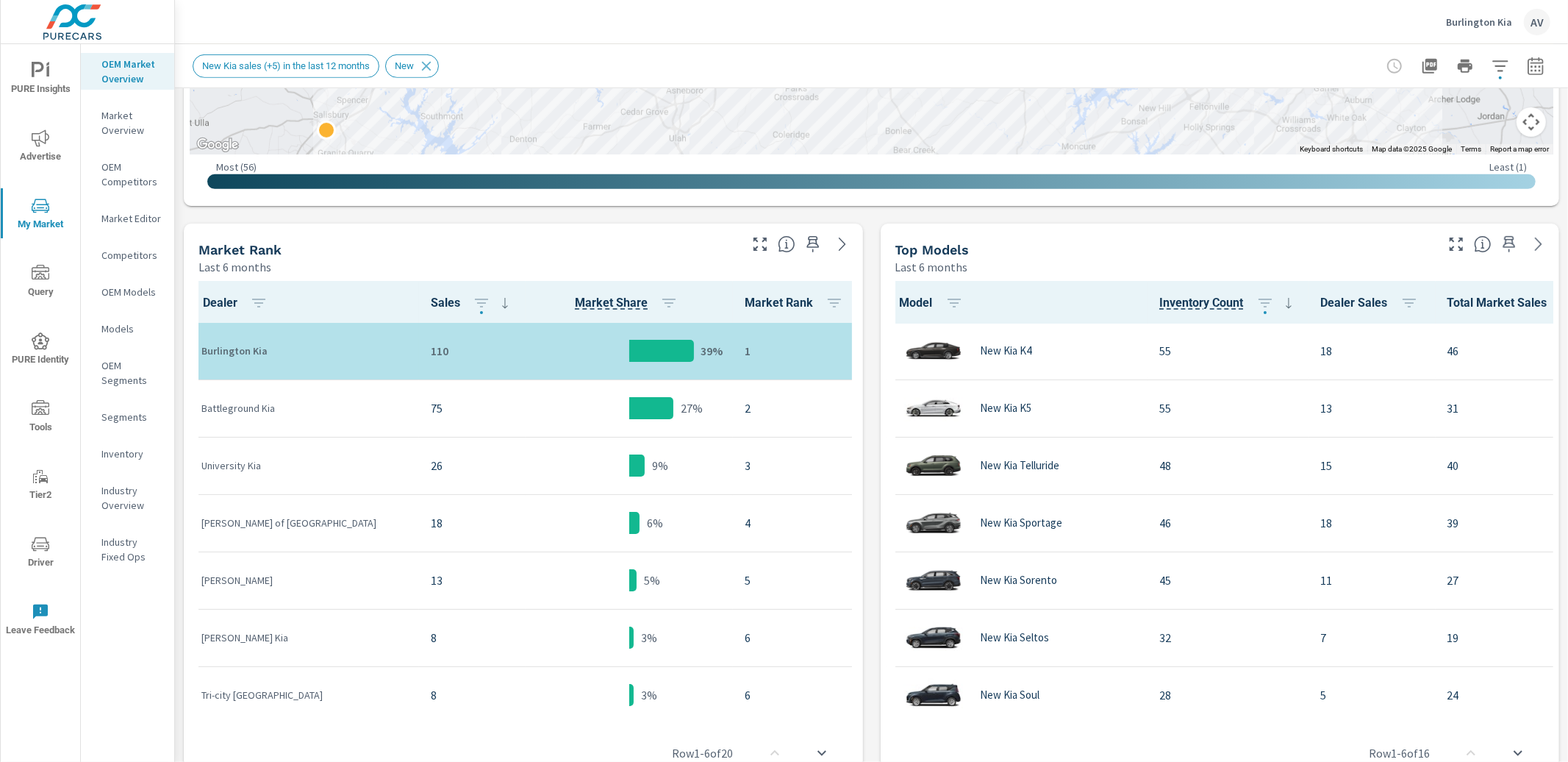
click at [868, 285] on div "Market View Last 6 months ← Move left → Move right ↑ Move up ↓ Move down + Zoom…" at bounding box center [871, 456] width 1393 height 1930
click at [1526, 75] on button "button" at bounding box center [1535, 66] width 29 height 29
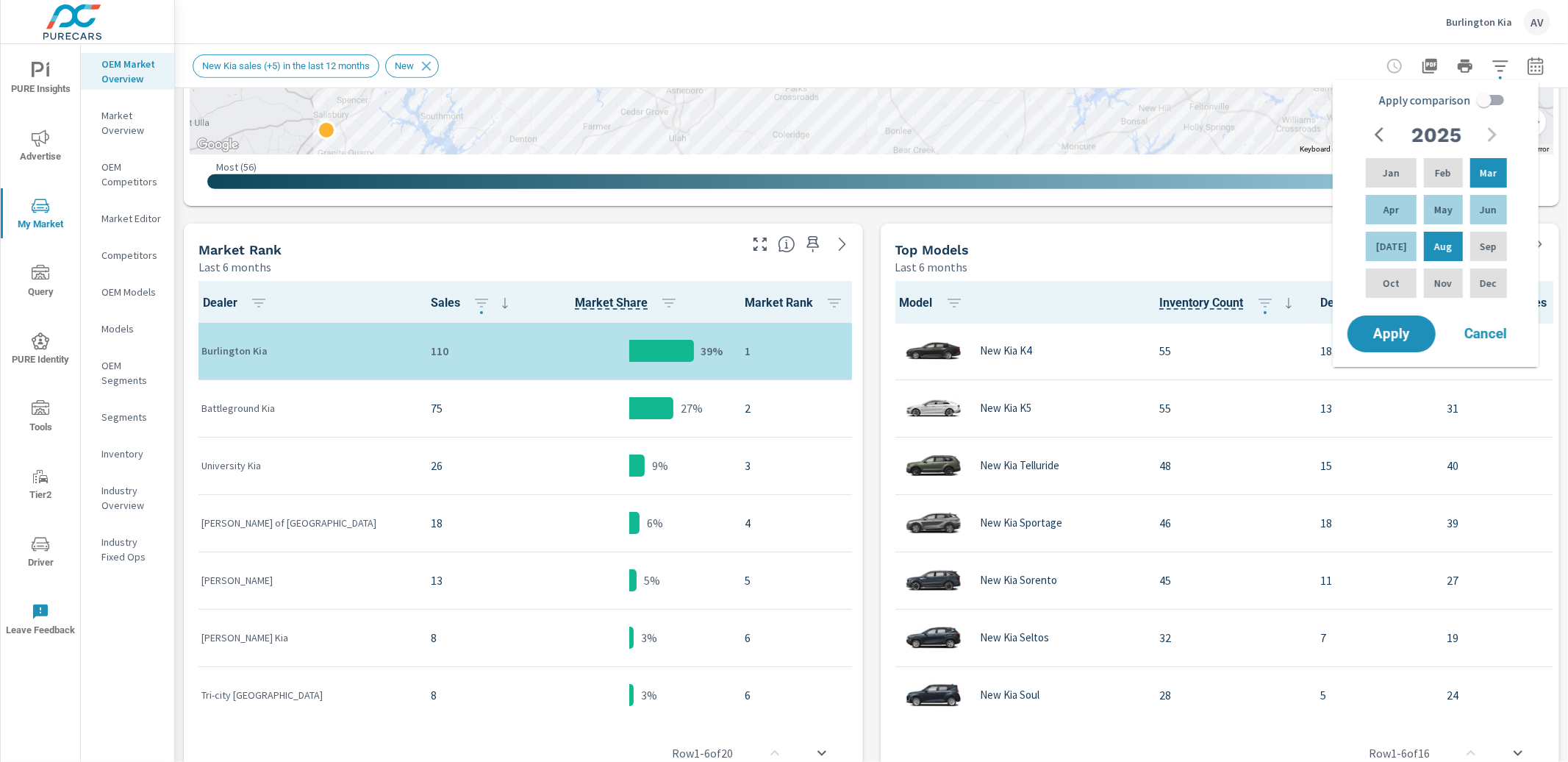
click at [1495, 98] on input "Apply comparison" at bounding box center [1484, 100] width 84 height 28
checkbox input "true"
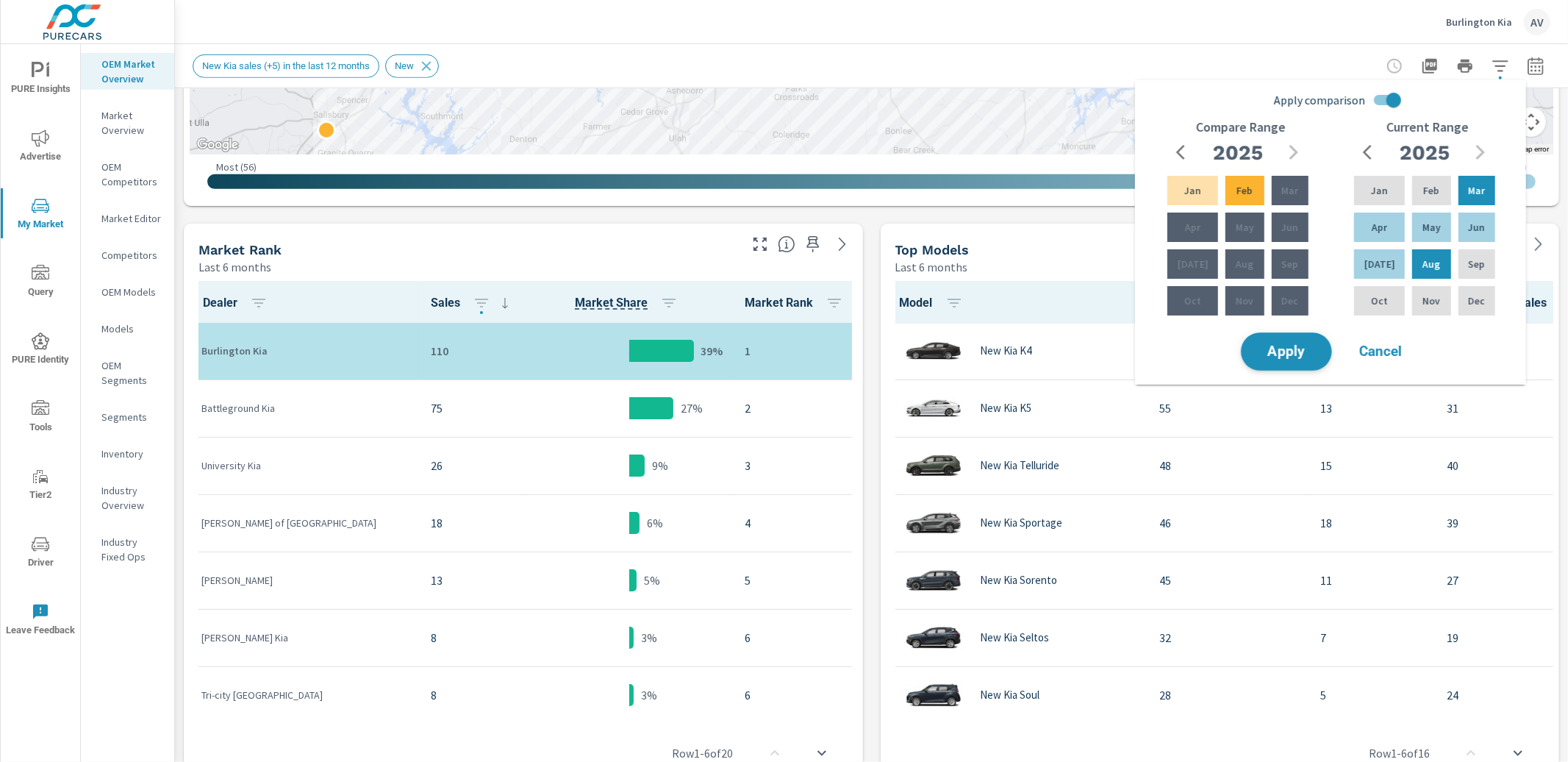
click at [1275, 360] on button "Apply" at bounding box center [1286, 352] width 91 height 38
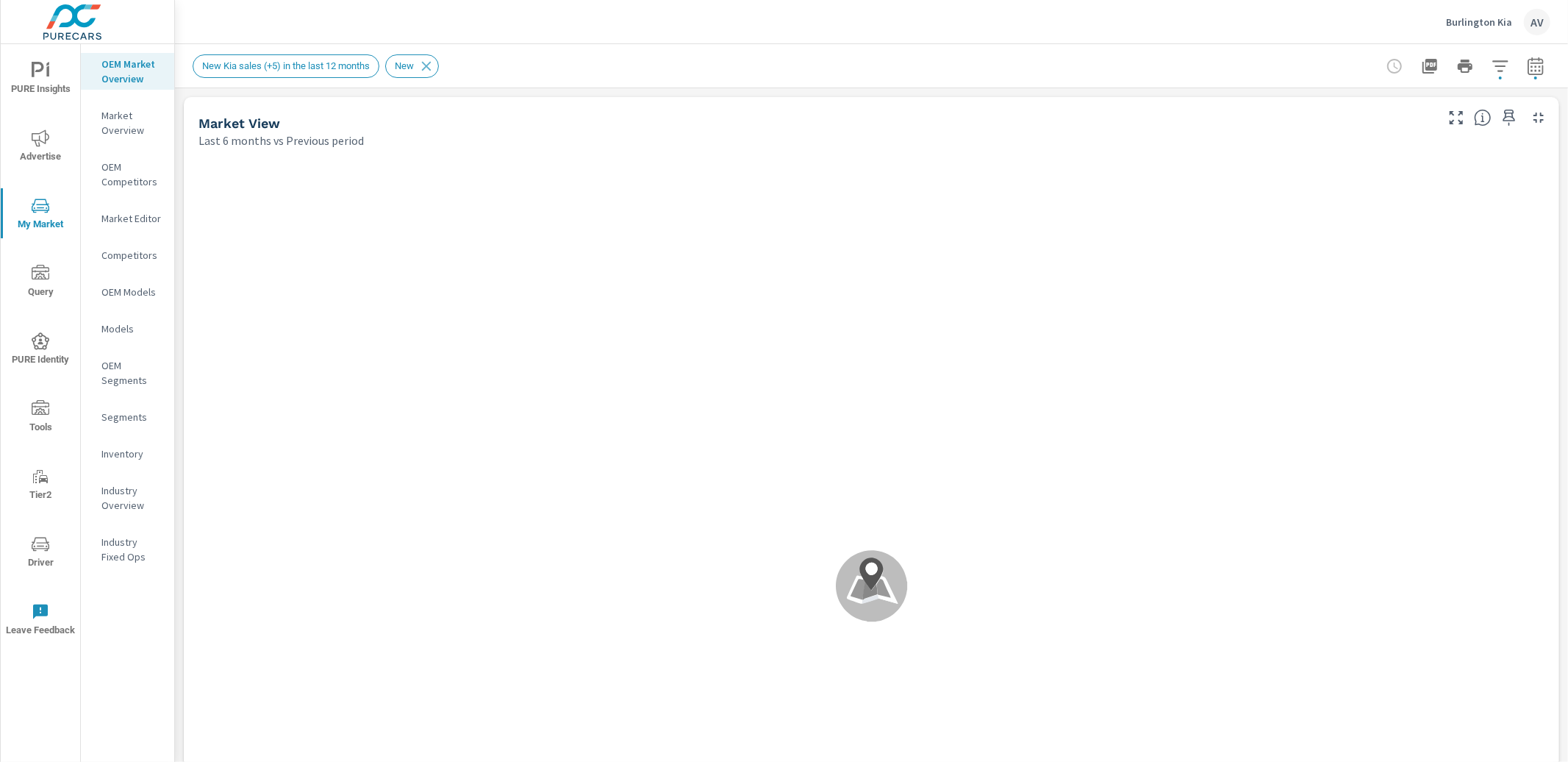
scroll to position [1, 0]
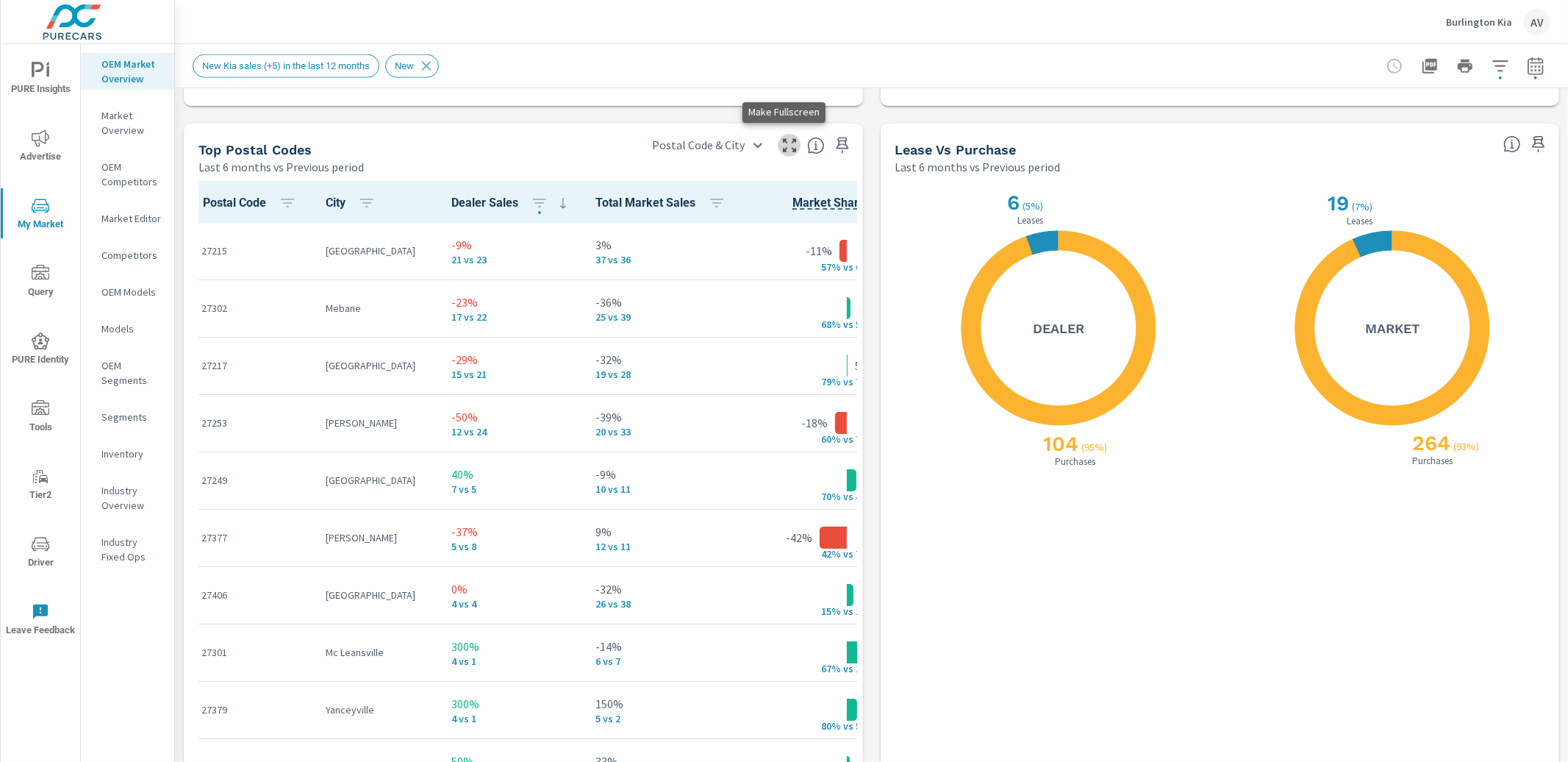
click at [781, 144] on icon "button" at bounding box center [789, 145] width 17 height 17
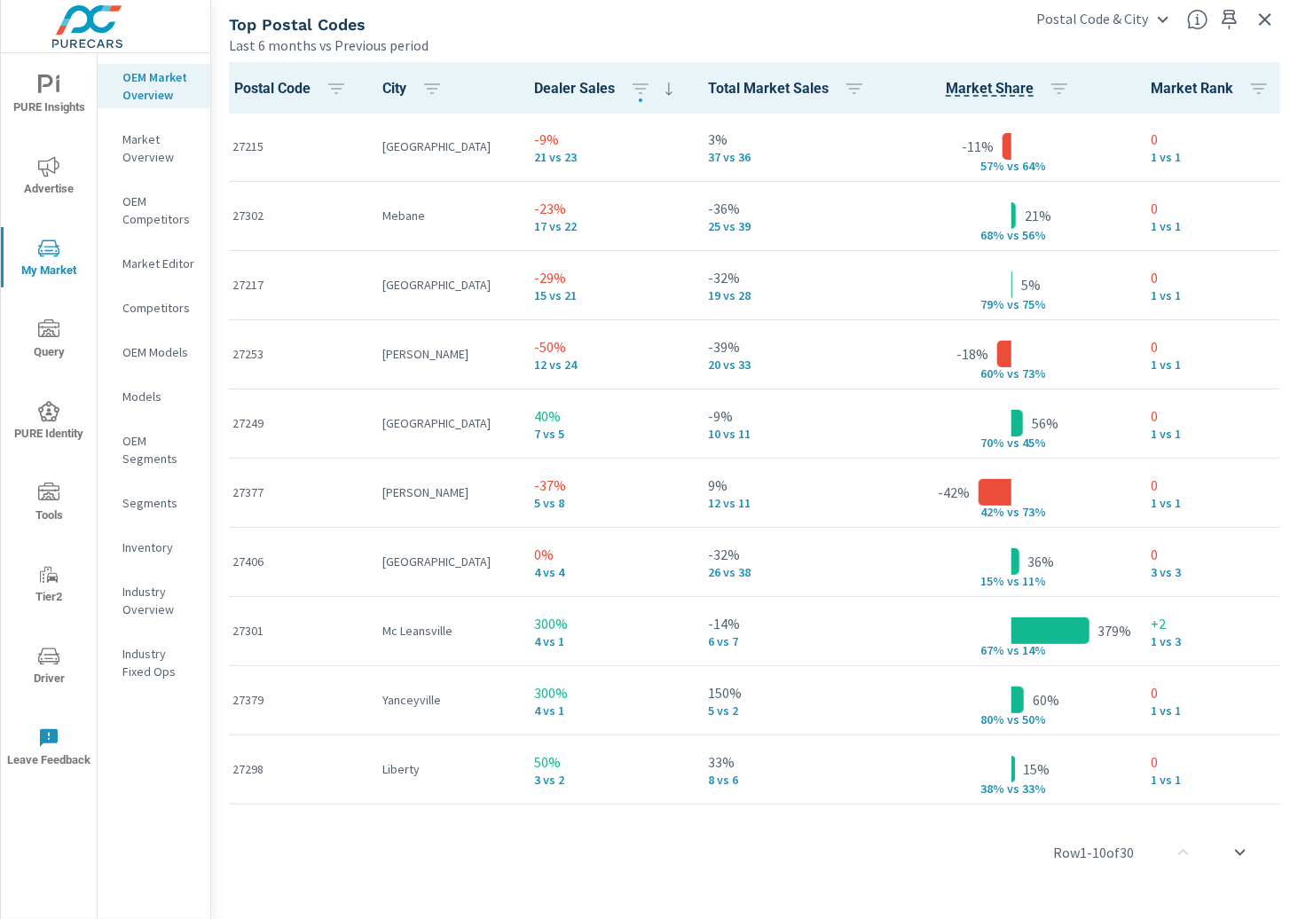
click at [832, 20] on div "Top Postal Codes" at bounding box center [620, 24] width 782 height 20
click at [1272, 21] on icon "button" at bounding box center [1264, 19] width 21 height 21
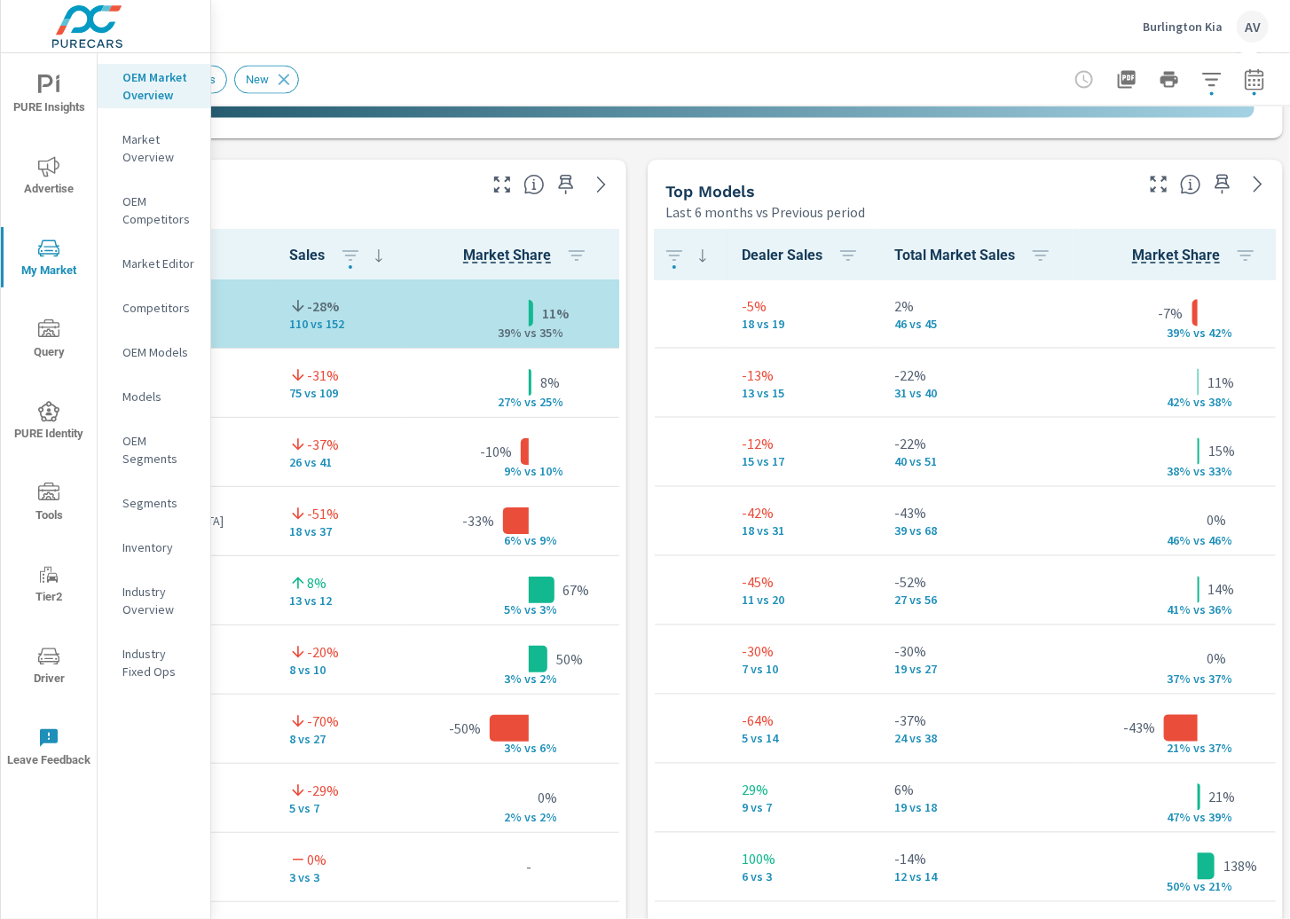
scroll to position [1, 667]
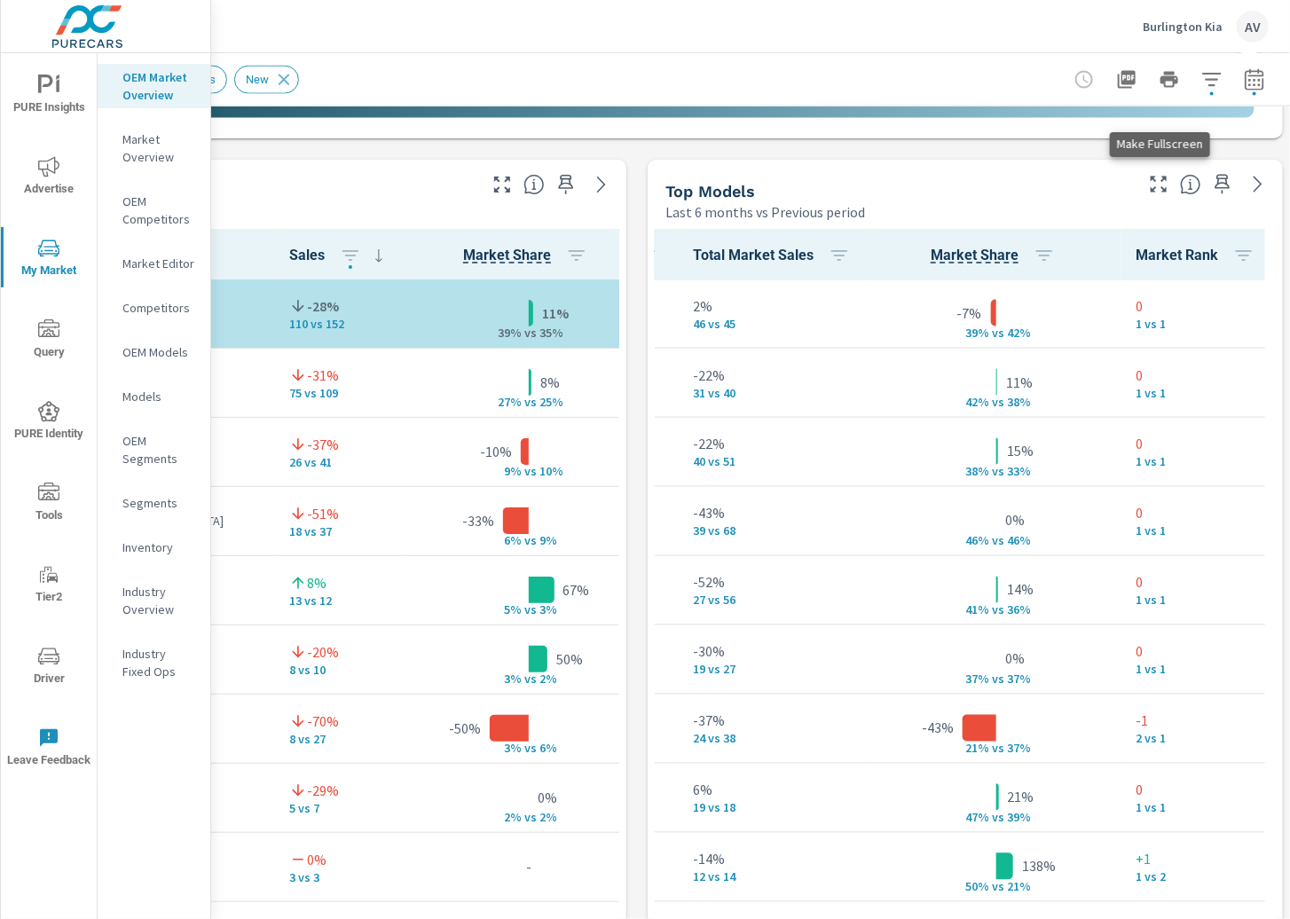
click at [1146, 189] on button "button" at bounding box center [1158, 184] width 28 height 28
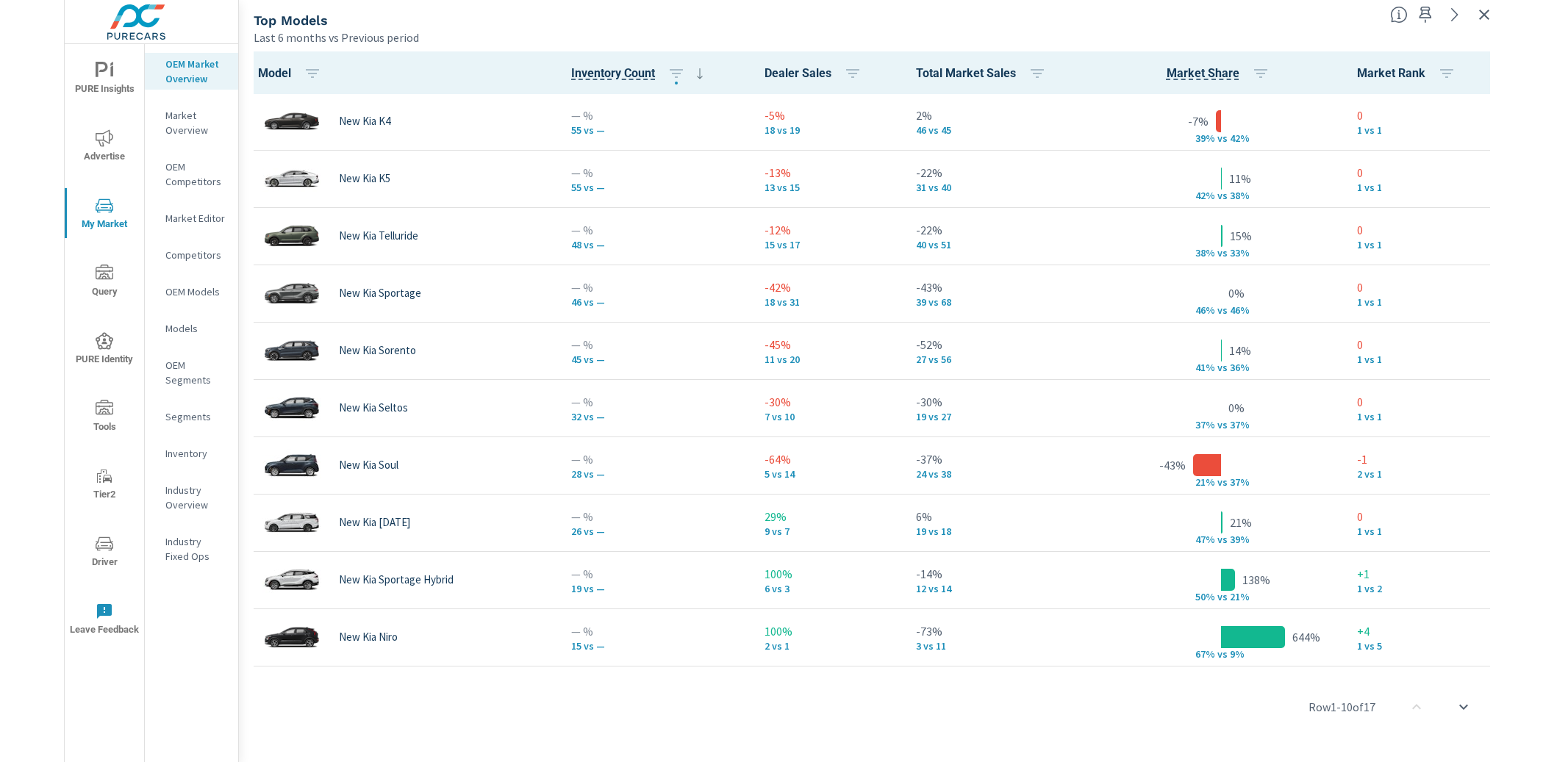
scroll to position [1, 0]
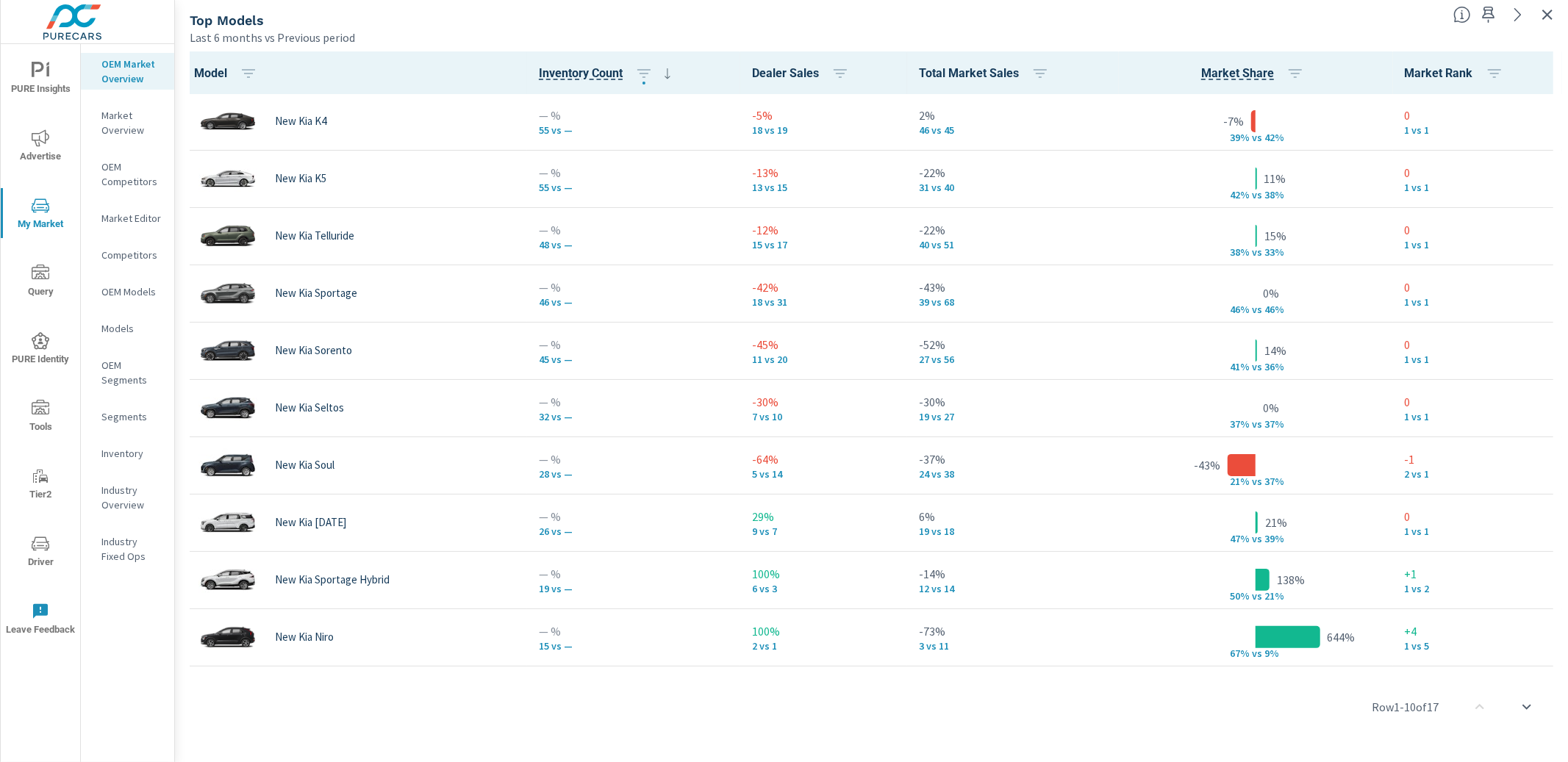
click at [817, 31] on div "Last 6 months vs Previous period" at bounding box center [815, 37] width 1252 height 17
click at [1541, 15] on icon "button" at bounding box center [1547, 14] width 17 height 17
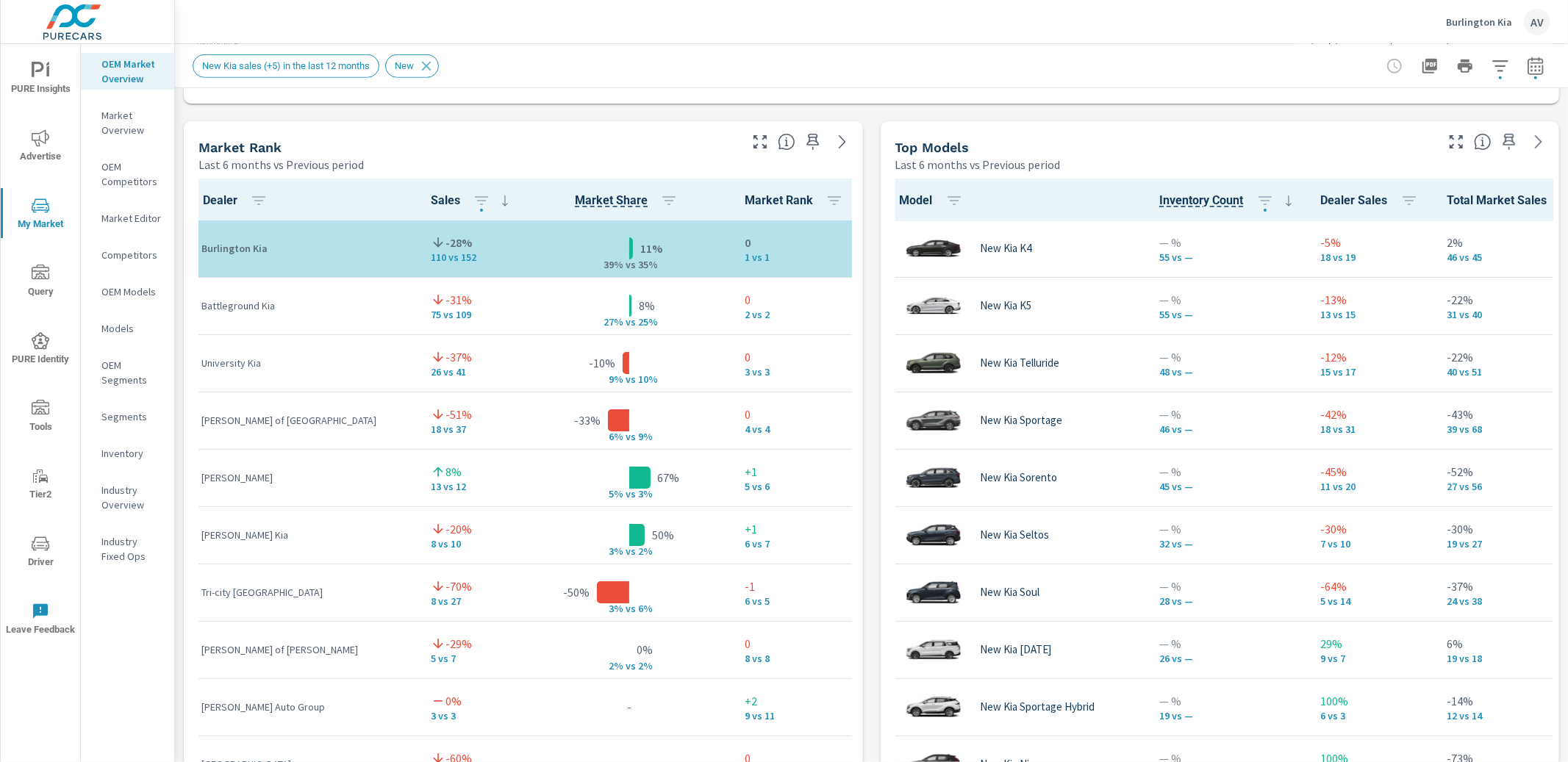
scroll to position [922, 0]
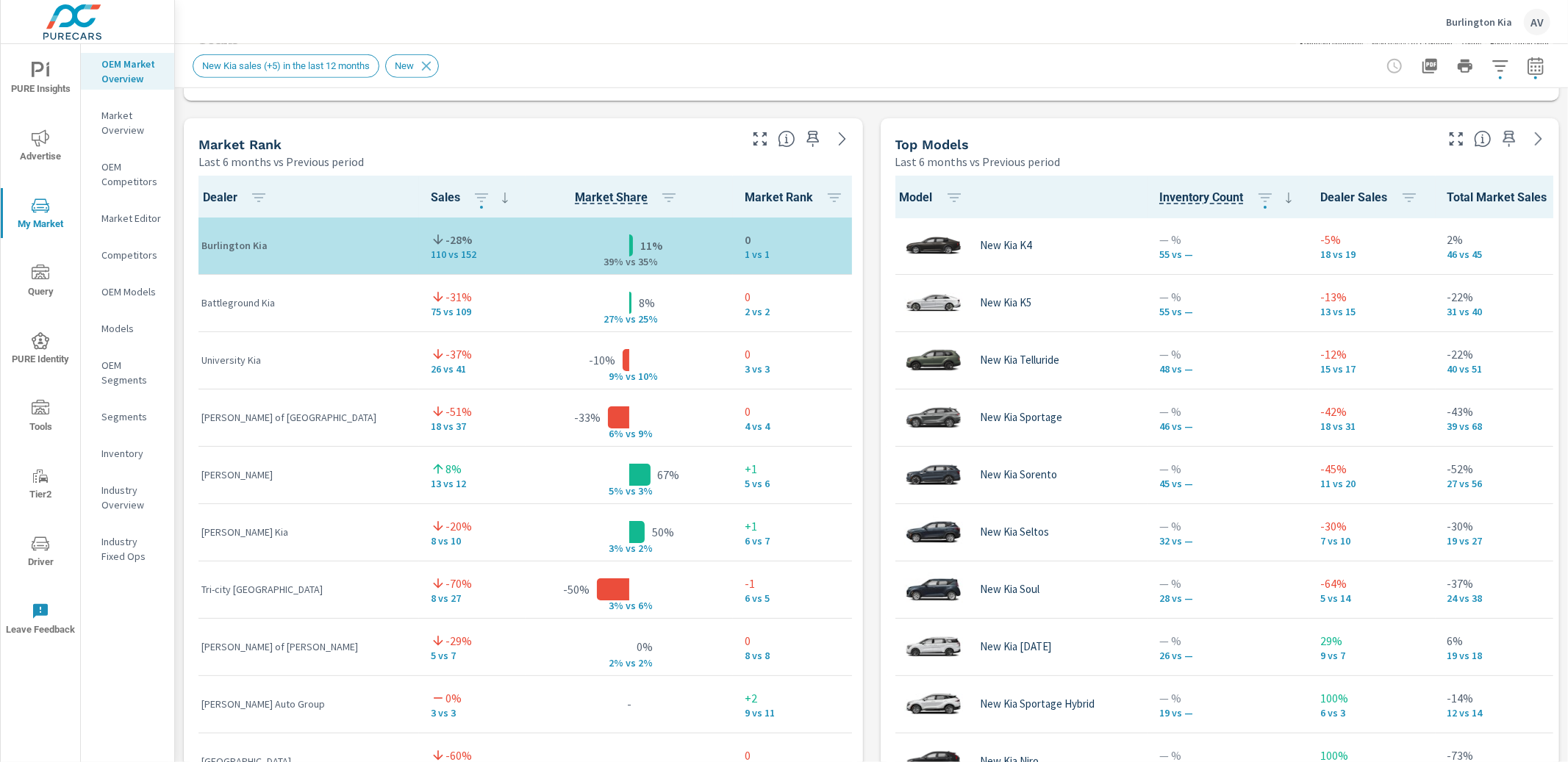
click at [191, 128] on div "Market Rank Last 6 months vs Previous period" at bounding box center [463, 144] width 559 height 52
click at [1530, 75] on button "button" at bounding box center [1535, 65] width 29 height 29
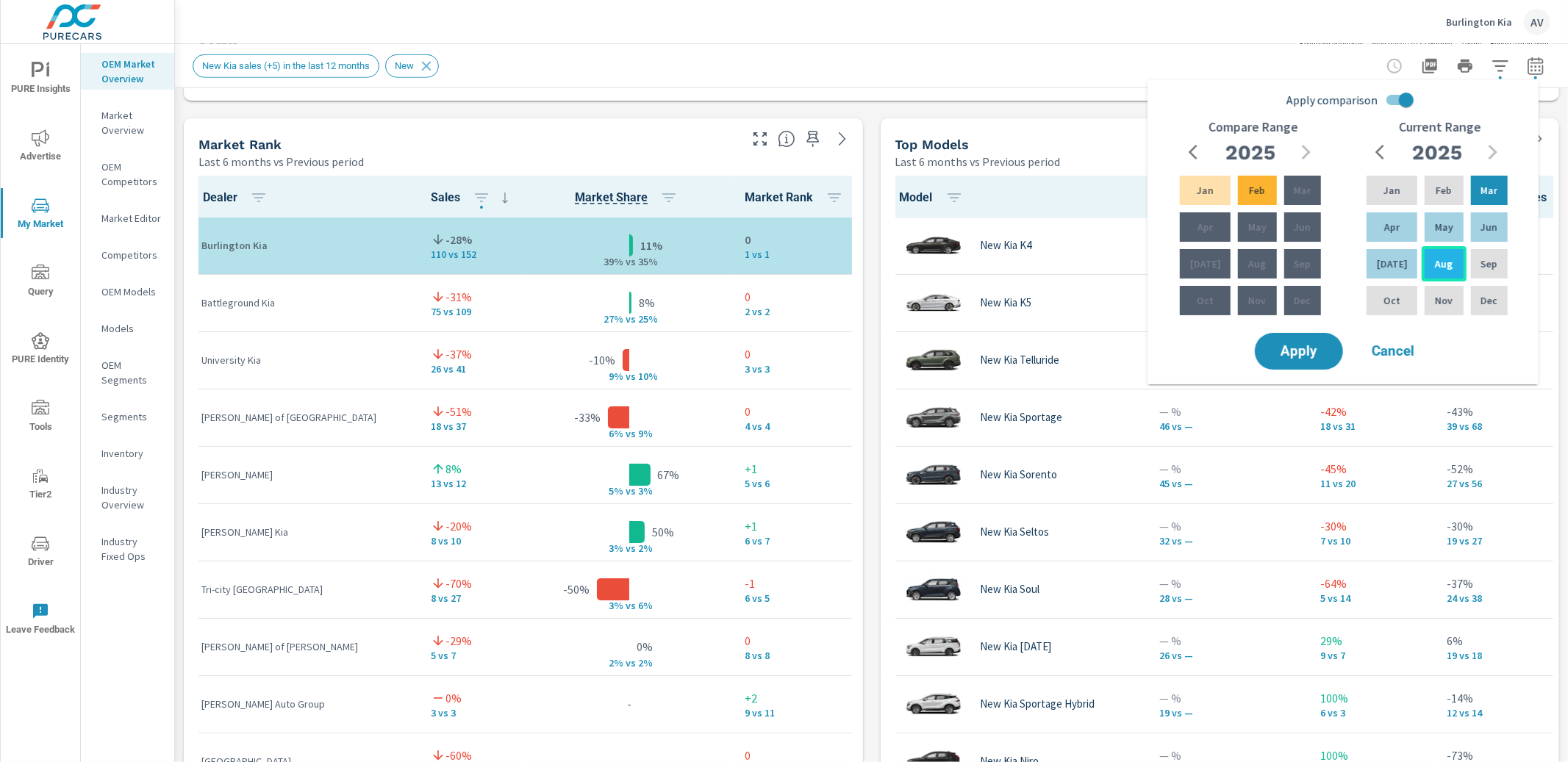
click at [1444, 267] on p "Aug" at bounding box center [1444, 264] width 17 height 15
click at [1407, 271] on div "[DATE]" at bounding box center [1392, 263] width 56 height 36
click at [1435, 269] on p "Aug" at bounding box center [1444, 264] width 17 height 15
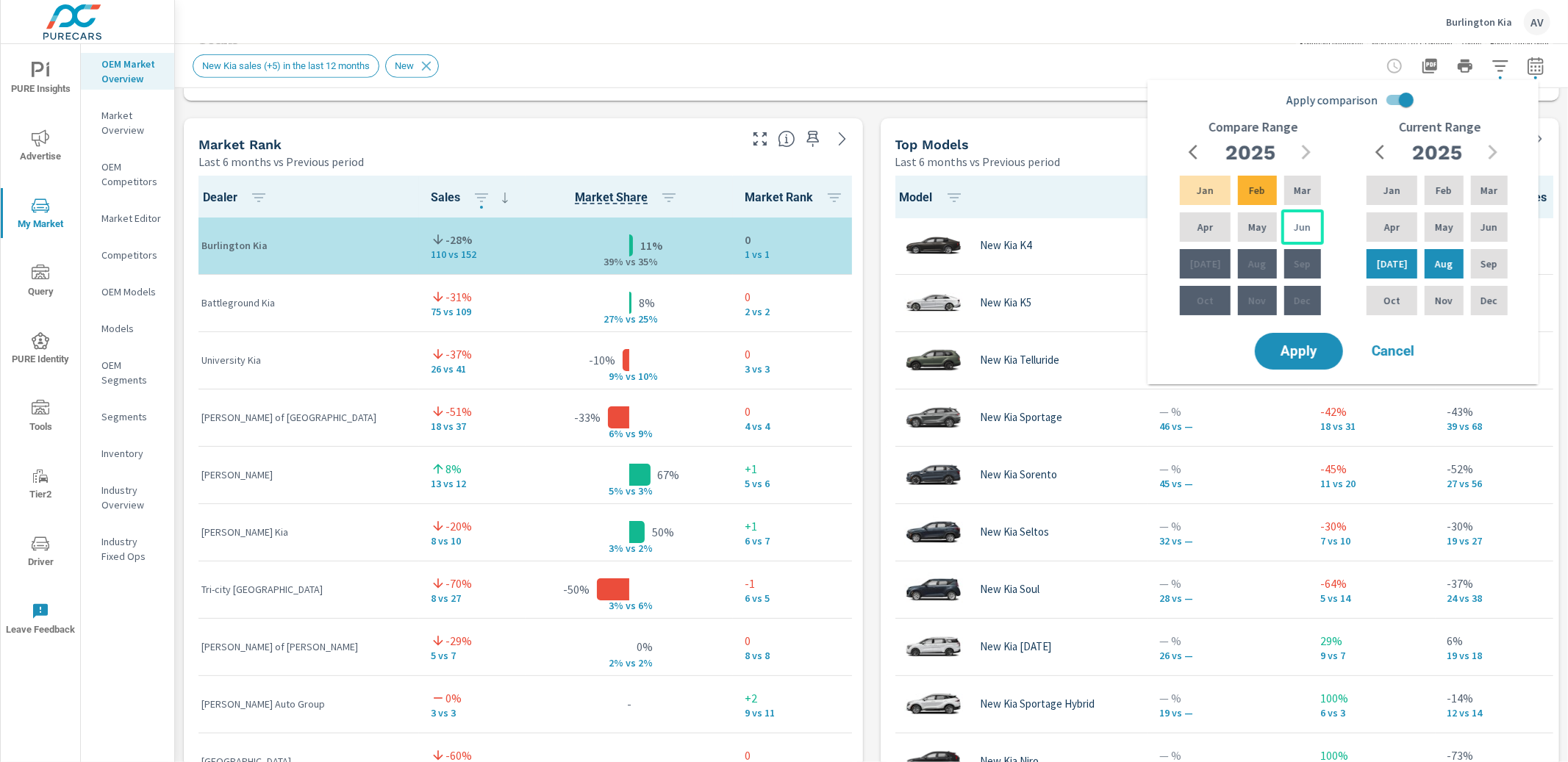
click at [1294, 227] on p "Jun" at bounding box center [1302, 227] width 17 height 15
click at [1411, 97] on input "Apply comparison" at bounding box center [1406, 100] width 84 height 28
checkbox input "false"
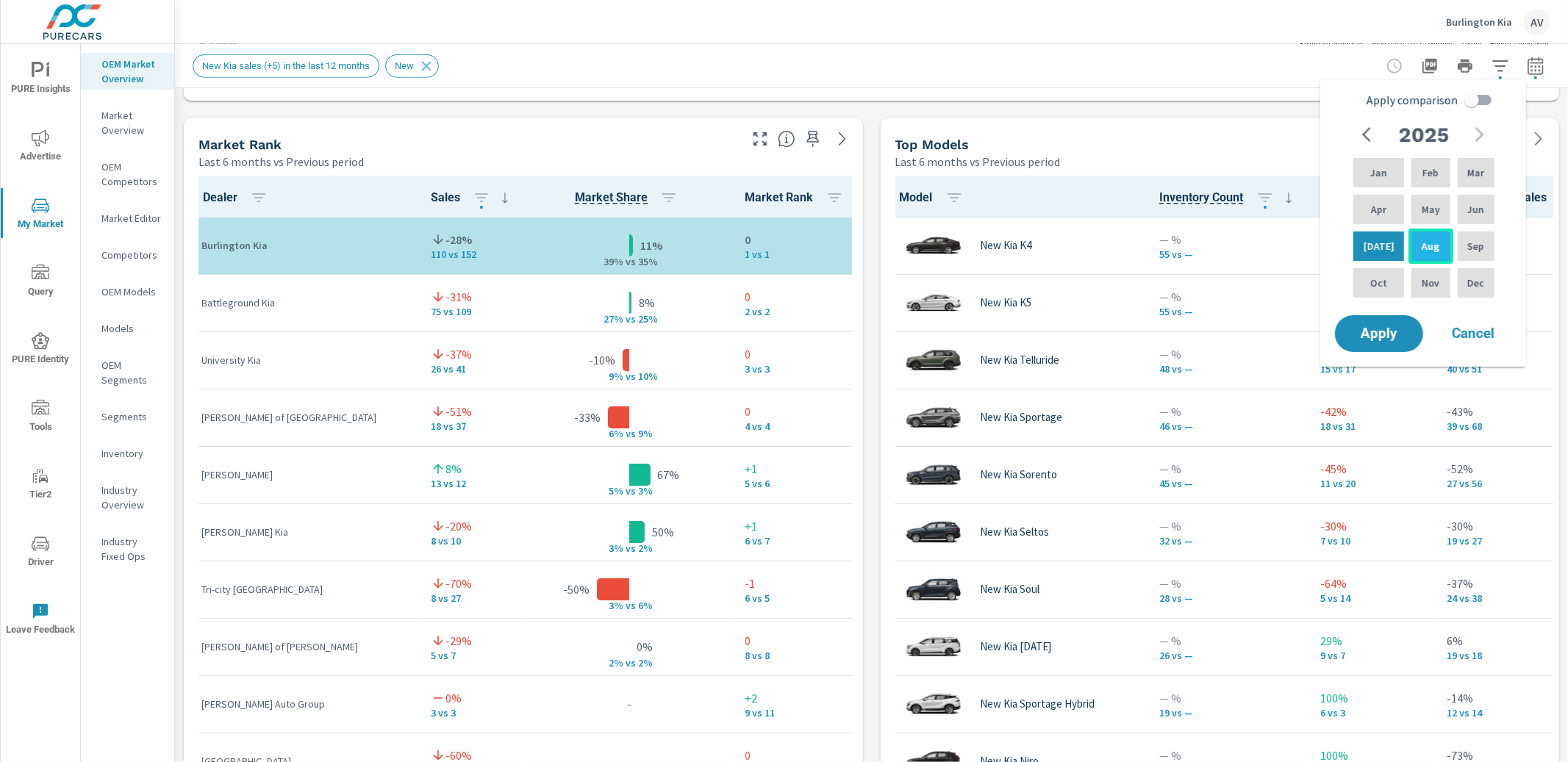
click at [1424, 255] on div "Aug" at bounding box center [1430, 246] width 44 height 36
click at [1398, 337] on span "Apply" at bounding box center [1379, 334] width 60 height 14
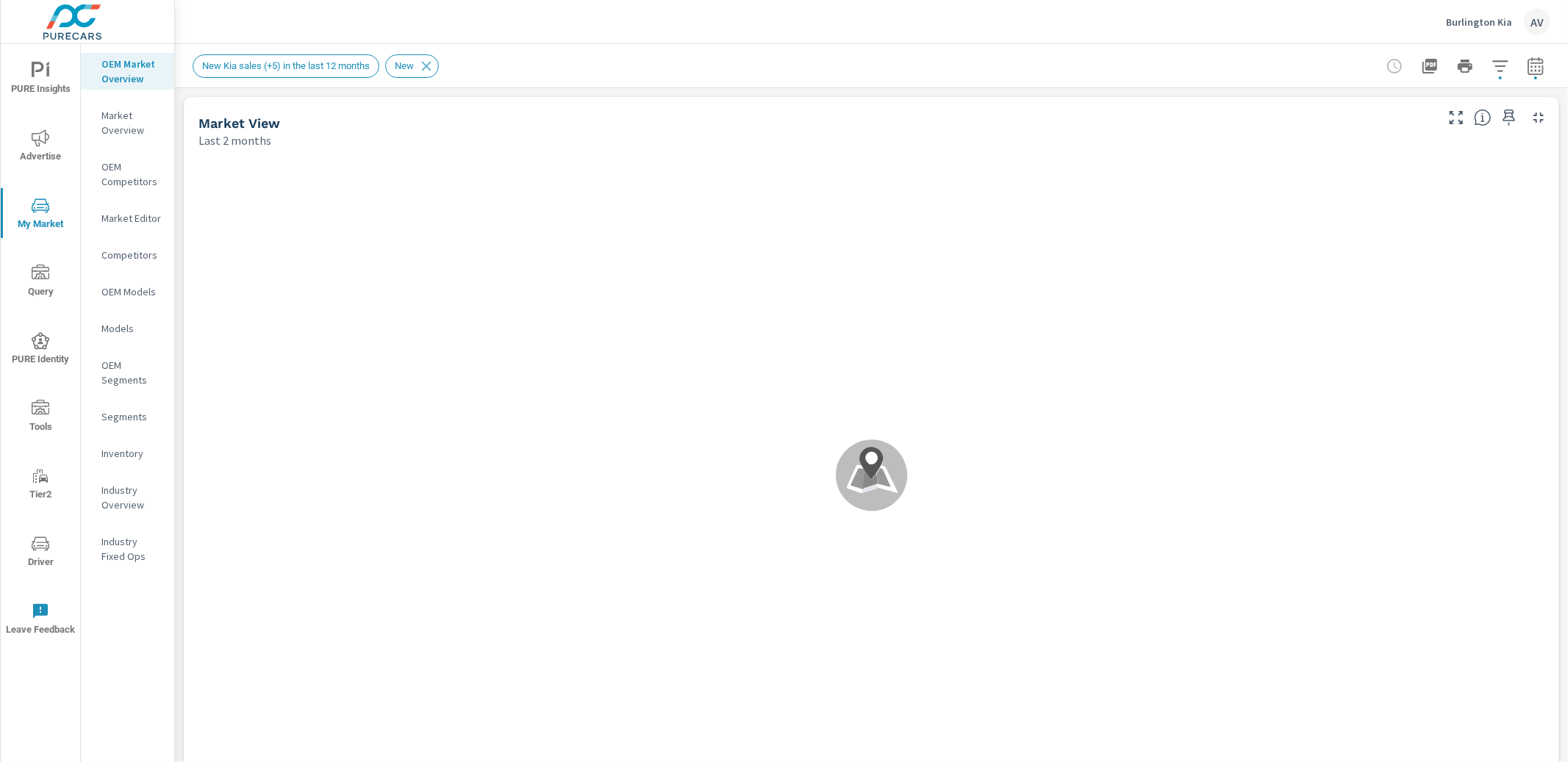
click at [1529, 70] on icon "button" at bounding box center [1536, 65] width 17 height 17
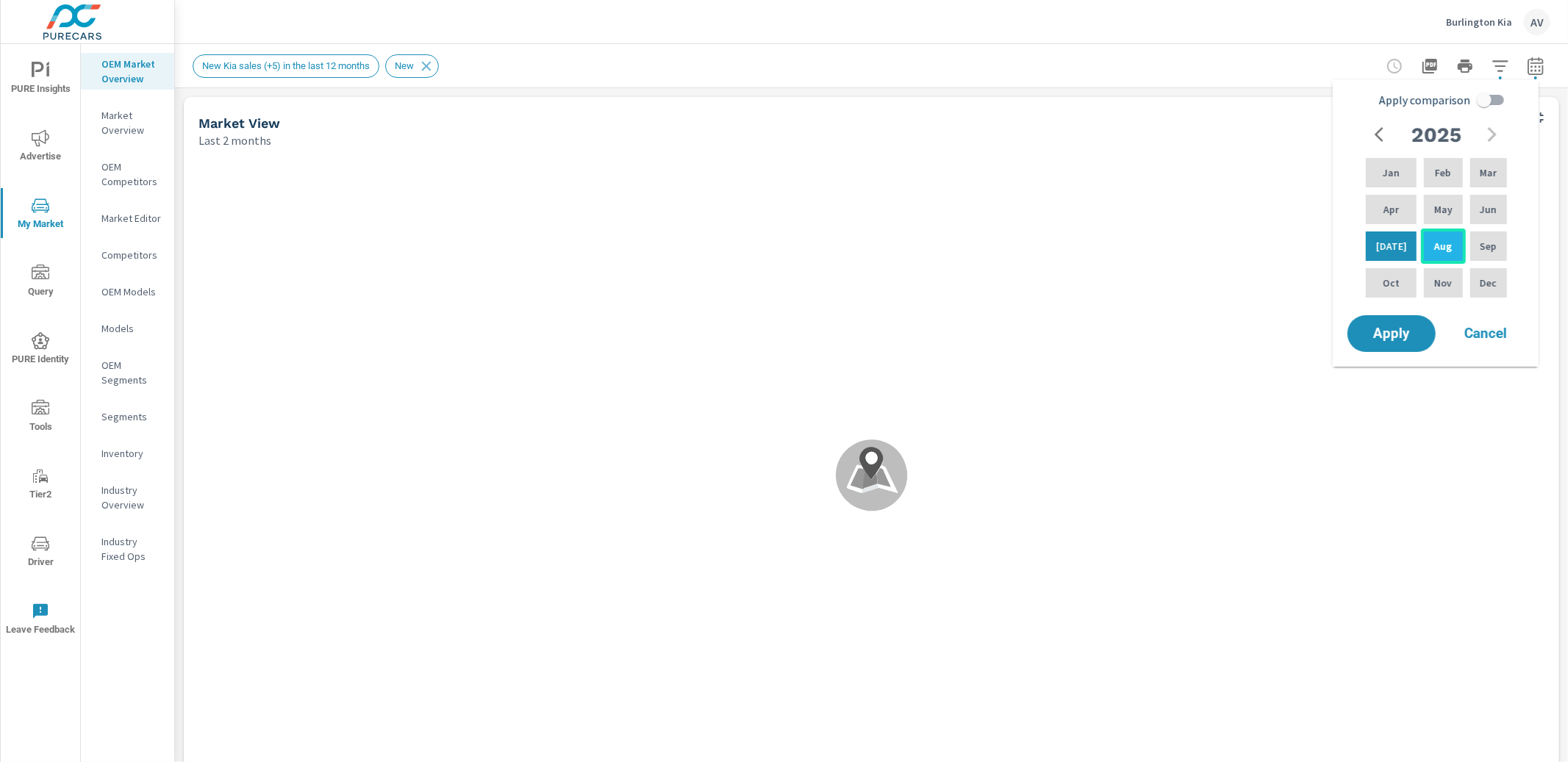
click at [1451, 257] on div "Aug" at bounding box center [1443, 246] width 44 height 36
click at [1435, 248] on p "Aug" at bounding box center [1443, 246] width 17 height 15
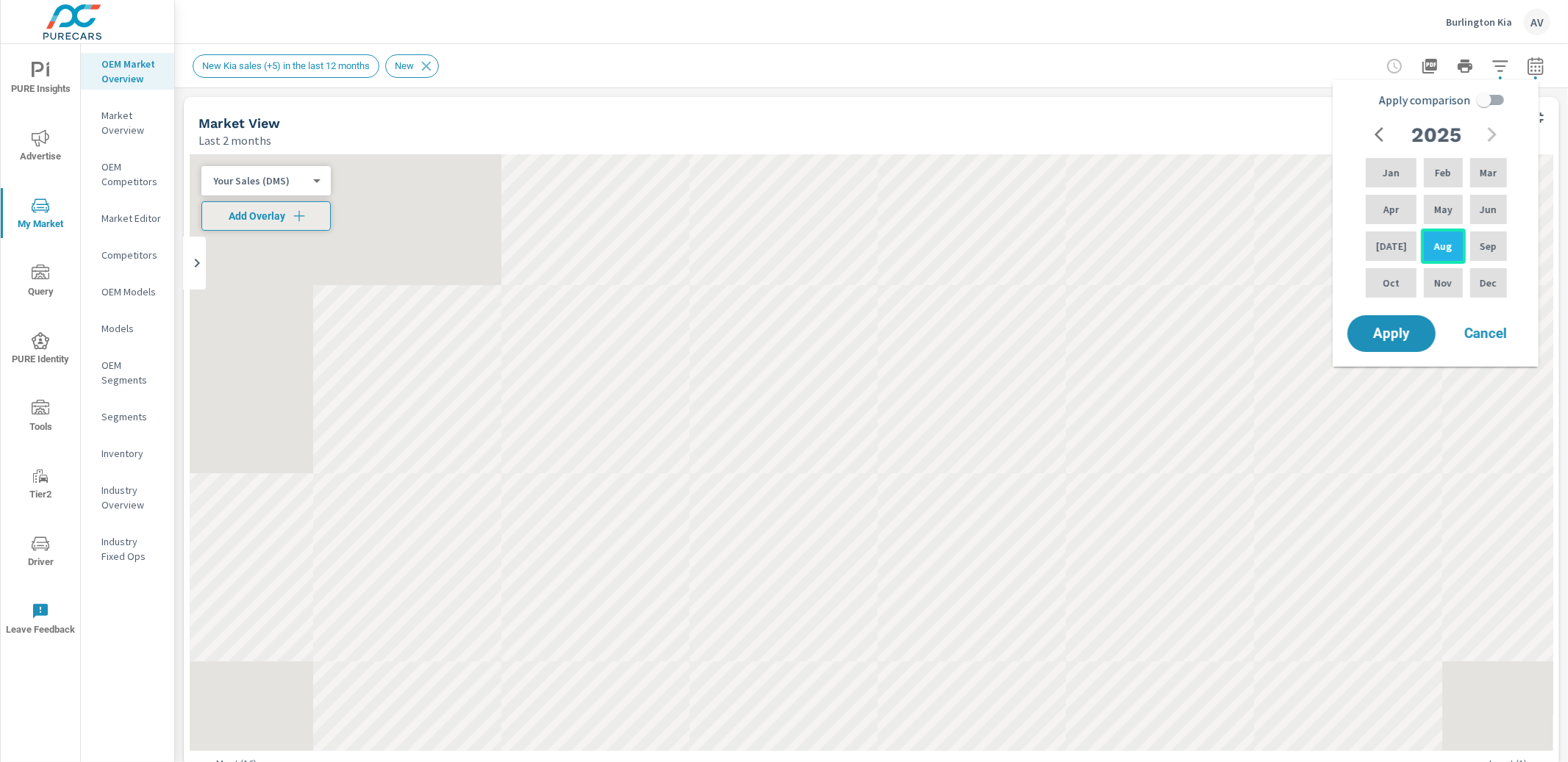
click at [1435, 248] on p "Aug" at bounding box center [1443, 246] width 17 height 15
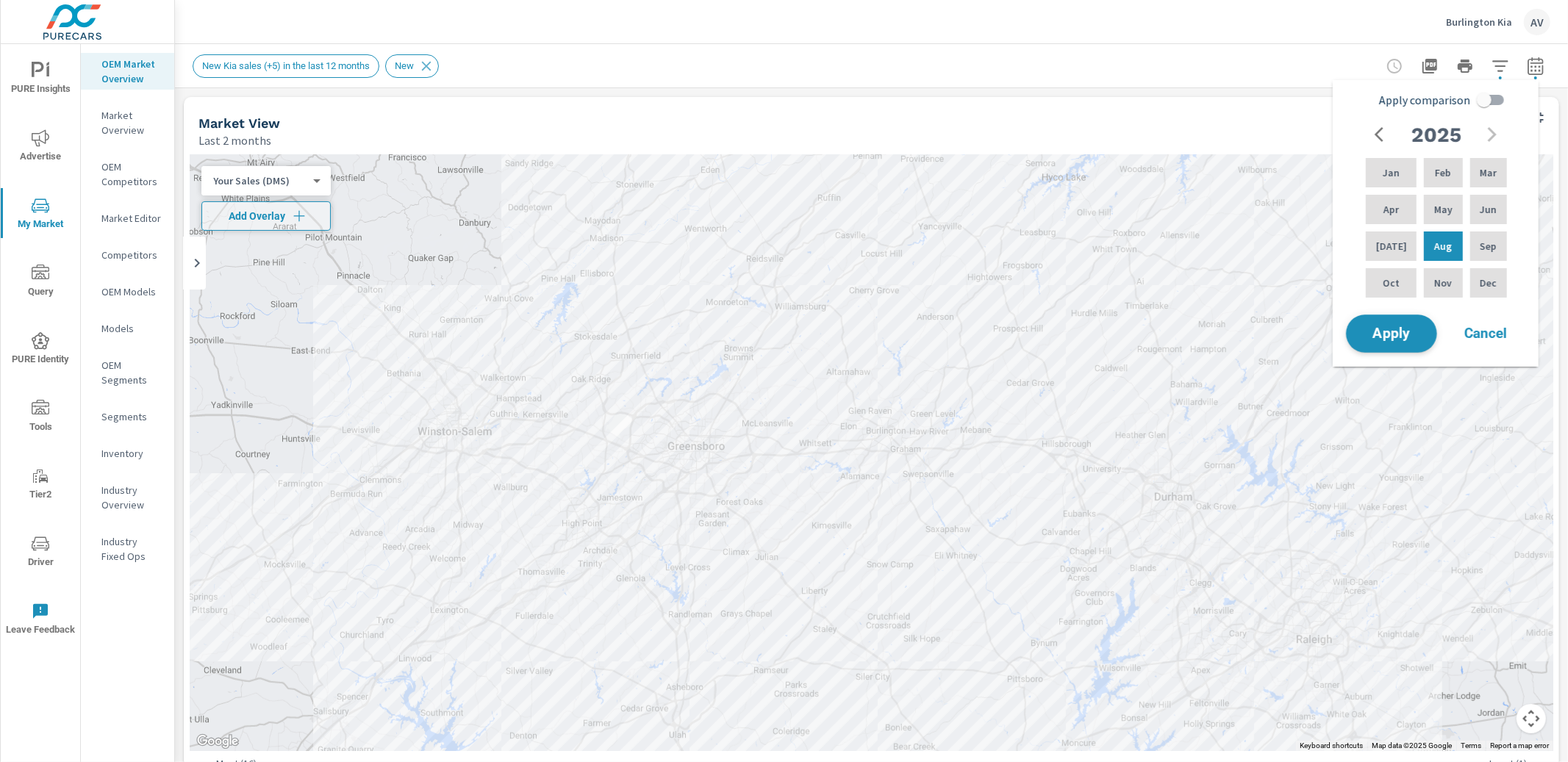
click at [1415, 324] on button "Apply" at bounding box center [1391, 334] width 91 height 38
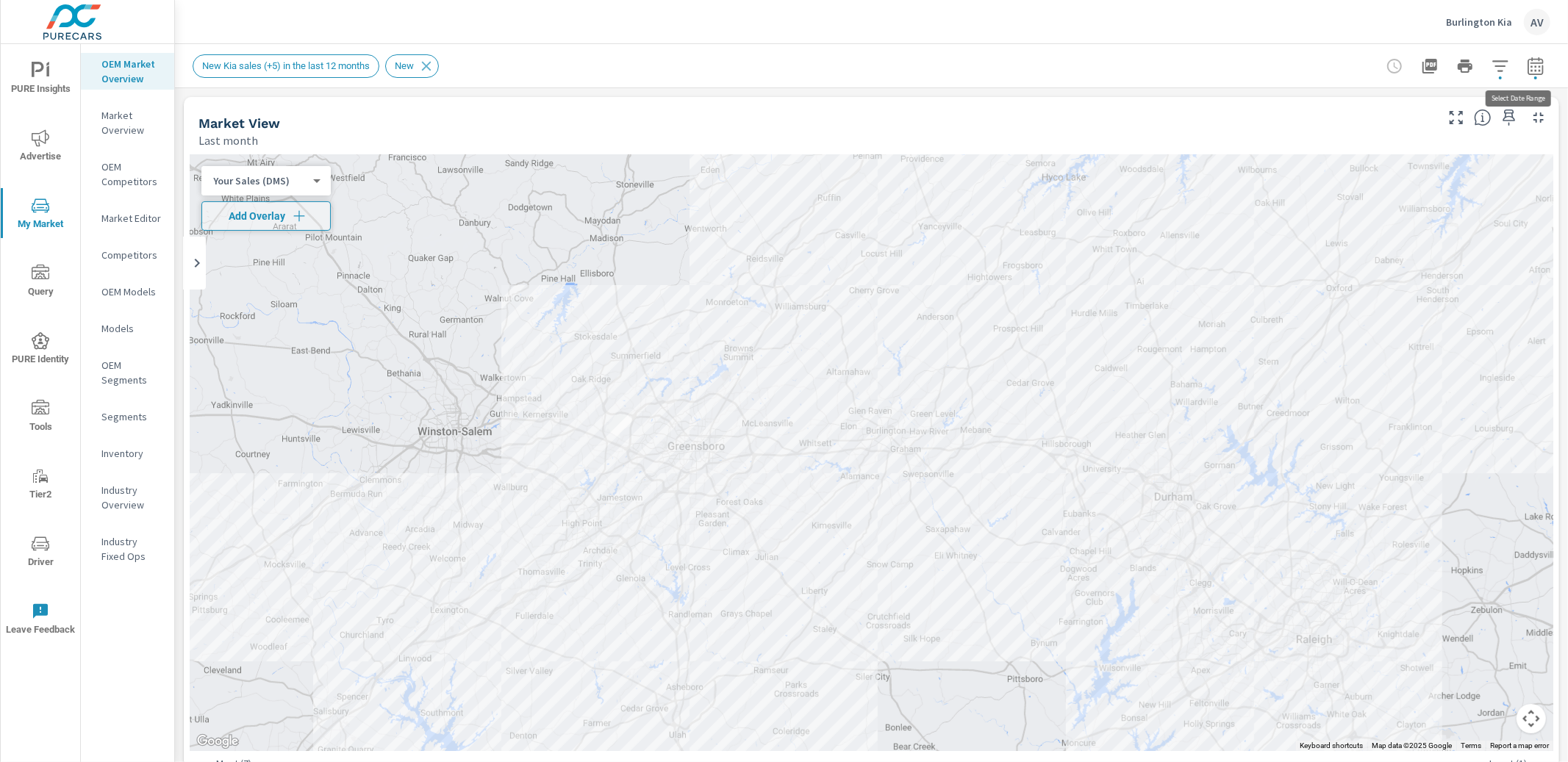
click at [1530, 63] on icon "button" at bounding box center [1536, 65] width 17 height 17
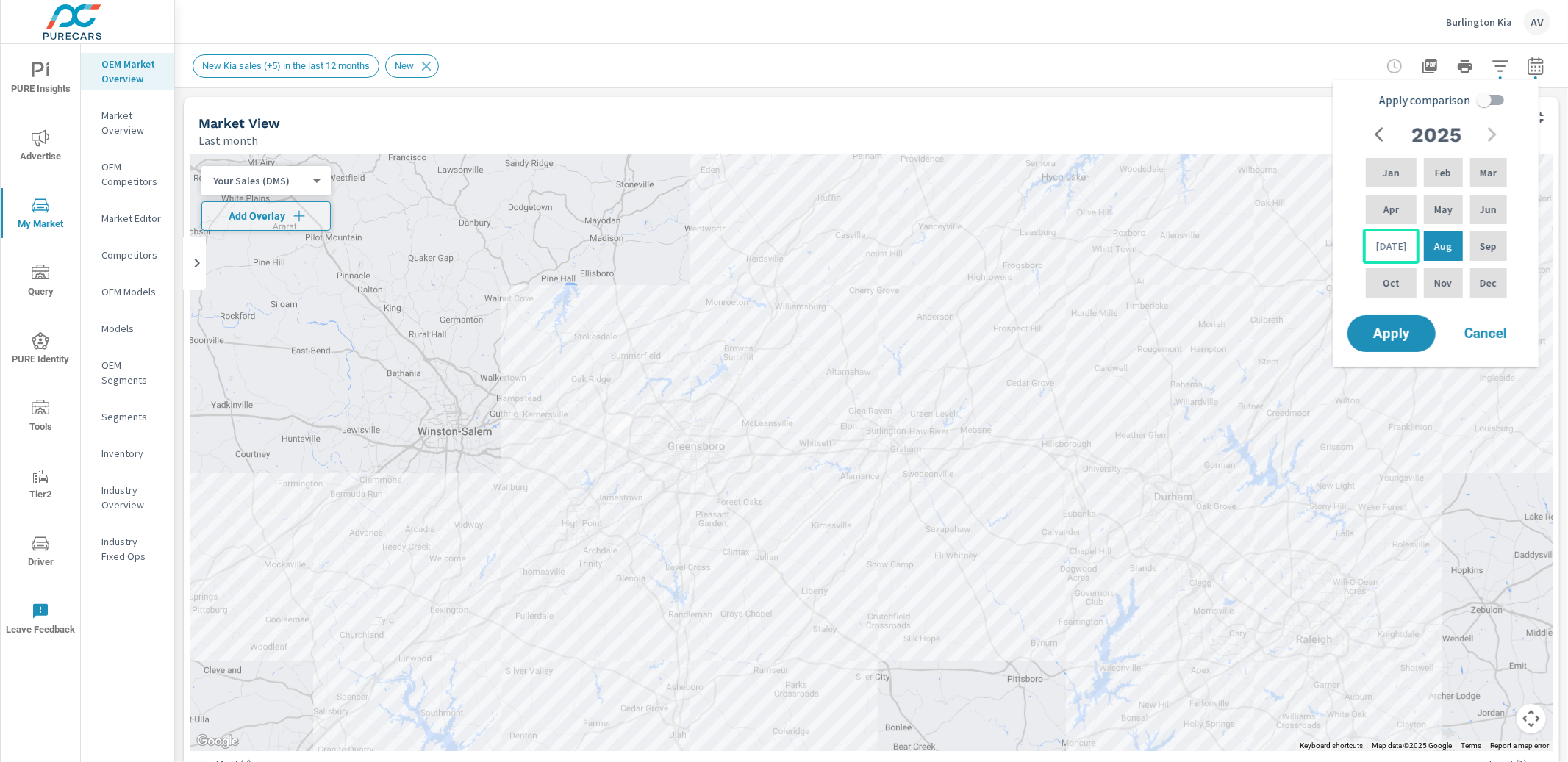
click at [1404, 242] on div "[DATE]" at bounding box center [1391, 246] width 56 height 36
click at [1410, 335] on span "Apply" at bounding box center [1391, 334] width 60 height 14
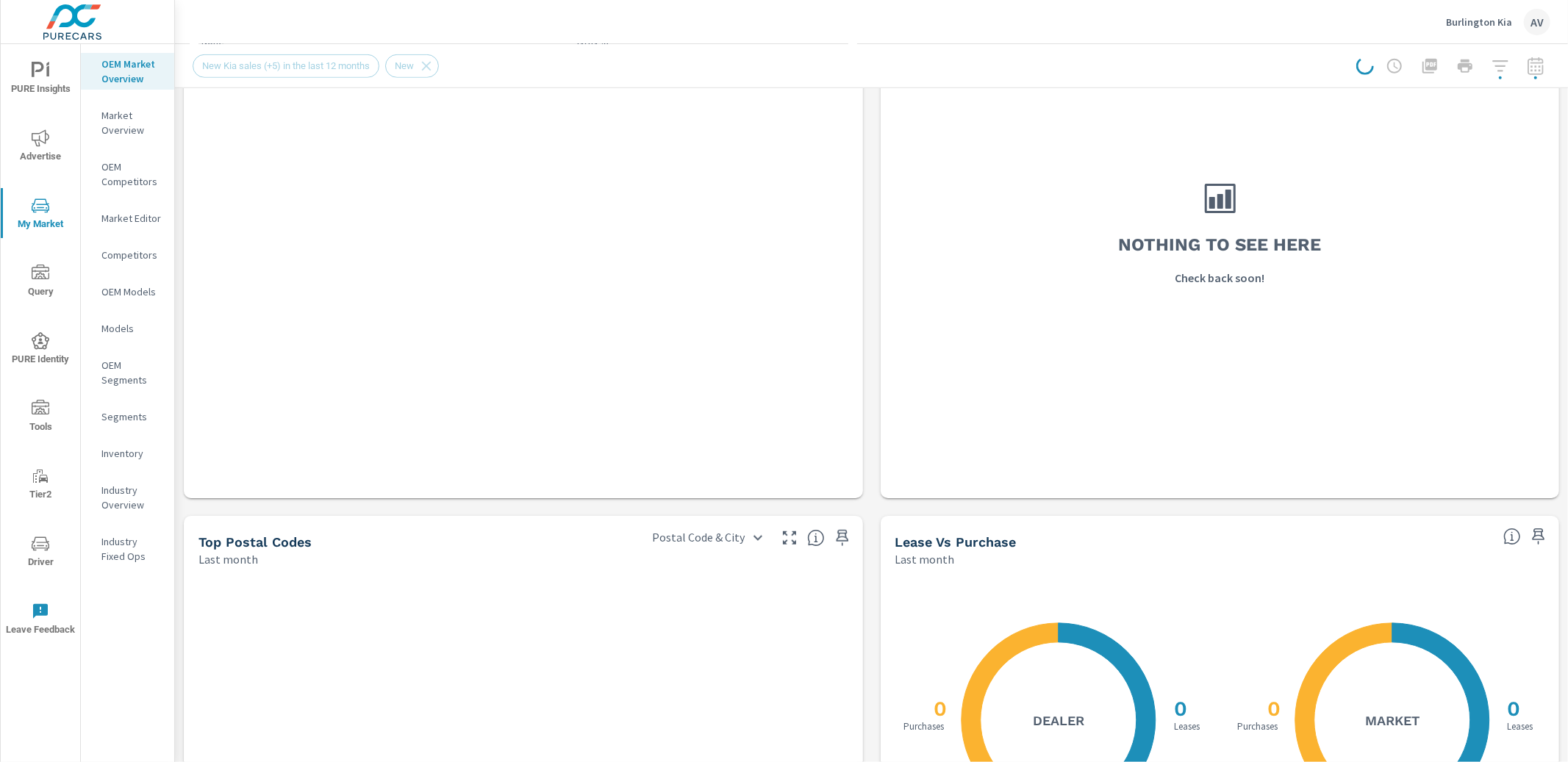
scroll to position [1026, 0]
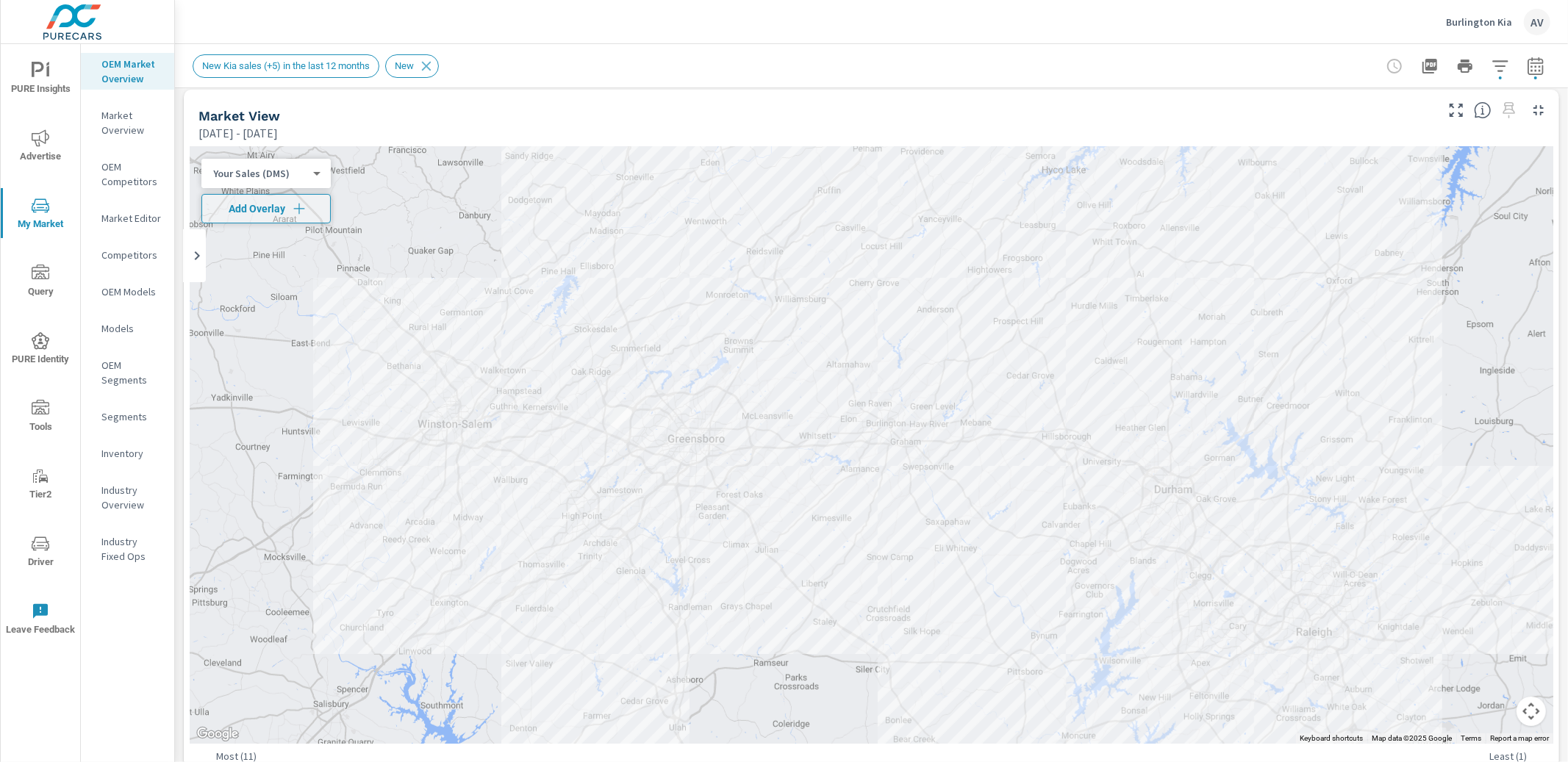
scroll to position [4, 0]
click at [714, 55] on div "New Kia sales (+5) in the last 12 months New" at bounding box center [768, 66] width 1152 height 23
click at [1533, 67] on button "button" at bounding box center [1535, 65] width 29 height 29
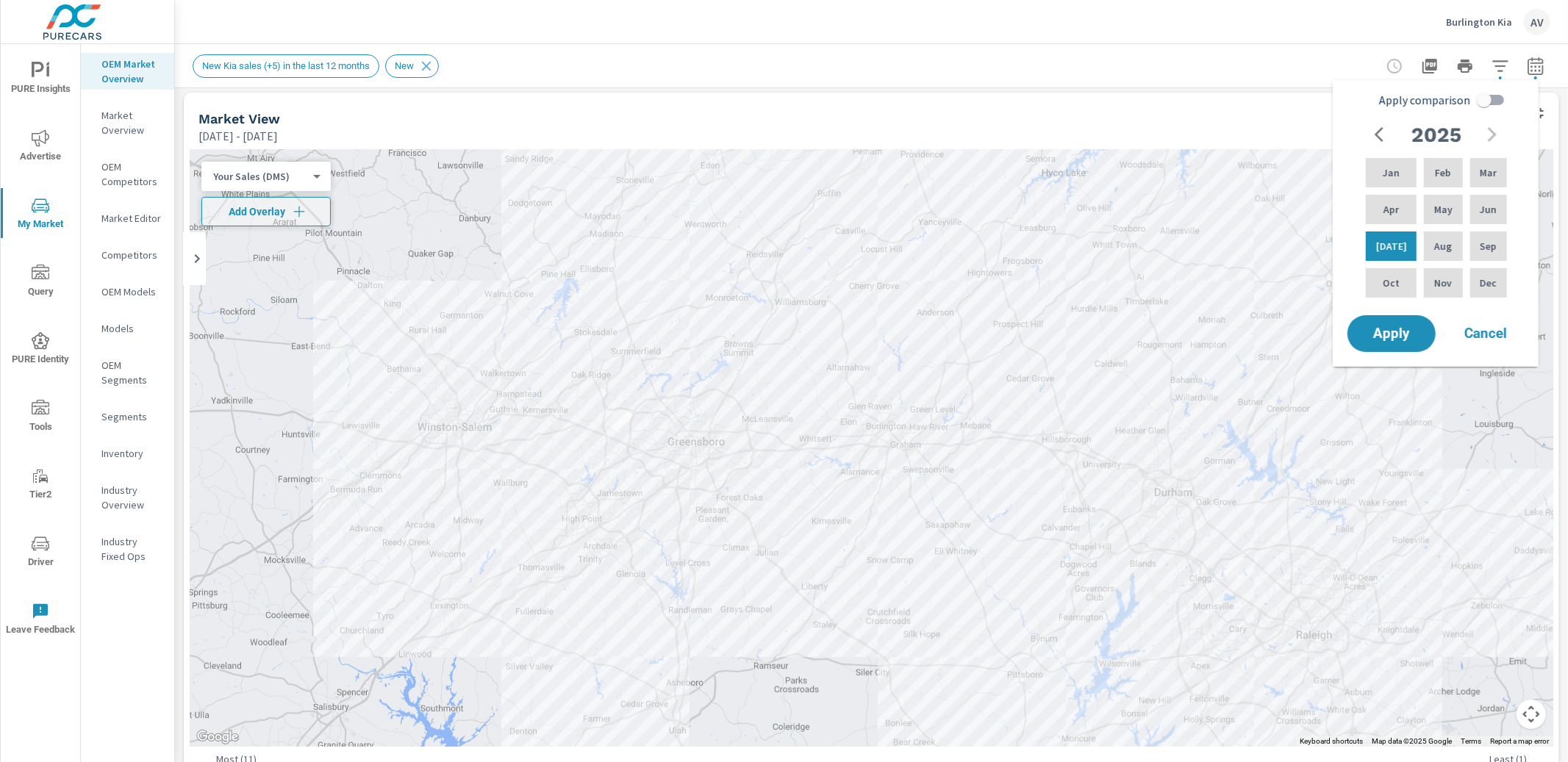
click at [1040, 121] on div "Market View" at bounding box center [815, 118] width 1234 height 17
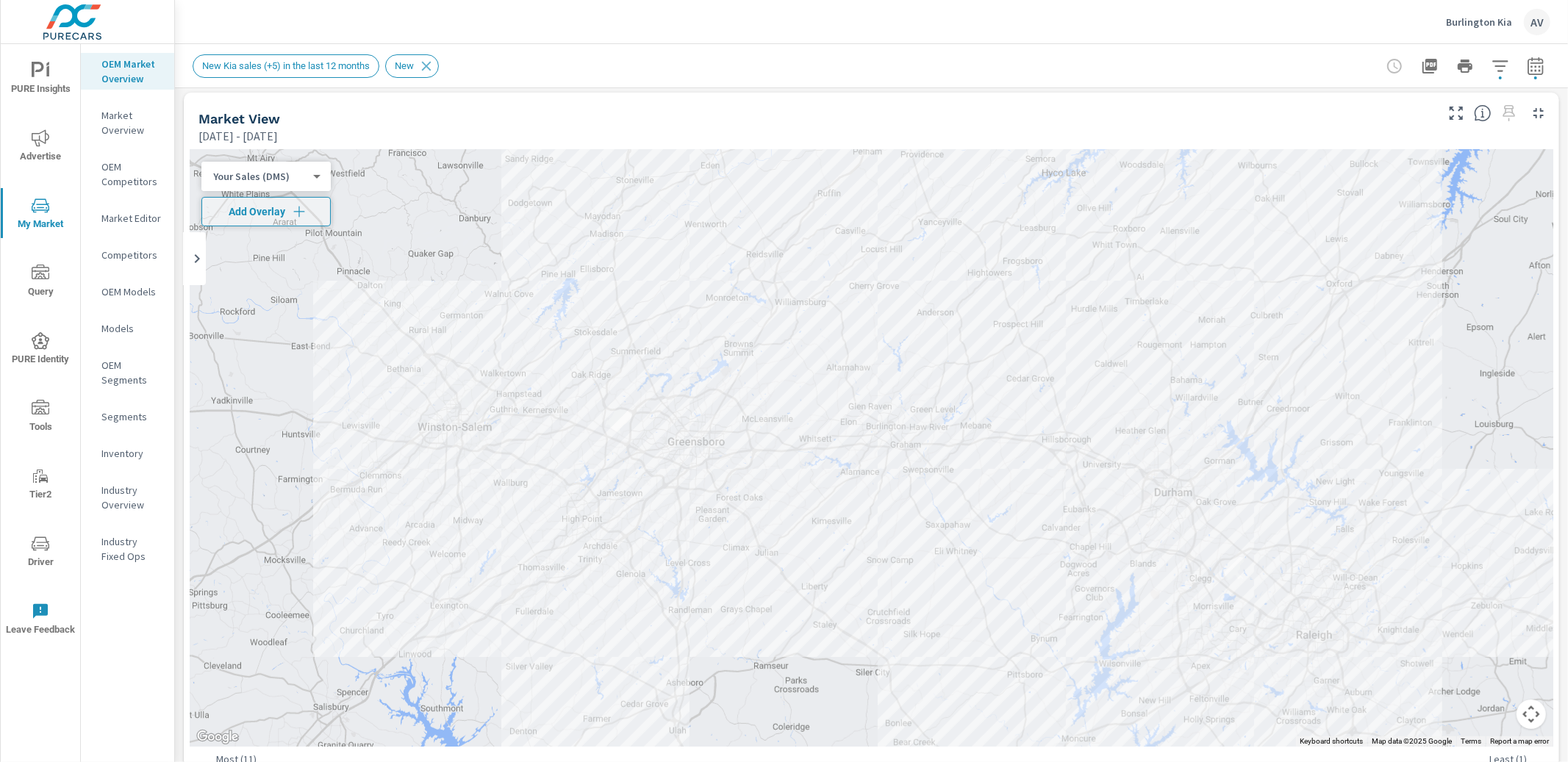
click at [1527, 69] on icon "button" at bounding box center [1536, 65] width 17 height 17
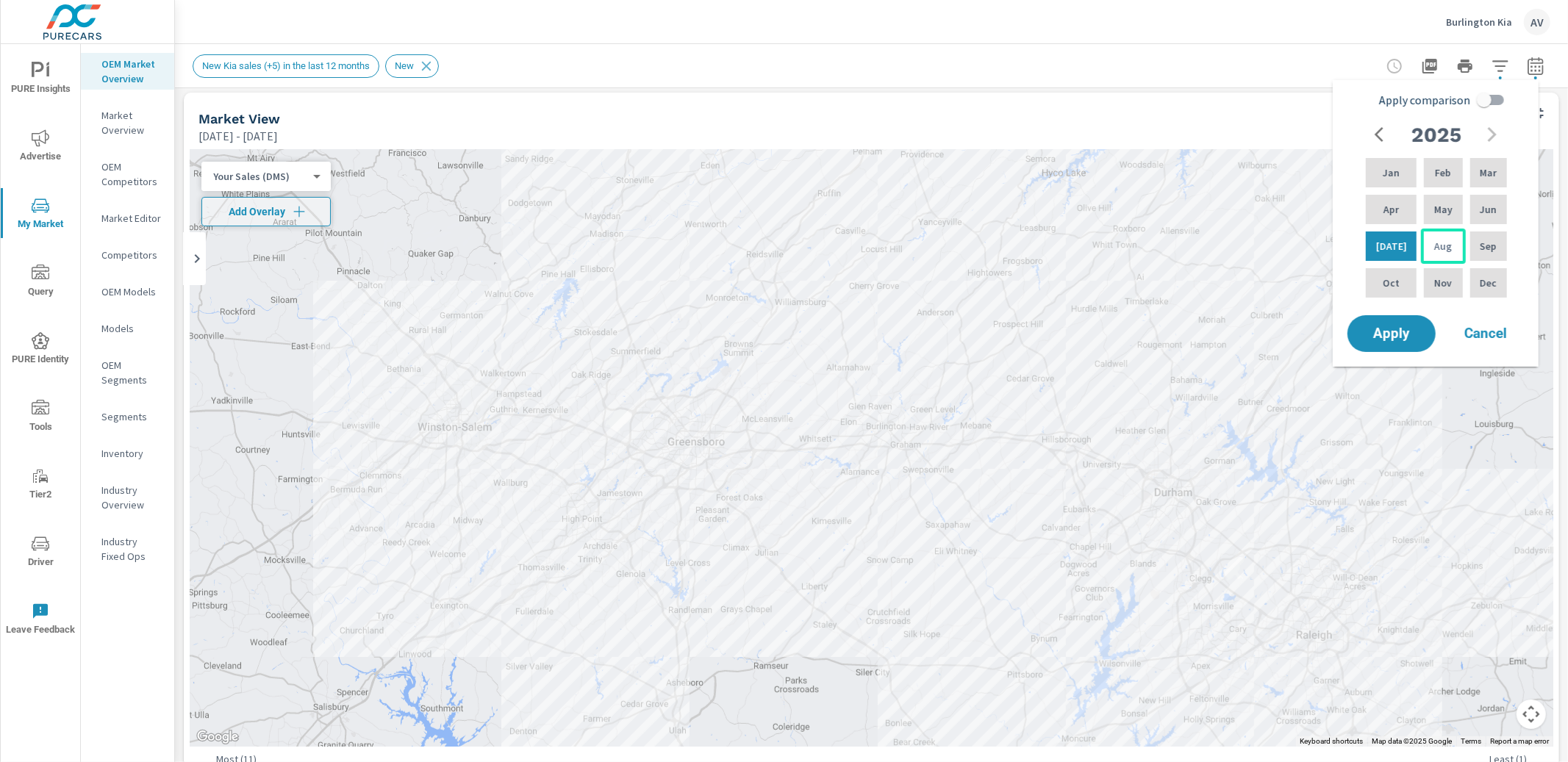
click at [1443, 240] on p "Aug" at bounding box center [1443, 246] width 17 height 15
click at [1404, 335] on span "Apply" at bounding box center [1391, 334] width 60 height 14
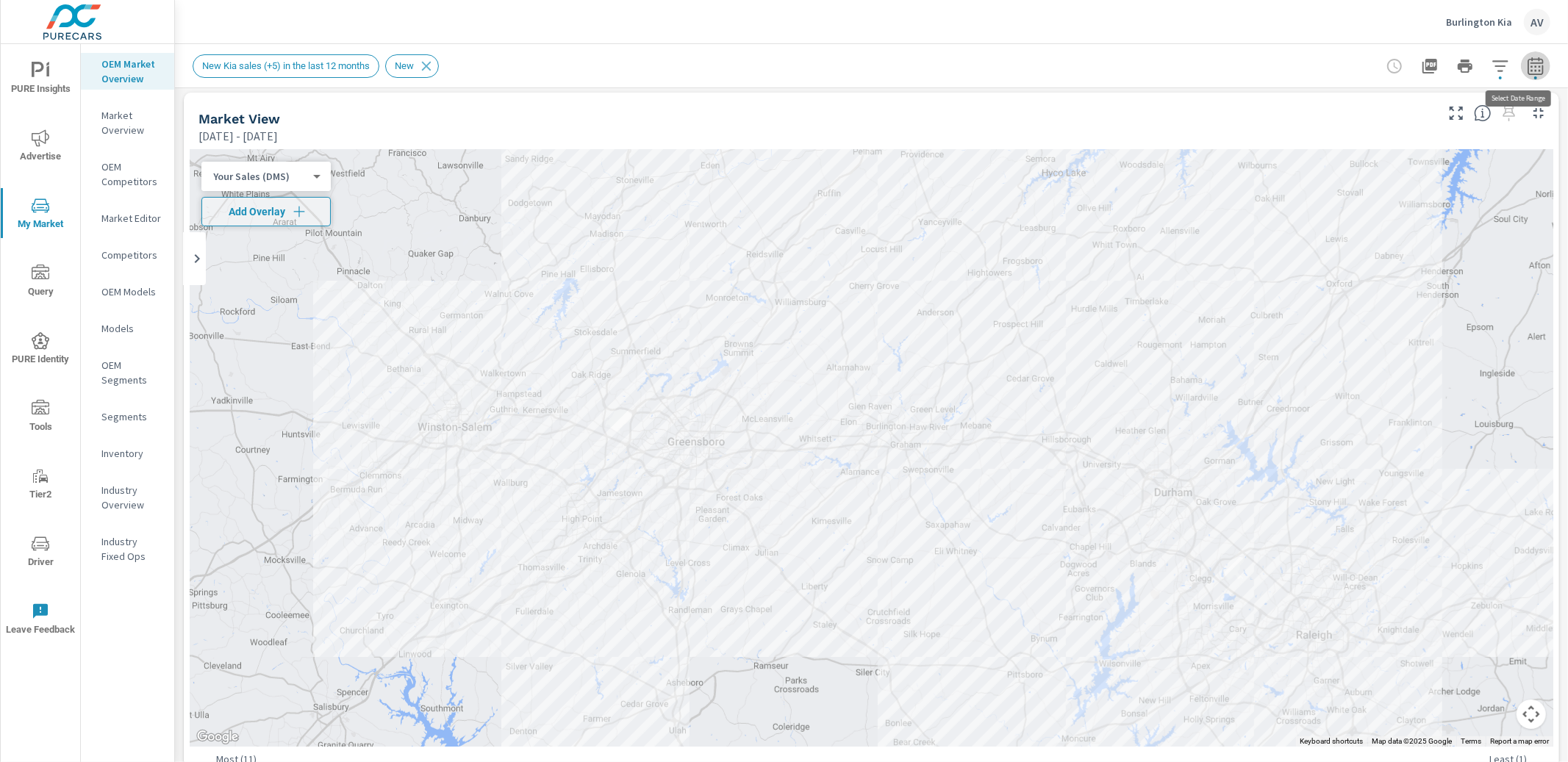
click at [1527, 71] on icon "button" at bounding box center [1536, 65] width 17 height 17
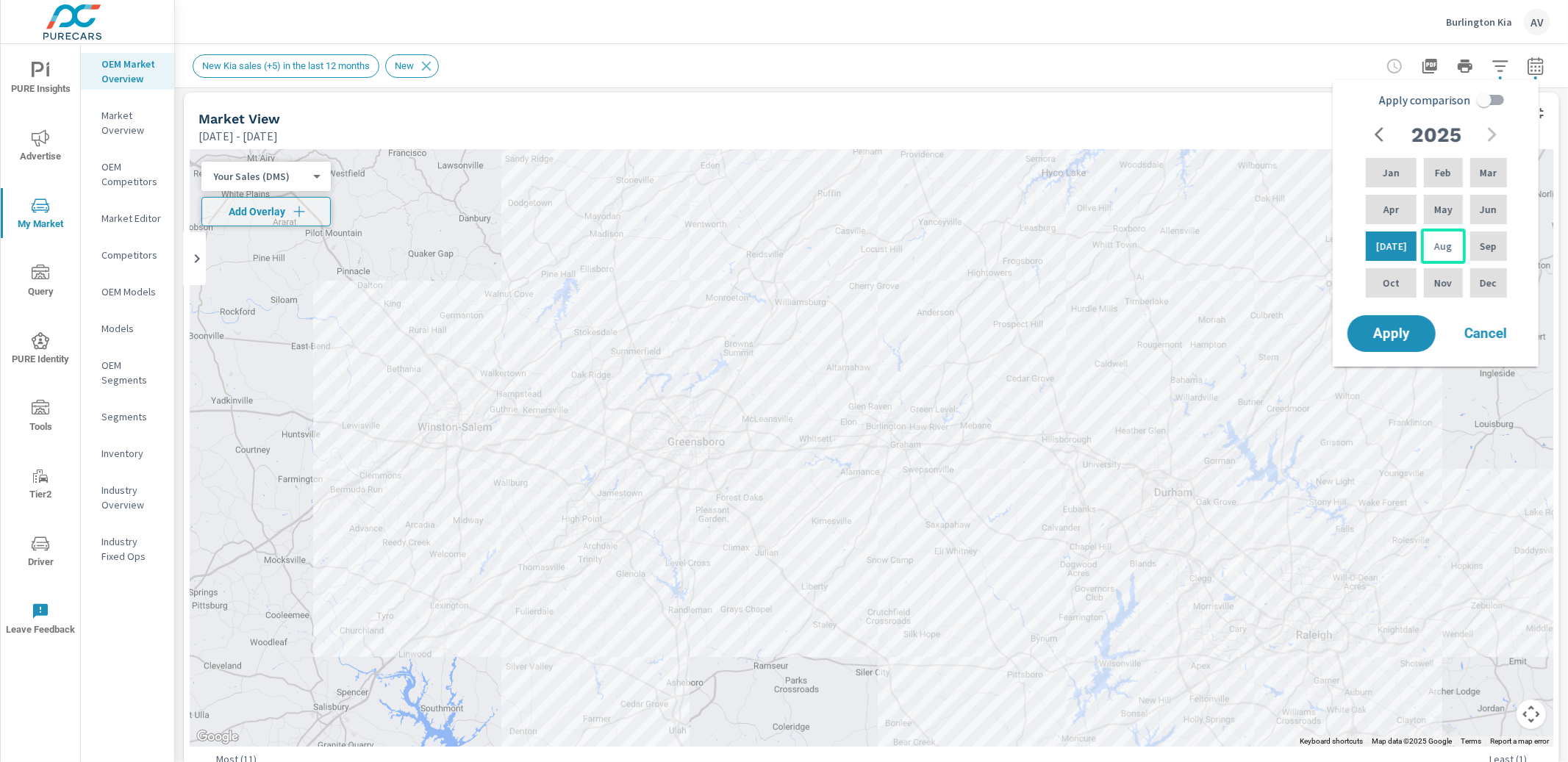
click at [1447, 240] on div "Aug" at bounding box center [1443, 246] width 44 height 36
click at [1396, 342] on button "Apply" at bounding box center [1391, 334] width 91 height 38
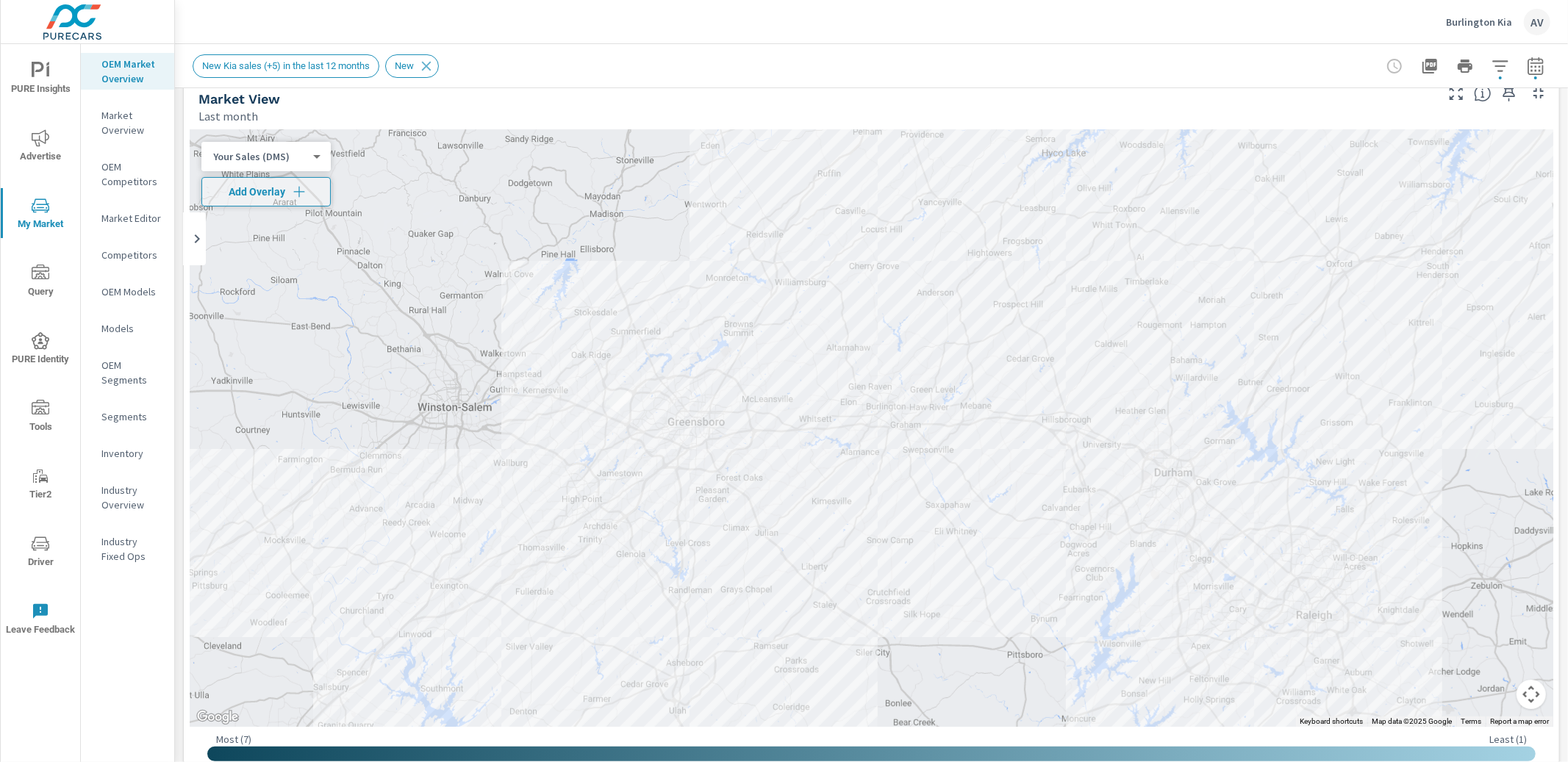
scroll to position [27, 0]
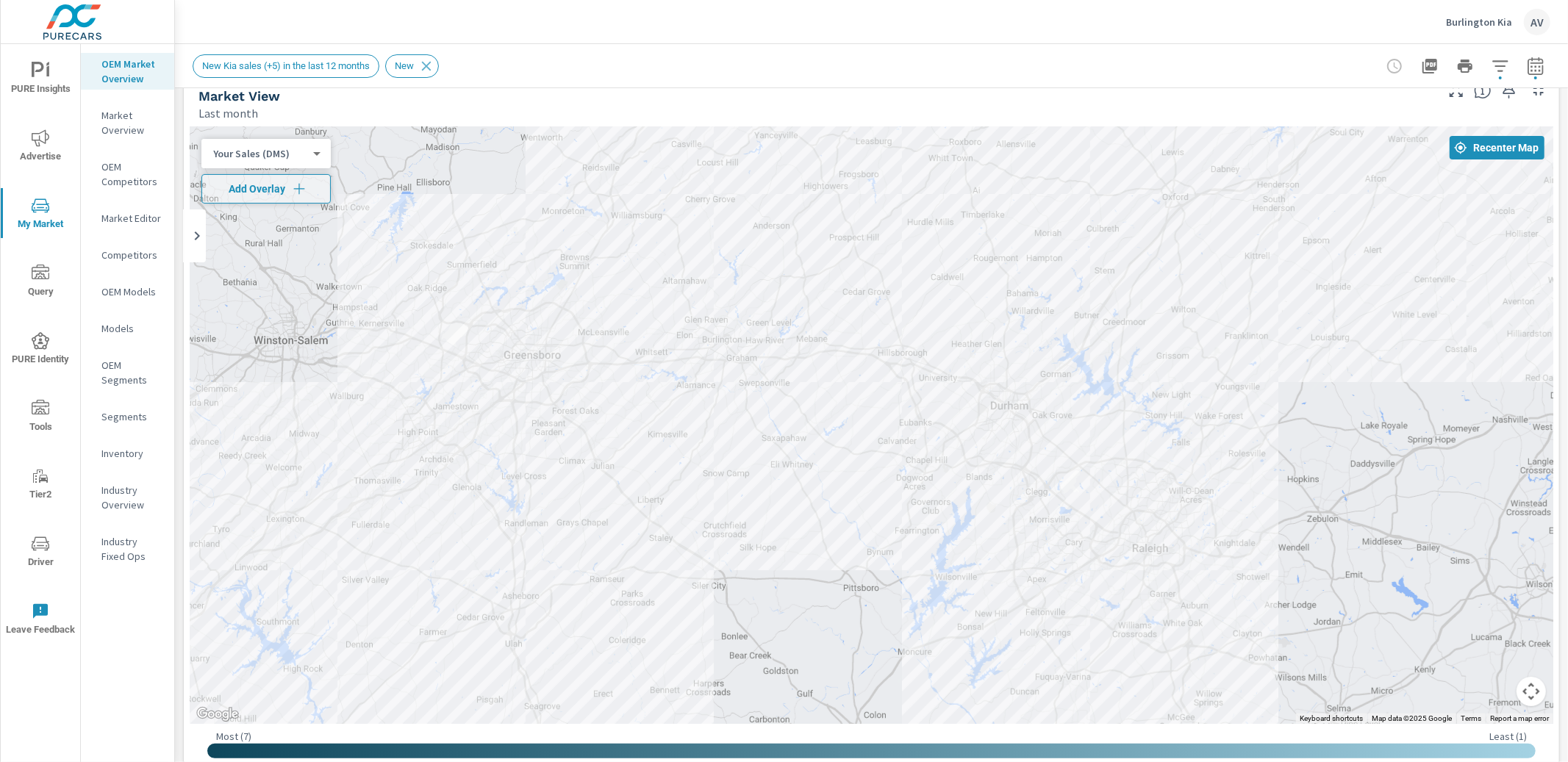
drag, startPoint x: 1381, startPoint y: 329, endPoint x: 1218, endPoint y: 272, distance: 172.7
click at [1217, 272] on div at bounding box center [872, 425] width 1364 height 596
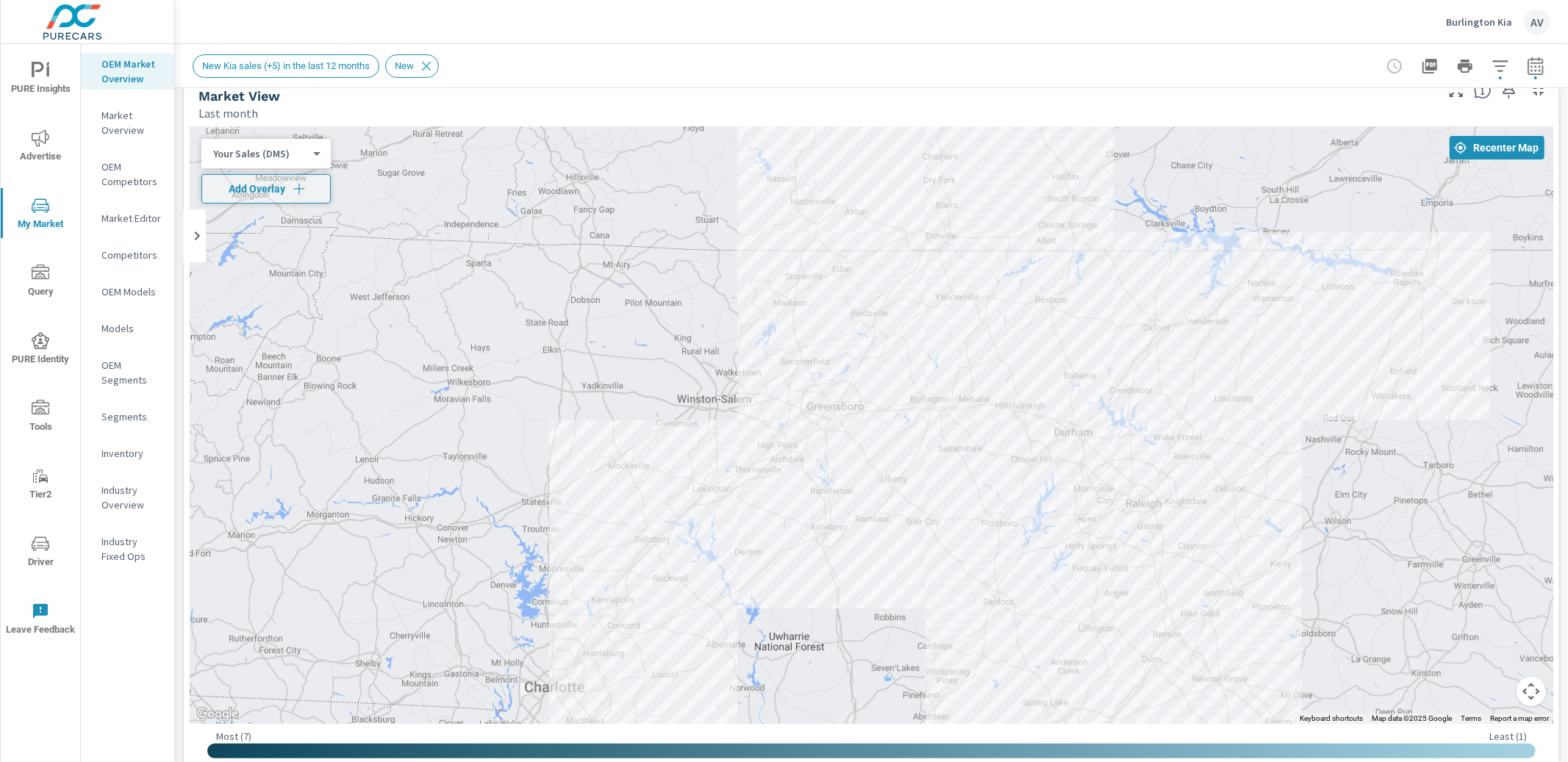
drag, startPoint x: 1313, startPoint y: 330, endPoint x: 1233, endPoint y: 400, distance: 106.3
click at [1233, 400] on div at bounding box center [872, 425] width 1364 height 596
click at [1531, 67] on icon "button" at bounding box center [1536, 68] width 10 height 6
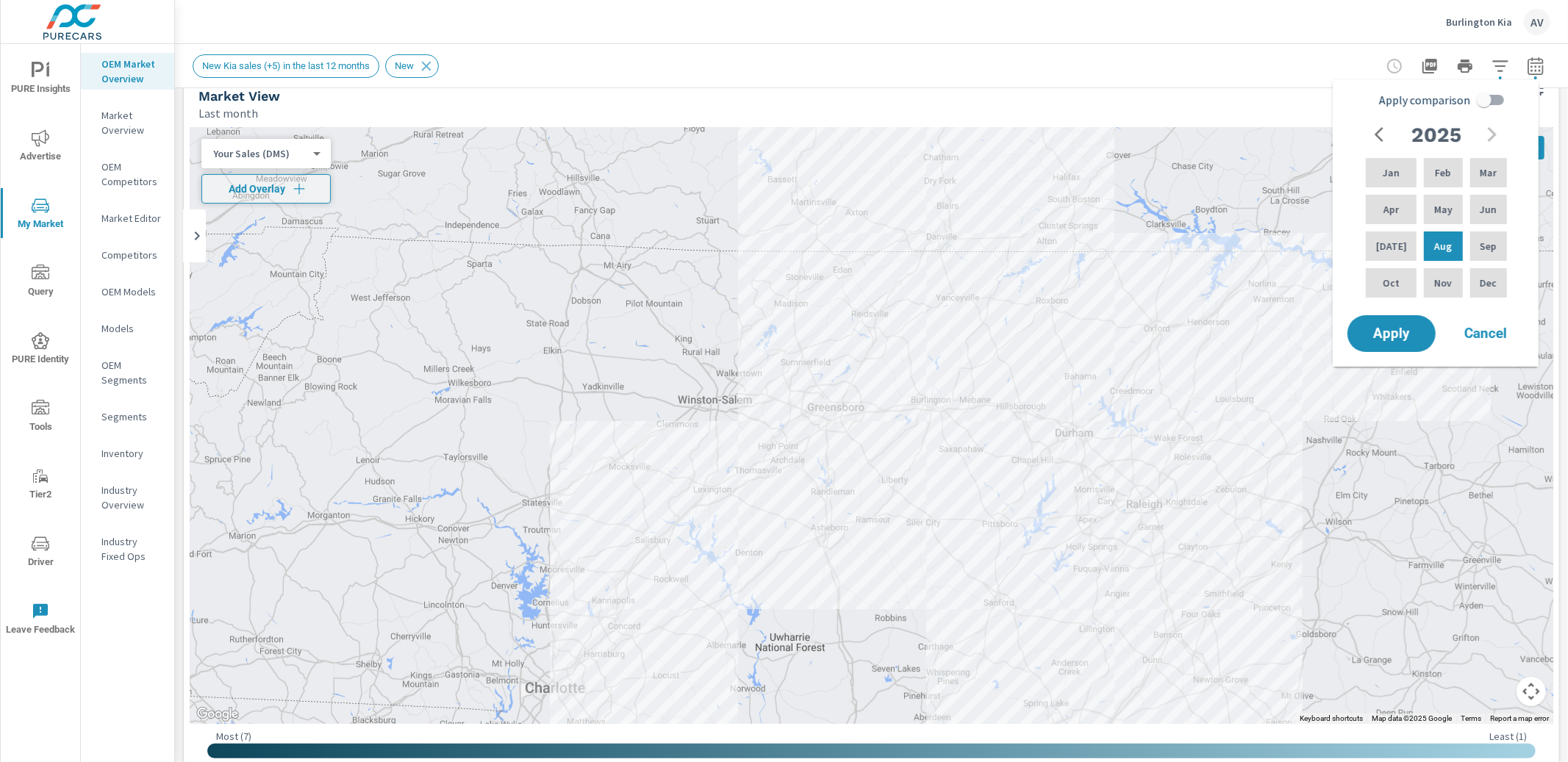
click at [1482, 102] on input "Apply comparison" at bounding box center [1484, 100] width 84 height 28
checkbox input "true"
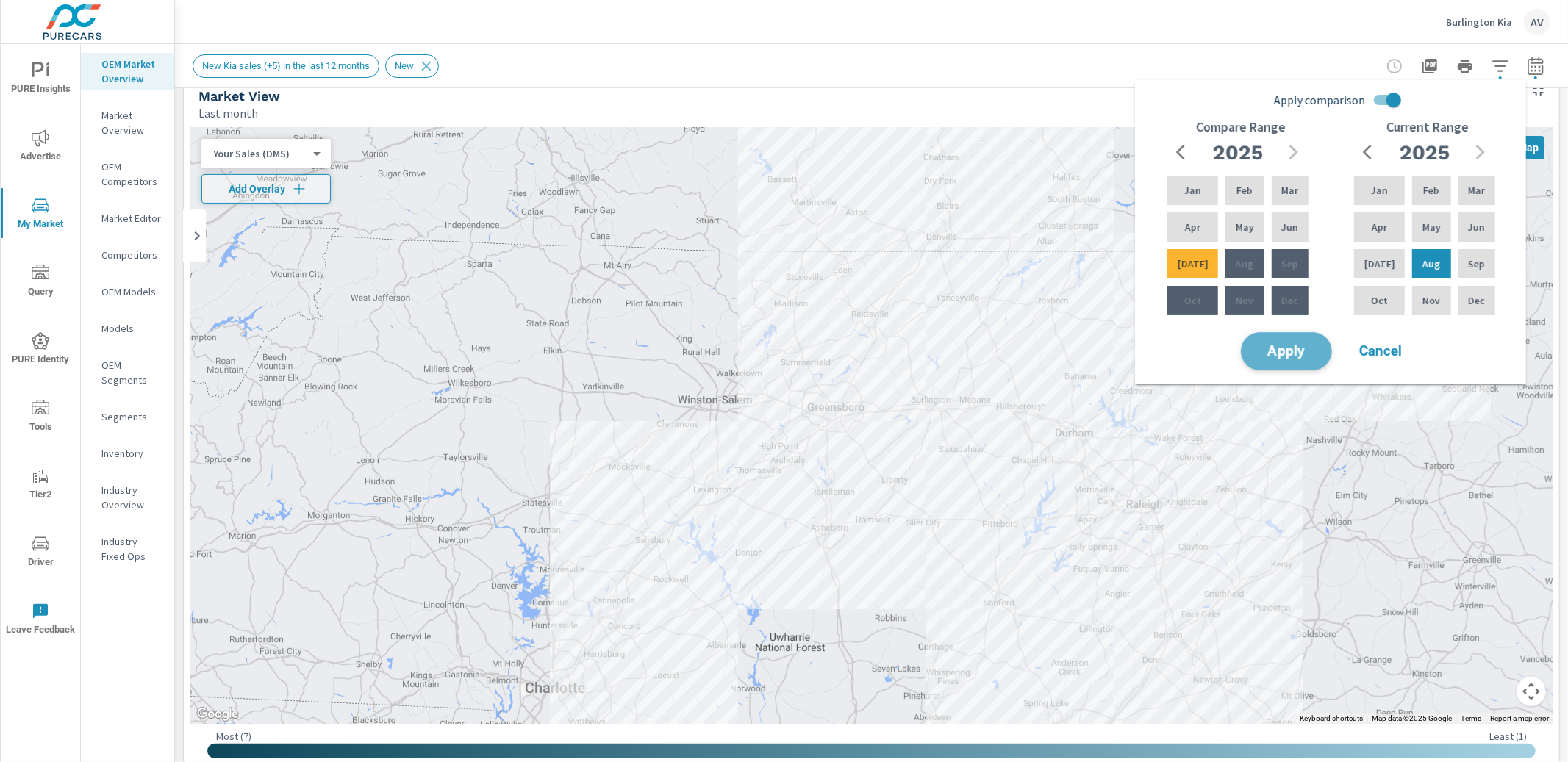
click at [1311, 353] on span "Apply" at bounding box center [1286, 351] width 60 height 14
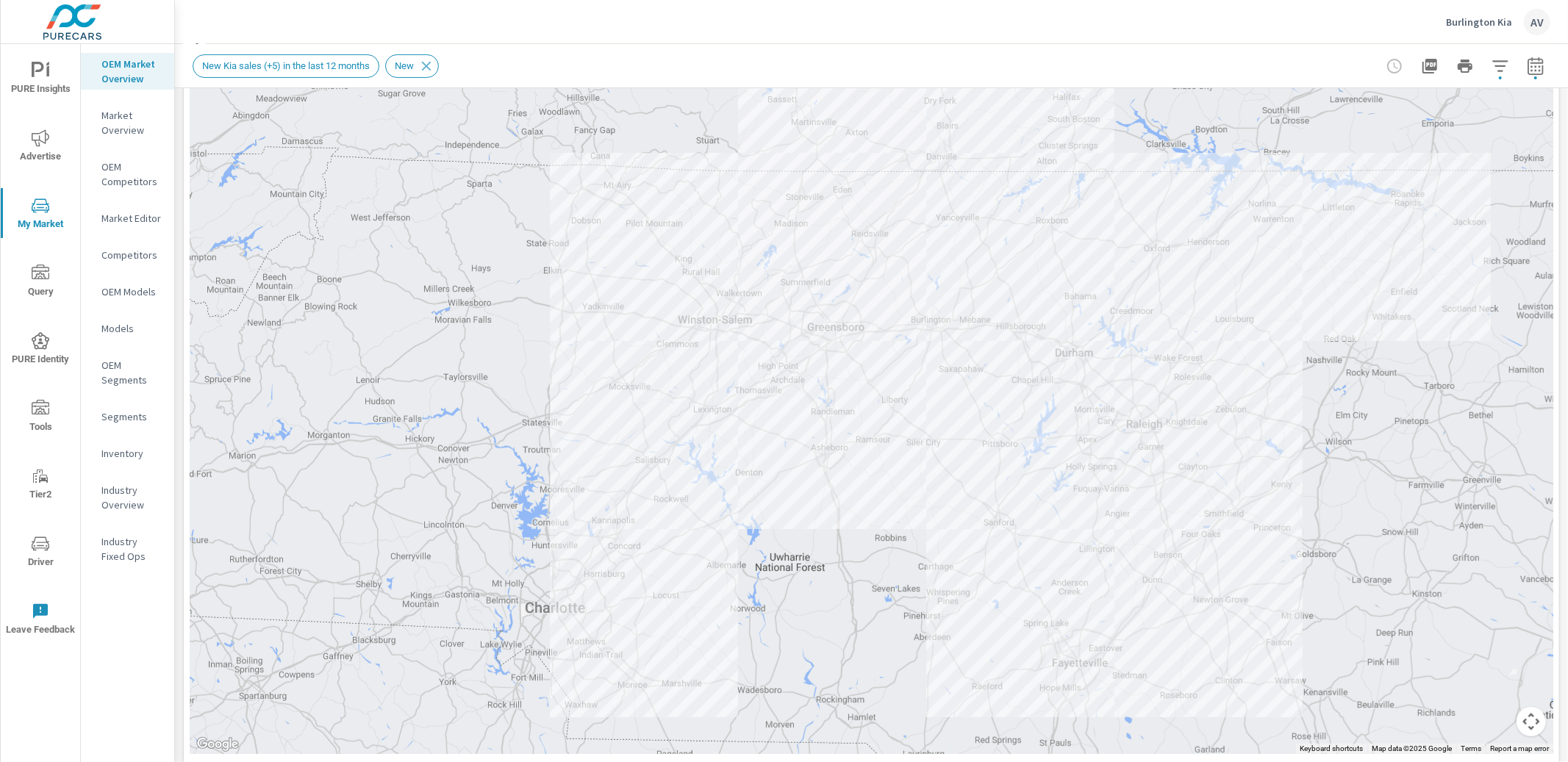
scroll to position [226, 0]
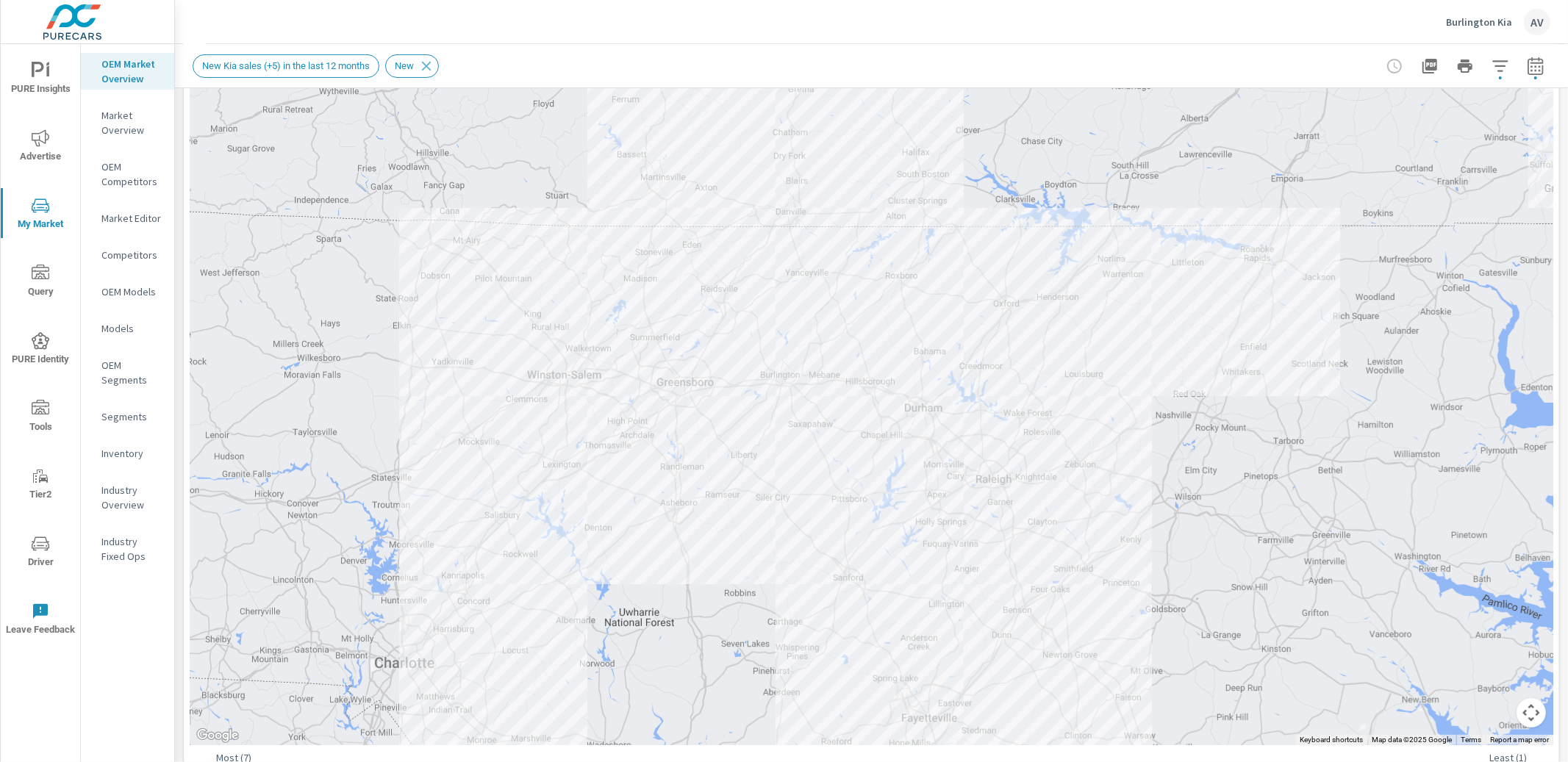
drag, startPoint x: 1354, startPoint y: 337, endPoint x: 1212, endPoint y: 399, distance: 154.9
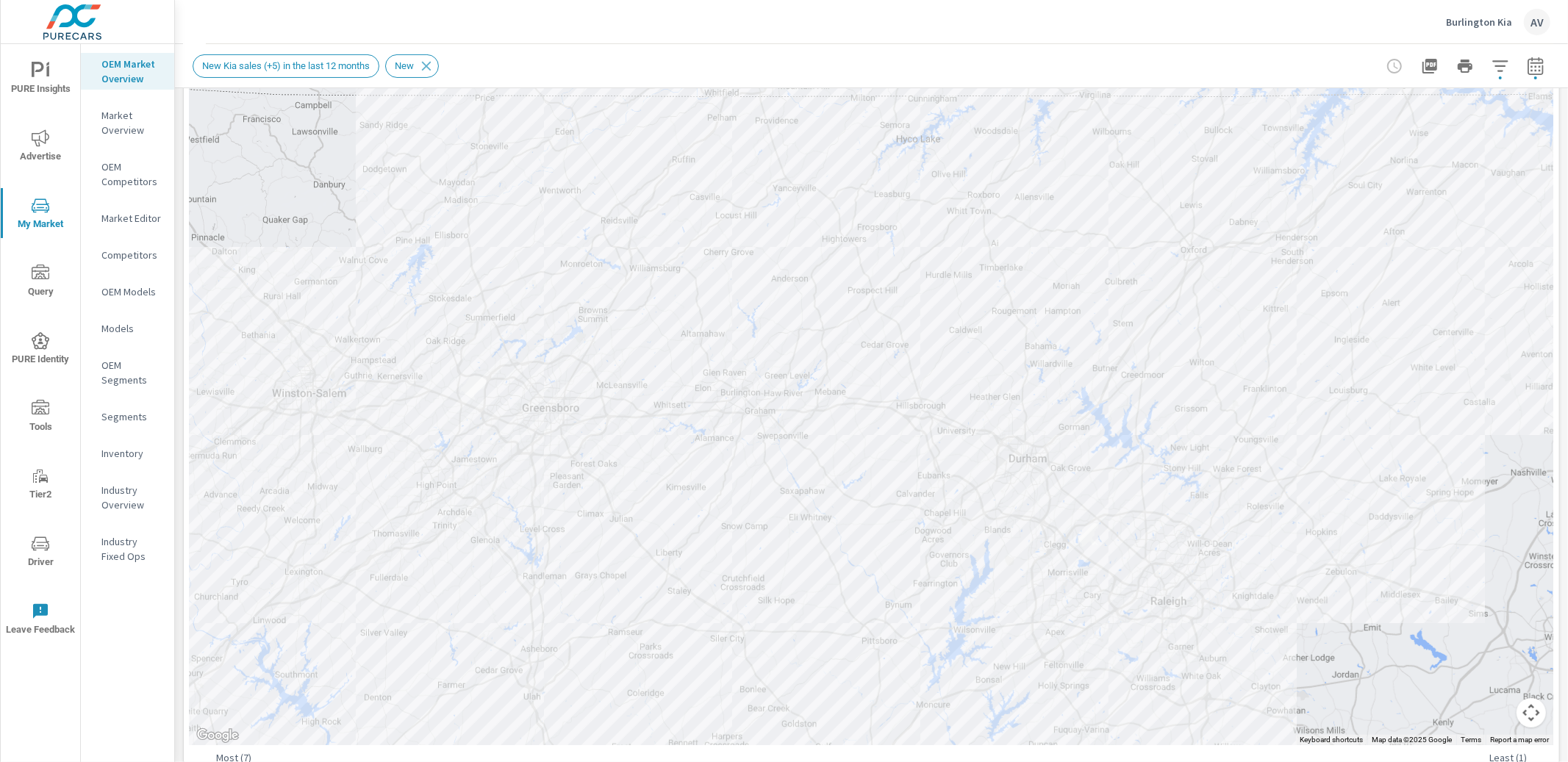
drag, startPoint x: 1130, startPoint y: 416, endPoint x: 1560, endPoint y: 434, distance: 430.4
click at [1560, 434] on div "Market Overview [GEOGRAPHIC_DATA] Kia Report date range: [DATE] - [DATE] vs [DA…" at bounding box center [871, 403] width 1393 height 718
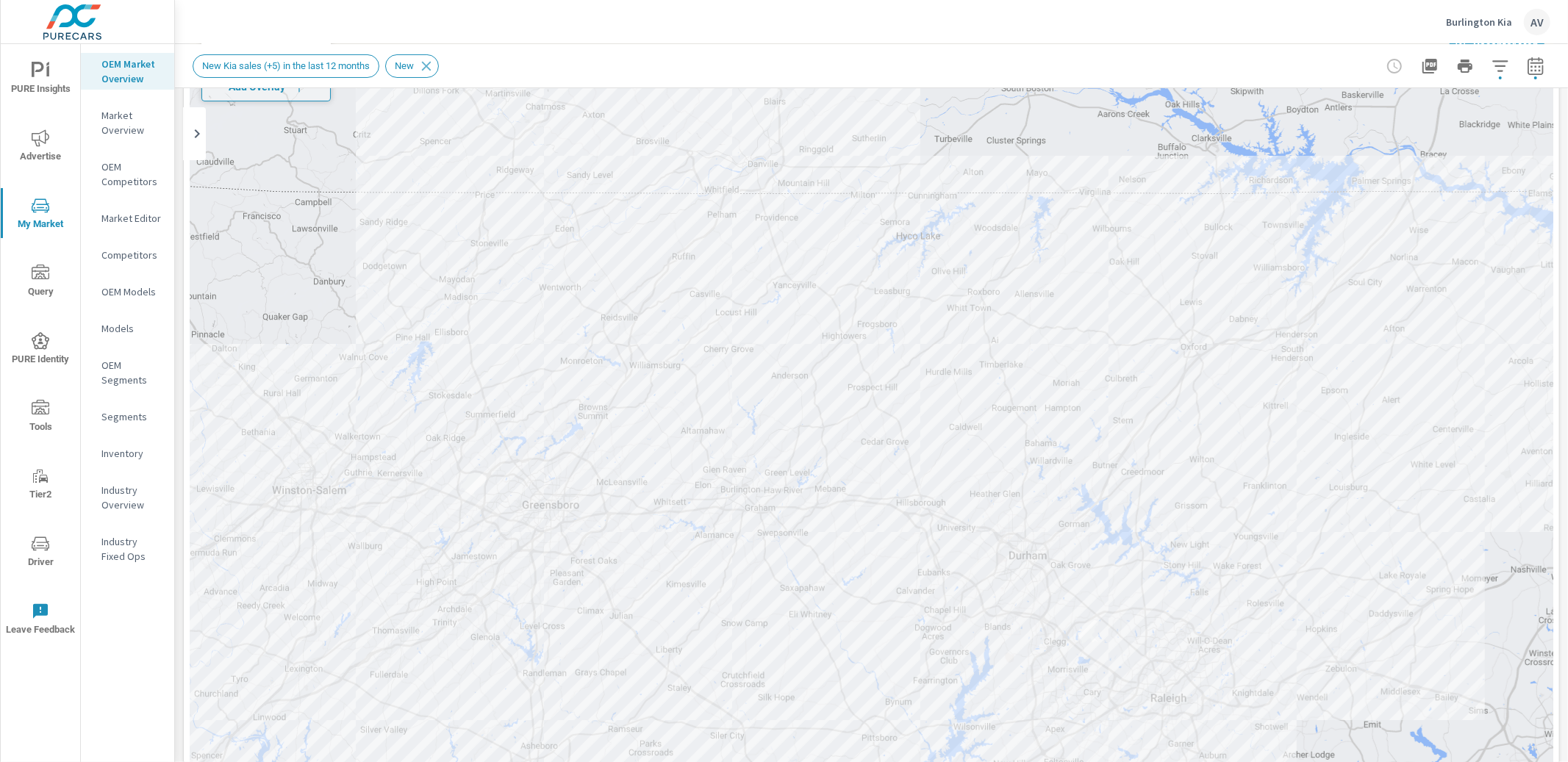
scroll to position [159, 0]
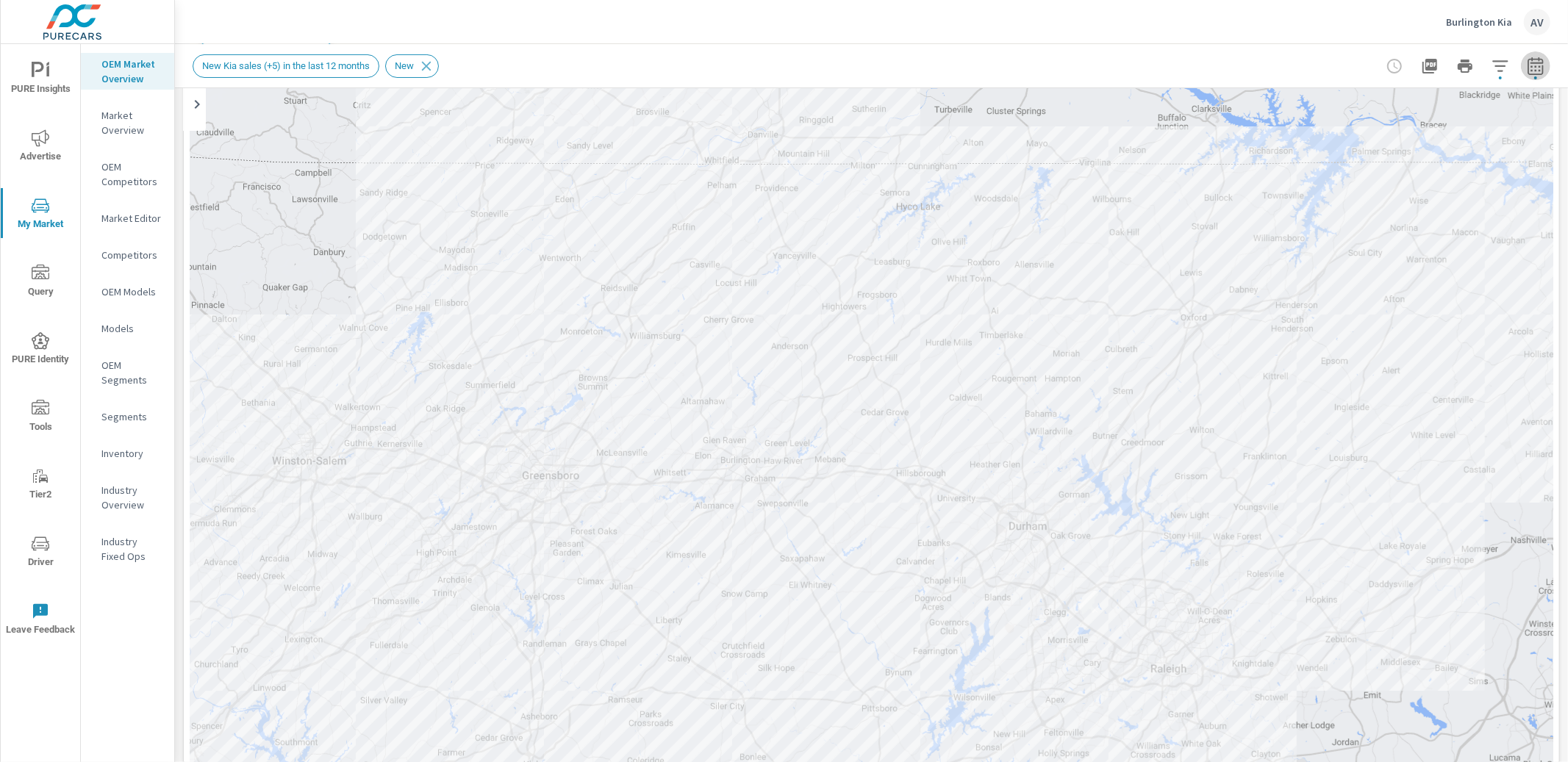
click at [1527, 74] on icon "button" at bounding box center [1535, 65] width 16 height 17
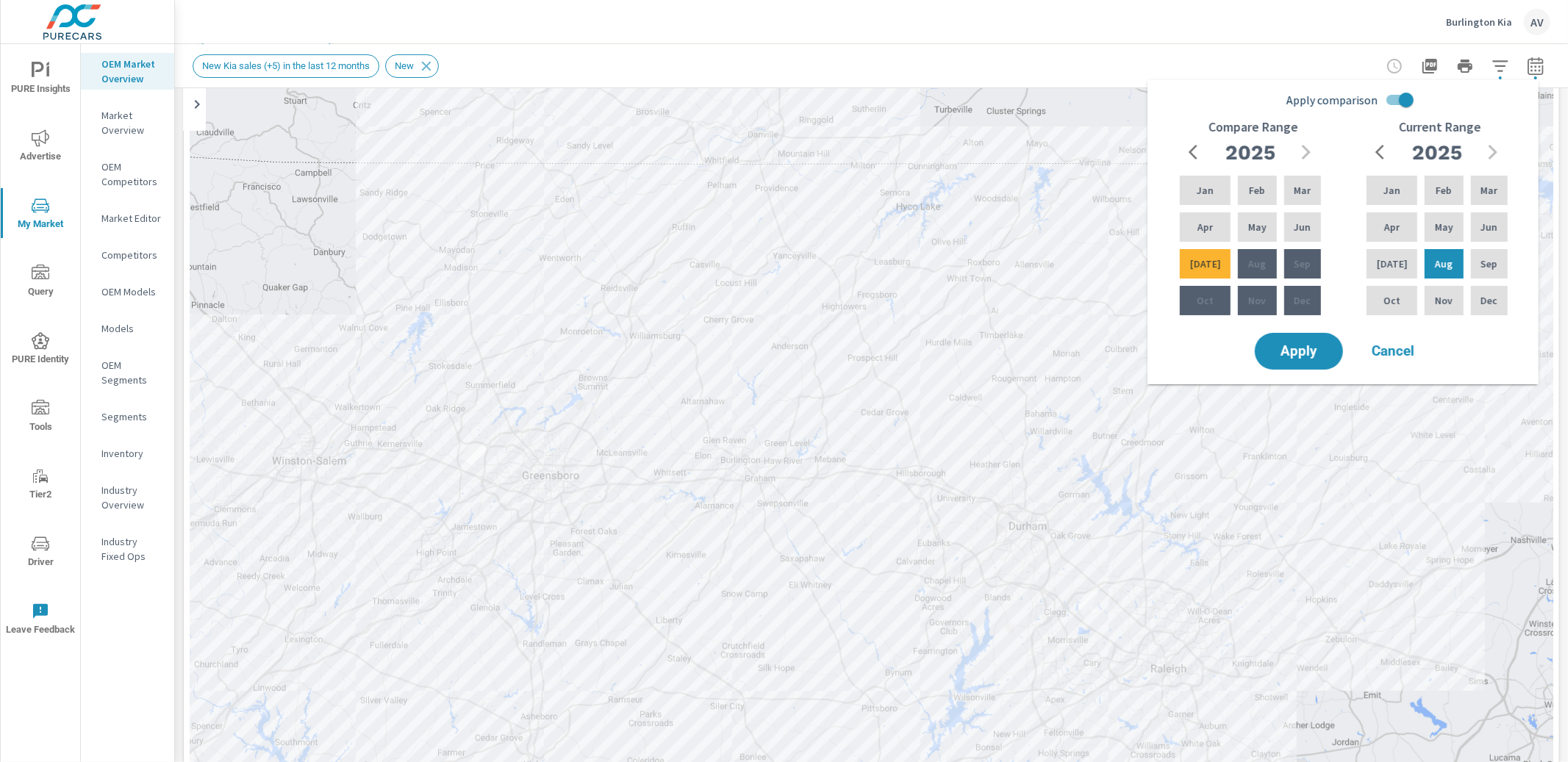
click at [1199, 147] on icon "button" at bounding box center [1197, 152] width 17 height 17
click at [1252, 270] on p "Aug" at bounding box center [1256, 264] width 17 height 15
click at [1261, 273] on div "Aug" at bounding box center [1256, 263] width 44 height 36
click at [1317, 348] on span "Apply" at bounding box center [1299, 351] width 60 height 14
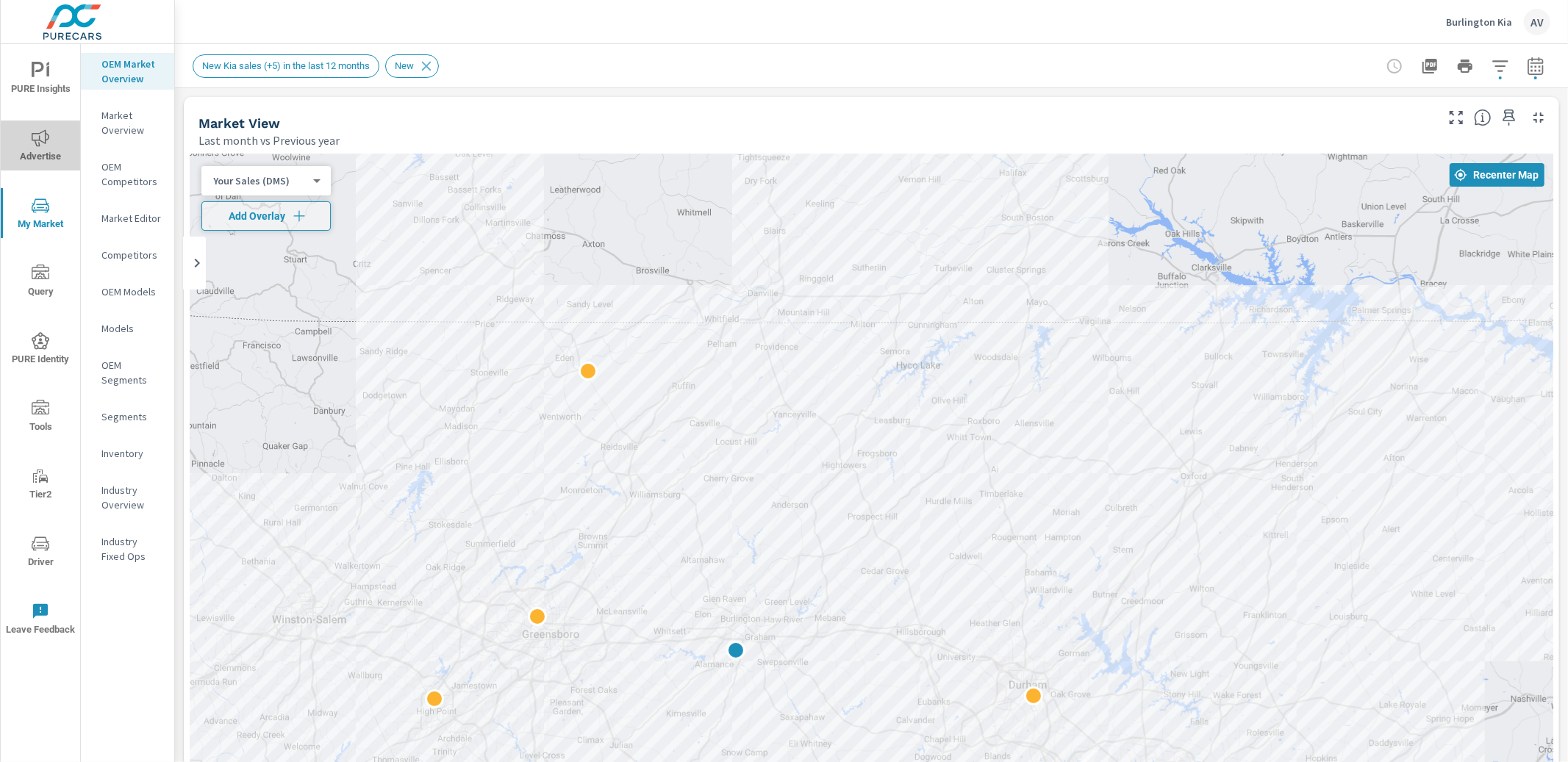
click at [39, 153] on span "Advertise" at bounding box center [40, 147] width 70 height 36
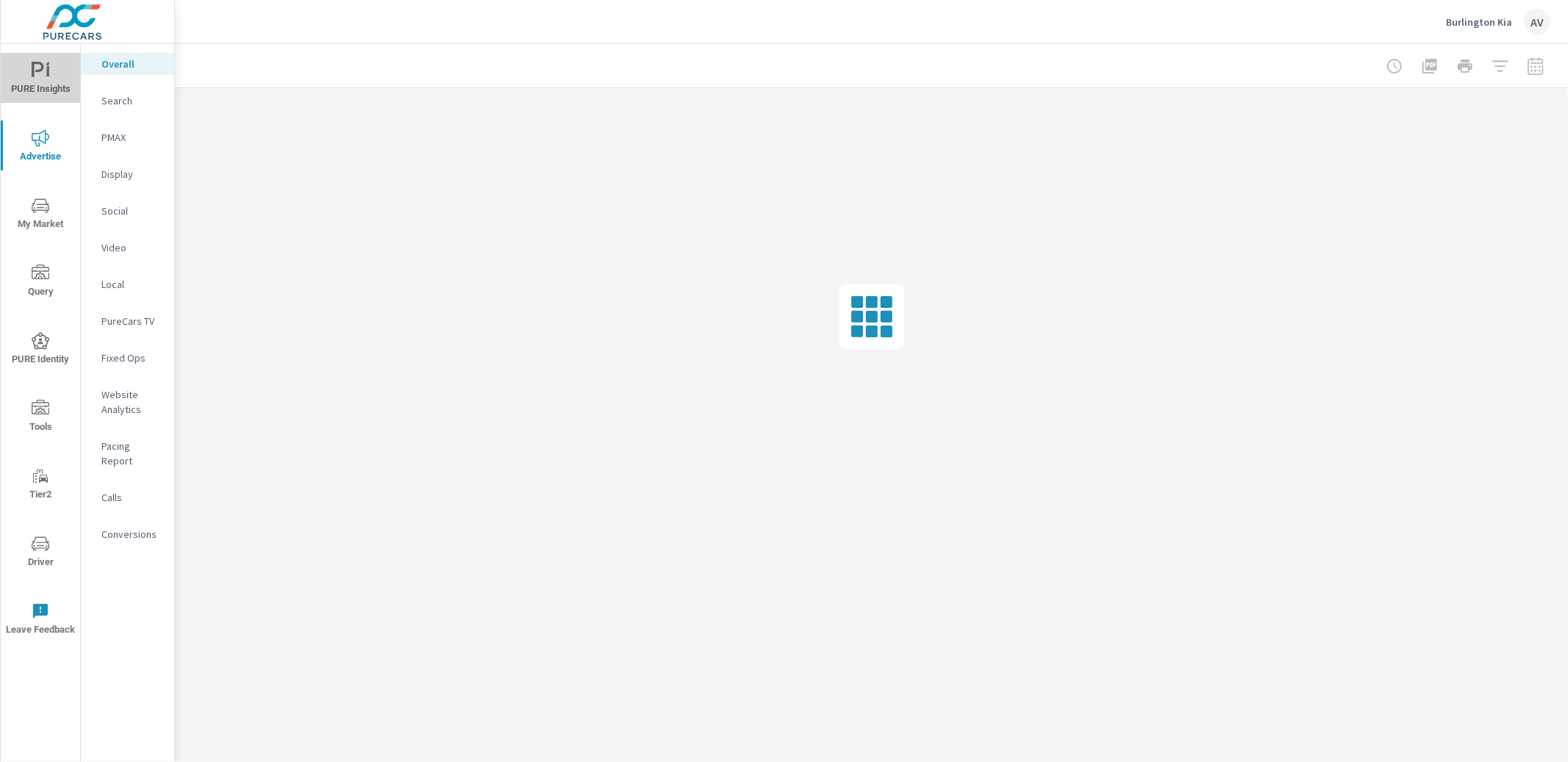
click at [36, 84] on span "PURE Insights" at bounding box center [40, 80] width 70 height 36
click at [129, 285] on p "My Report" at bounding box center [132, 284] width 61 height 15
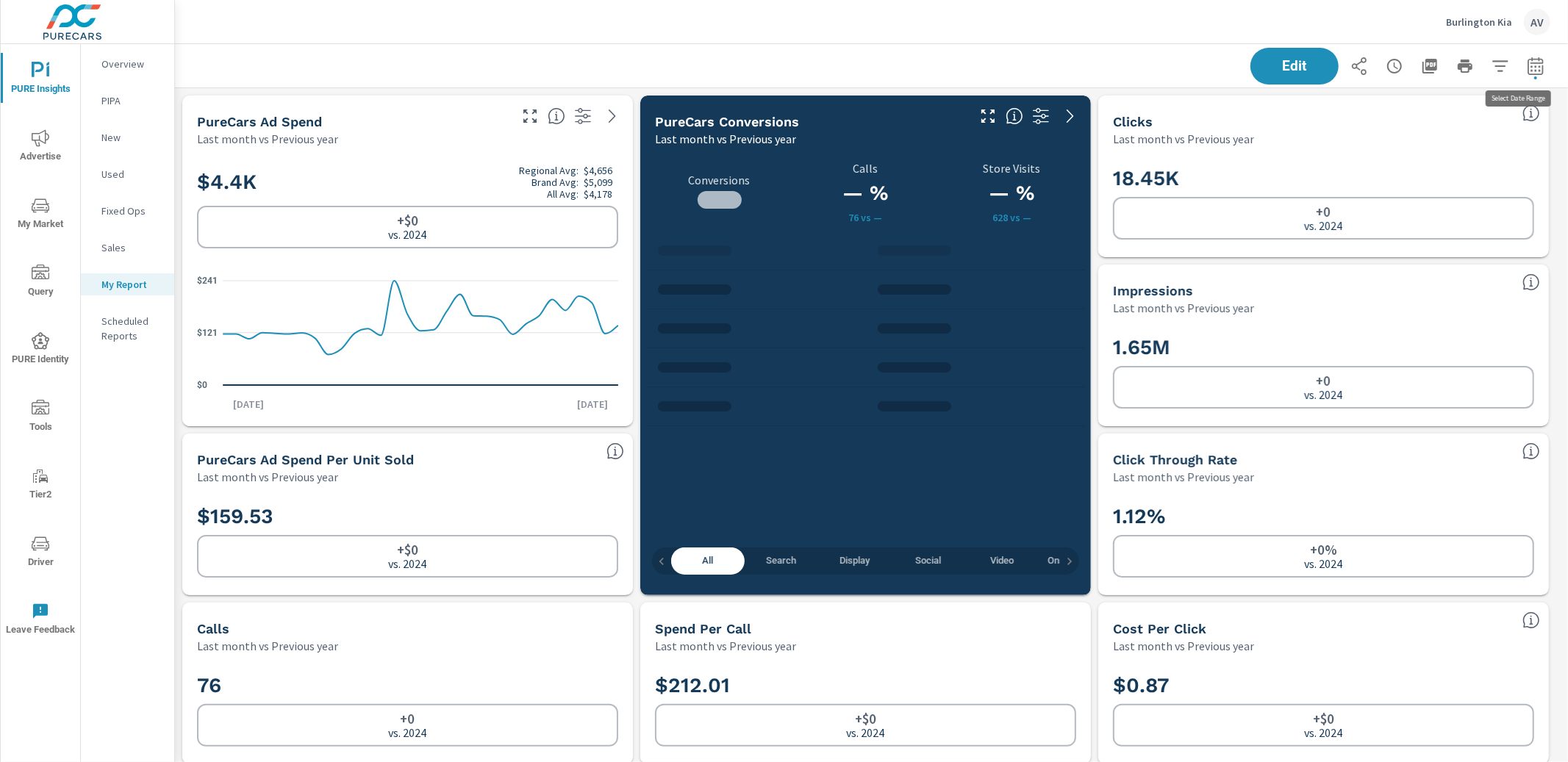
scroll to position [4934, 1407]
click at [1527, 65] on icon "button" at bounding box center [1536, 65] width 17 height 17
select select "Last month"
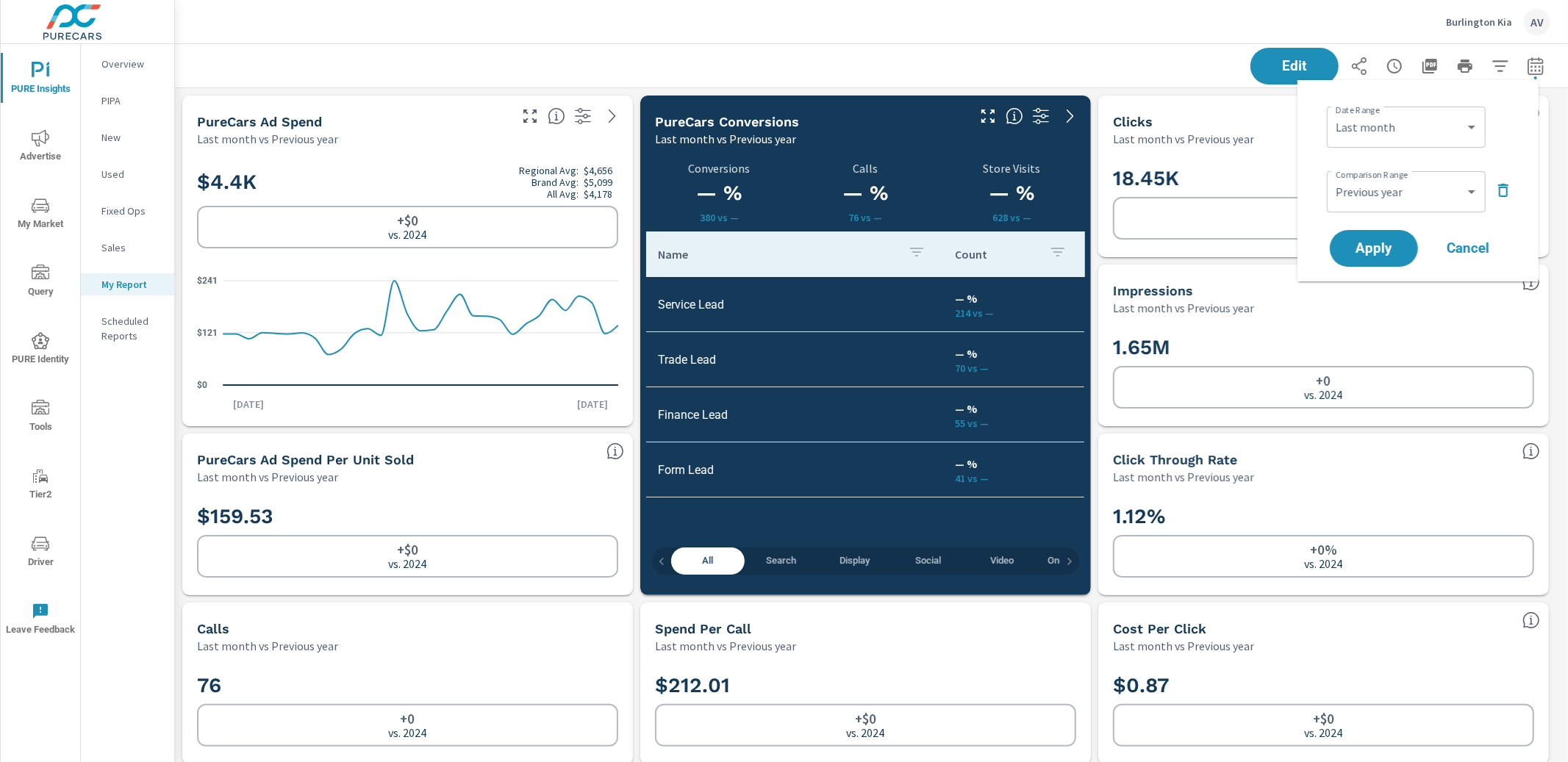
scroll to position [4934, 1407]
click at [1426, 137] on select "Custom [DATE] Last week Last 7 days Last 14 days Last 30 days Last 45 days Last…" at bounding box center [1406, 127] width 147 height 29
click at [1391, 192] on select "Custom Previous period Previous month Previous year" at bounding box center [1406, 191] width 147 height 29
click at [1333, 177] on select "Custom Previous period Previous month Previous year" at bounding box center [1406, 191] width 147 height 29
select select "Previous month"
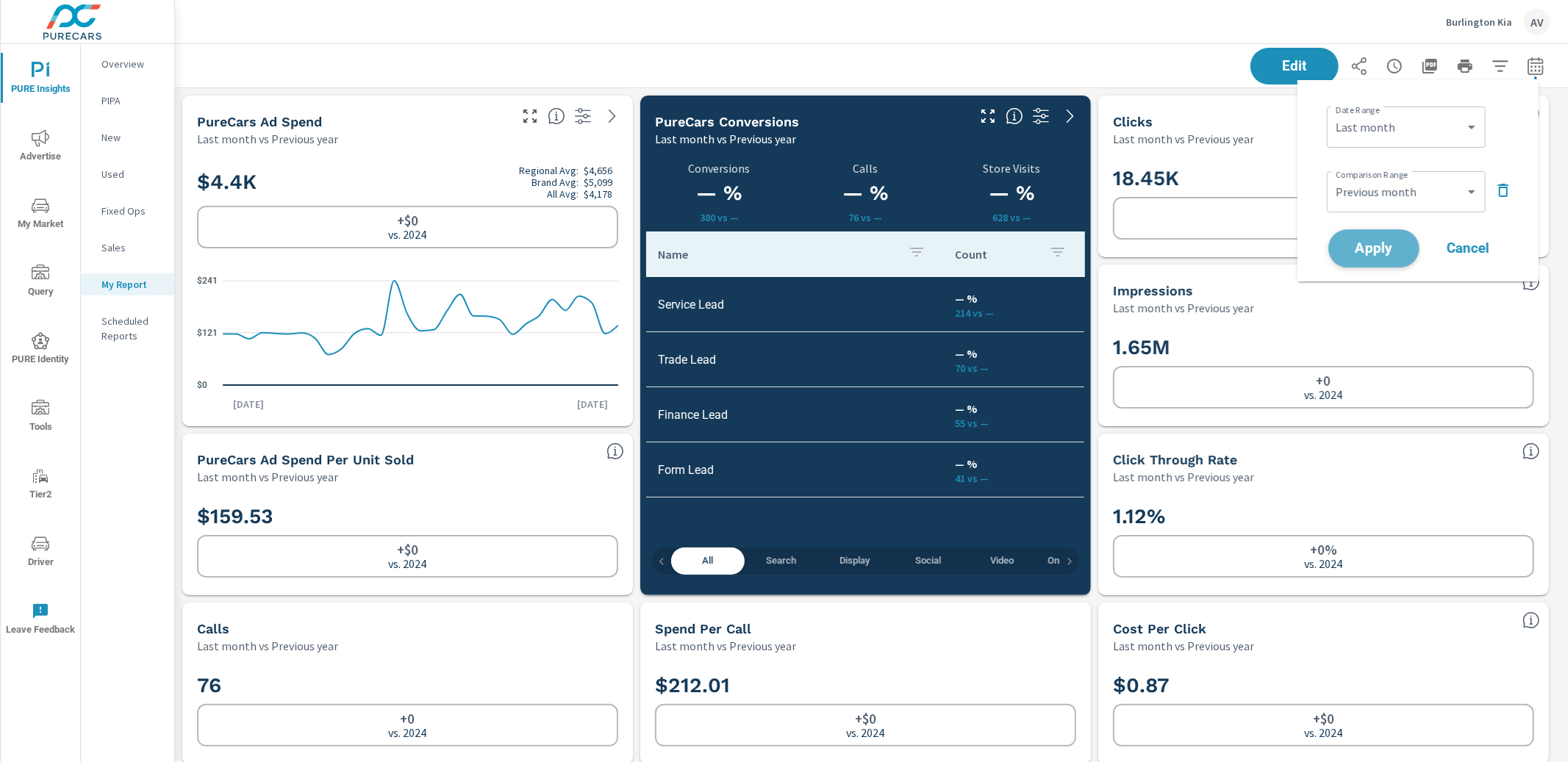
click at [1380, 249] on span "Apply" at bounding box center [1374, 248] width 60 height 14
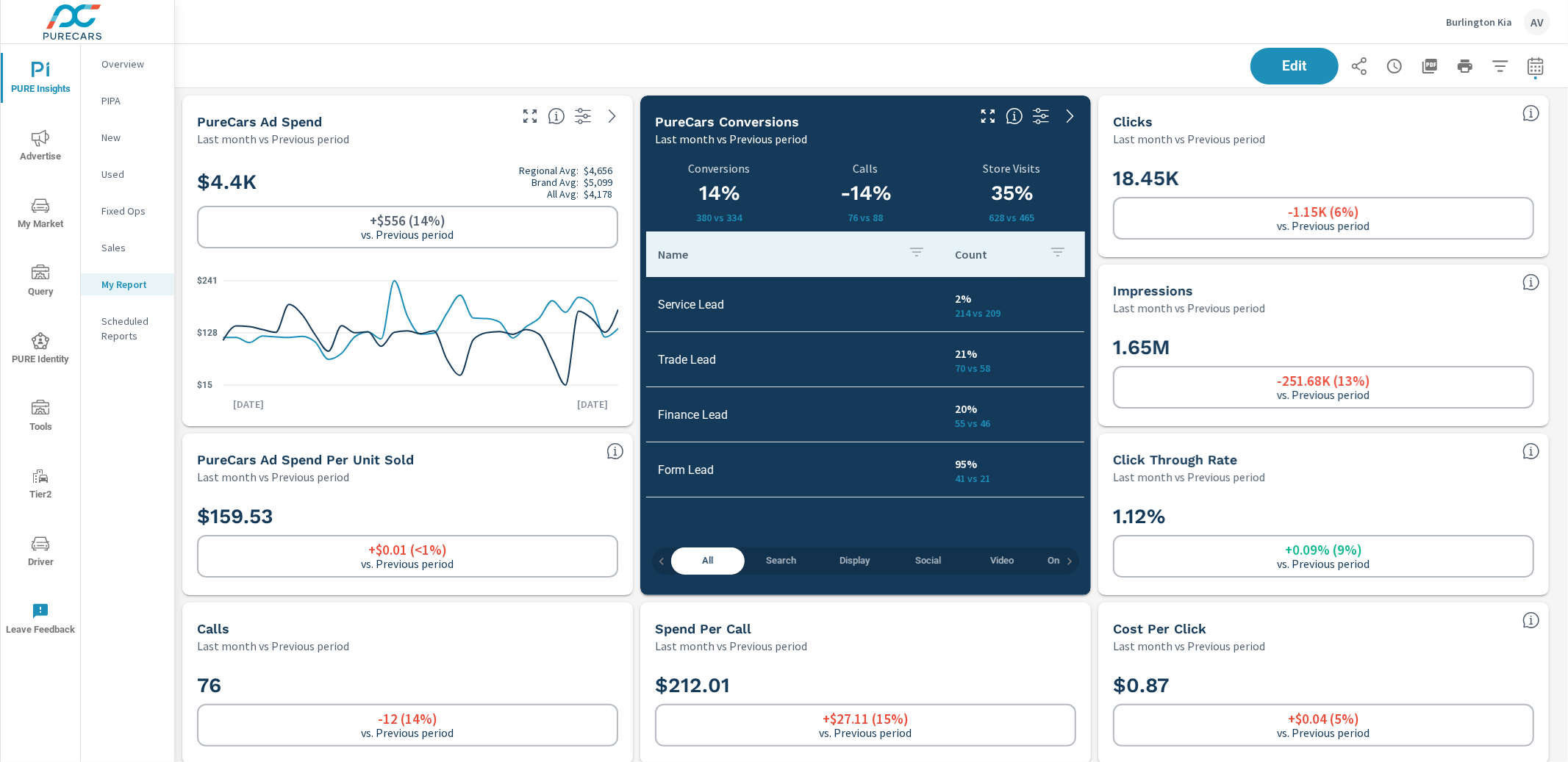
click at [1091, 62] on div "Edit" at bounding box center [871, 65] width 1358 height 43
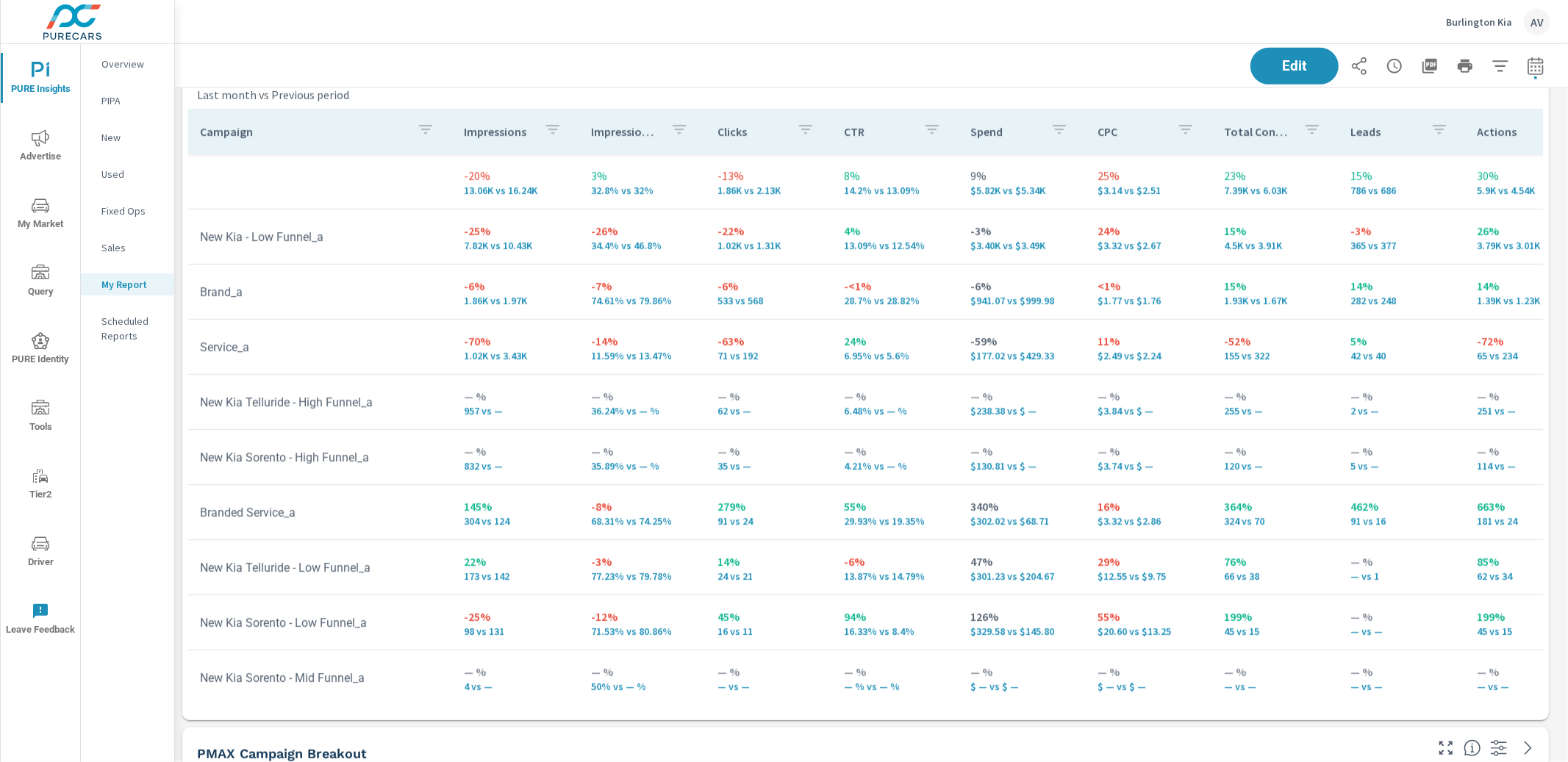
scroll to position [721, 0]
